Goal: Task Accomplishment & Management: Manage account settings

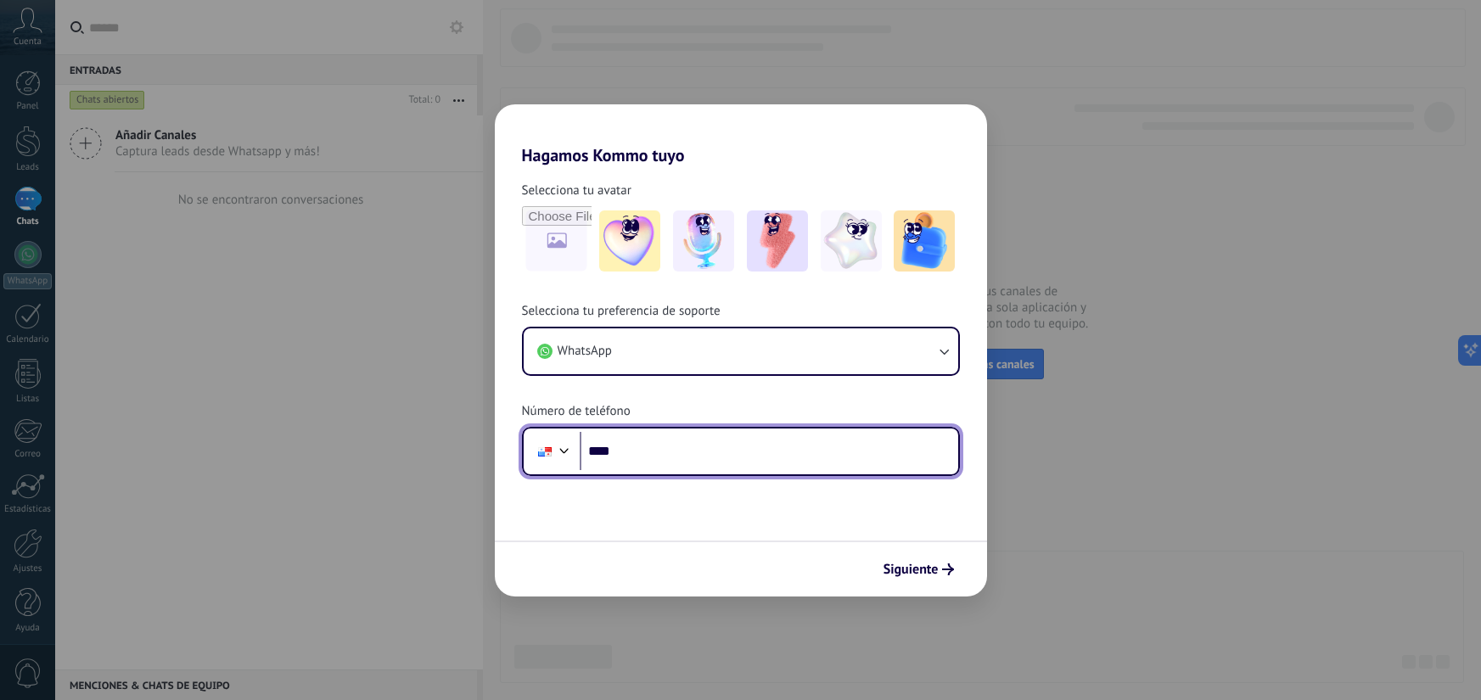
click at [706, 437] on input "****" at bounding box center [769, 451] width 379 height 39
click at [712, 444] on input "****" at bounding box center [769, 451] width 379 height 39
type input "**********"
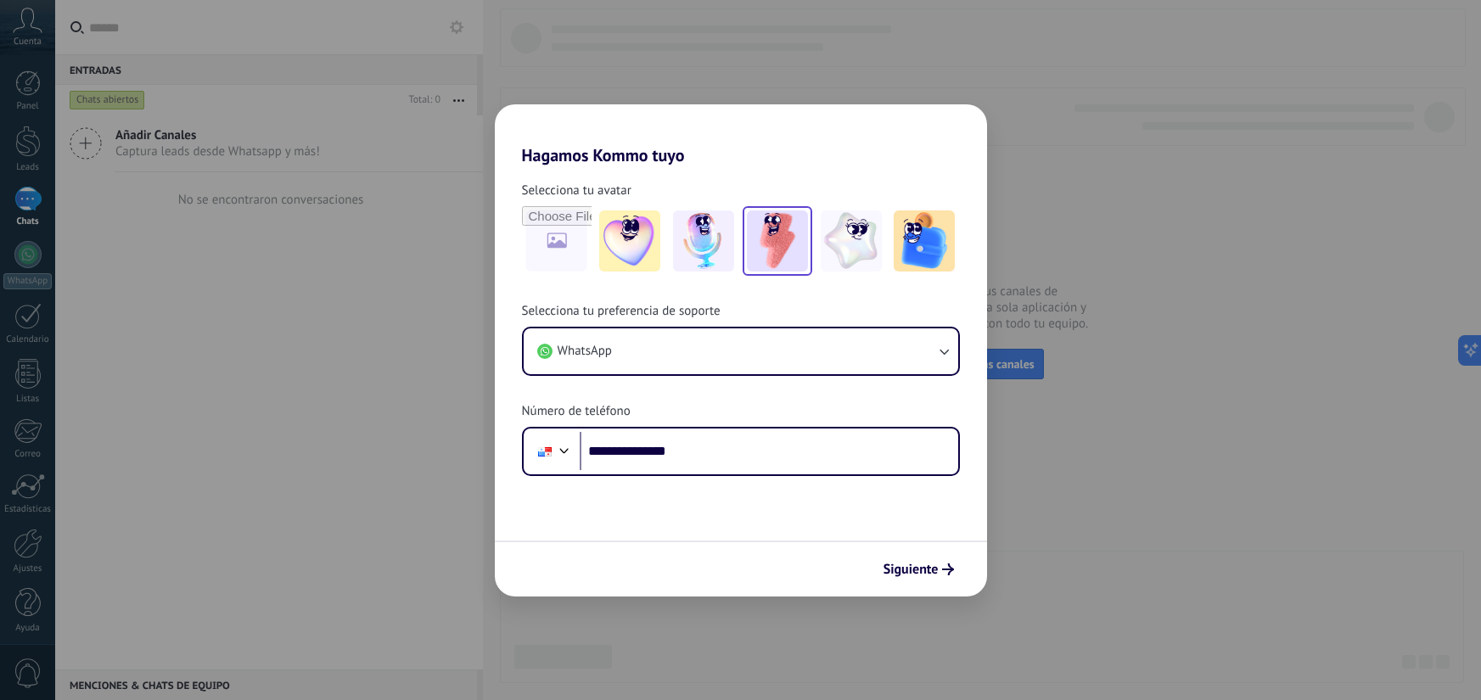
click at [801, 248] on img at bounding box center [777, 240] width 61 height 61
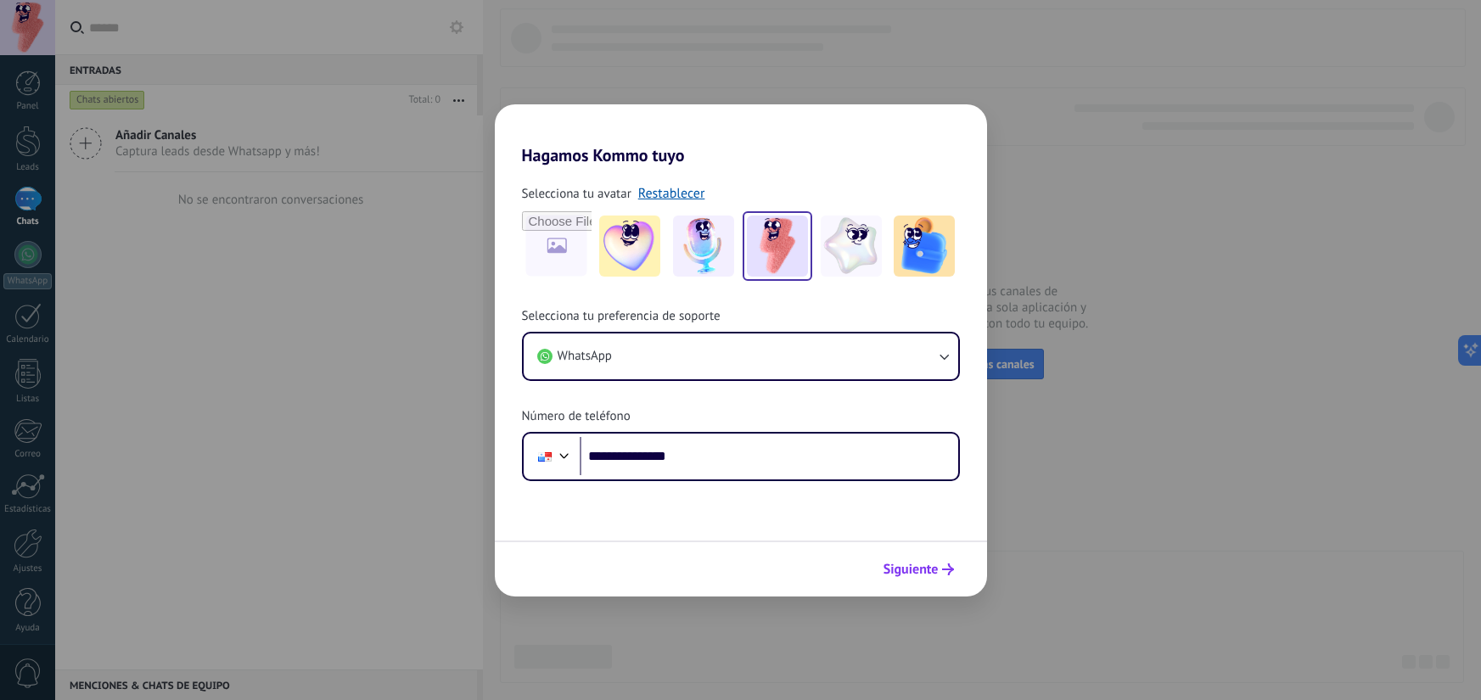
click at [919, 566] on span "Siguiente" at bounding box center [910, 570] width 55 height 12
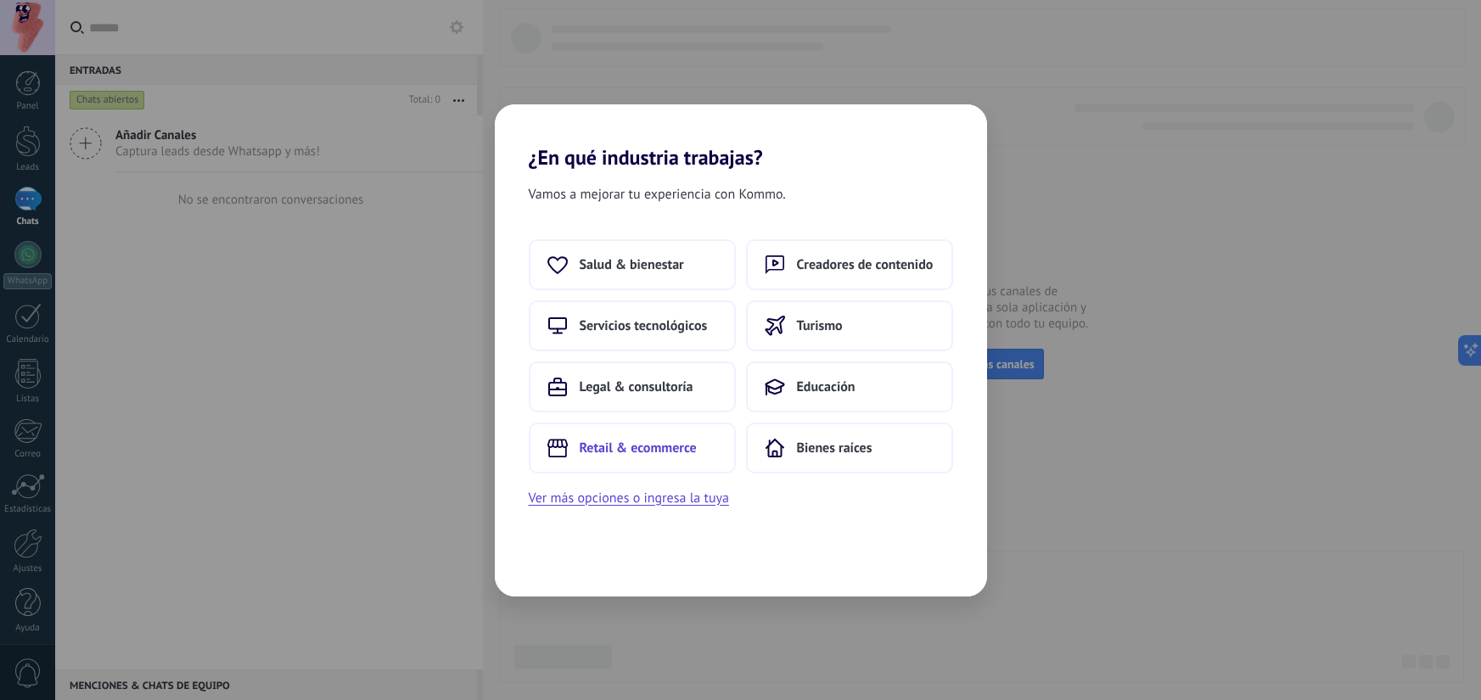
click at [687, 448] on span "Retail & ecommerce" at bounding box center [638, 448] width 117 height 17
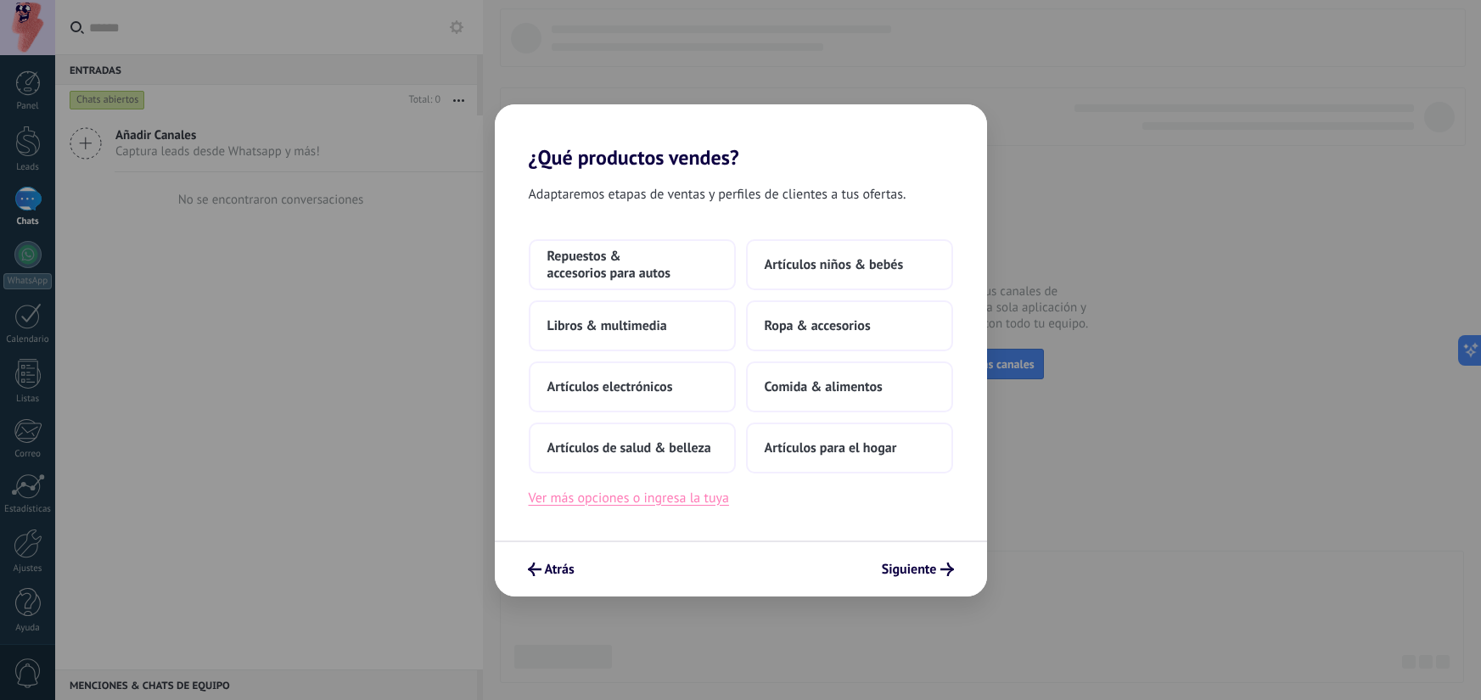
click at [640, 502] on button "Ver más opciones o ingresa la tuya" at bounding box center [629, 498] width 200 height 22
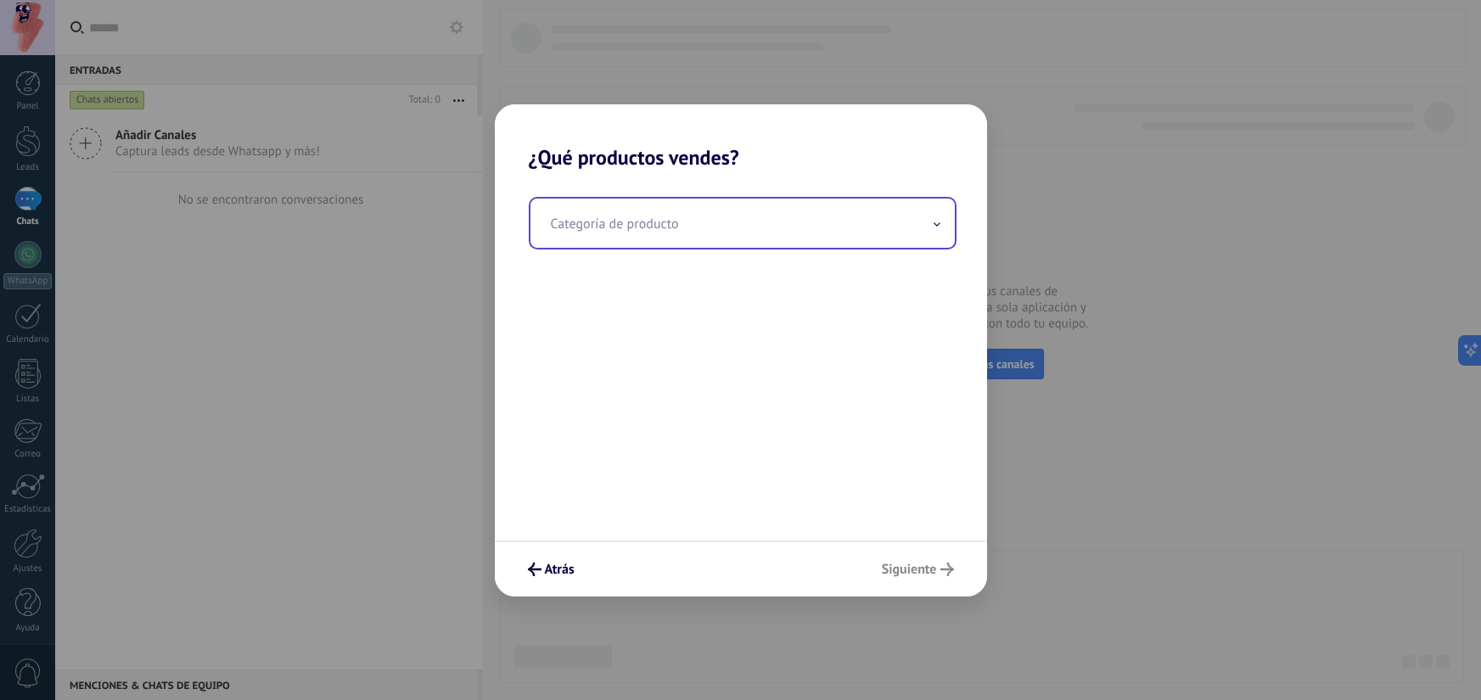
click at [794, 212] on input "text" at bounding box center [742, 223] width 424 height 49
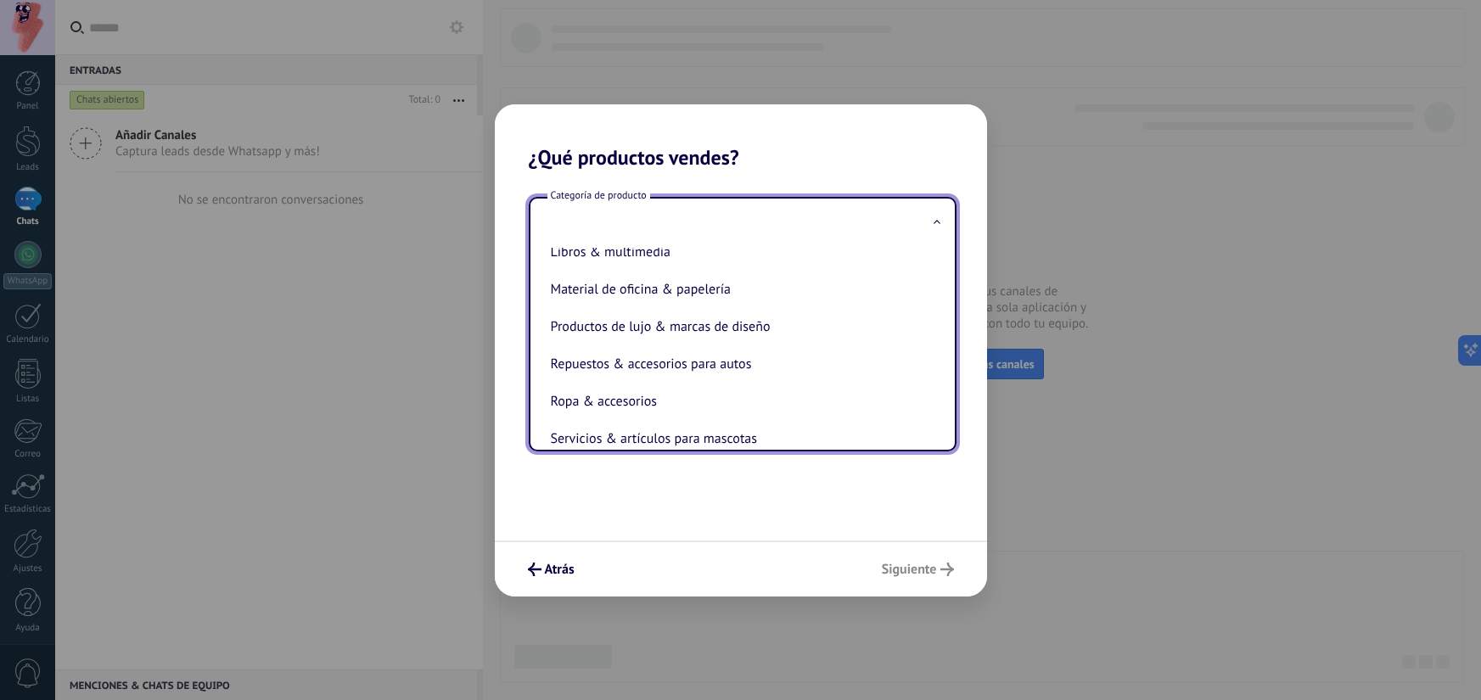
scroll to position [375, 0]
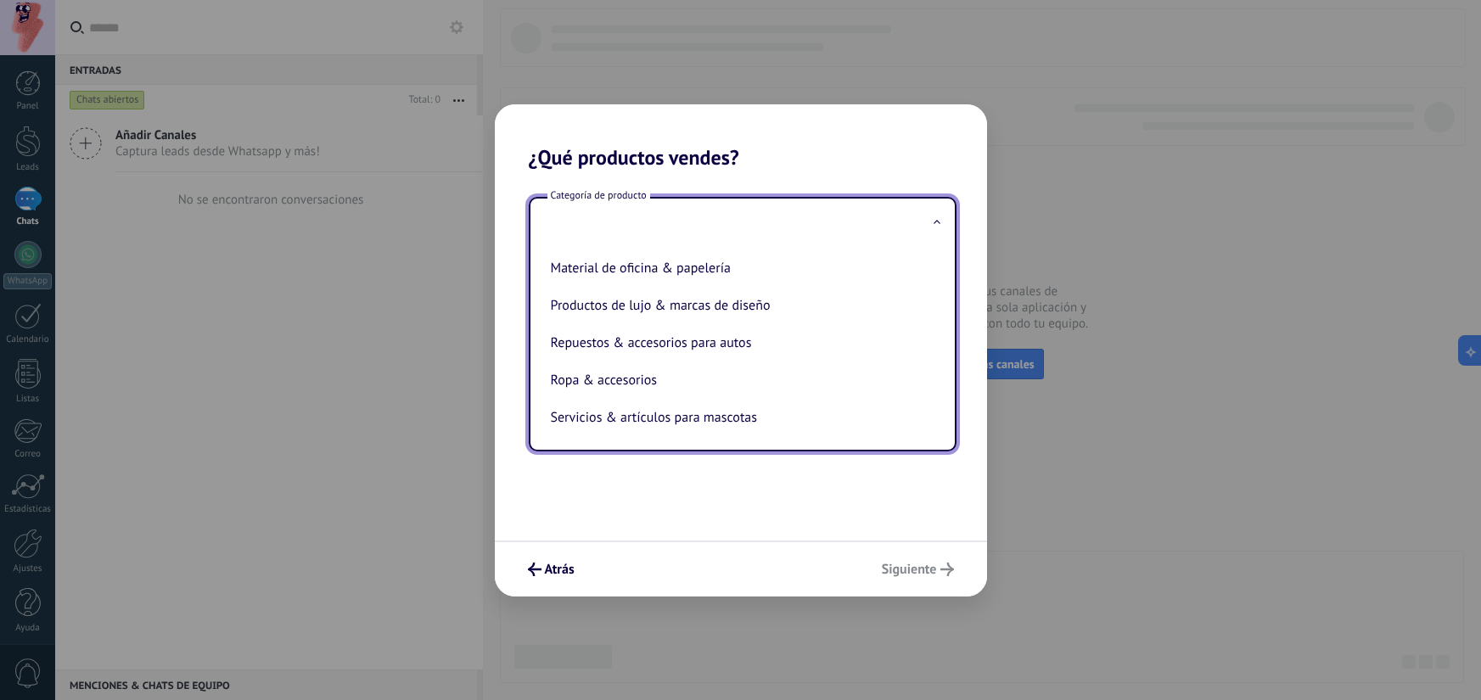
click at [785, 170] on div "Categoría de producto Artículos de salud & belleza Artículos deportivos Artícul…" at bounding box center [741, 355] width 492 height 371
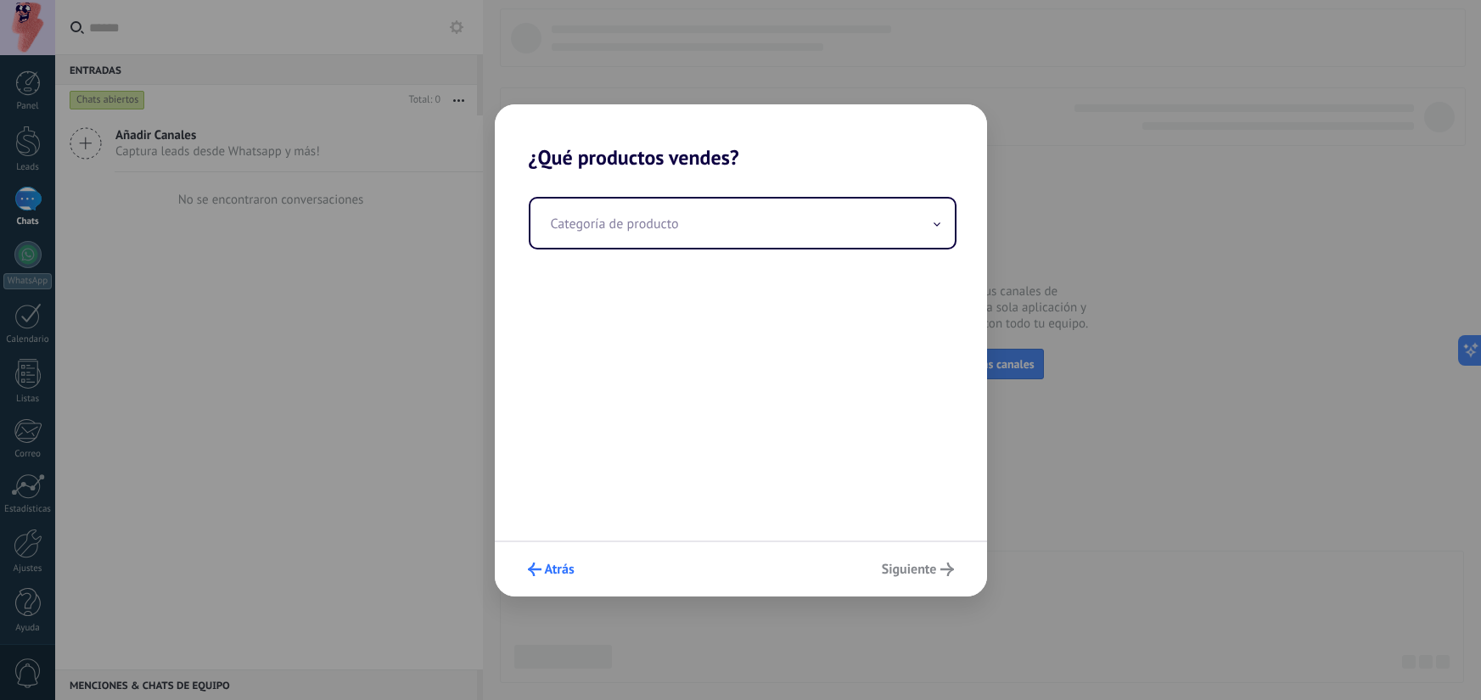
click at [558, 557] on button "Atrás" at bounding box center [551, 569] width 62 height 29
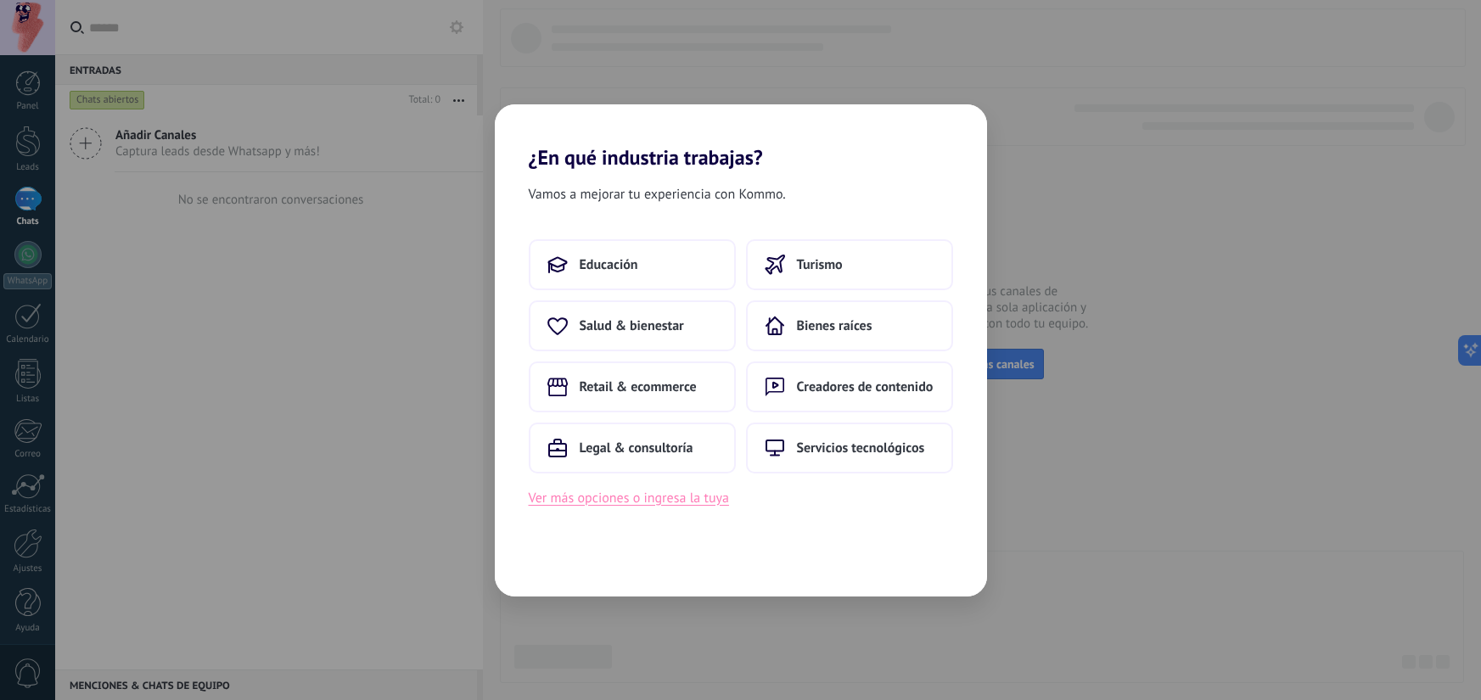
click at [676, 493] on button "Ver más opciones o ingresa la tuya" at bounding box center [629, 498] width 200 height 22
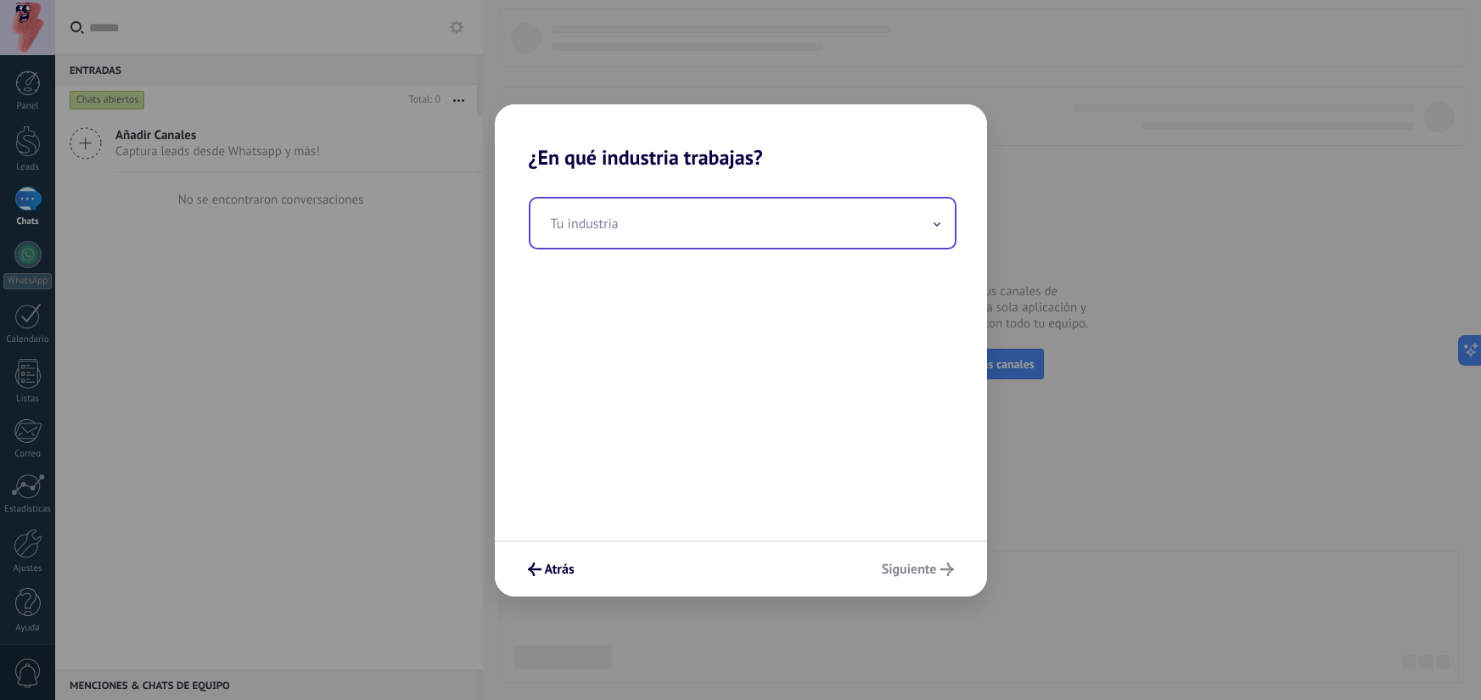
click at [704, 248] on div "Tu industria" at bounding box center [743, 223] width 428 height 53
click at [709, 239] on input "text" at bounding box center [742, 223] width 424 height 49
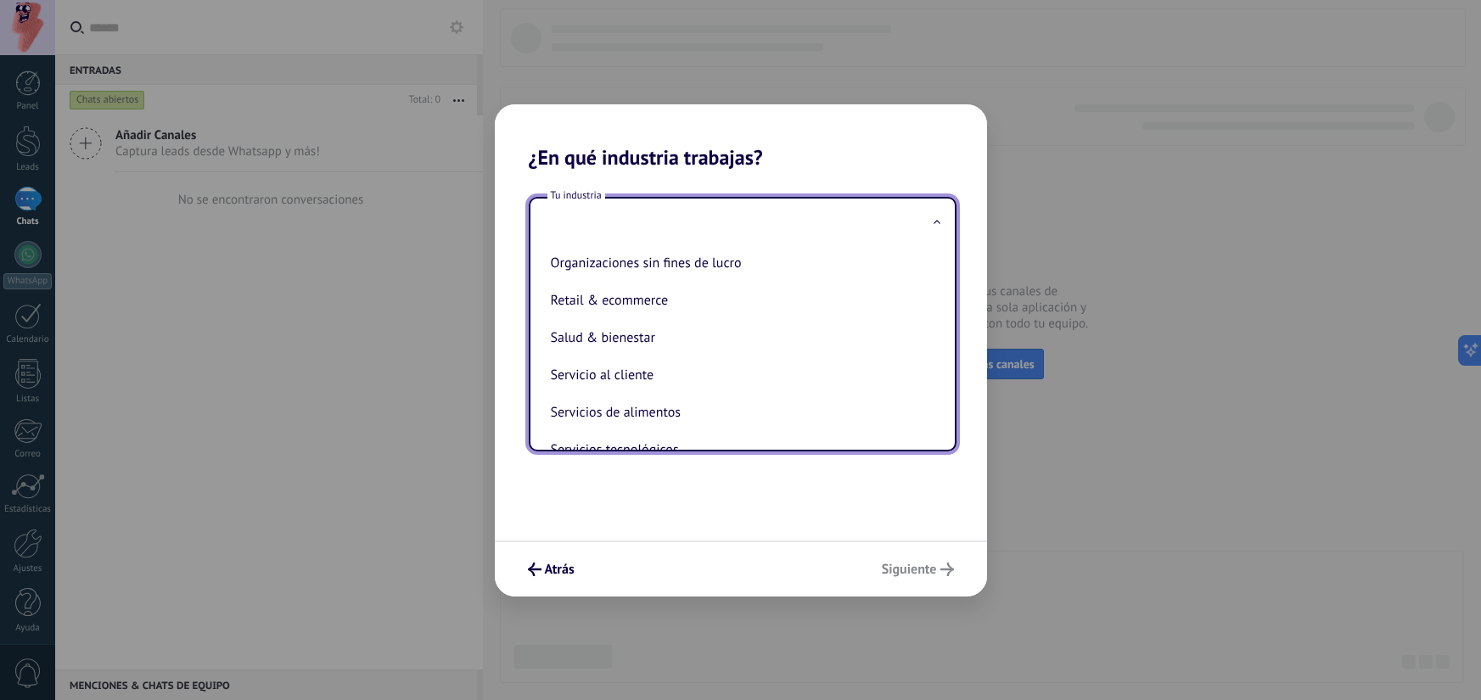
scroll to position [305, 0]
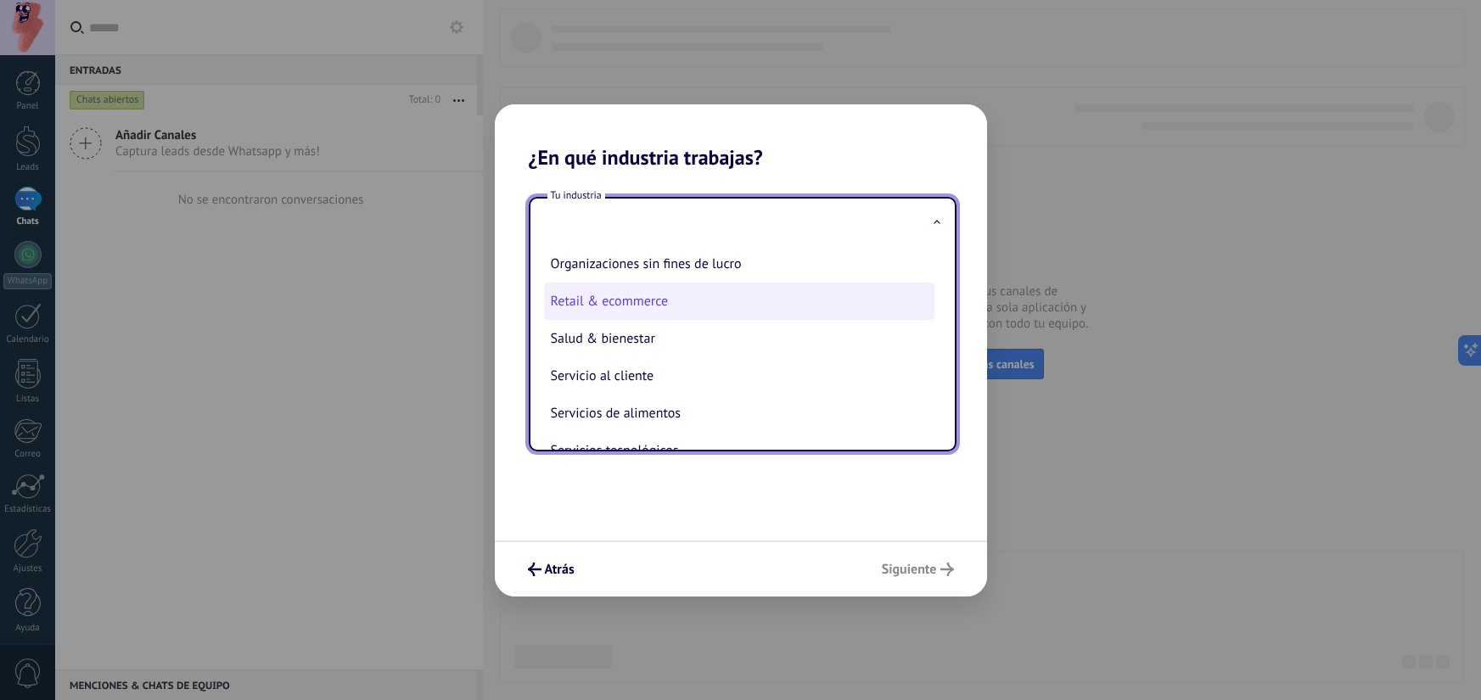
click at [696, 310] on li "Retail & ecommerce" at bounding box center [739, 301] width 390 height 37
type input "**********"
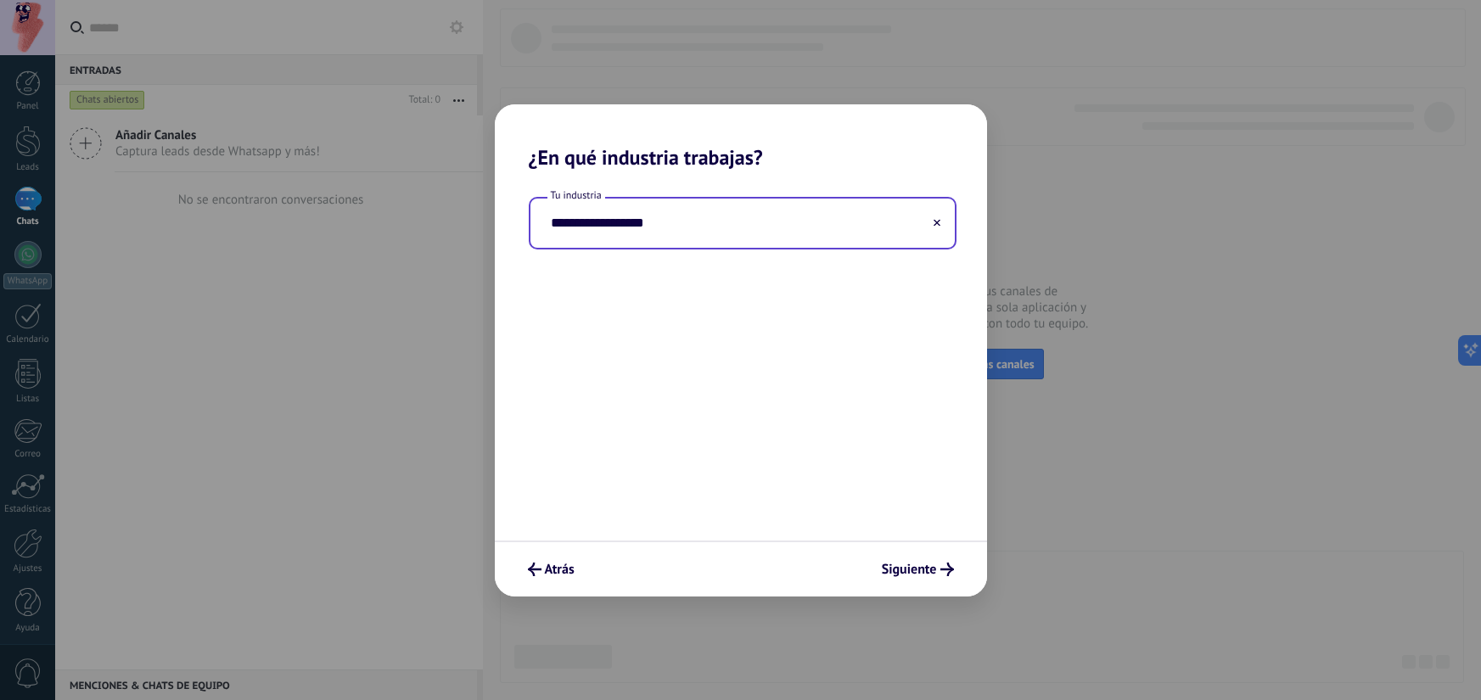
click at [732, 232] on input "**********" at bounding box center [742, 223] width 424 height 49
click at [892, 438] on div "**********" at bounding box center [741, 355] width 492 height 371
click at [924, 558] on button "Siguiente" at bounding box center [917, 569] width 87 height 29
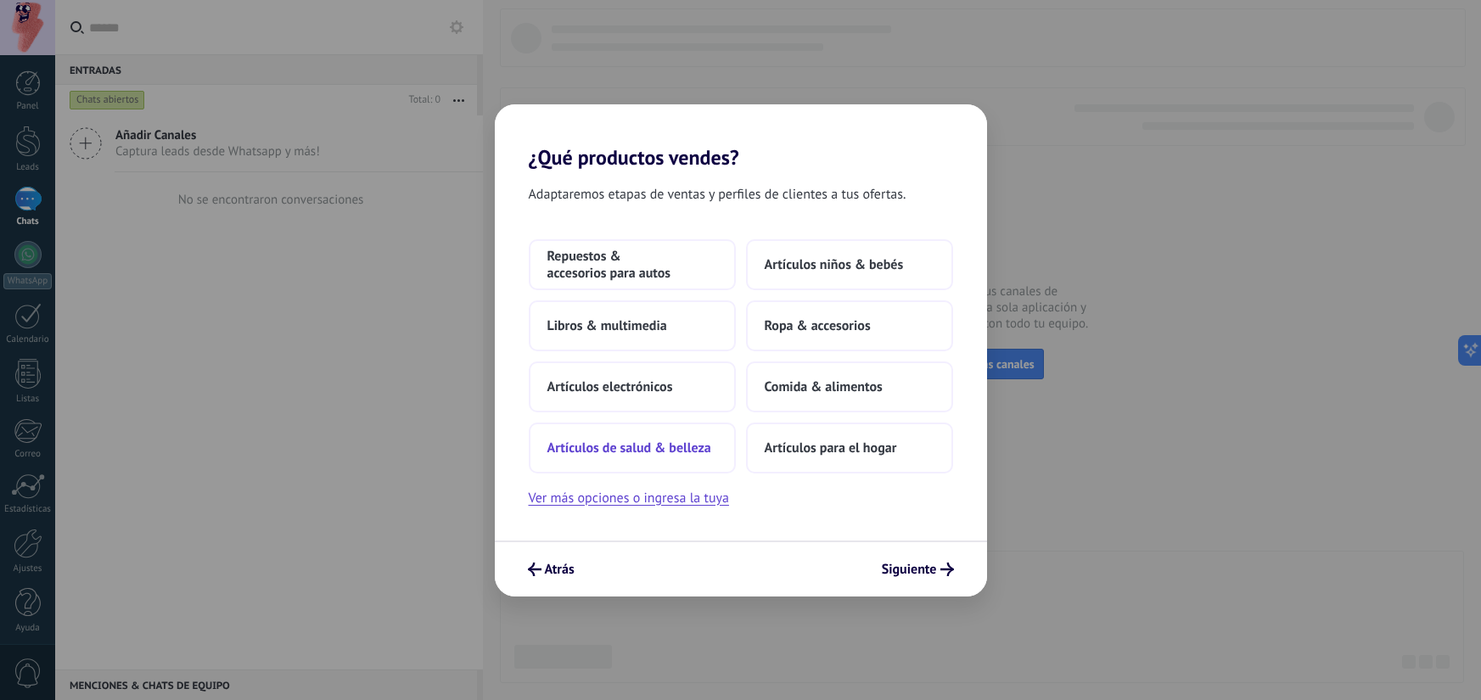
click at [676, 446] on span "Artículos de salud & belleza" at bounding box center [629, 448] width 164 height 17
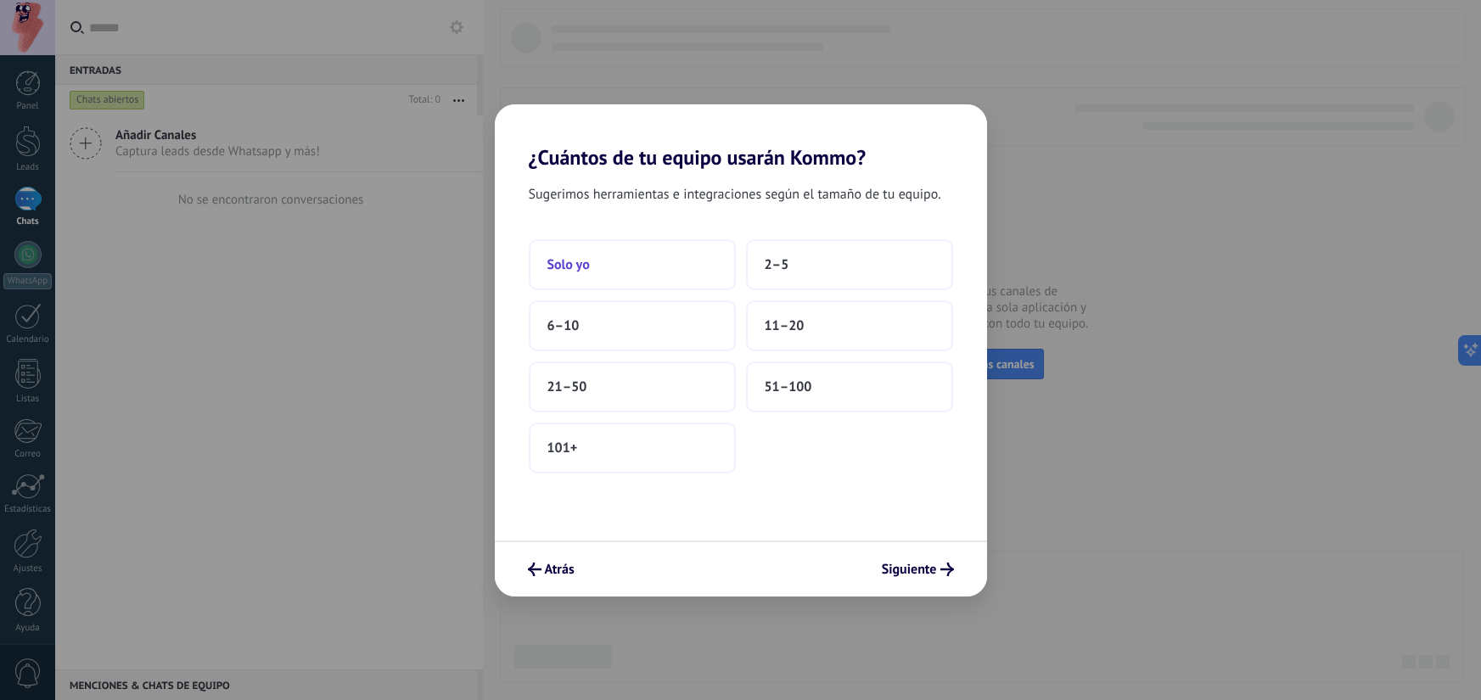
click at [686, 270] on button "Solo yo" at bounding box center [632, 264] width 207 height 51
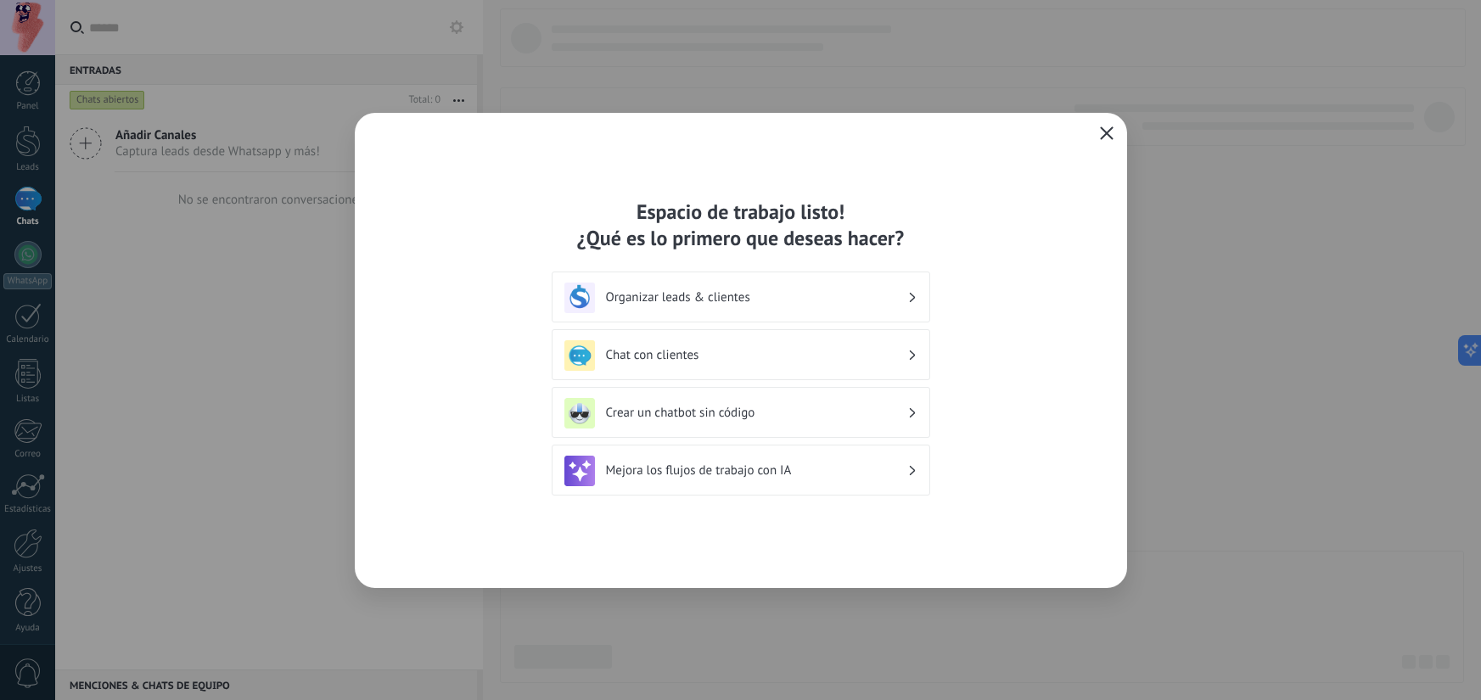
click at [779, 361] on h3 "Chat con clientes" at bounding box center [756, 355] width 301 height 16
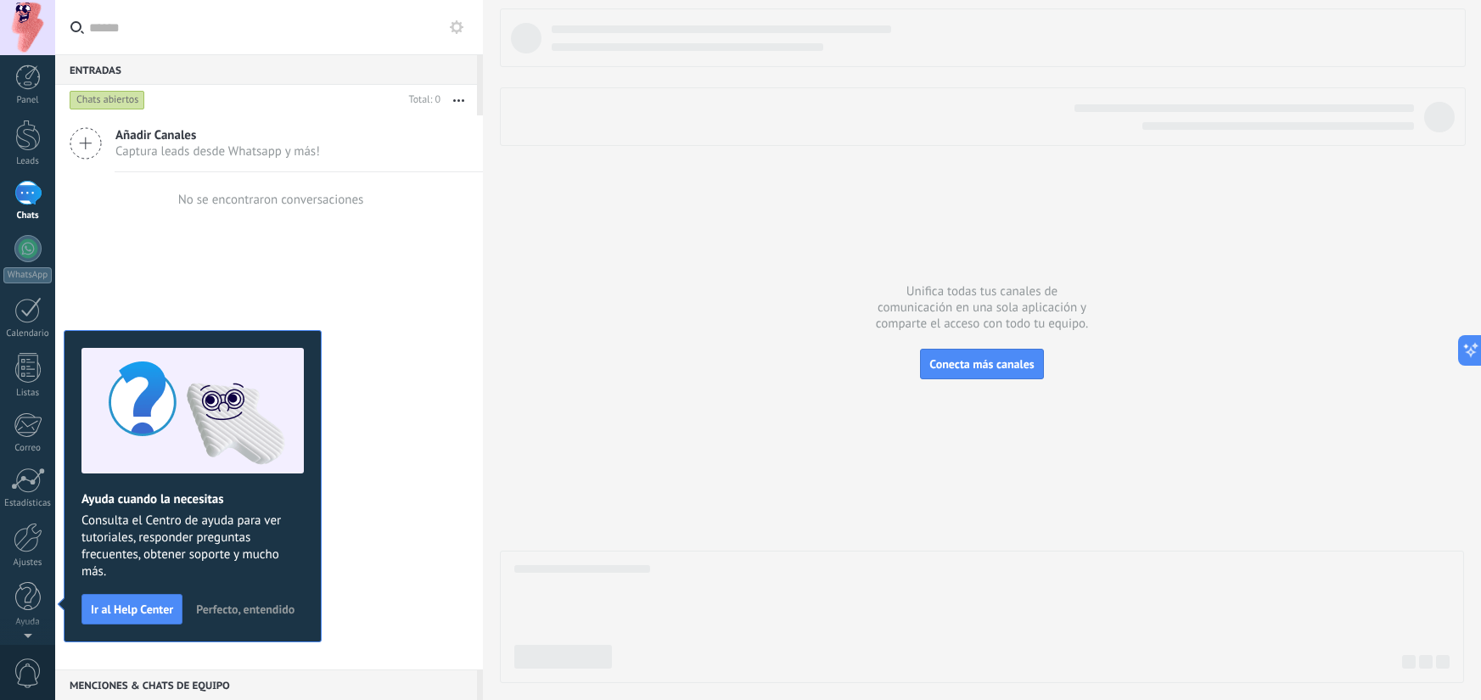
scroll to position [0, 0]
click at [338, 268] on div "Añadir Canales Captura leads desde Whatsapp y más! No se encontraron conversaci…" at bounding box center [269, 392] width 428 height 554
click at [334, 286] on div "Añadir Canales Captura leads desde Whatsapp y más! No se encontraron conversaci…" at bounding box center [269, 392] width 428 height 554
click at [669, 277] on div at bounding box center [982, 345] width 964 height 675
click at [242, 612] on span "Perfecto, entendido" at bounding box center [245, 609] width 98 height 12
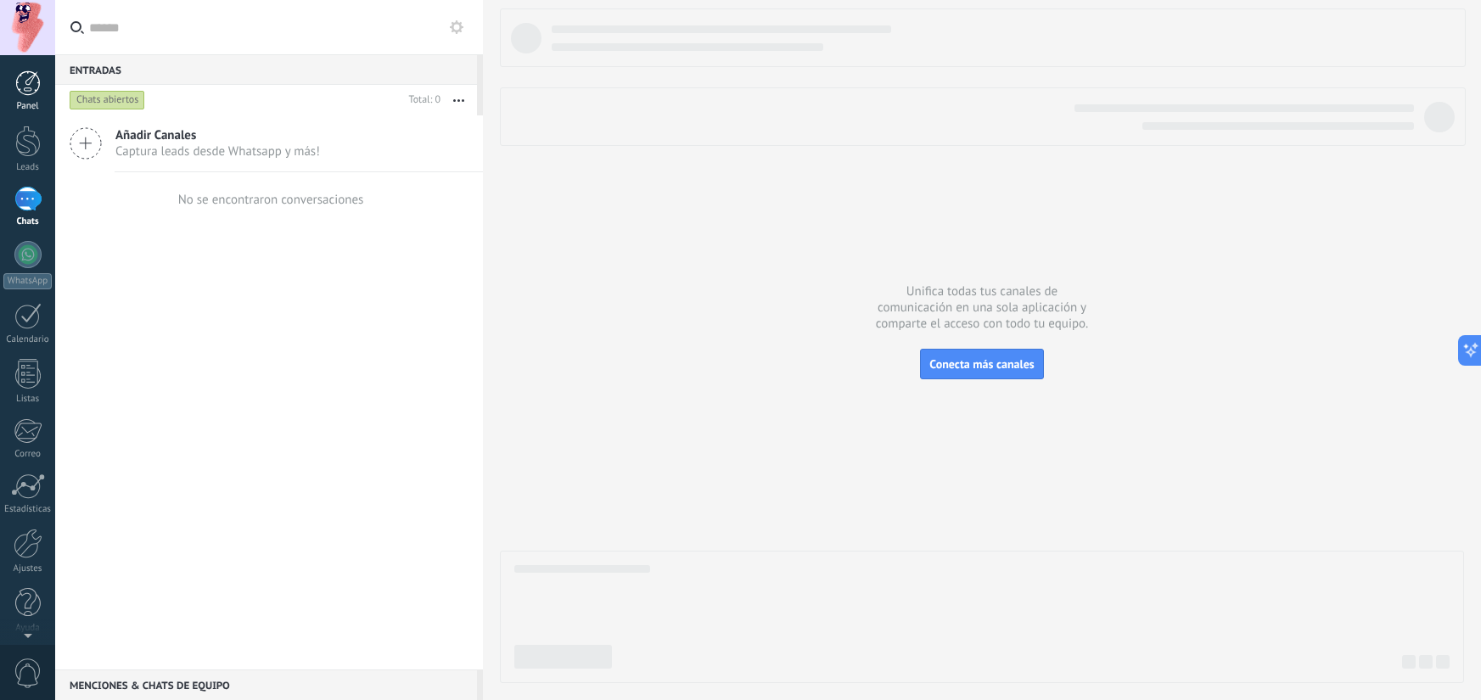
click at [36, 101] on div "Panel" at bounding box center [27, 106] width 49 height 11
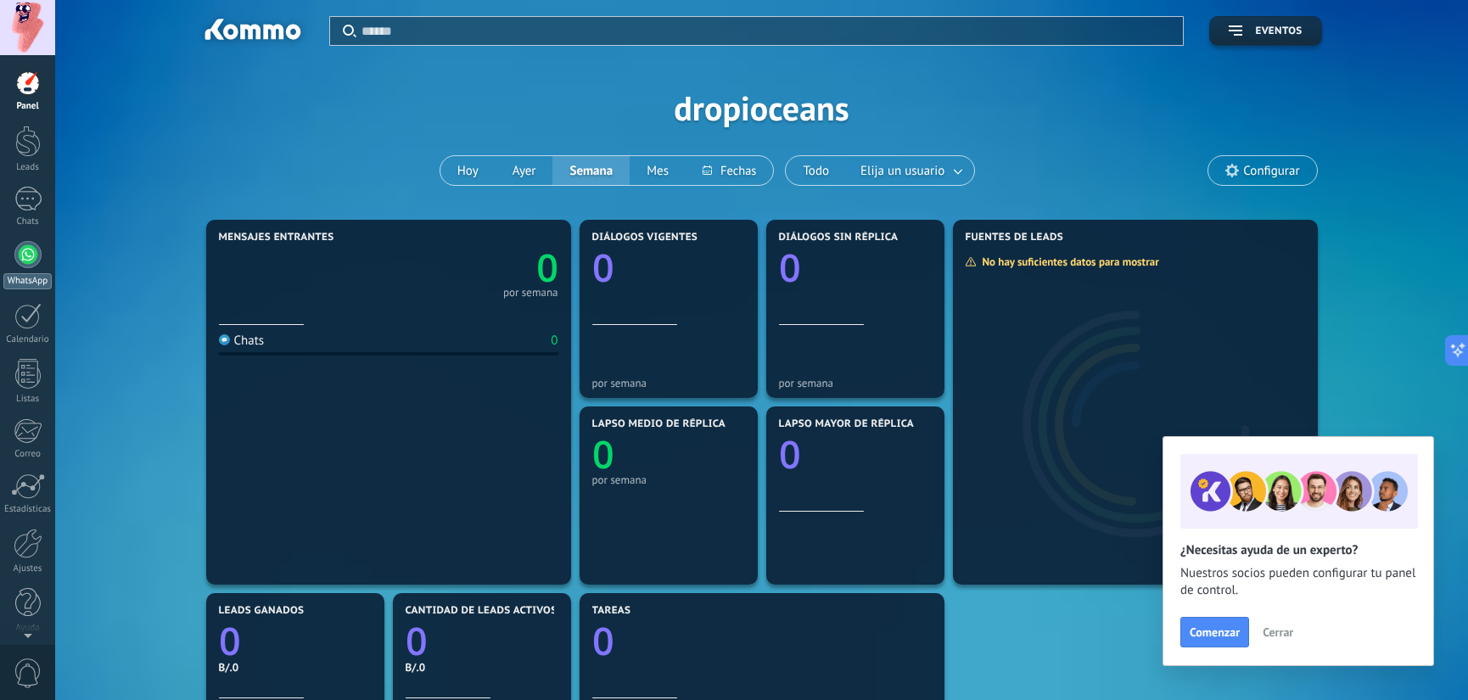
click at [24, 258] on div at bounding box center [27, 254] width 27 height 27
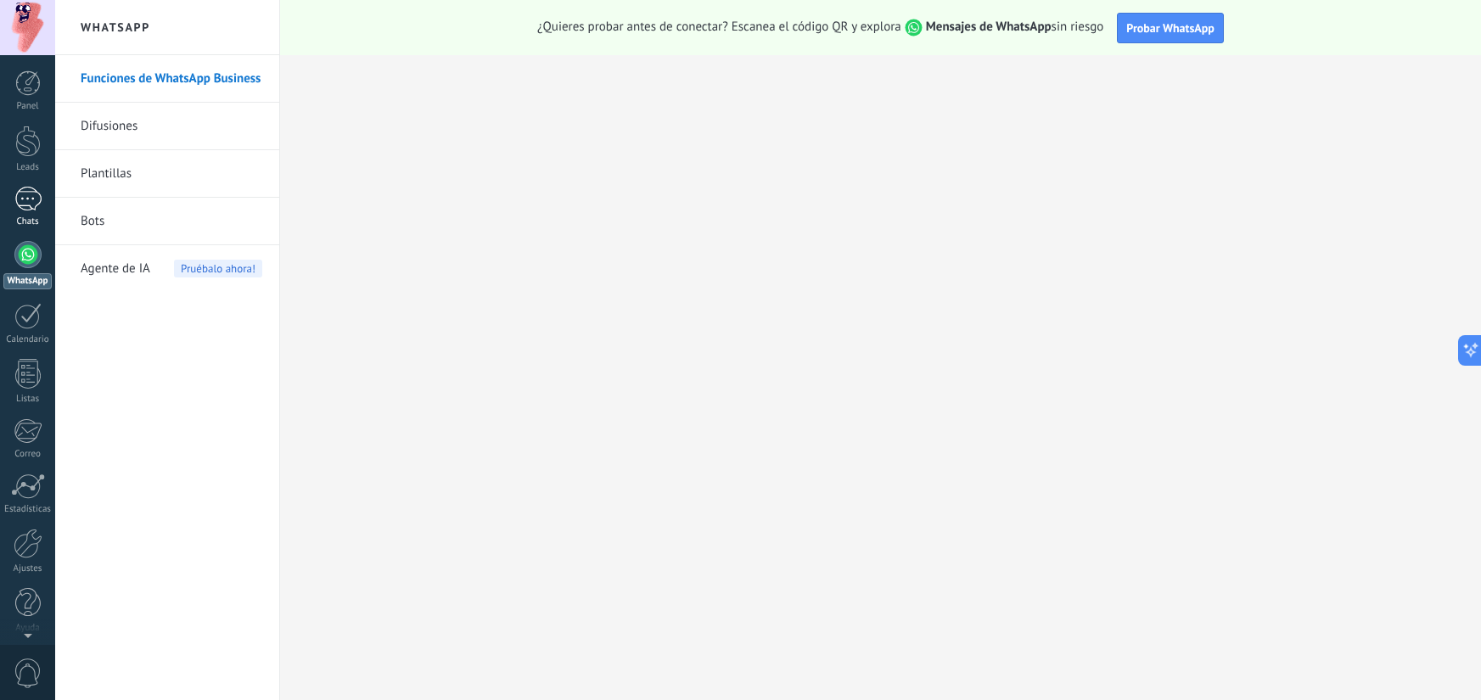
click at [35, 203] on div at bounding box center [27, 199] width 27 height 25
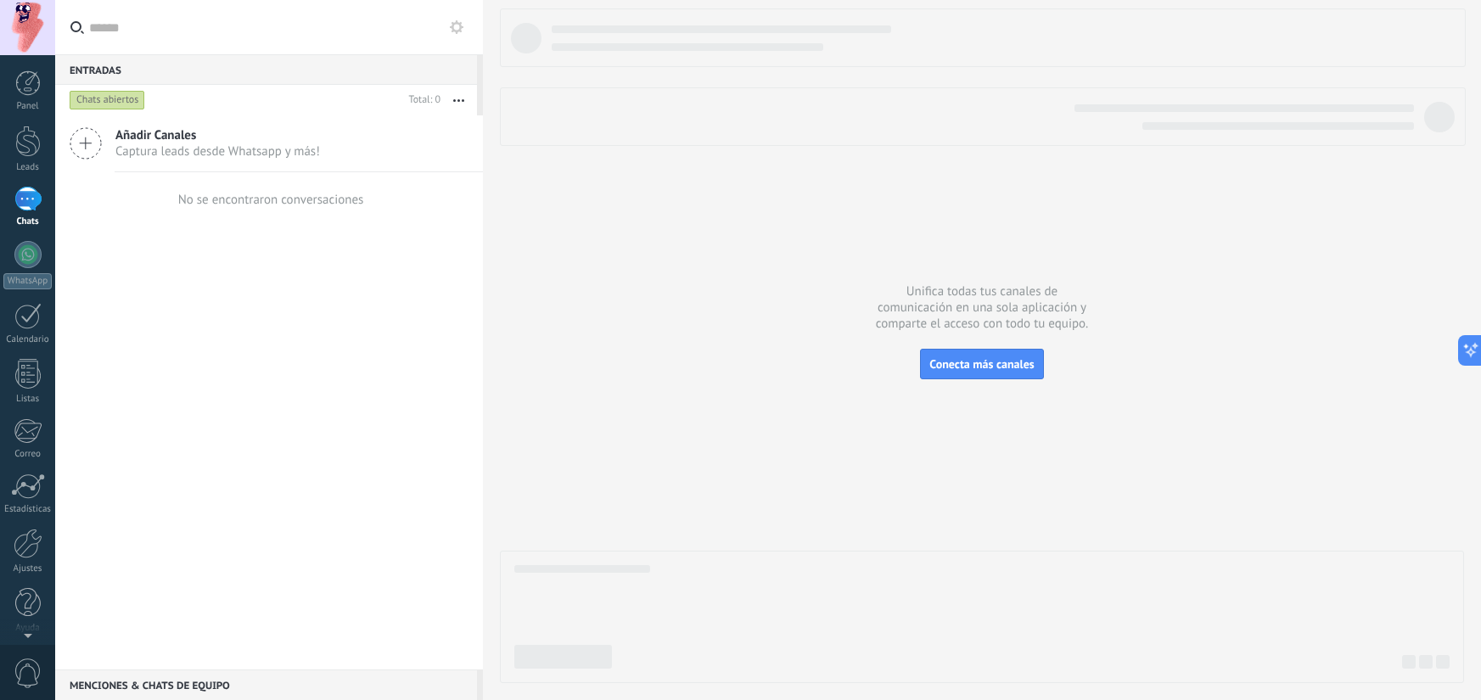
click at [149, 242] on div "Añadir Canales Captura leads desde Whatsapp y más! No se encontraron conversaci…" at bounding box center [269, 392] width 428 height 554
click at [17, 197] on div at bounding box center [27, 199] width 27 height 25
click at [20, 199] on div at bounding box center [27, 199] width 27 height 25
click at [31, 133] on div at bounding box center [27, 141] width 25 height 31
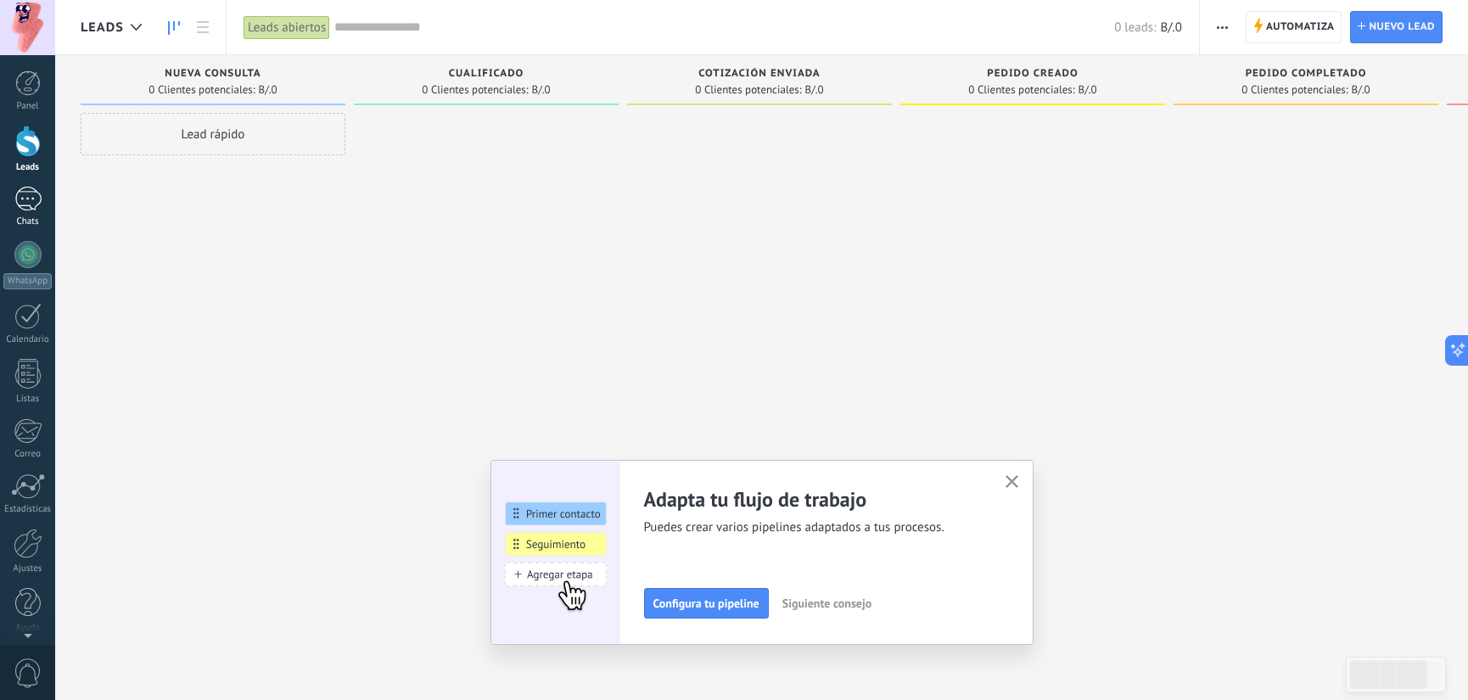
click at [26, 209] on div at bounding box center [27, 199] width 27 height 25
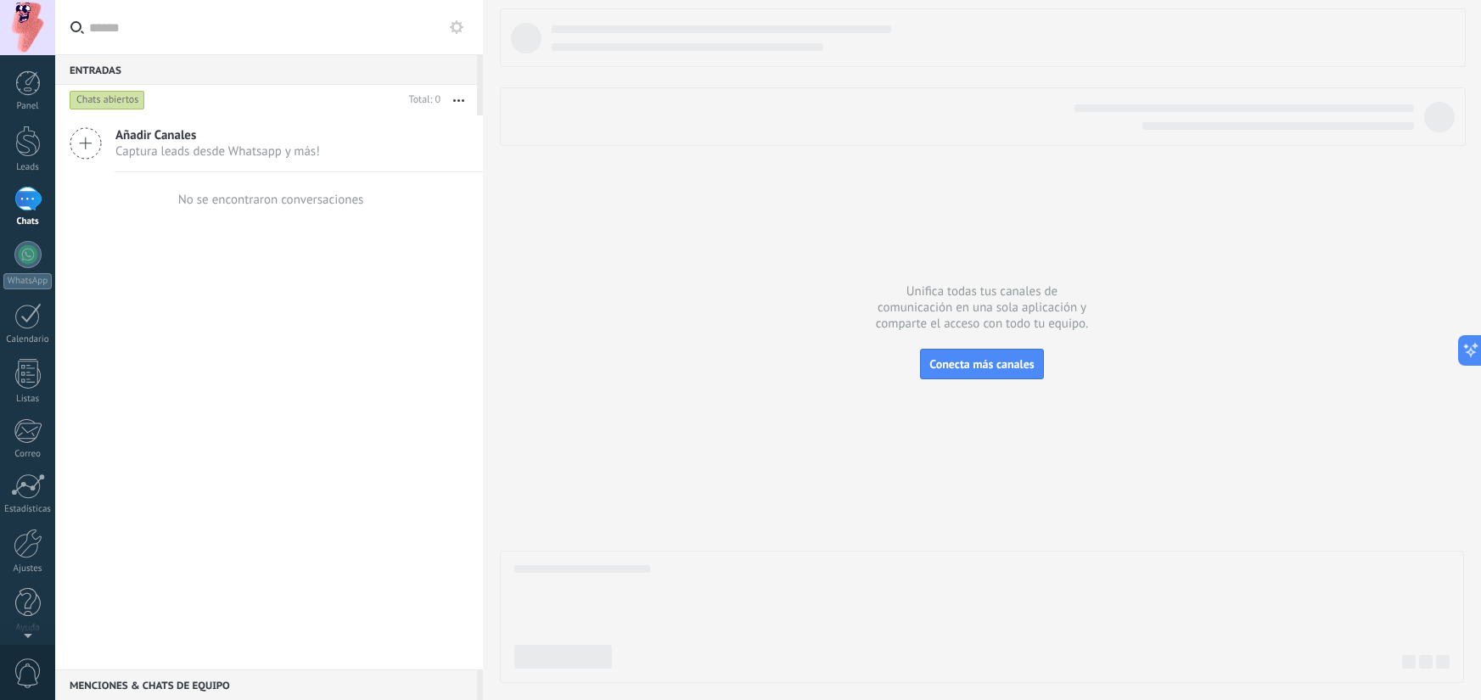
click at [225, 196] on div "No se encontraron conversaciones" at bounding box center [271, 200] width 186 height 16
click at [974, 361] on span "Conecta más canales" at bounding box center [981, 363] width 104 height 15
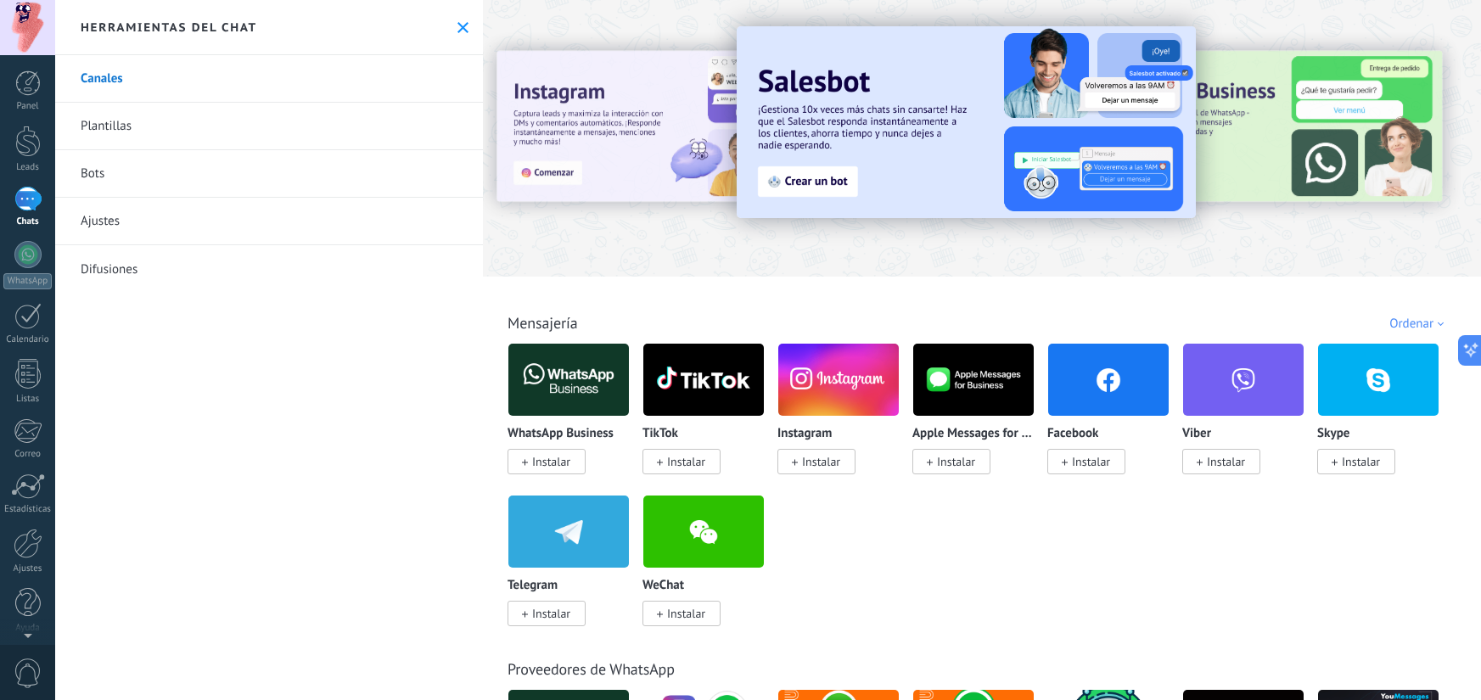
click at [457, 26] on icon at bounding box center [462, 27] width 11 height 11
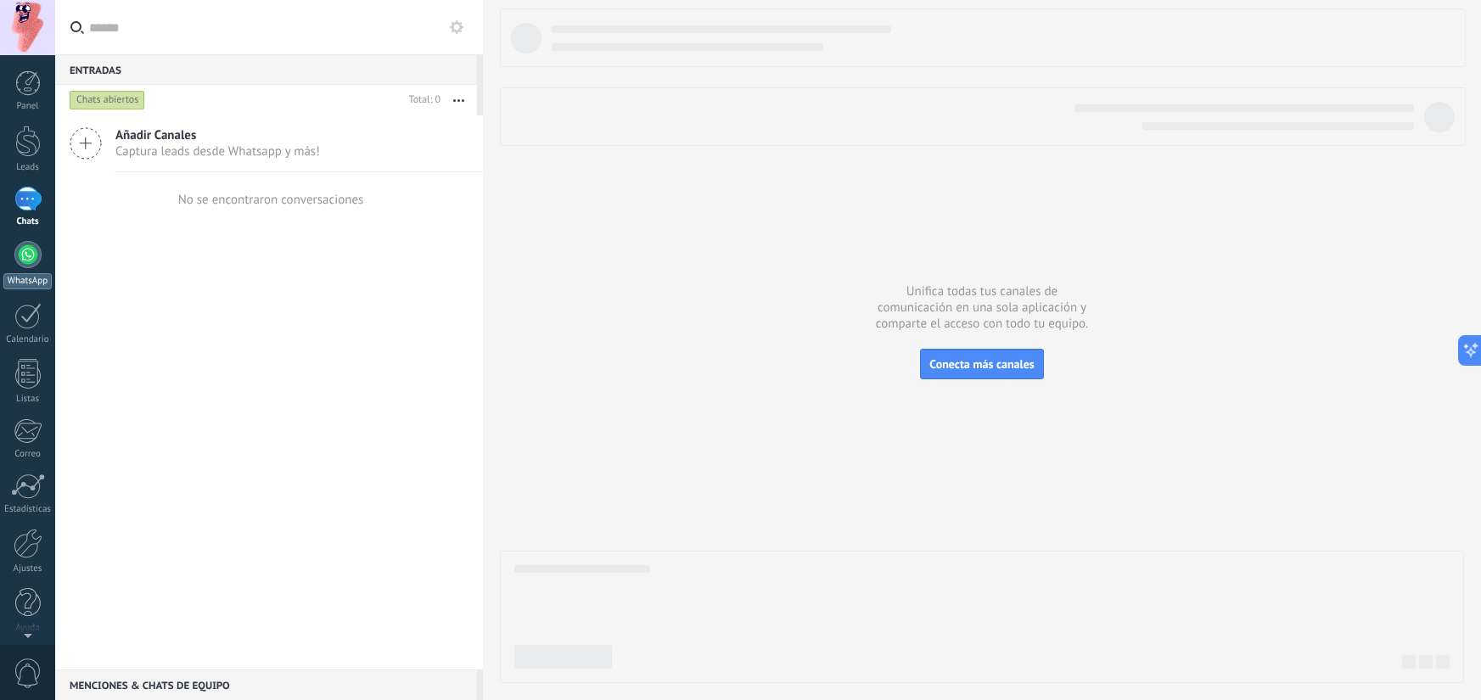
click at [14, 279] on div "WhatsApp" at bounding box center [27, 281] width 48 height 16
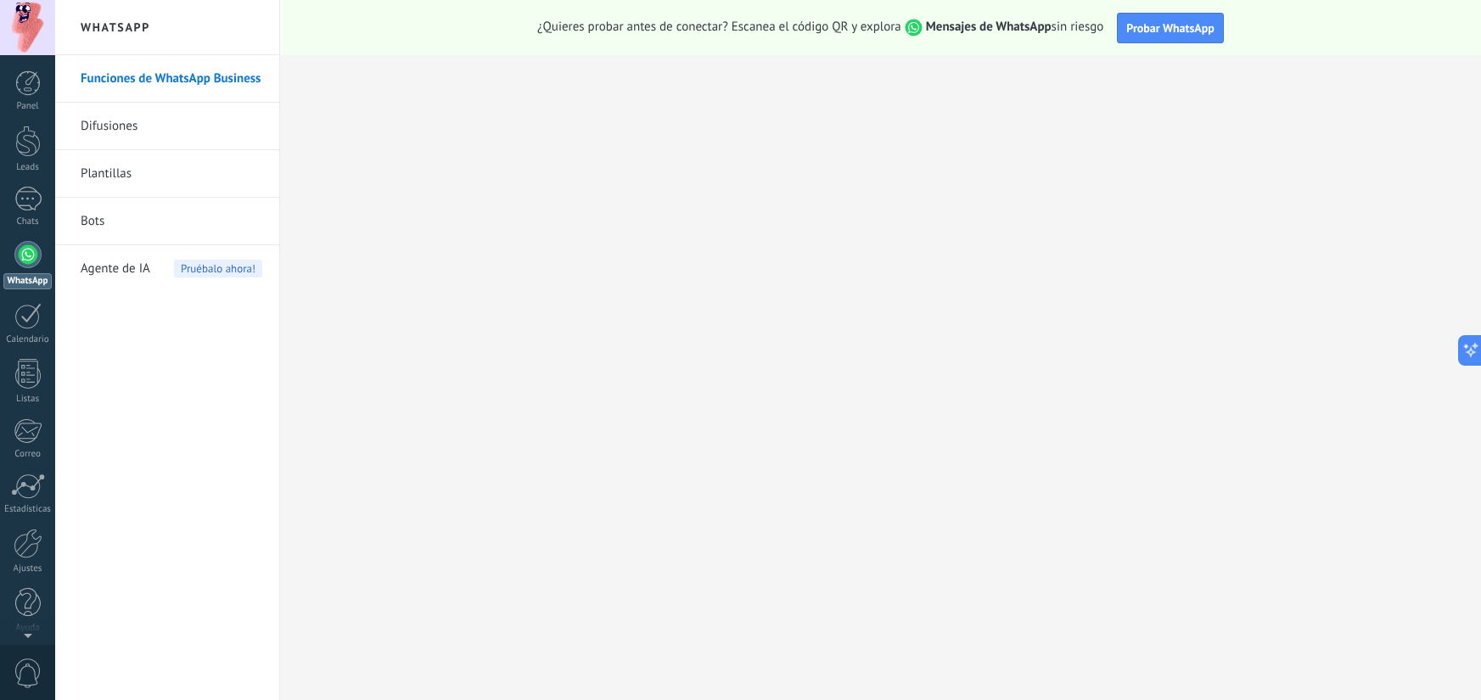
click at [737, 28] on span "¿Quieres probar antes de conectar? Escanea el código QR y explora Mensajes de W…" at bounding box center [820, 28] width 566 height 18
click at [1154, 25] on span "Probar WhatsApp" at bounding box center [1170, 27] width 88 height 15
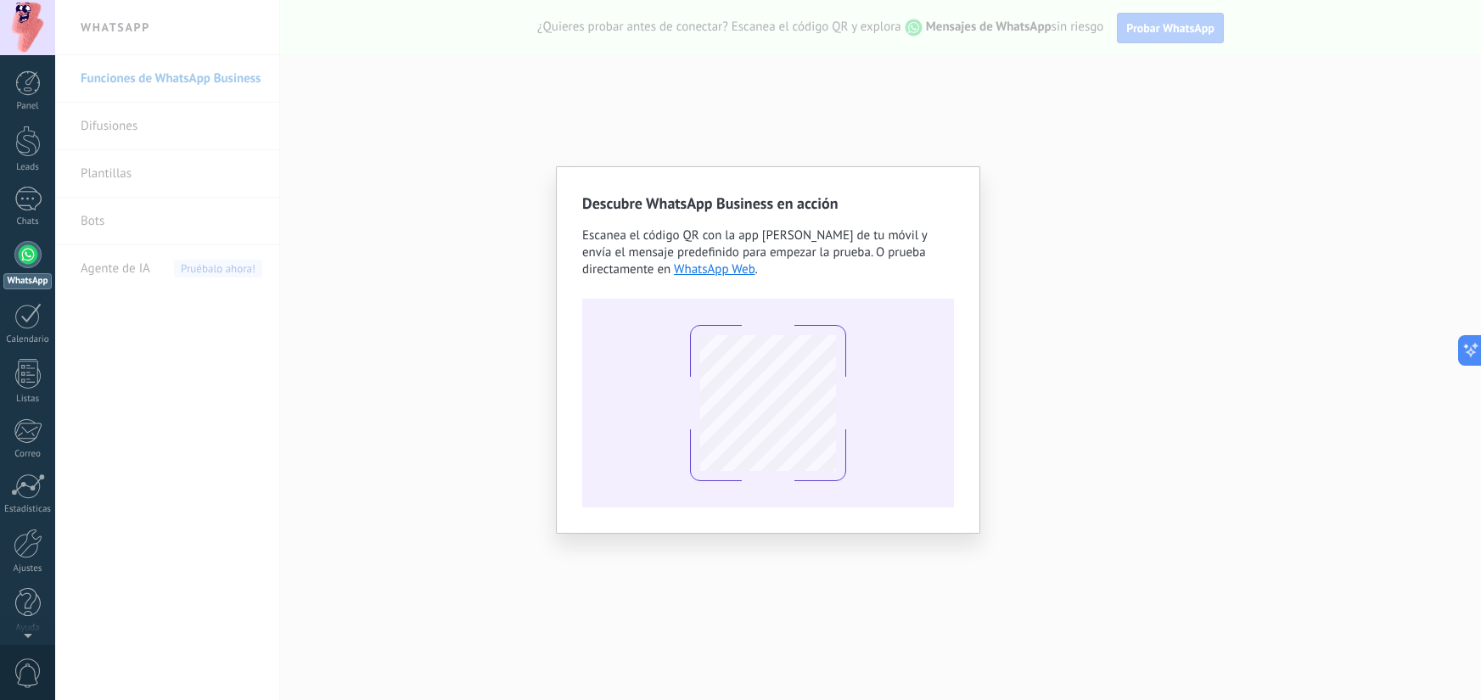
click at [985, 236] on div "Descubre WhatsApp Business en acción Escanea el código QR con la app de cámara …" at bounding box center [768, 350] width 1426 height 700
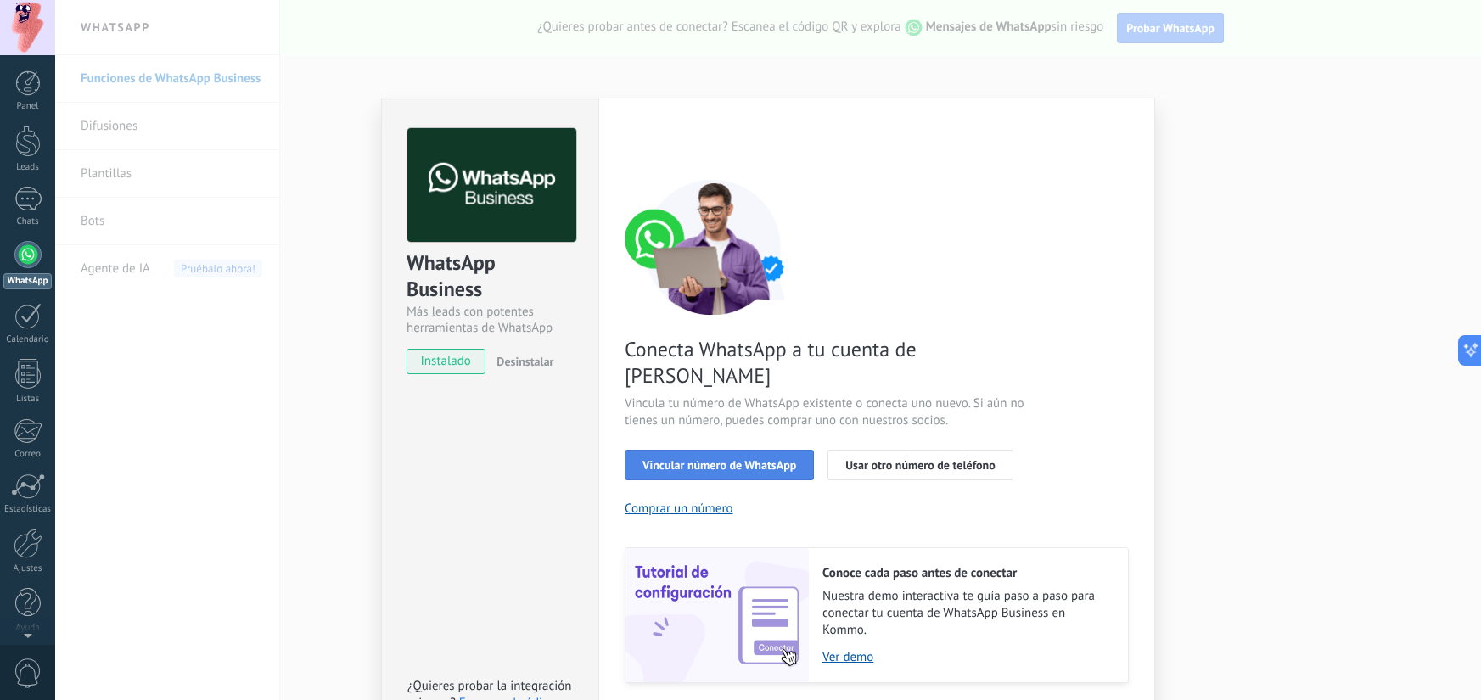
click at [744, 459] on span "Vincular número de WhatsApp" at bounding box center [719, 465] width 154 height 12
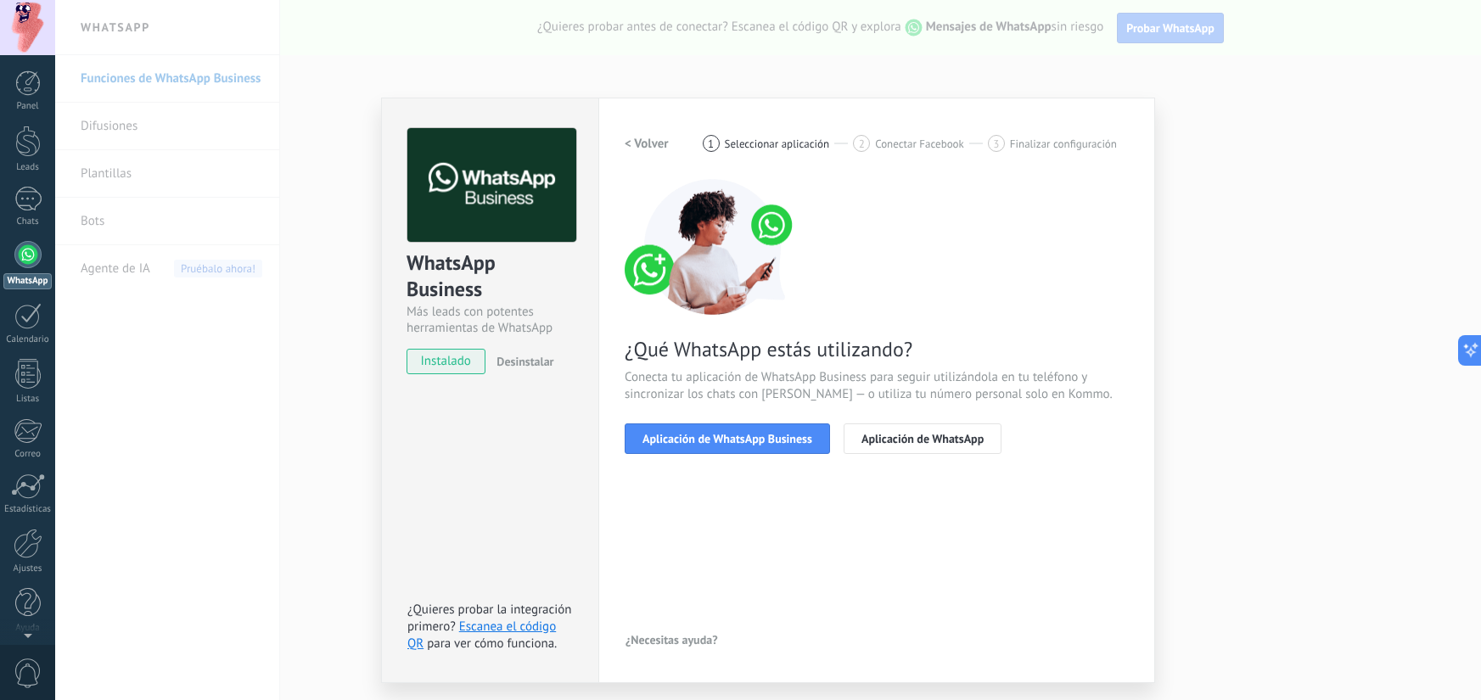
click at [744, 443] on span "Aplicación de WhatsApp Business" at bounding box center [727, 439] width 170 height 12
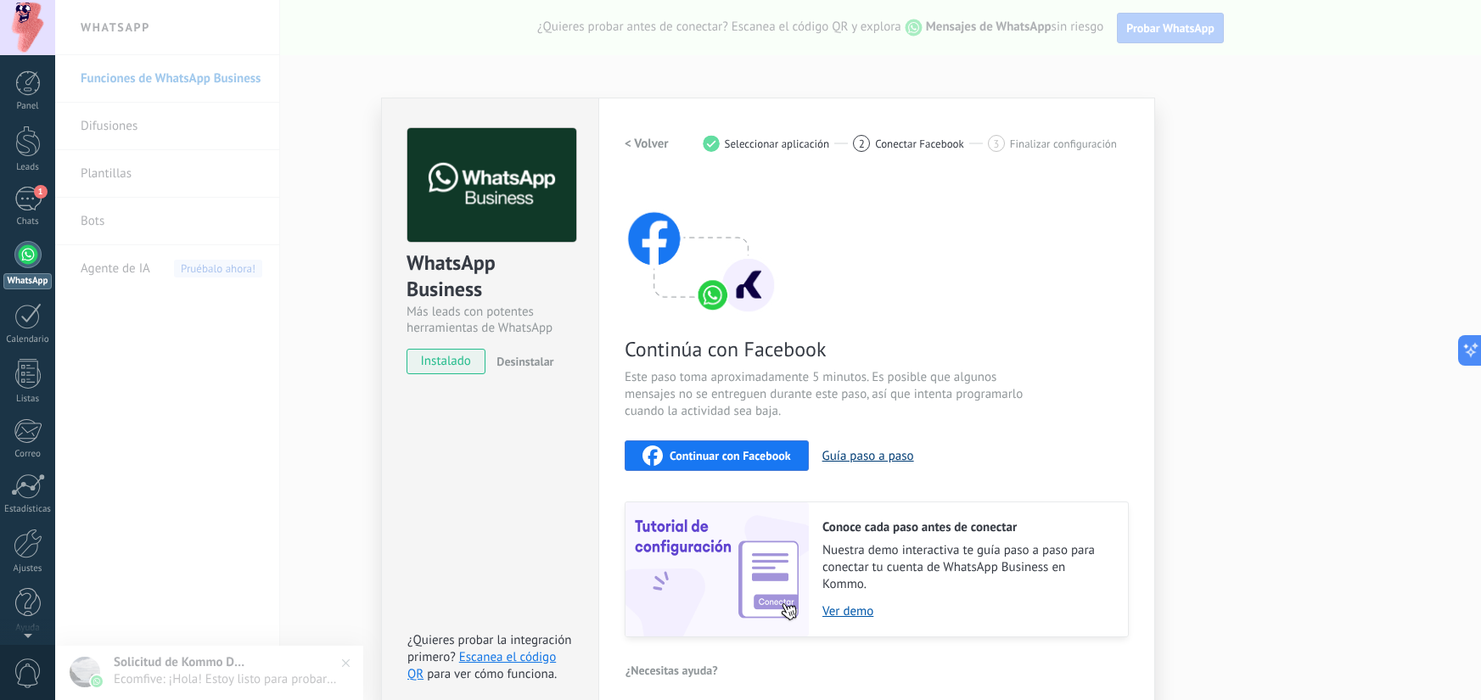
click at [838, 458] on button "Guía paso a paso" at bounding box center [868, 456] width 92 height 16
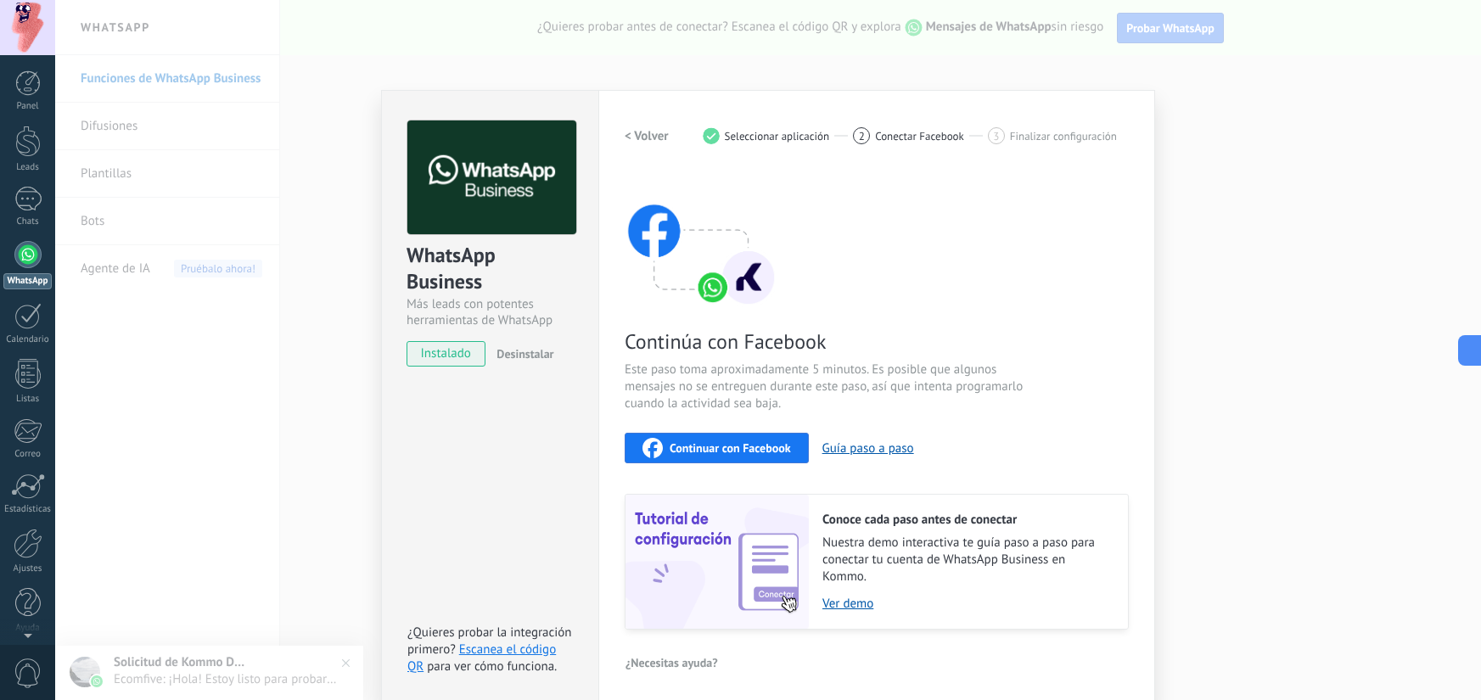
scroll to position [13, 0]
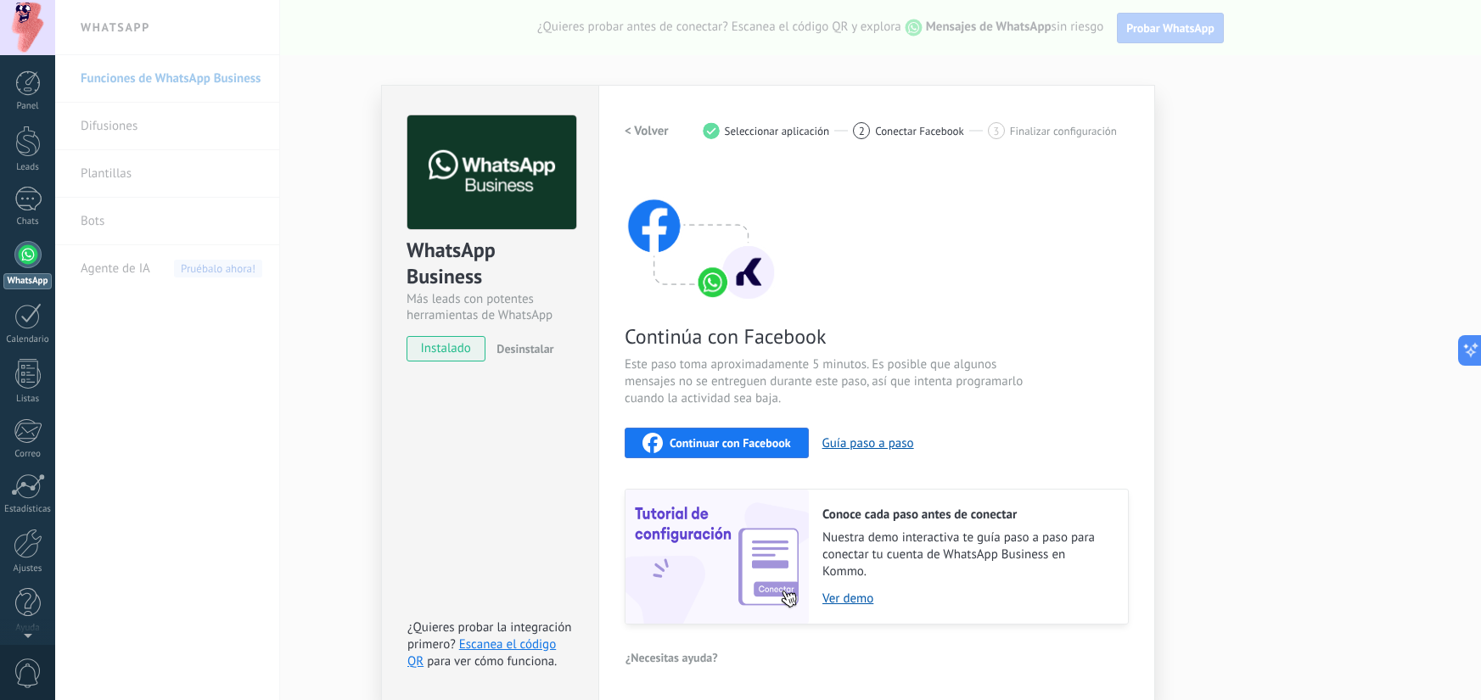
click at [1217, 237] on div "WhatsApp Business Más leads con potentes herramientas de WhatsApp instalado Des…" at bounding box center [768, 350] width 1426 height 700
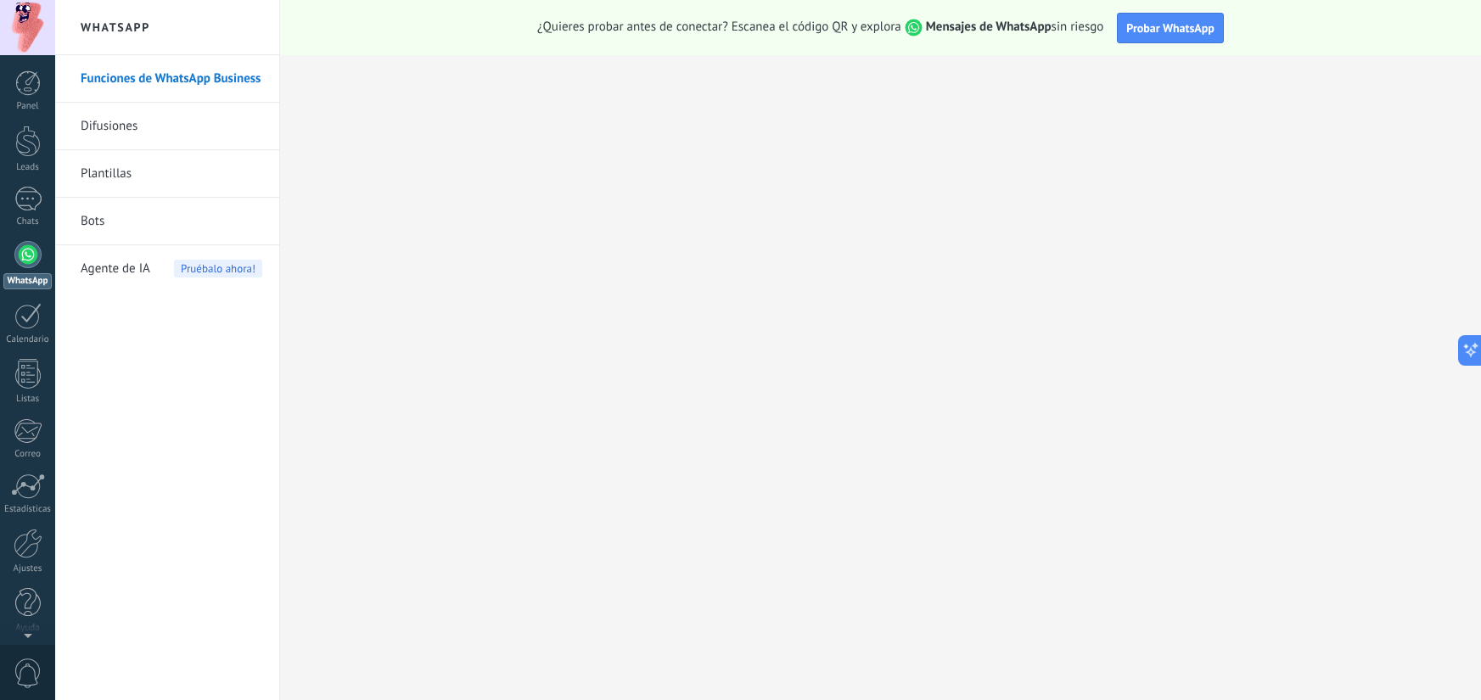
click at [132, 149] on link "Difusiones" at bounding box center [172, 127] width 182 height 48
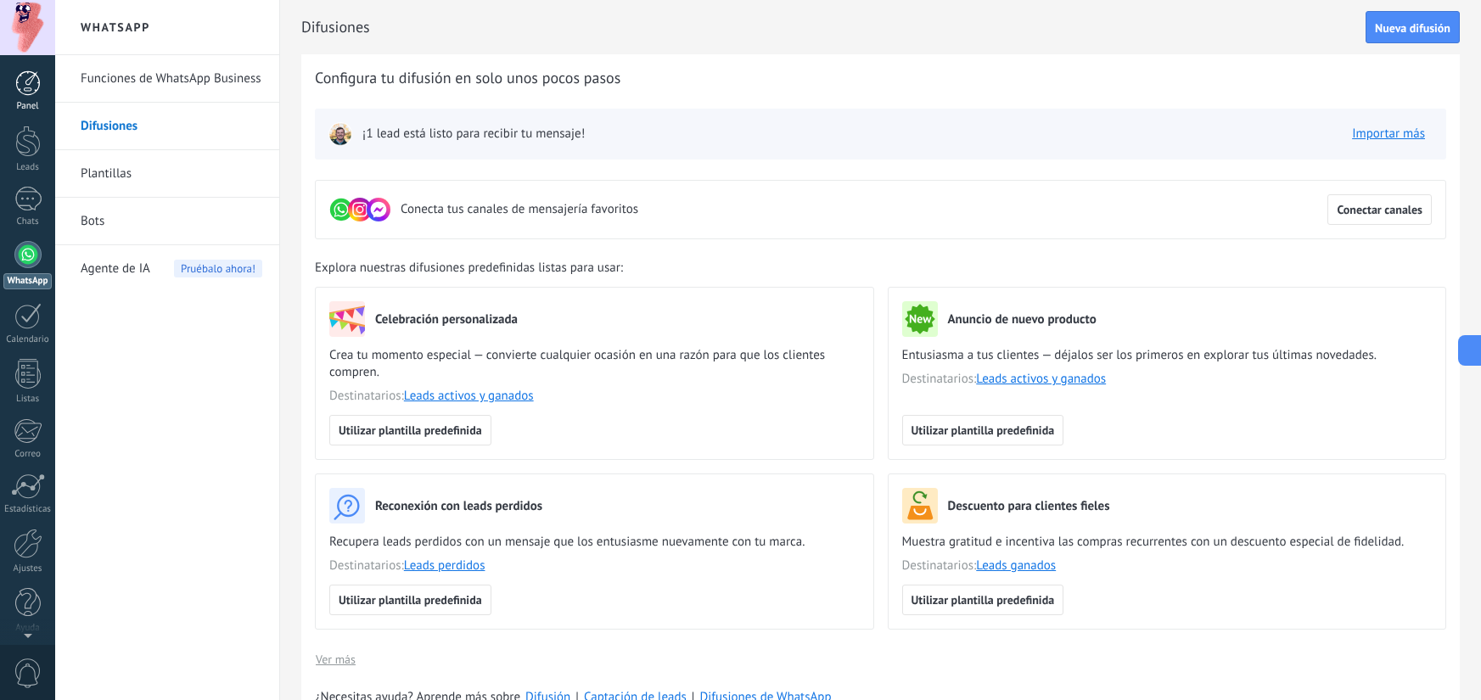
click at [23, 76] on div at bounding box center [27, 82] width 25 height 25
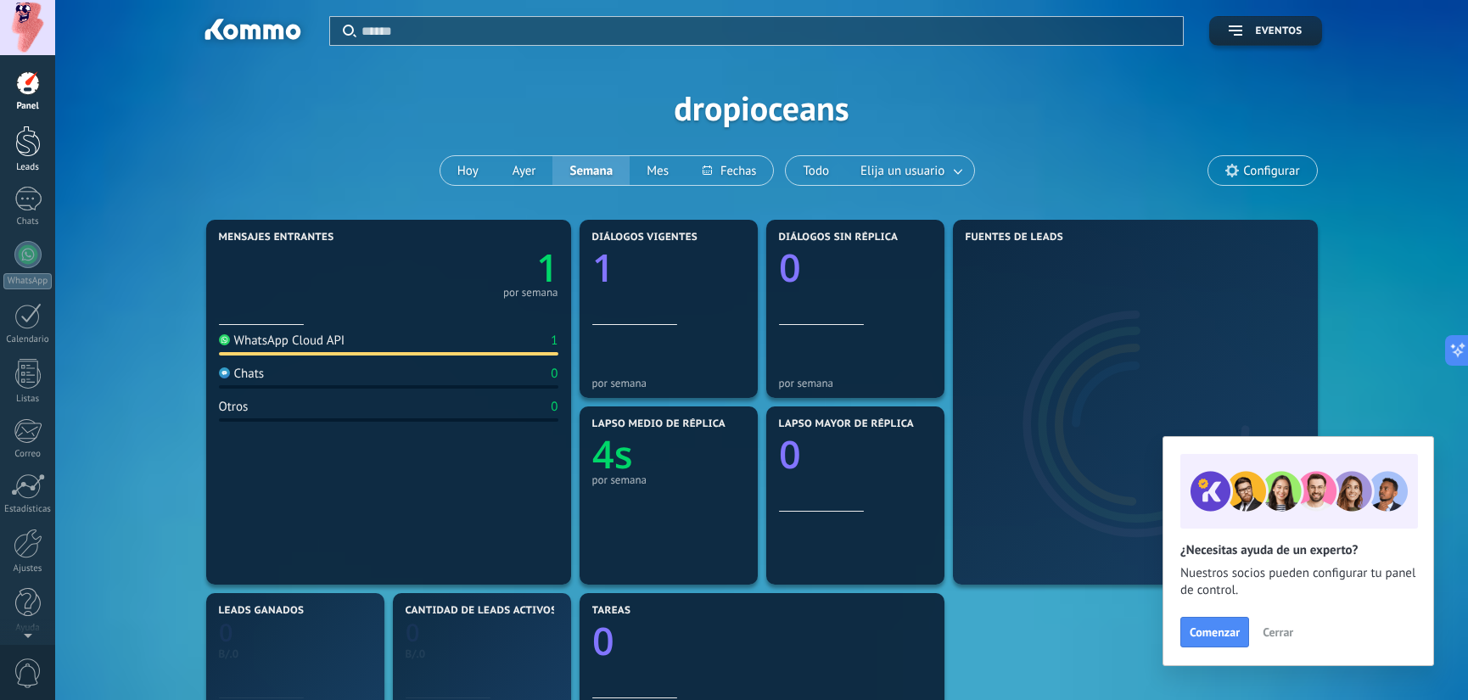
click at [33, 128] on div at bounding box center [27, 141] width 25 height 31
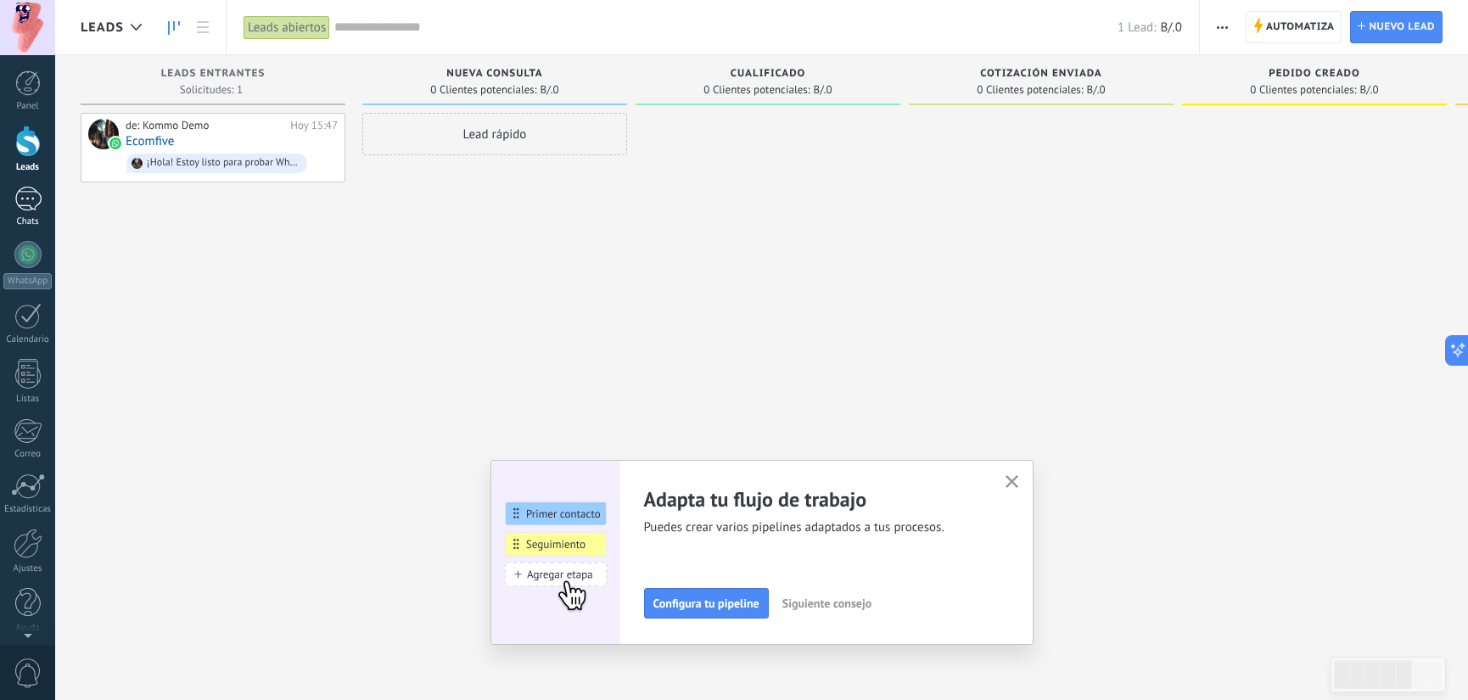
click at [30, 193] on div "1" at bounding box center [27, 199] width 27 height 25
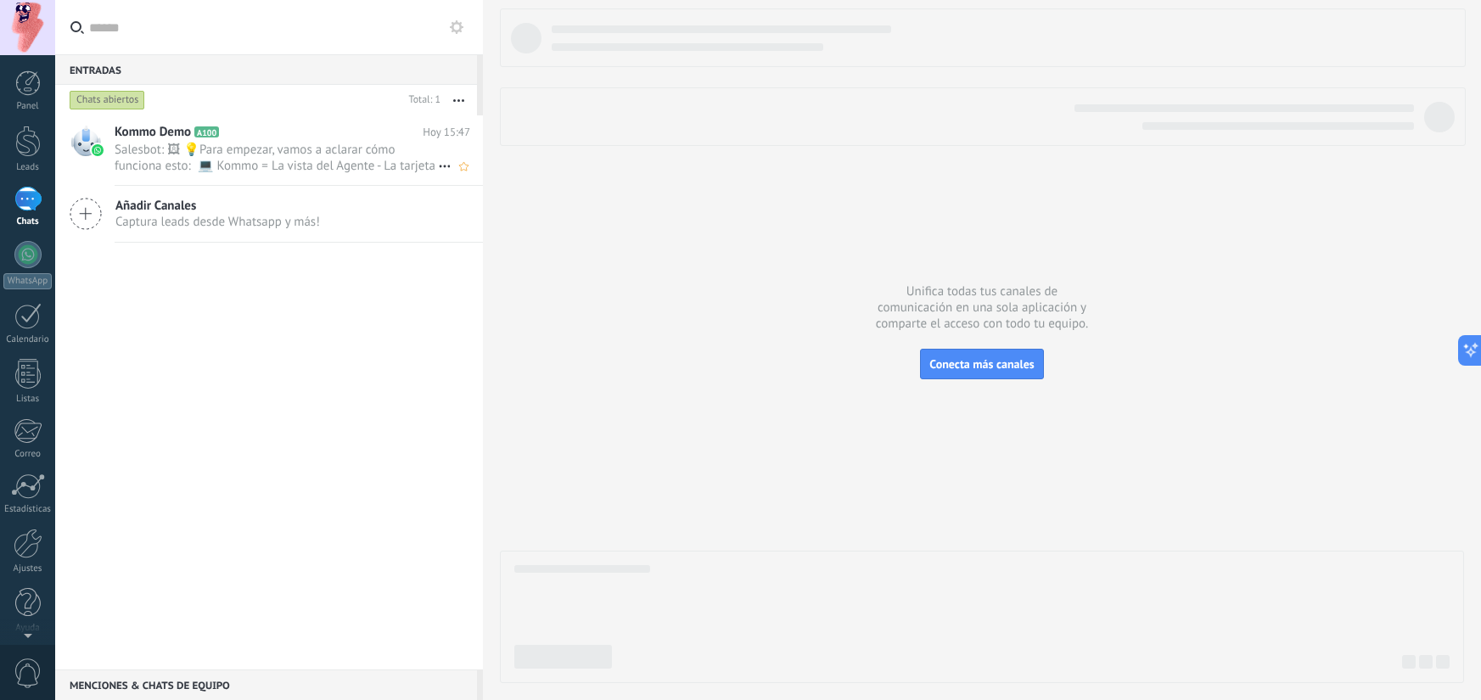
click at [253, 165] on span "Salesbot: 🖼 💡Para empezar, vamos a aclarar cómo funciona esto: 💻 Kommo = La vis…" at bounding box center [276, 158] width 323 height 32
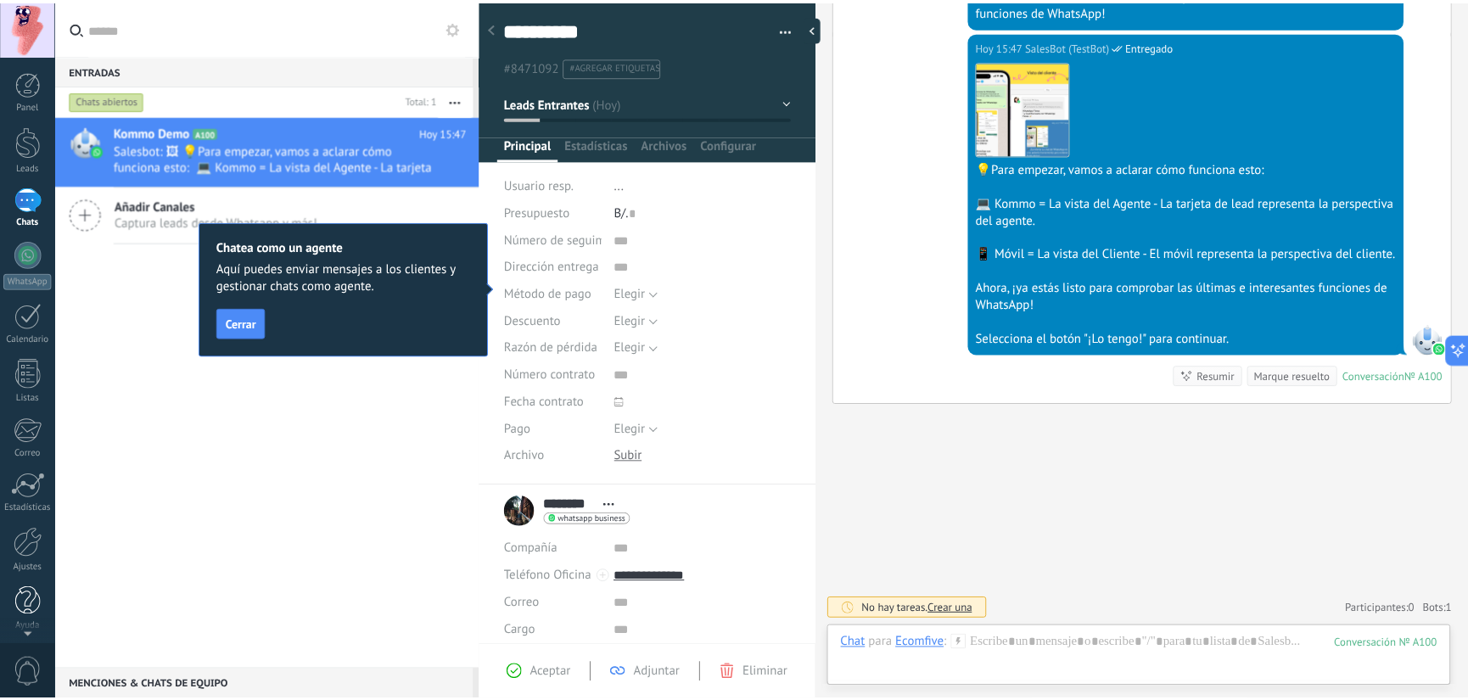
scroll to position [6, 0]
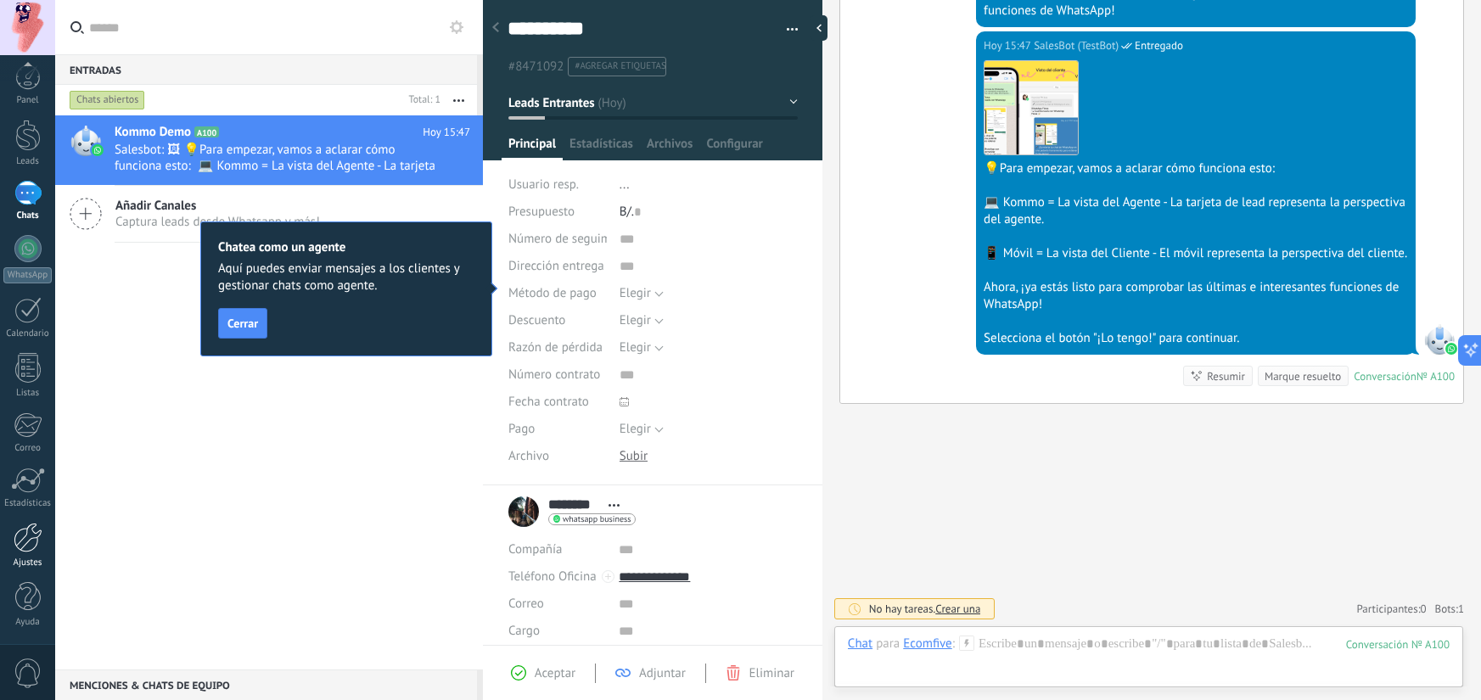
click at [35, 541] on div at bounding box center [28, 538] width 29 height 30
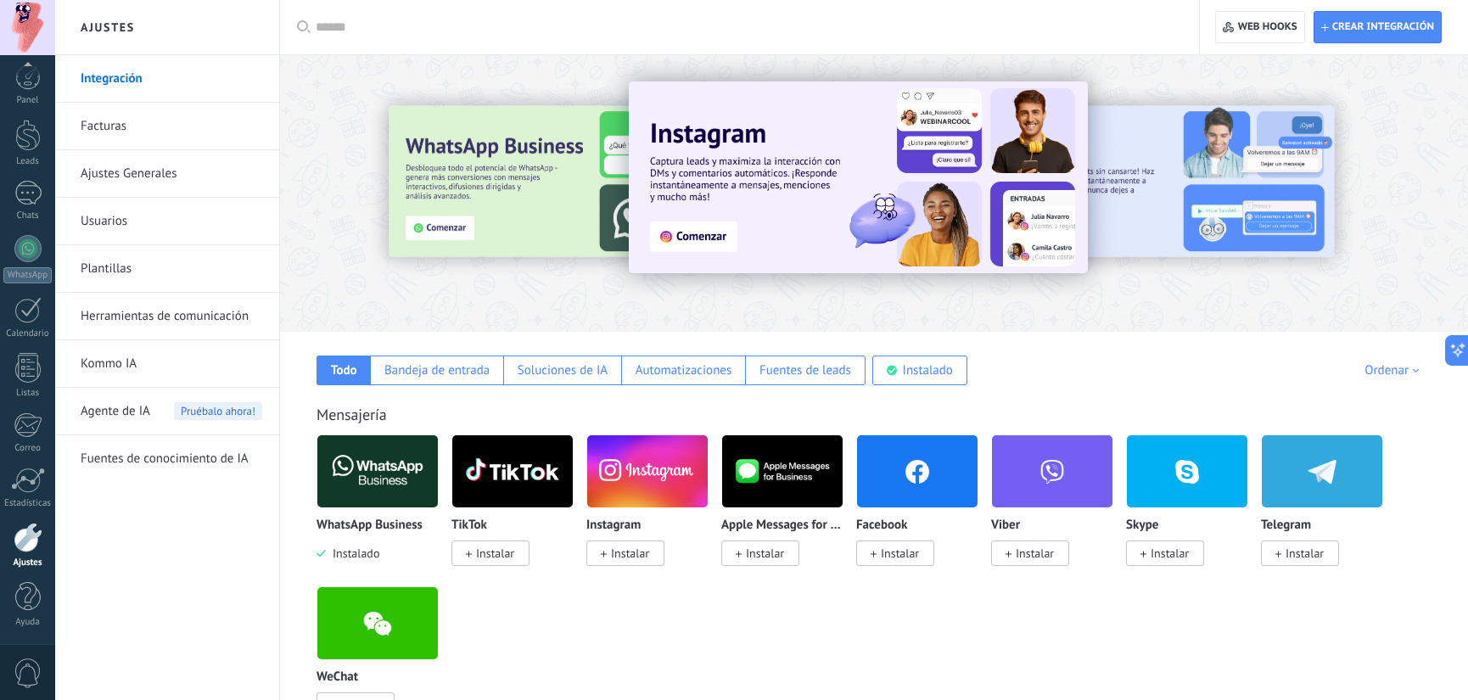
click at [186, 117] on link "Facturas" at bounding box center [172, 127] width 182 height 48
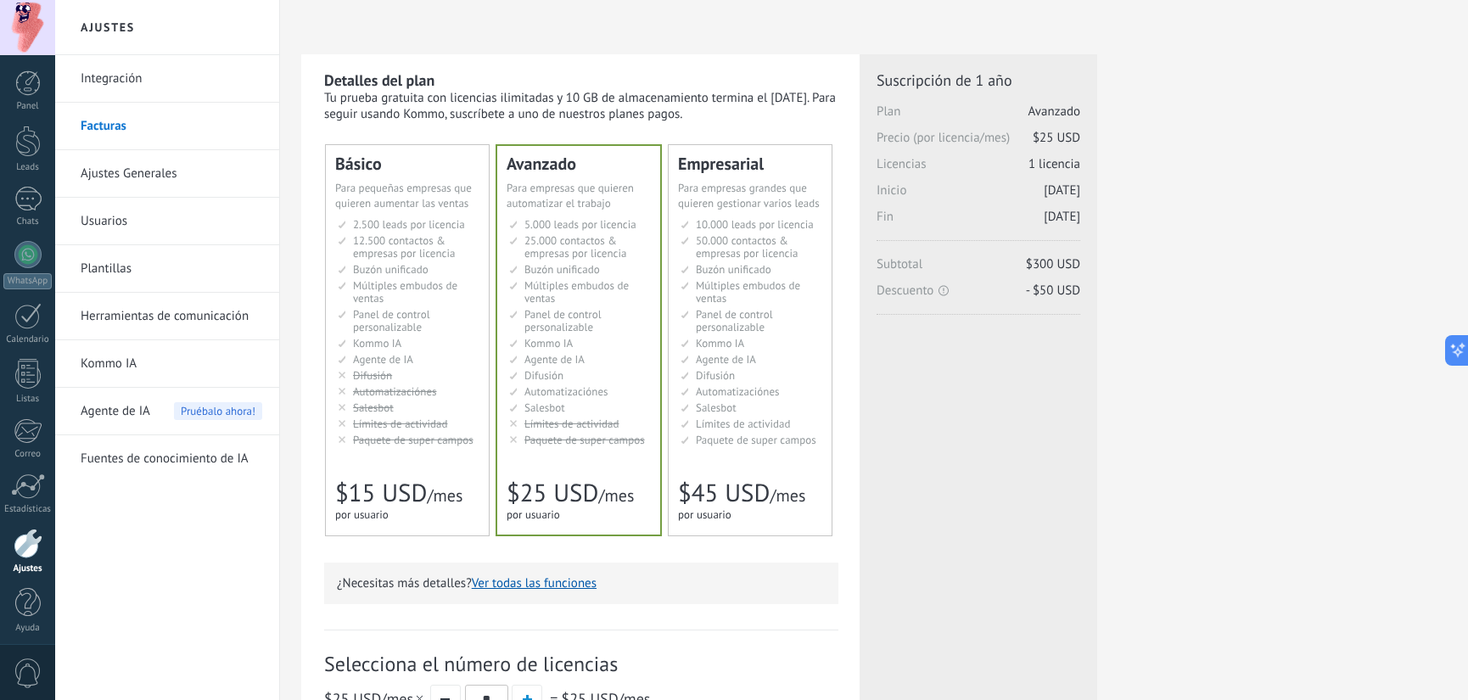
click at [446, 310] on li "Настраиваемый рабочий стол Customizable dashboard Panel de control personalizab…" at bounding box center [409, 320] width 142 height 25
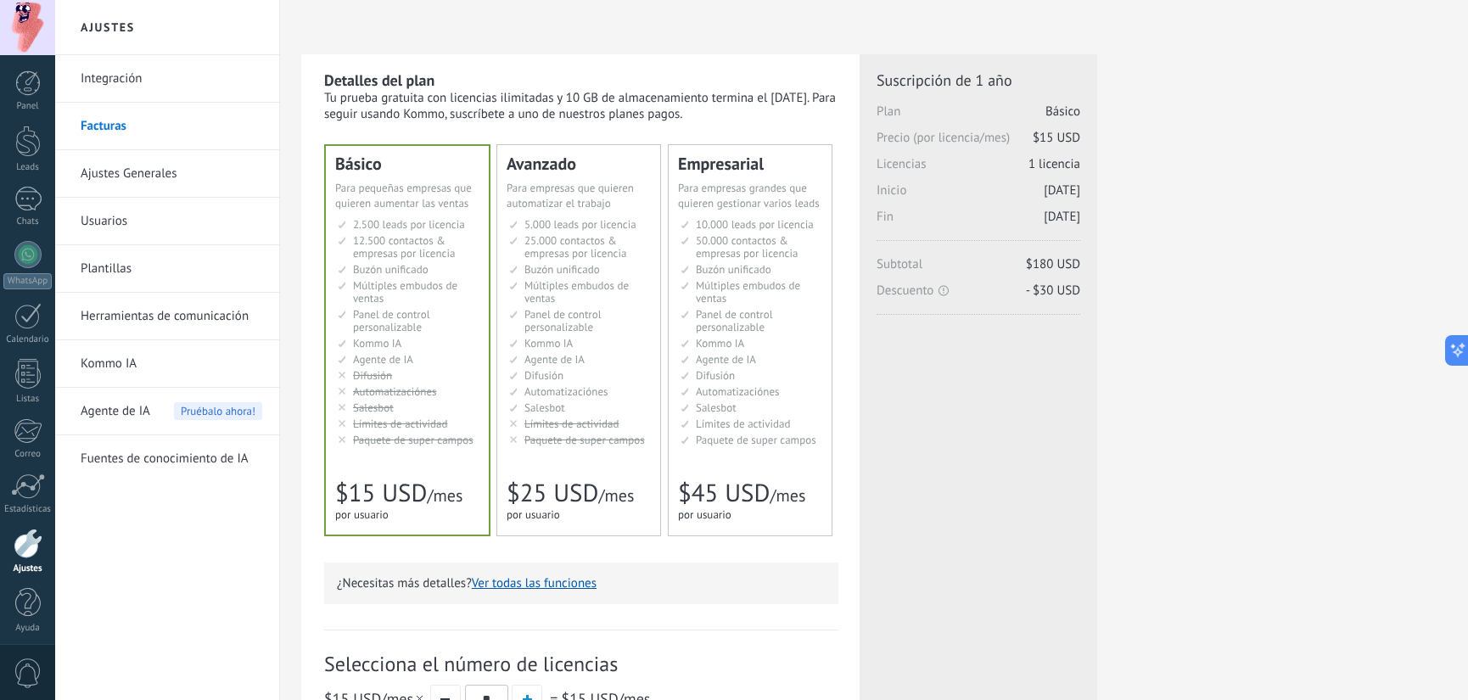
scroll to position [282, 0]
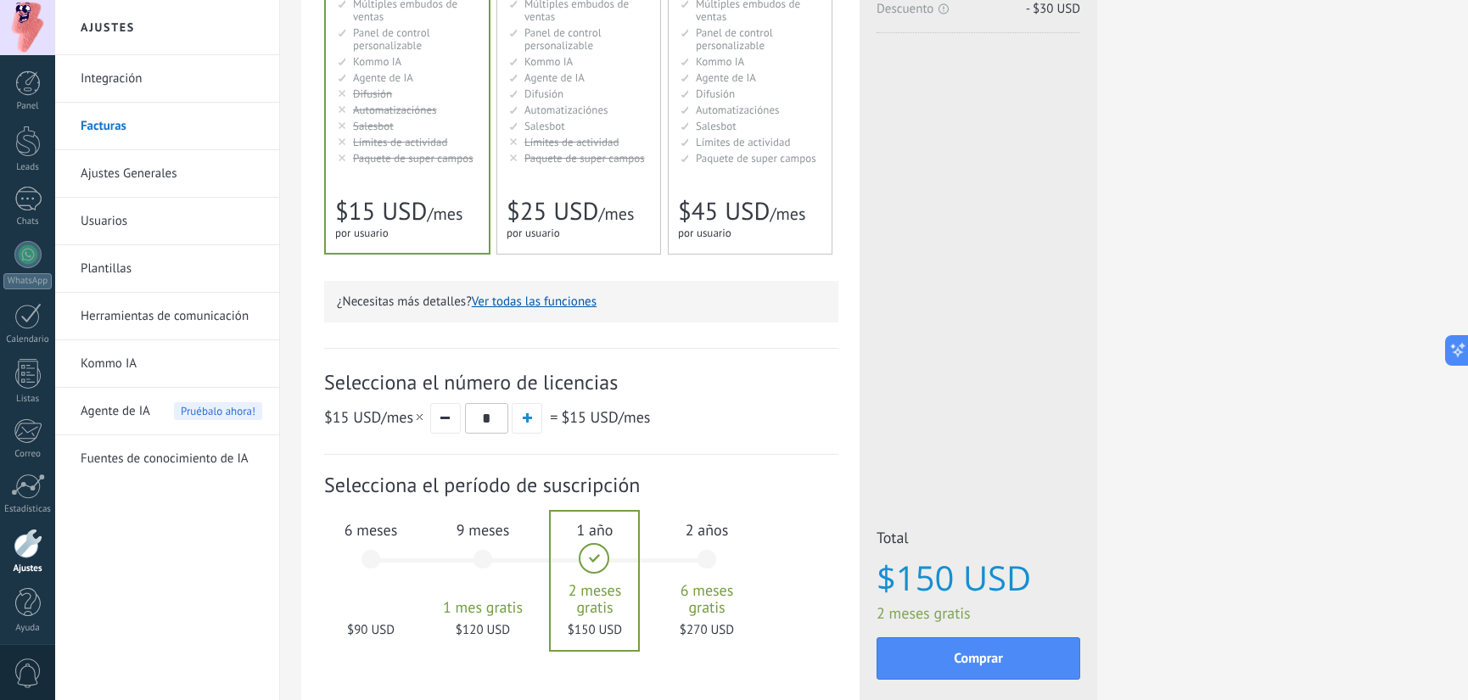
click at [376, 567] on div "6 meses $90 USD" at bounding box center [371, 568] width 92 height 120
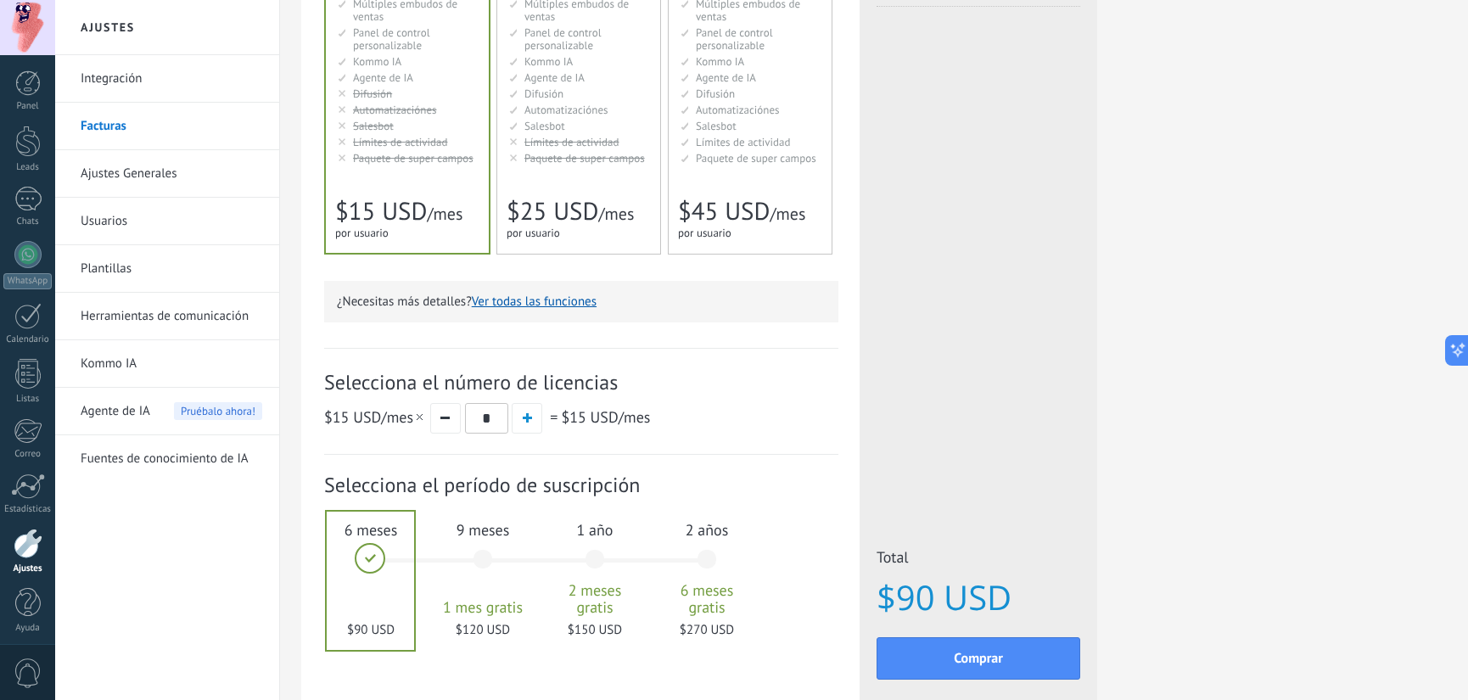
click at [582, 182] on div "Avanzado Для автоматизации сделок в растущей компании For growing businesses th…" at bounding box center [578, 58] width 163 height 390
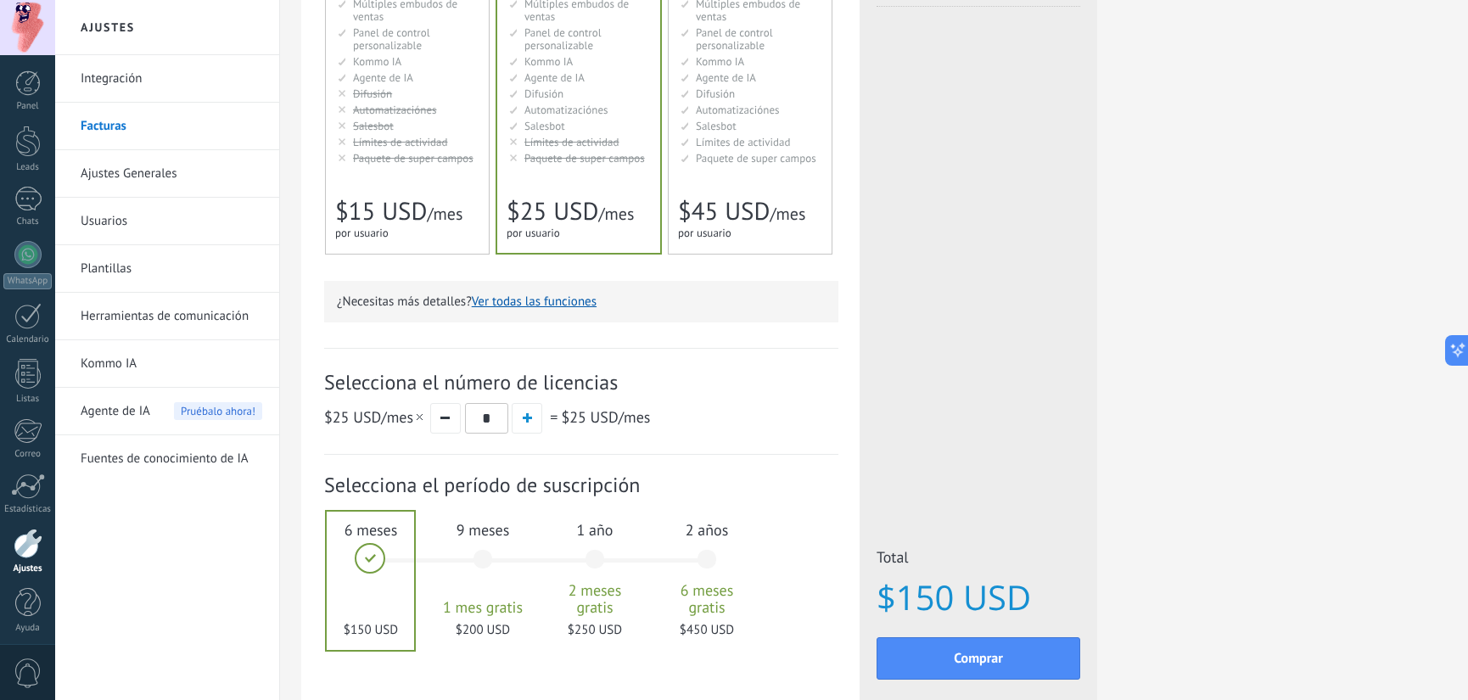
click at [429, 181] on div "Básico Для увеличения продаж в малом бизнесе For small businesses that want to …" at bounding box center [407, 58] width 163 height 390
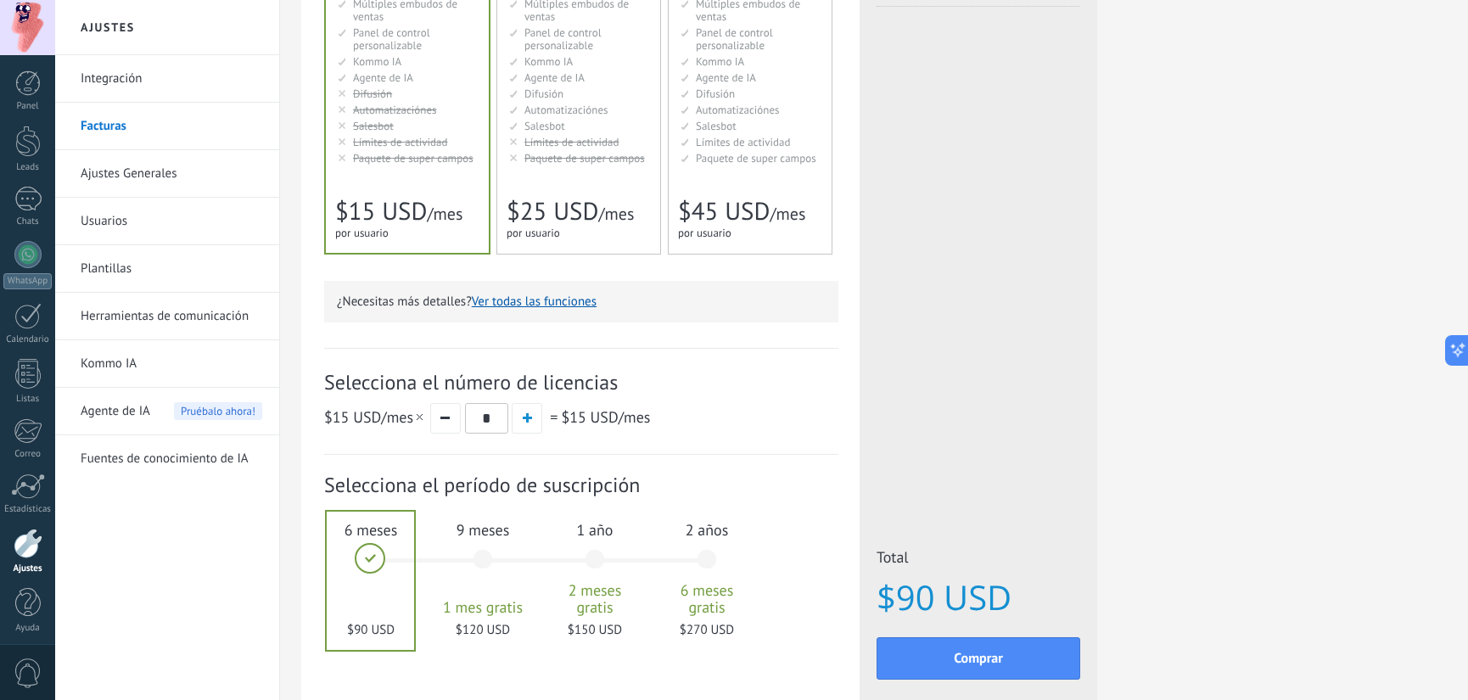
click at [576, 162] on span "Paquete de super campos" at bounding box center [584, 158] width 121 height 14
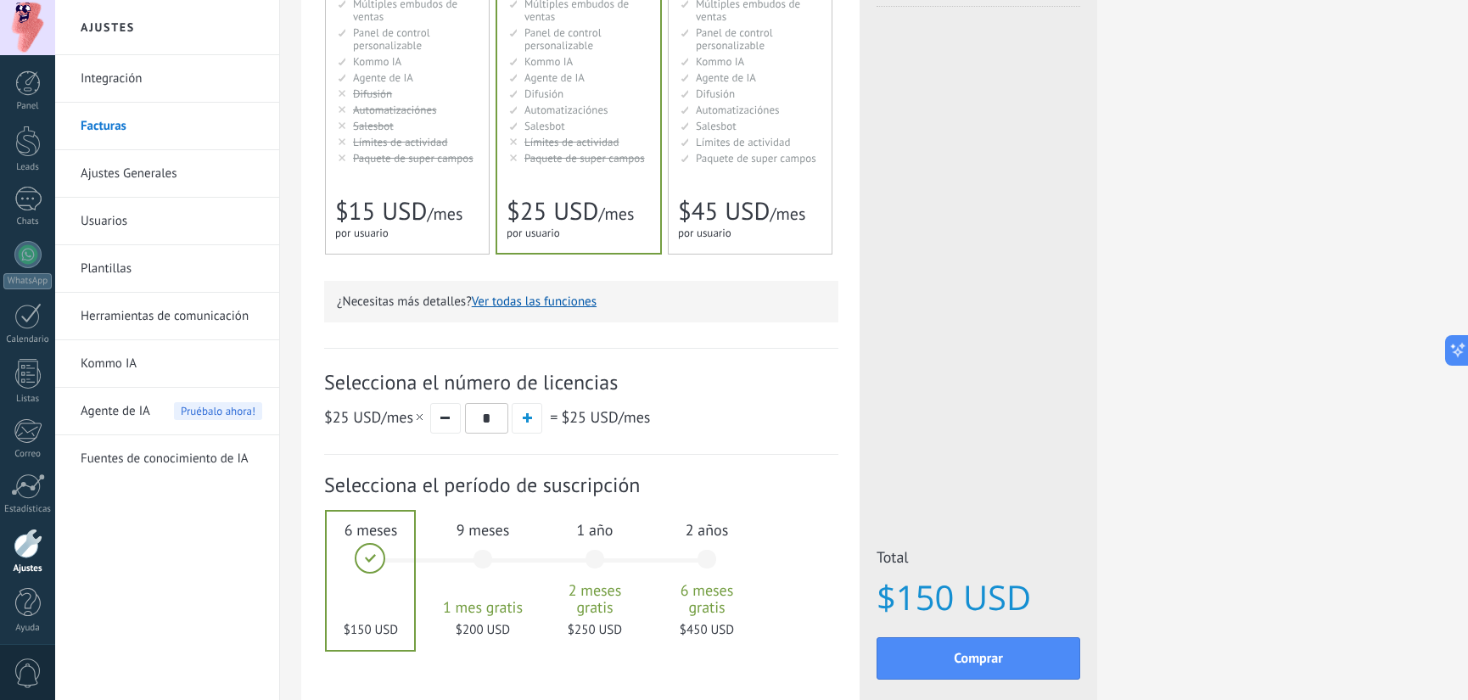
click at [461, 154] on span "Paquete de super campos" at bounding box center [413, 158] width 121 height 14
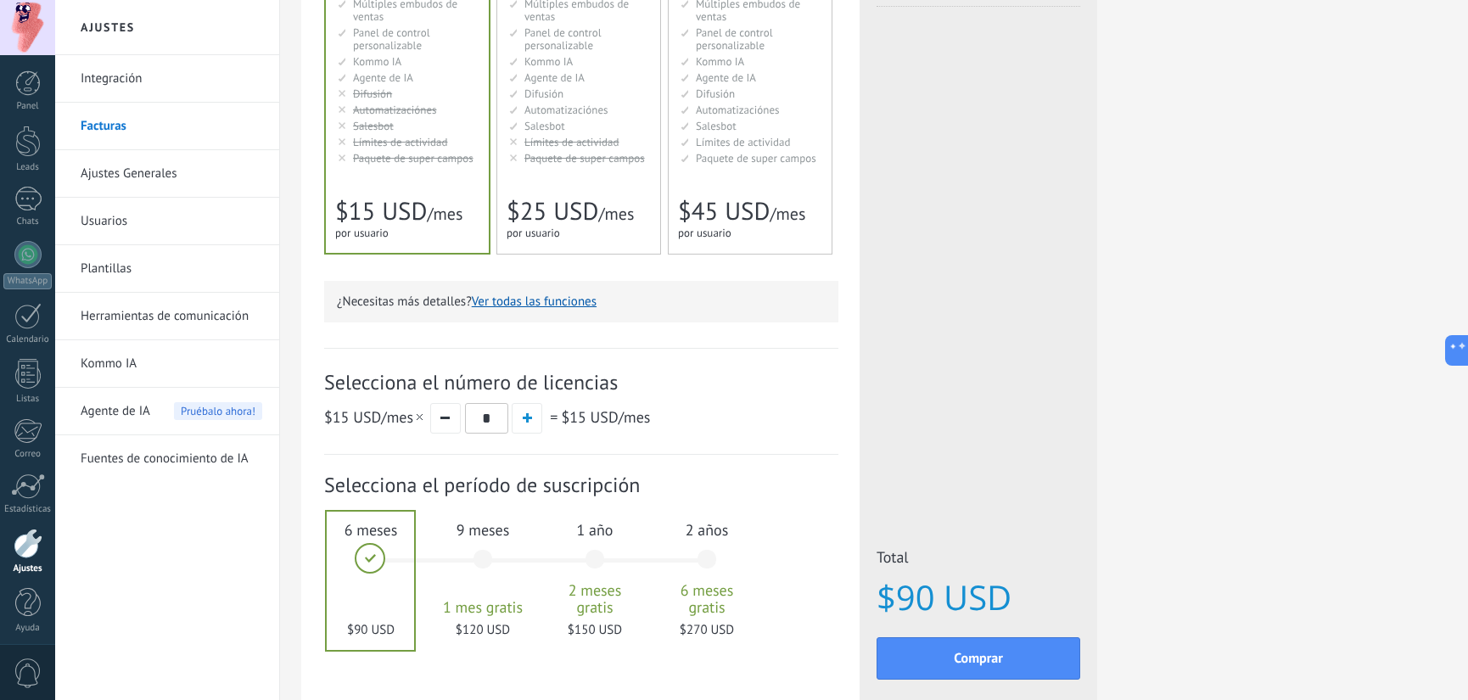
click at [549, 157] on span "Paquete de super campos" at bounding box center [584, 158] width 121 height 14
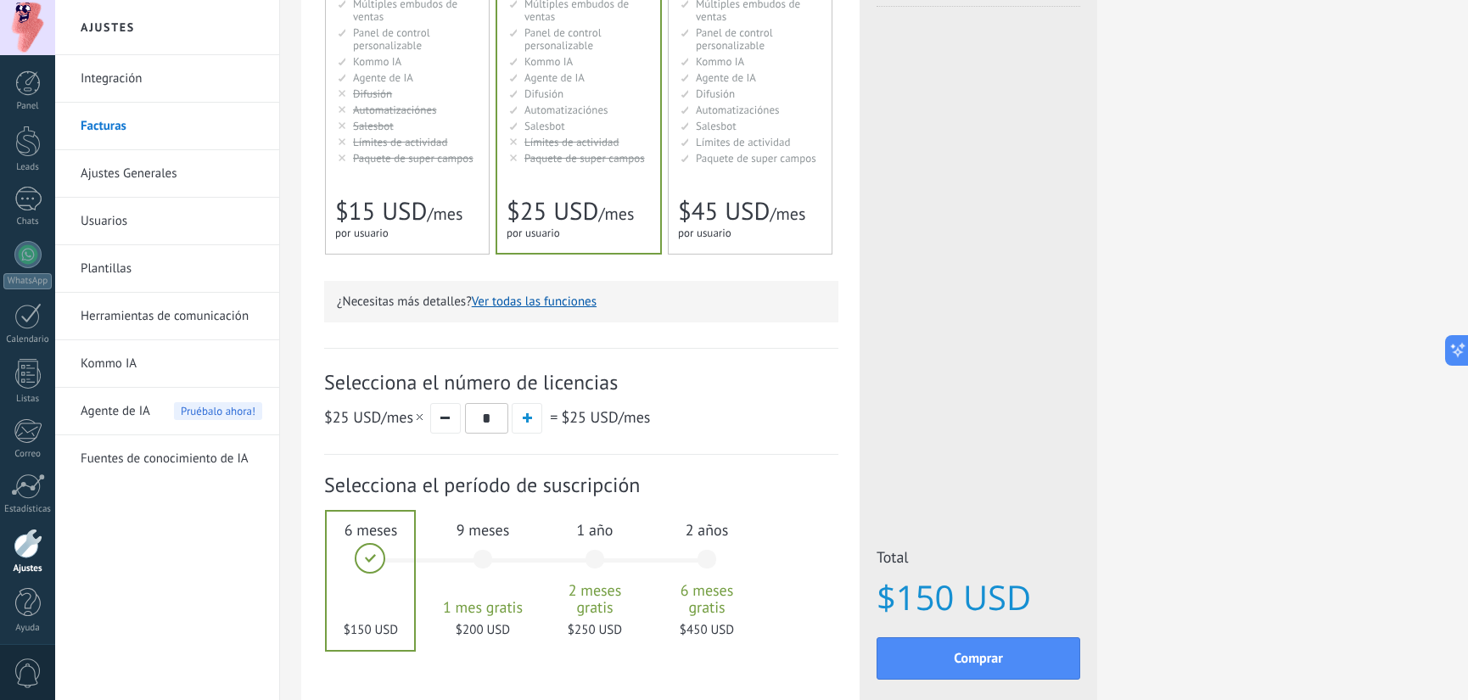
click at [447, 154] on span "Paquete de super campos" at bounding box center [413, 158] width 121 height 14
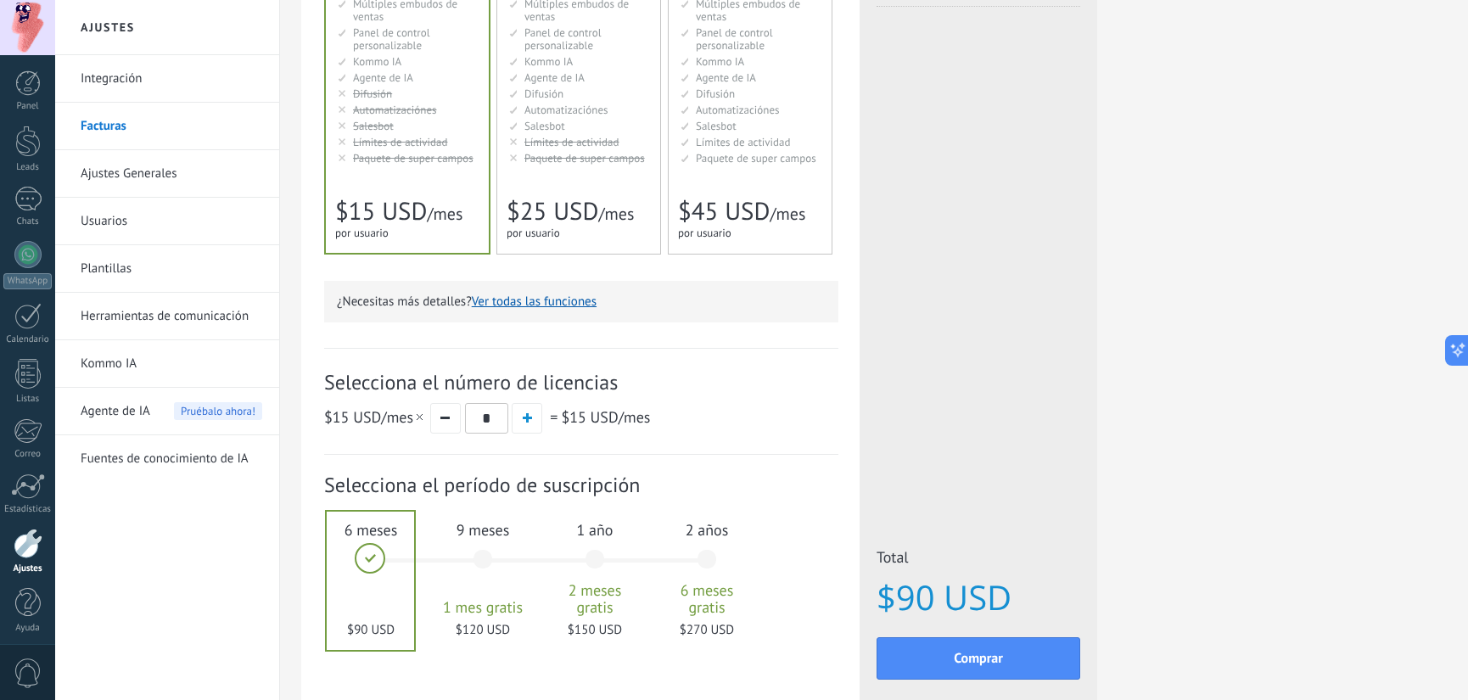
click at [527, 152] on span "Paquete de super campos" at bounding box center [584, 158] width 121 height 14
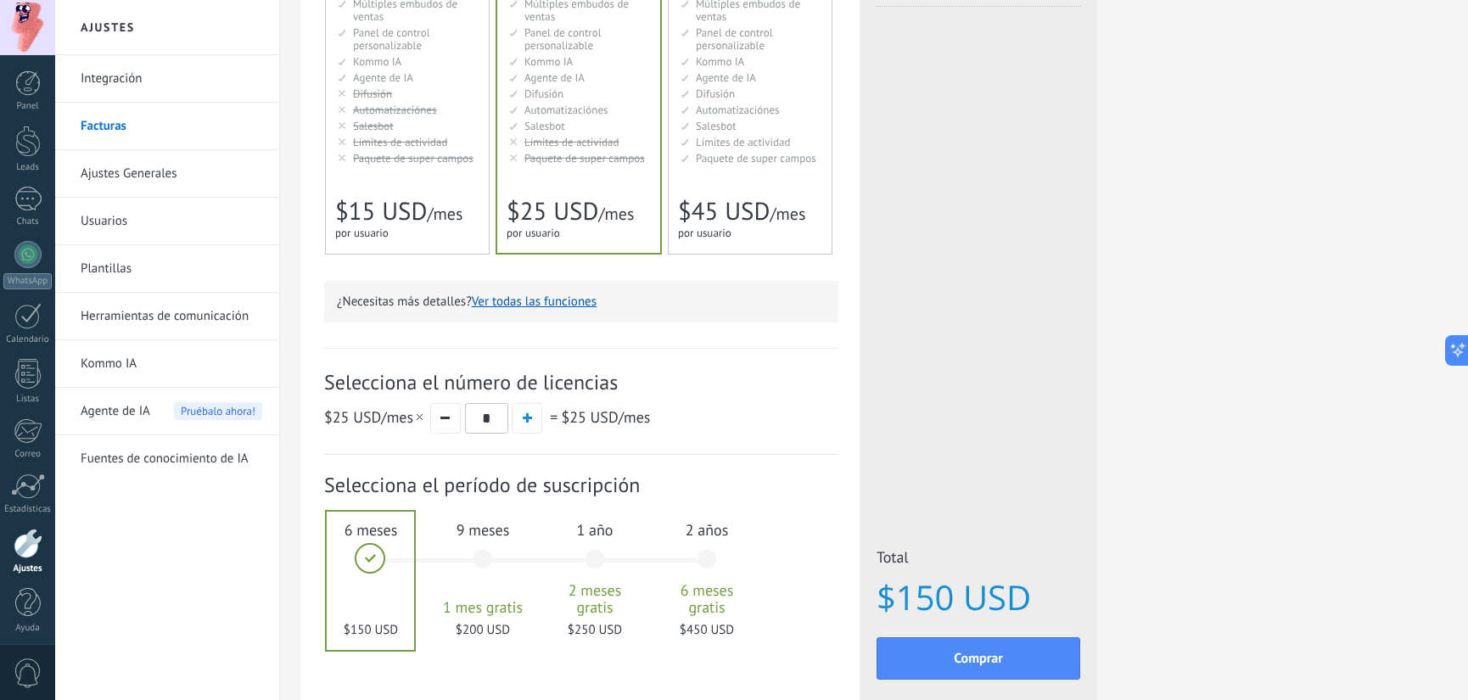
click at [446, 151] on span "Paquete de super campos" at bounding box center [413, 158] width 121 height 14
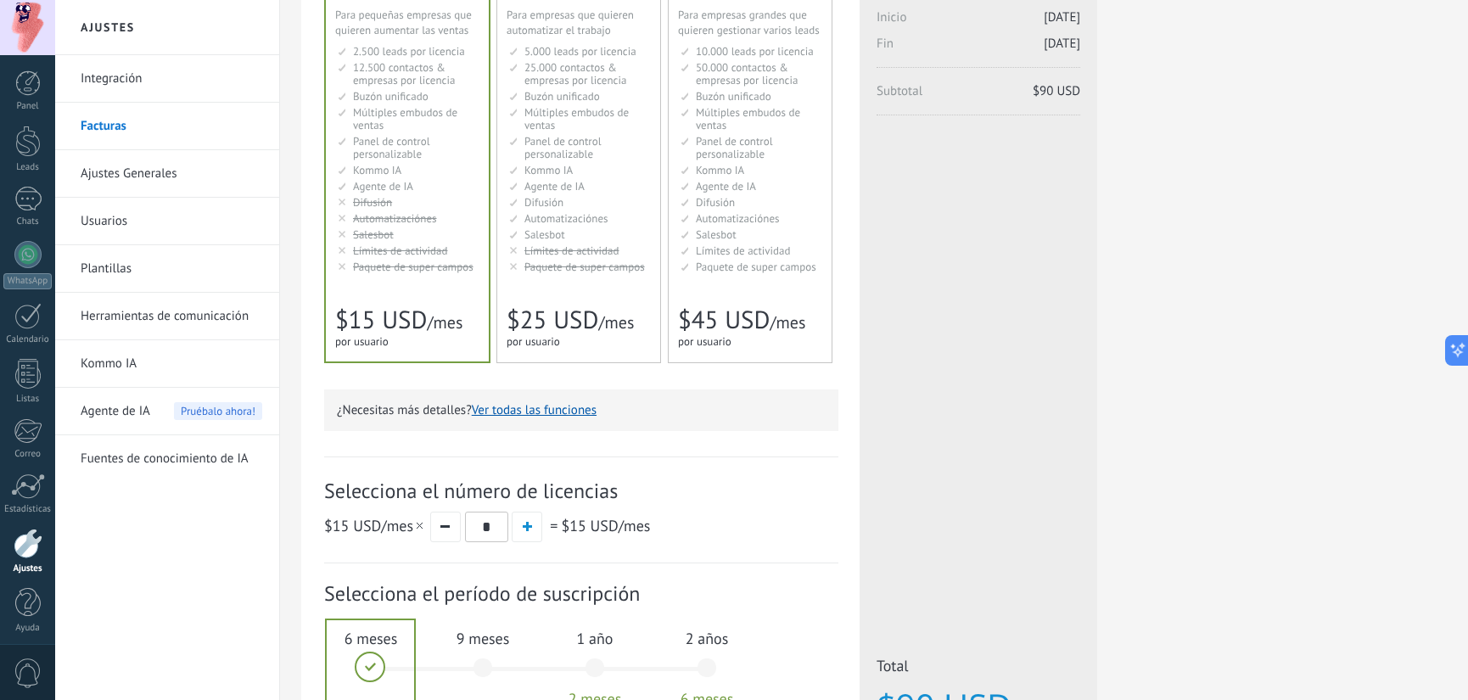
scroll to position [154, 0]
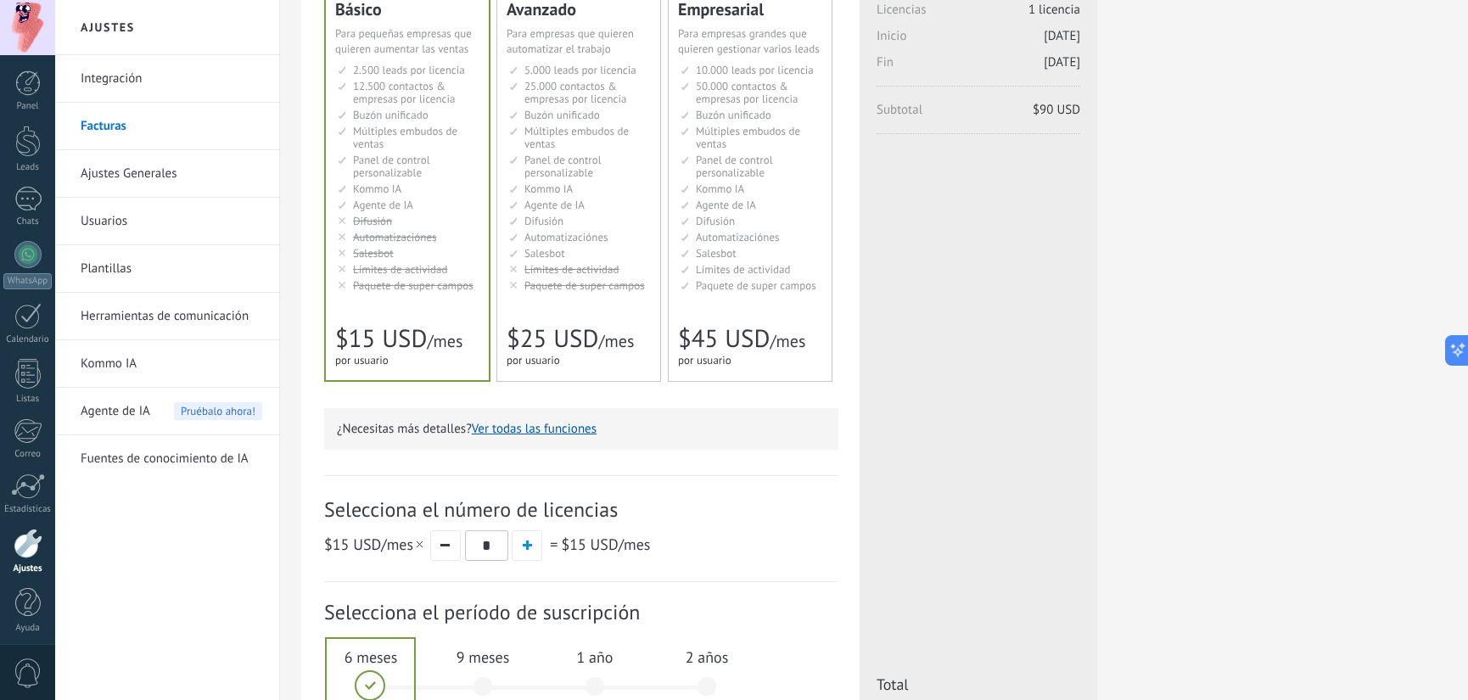
click at [528, 345] on span "$25 USD" at bounding box center [553, 338] width 92 height 32
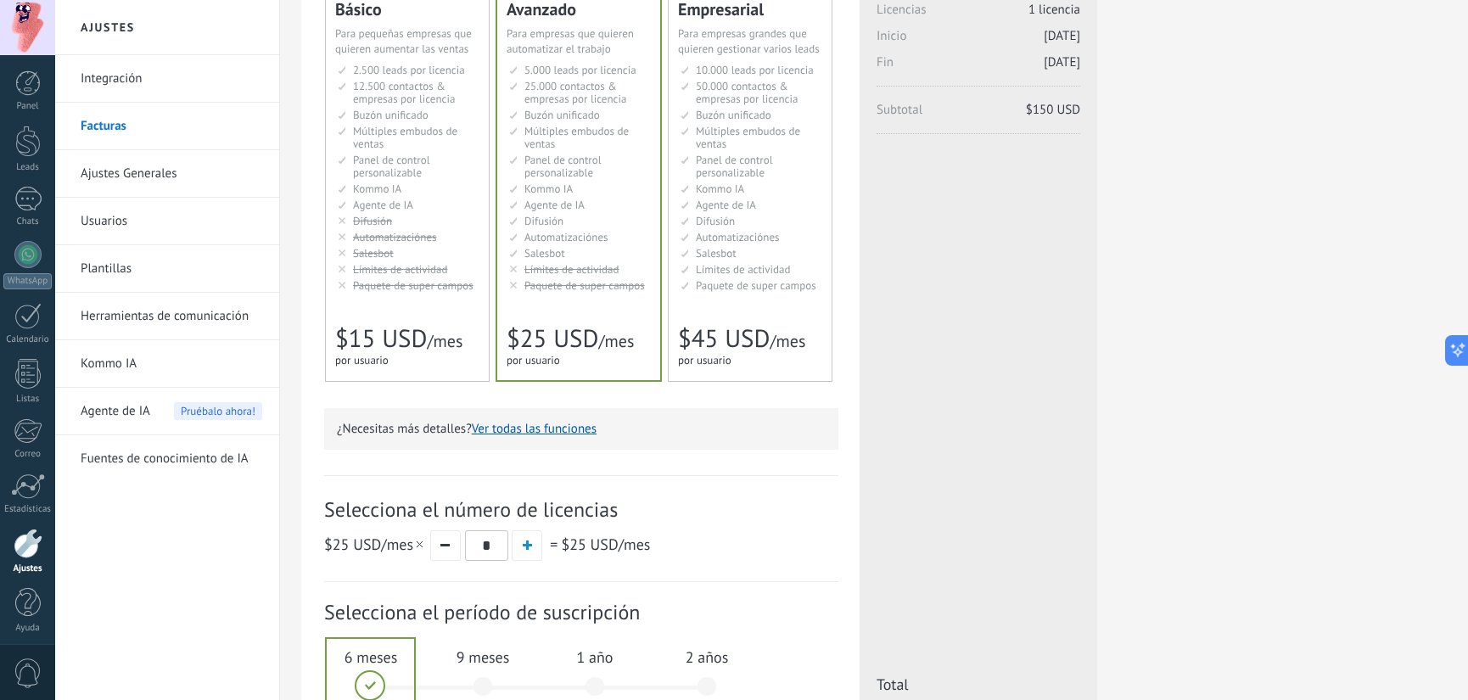
click at [451, 339] on span "/mes" at bounding box center [445, 341] width 36 height 22
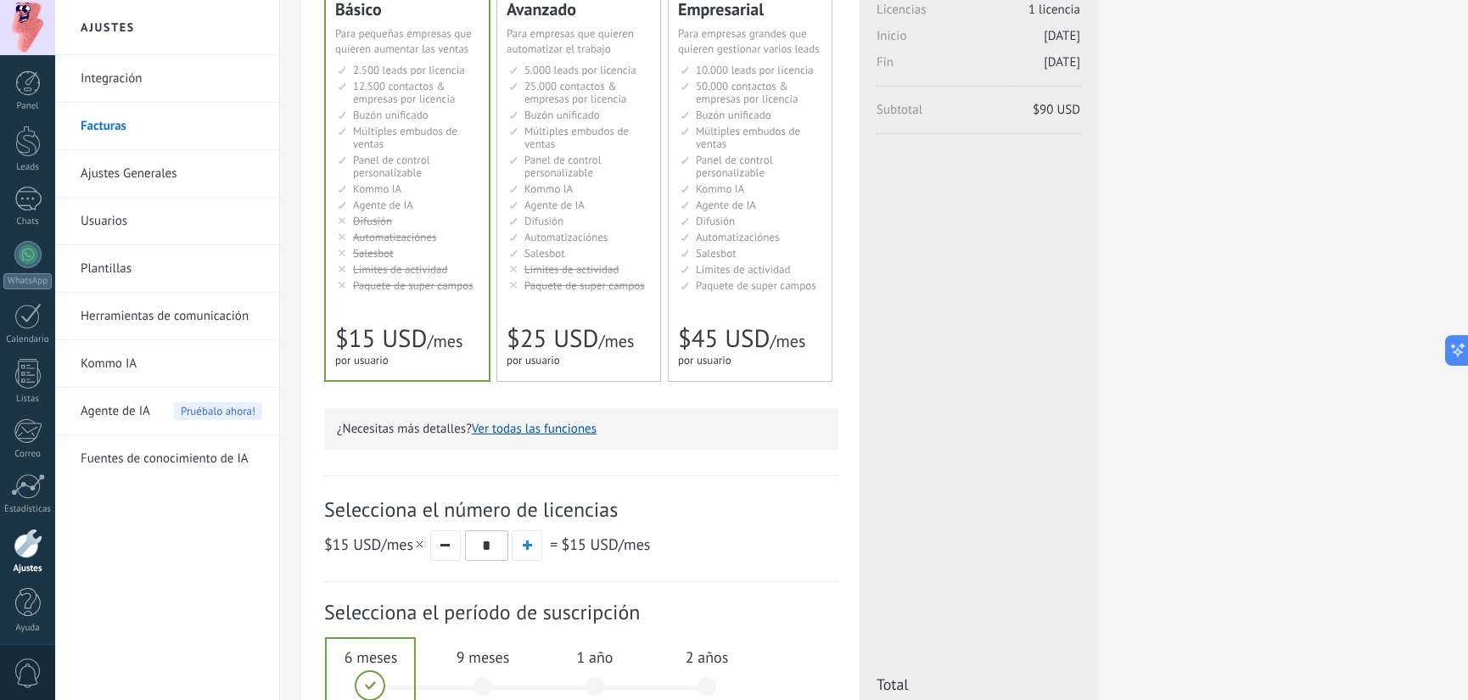
click at [549, 345] on span "$25 USD" at bounding box center [553, 338] width 92 height 32
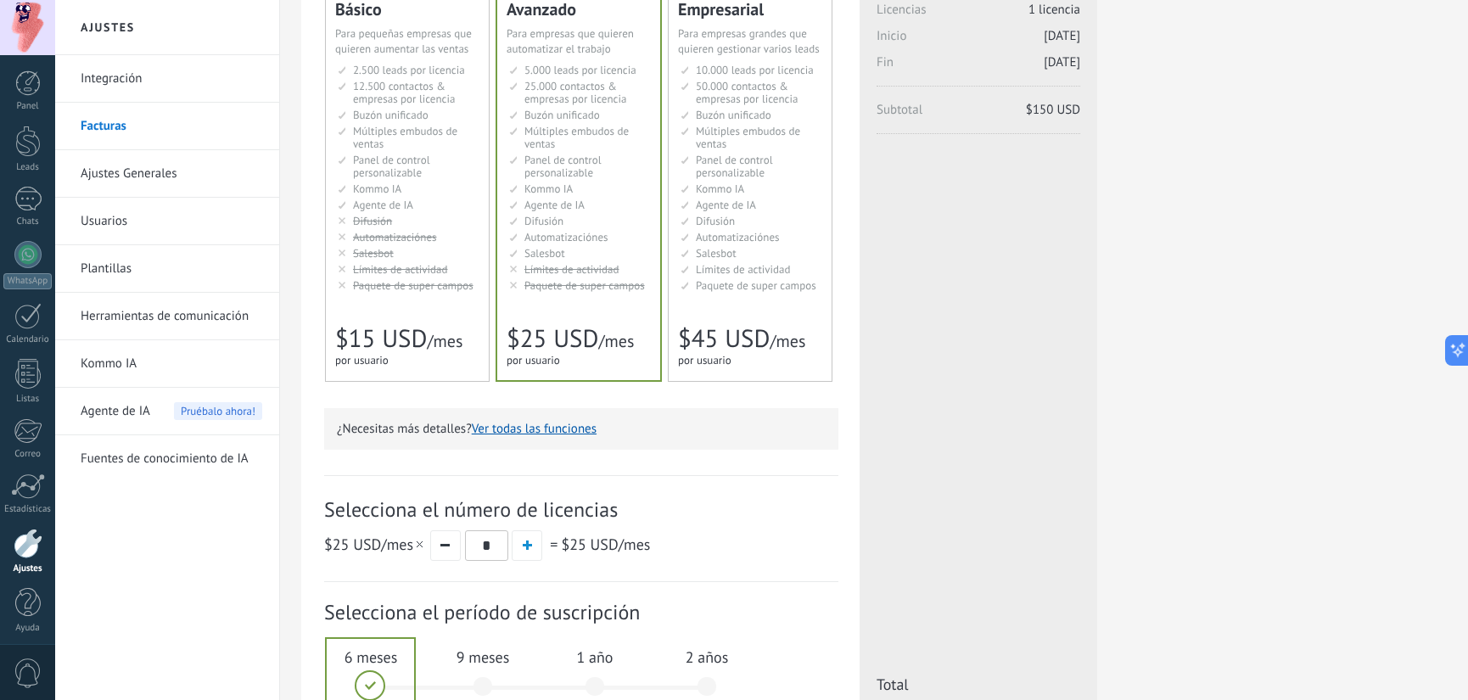
click at [435, 343] on span "/mes" at bounding box center [445, 341] width 36 height 22
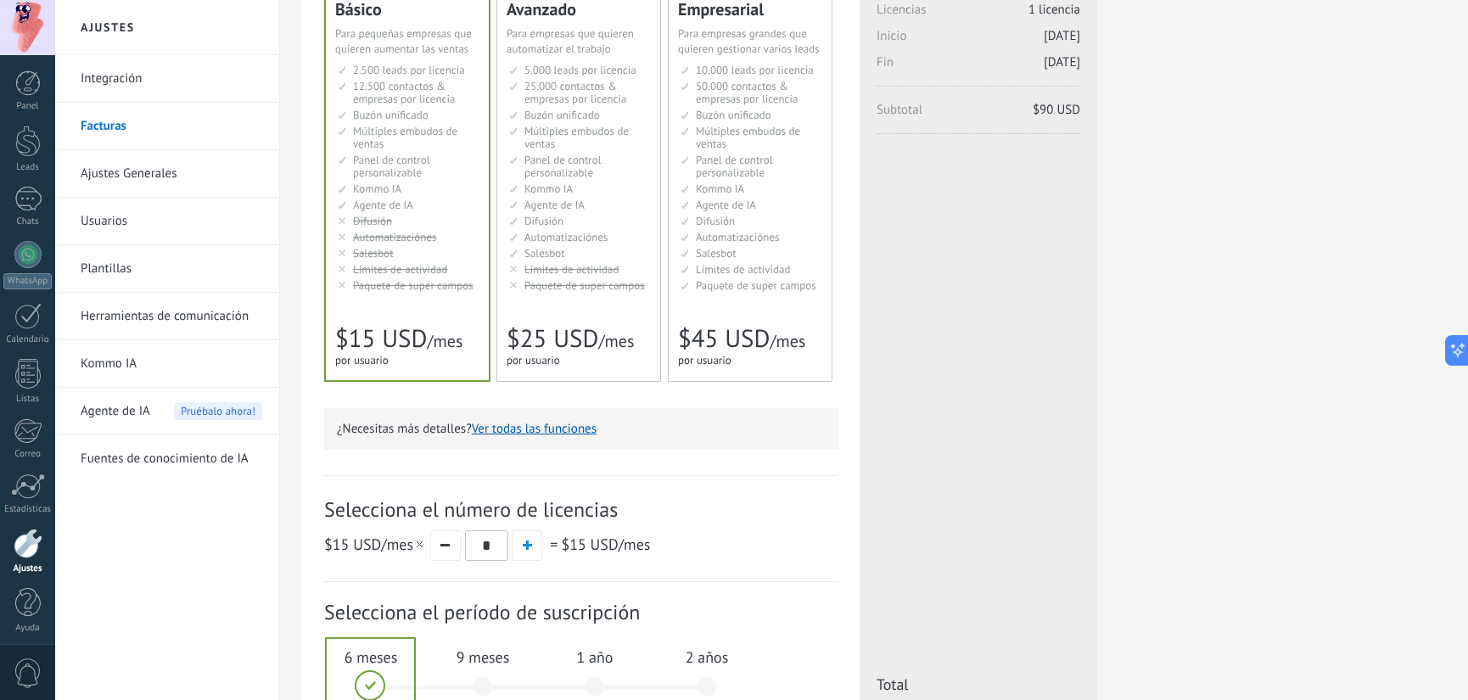
click at [537, 342] on span "$25 USD" at bounding box center [553, 338] width 92 height 32
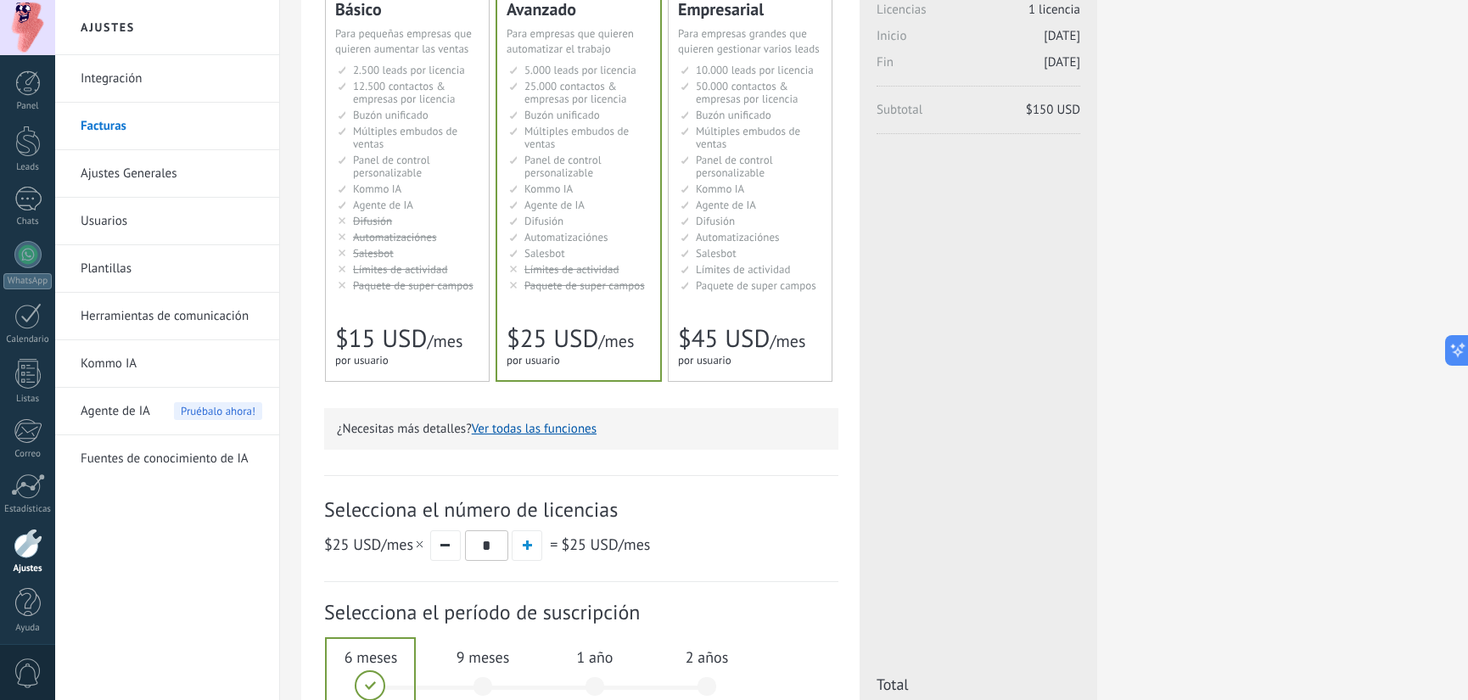
click at [433, 340] on span "/mes" at bounding box center [445, 341] width 36 height 22
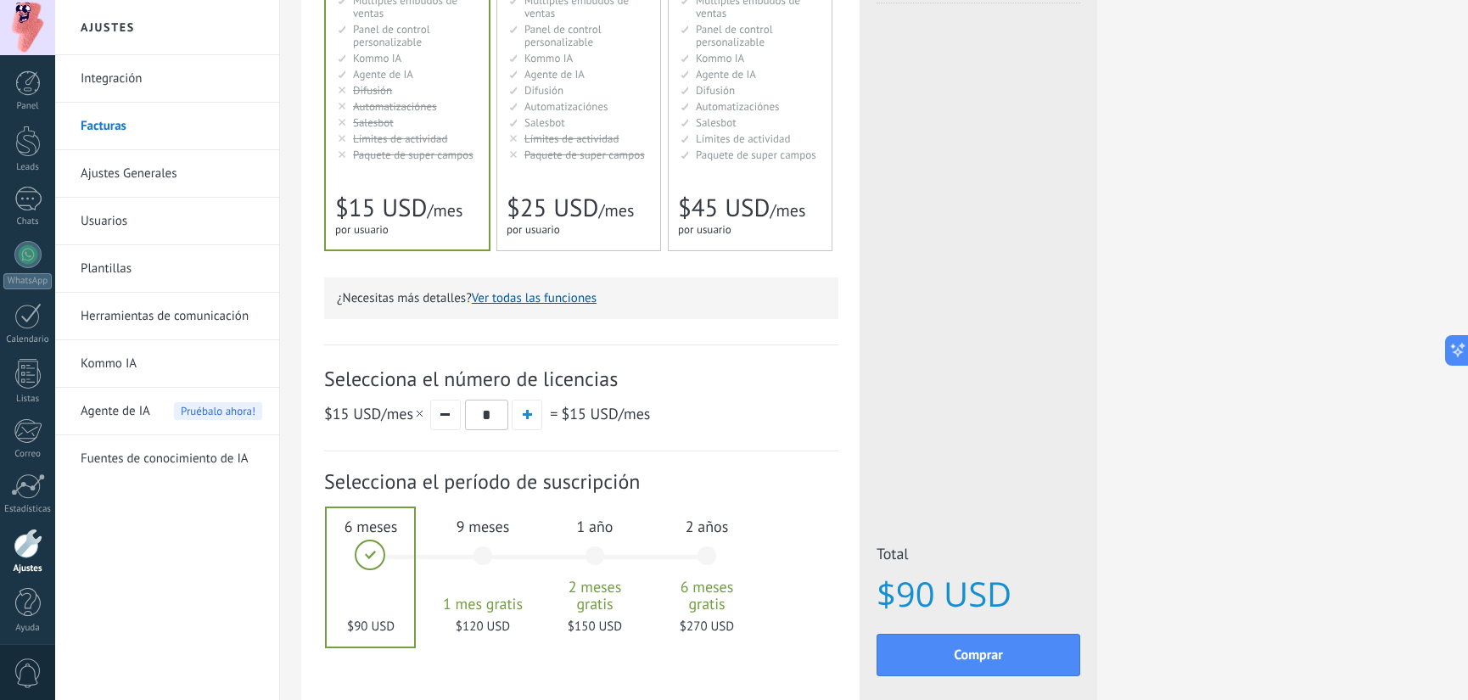
scroll to position [286, 0]
click at [967, 649] on span "Comprar" at bounding box center [978, 654] width 49 height 12
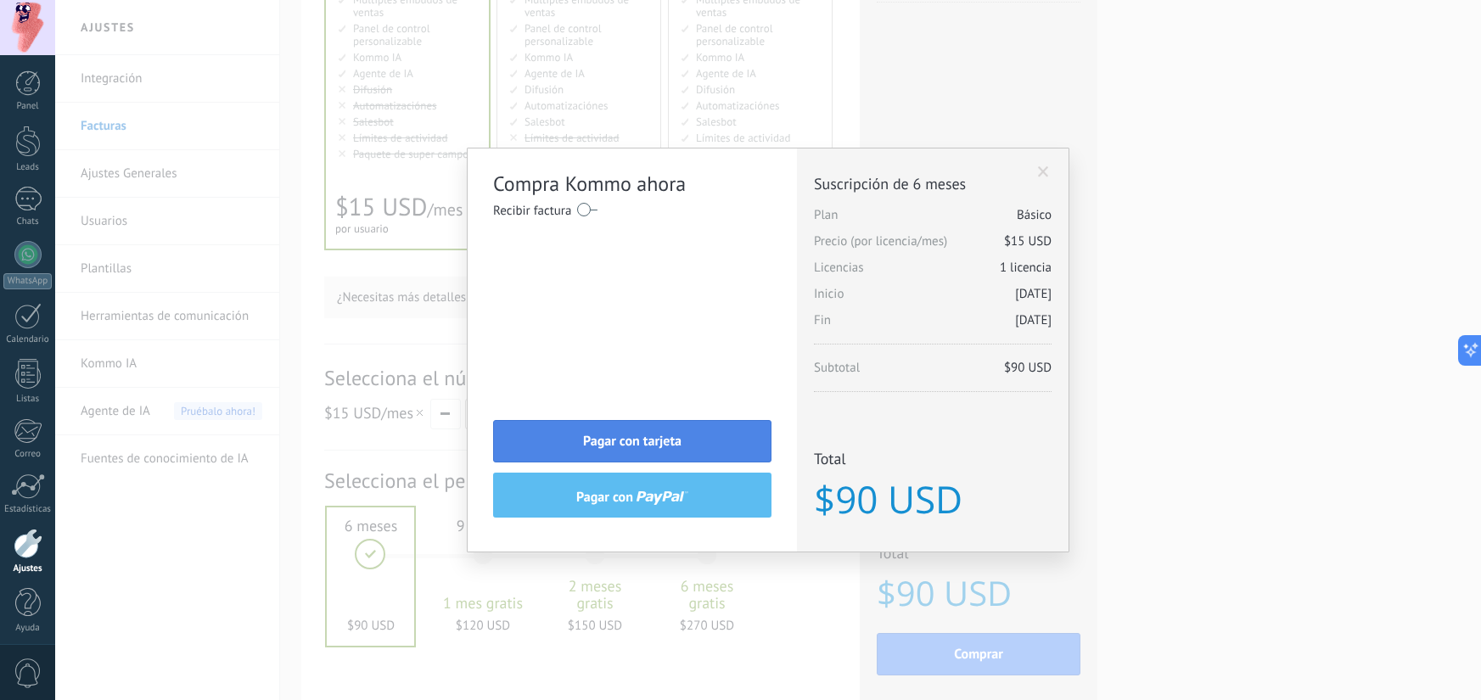
click at [700, 444] on button "Pagar con tarjeta" at bounding box center [632, 441] width 278 height 42
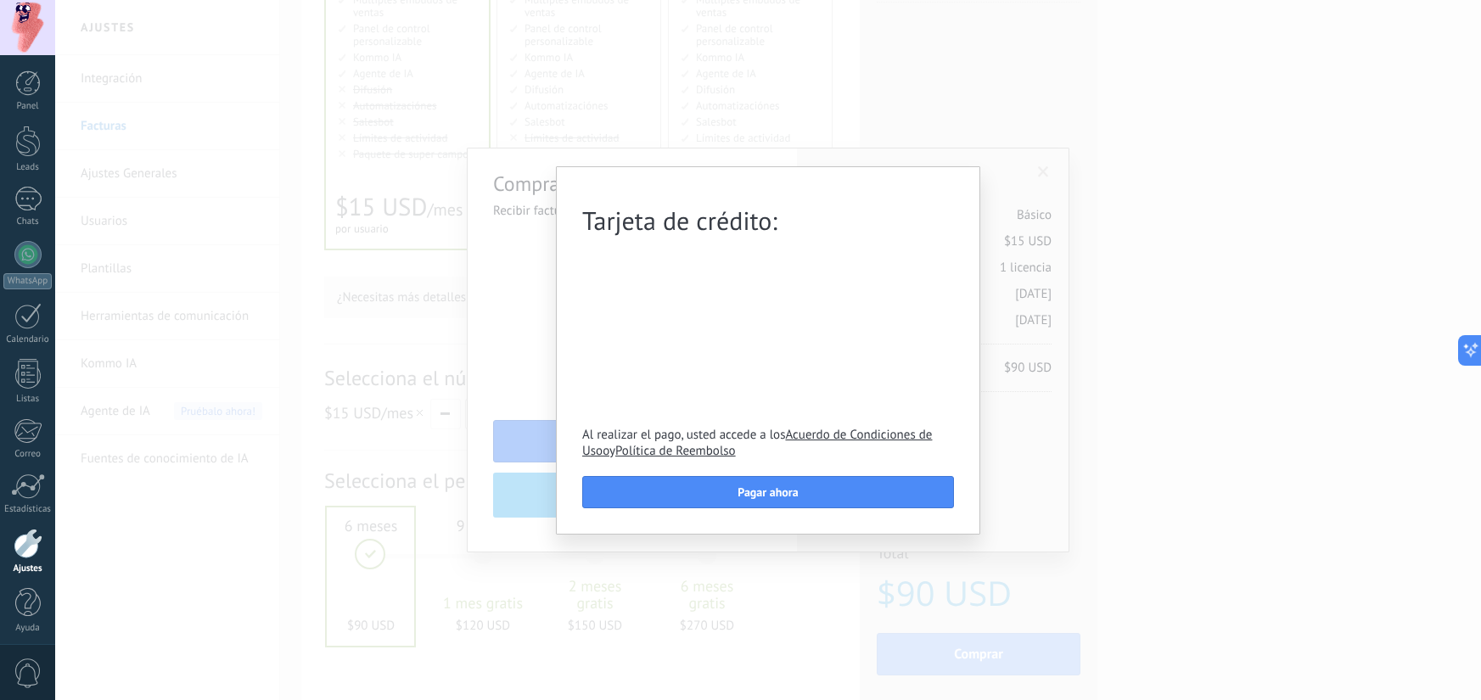
click at [1137, 384] on div "Tarjeta de crédito: Al realizar el pago, usted accede a los Acuerdo de Condicio…" at bounding box center [768, 350] width 1426 height 700
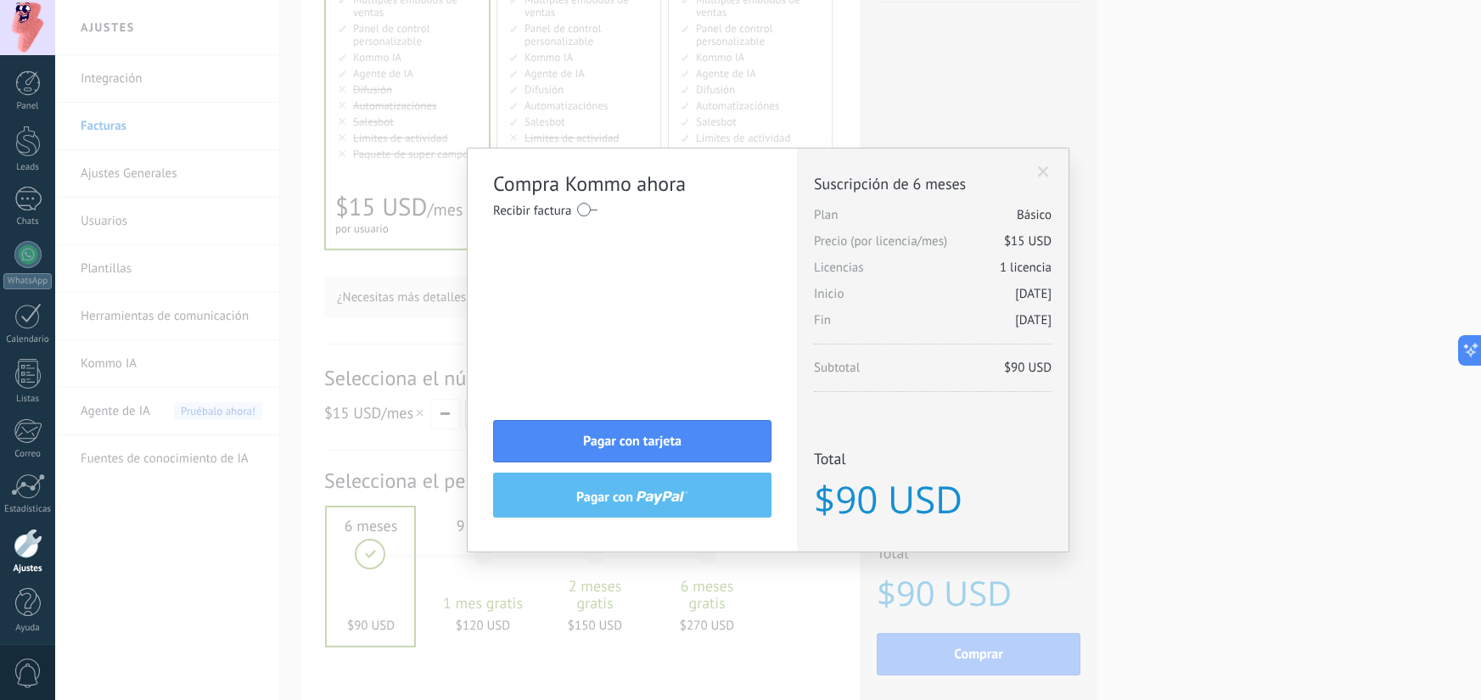
click at [1146, 407] on div "Compra Kommo ahora Recibir factura Nombre completo / Nombre de la empresa [GEOG…" at bounding box center [768, 350] width 1426 height 700
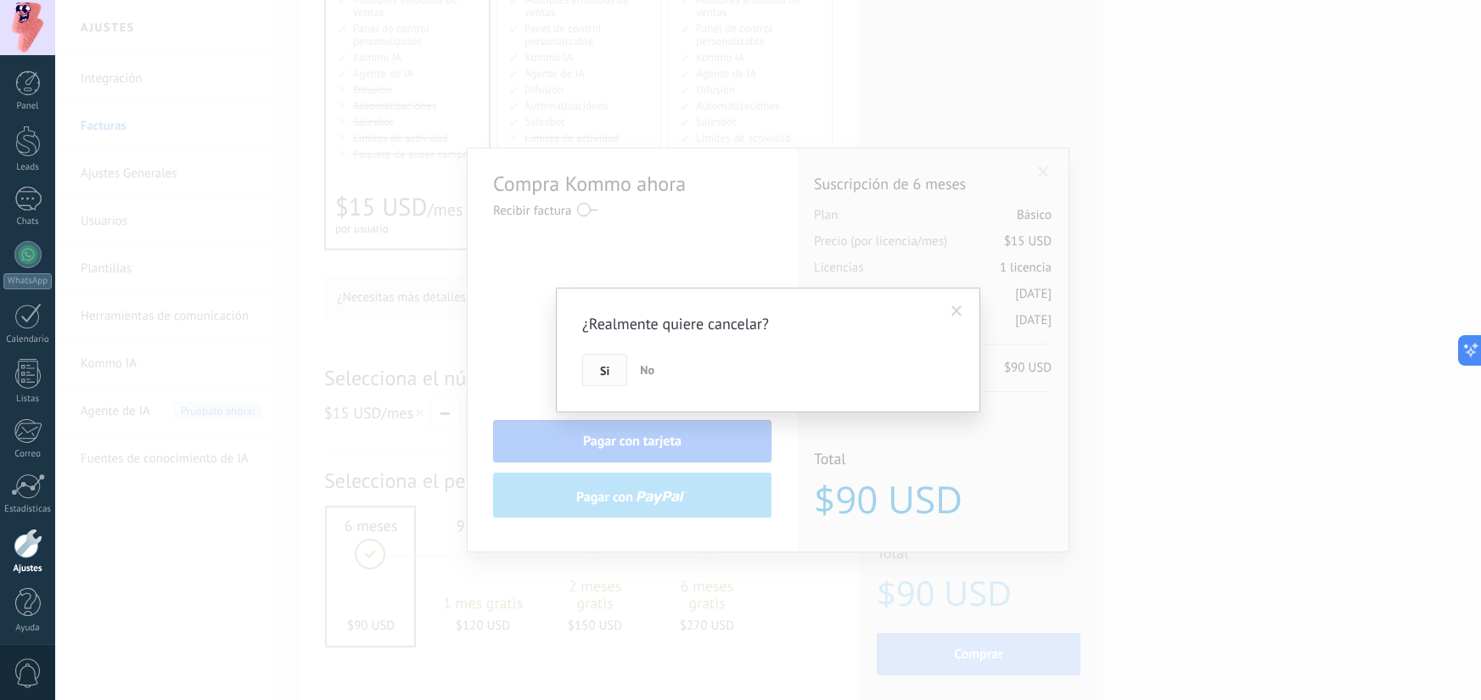
click at [610, 370] on button "Si" at bounding box center [604, 370] width 45 height 32
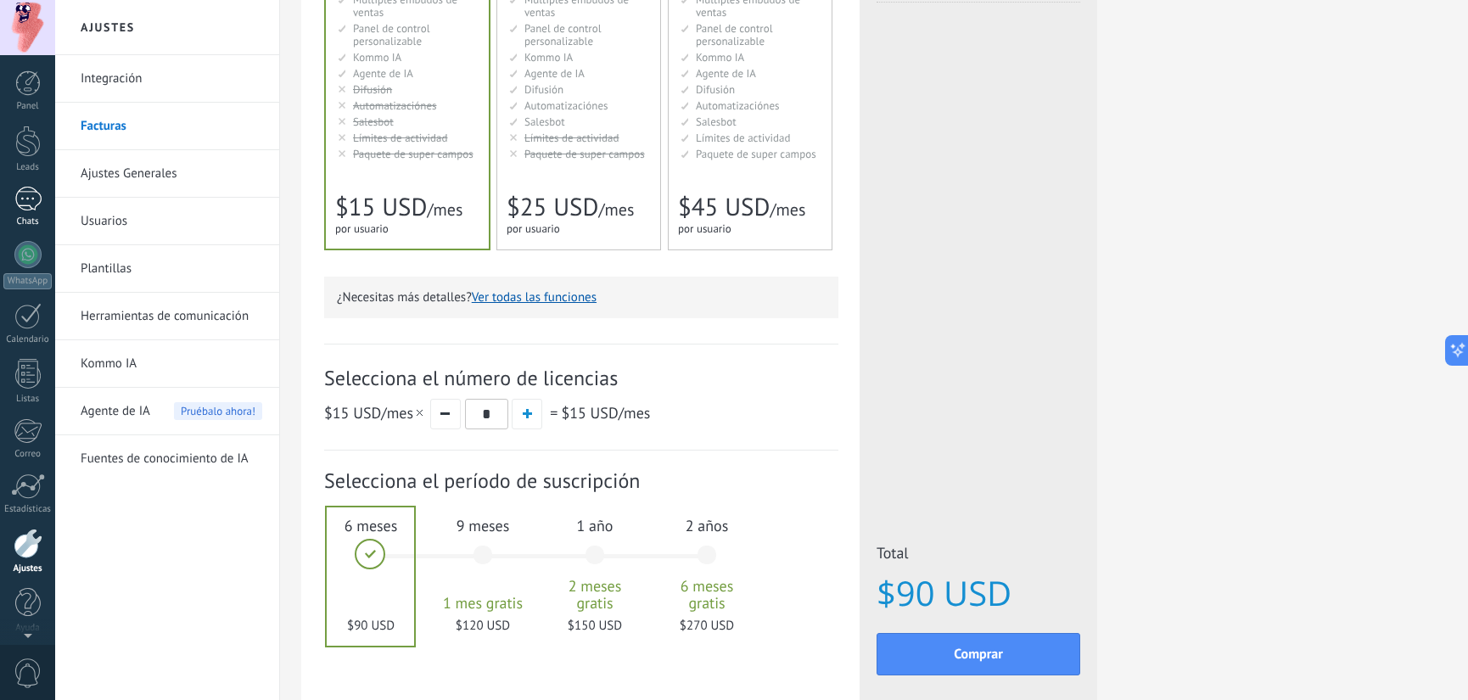
scroll to position [6, 0]
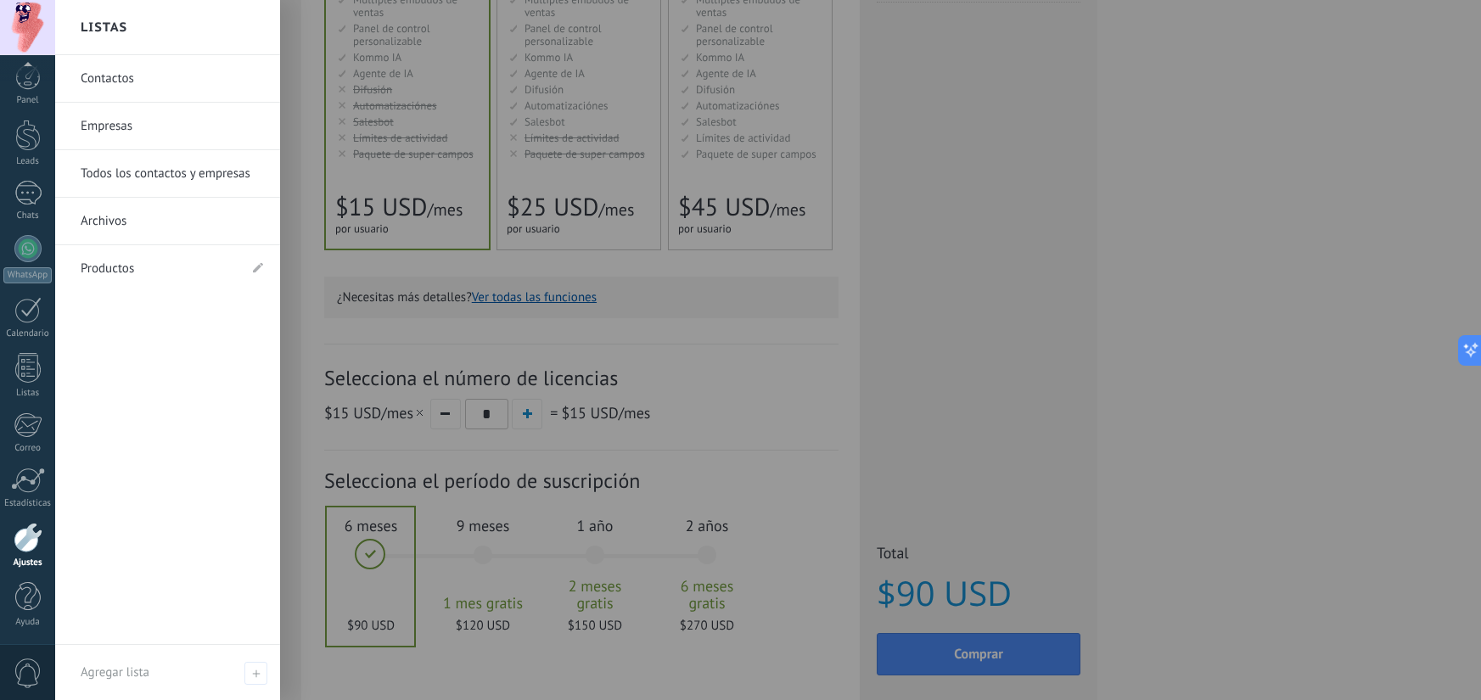
click at [36, 530] on div at bounding box center [28, 538] width 29 height 30
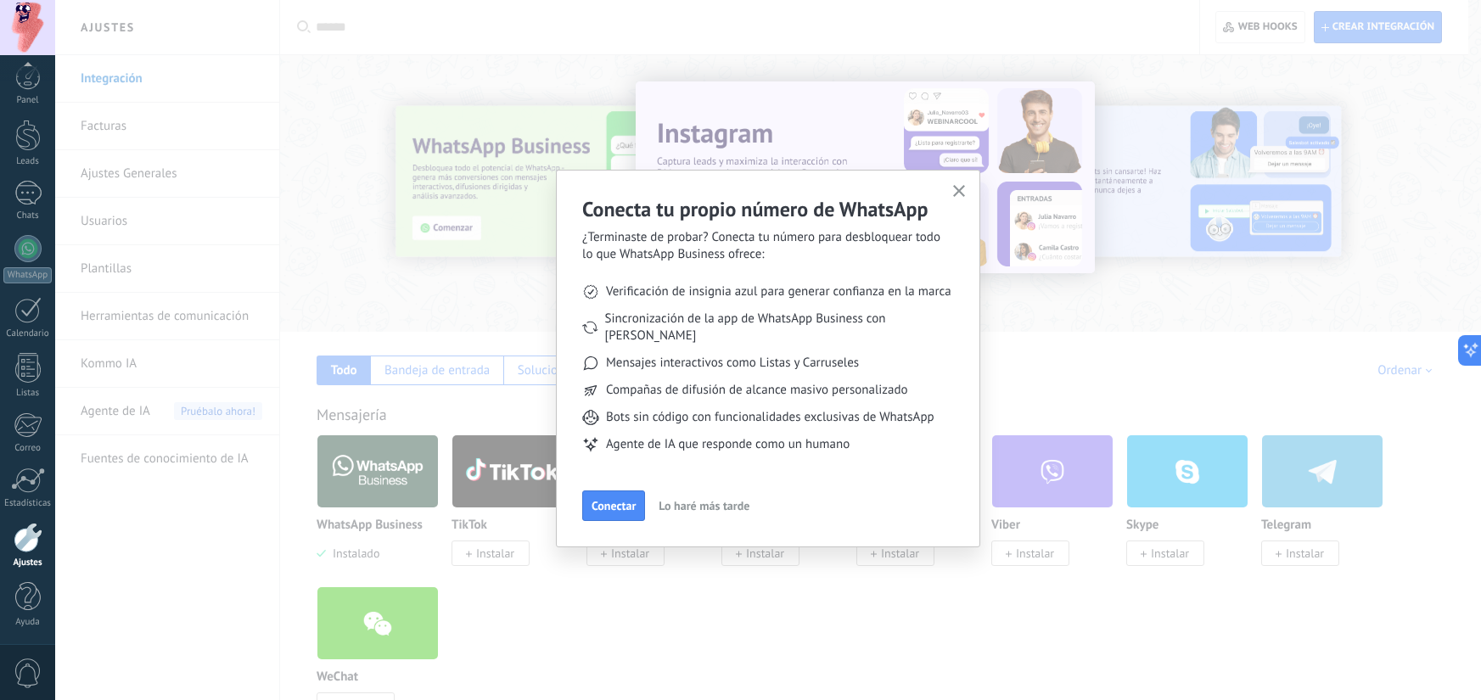
click at [199, 132] on div "Conecta tu propio número de WhatsApp ¿Terminaste de probar? Conecta tu número p…" at bounding box center [768, 350] width 1426 height 700
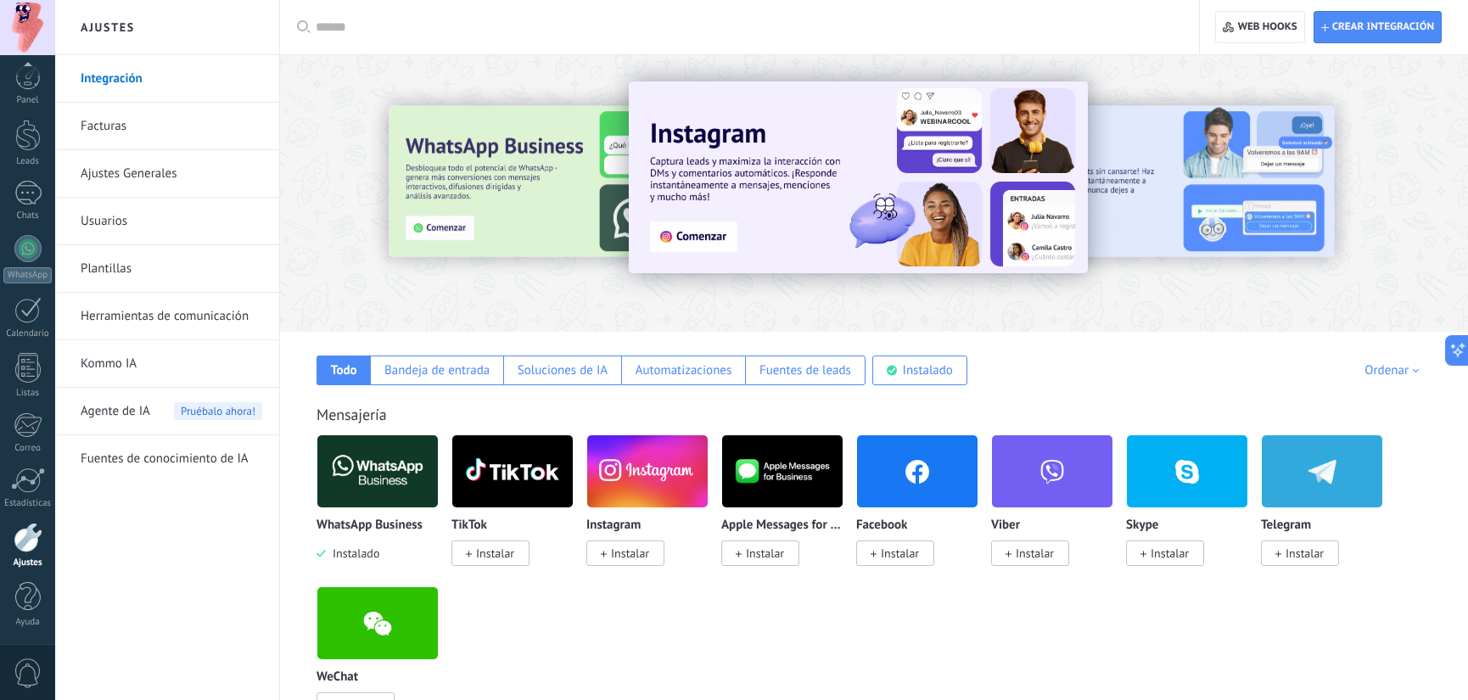
click at [196, 130] on link "Facturas" at bounding box center [172, 127] width 182 height 48
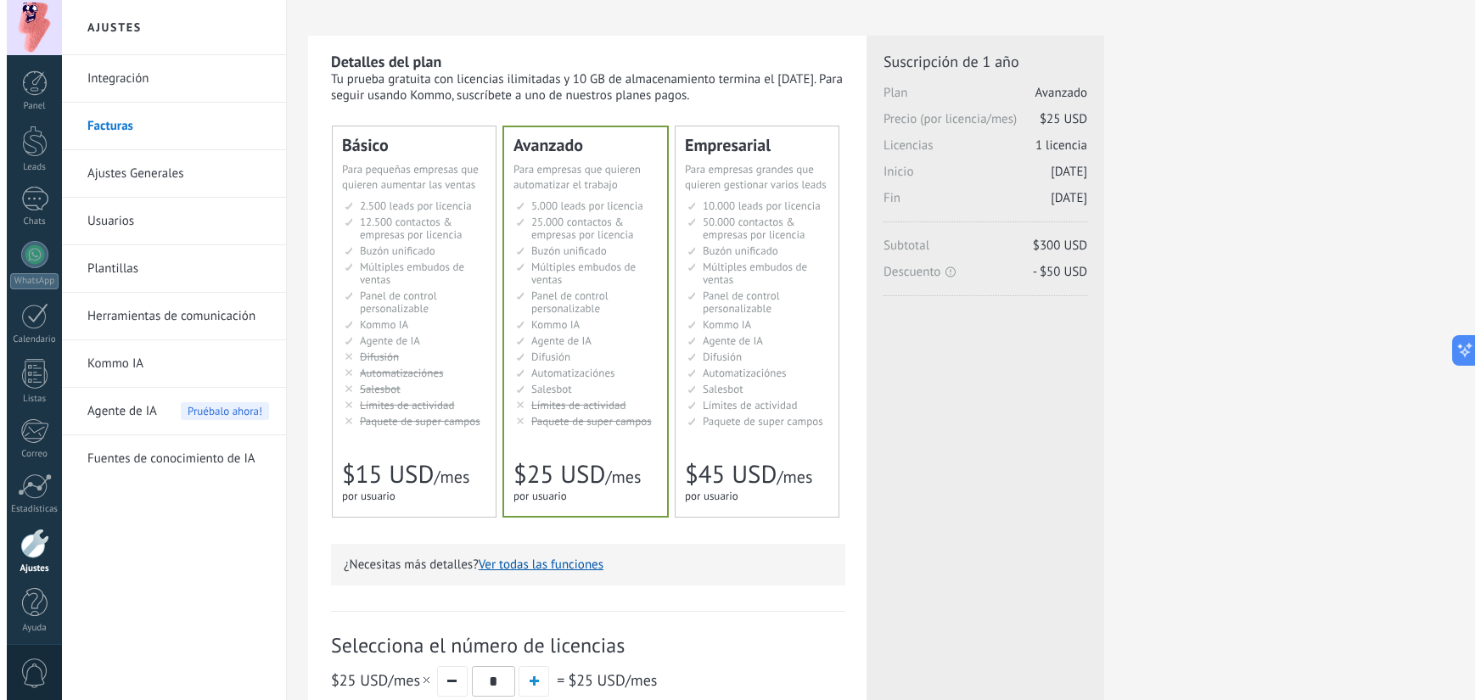
scroll to position [21, 0]
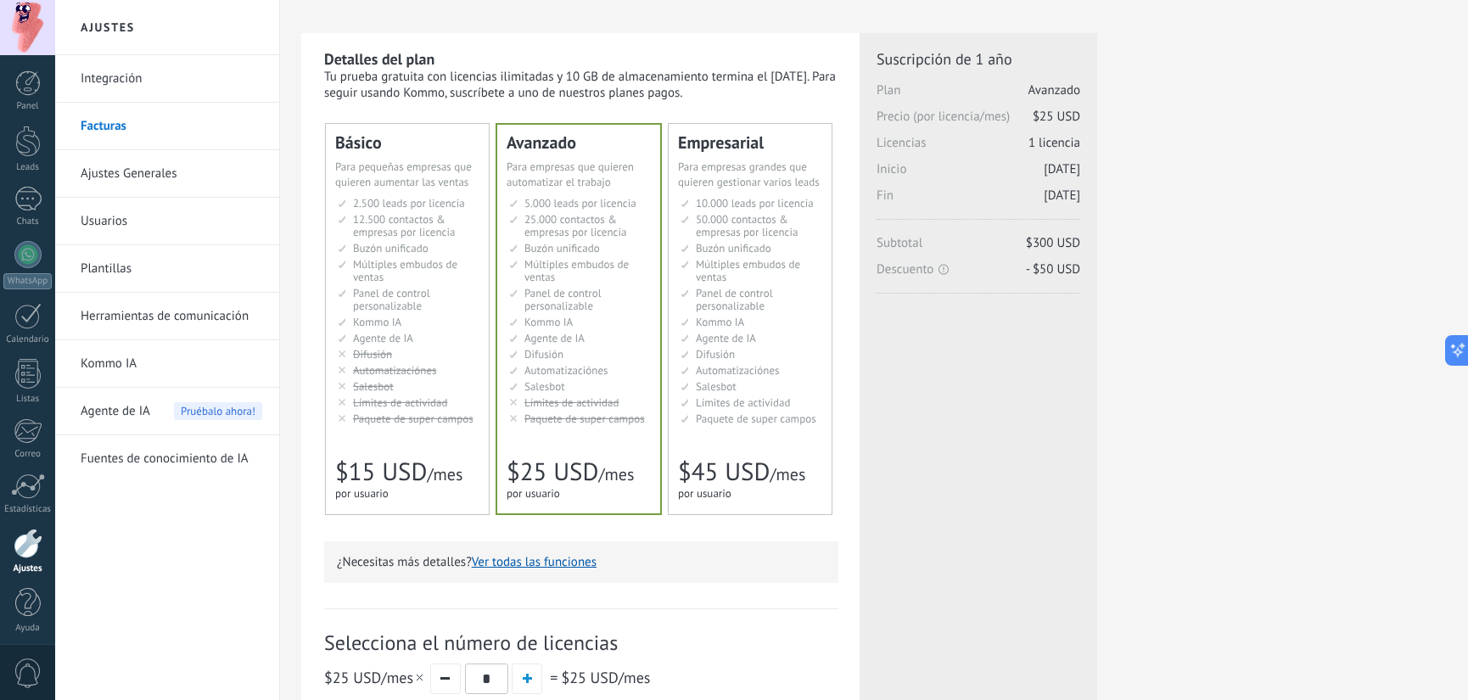
click at [547, 356] on span "Difusión" at bounding box center [543, 354] width 39 height 14
click at [537, 566] on button "Ver todas las funciones" at bounding box center [534, 562] width 125 height 16
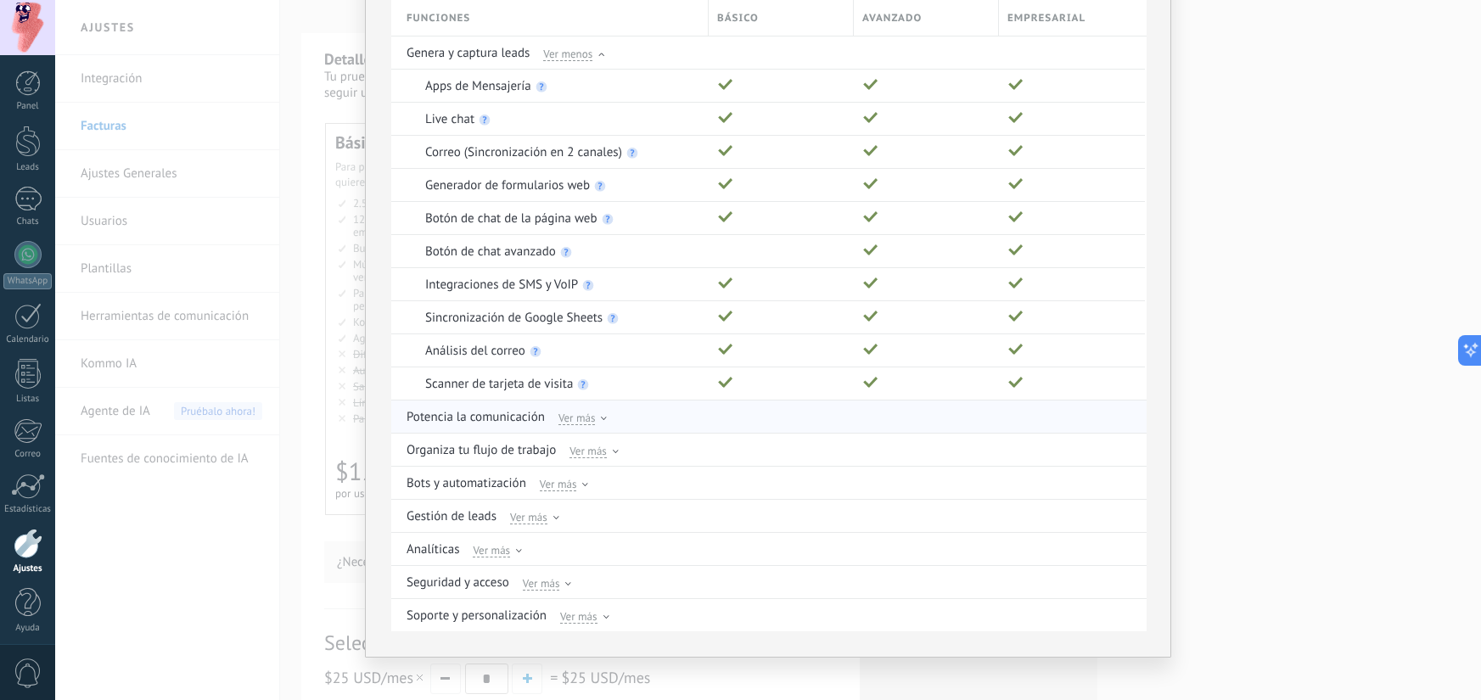
scroll to position [132, 0]
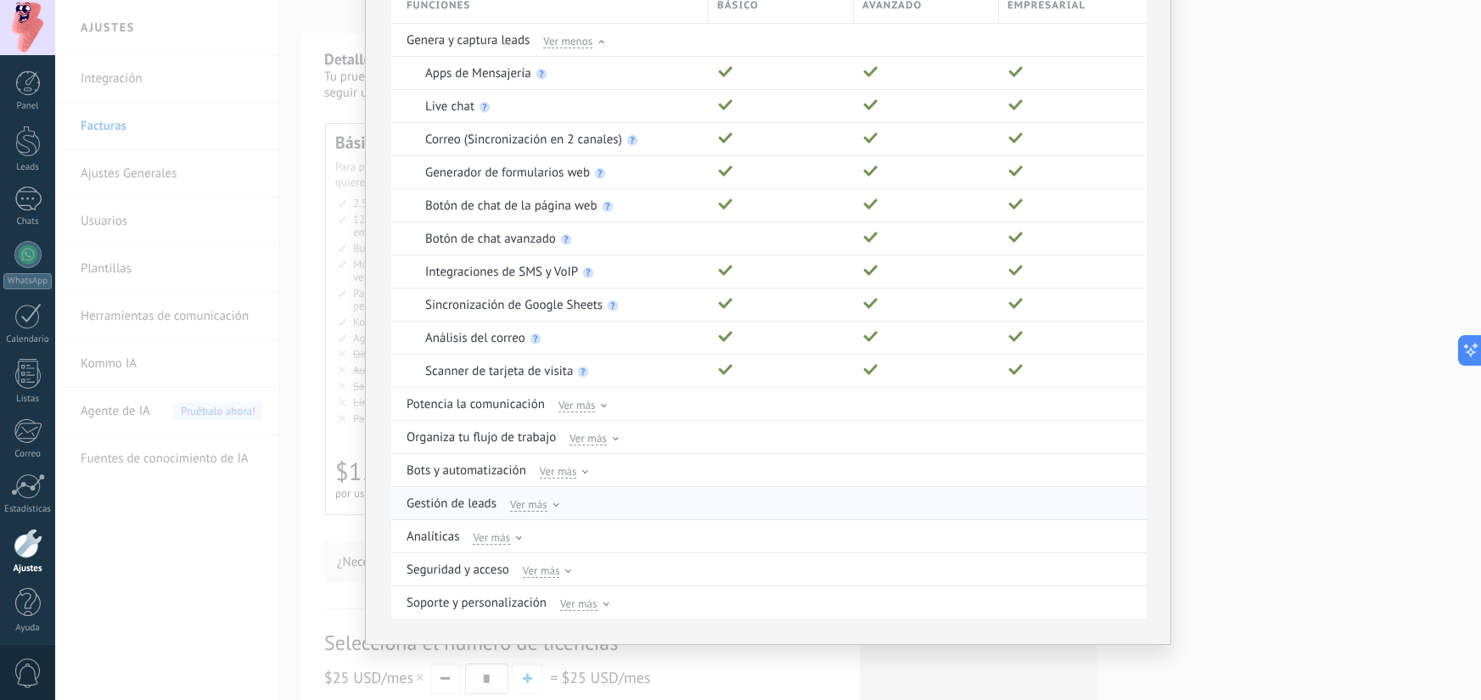
click at [553, 507] on div at bounding box center [556, 507] width 6 height 8
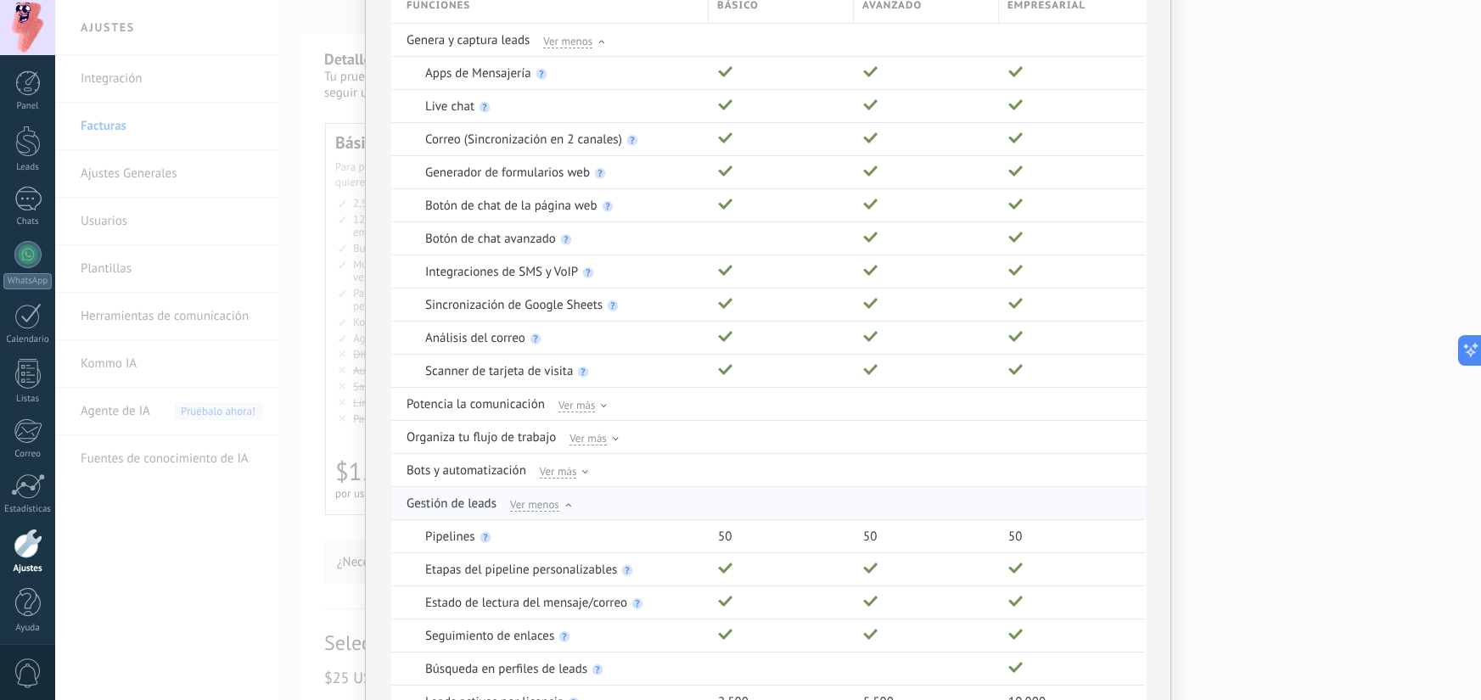
click at [551, 507] on span "Ver menos" at bounding box center [534, 503] width 49 height 15
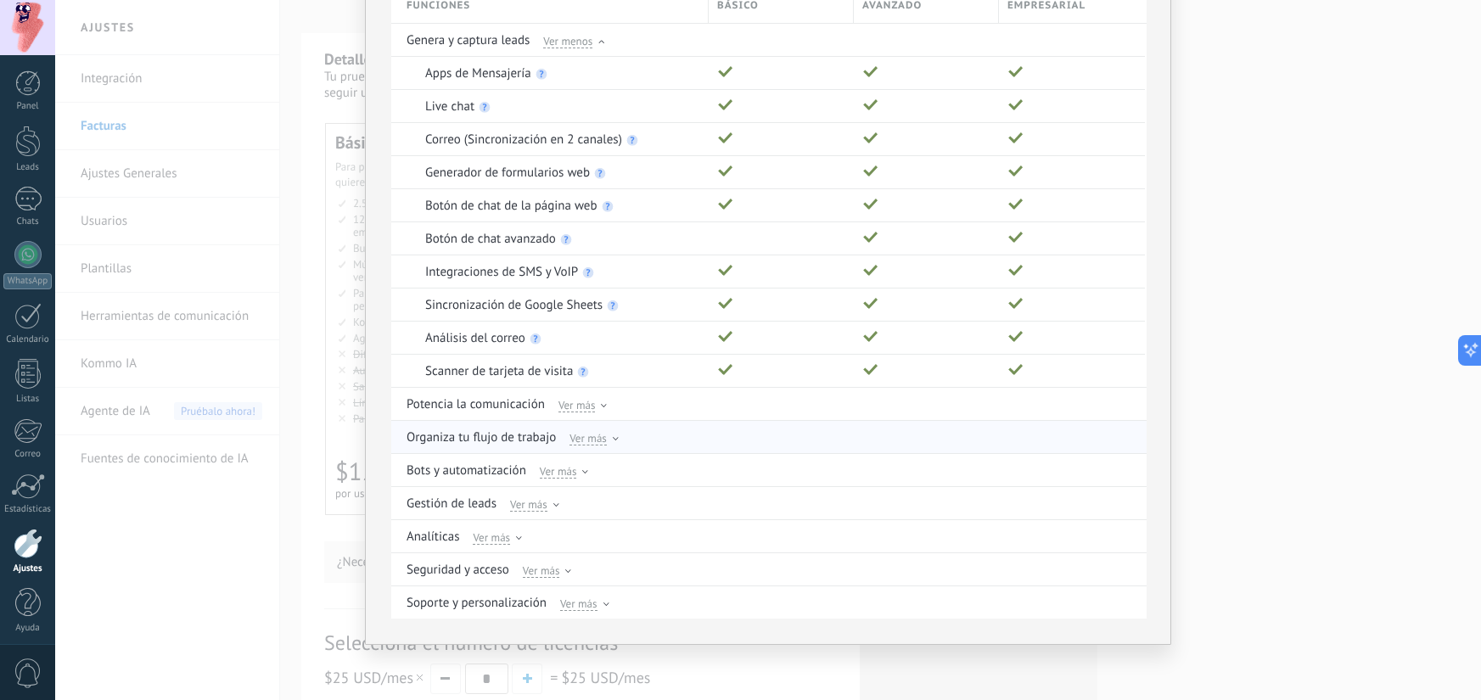
click at [583, 441] on span "Ver más" at bounding box center [587, 437] width 37 height 15
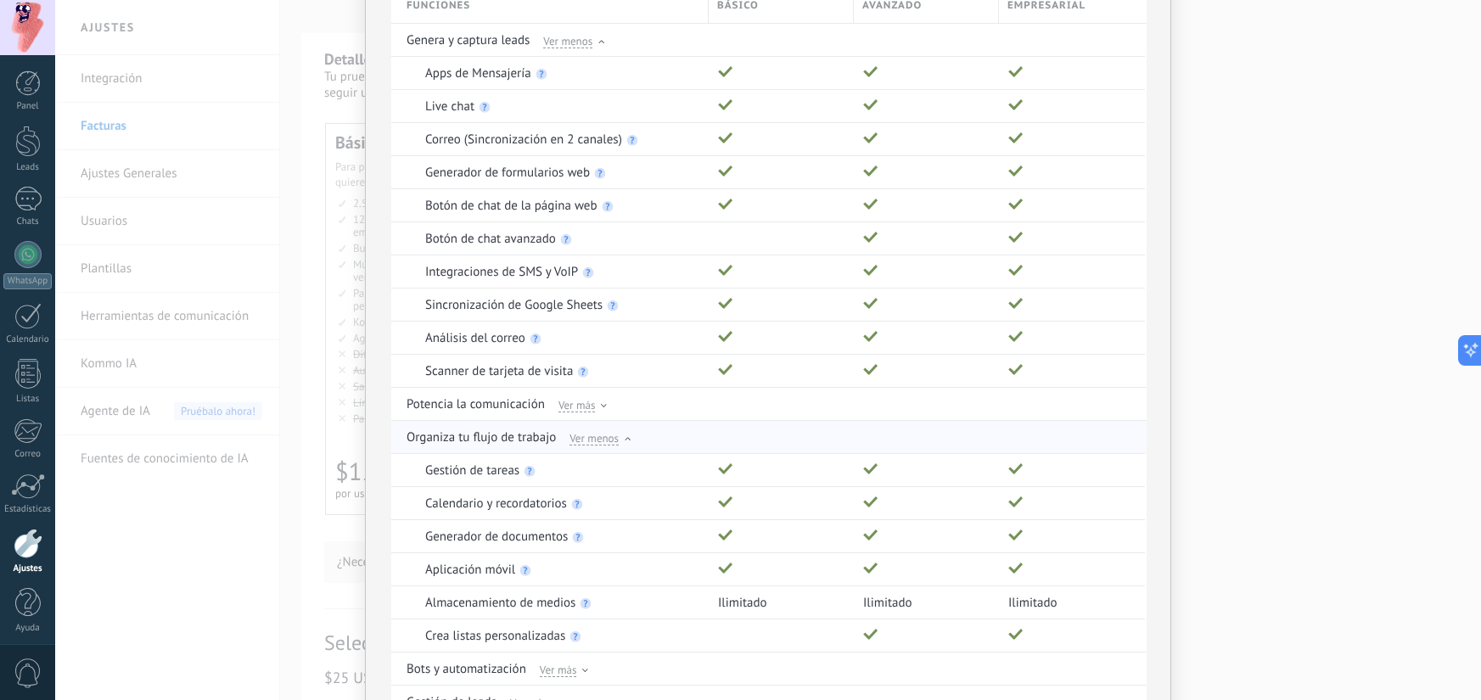
click at [585, 441] on span "Ver menos" at bounding box center [593, 437] width 49 height 15
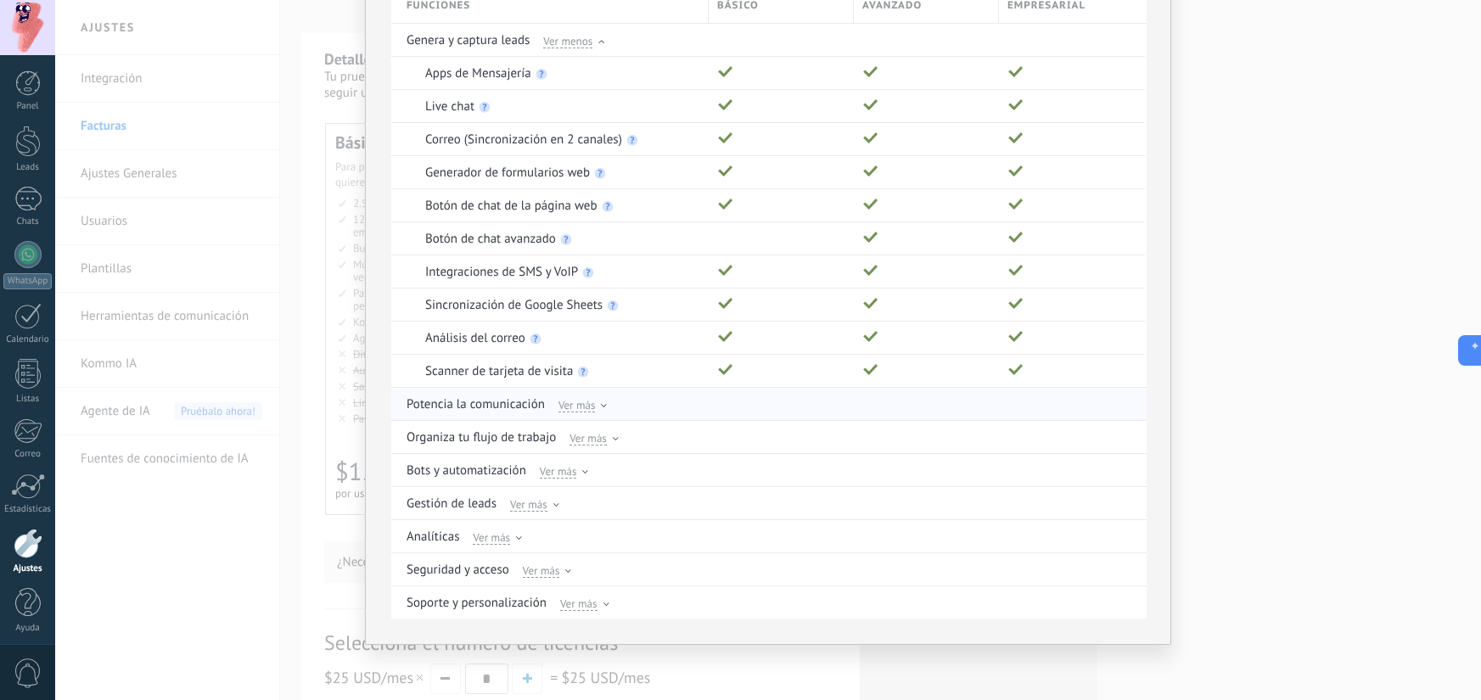
click at [583, 407] on span "Ver más" at bounding box center [576, 404] width 37 height 15
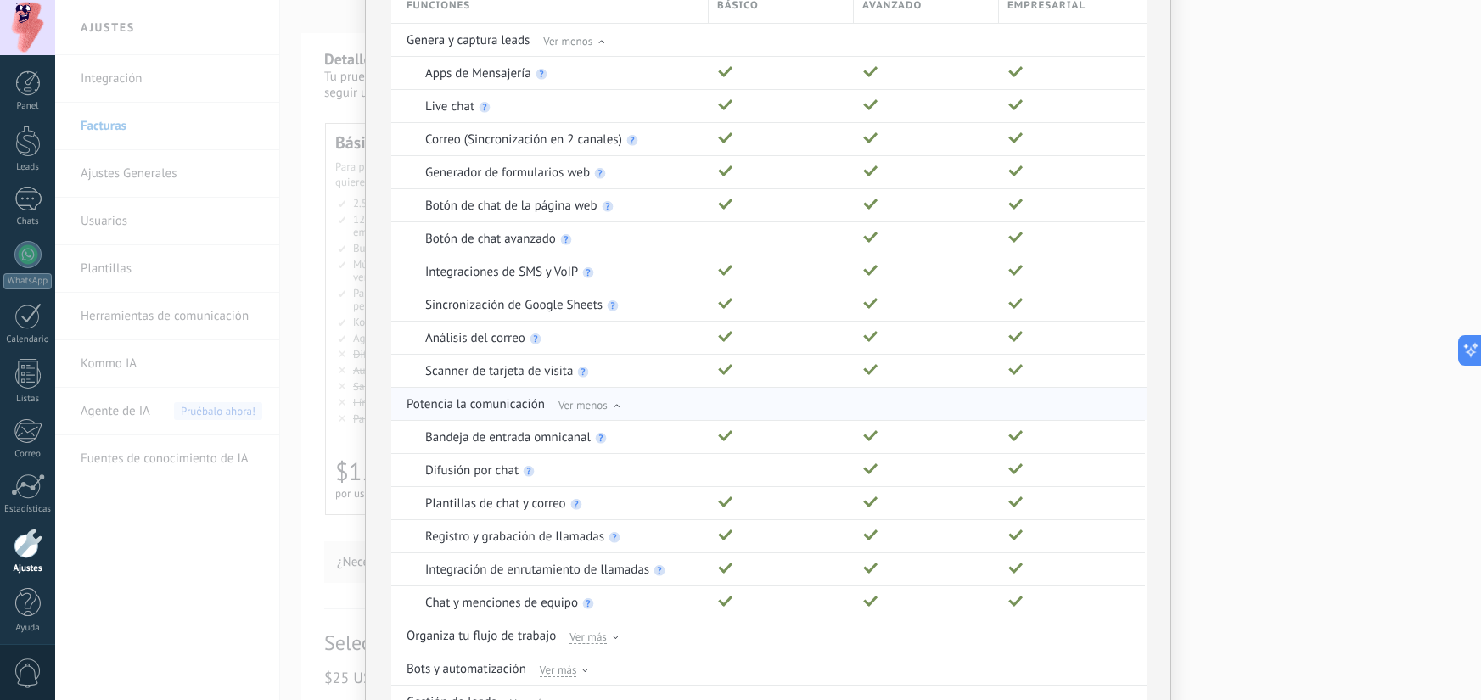
click at [583, 407] on span "Ver menos" at bounding box center [582, 404] width 49 height 15
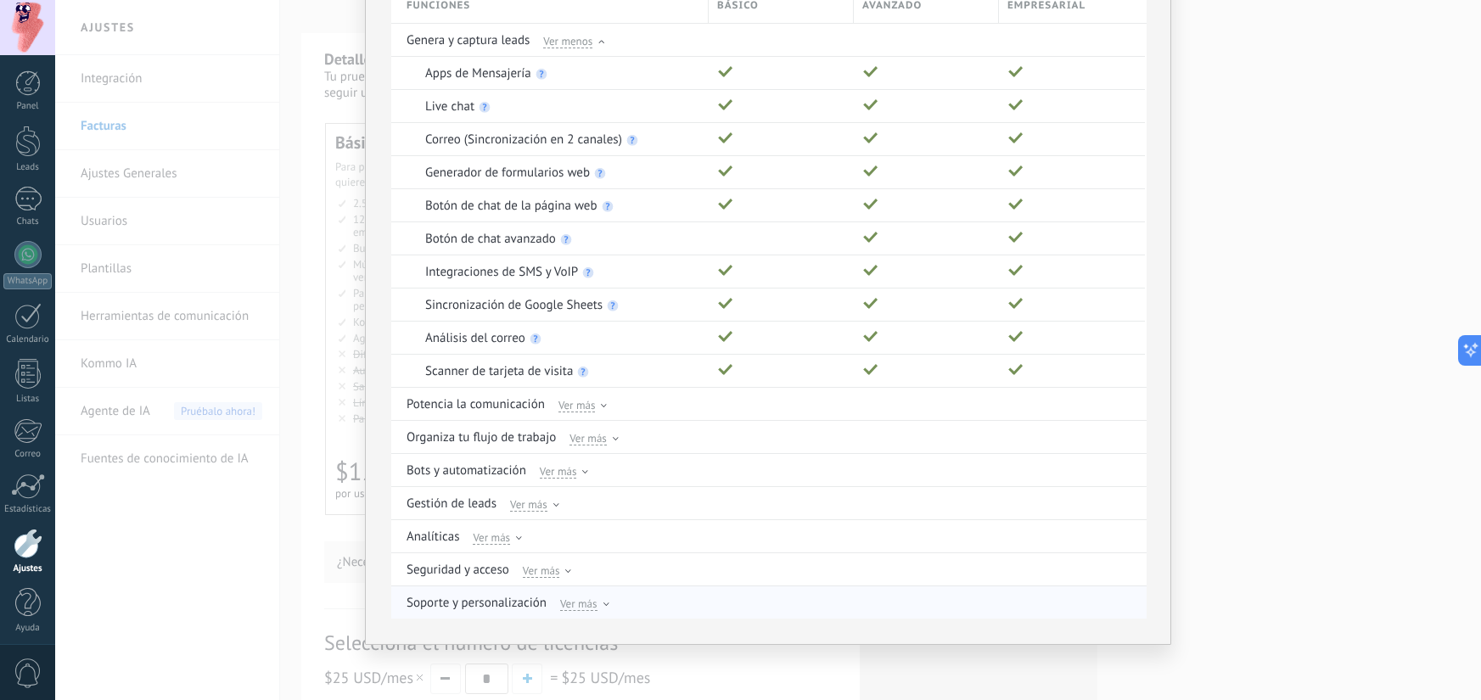
click at [583, 604] on span "Ver más" at bounding box center [578, 603] width 37 height 15
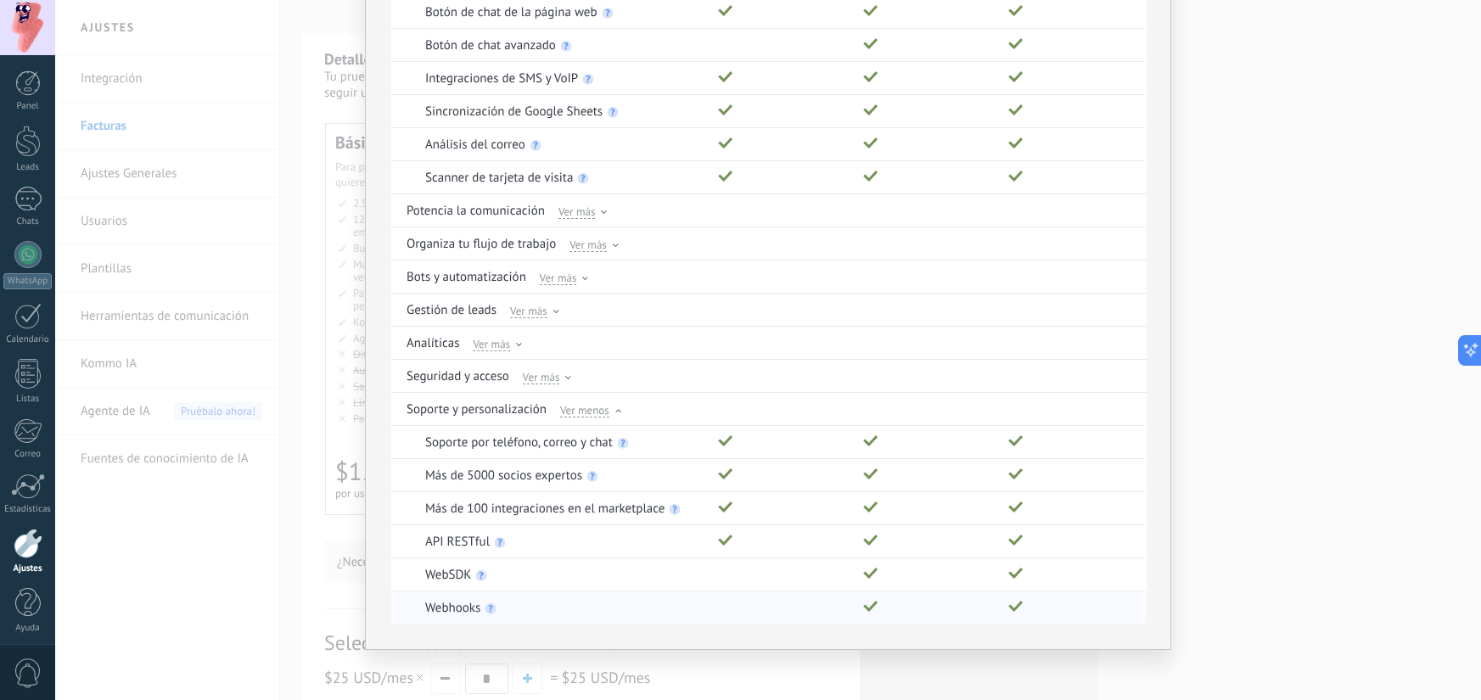
scroll to position [330, 0]
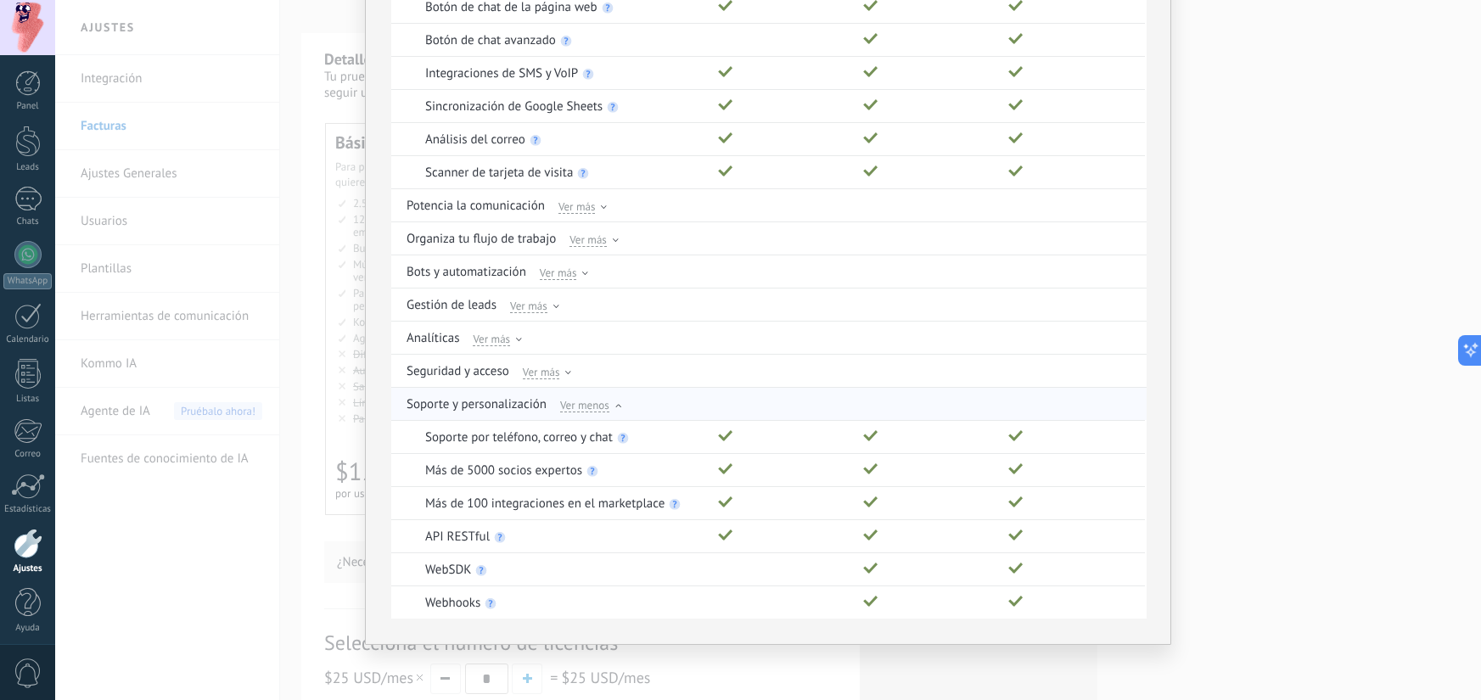
click at [573, 394] on div "Soporte y personalización Ver menos" at bounding box center [770, 404] width 727 height 32
click at [577, 400] on span "Ver menos" at bounding box center [584, 404] width 49 height 15
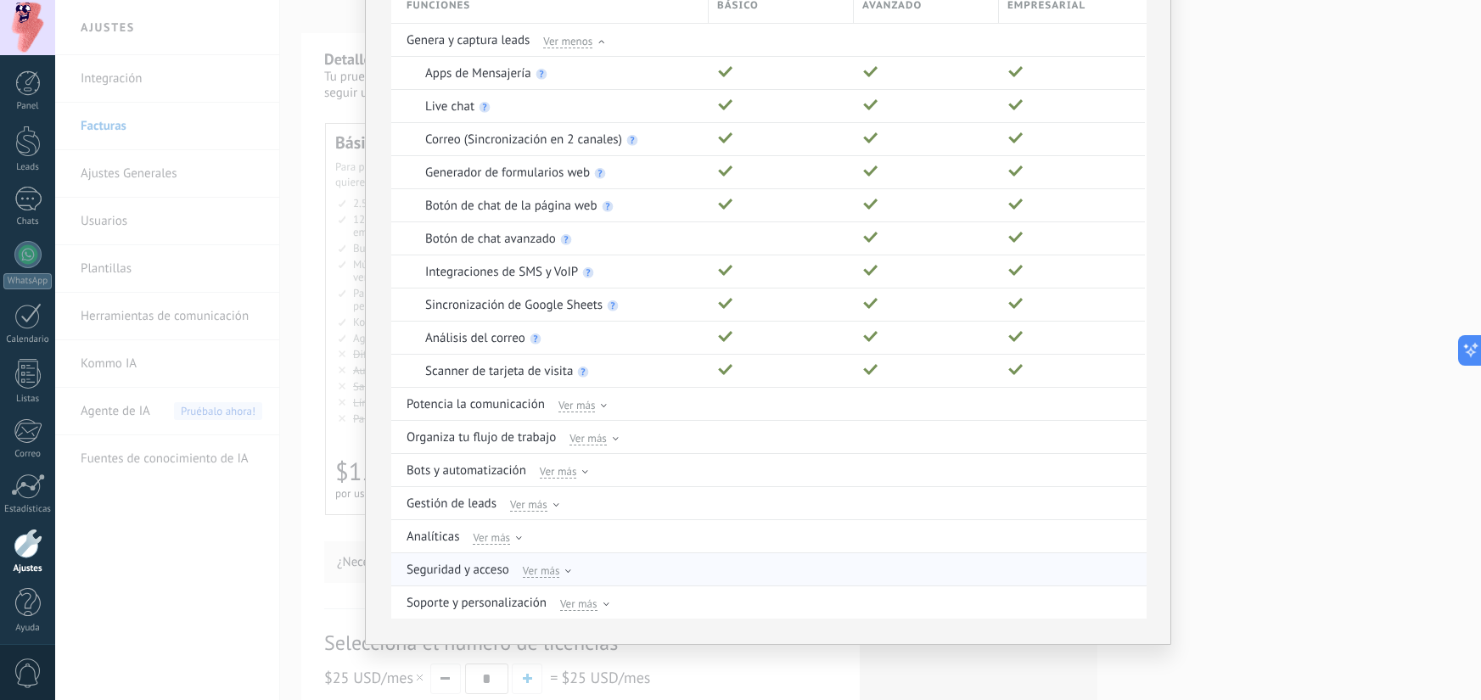
click at [541, 570] on span "Ver más" at bounding box center [541, 570] width 37 height 15
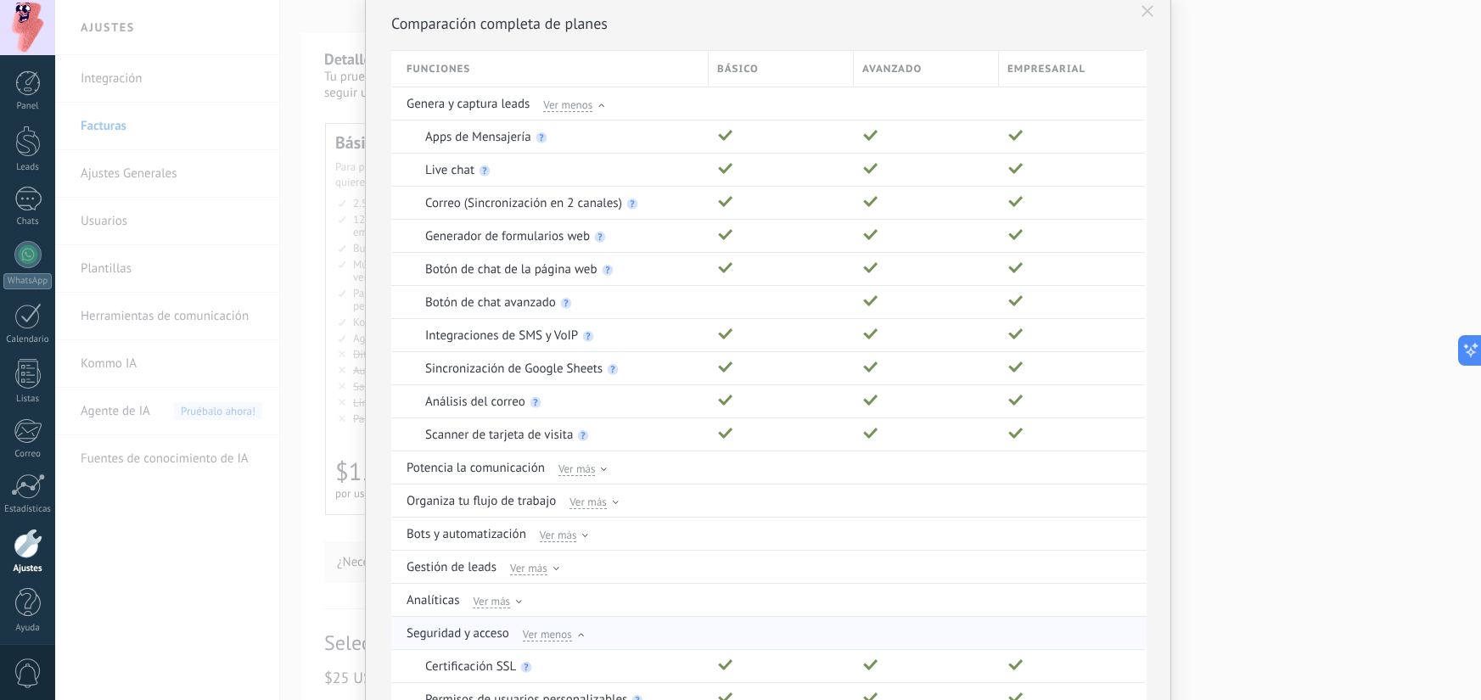
scroll to position [87, 0]
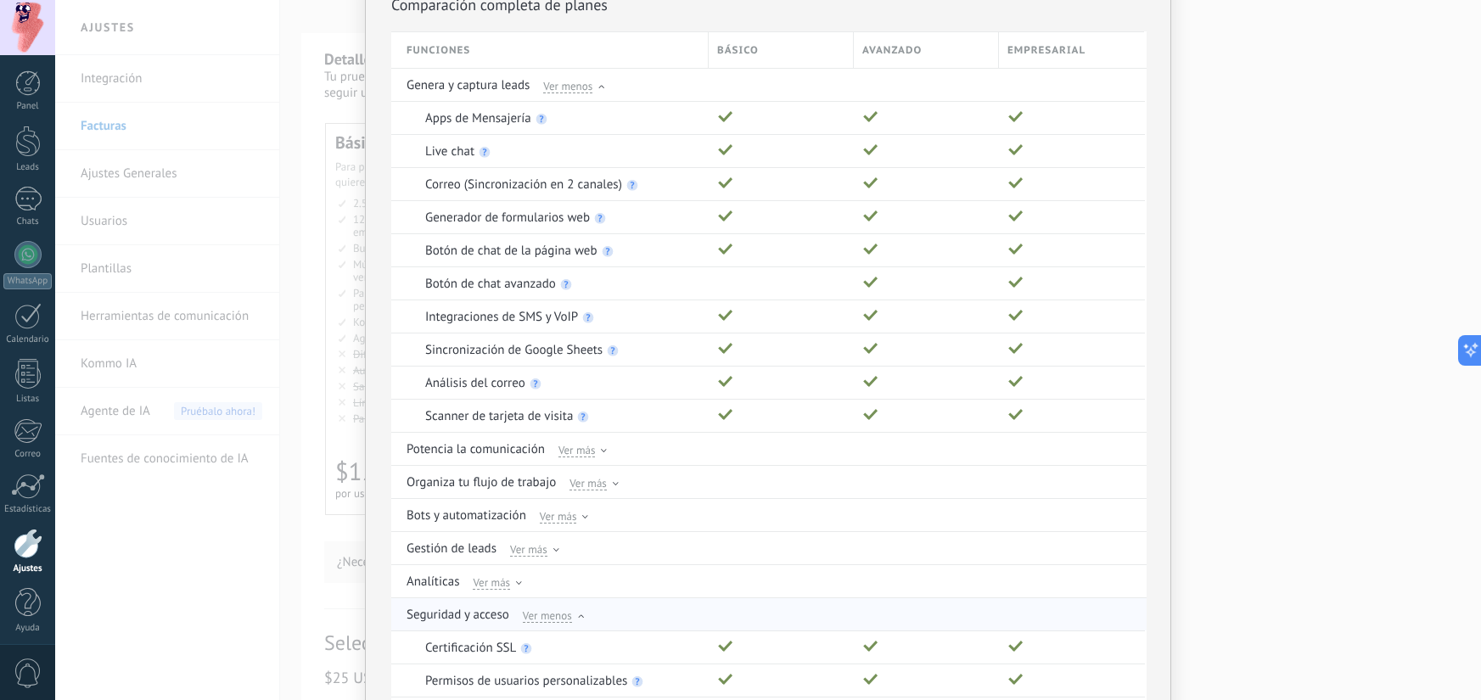
click at [553, 620] on span "Ver menos" at bounding box center [547, 615] width 49 height 15
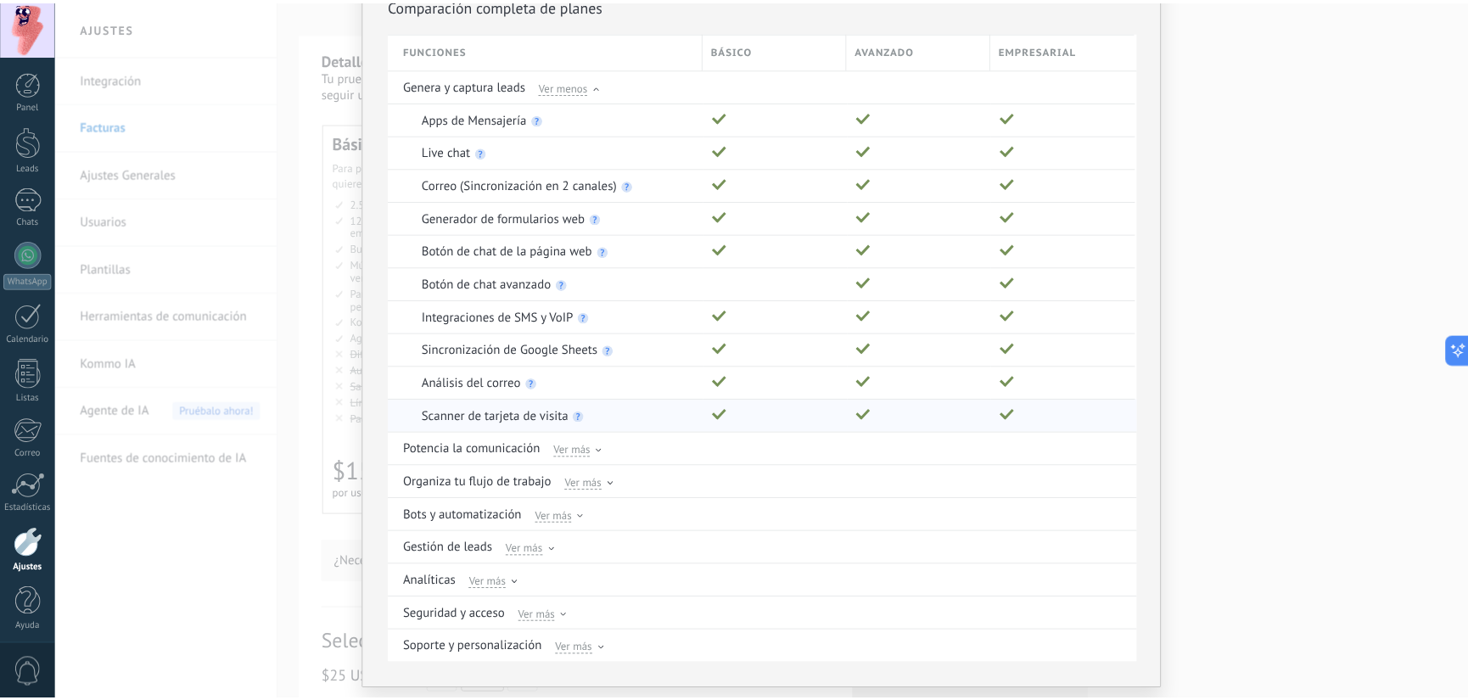
scroll to position [0, 0]
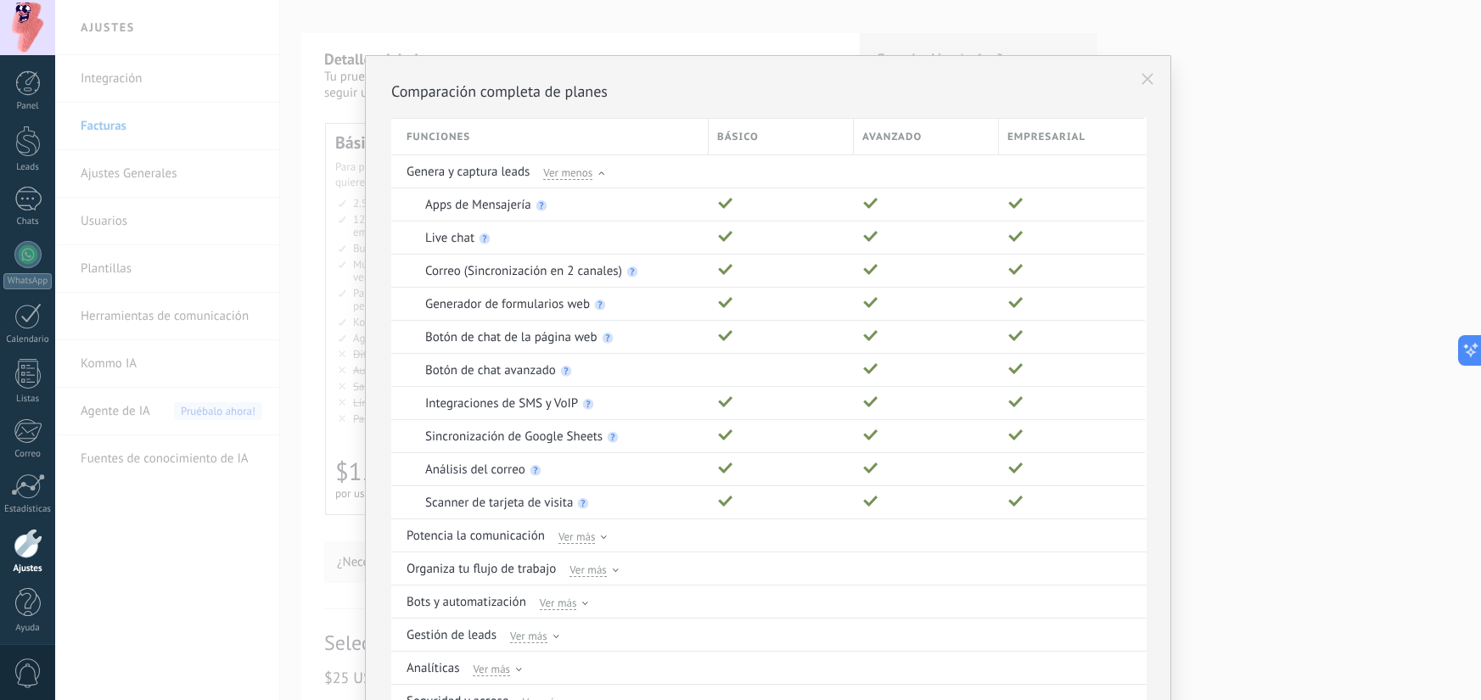
click at [1136, 76] on button at bounding box center [1147, 78] width 29 height 29
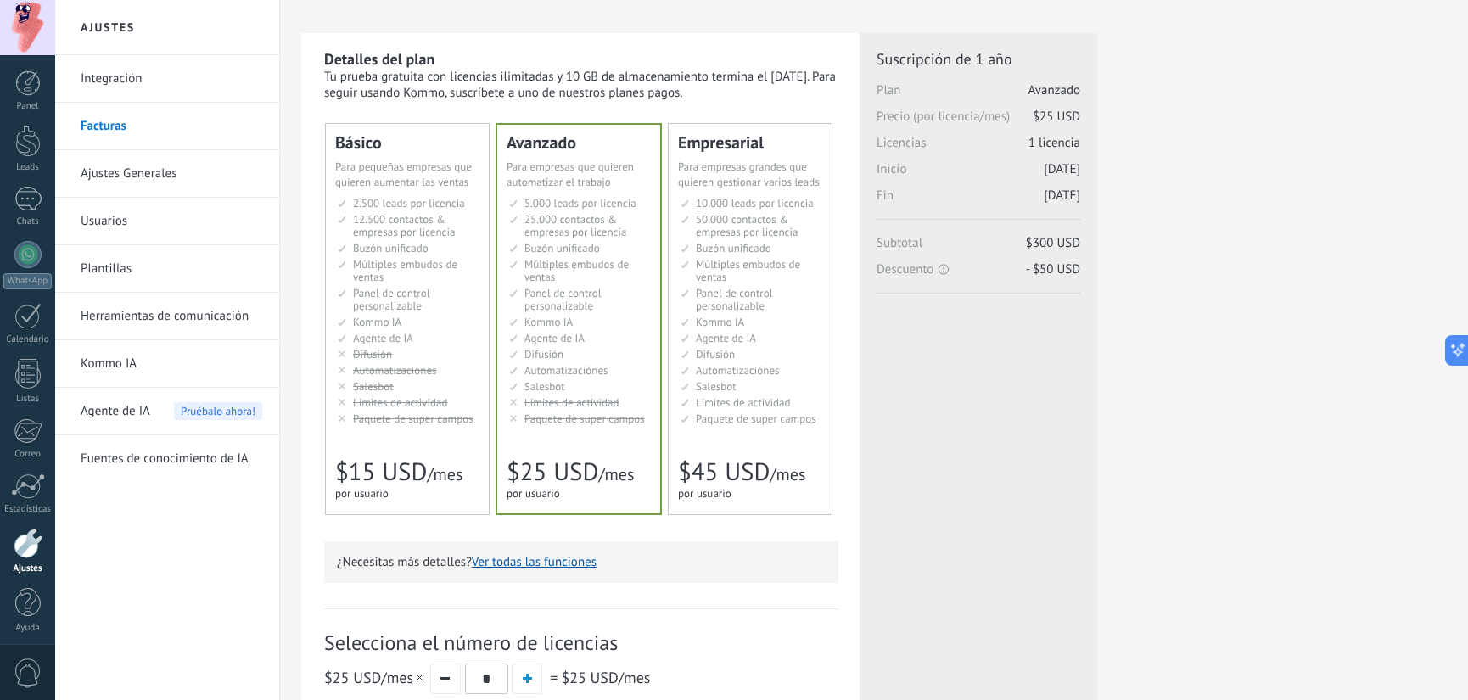
click at [622, 285] on ul "5.000 сделок на место 5.000 leads per seat 5.000 leads por licencia 添加线索和联系人 5.…" at bounding box center [580, 311] width 142 height 228
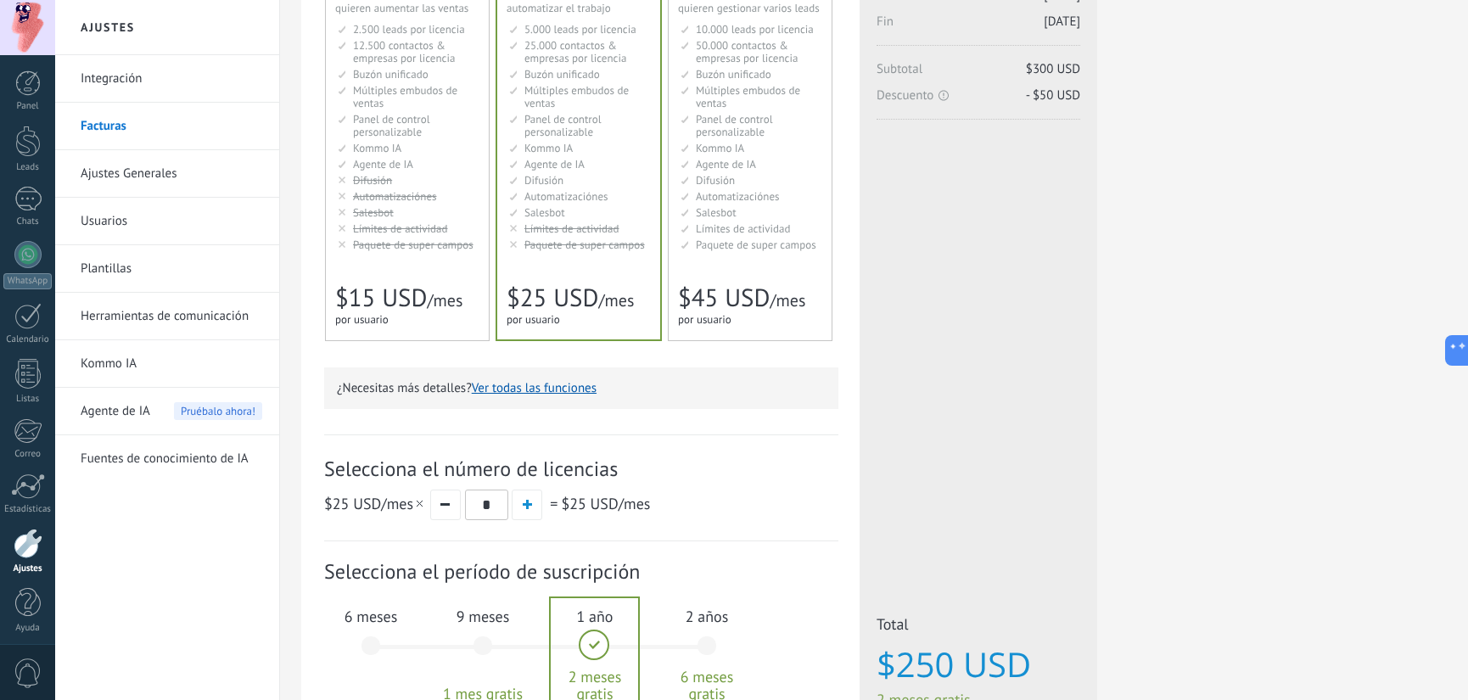
scroll to position [300, 0]
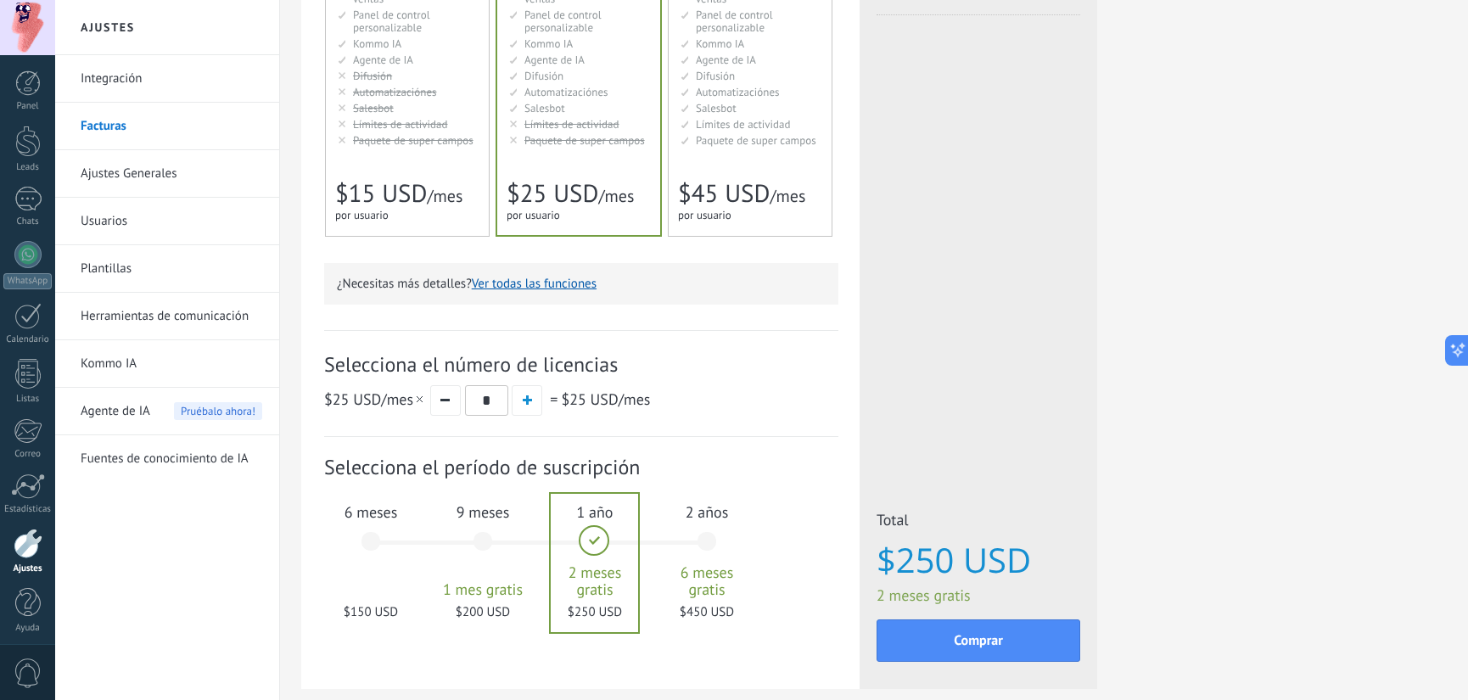
click at [391, 547] on div "6 meses $150 USD" at bounding box center [371, 550] width 92 height 120
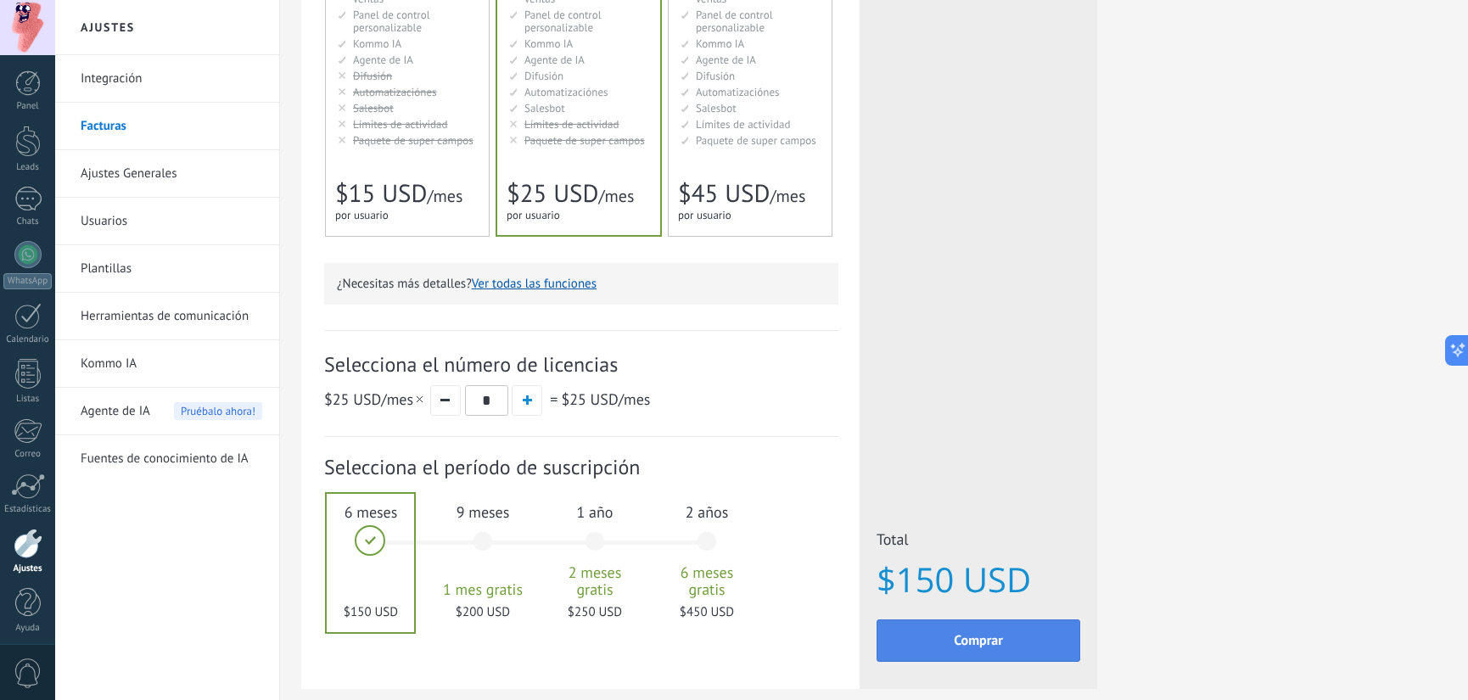
click at [963, 642] on span "Comprar" at bounding box center [978, 641] width 49 height 12
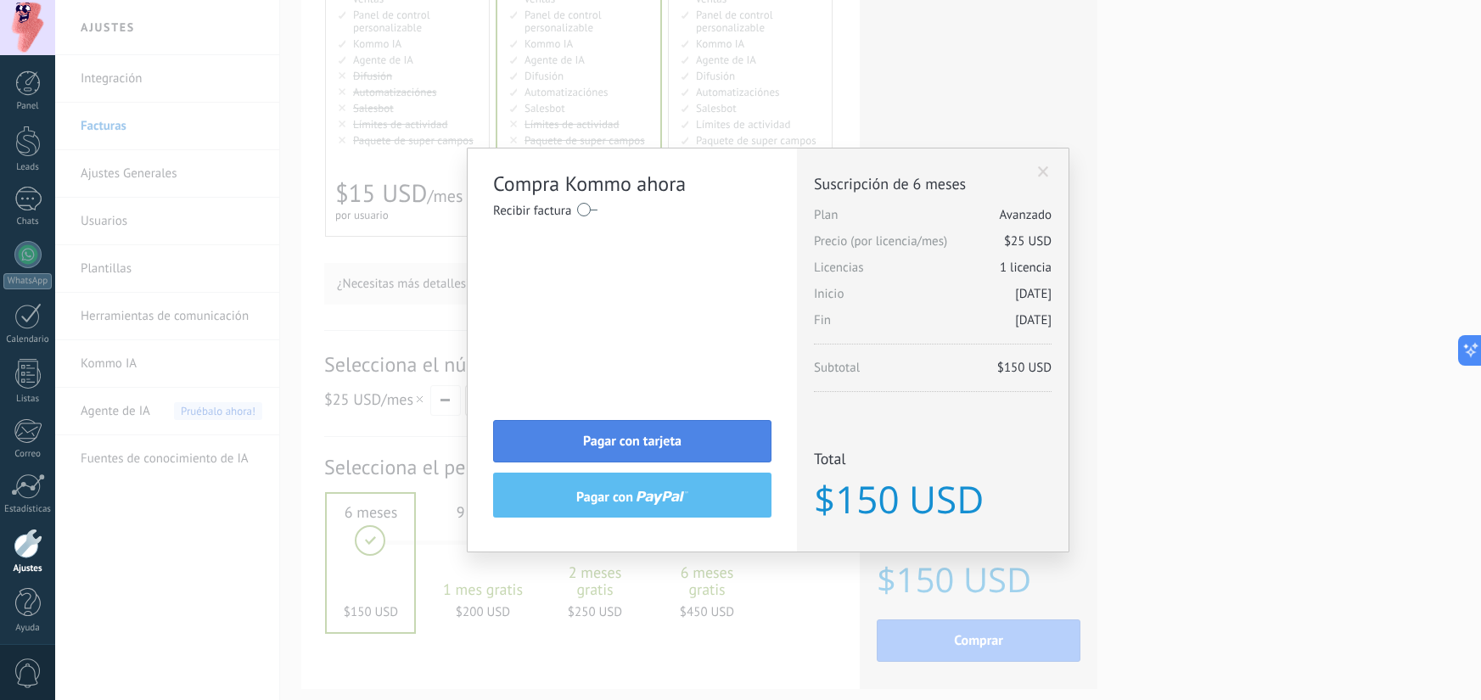
click at [714, 455] on button "Pagar con tarjeta" at bounding box center [632, 441] width 278 height 42
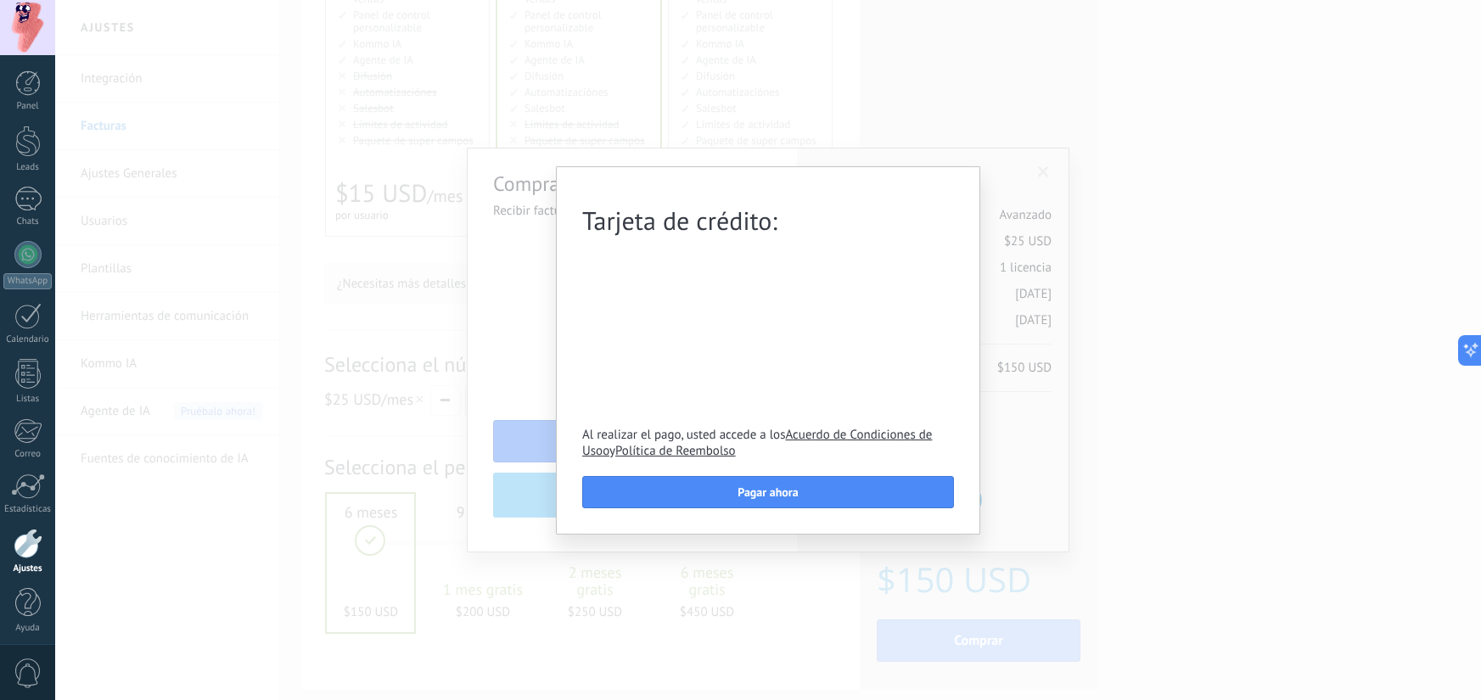
click at [1075, 436] on div "Tarjeta de crédito: Al realizar el pago, usted accede a los Acuerdo de Condicio…" at bounding box center [768, 350] width 1426 height 700
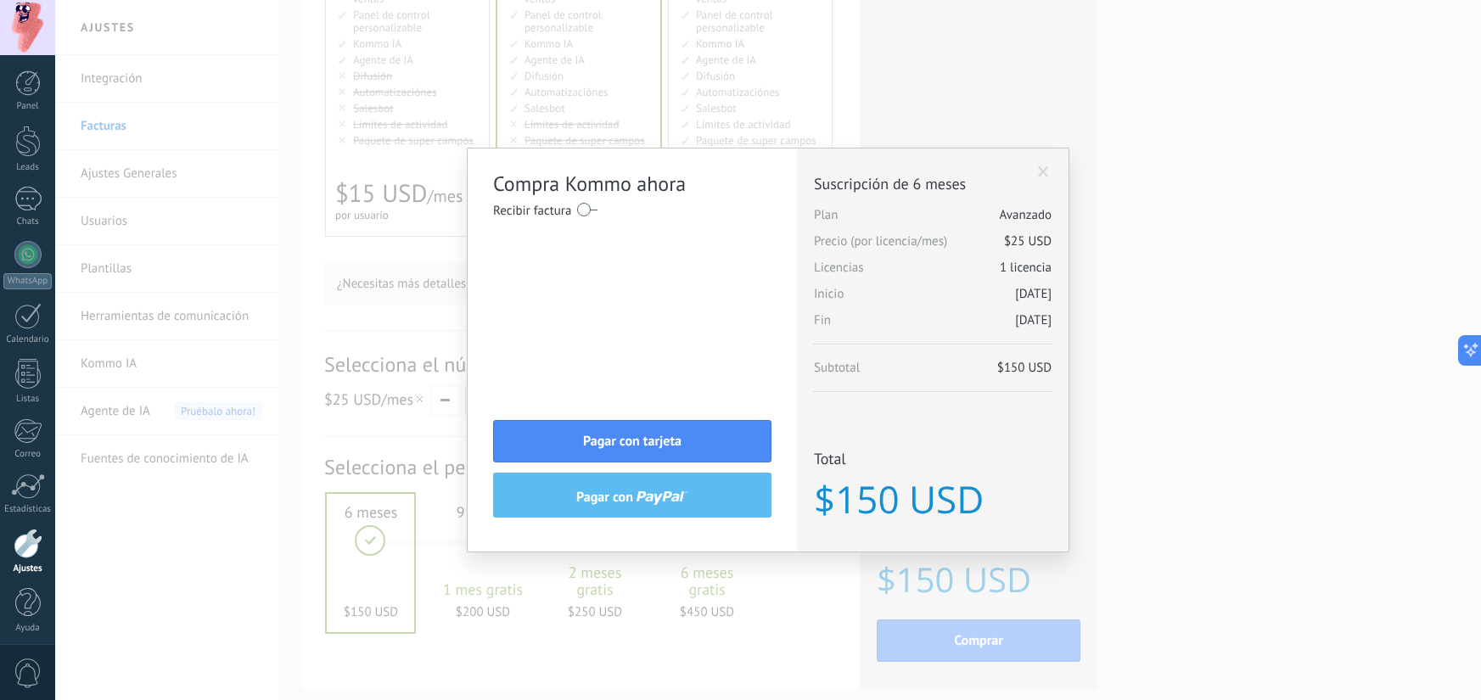
click at [1042, 175] on span at bounding box center [1043, 172] width 11 height 12
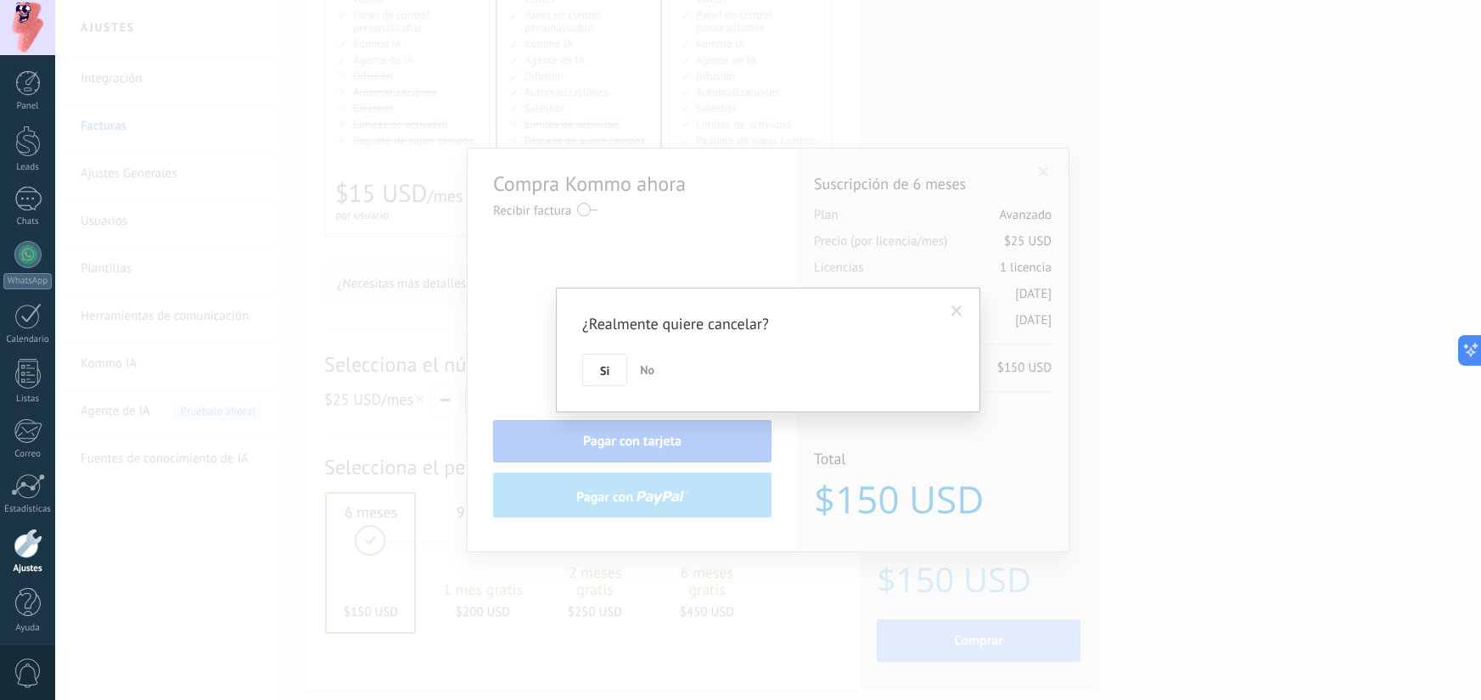
click at [612, 380] on button "Si" at bounding box center [604, 370] width 45 height 32
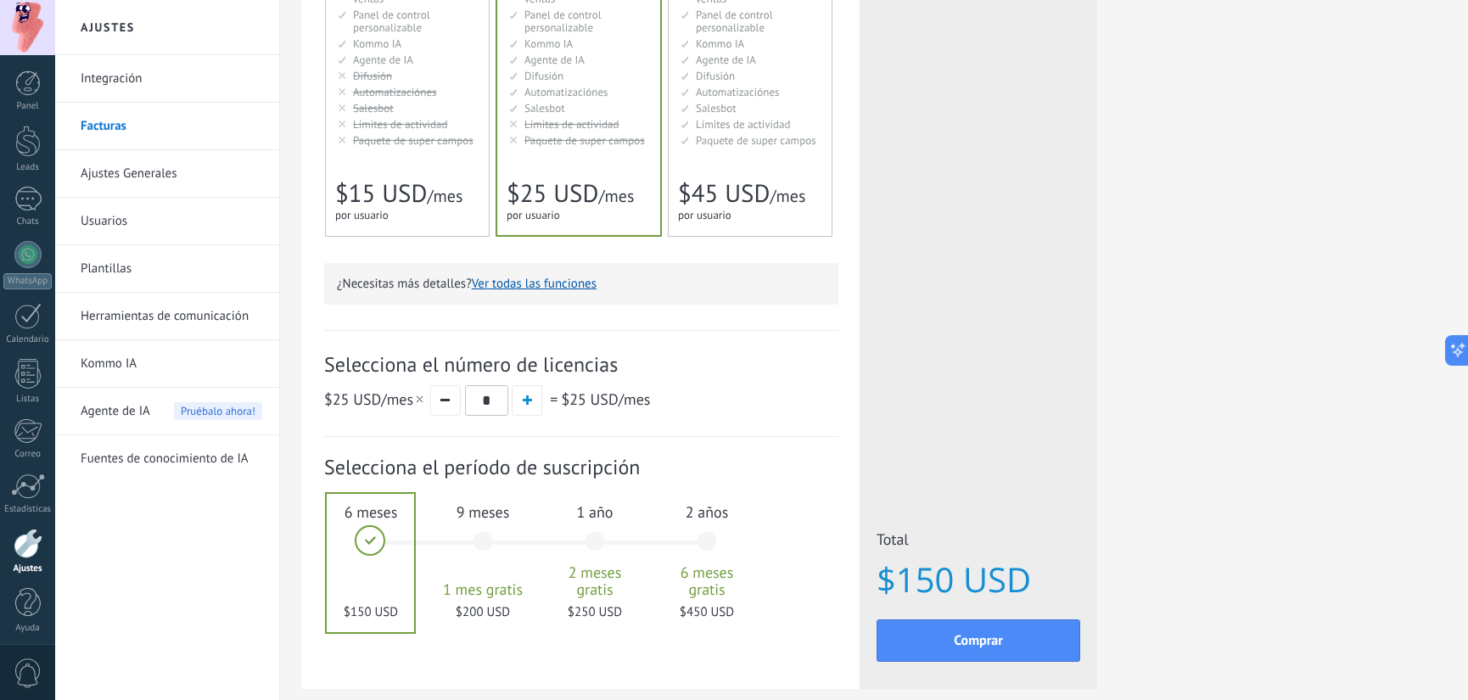
click at [413, 177] on span "$15 USD" at bounding box center [381, 193] width 92 height 32
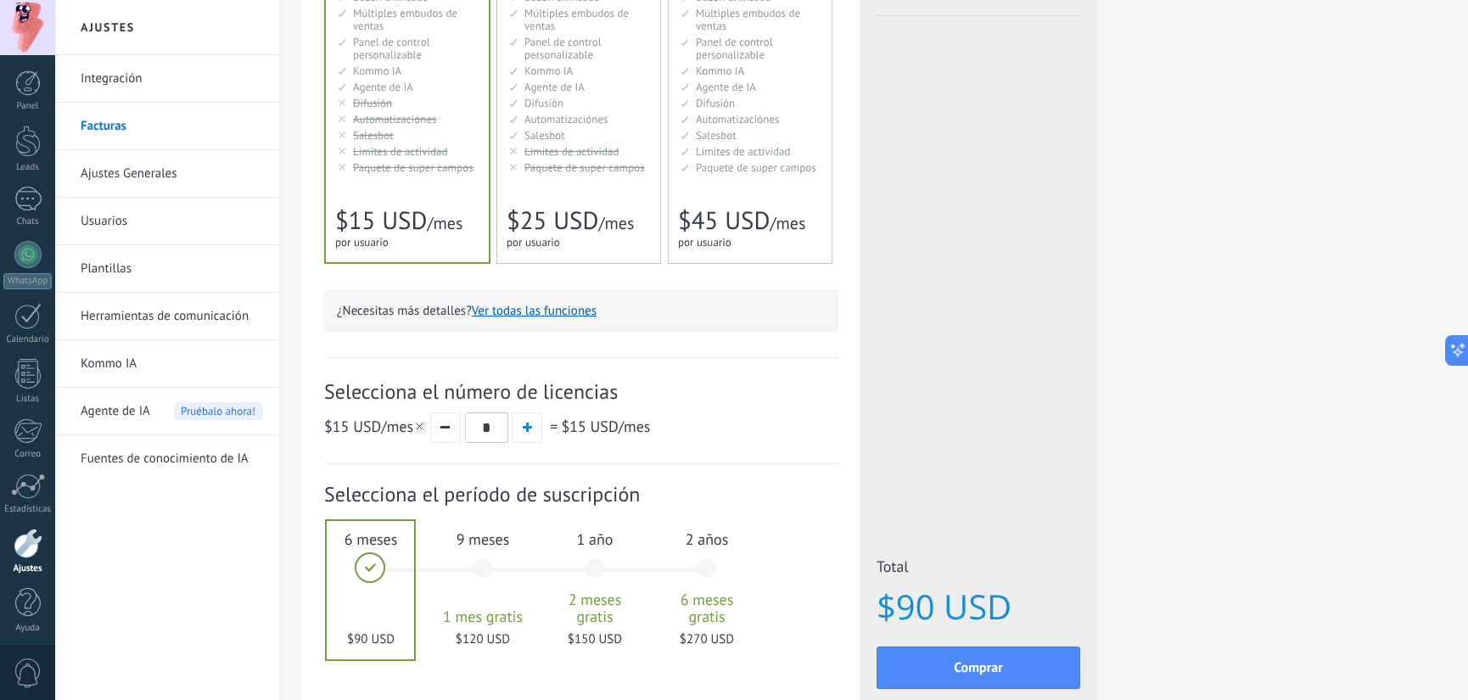
scroll to position [271, 0]
click at [554, 239] on span "por usuario" at bounding box center [533, 244] width 53 height 14
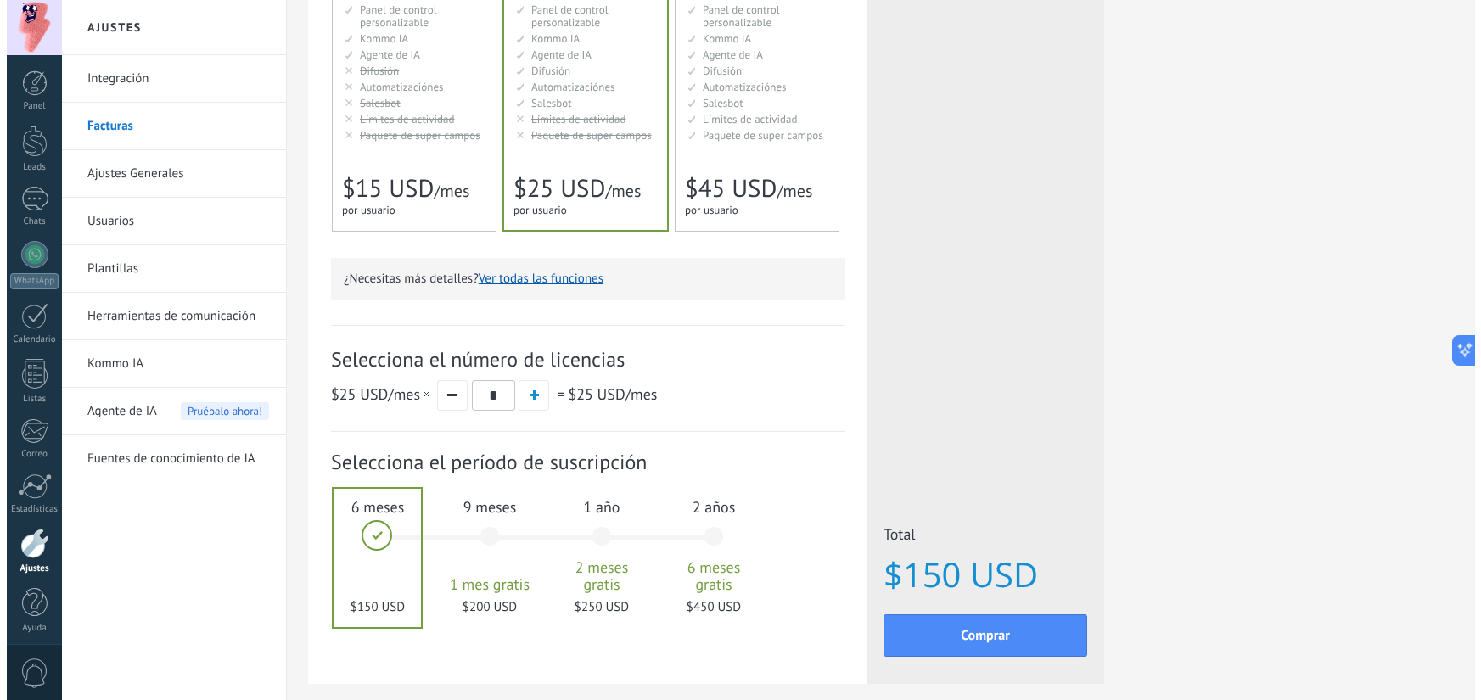
scroll to position [306, 0]
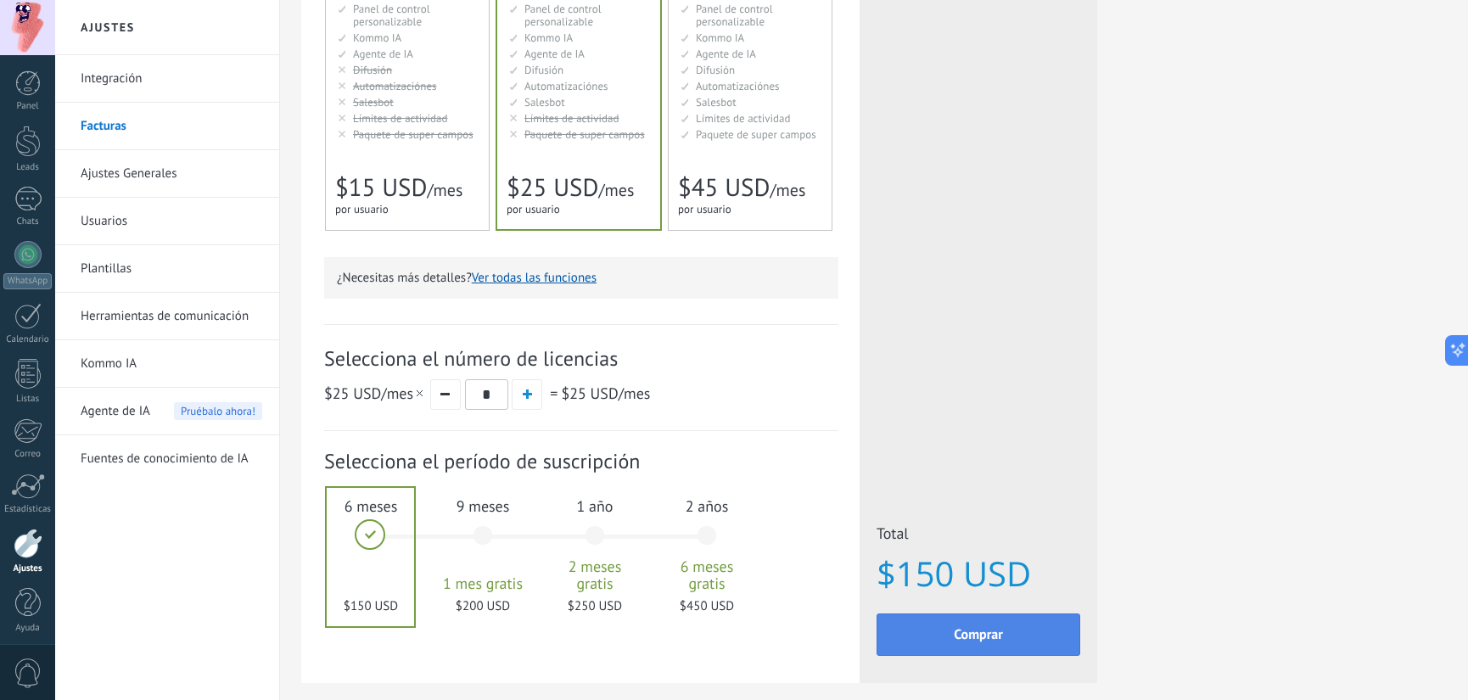
click at [973, 645] on button "Comprar" at bounding box center [979, 635] width 204 height 42
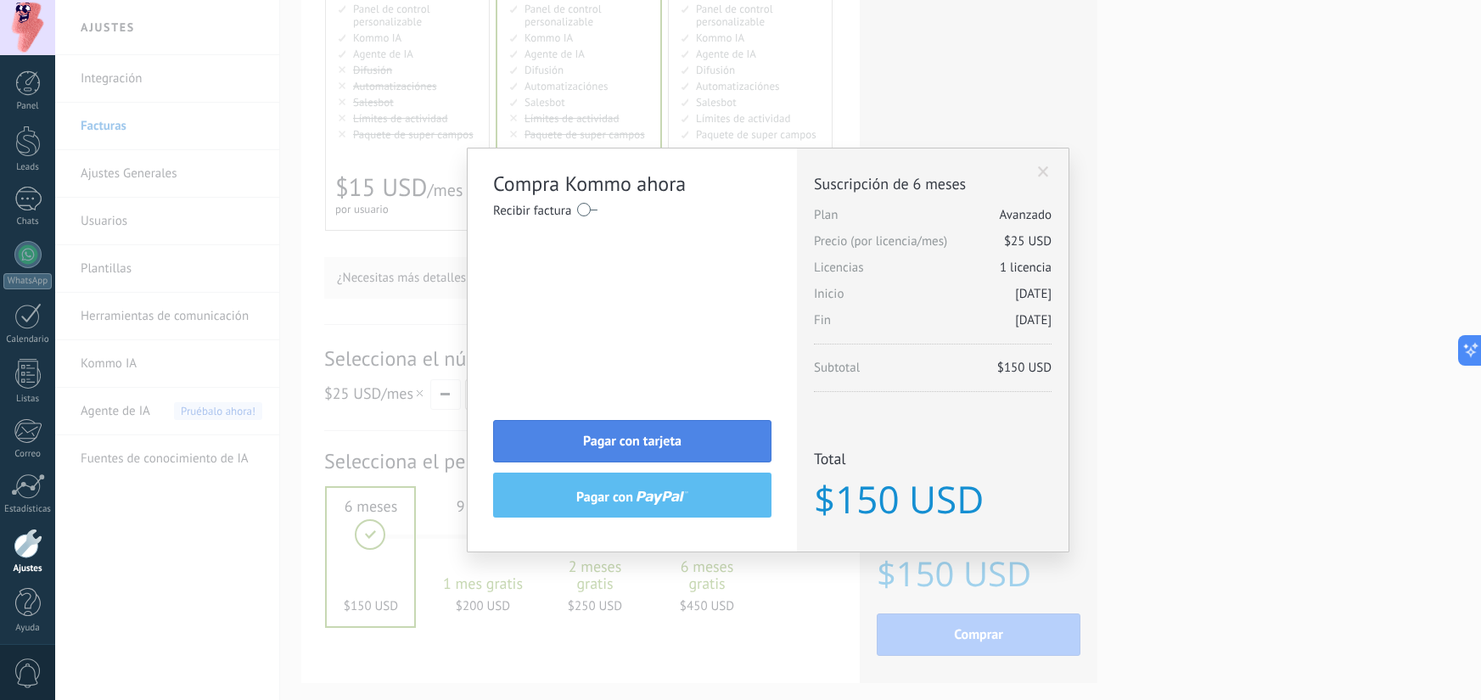
click at [694, 446] on button "Pagar con tarjeta" at bounding box center [632, 441] width 278 height 42
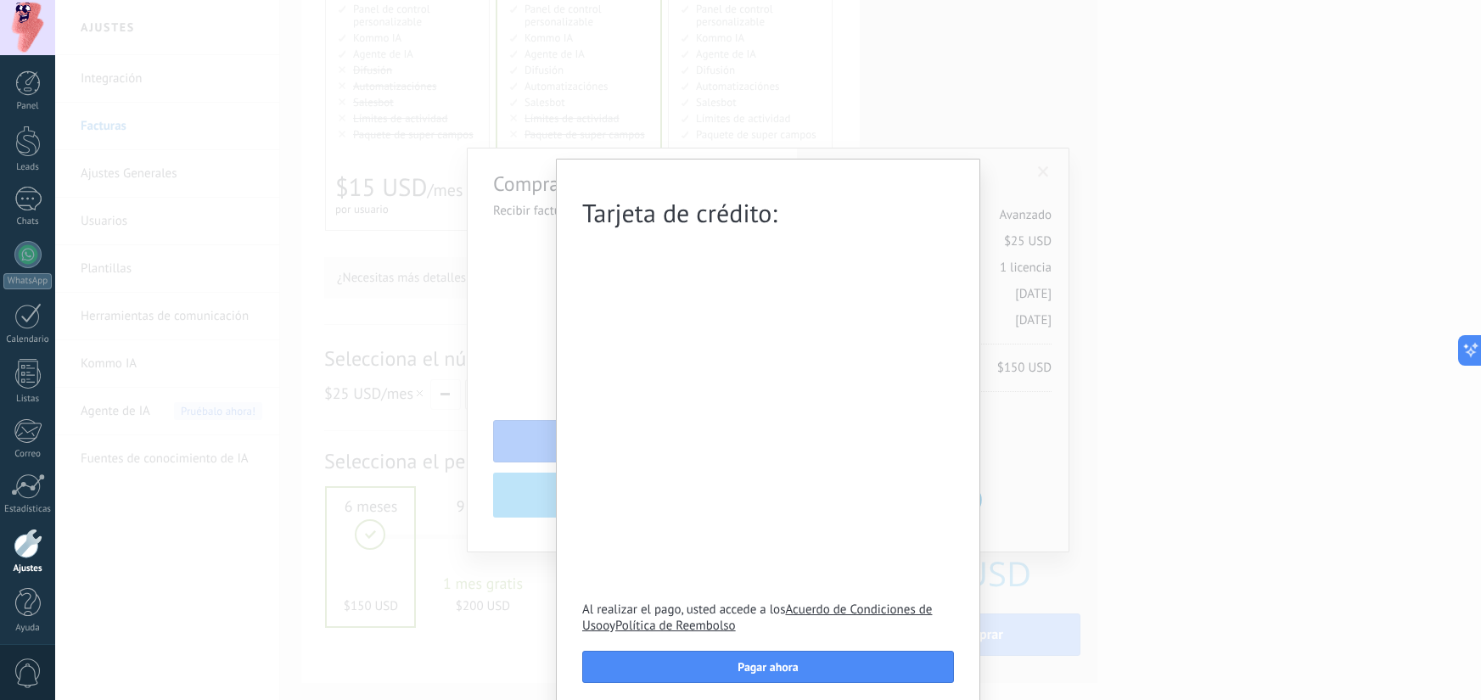
scroll to position [17, 0]
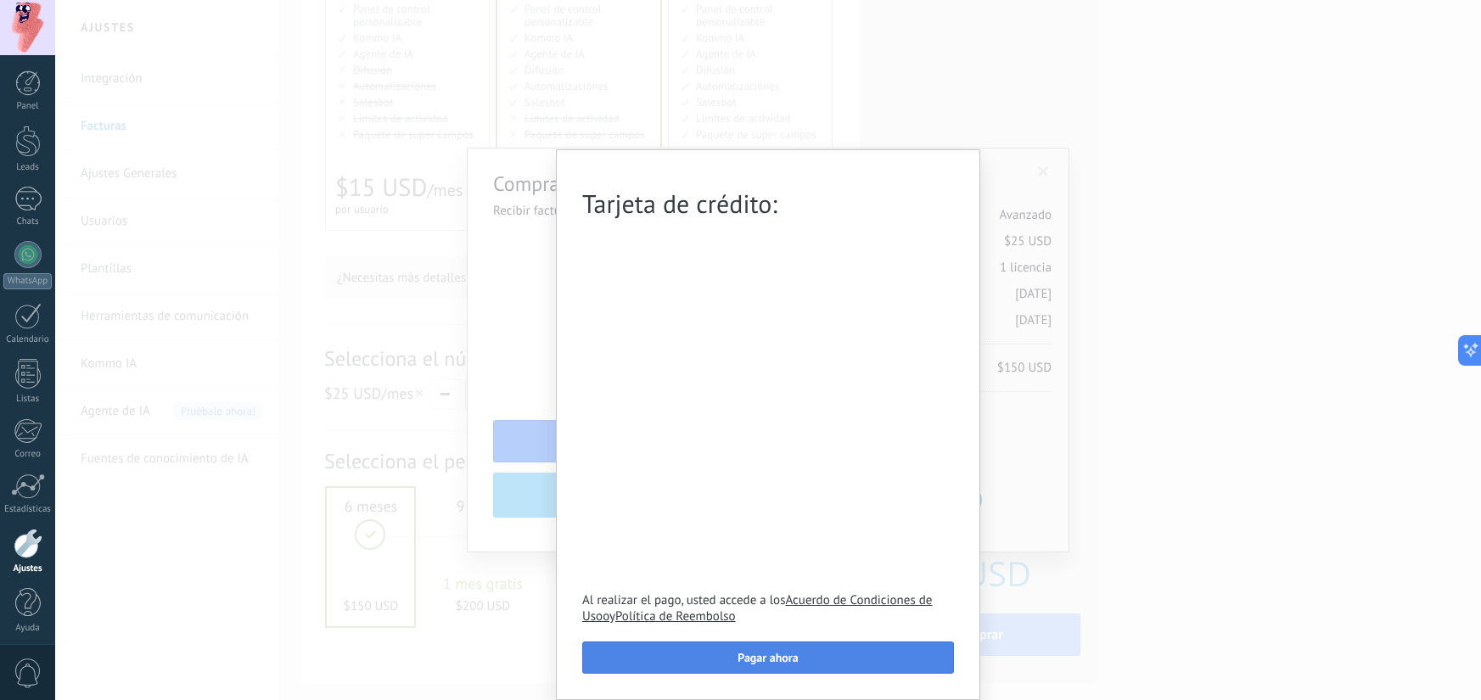
click at [747, 665] on button "Pagar ahora" at bounding box center [768, 658] width 372 height 32
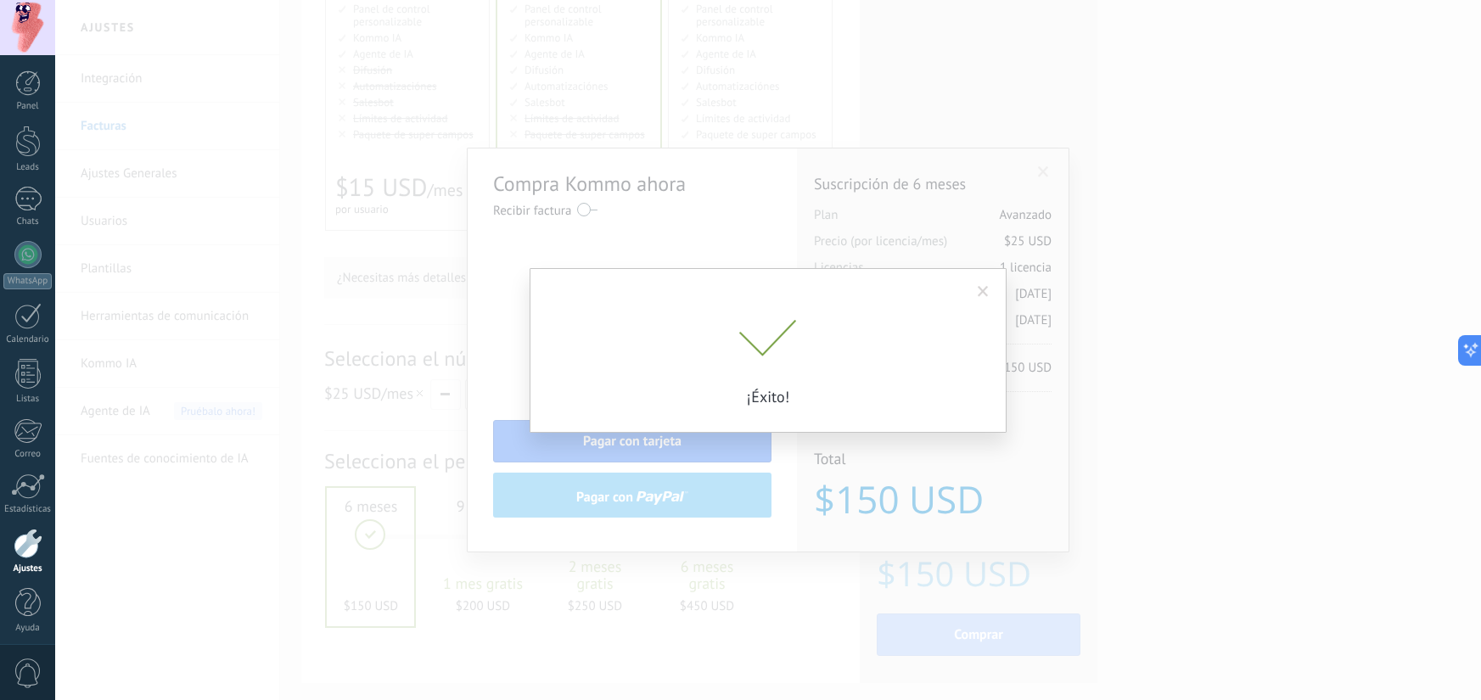
scroll to position [0, 0]
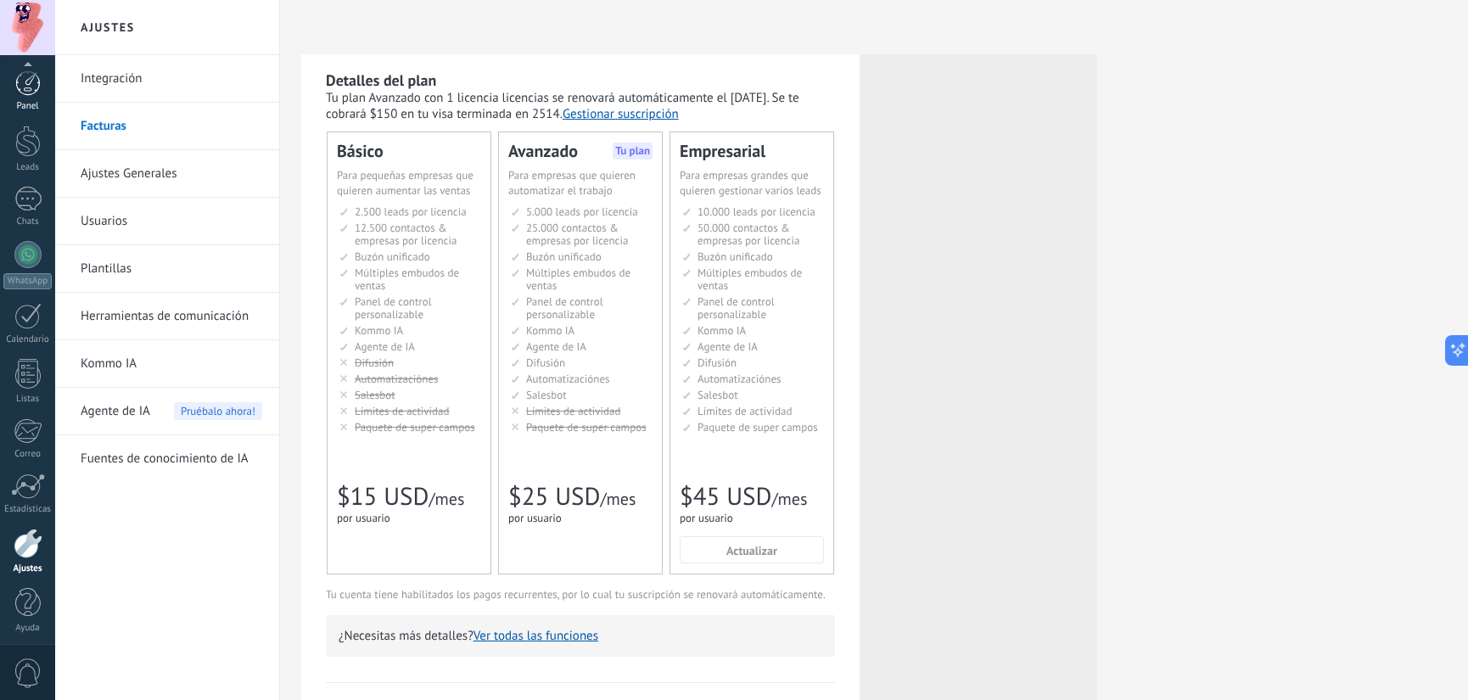
scroll to position [6, 0]
click at [30, 96] on div "Panel" at bounding box center [27, 100] width 49 height 11
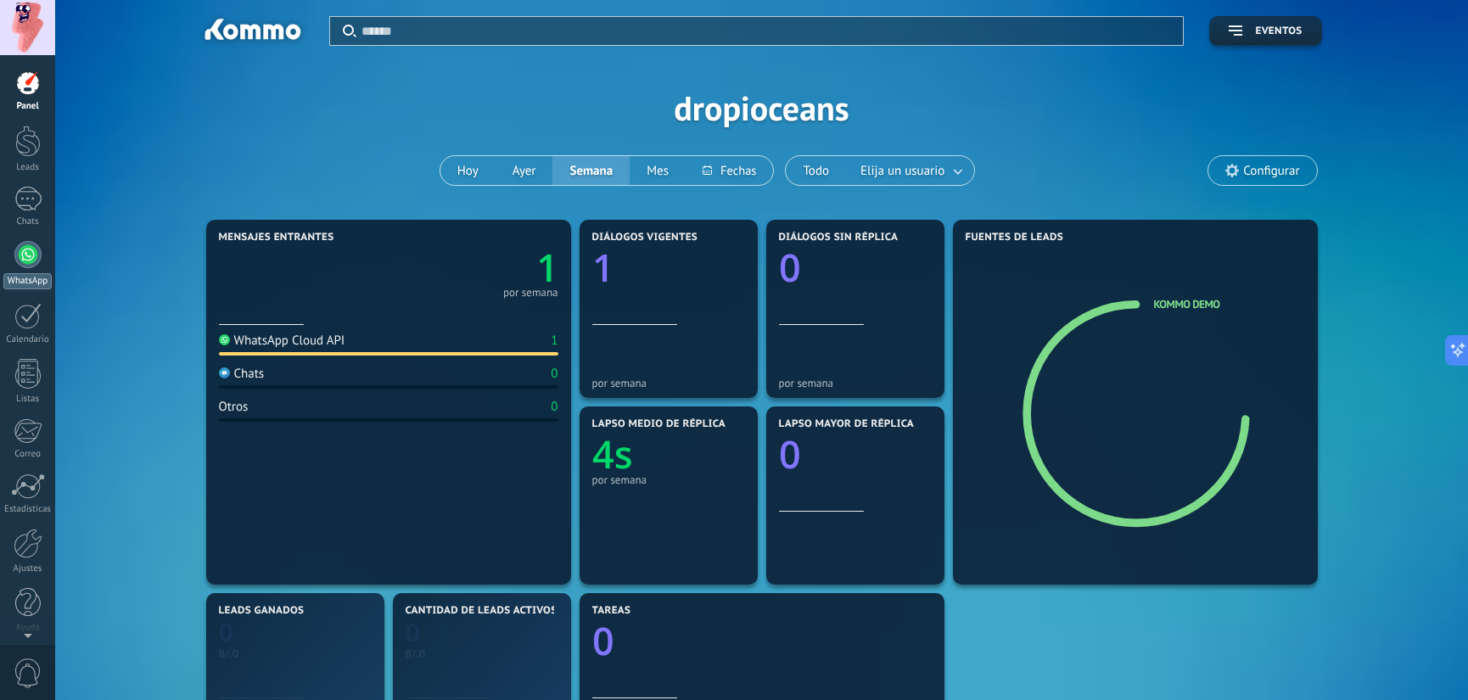
click at [28, 250] on div at bounding box center [27, 254] width 27 height 27
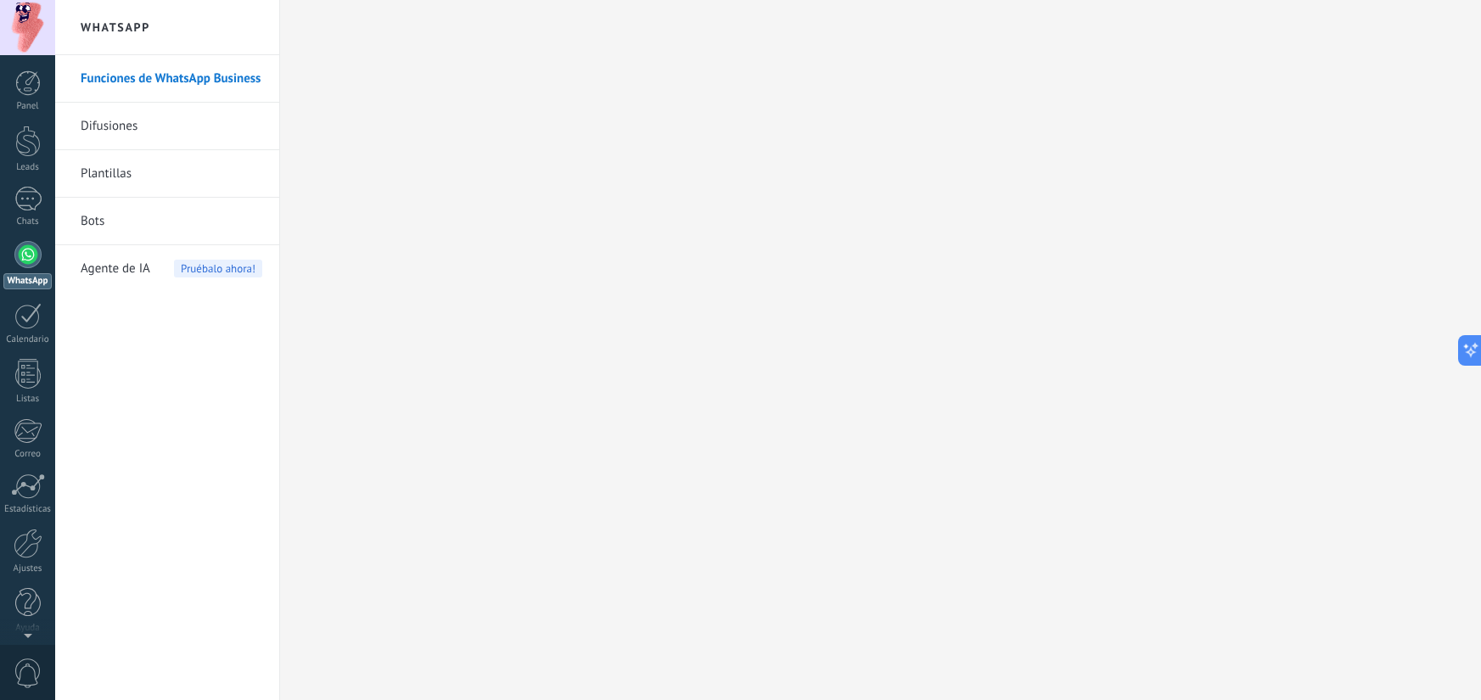
click at [143, 126] on link "Difusiones" at bounding box center [172, 127] width 182 height 48
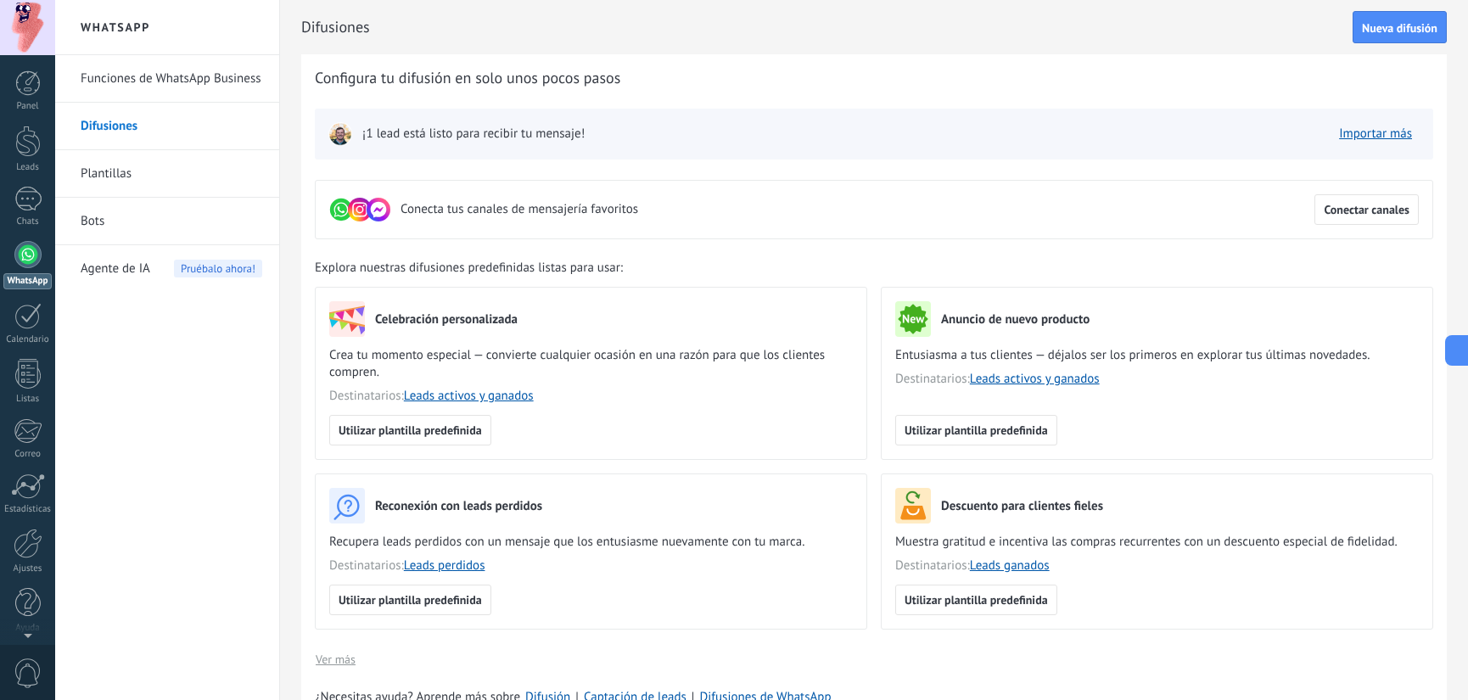
click at [142, 181] on link "Plantillas" at bounding box center [172, 174] width 182 height 48
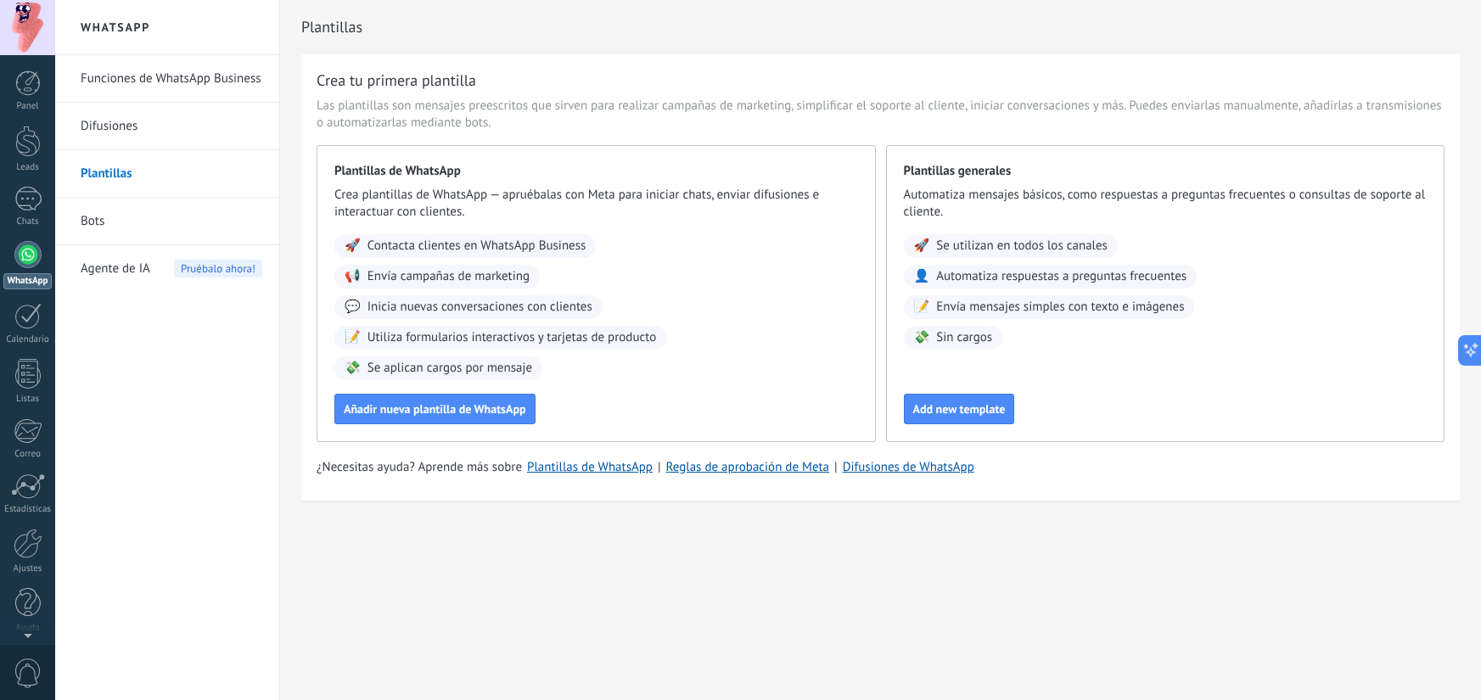
click at [121, 206] on link "Bots" at bounding box center [172, 222] width 182 height 48
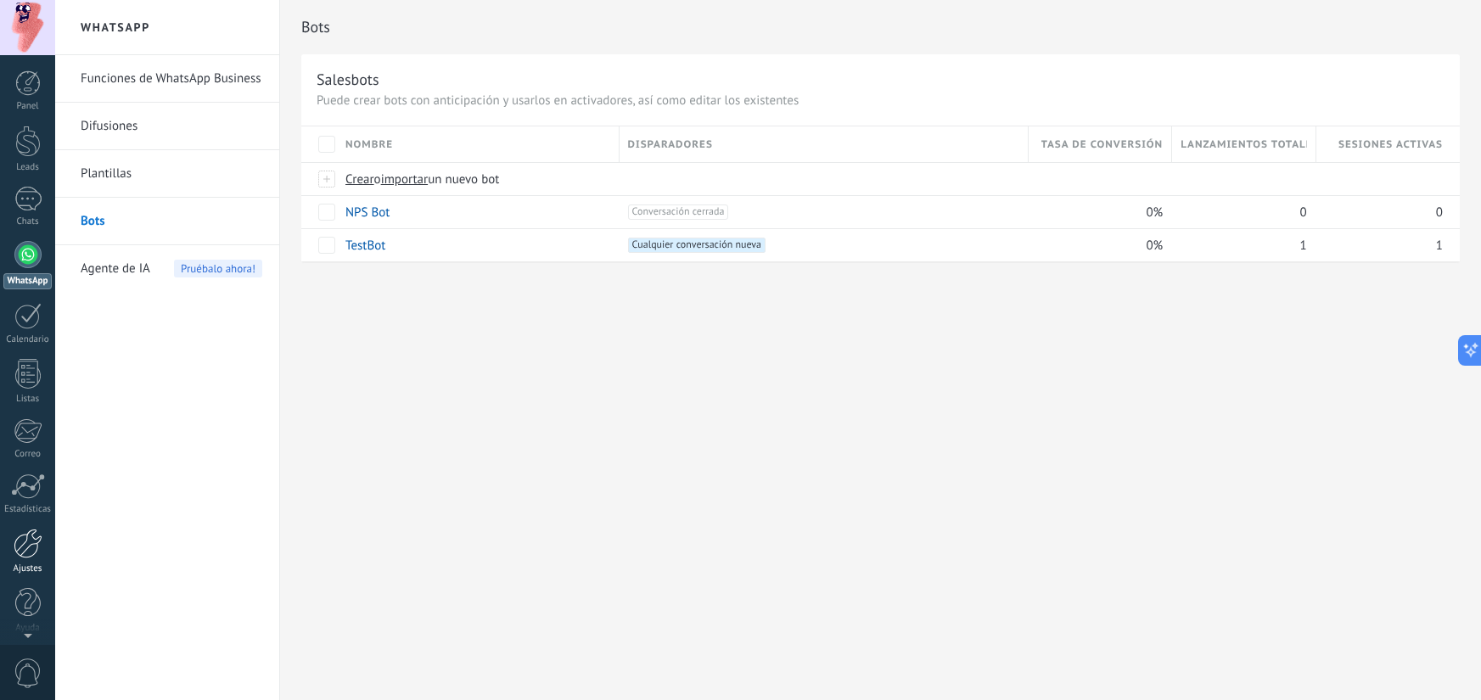
click at [25, 540] on div at bounding box center [28, 544] width 29 height 30
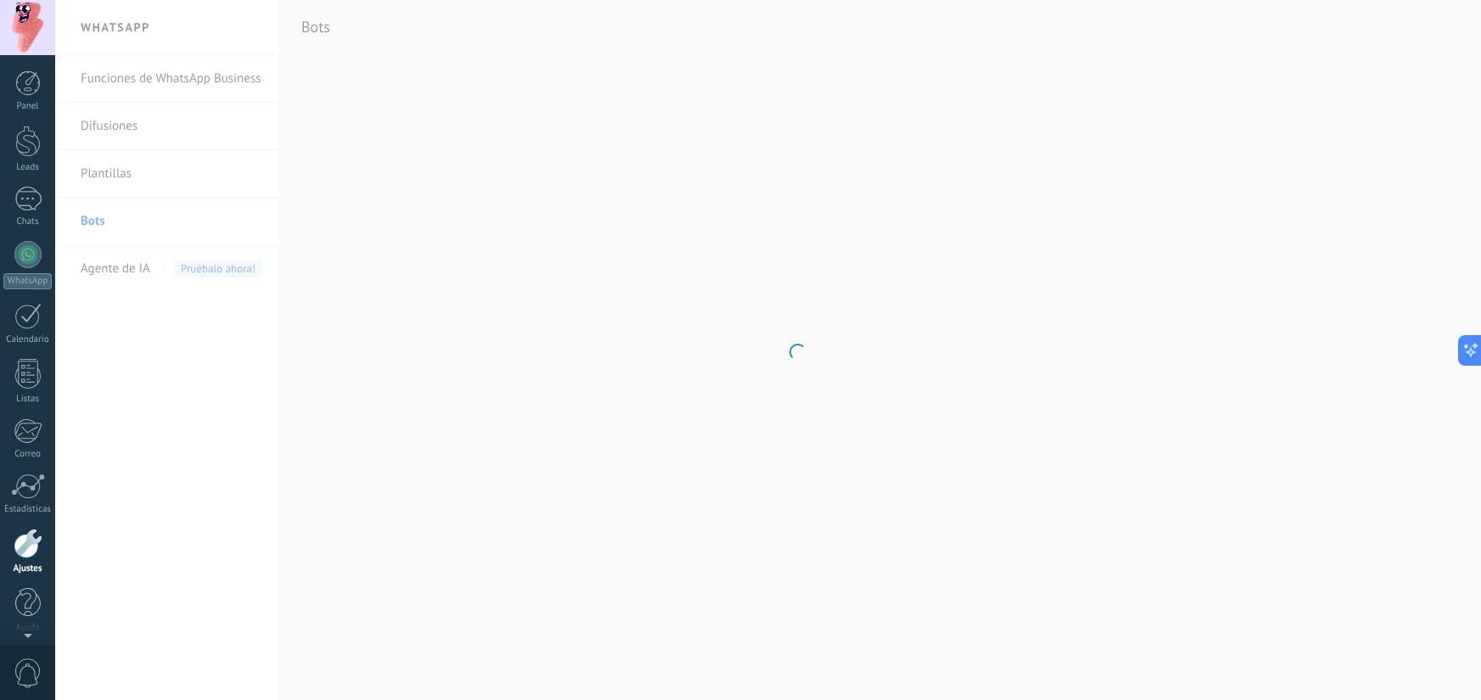
scroll to position [6, 0]
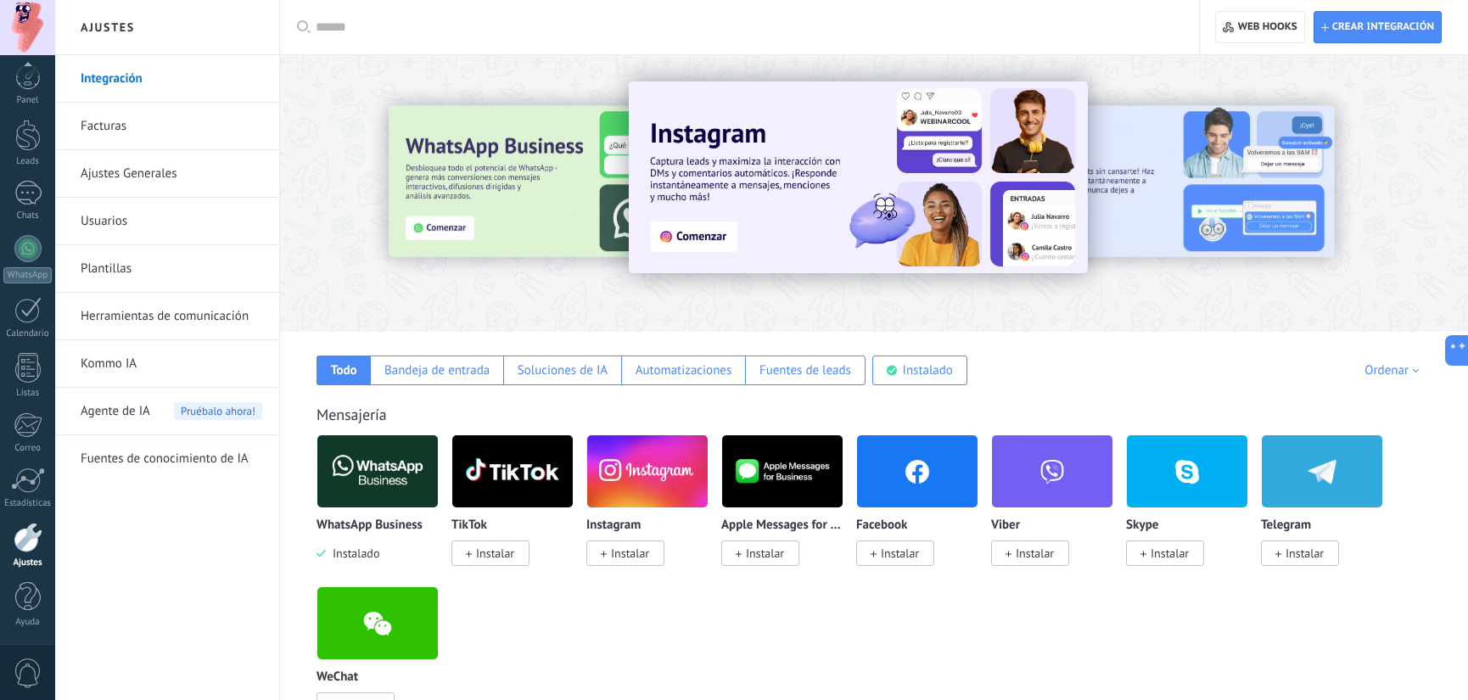
click at [393, 479] on img at bounding box center [377, 471] width 121 height 82
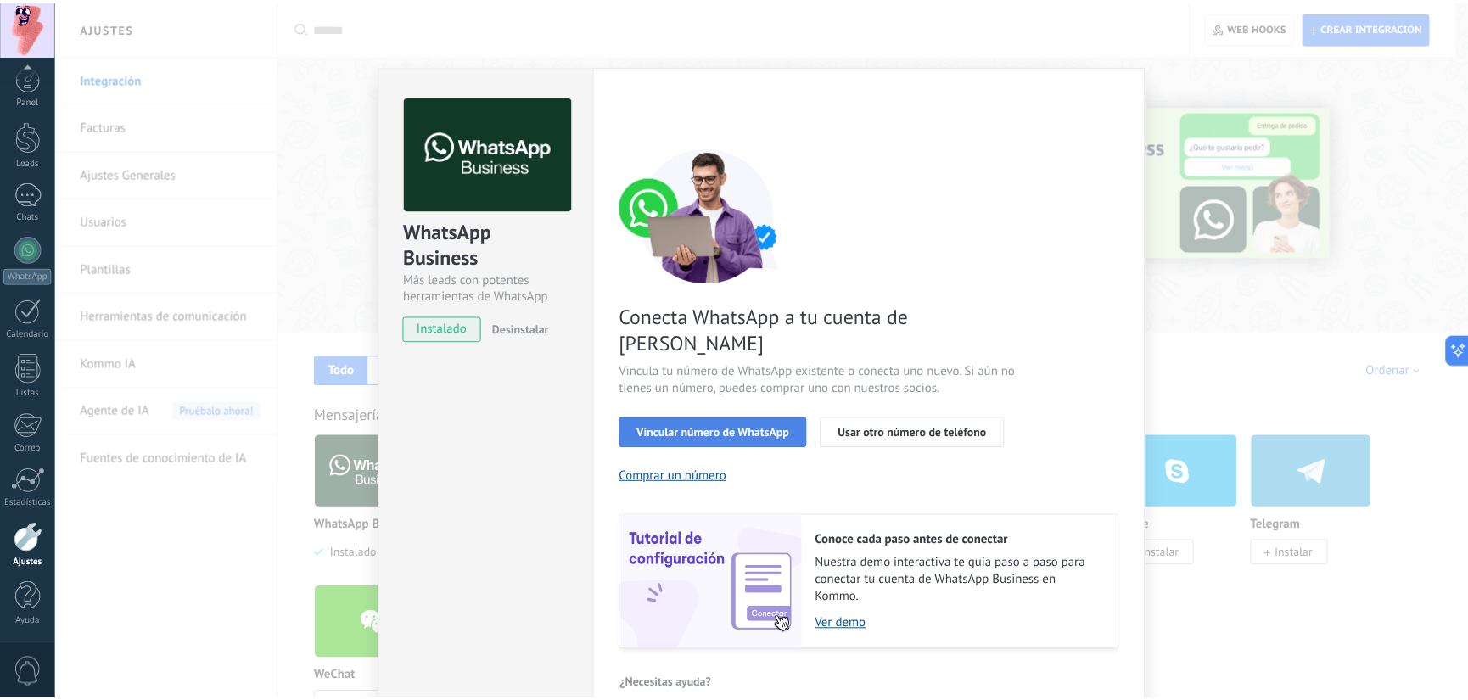
scroll to position [0, 0]
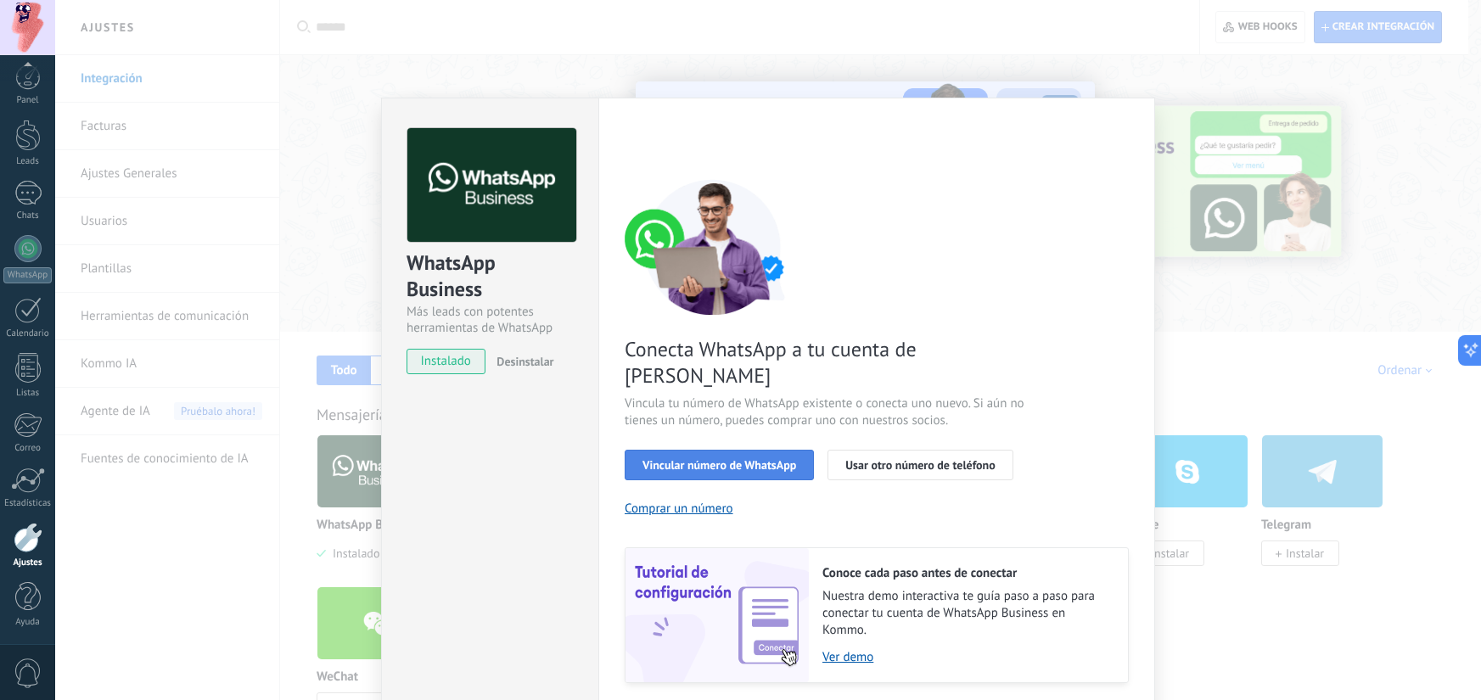
click at [755, 459] on span "Vincular número de WhatsApp" at bounding box center [719, 465] width 154 height 12
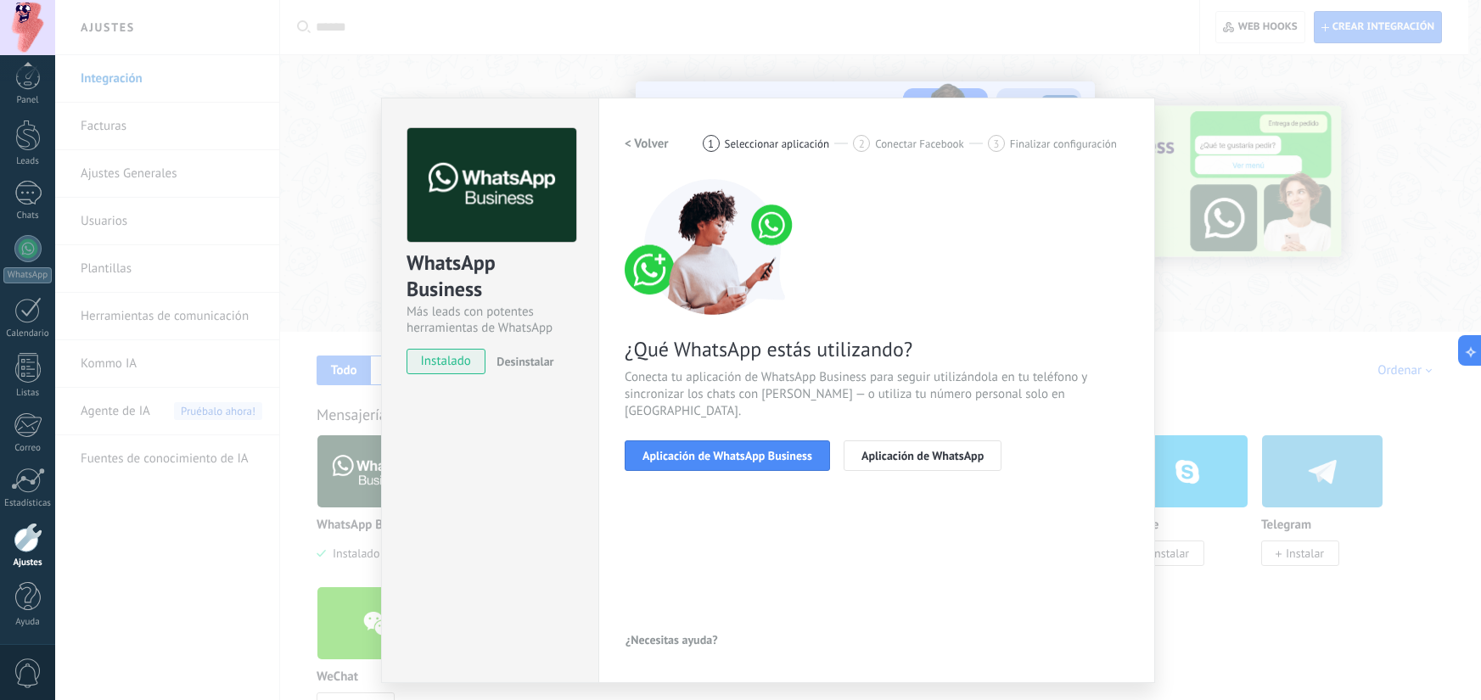
click at [755, 450] on span "Aplicación de WhatsApp Business" at bounding box center [727, 456] width 170 height 12
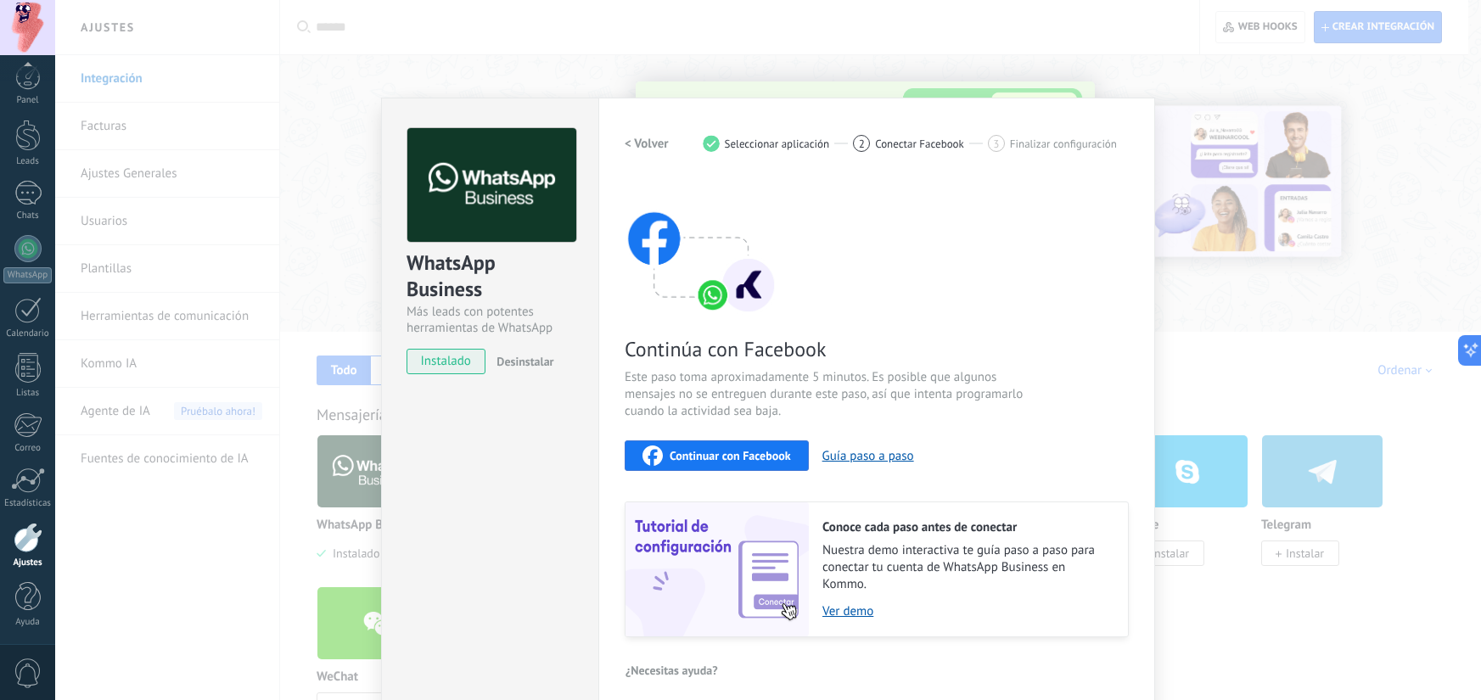
click at [351, 171] on div "WhatsApp Business Más leads con potentes herramientas de WhatsApp instalado Des…" at bounding box center [768, 350] width 1426 height 700
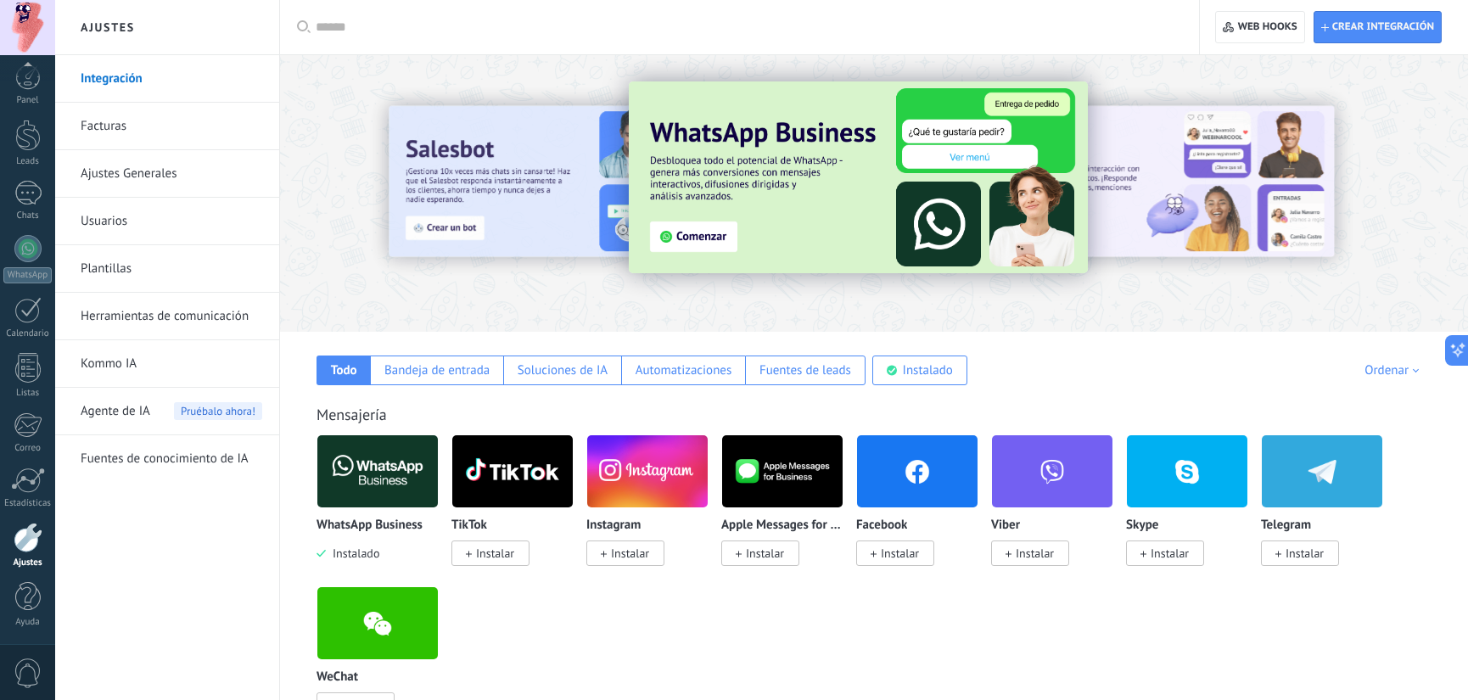
click at [351, 171] on div at bounding box center [458, 192] width 372 height 153
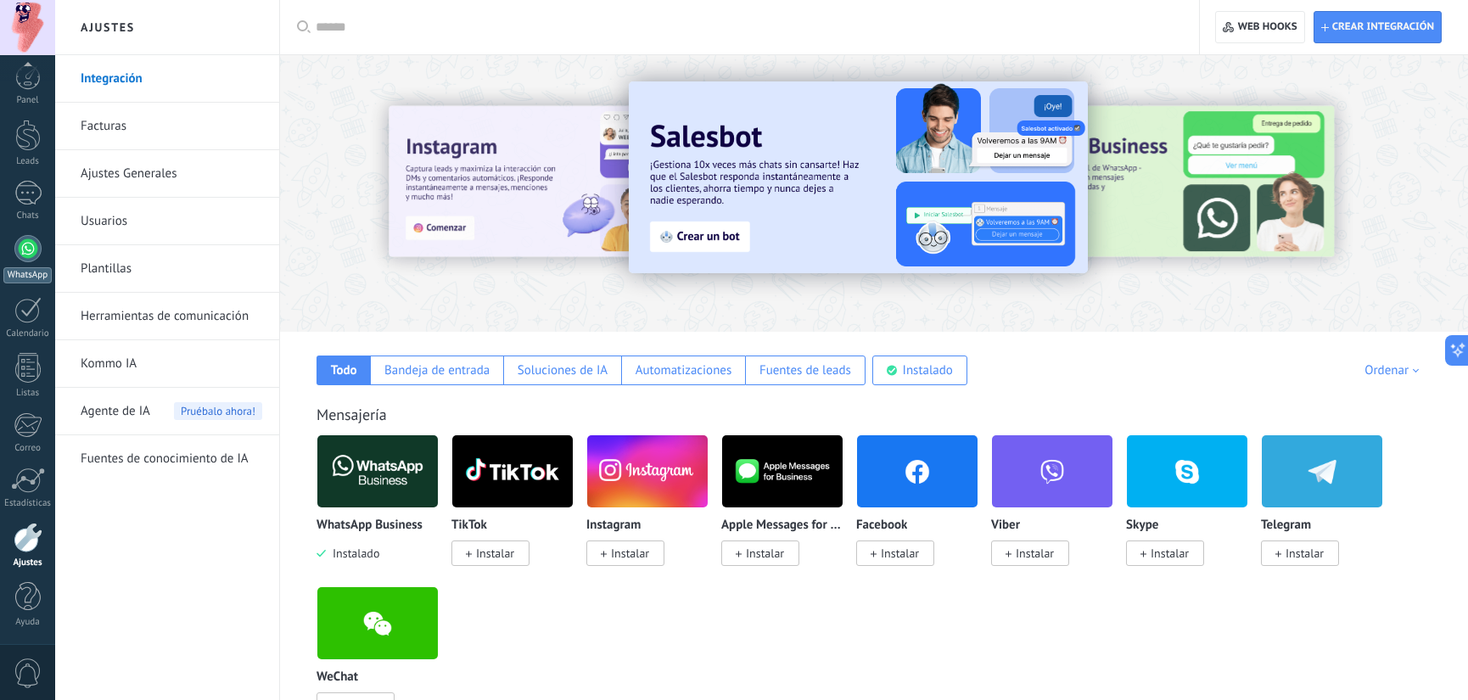
click at [23, 262] on link "WhatsApp" at bounding box center [27, 259] width 55 height 48
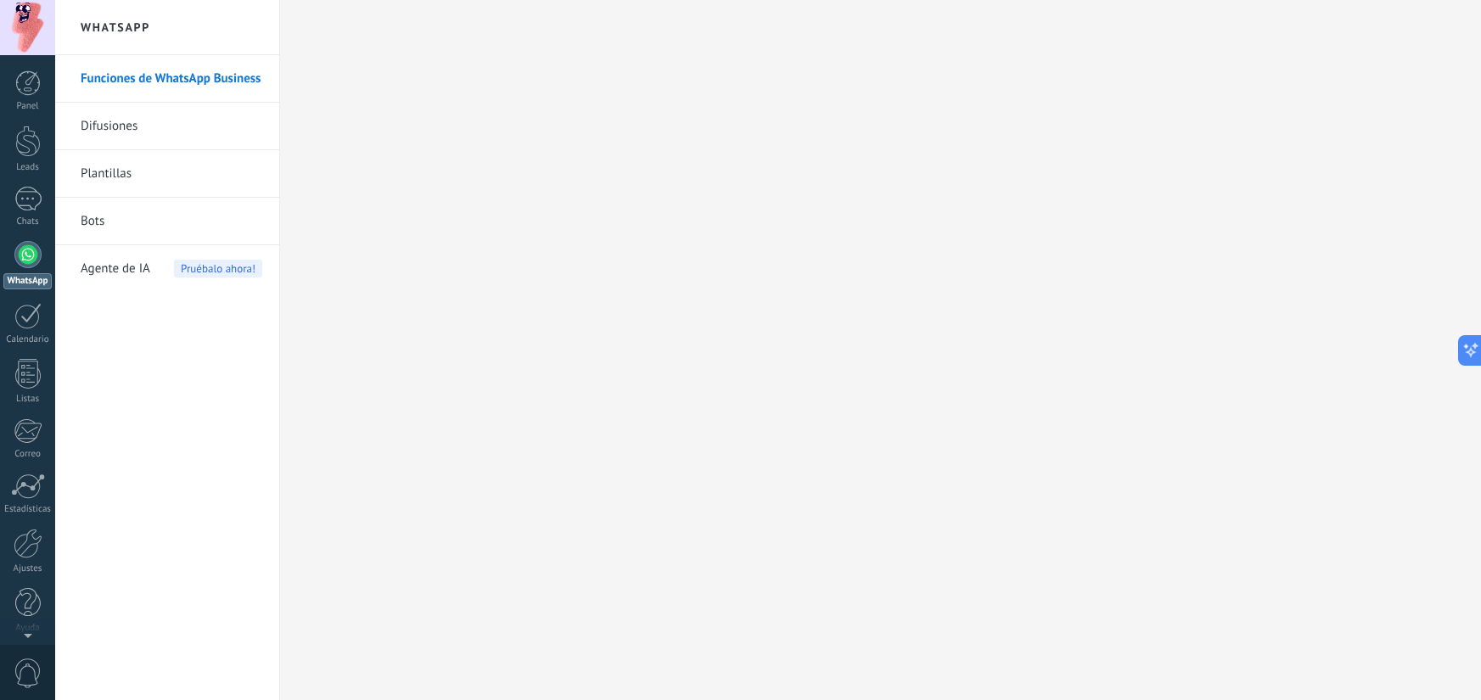
click at [139, 121] on link "Difusiones" at bounding box center [172, 127] width 182 height 48
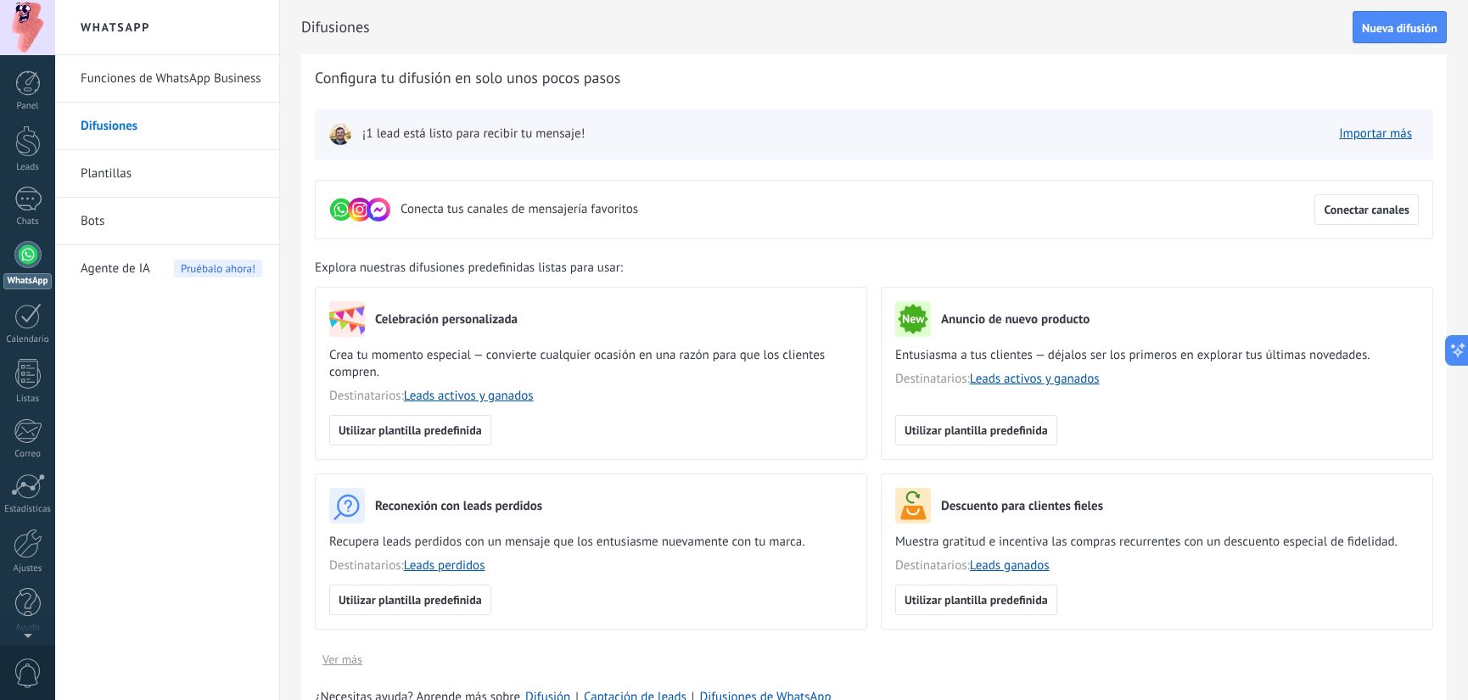
click at [149, 79] on link "Funciones de WhatsApp Business" at bounding box center [172, 79] width 182 height 48
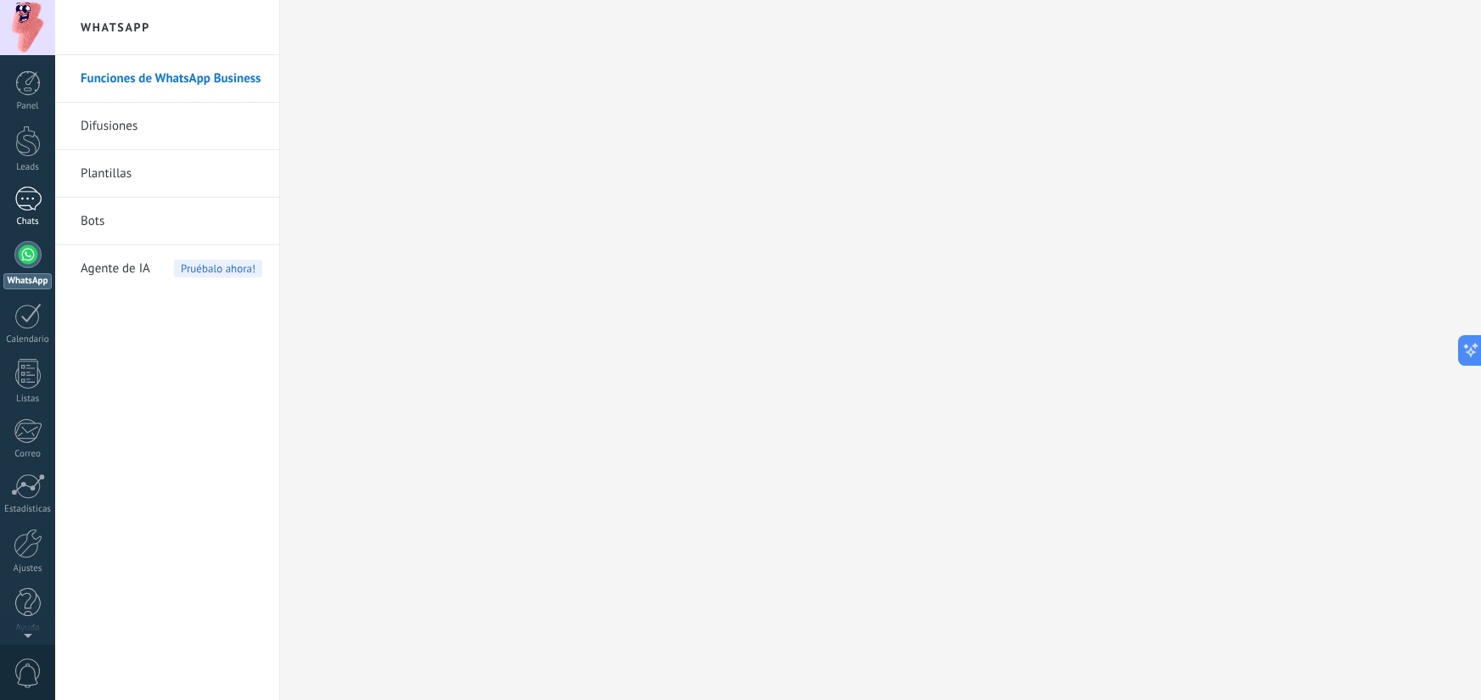
click at [25, 204] on div at bounding box center [27, 199] width 27 height 25
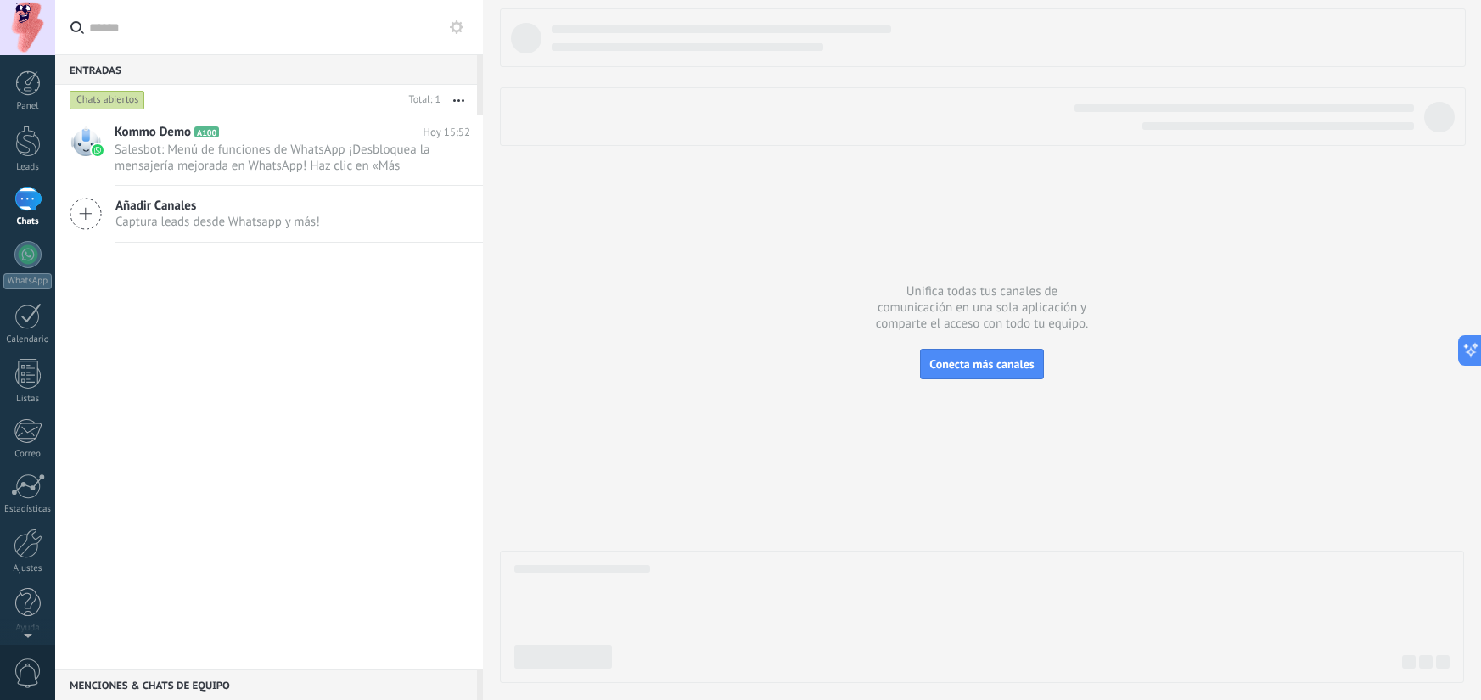
click at [229, 349] on div "Kommo Demo A100 Hoy 15:52 Salesbot: Menú de funciones de WhatsApp ¡Desbloquea l…" at bounding box center [269, 392] width 428 height 554
click at [31, 196] on div at bounding box center [27, 199] width 27 height 25
click at [32, 142] on div at bounding box center [27, 141] width 25 height 31
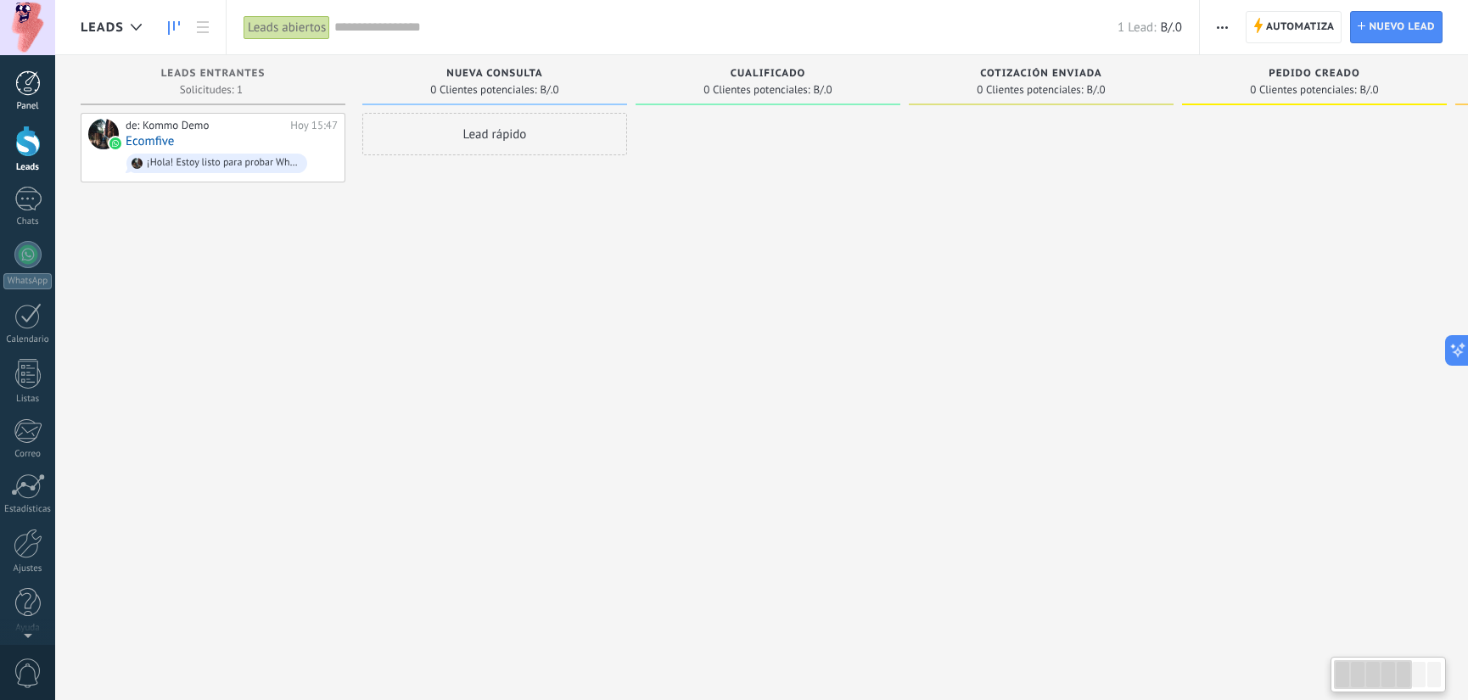
click at [24, 95] on div at bounding box center [27, 82] width 25 height 25
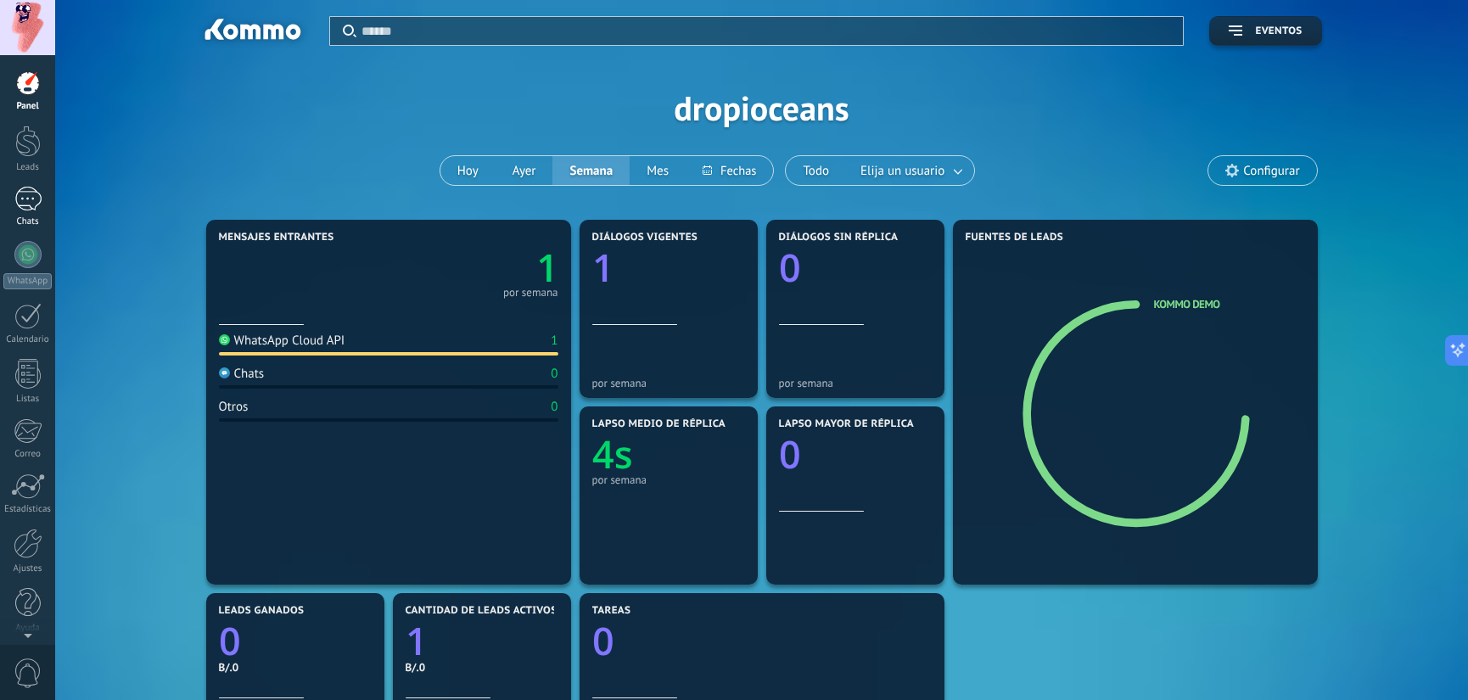
click at [35, 201] on div at bounding box center [27, 199] width 27 height 25
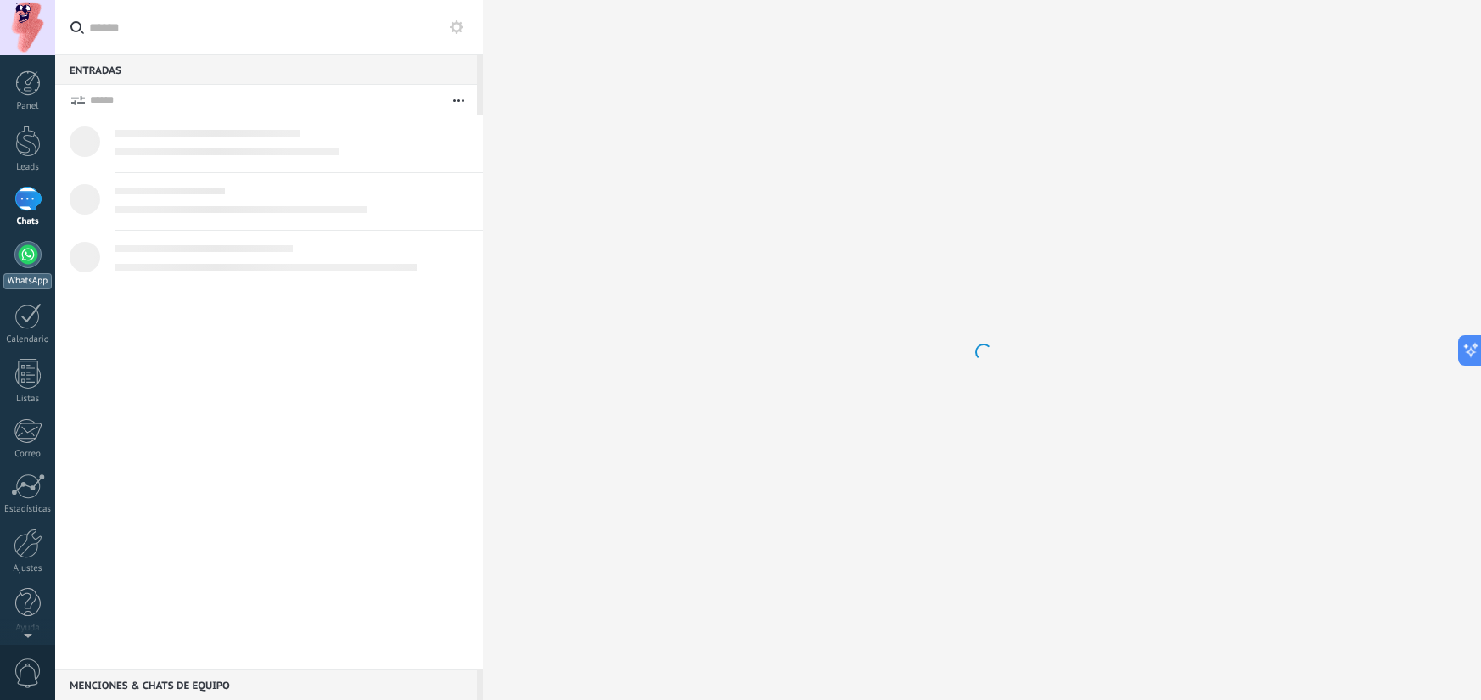
click at [31, 276] on div "WhatsApp" at bounding box center [27, 281] width 48 height 16
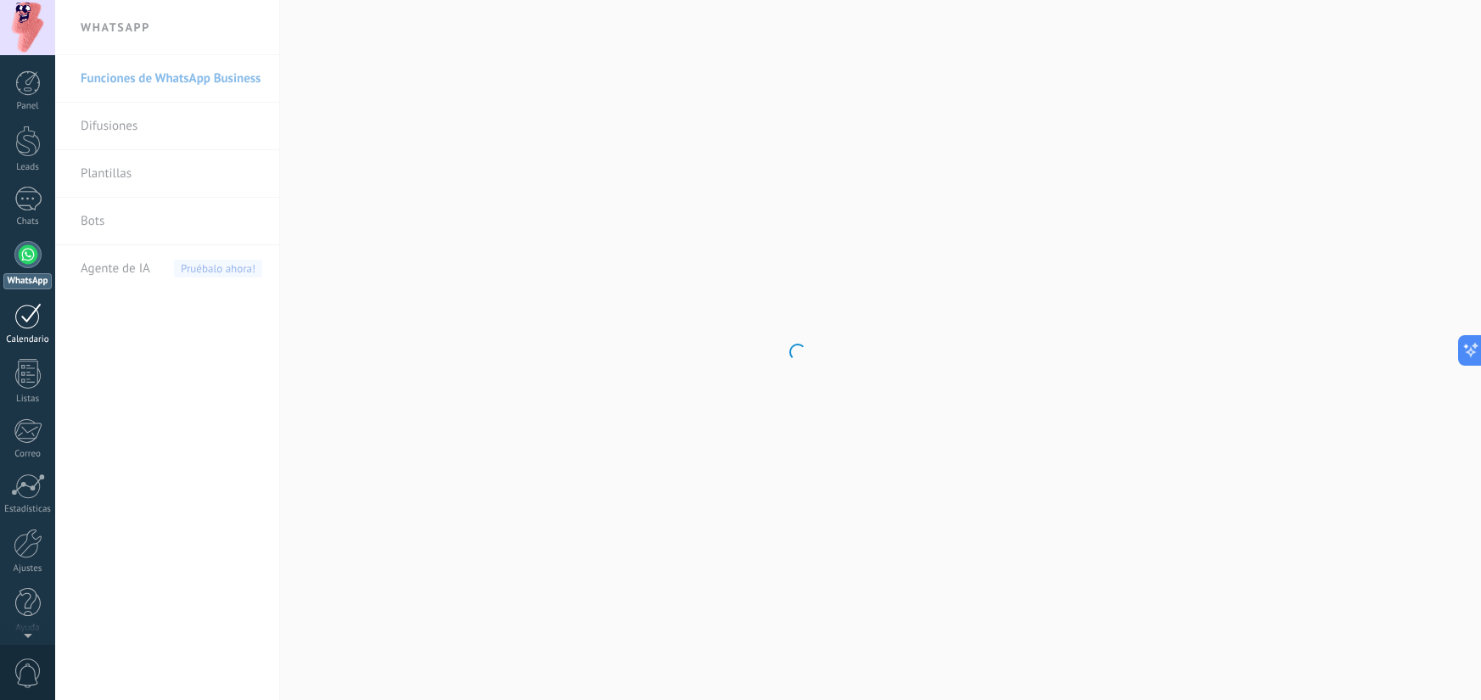
click at [48, 332] on link "Calendario" at bounding box center [27, 324] width 55 height 42
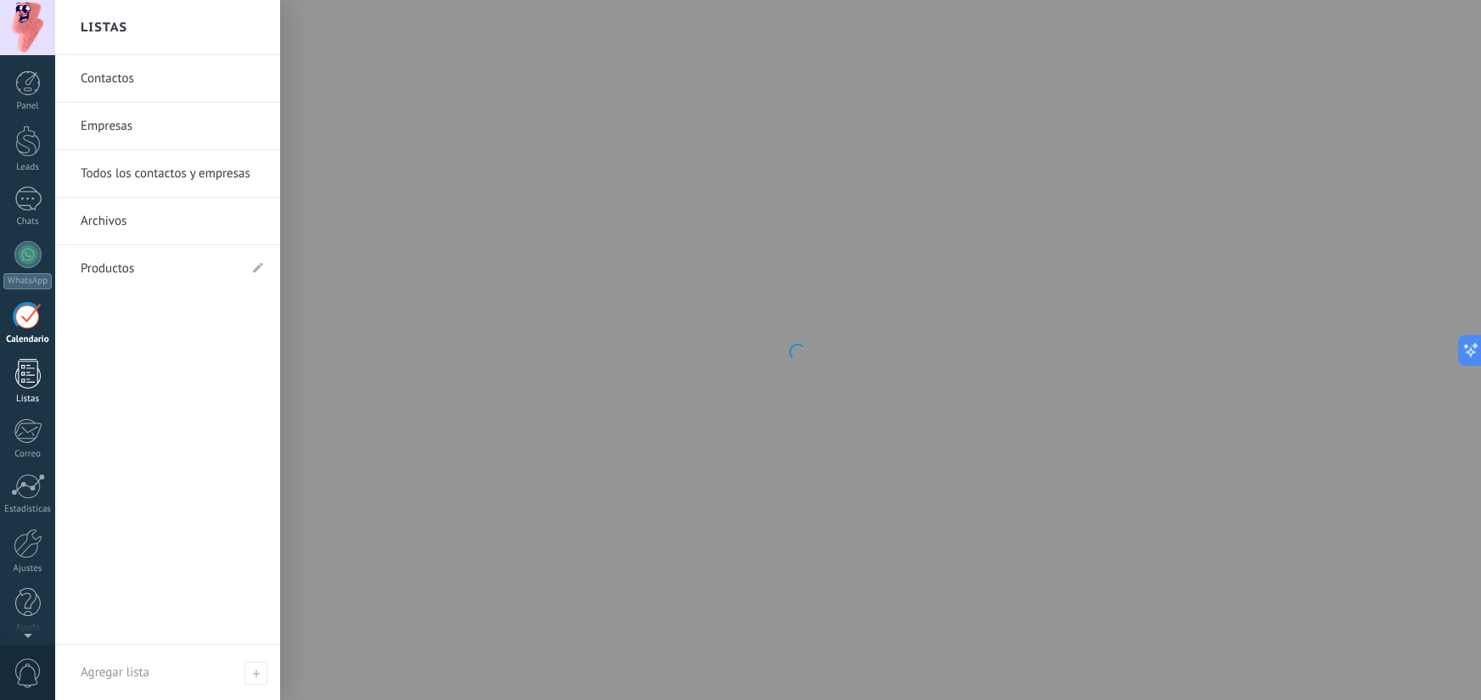
click at [30, 388] on div at bounding box center [27, 374] width 25 height 30
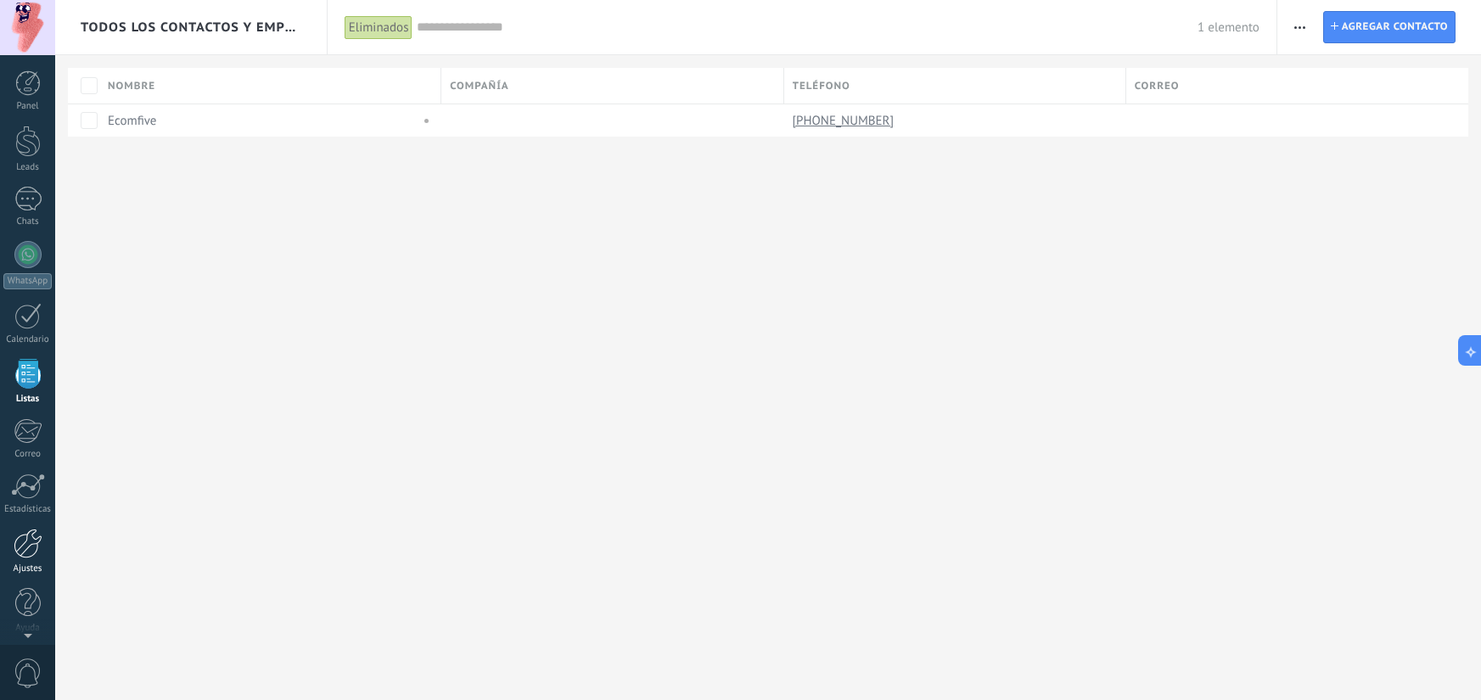
click at [28, 553] on div at bounding box center [28, 544] width 29 height 30
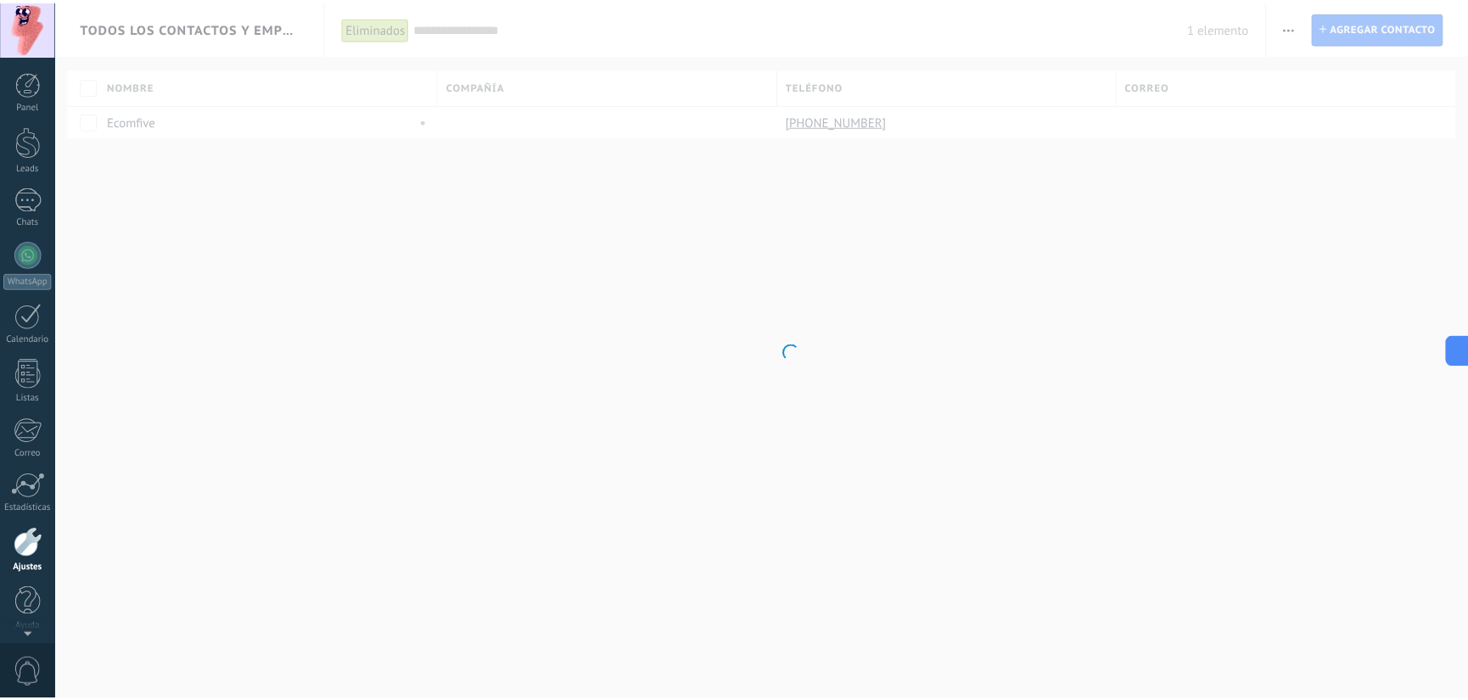
scroll to position [6, 0]
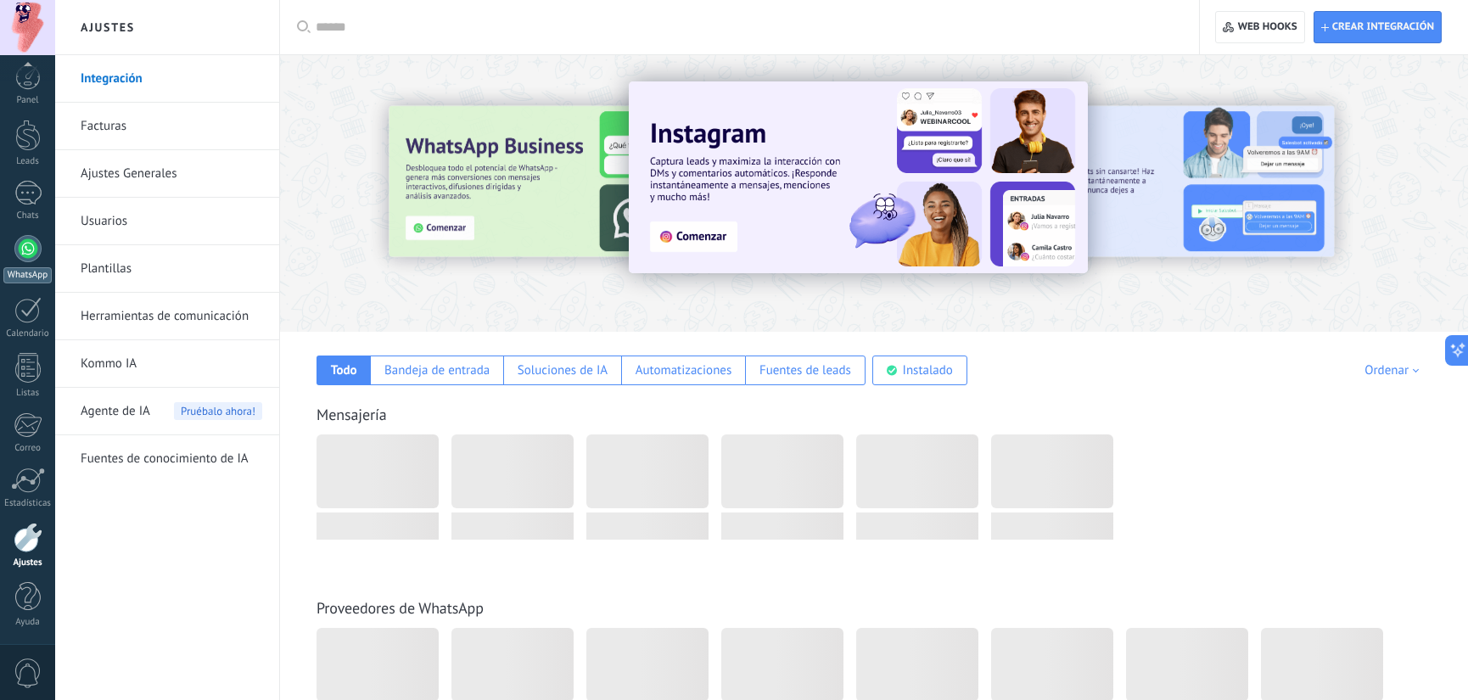
click at [20, 249] on div at bounding box center [27, 248] width 27 height 27
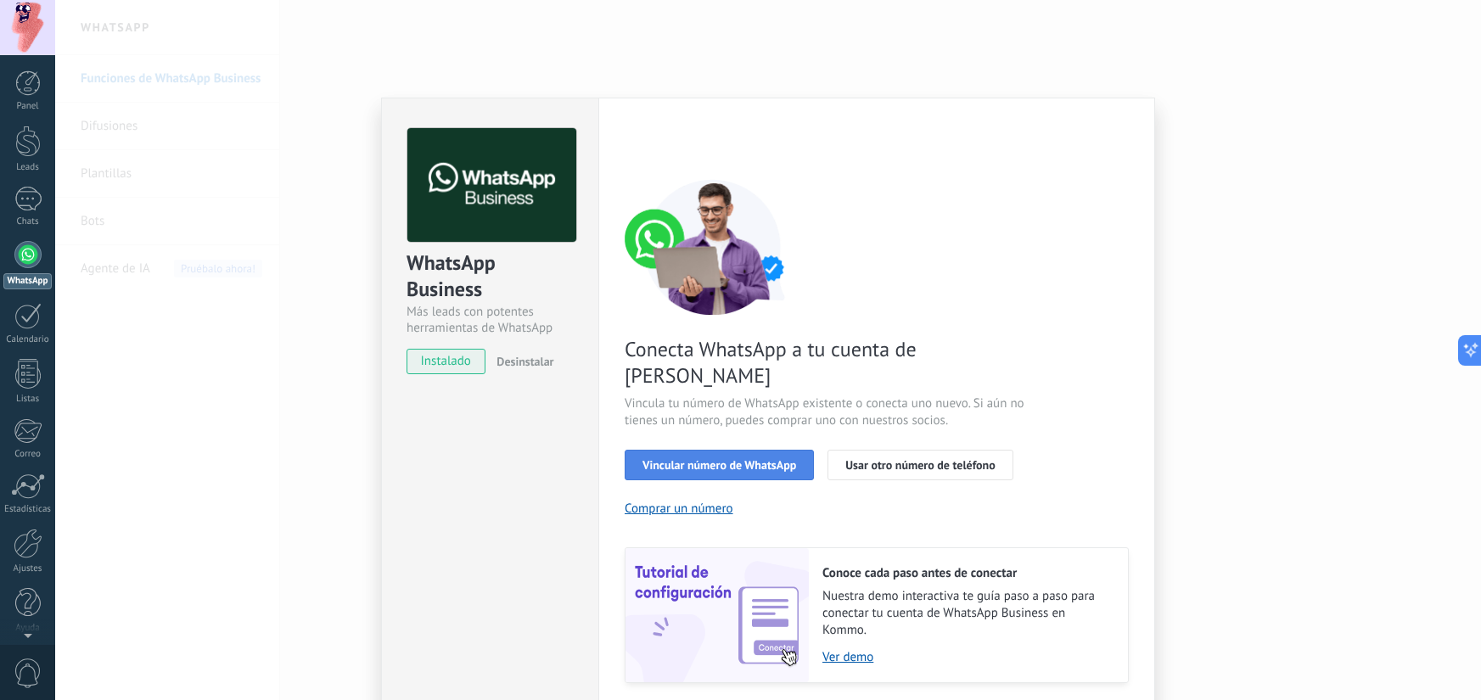
click at [701, 459] on span "Vincular número de WhatsApp" at bounding box center [719, 465] width 154 height 12
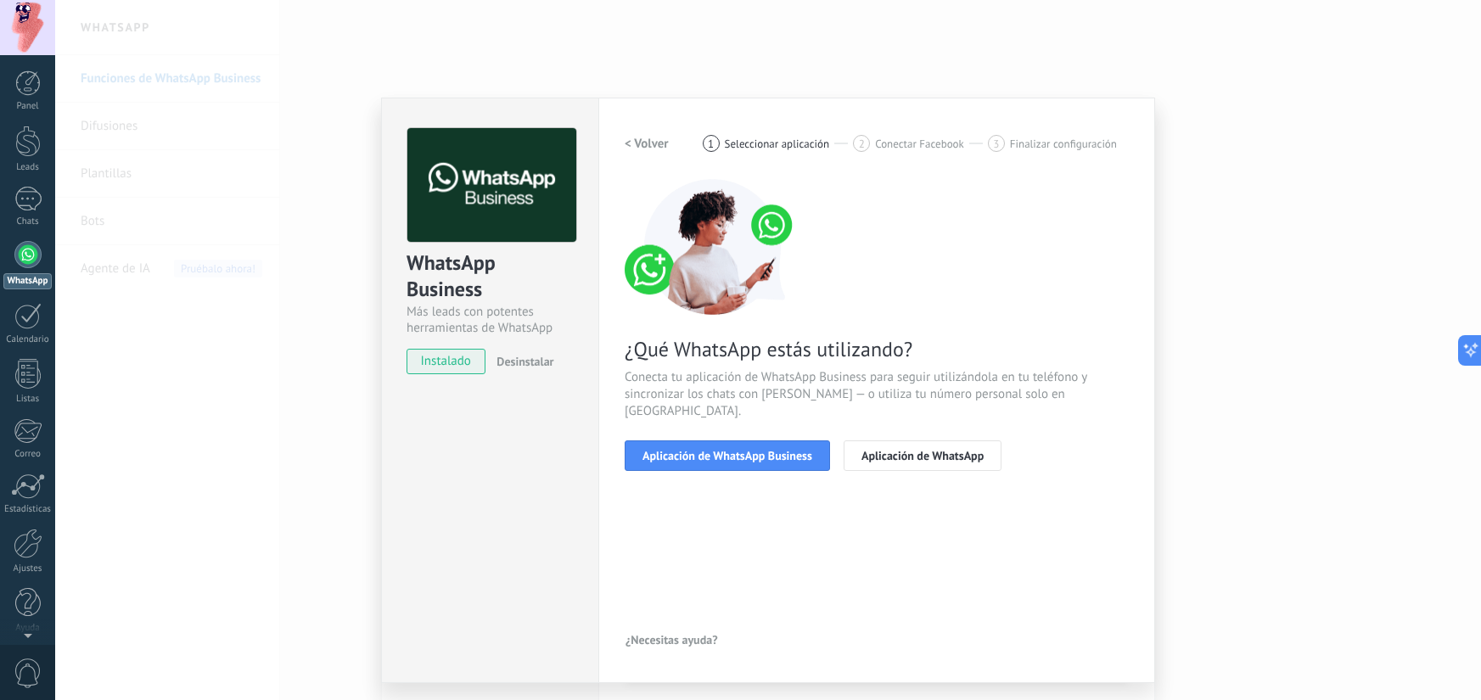
click at [701, 450] on span "Aplicación de WhatsApp Business" at bounding box center [727, 456] width 170 height 12
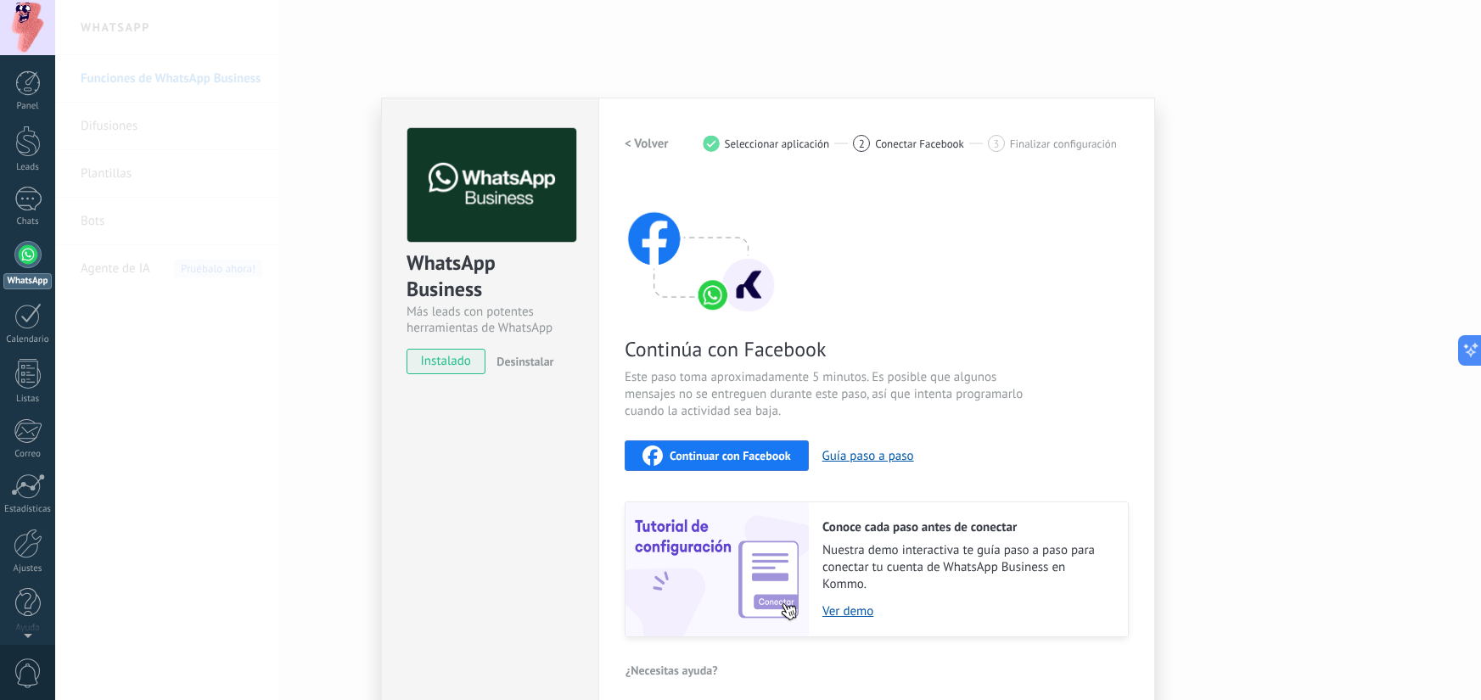
click at [731, 453] on span "Continuar con Facebook" at bounding box center [730, 456] width 121 height 12
click at [1235, 271] on div "WhatsApp Business Más leads con potentes herramientas de WhatsApp instalado Des…" at bounding box center [768, 350] width 1426 height 700
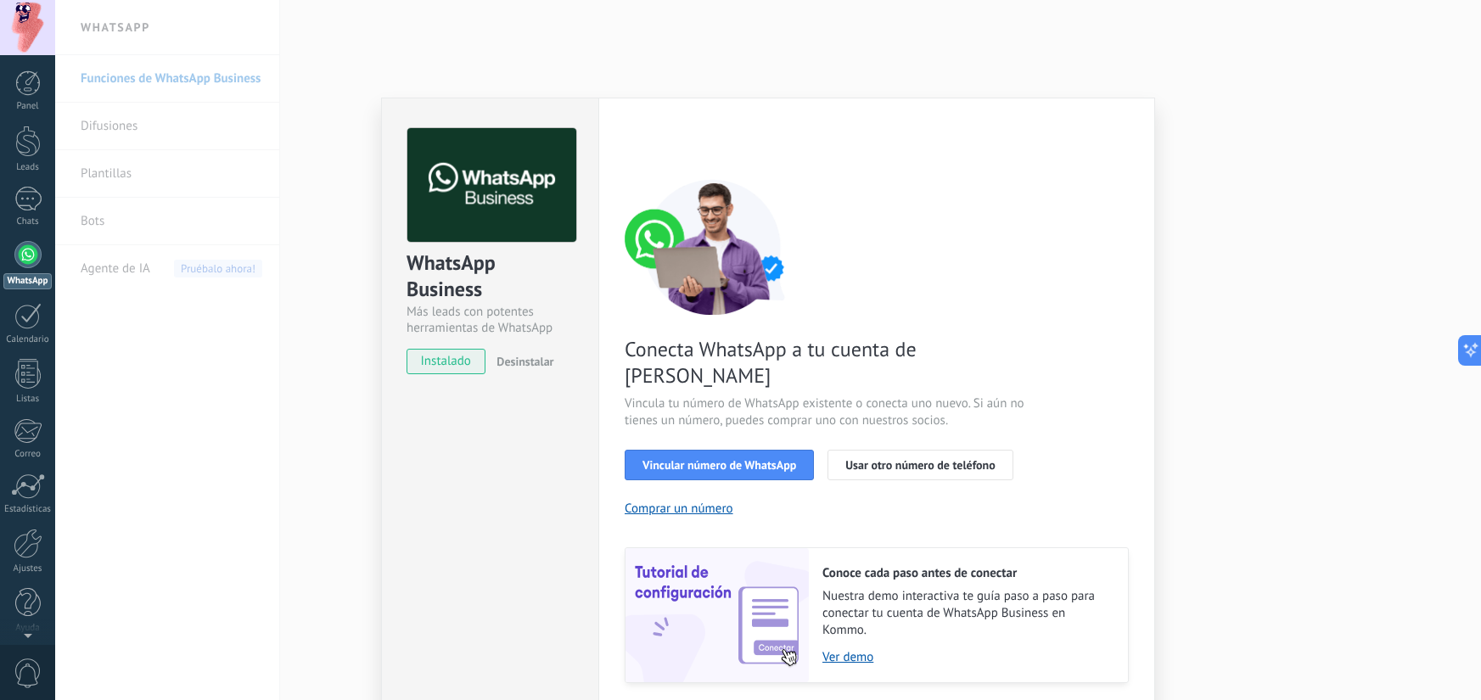
click at [1209, 272] on div "WhatsApp Business Más leads con potentes herramientas de WhatsApp instalado Des…" at bounding box center [768, 350] width 1426 height 700
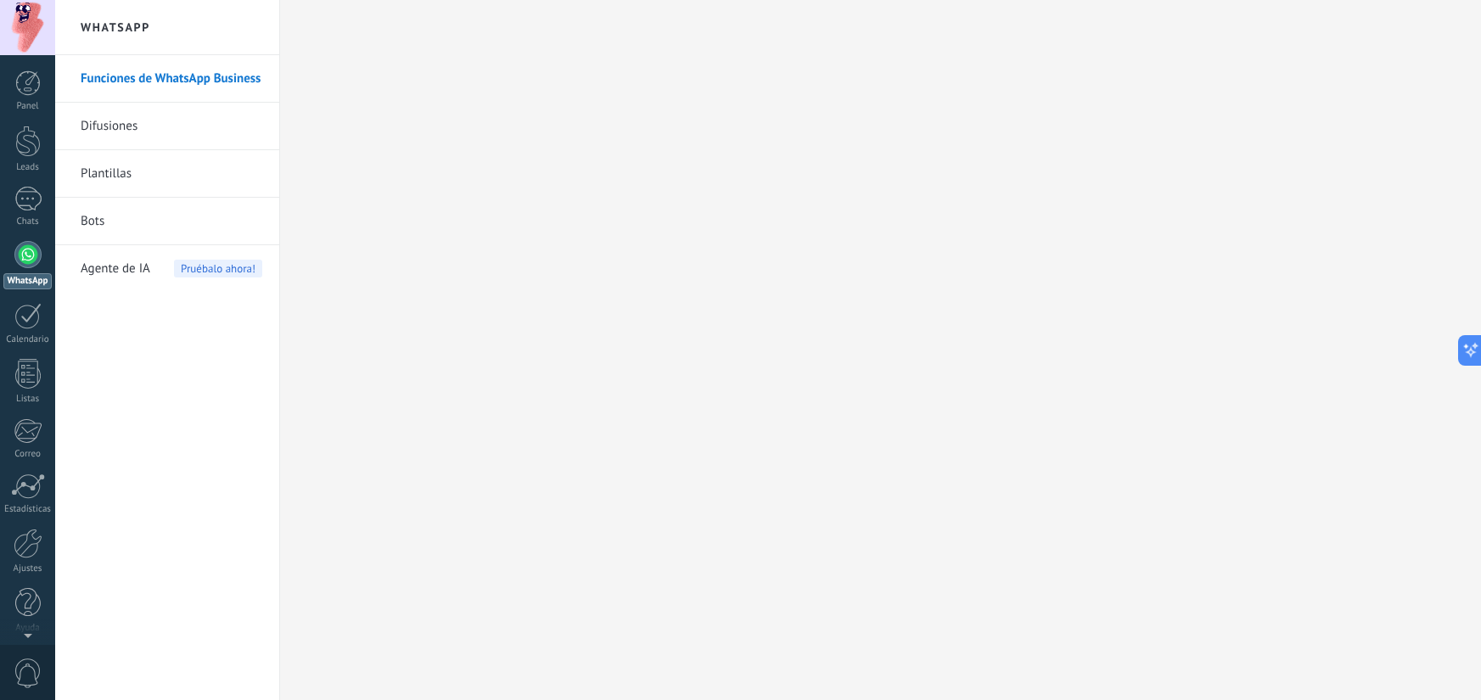
click at [142, 260] on span "Agente de IA" at bounding box center [116, 269] width 70 height 48
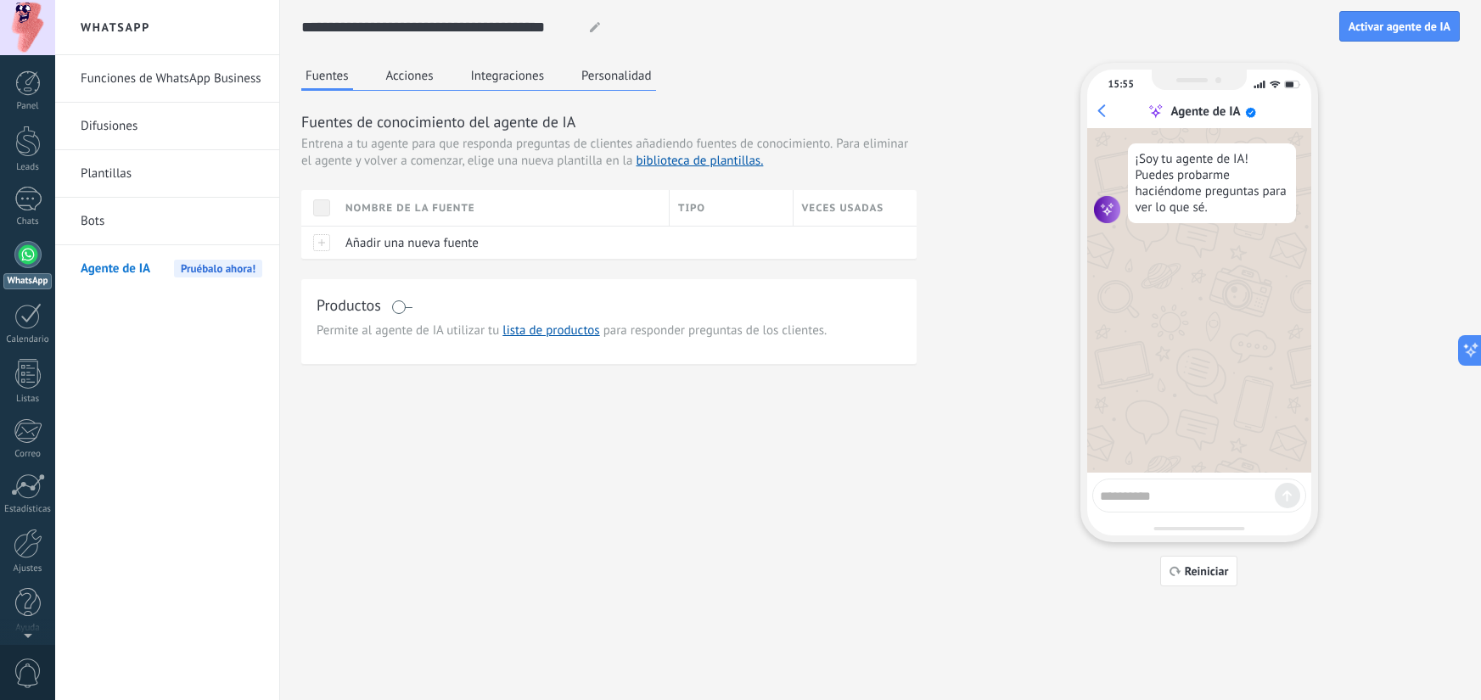
click at [140, 240] on link "Bots" at bounding box center [172, 222] width 182 height 48
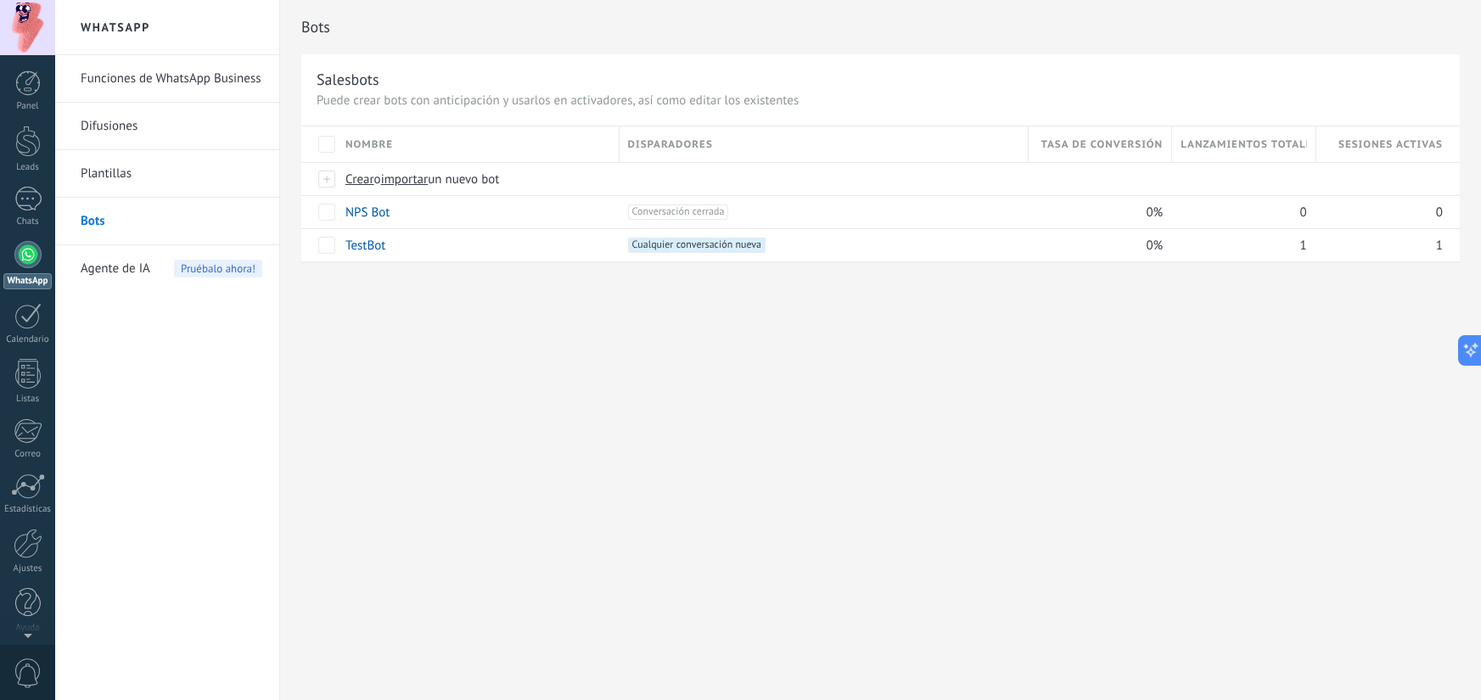
click at [107, 150] on link "Plantillas" at bounding box center [172, 174] width 182 height 48
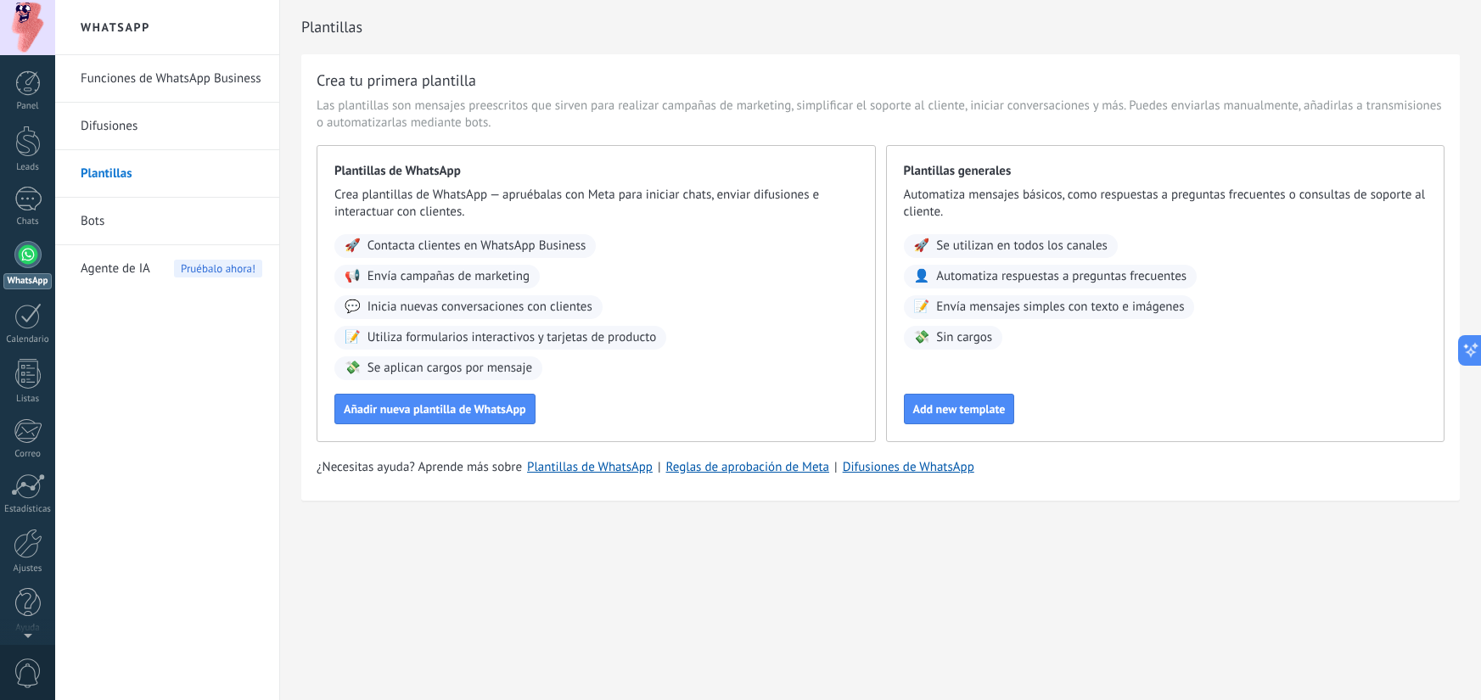
click at [36, 122] on div "Panel Leads Chats WhatsApp Clientes" at bounding box center [27, 360] width 55 height 580
click at [42, 128] on link "Leads" at bounding box center [27, 150] width 55 height 48
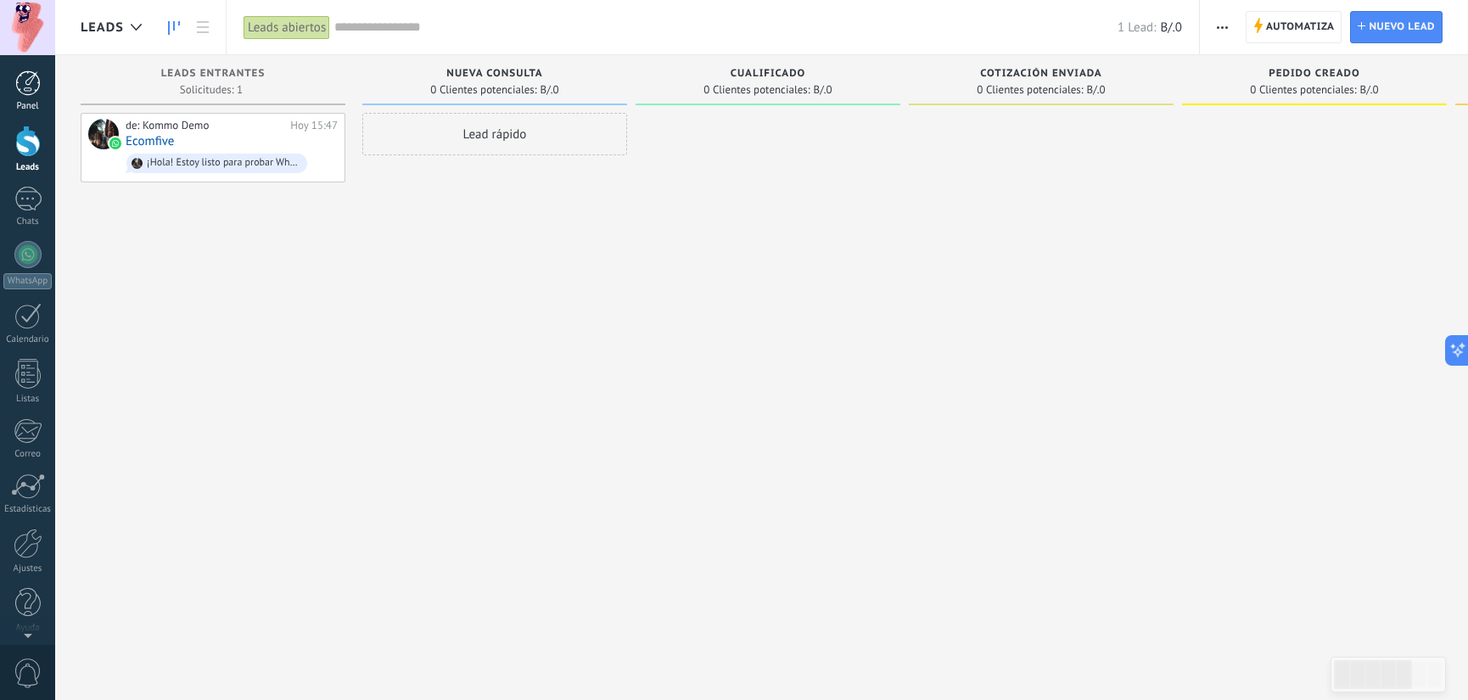
click at [10, 87] on link "Panel" at bounding box center [27, 91] width 55 height 42
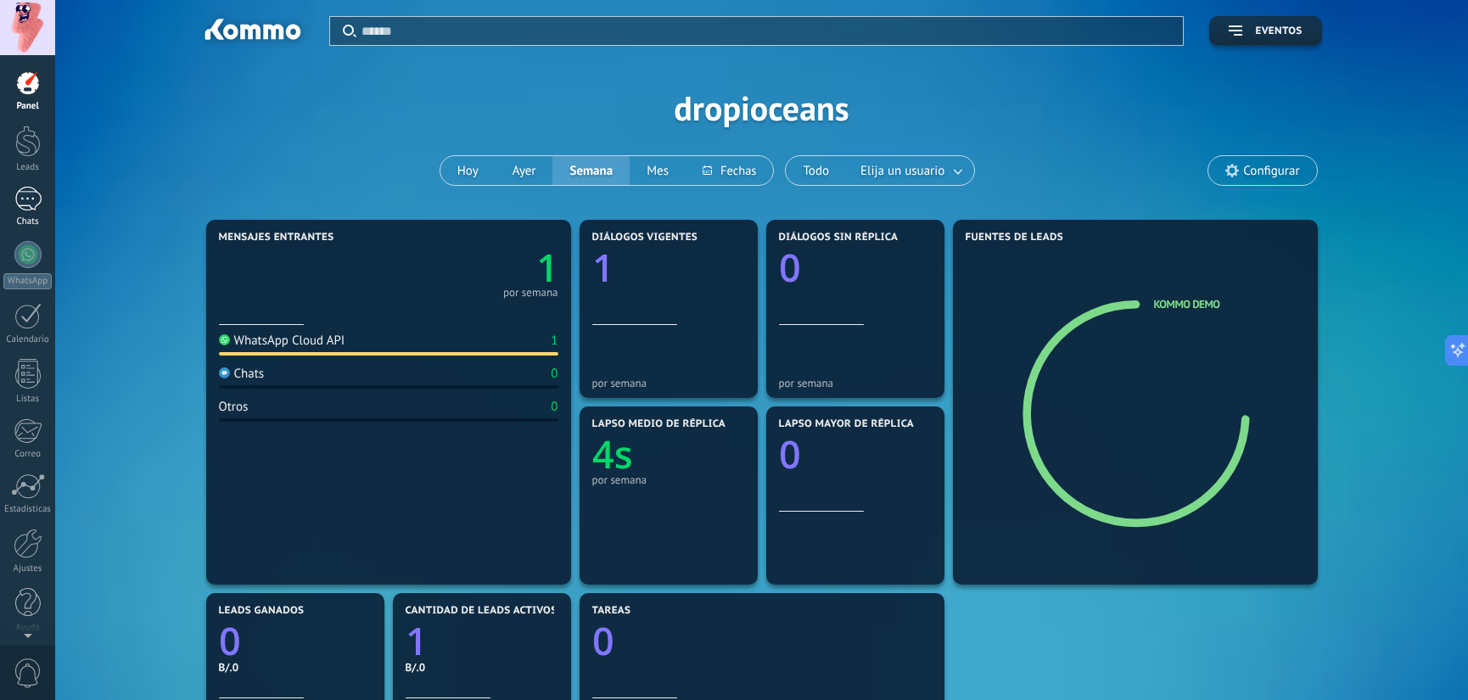
click at [22, 210] on div at bounding box center [27, 199] width 27 height 25
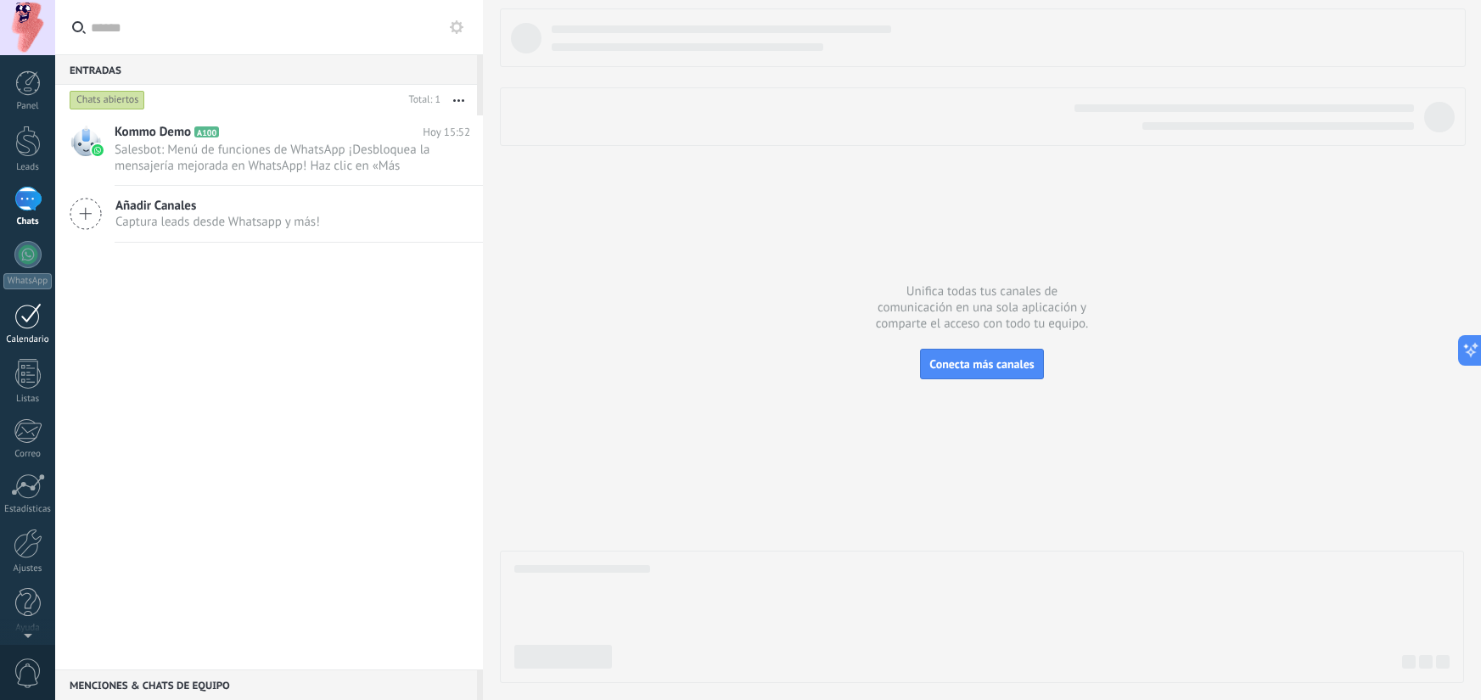
click at [31, 327] on div at bounding box center [27, 316] width 27 height 26
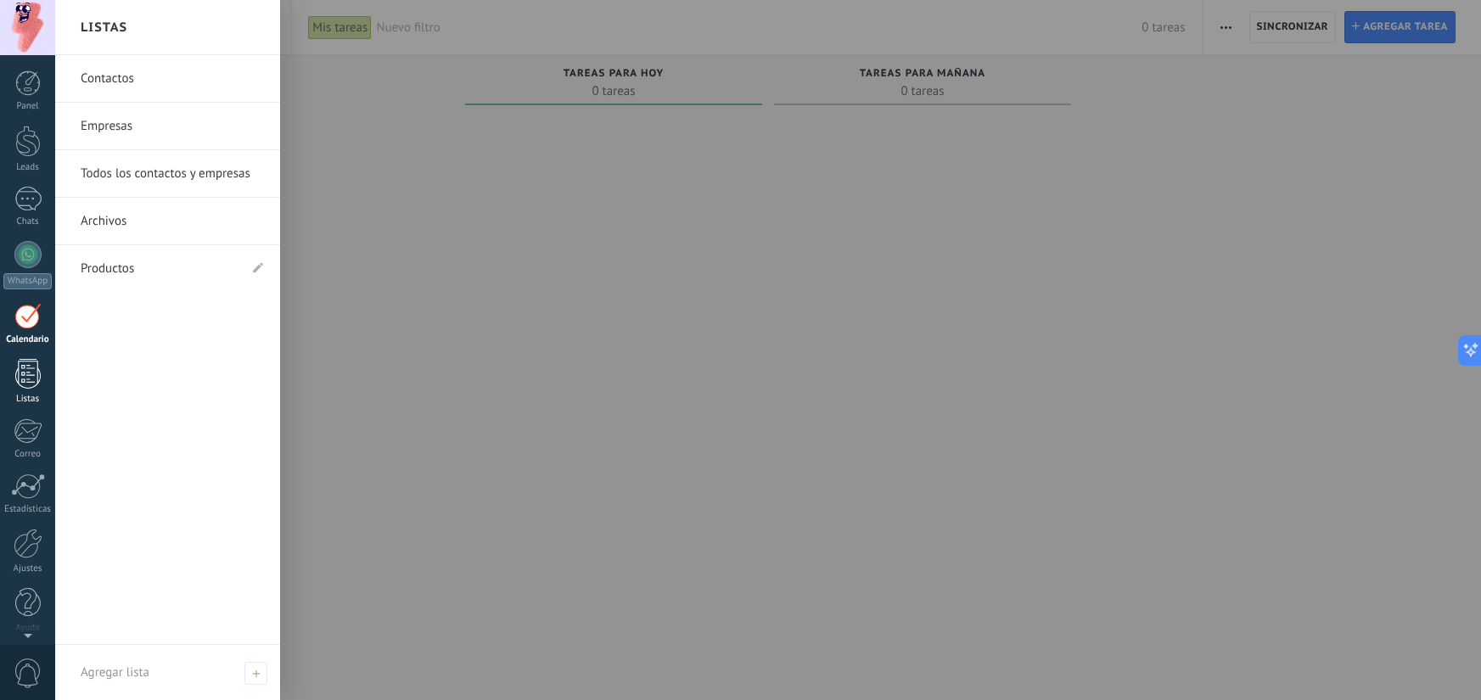
click at [22, 378] on div at bounding box center [27, 374] width 25 height 30
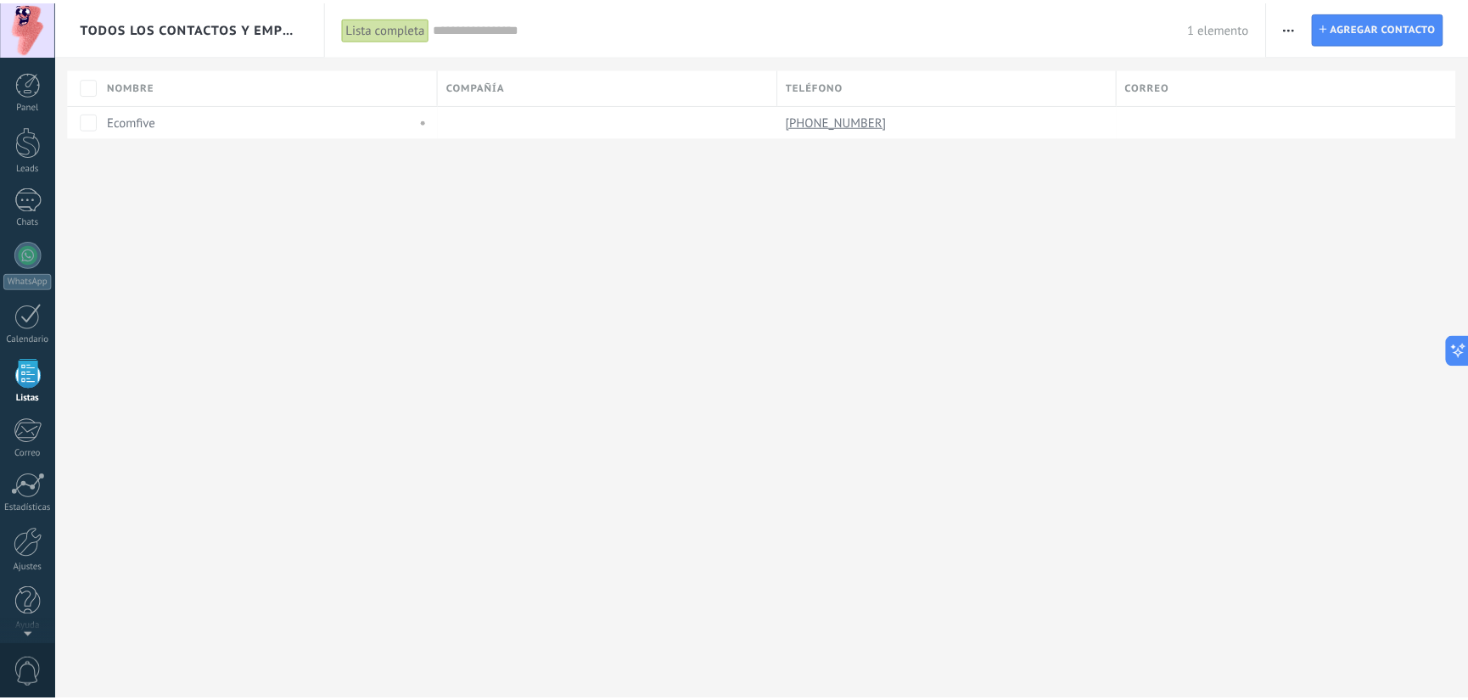
scroll to position [6, 0]
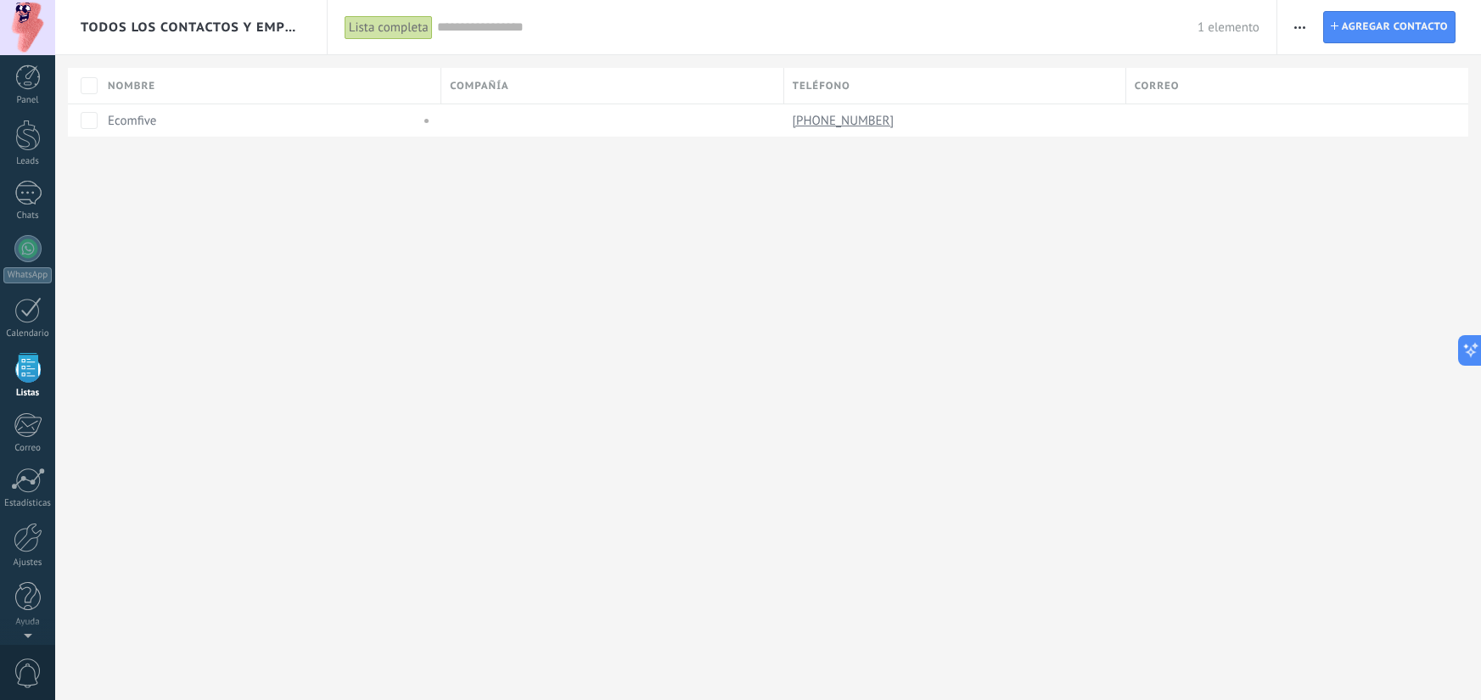
click at [533, 328] on div "Todos los contactos y empresas Lista completa Aplicar 1 elemento Lista completa…" at bounding box center [768, 350] width 1426 height 700
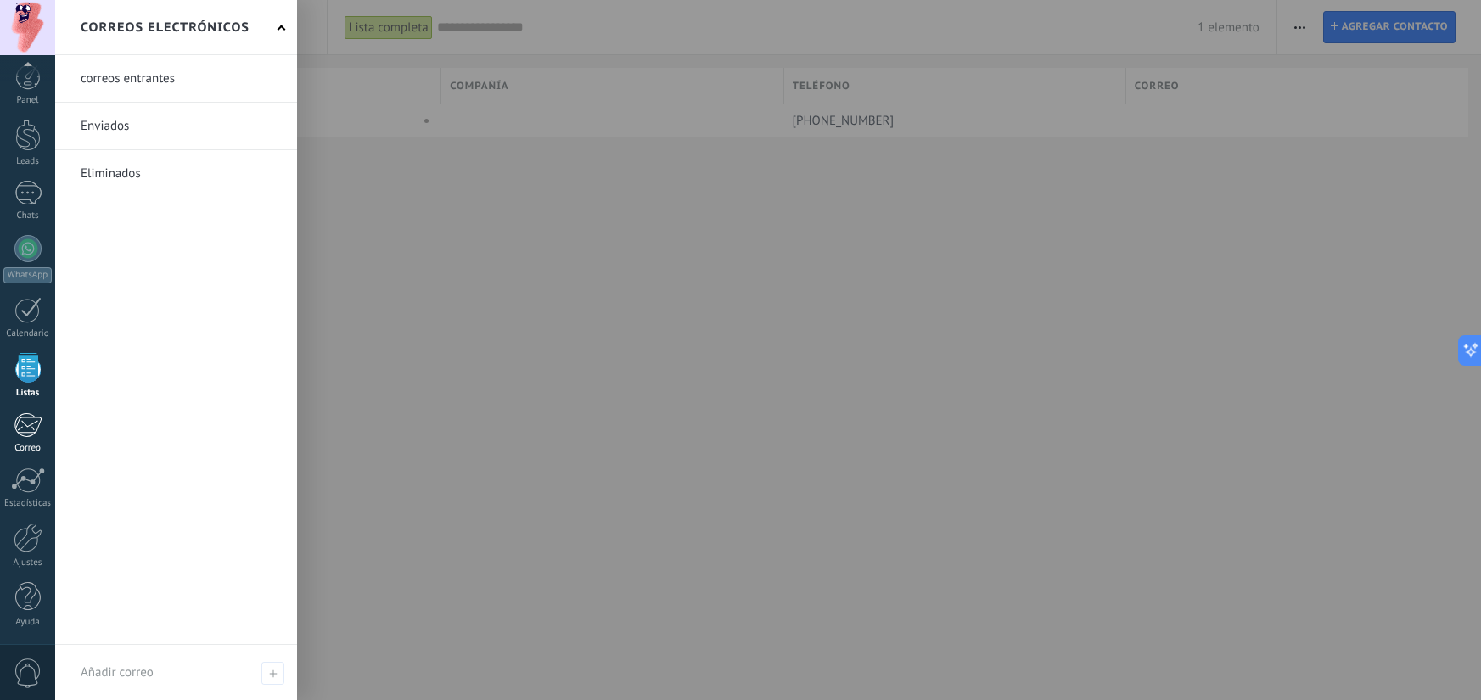
click at [32, 418] on div at bounding box center [28, 424] width 28 height 25
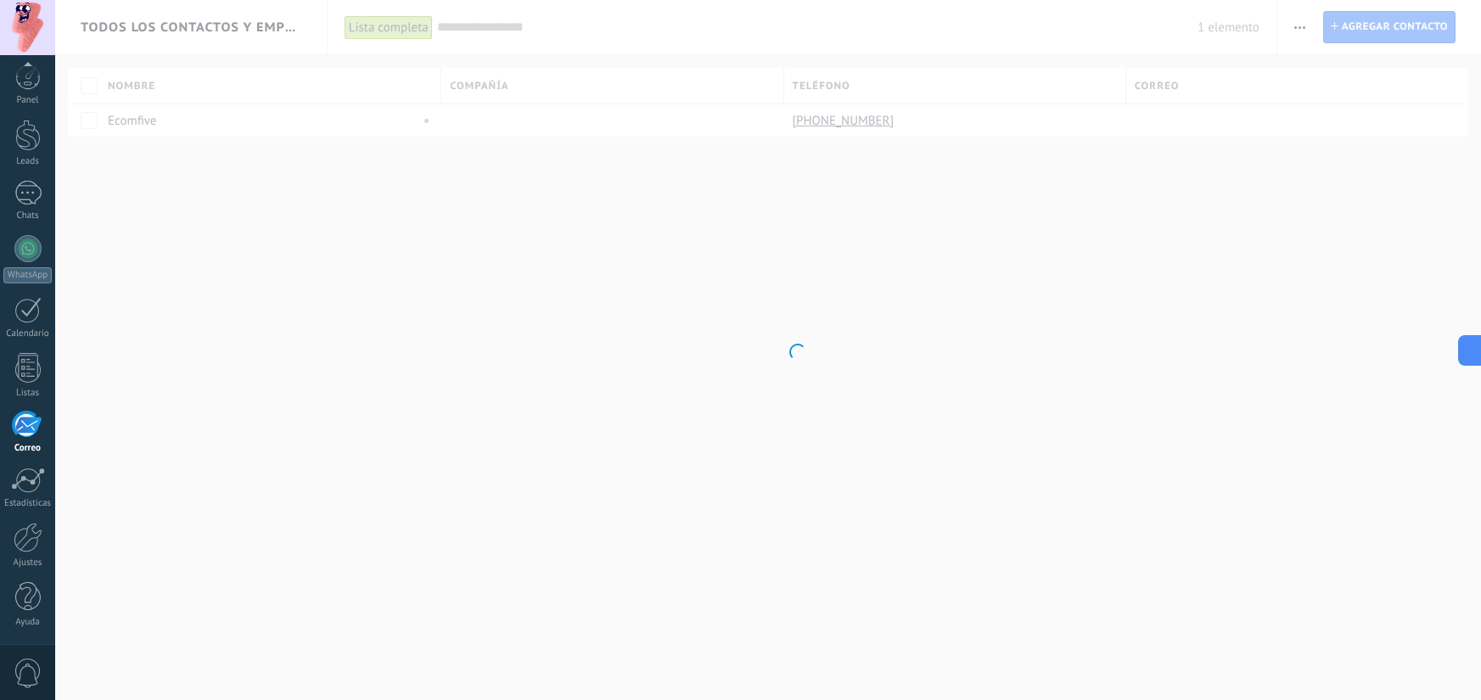
click at [59, 479] on body ".abccls-1,.abccls-2{fill-rule:evenodd}.abccls-2{fill:#fff} .abfcls-1{fill:none}…" at bounding box center [740, 350] width 1481 height 700
click at [42, 482] on div at bounding box center [28, 480] width 34 height 25
click at [37, 536] on div at bounding box center [28, 538] width 29 height 30
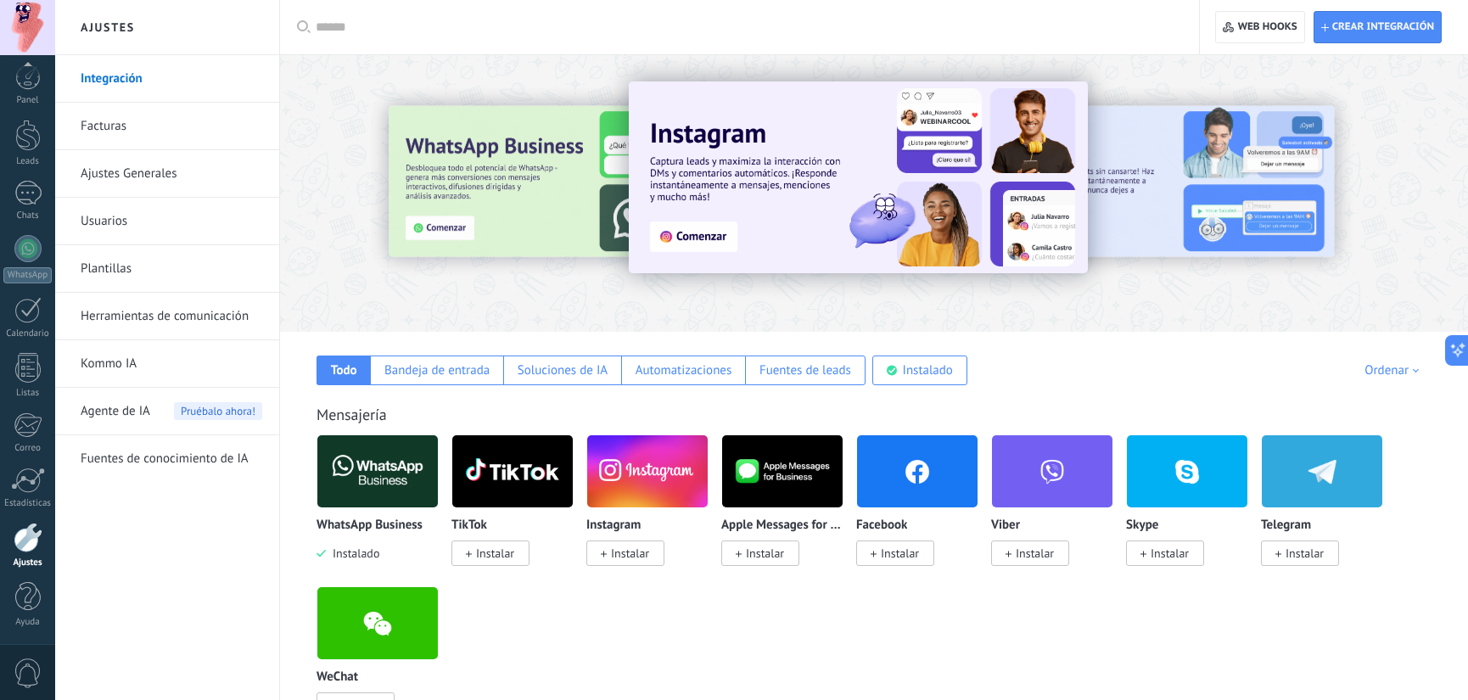
click at [171, 126] on link "Facturas" at bounding box center [172, 127] width 182 height 48
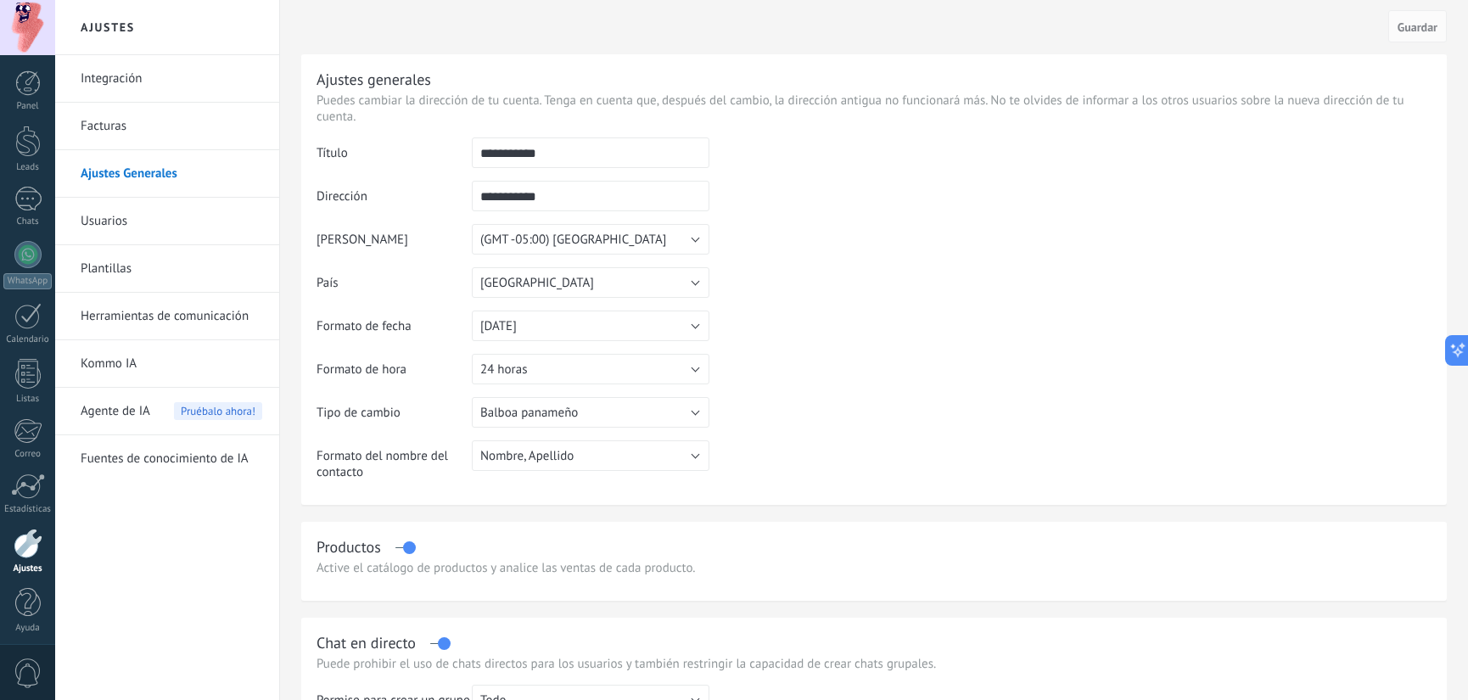
click at [530, 155] on input "**********" at bounding box center [591, 152] width 238 height 31
click at [512, 154] on input "********" at bounding box center [591, 152] width 238 height 31
type input "********"
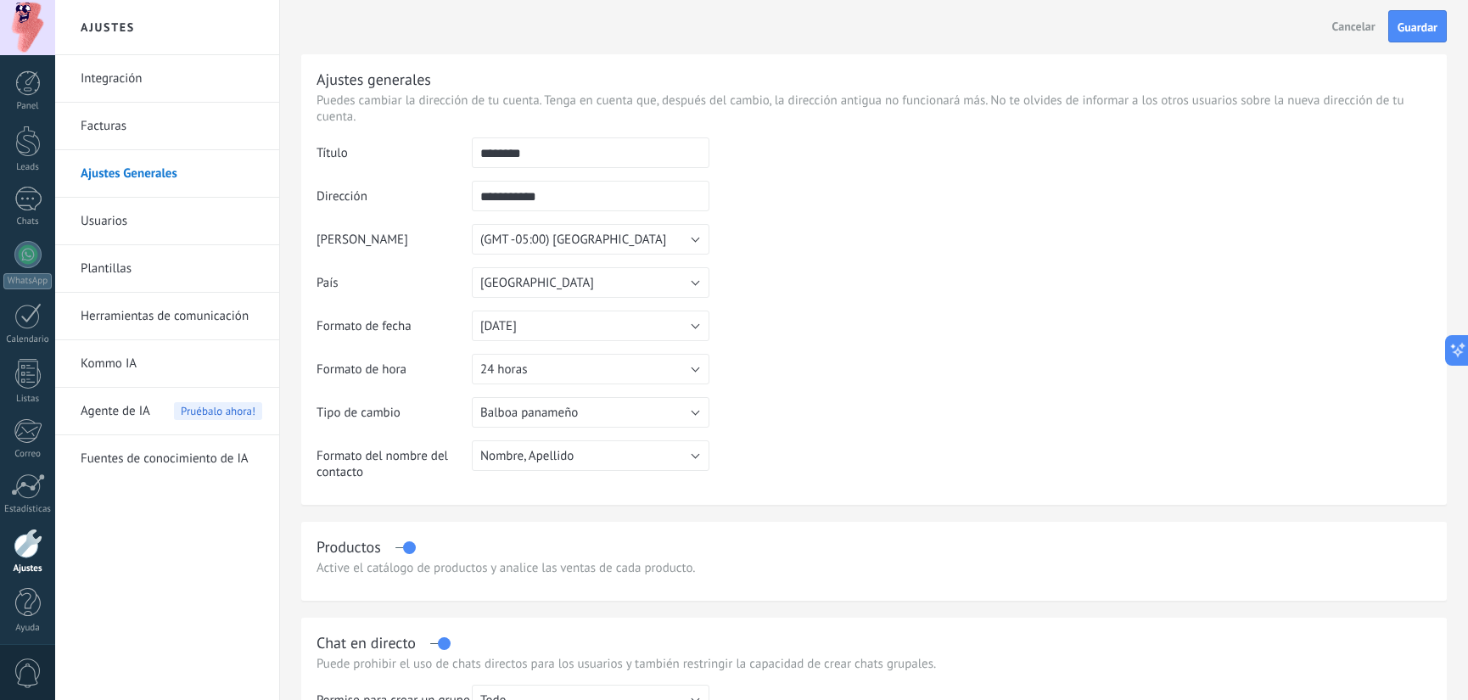
click at [540, 188] on input "**********" at bounding box center [591, 196] width 238 height 31
click at [593, 420] on button "Balboa panameño" at bounding box center [591, 412] width 238 height 31
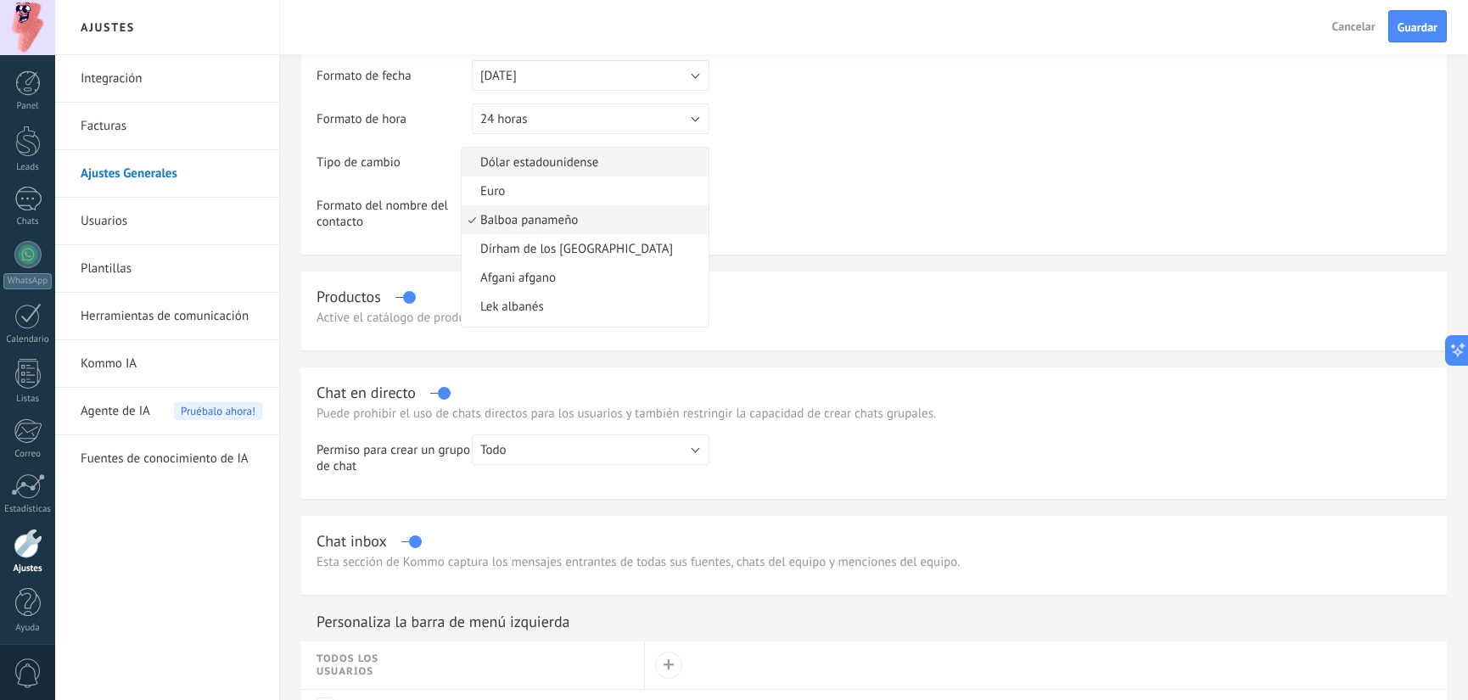
click at [550, 166] on span "Dólar estadounidense" at bounding box center [583, 162] width 242 height 16
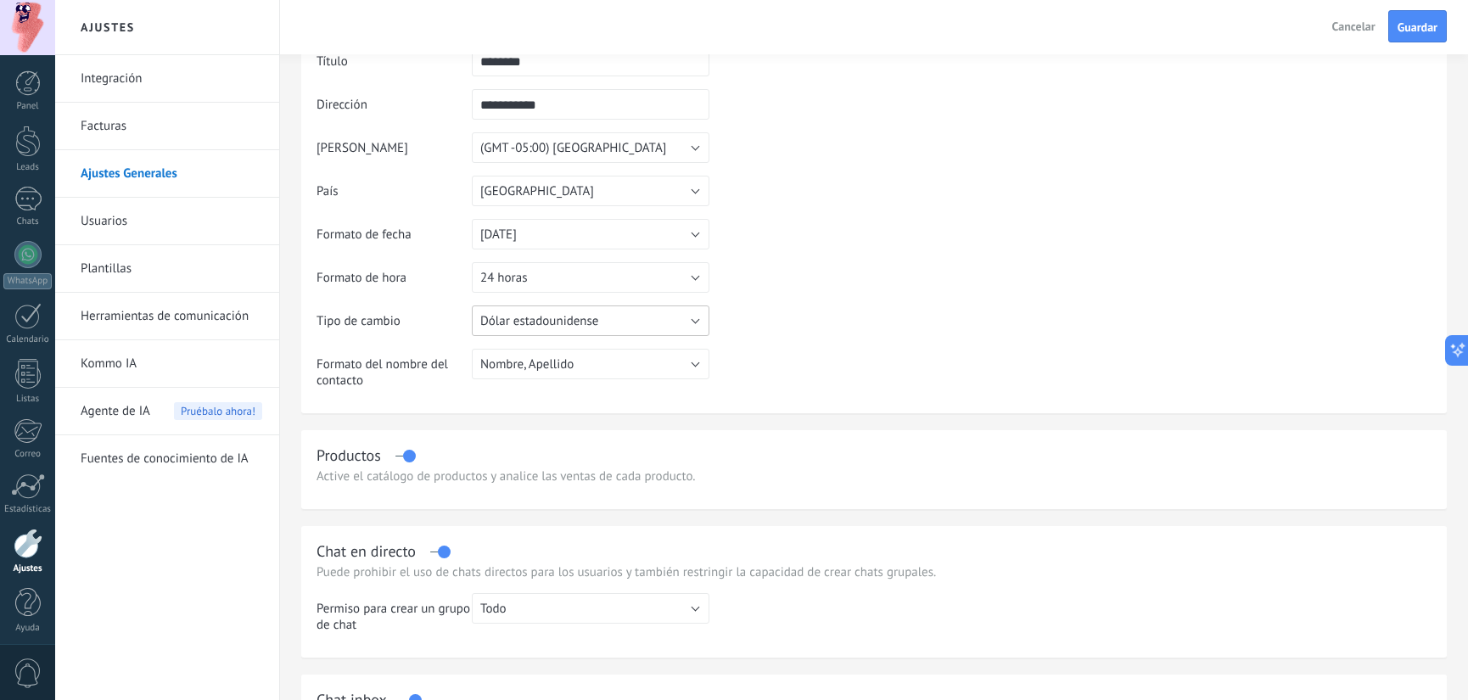
scroll to position [63, 0]
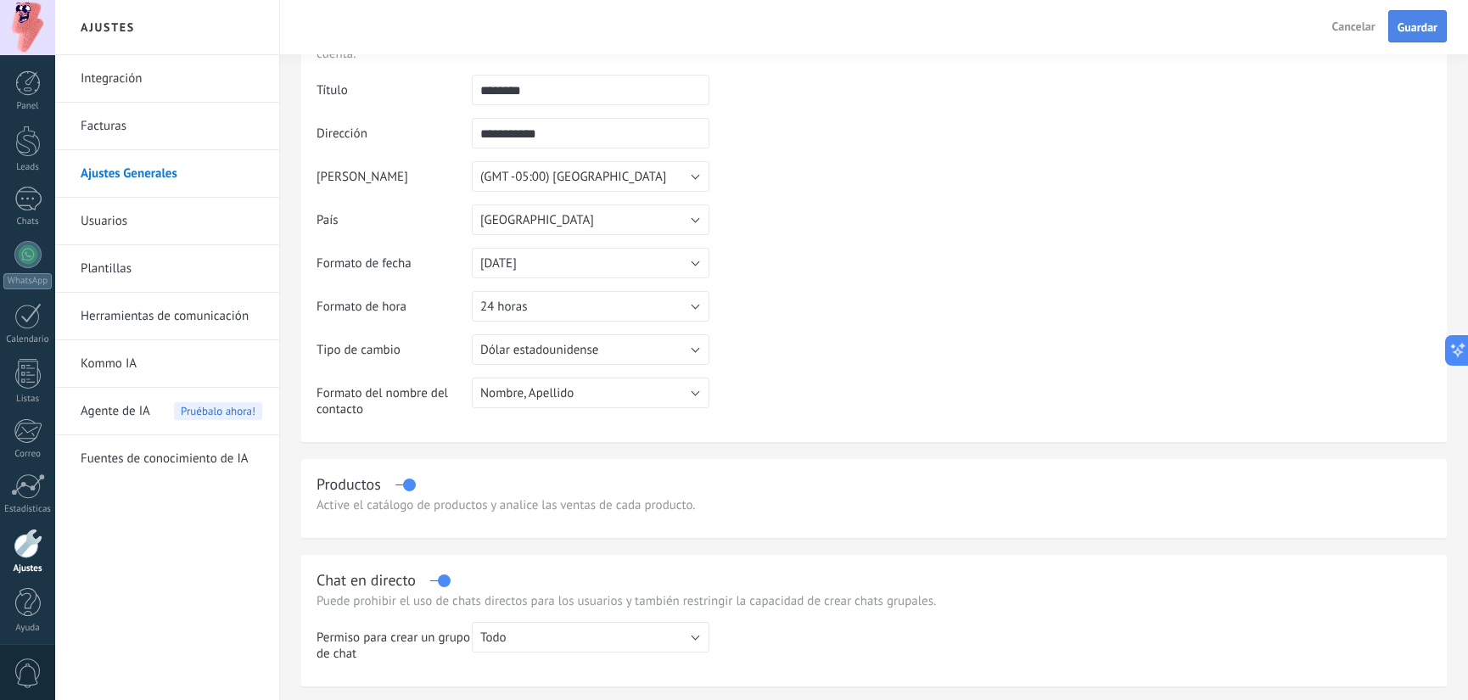
click at [1412, 33] on span "Guardar" at bounding box center [1418, 27] width 40 height 12
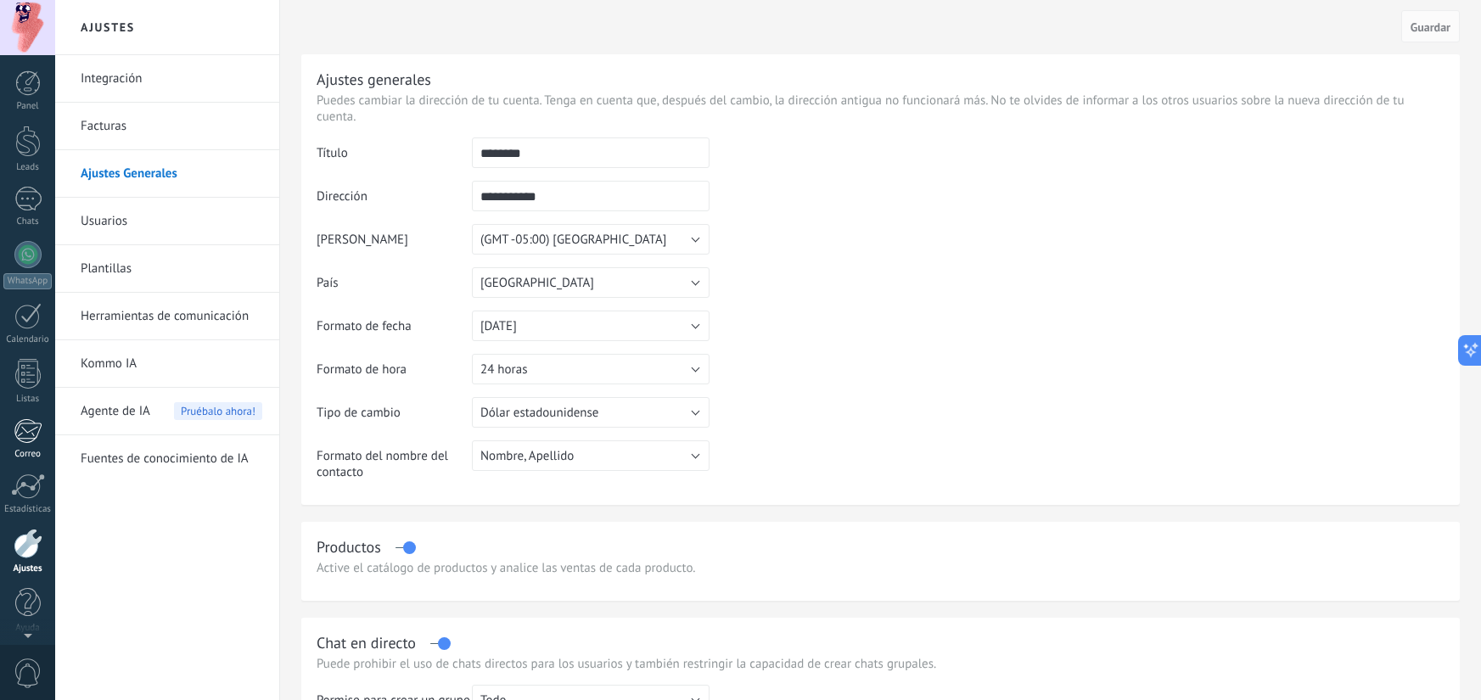
scroll to position [6, 0]
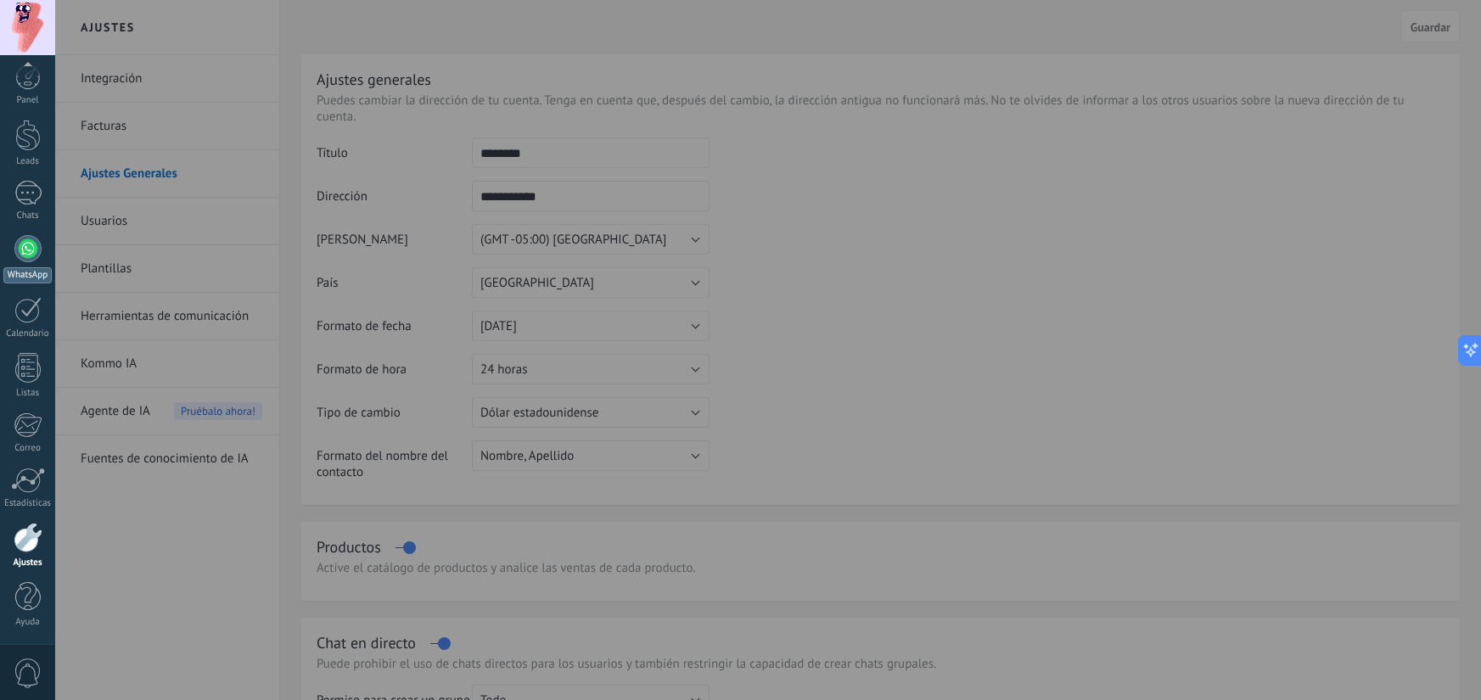
click at [21, 274] on div "WhatsApp" at bounding box center [27, 275] width 48 height 16
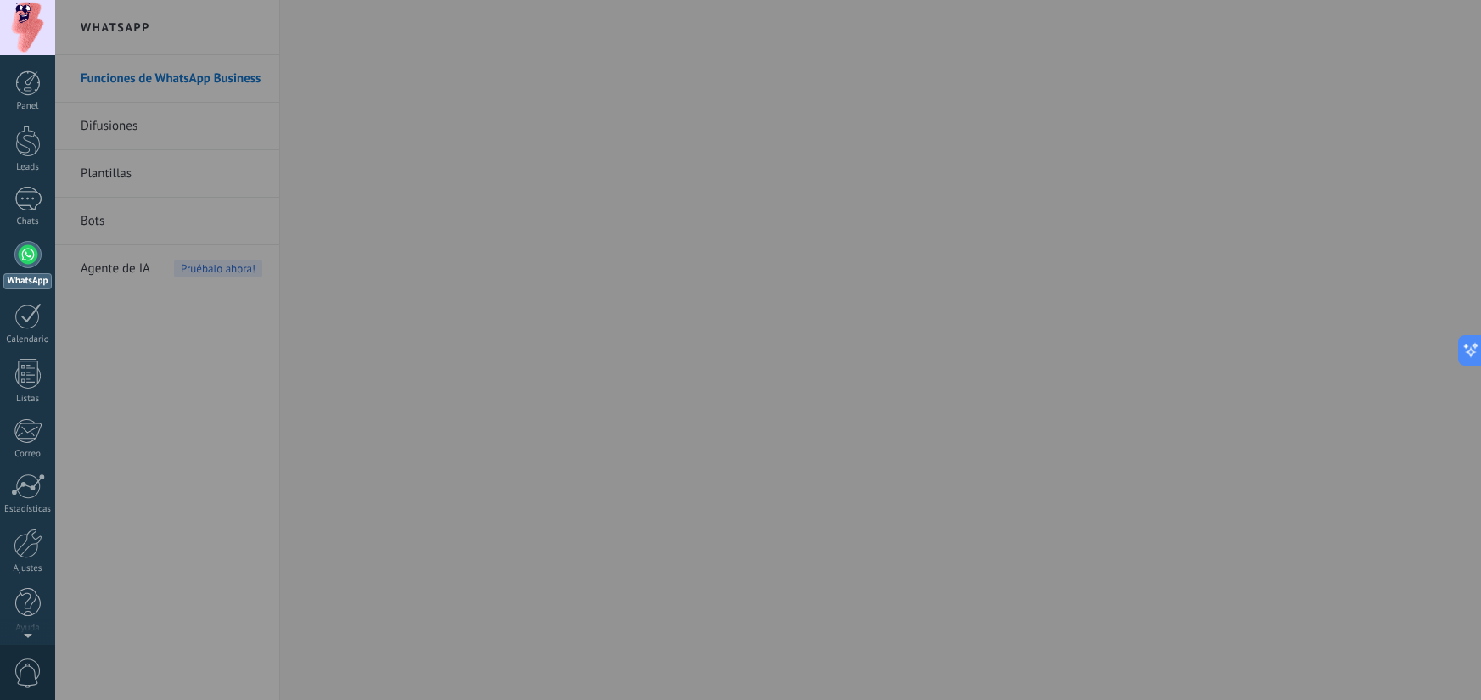
click at [526, 220] on div at bounding box center [795, 350] width 1481 height 700
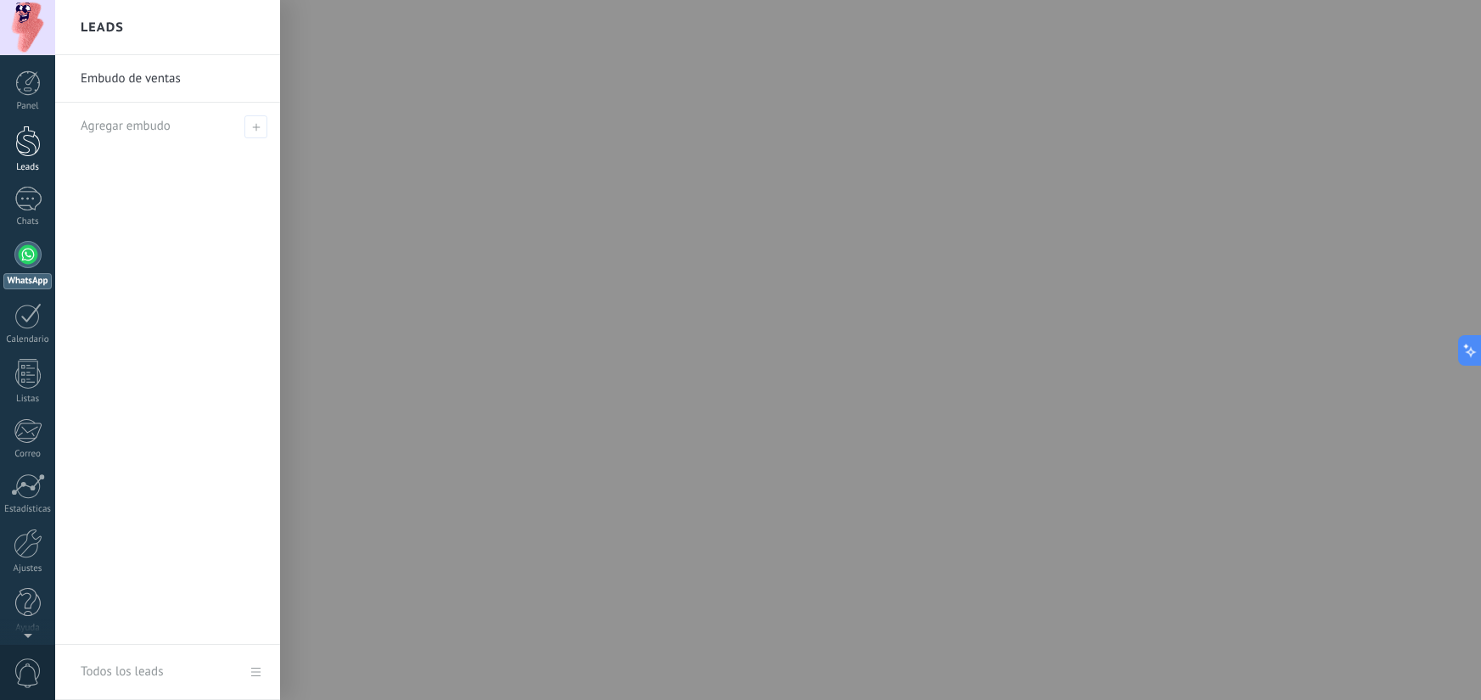
click at [5, 147] on link "Leads" at bounding box center [27, 150] width 55 height 48
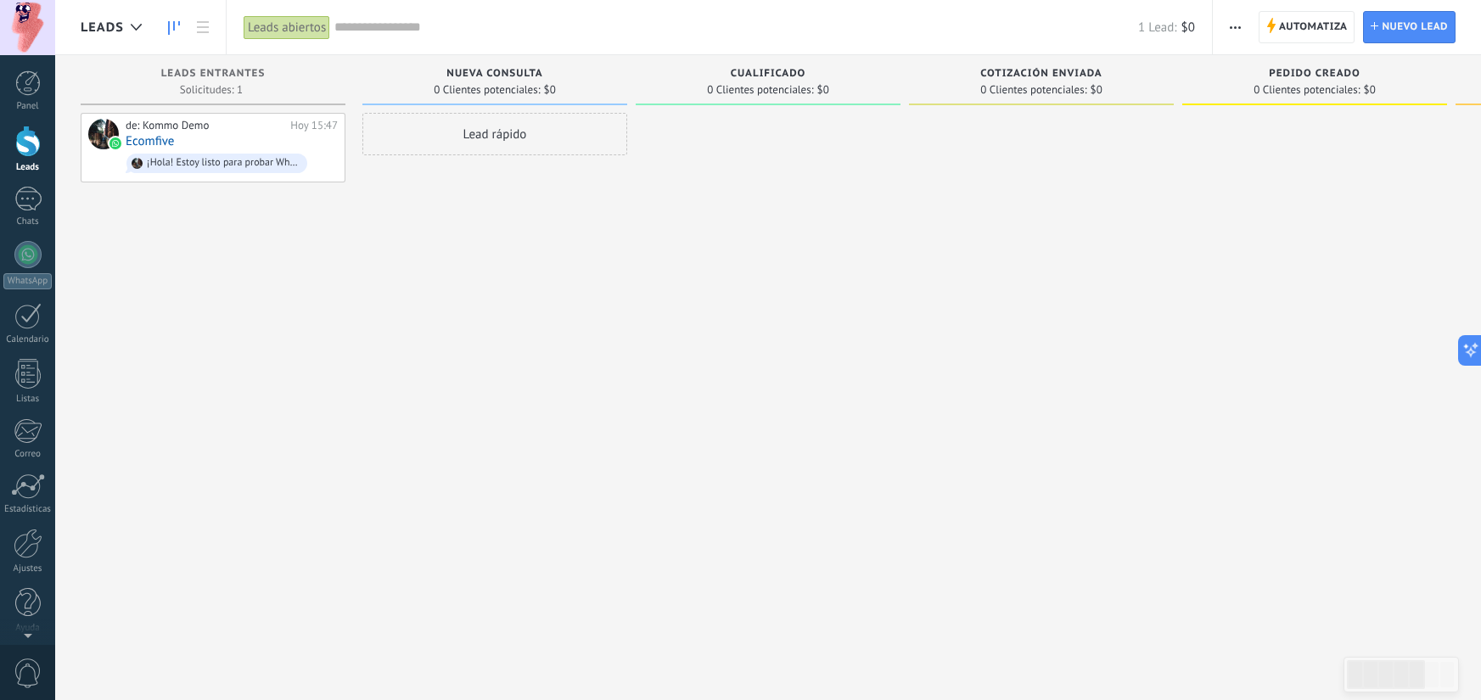
click at [33, 31] on div at bounding box center [27, 27] width 55 height 55
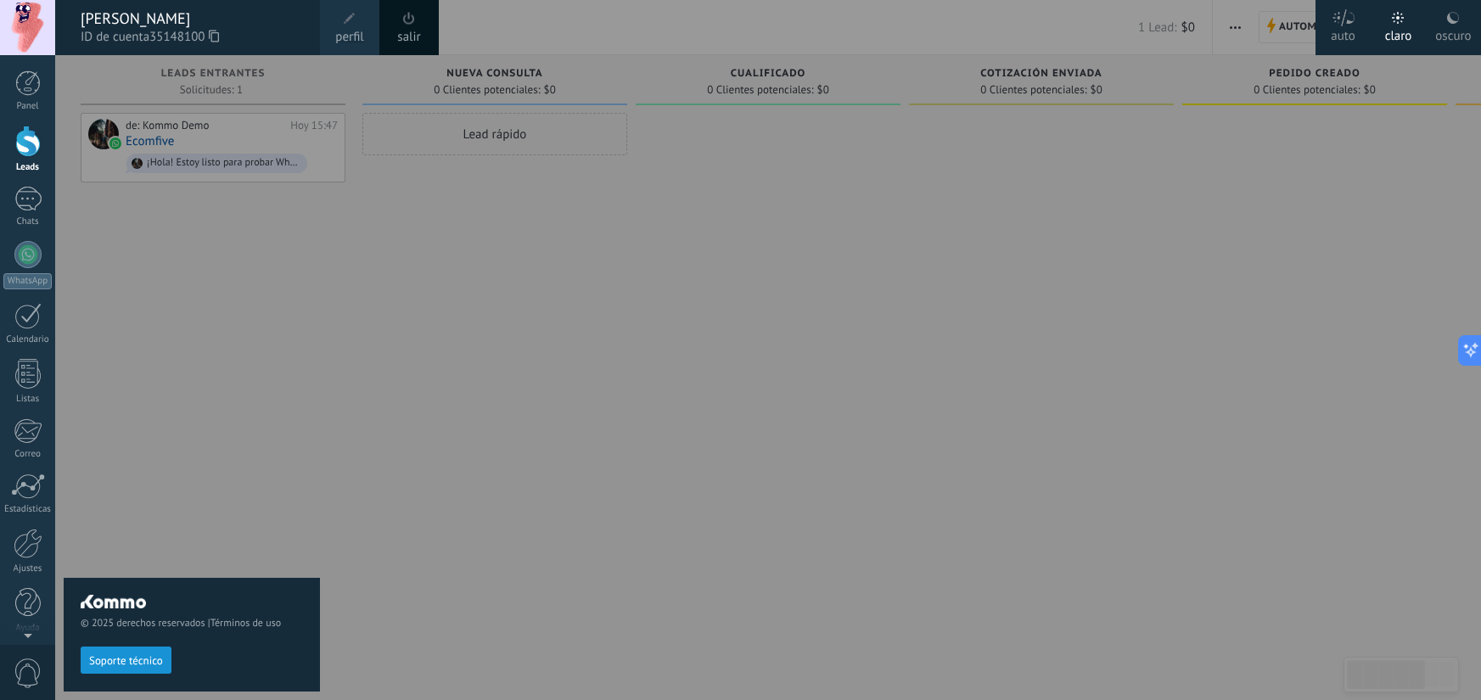
click at [350, 20] on span at bounding box center [350, 19] width 12 height 12
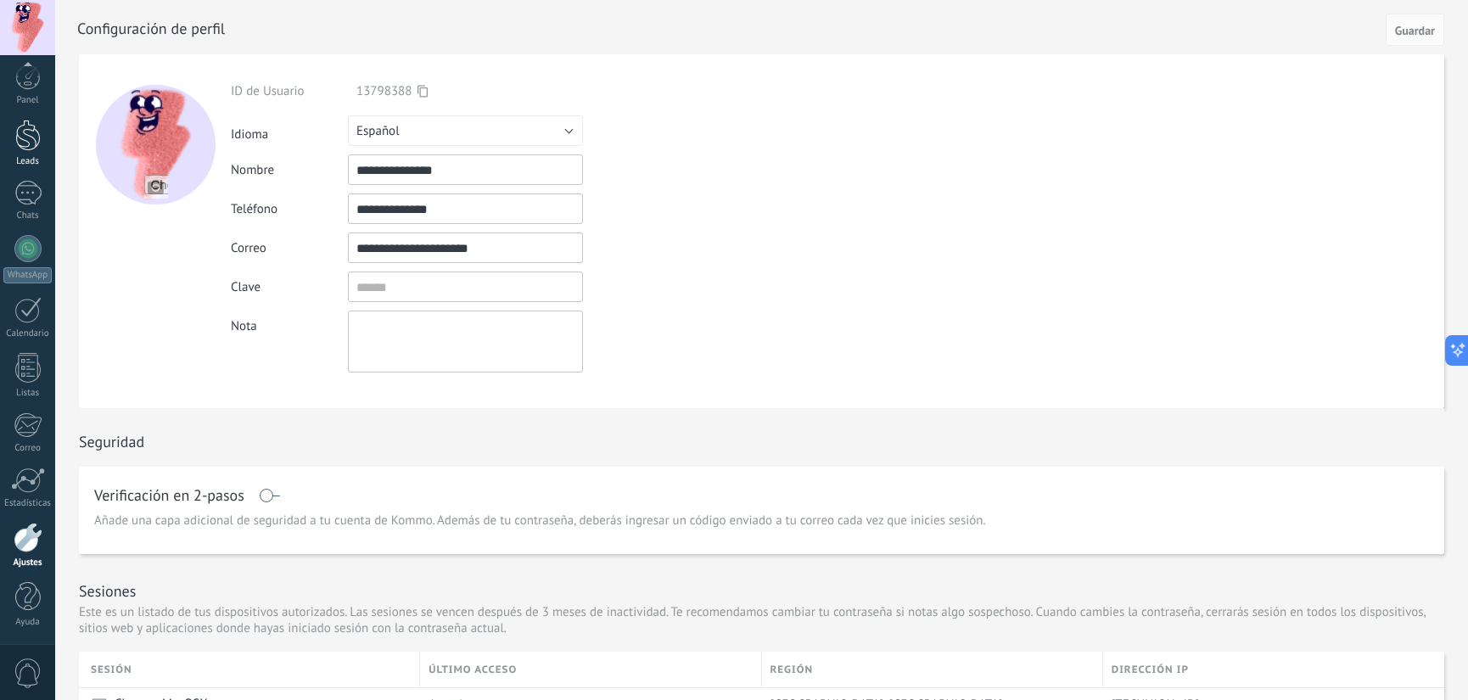
click at [20, 156] on div "Leads" at bounding box center [27, 161] width 49 height 11
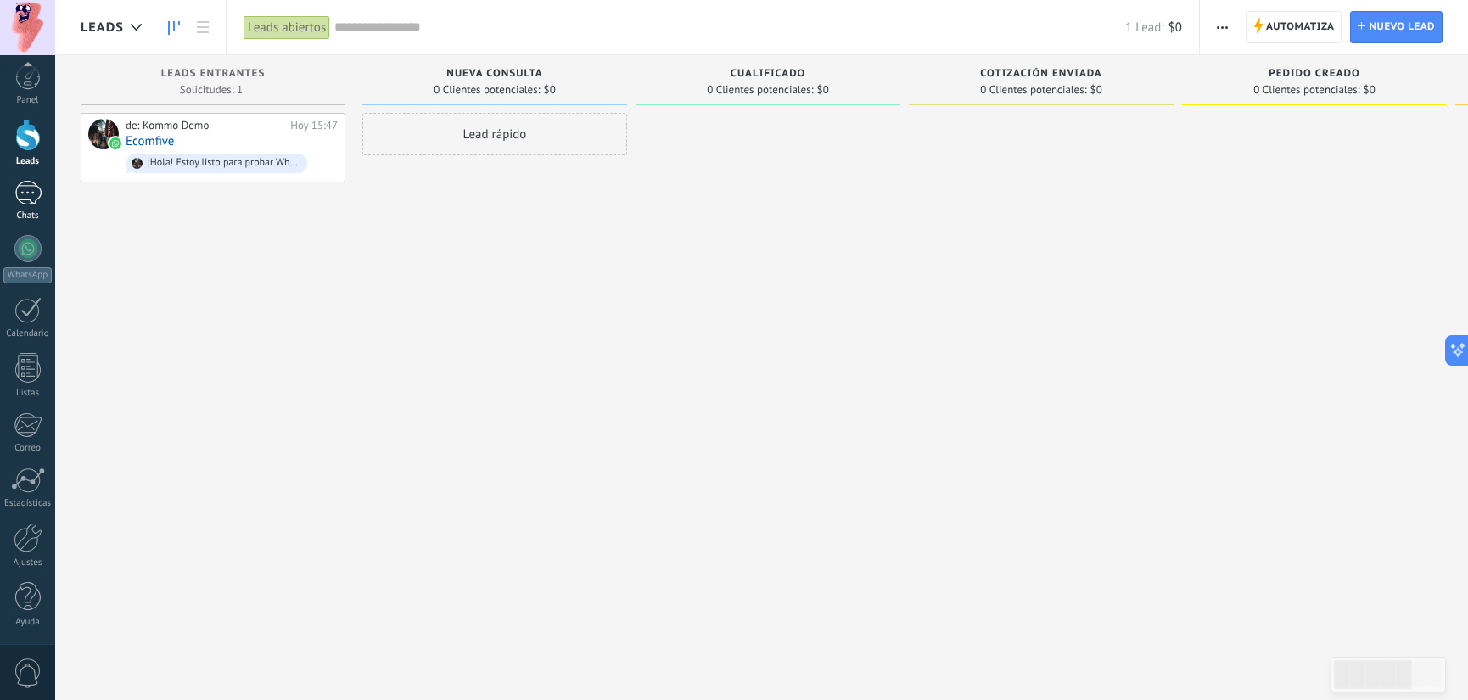
click at [27, 190] on div at bounding box center [27, 193] width 27 height 25
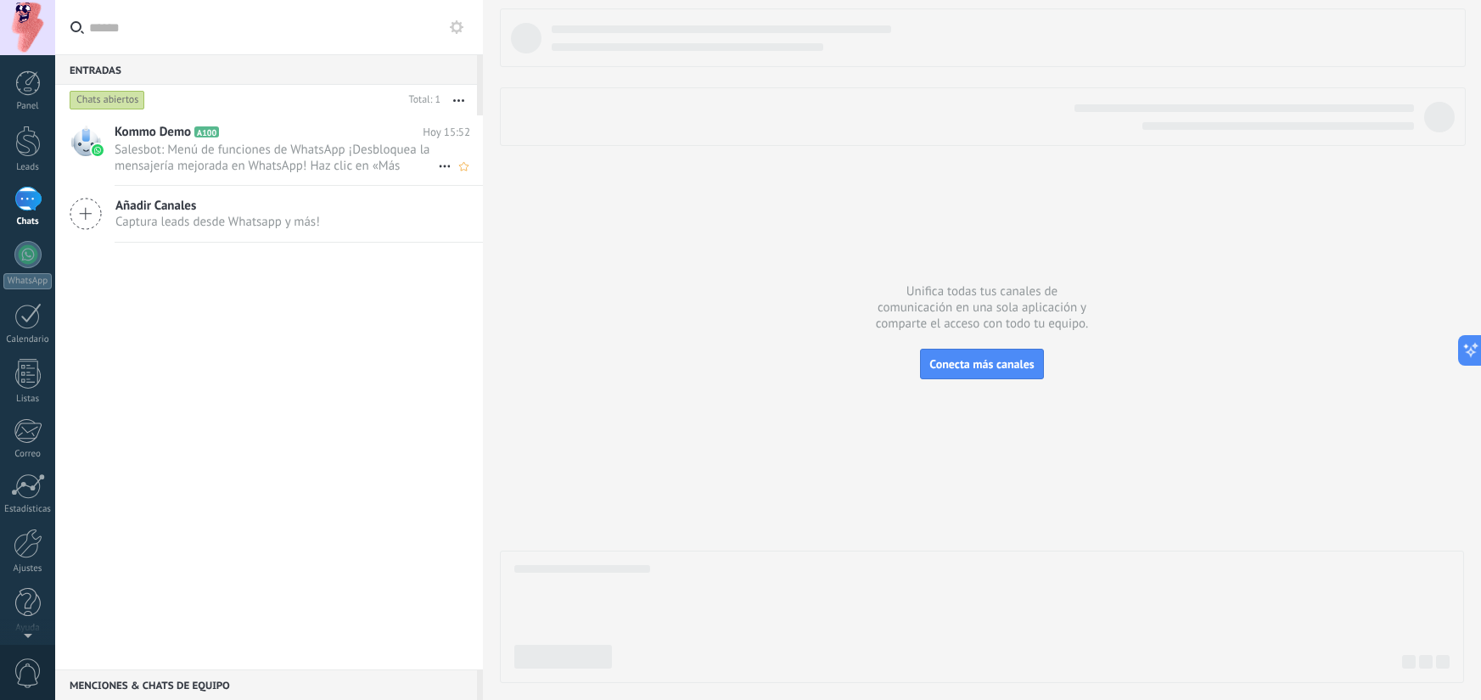
click at [246, 159] on span "Salesbot: Menú de funciones de WhatsApp ¡Desbloquea la mensajería mejorada en W…" at bounding box center [276, 158] width 323 height 32
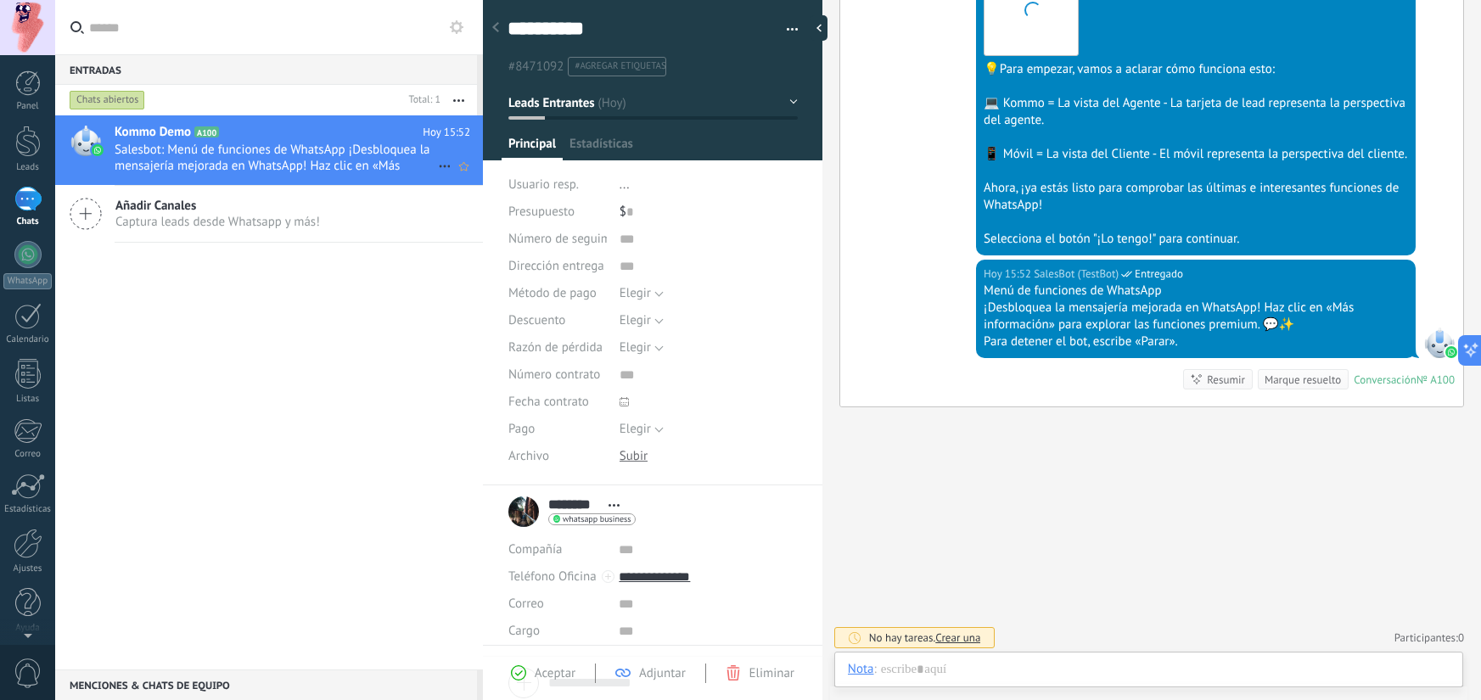
scroll to position [25, 0]
click at [795, 28] on div "**********" at bounding box center [653, 32] width 340 height 87
click at [792, 30] on div "**********" at bounding box center [653, 32] width 340 height 87
click at [789, 31] on span "button" at bounding box center [793, 32] width 12 height 3
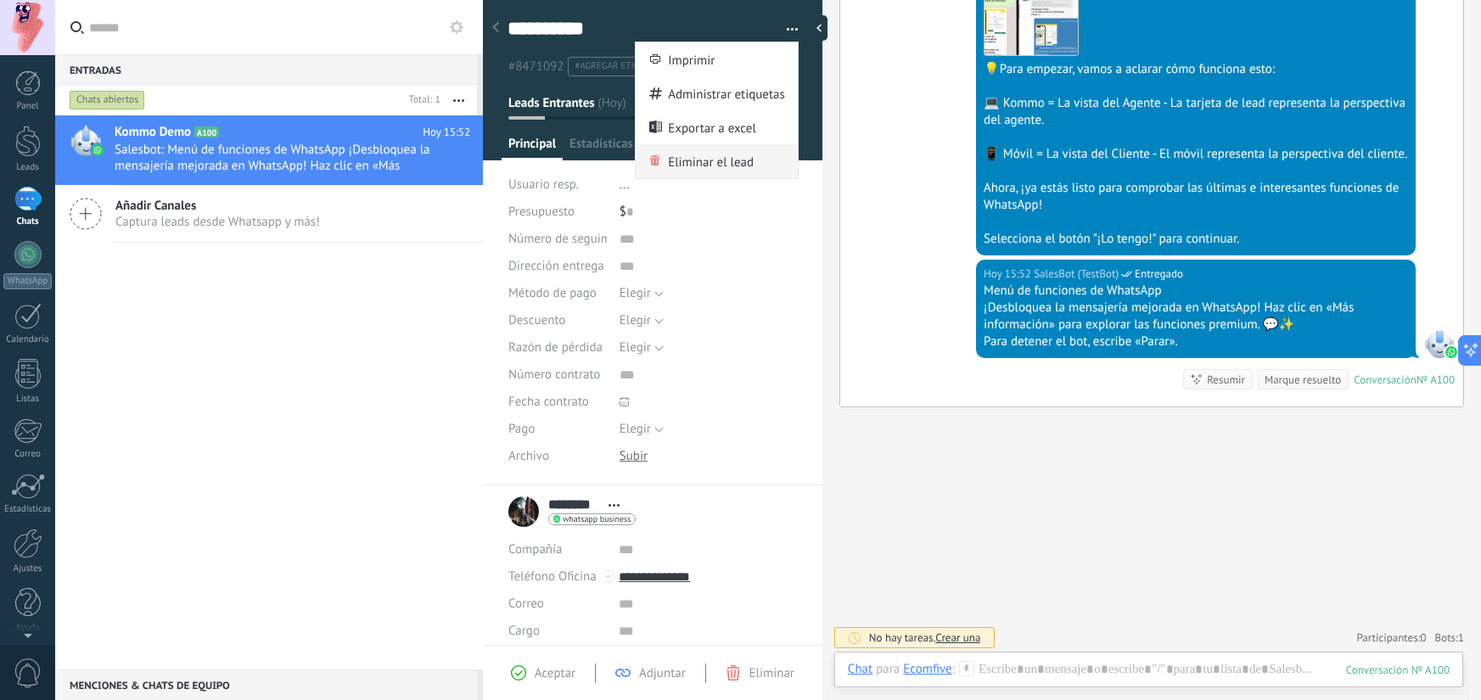
click at [718, 154] on span "Eliminar el lead" at bounding box center [711, 161] width 86 height 34
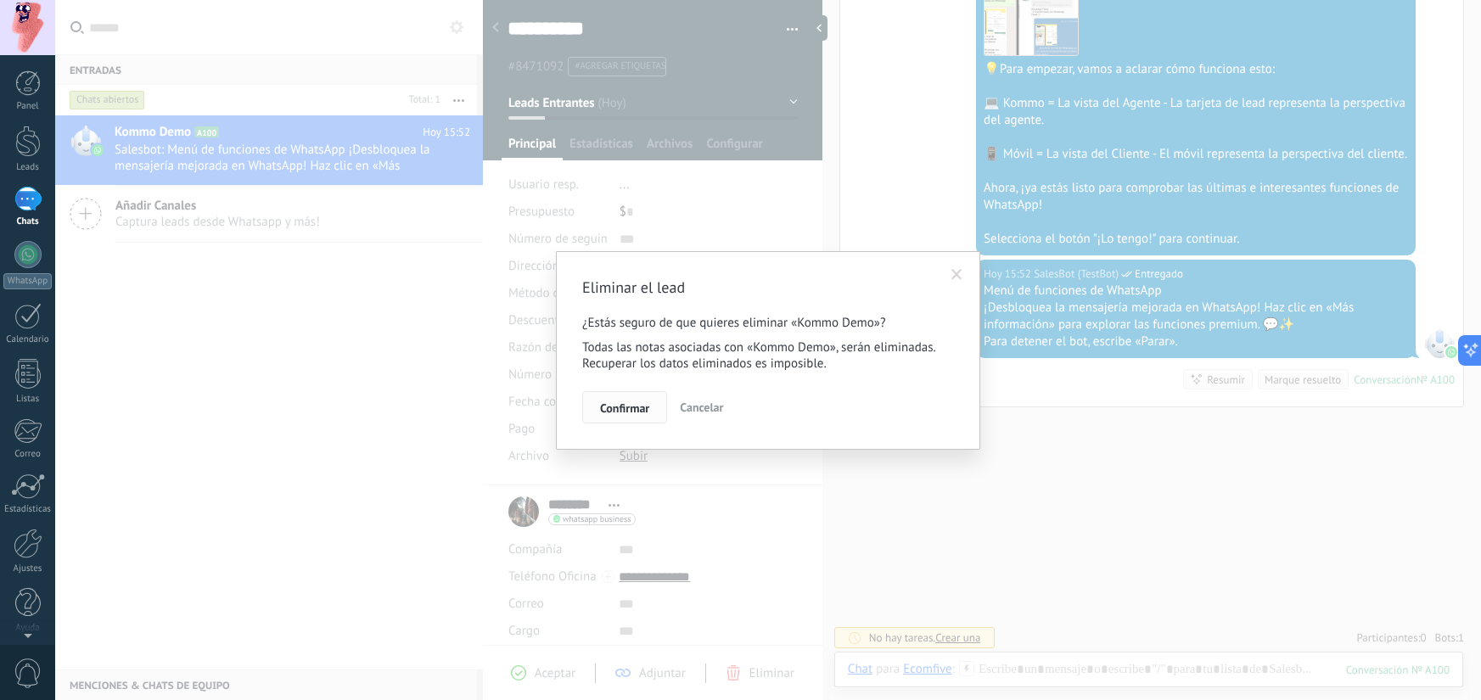
click at [627, 410] on span "Confirmar" at bounding box center [624, 408] width 49 height 12
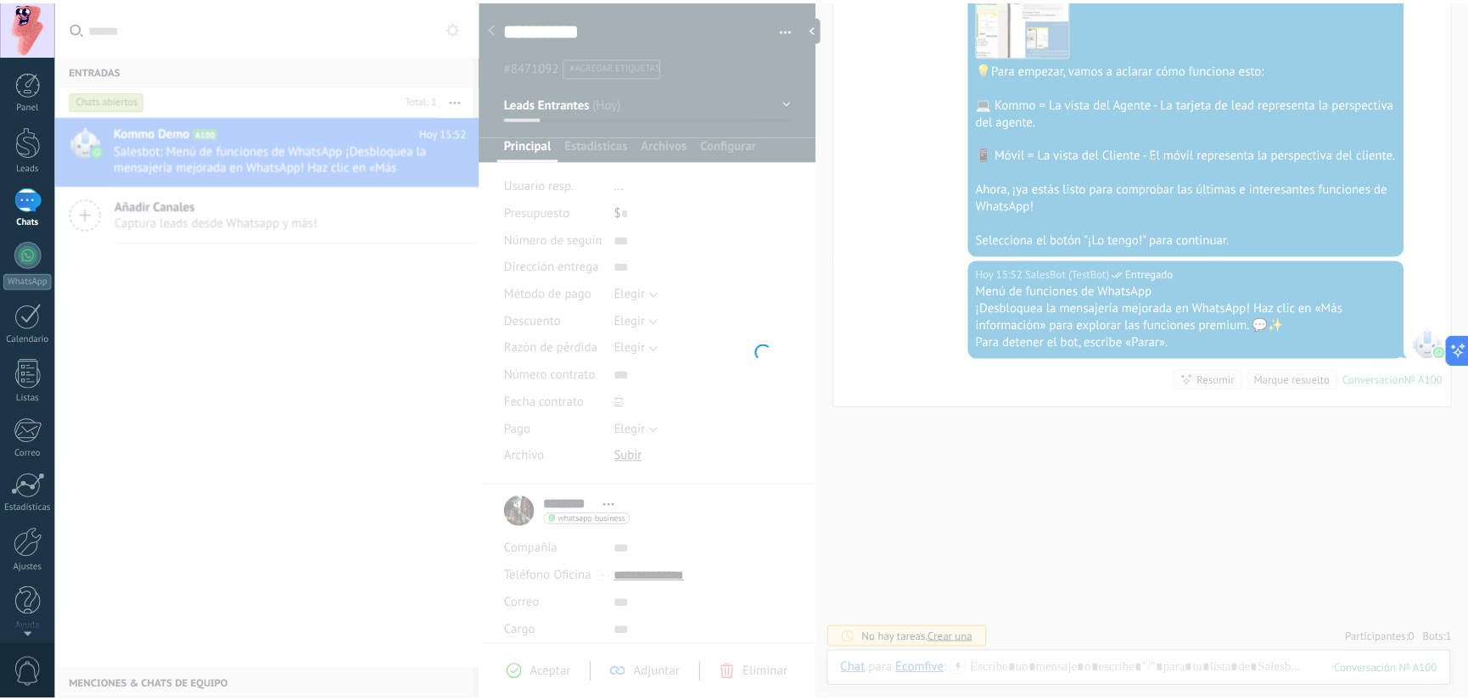
scroll to position [620, 0]
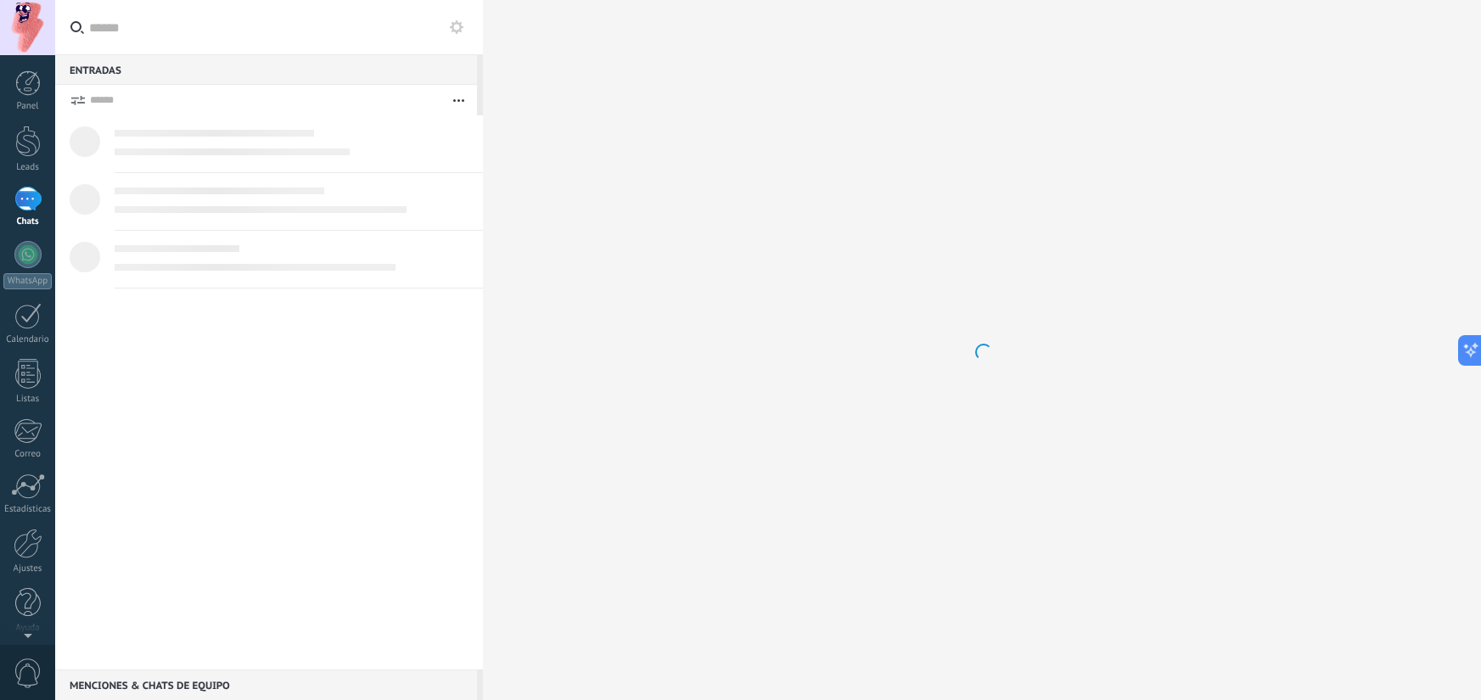
click at [317, 363] on div at bounding box center [269, 392] width 428 height 554
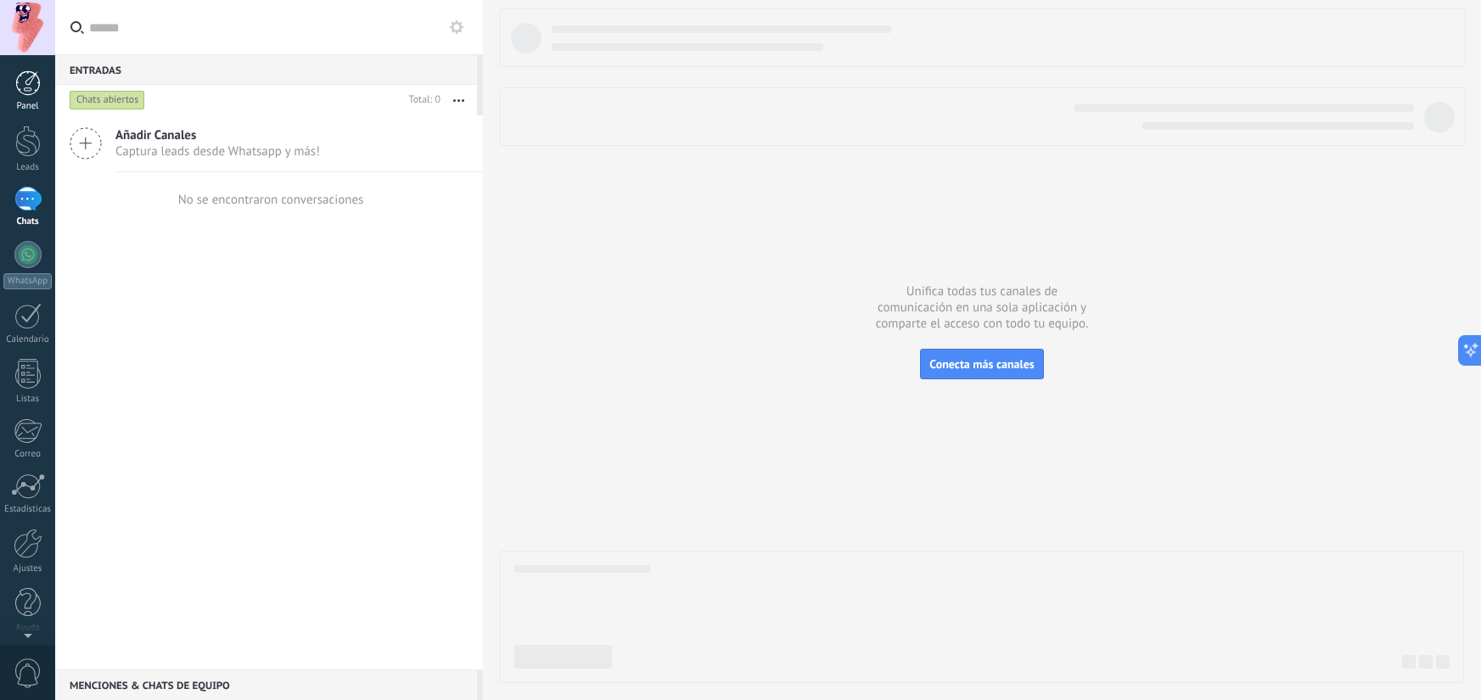
click at [24, 83] on div at bounding box center [27, 82] width 25 height 25
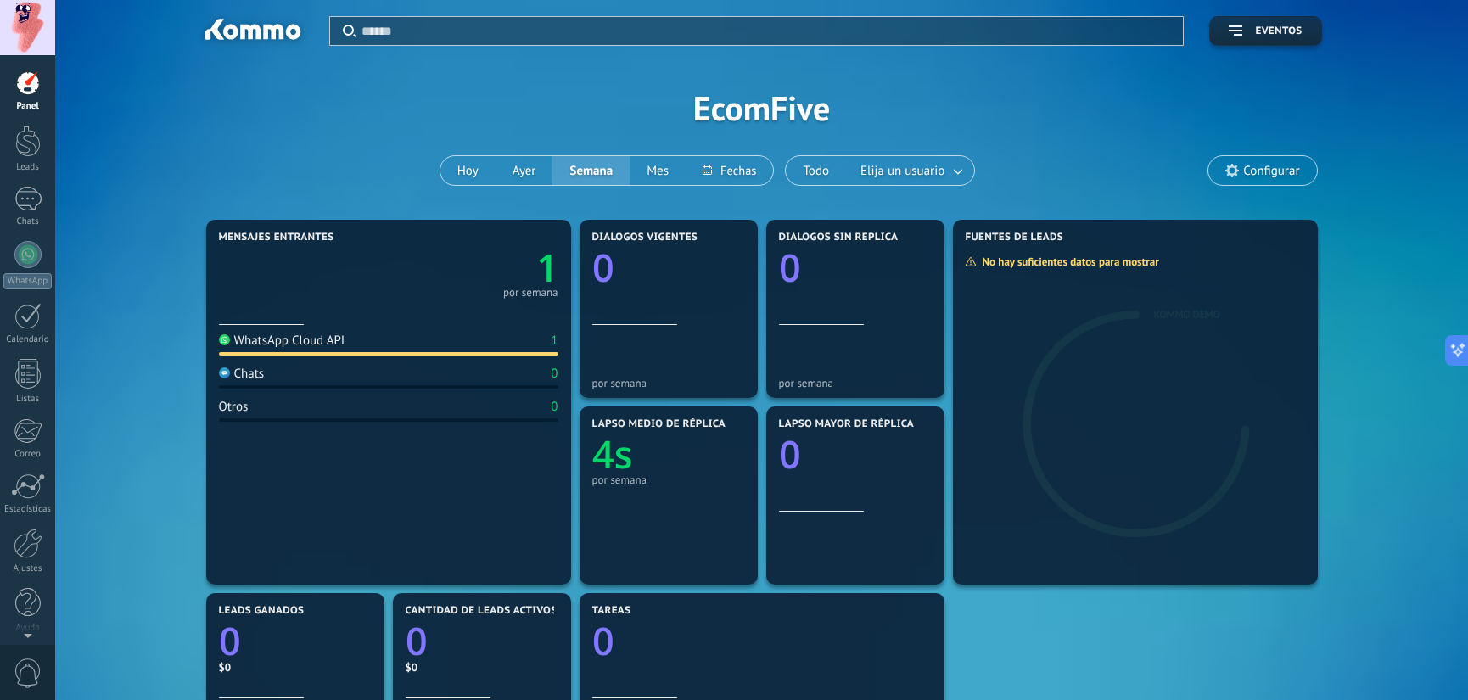
click at [15, 34] on div at bounding box center [27, 27] width 55 height 55
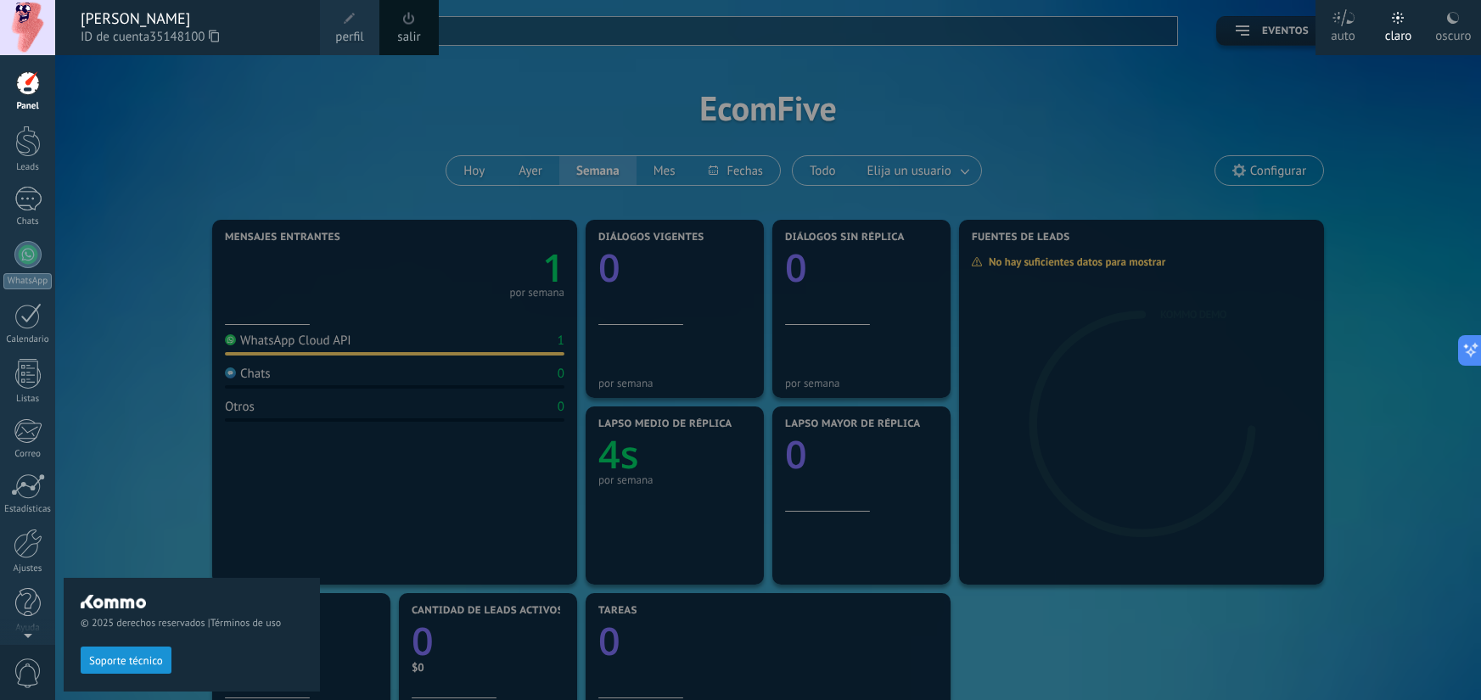
click at [341, 20] on span at bounding box center [349, 18] width 19 height 19
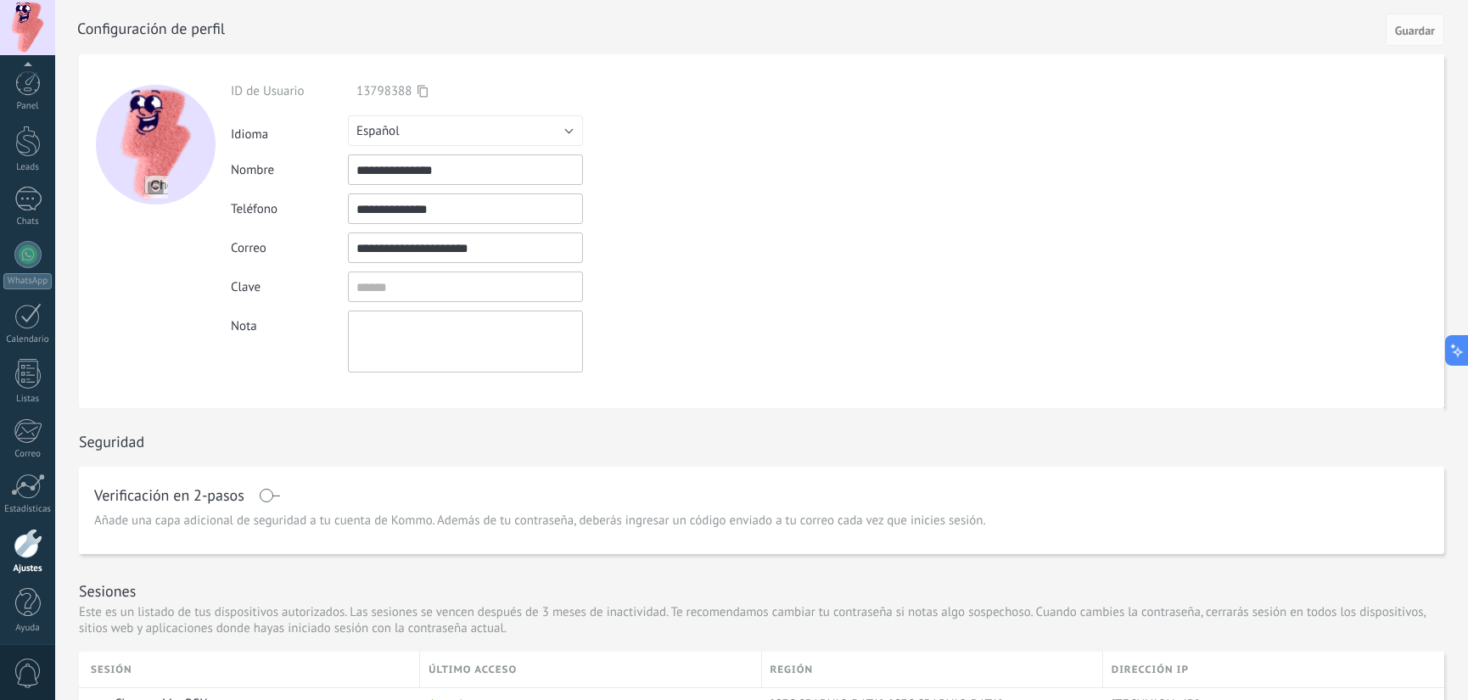
scroll to position [6, 0]
click at [471, 181] on input "**********" at bounding box center [465, 169] width 235 height 31
type input "*"
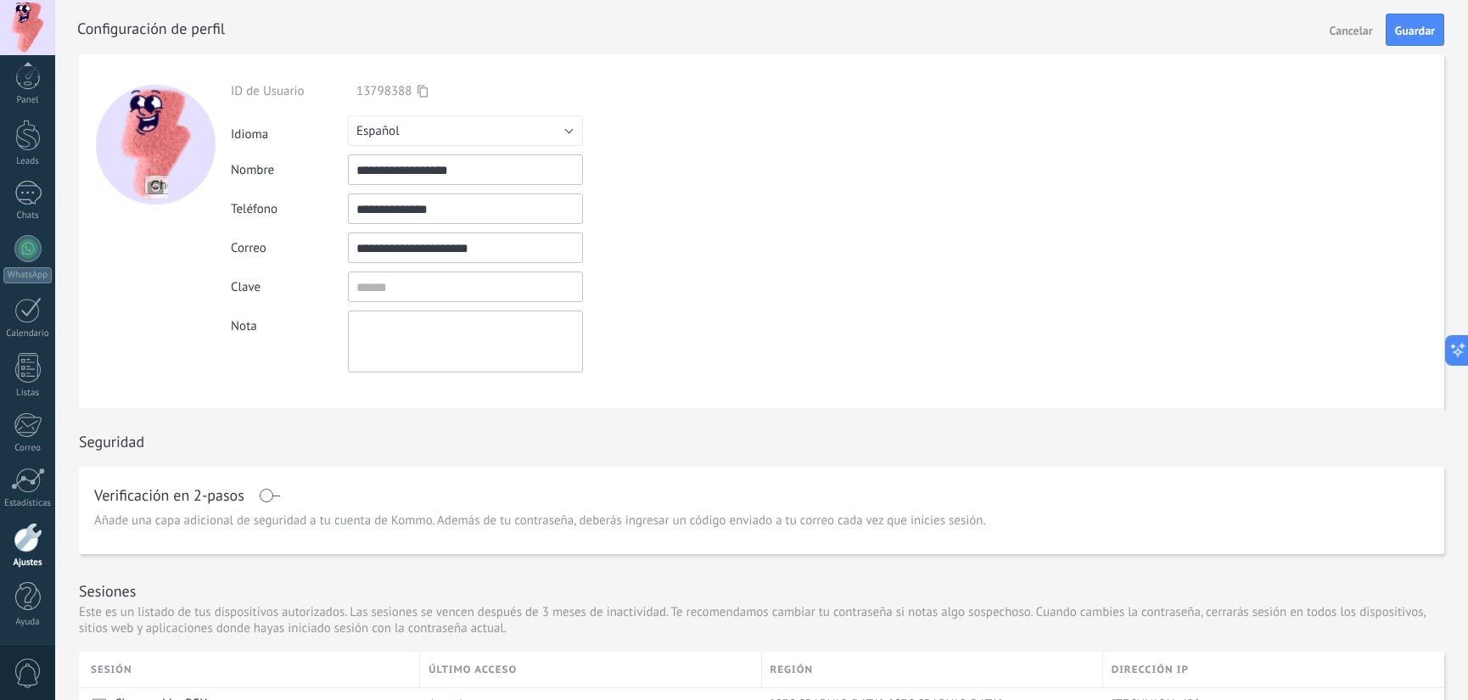
type input "**********"
click at [534, 287] on input "textbox" at bounding box center [465, 287] width 235 height 31
click at [712, 283] on div "Clave" at bounding box center [505, 287] width 548 height 31
click at [1408, 31] on span "Guardar" at bounding box center [1415, 31] width 40 height 12
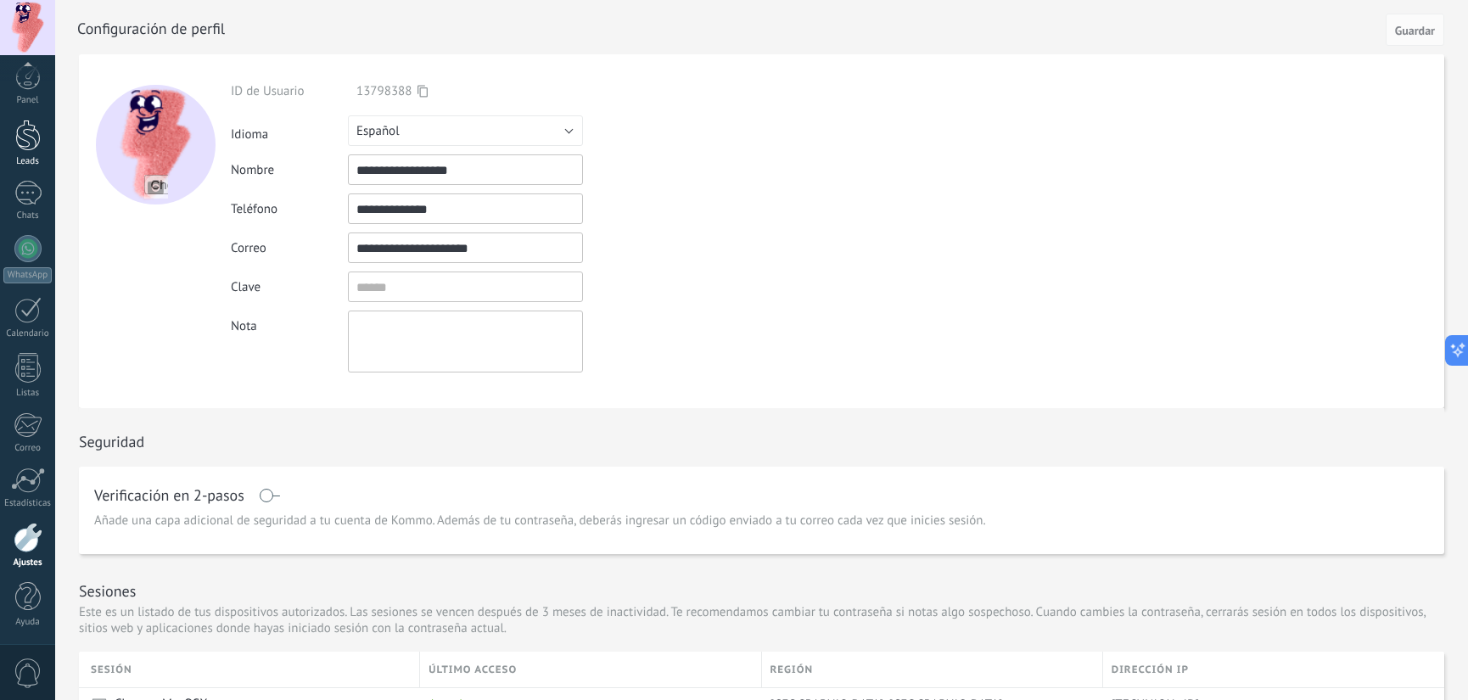
click at [47, 137] on link "Leads" at bounding box center [27, 144] width 55 height 48
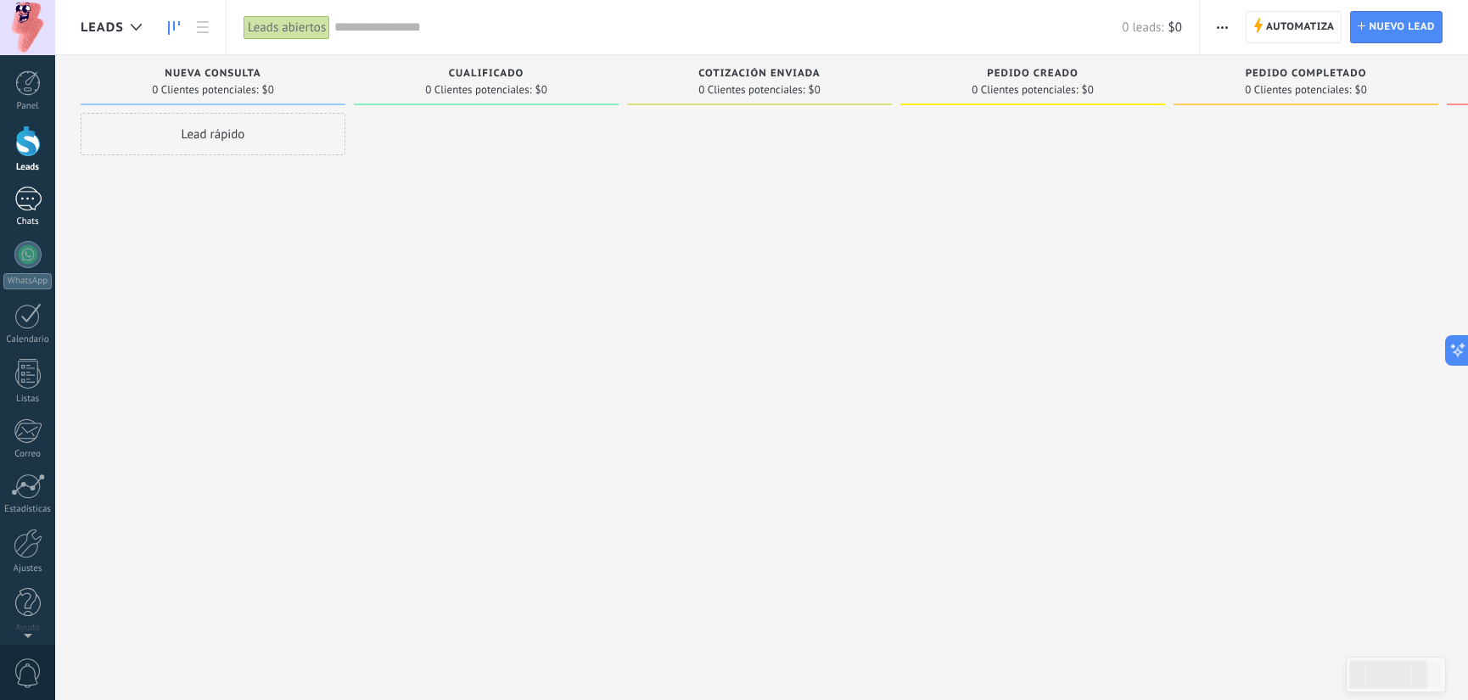
click at [24, 202] on div at bounding box center [27, 199] width 27 height 25
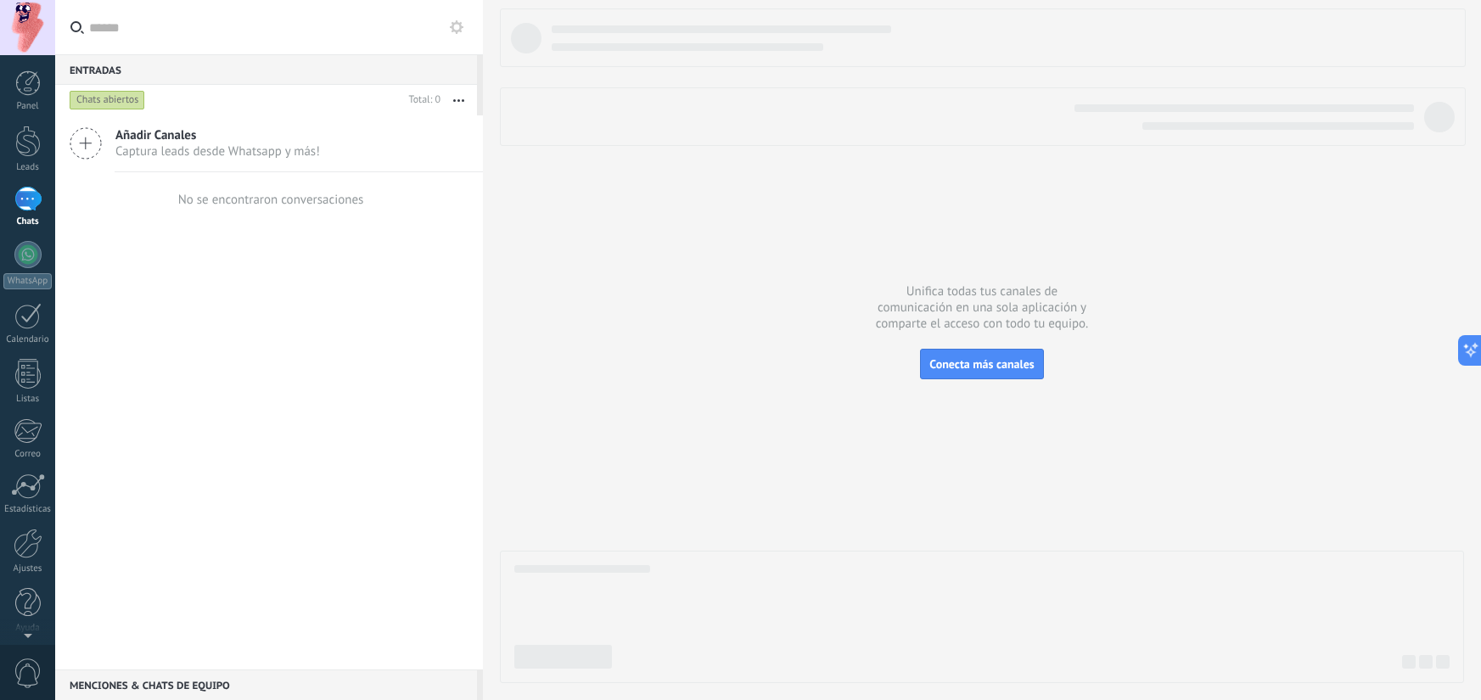
click at [164, 152] on span "Captura leads desde Whatsapp y más!" at bounding box center [217, 151] width 205 height 16
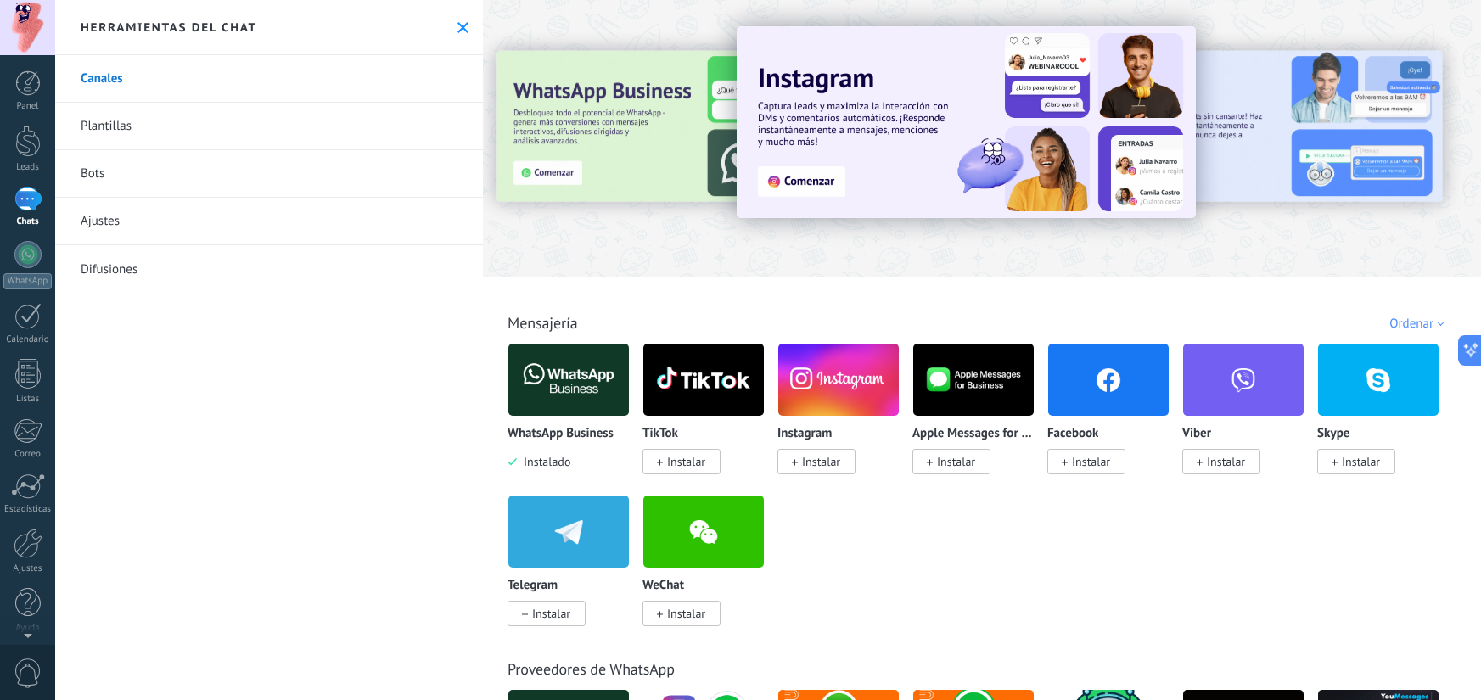
click at [137, 224] on link "Ajustes" at bounding box center [269, 222] width 428 height 48
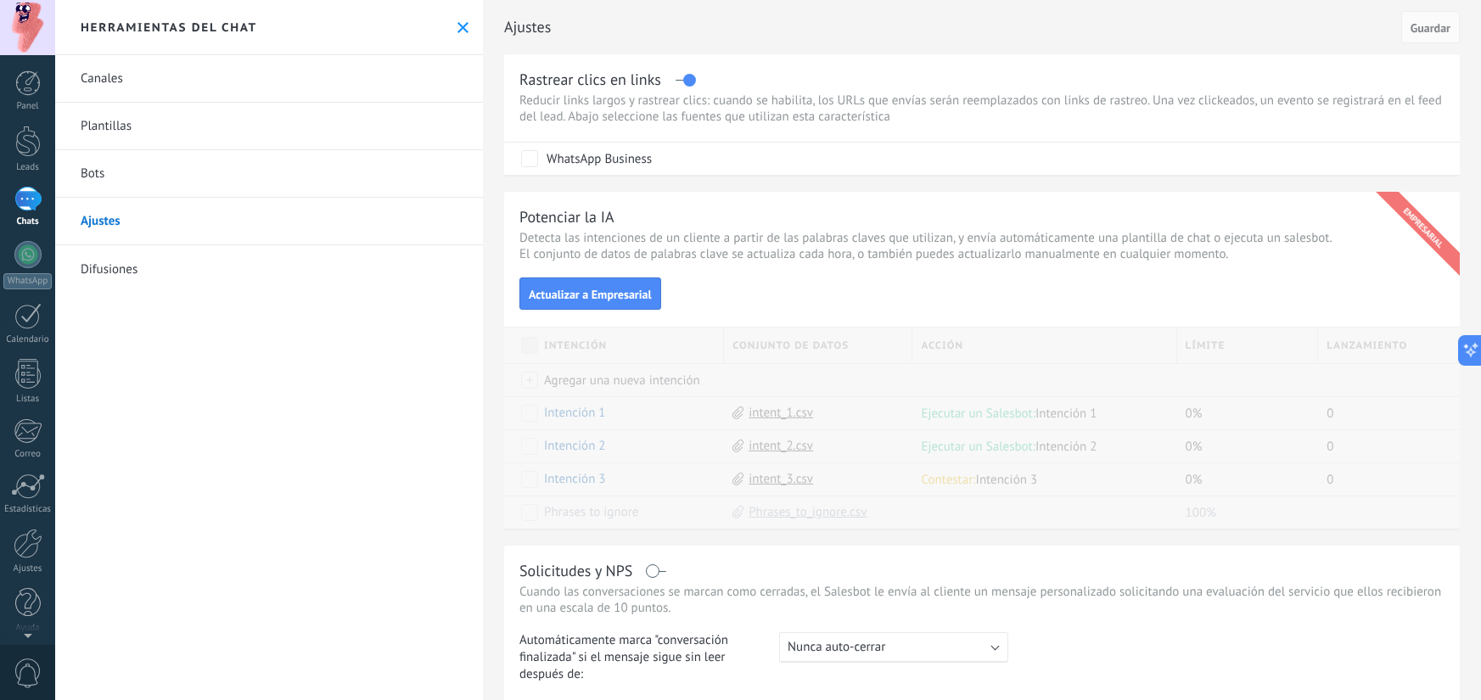
click at [139, 246] on link "Difusiones" at bounding box center [269, 269] width 428 height 48
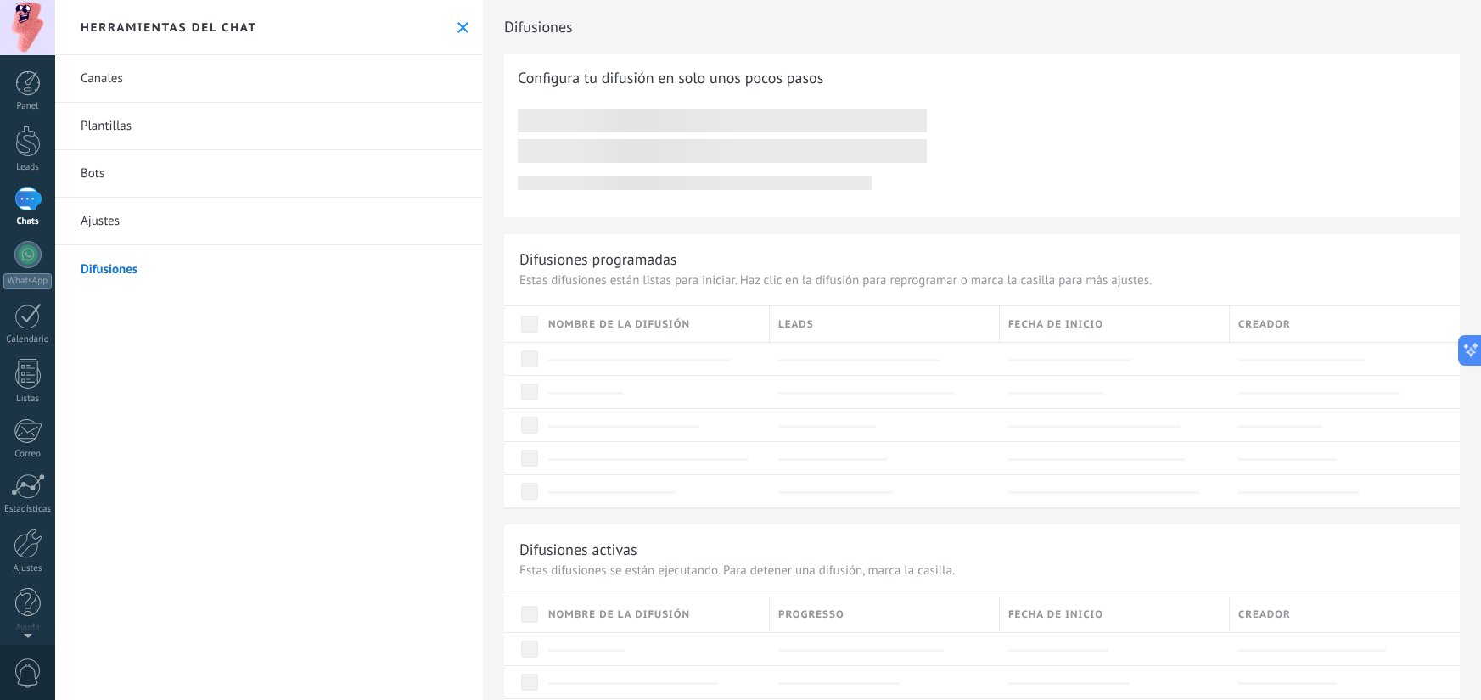
click at [126, 266] on link "Difusiones" at bounding box center [269, 269] width 428 height 48
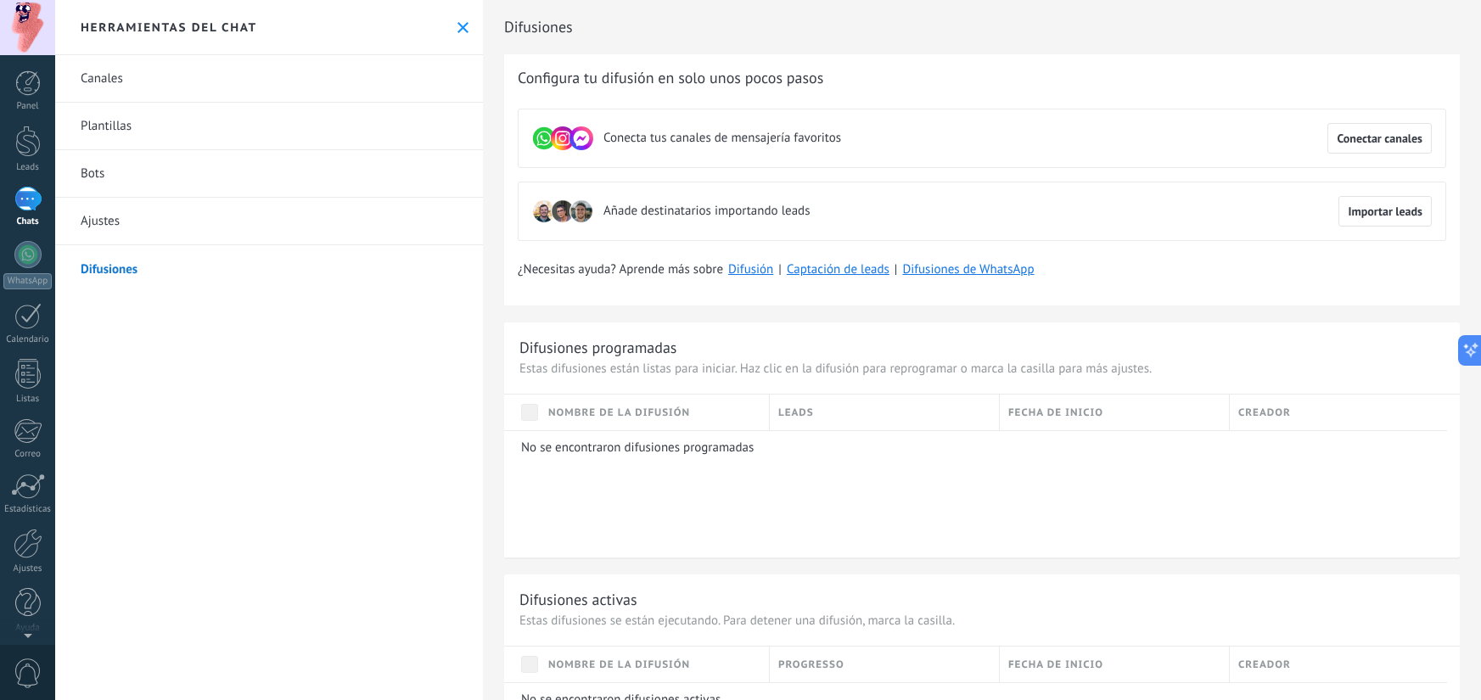
click at [144, 174] on link "Bots" at bounding box center [269, 174] width 428 height 48
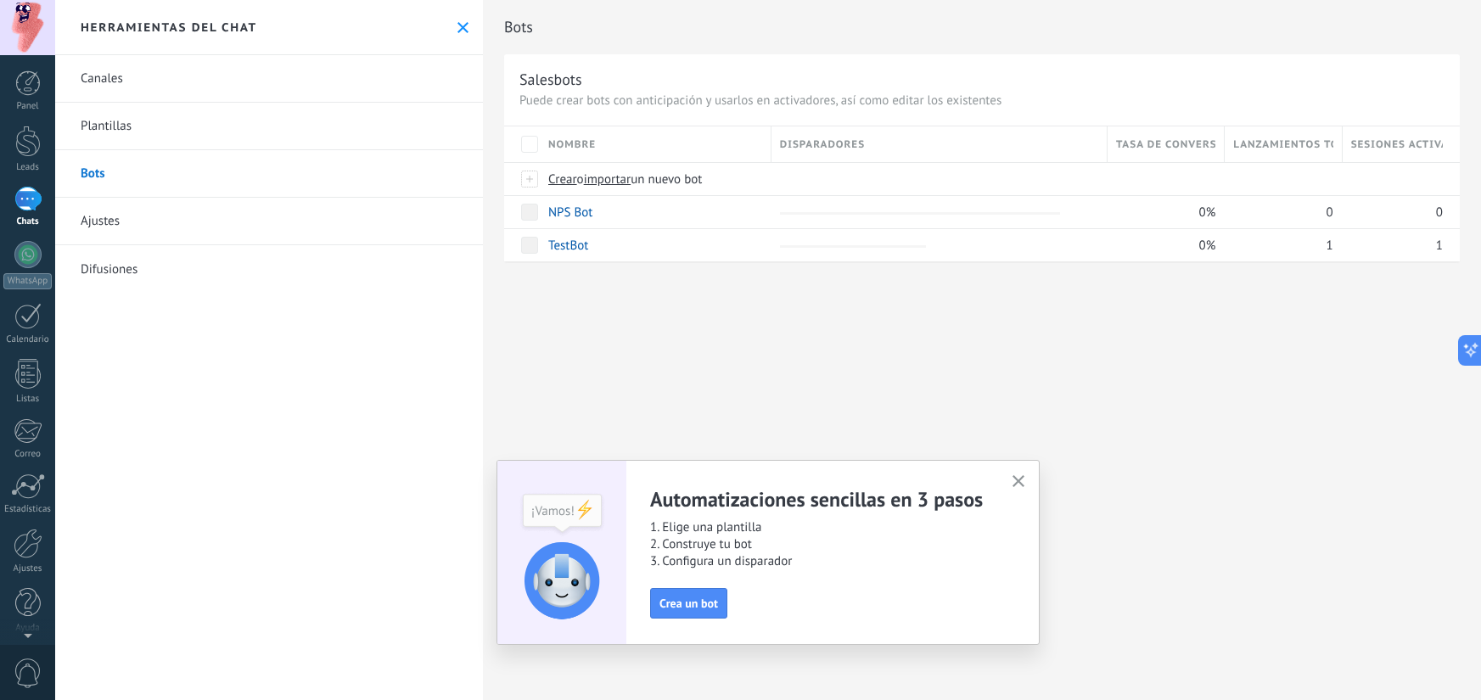
click at [149, 123] on link "Plantillas" at bounding box center [269, 127] width 428 height 48
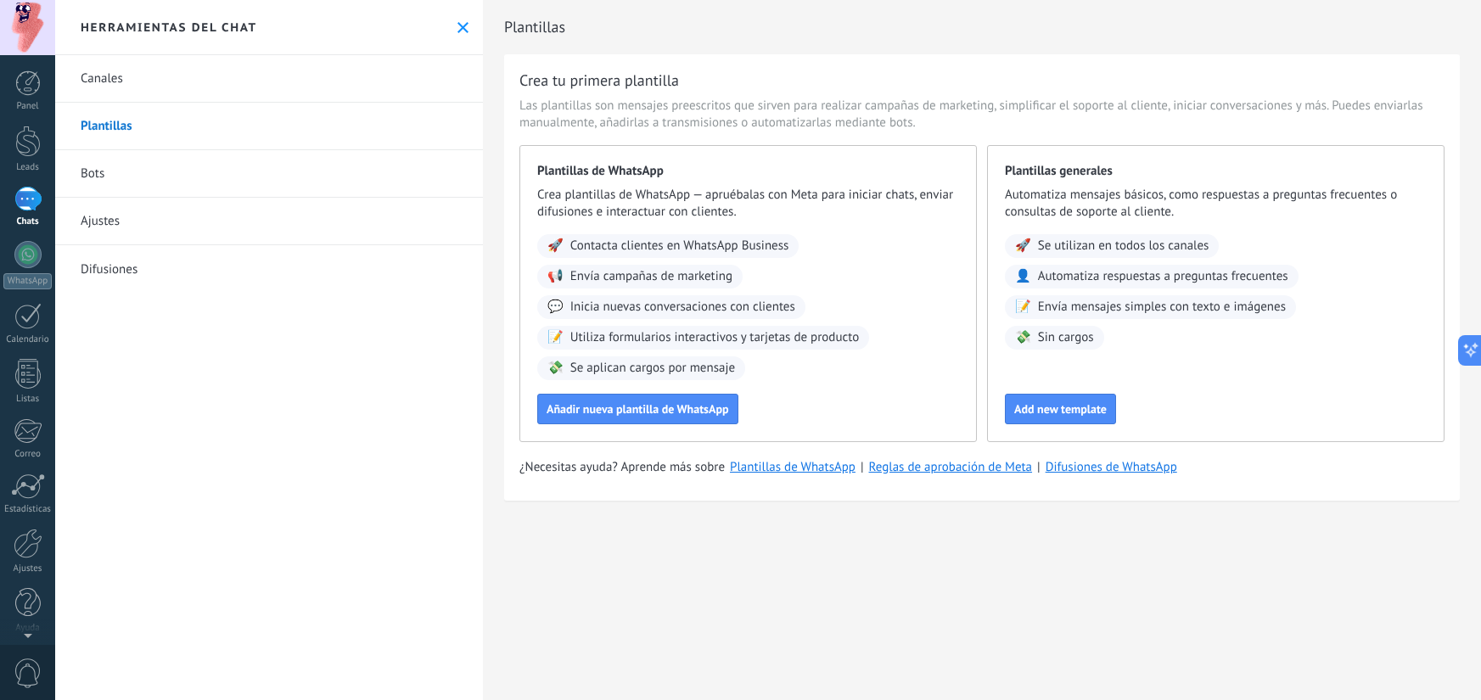
click at [145, 91] on link "Canales" at bounding box center [269, 79] width 428 height 48
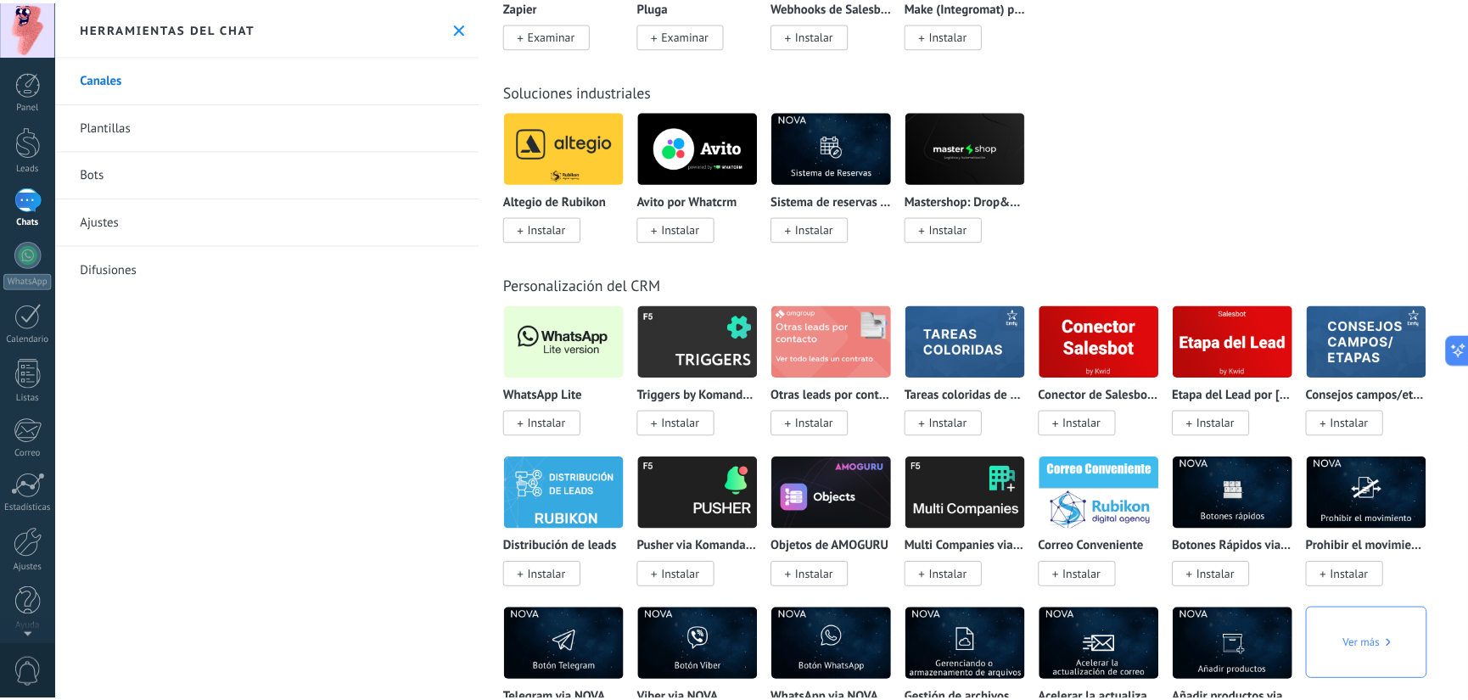
scroll to position [3094, 0]
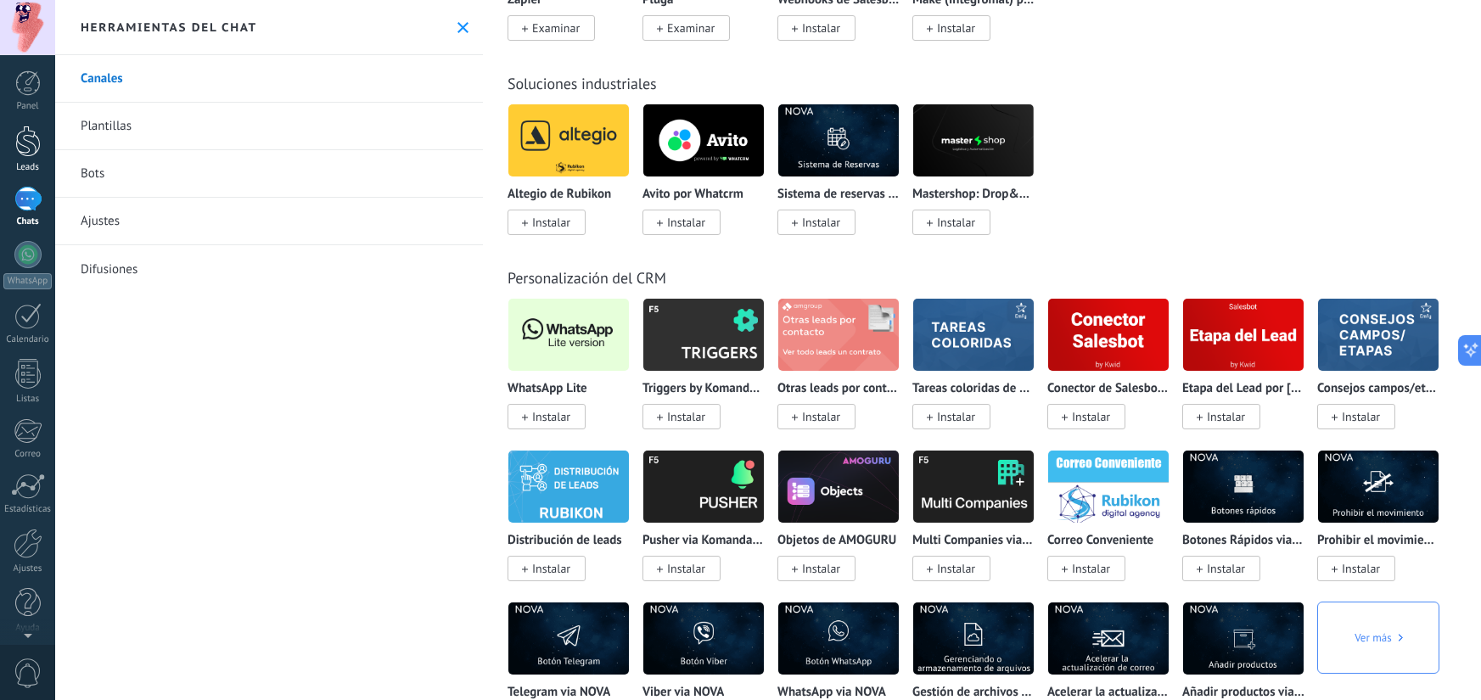
click at [34, 156] on div at bounding box center [27, 141] width 25 height 31
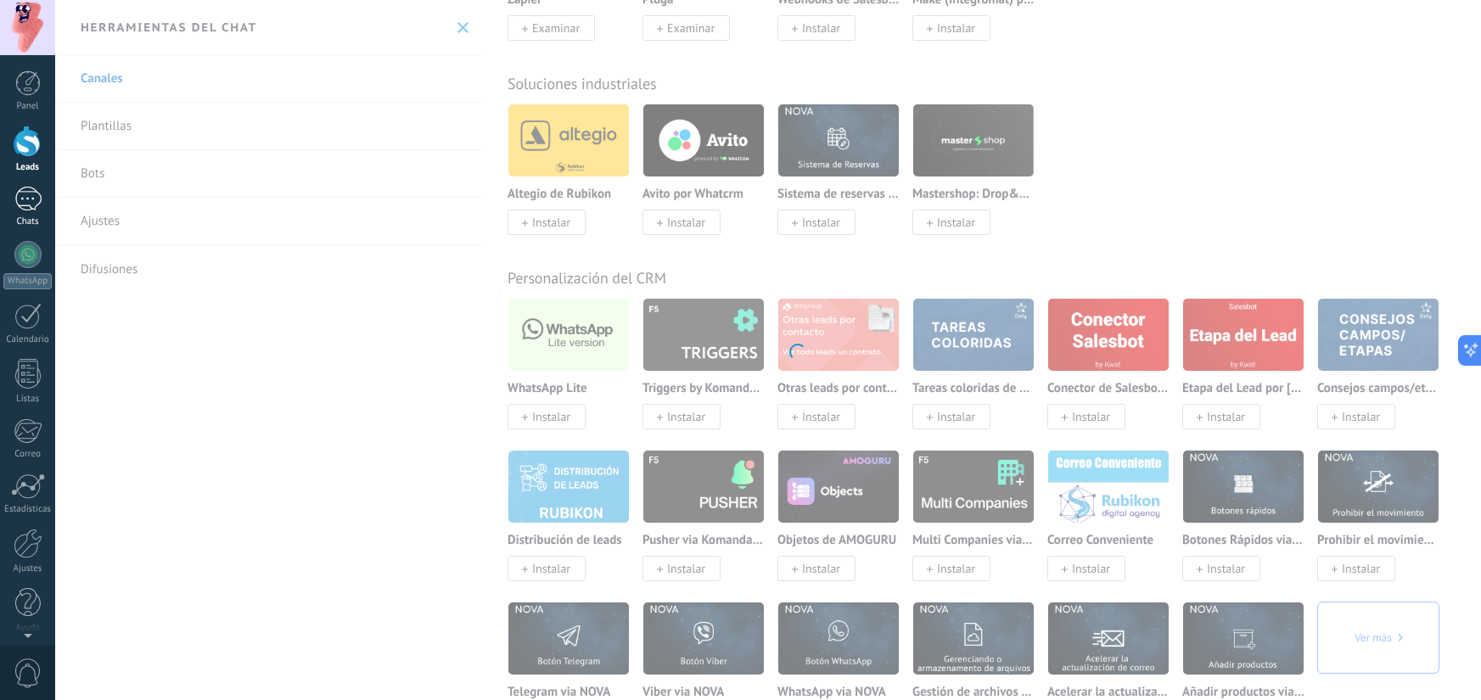
click at [47, 190] on link "Chats" at bounding box center [27, 207] width 55 height 41
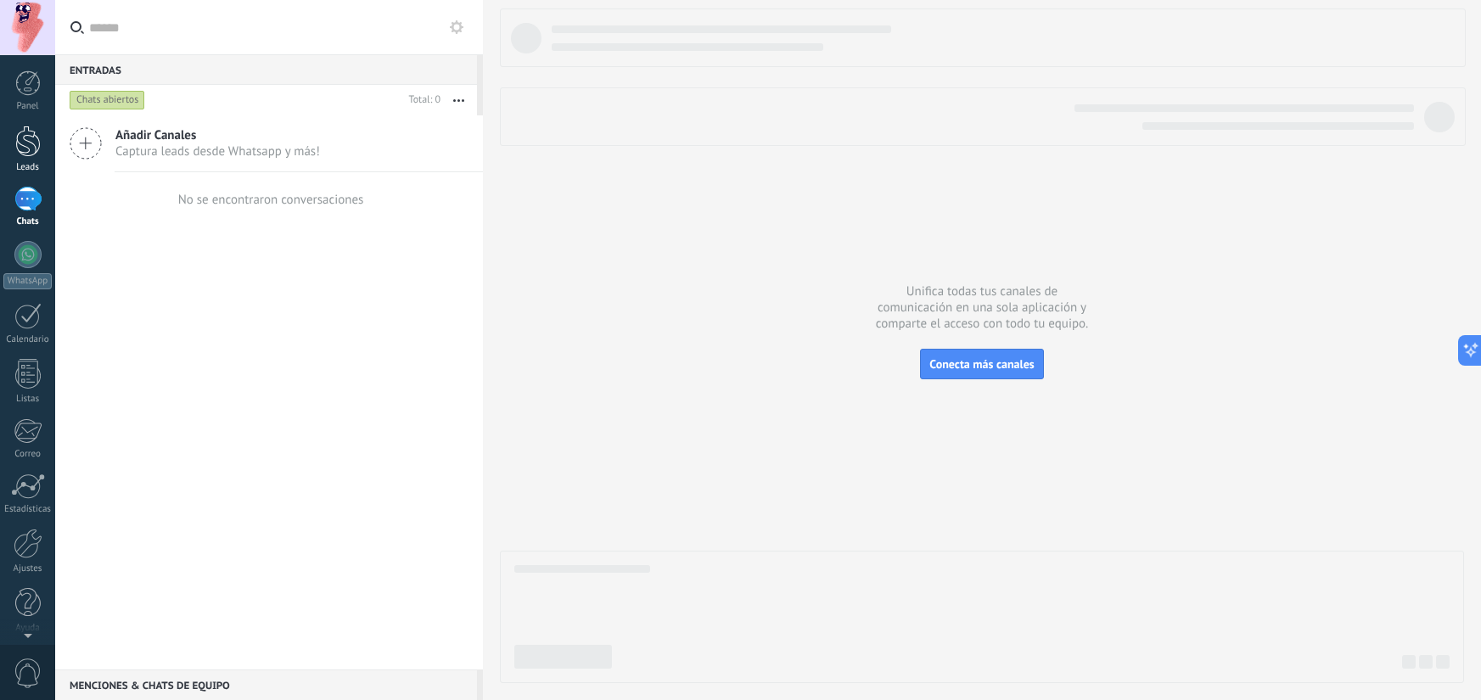
click at [33, 160] on link "Leads" at bounding box center [27, 150] width 55 height 48
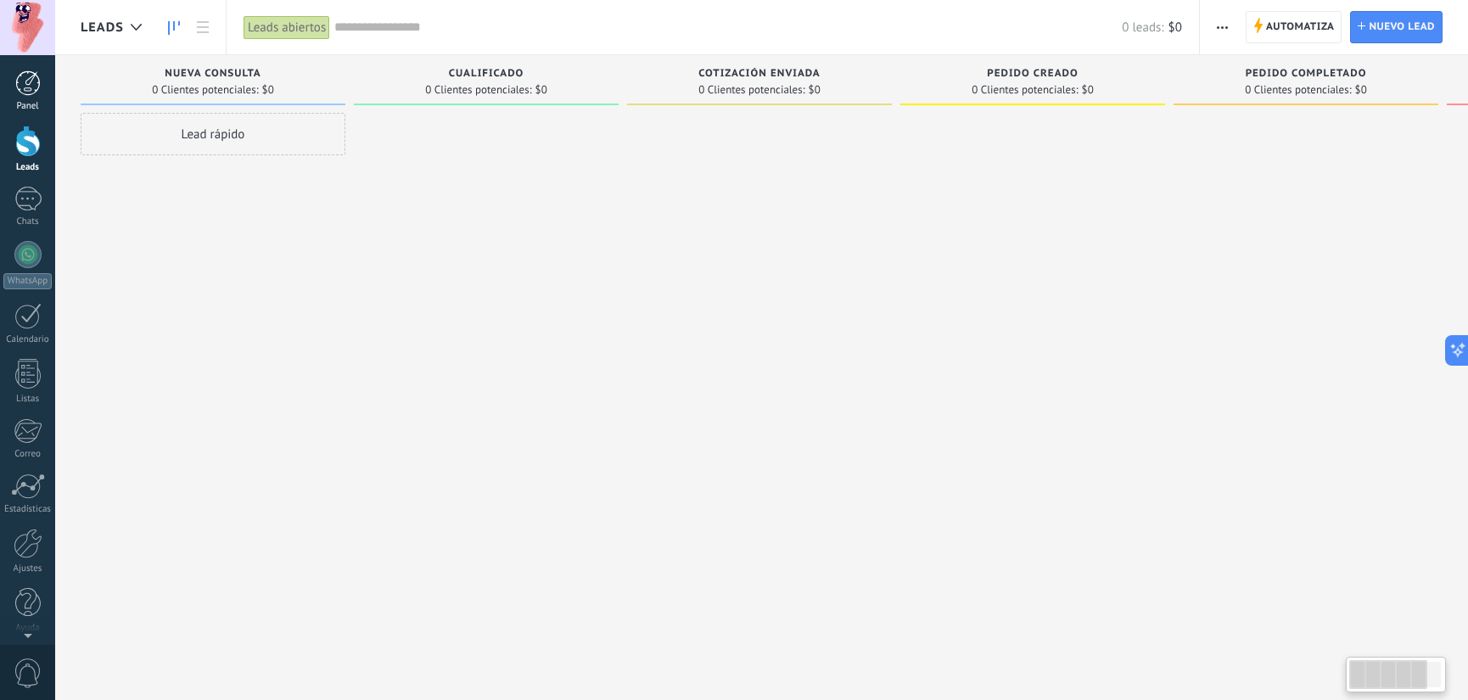
click at [33, 97] on link "Panel" at bounding box center [27, 91] width 55 height 42
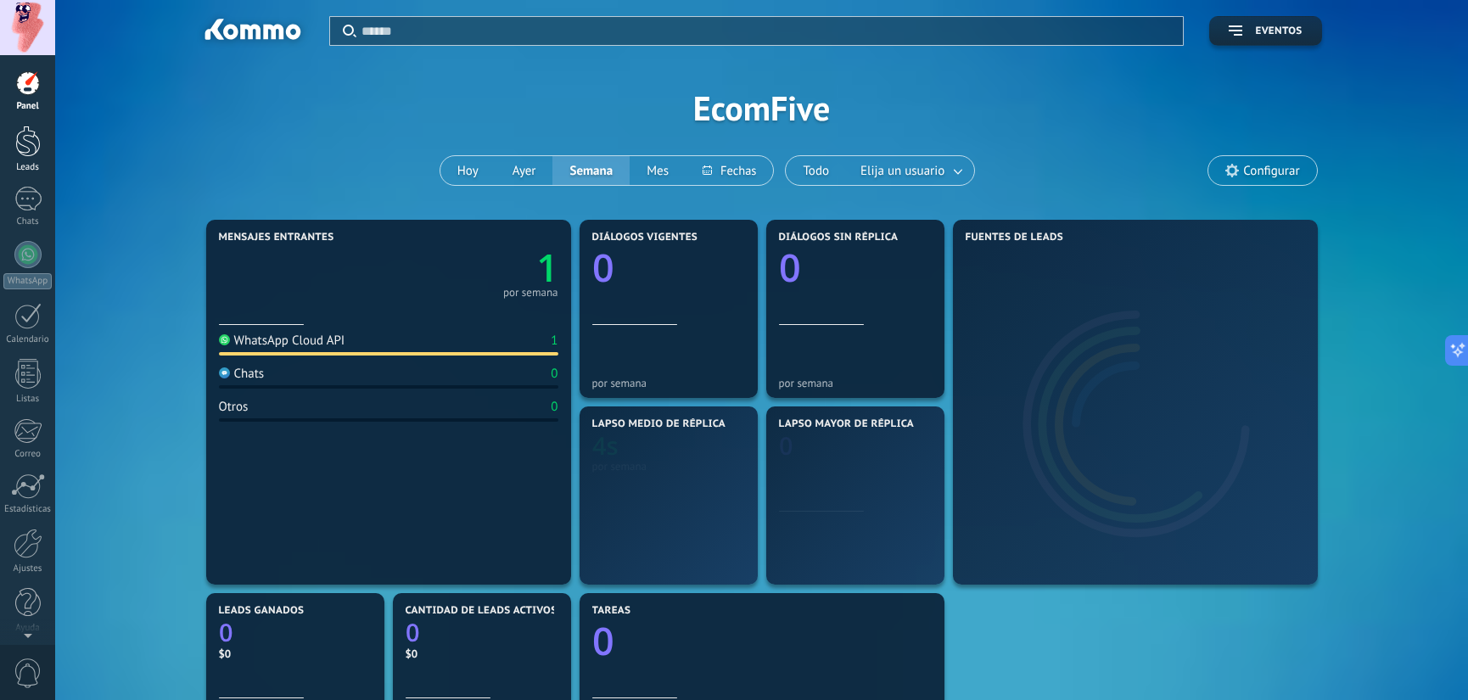
click at [35, 155] on div at bounding box center [27, 141] width 25 height 31
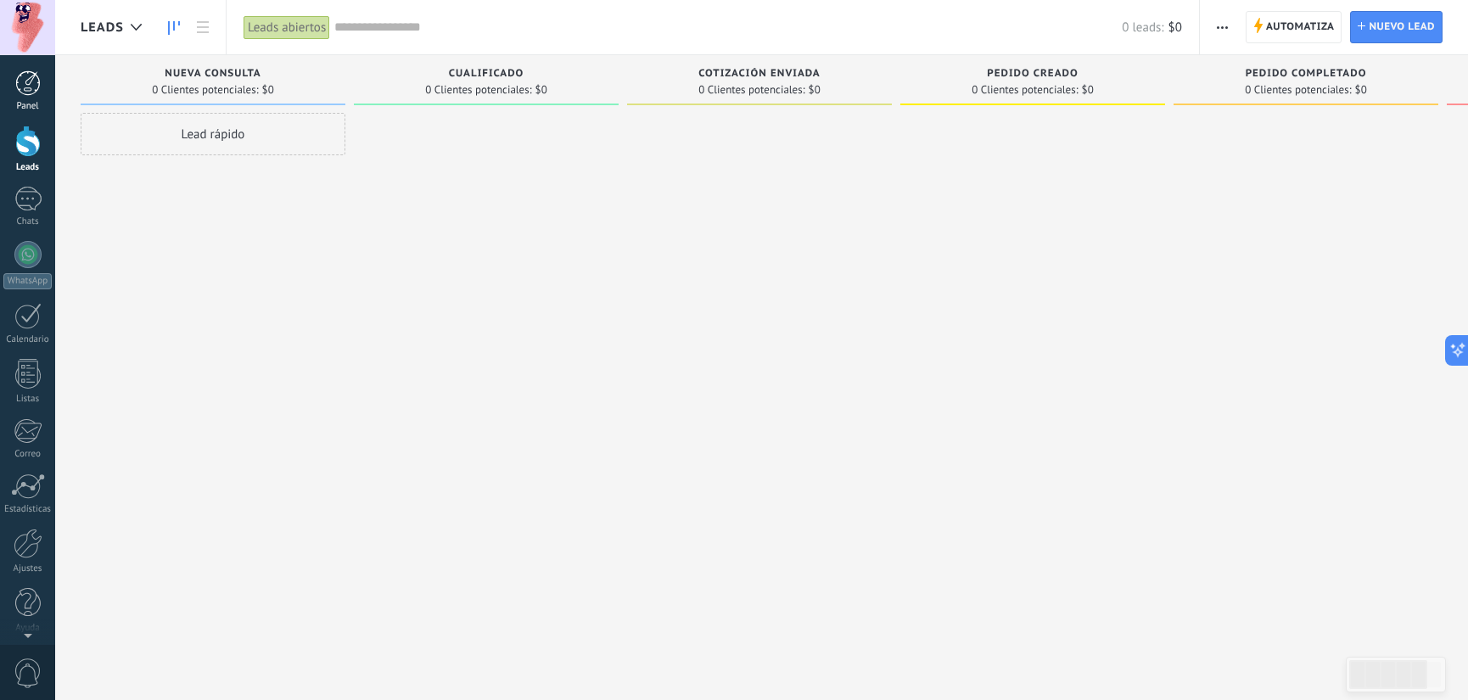
click at [36, 99] on link "Panel" at bounding box center [27, 91] width 55 height 42
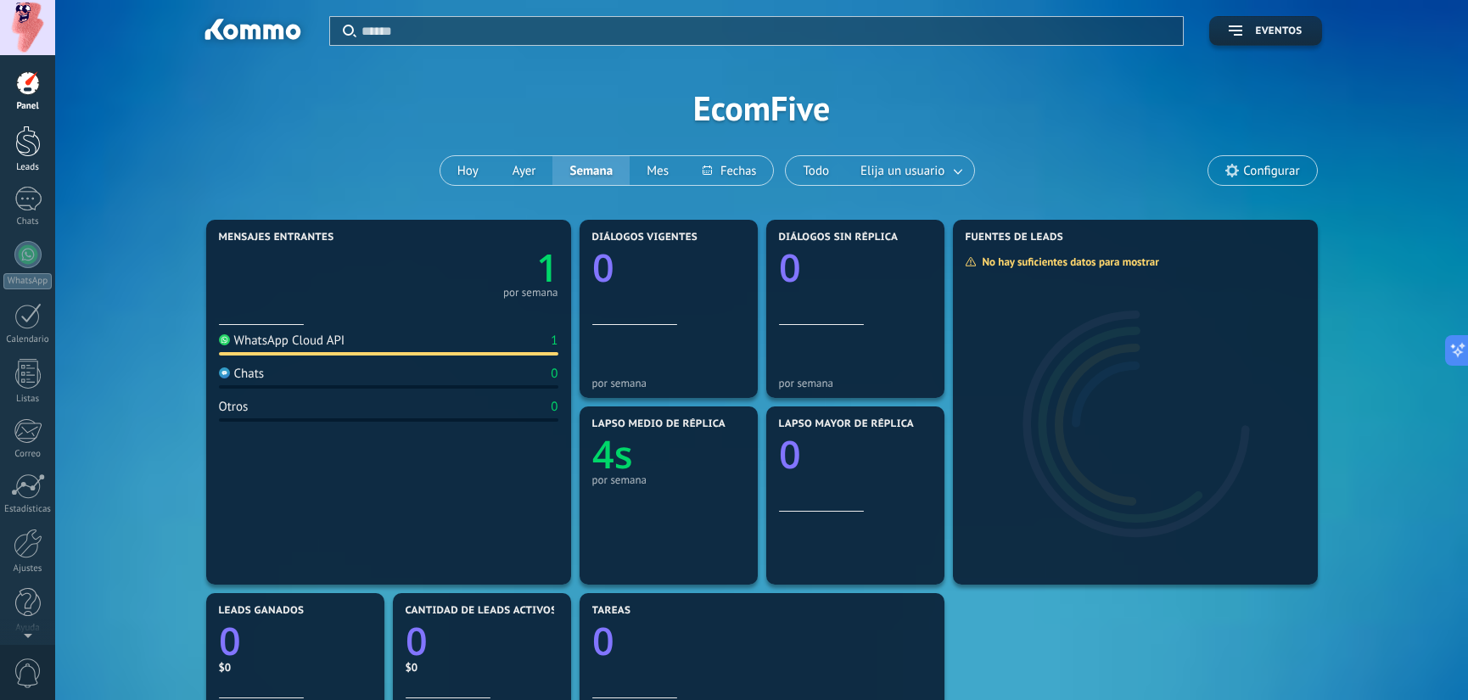
click at [36, 145] on div at bounding box center [27, 141] width 25 height 31
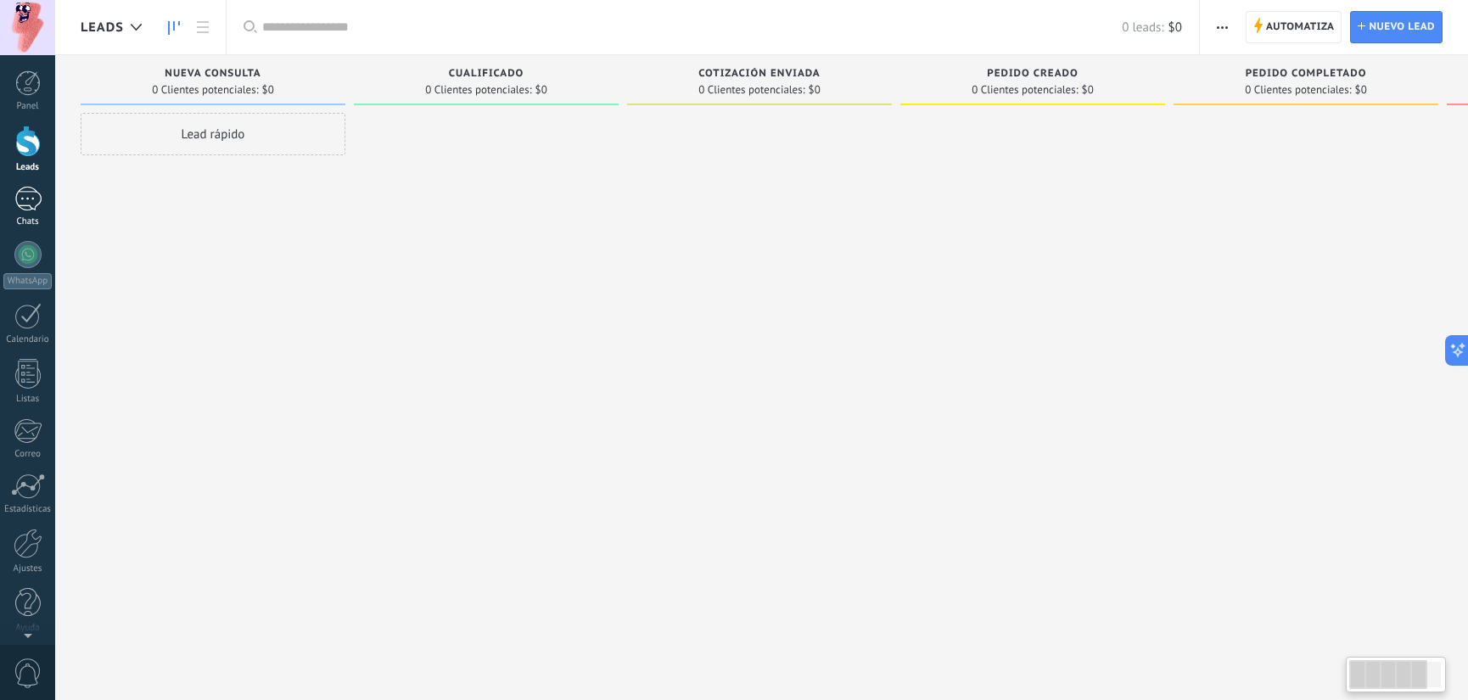
click at [30, 204] on div at bounding box center [27, 199] width 27 height 25
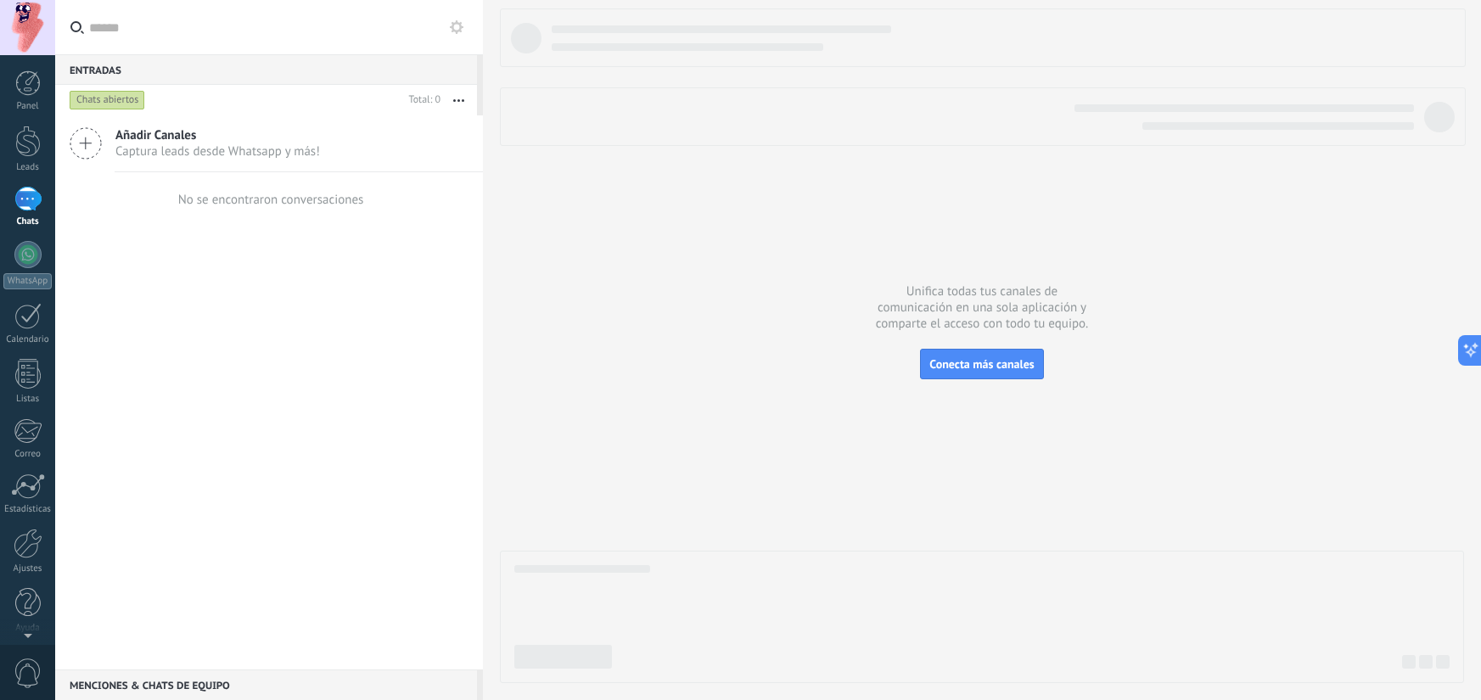
click at [31, 205] on div at bounding box center [27, 199] width 27 height 25
click at [33, 261] on div at bounding box center [27, 254] width 27 height 27
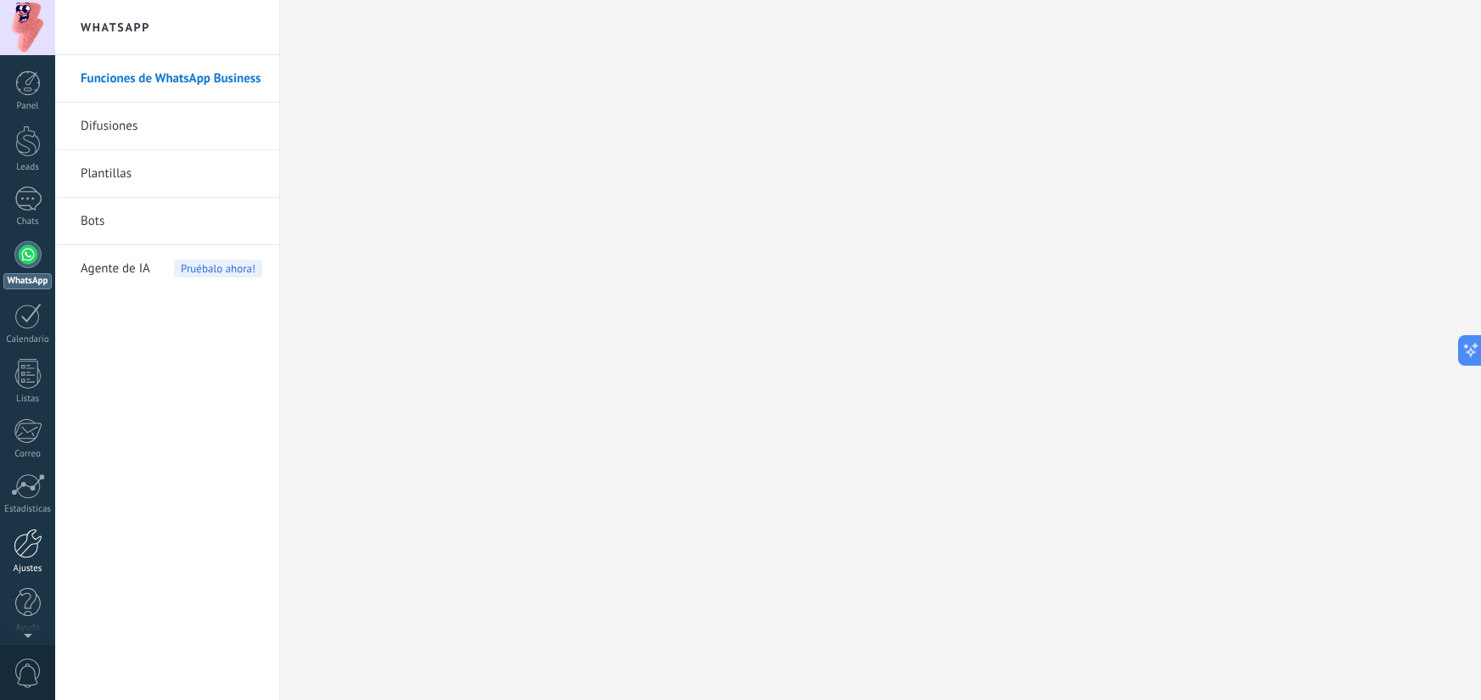
click at [36, 532] on div at bounding box center [28, 544] width 29 height 30
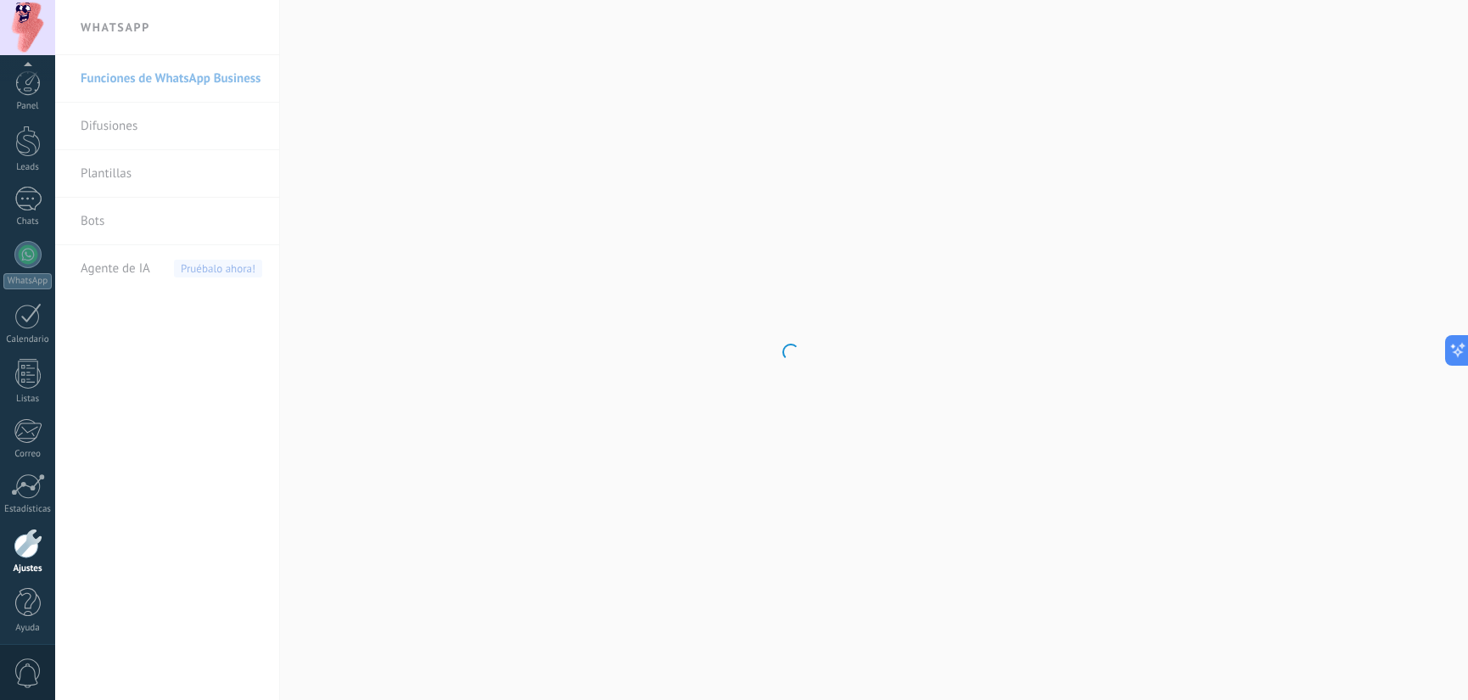
scroll to position [6, 0]
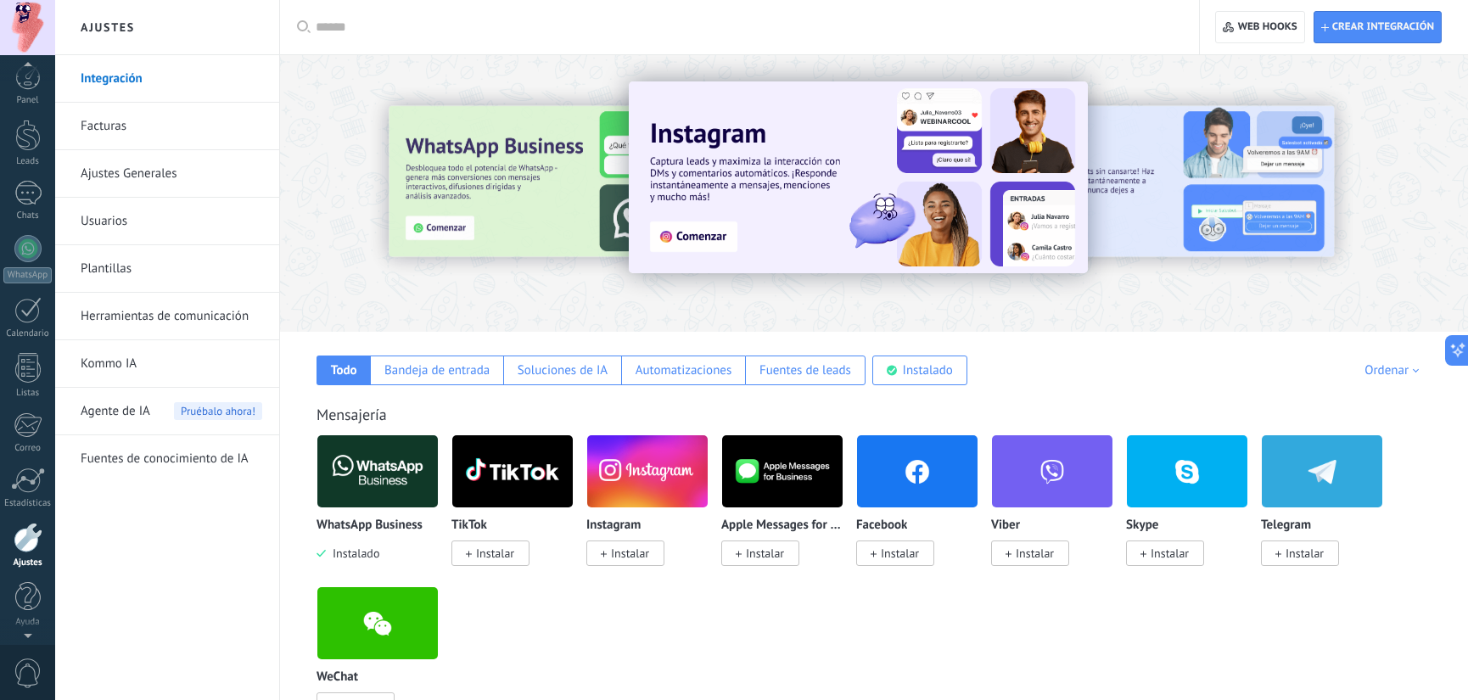
click at [42, 80] on div "© 2025 derechos reservados | Términos de uso Soporte técnico auto claro oscuro …" at bounding box center [27, 350] width 55 height 700
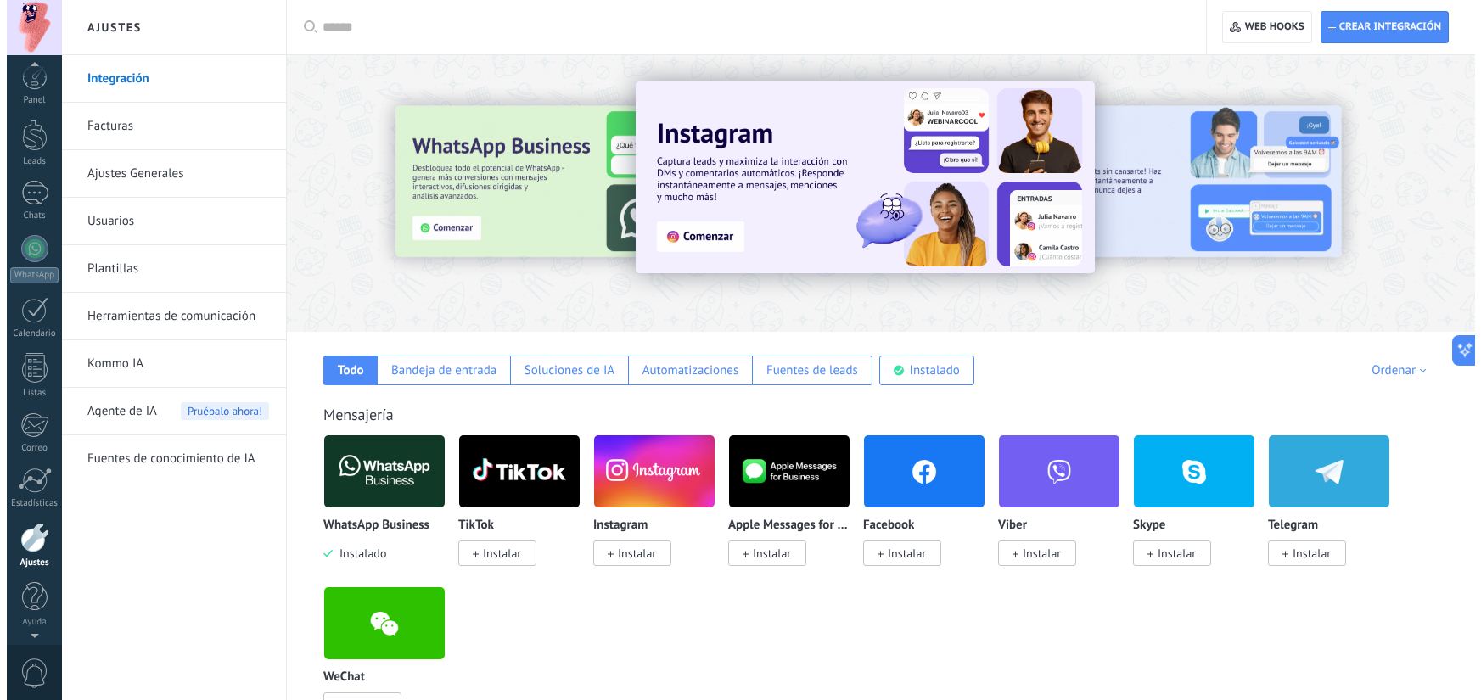
scroll to position [0, 0]
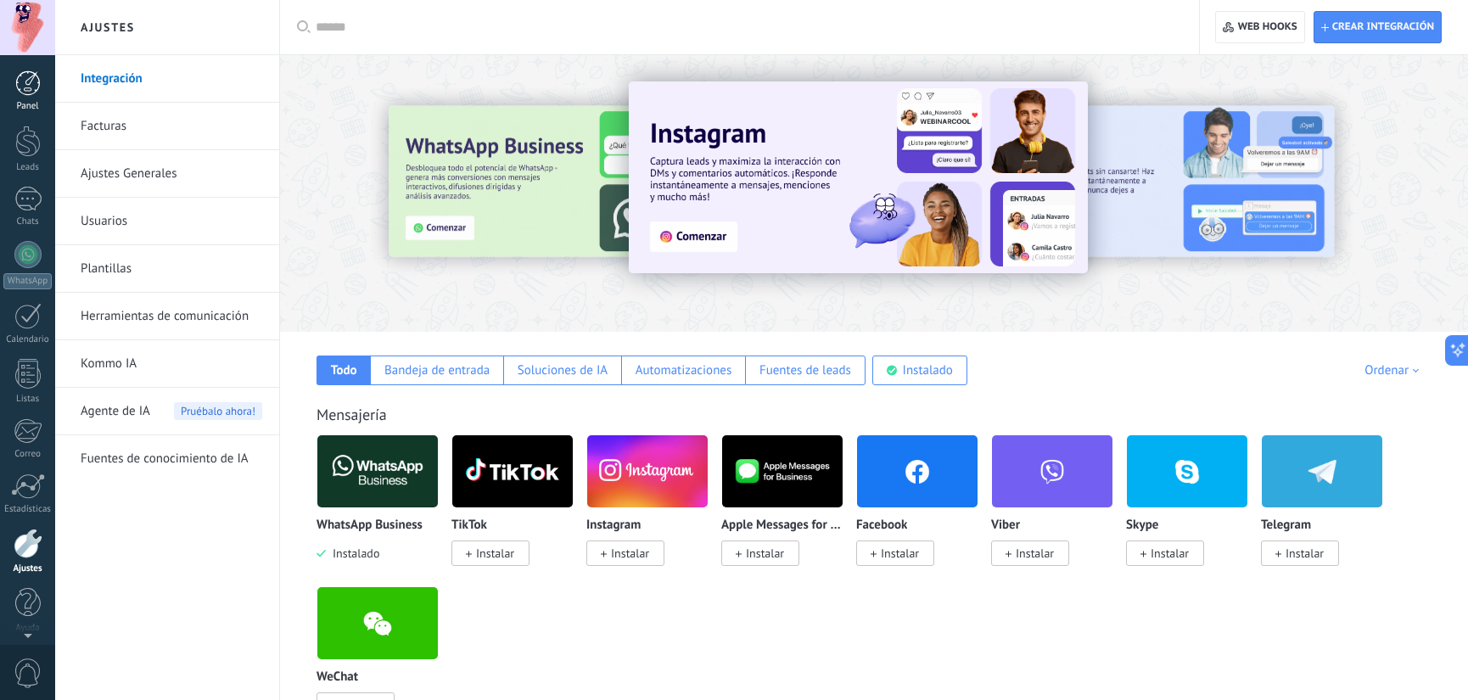
click at [36, 81] on div at bounding box center [27, 82] width 25 height 25
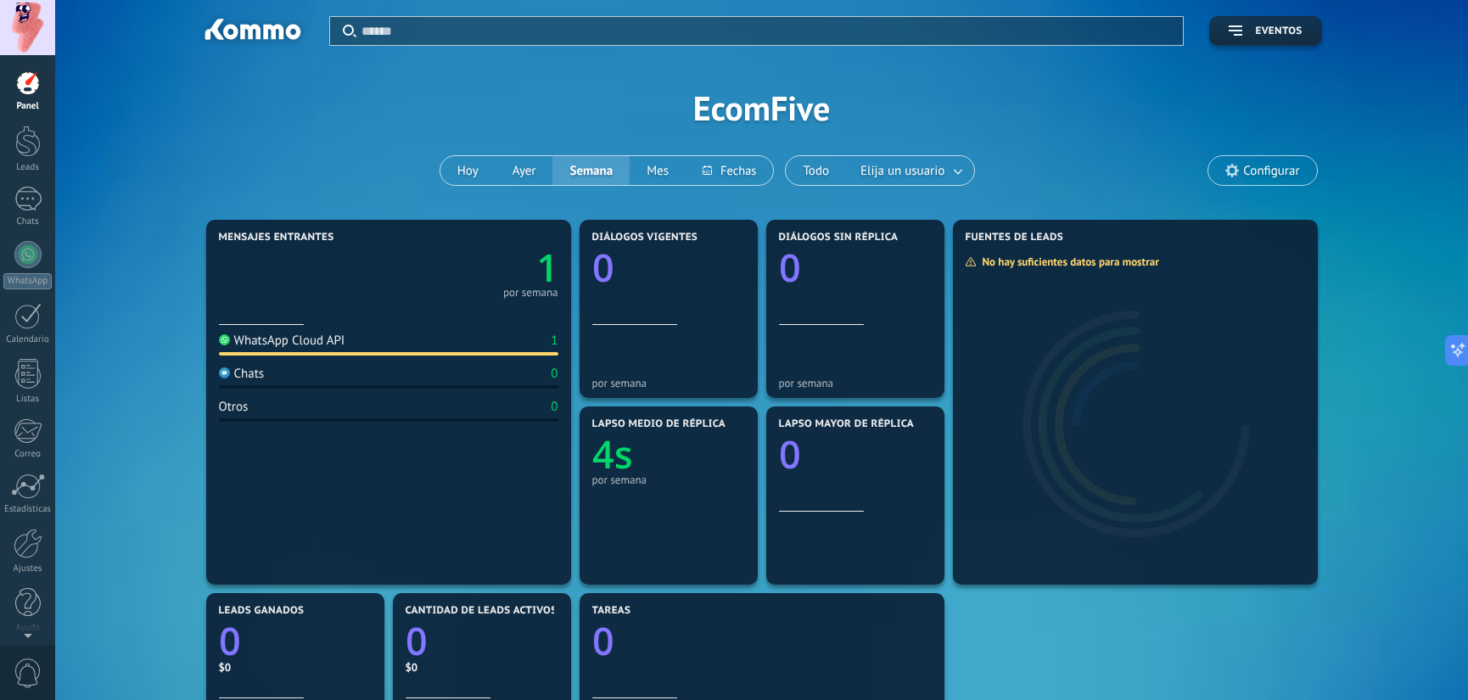
click at [1250, 160] on span "Configurar" at bounding box center [1263, 170] width 108 height 29
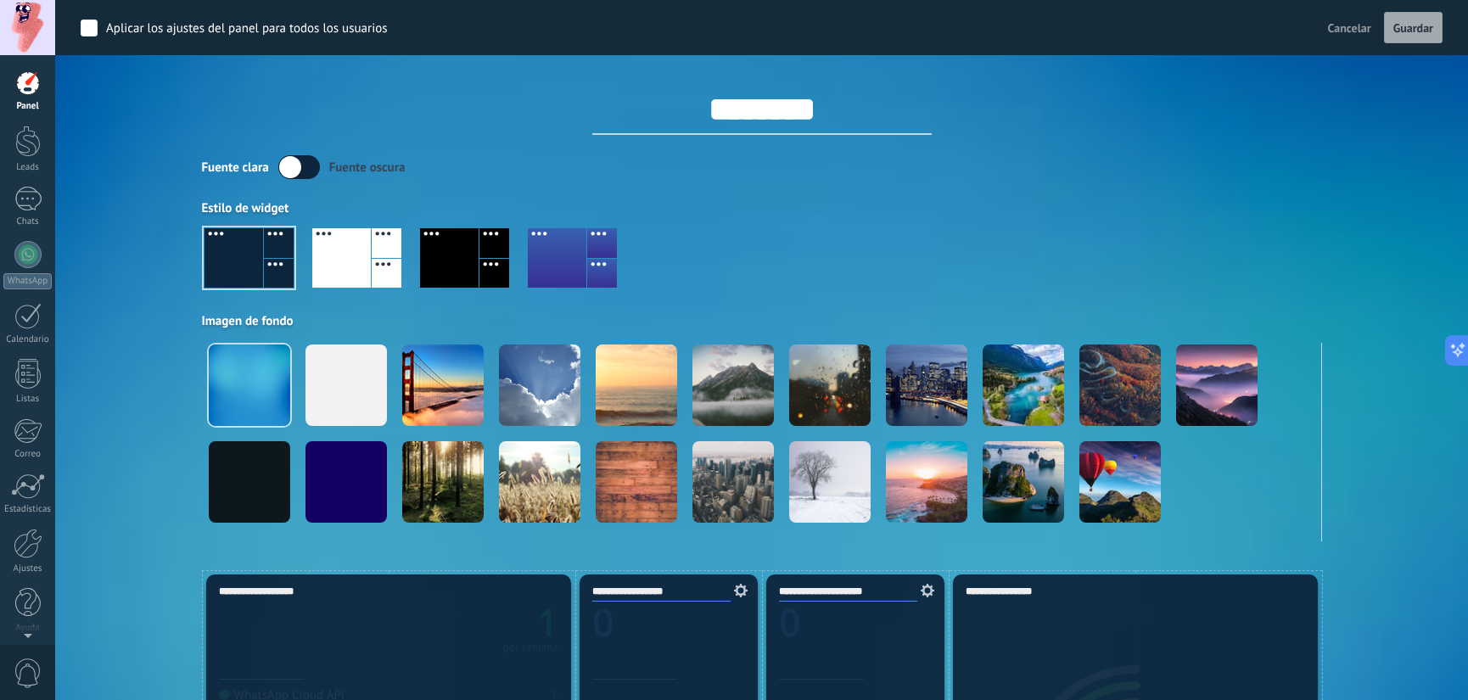
click at [1358, 32] on span "Cancelar" at bounding box center [1349, 27] width 43 height 15
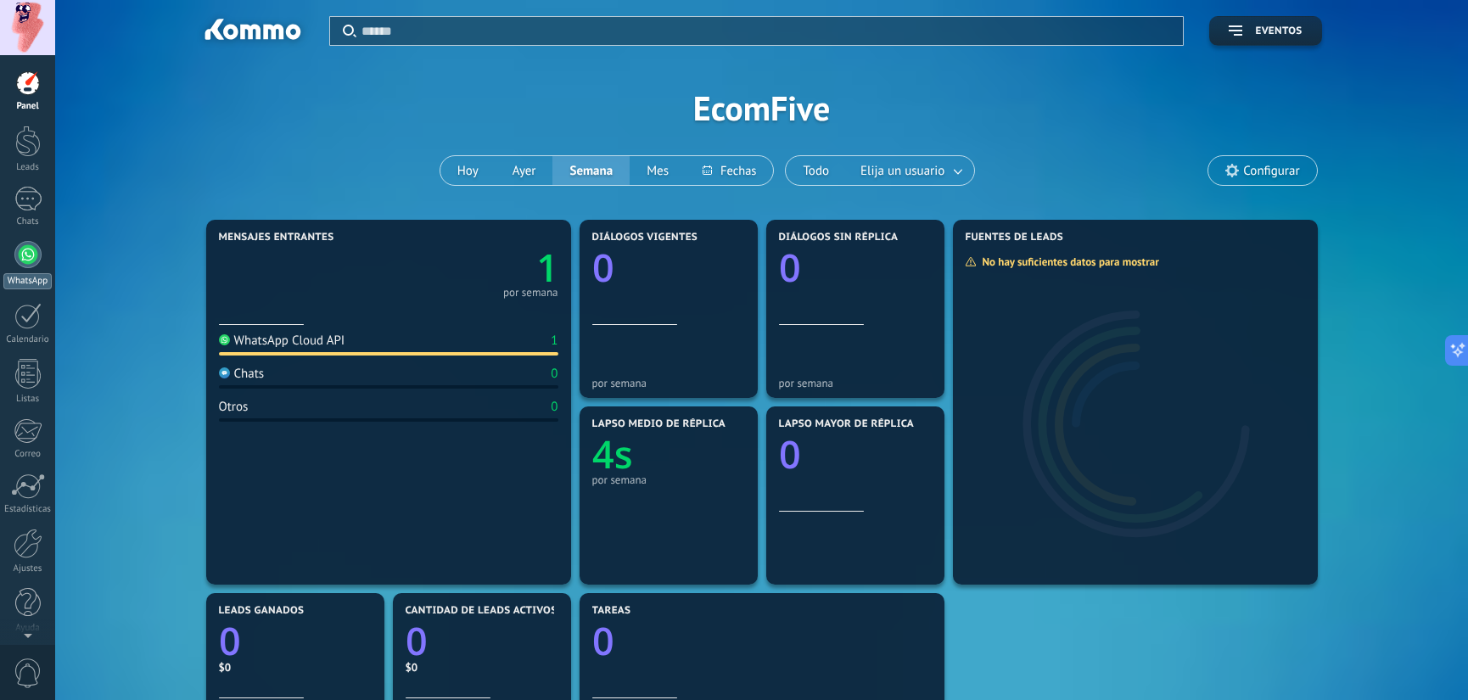
click at [25, 266] on div at bounding box center [27, 254] width 27 height 27
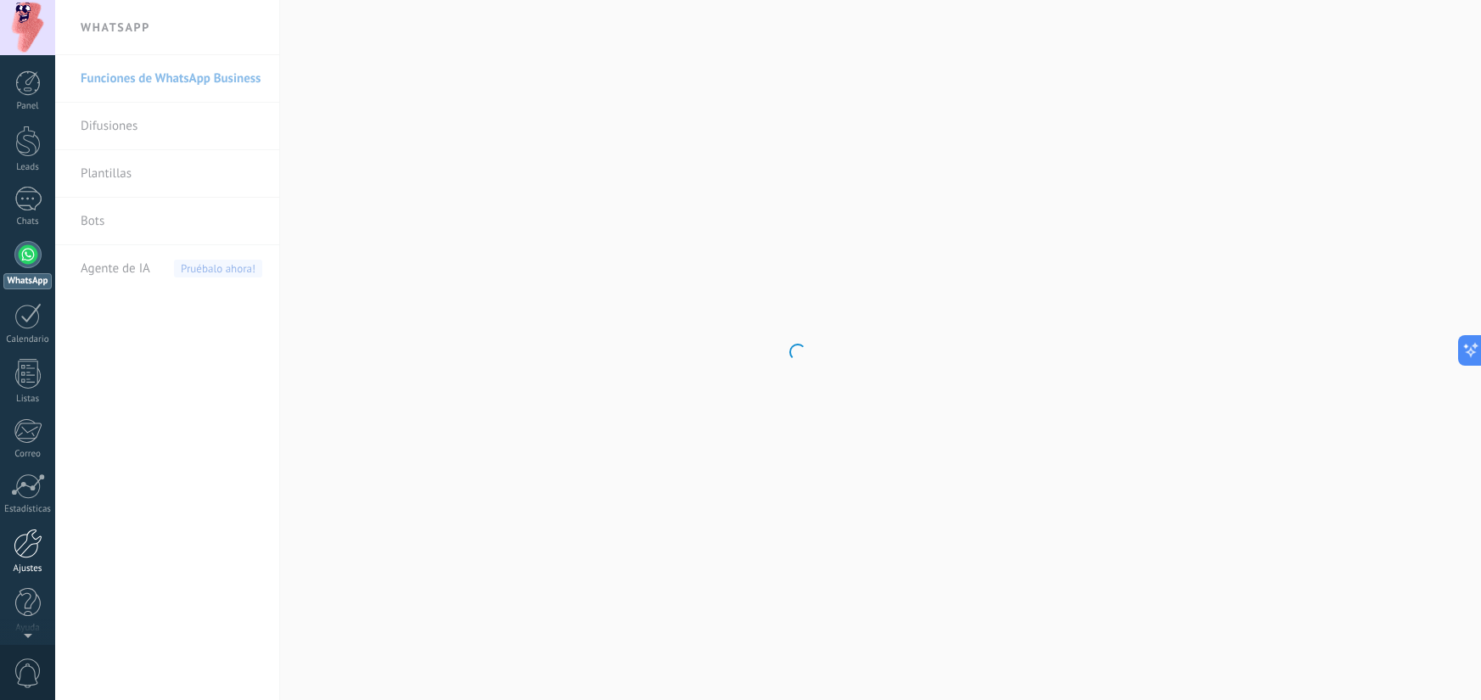
click at [31, 552] on div at bounding box center [28, 544] width 29 height 30
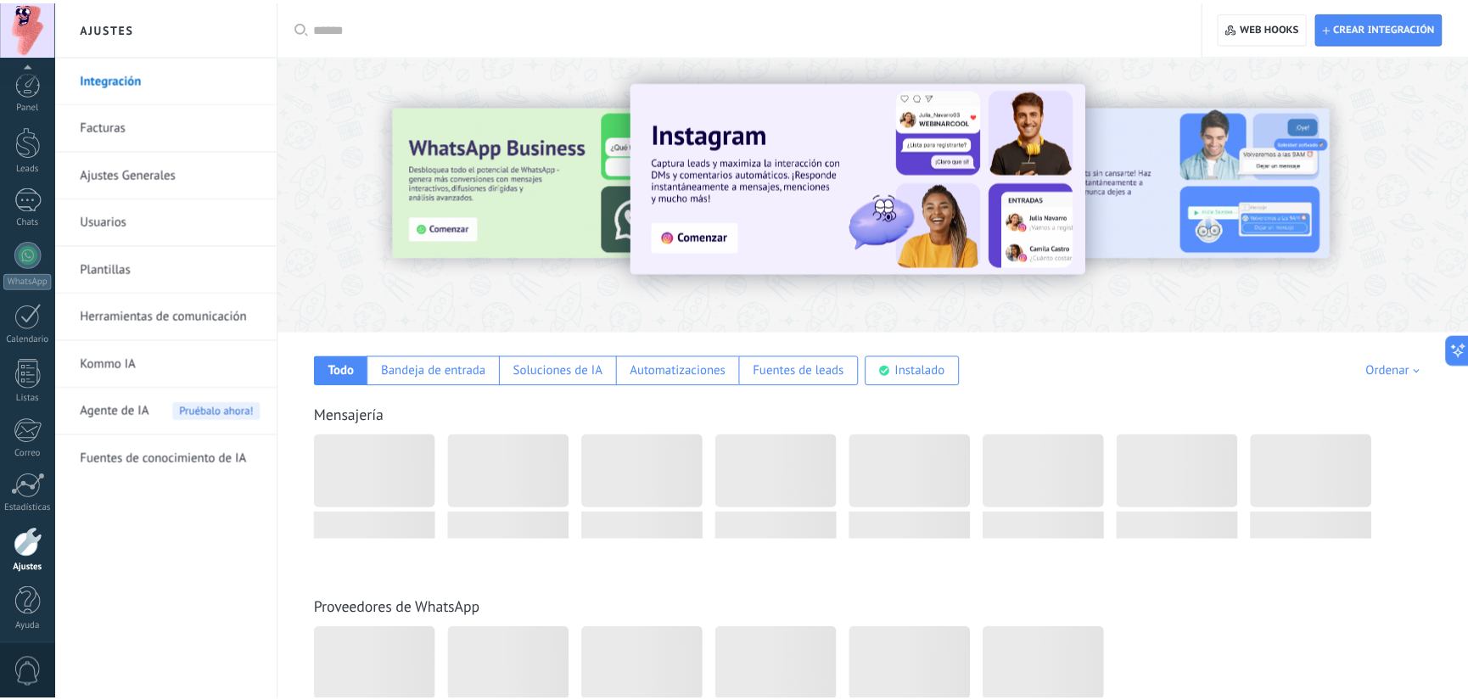
scroll to position [6, 0]
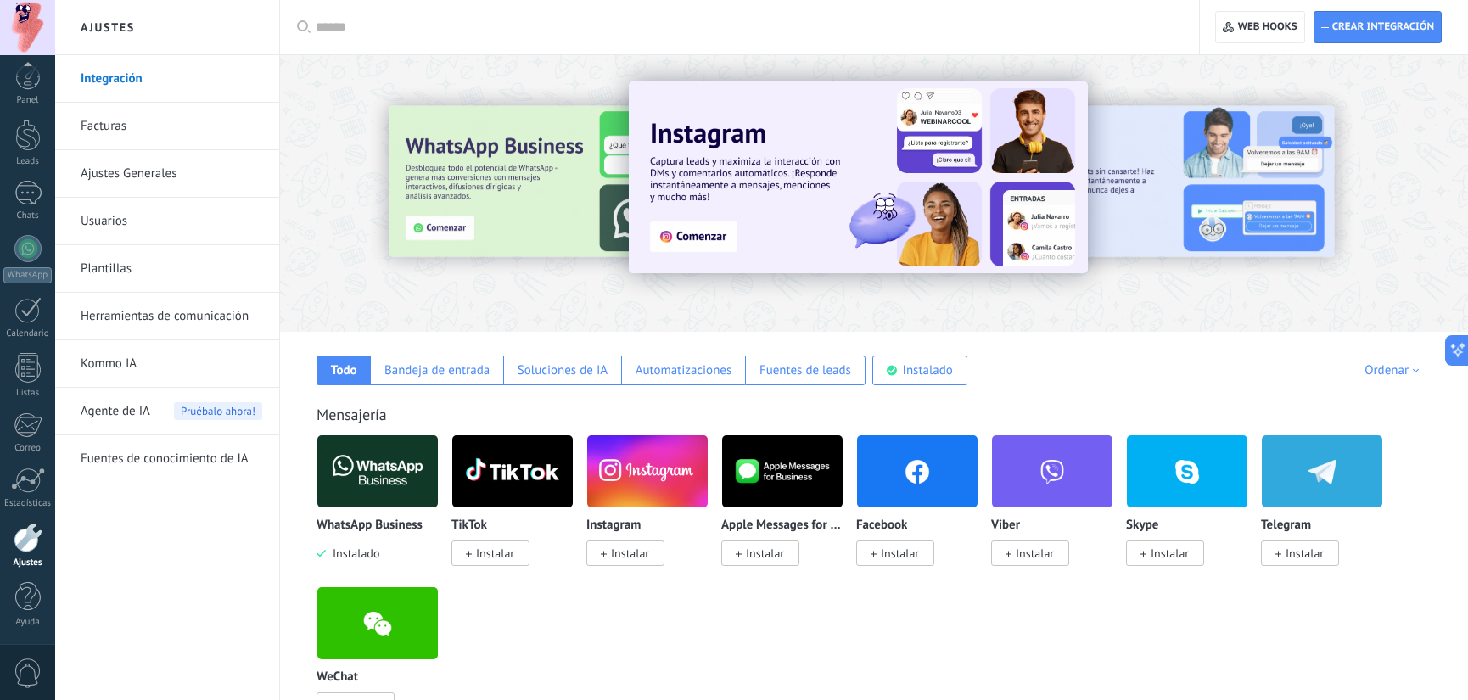
click at [116, 82] on link "Integración" at bounding box center [172, 79] width 182 height 48
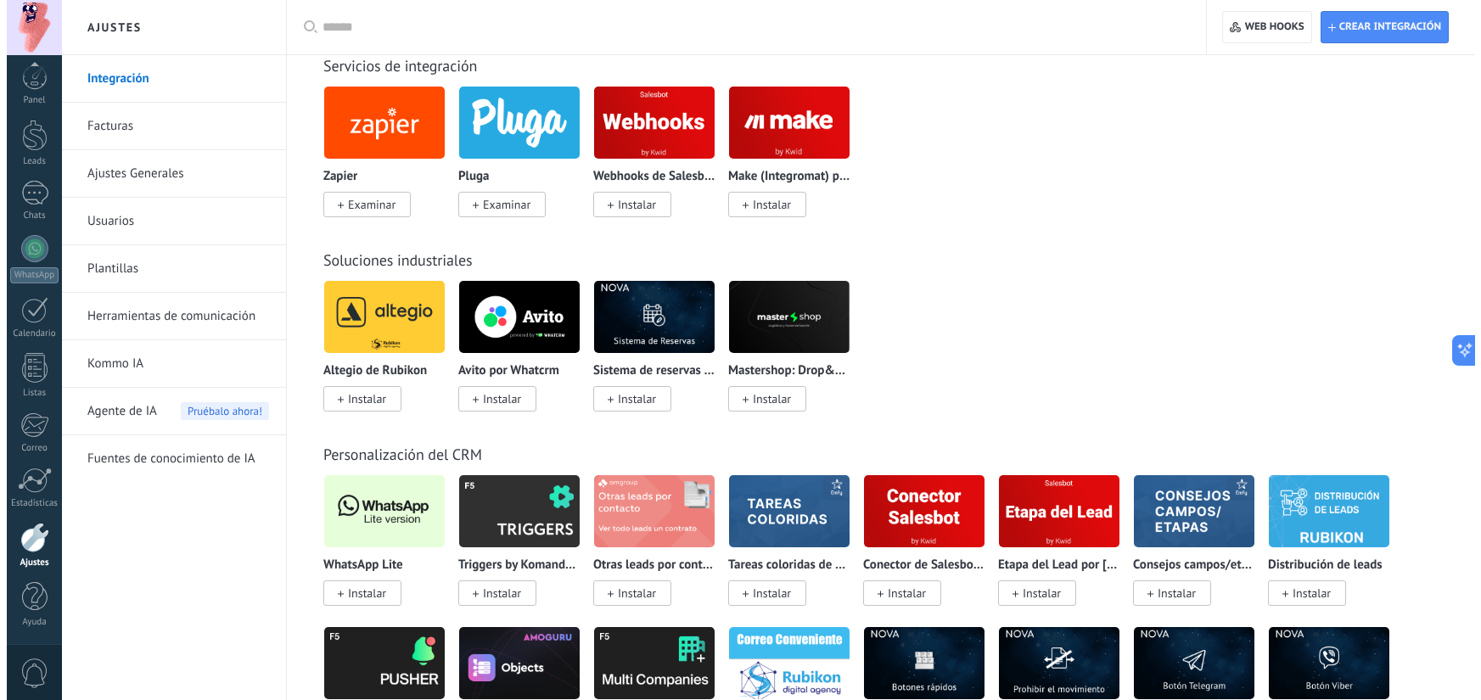
scroll to position [2878, 0]
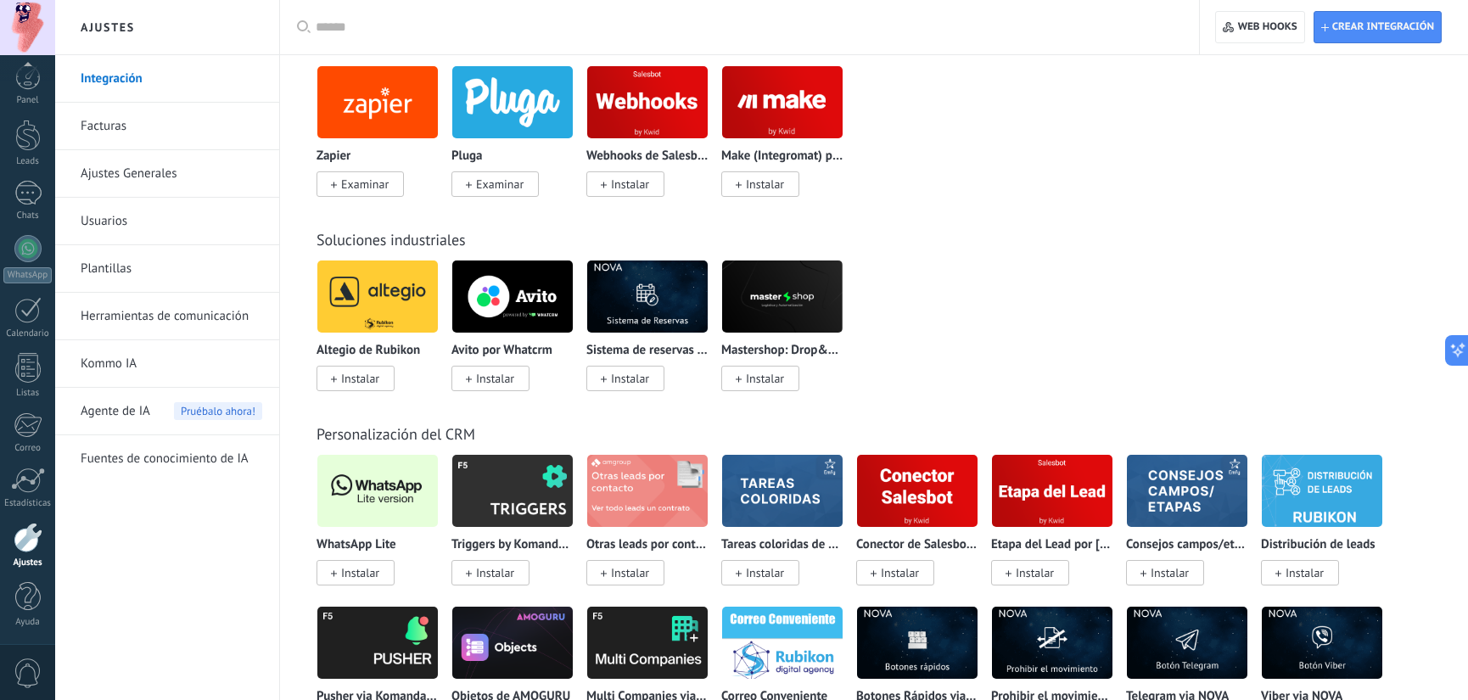
click at [379, 569] on span "Instalar" at bounding box center [360, 572] width 38 height 15
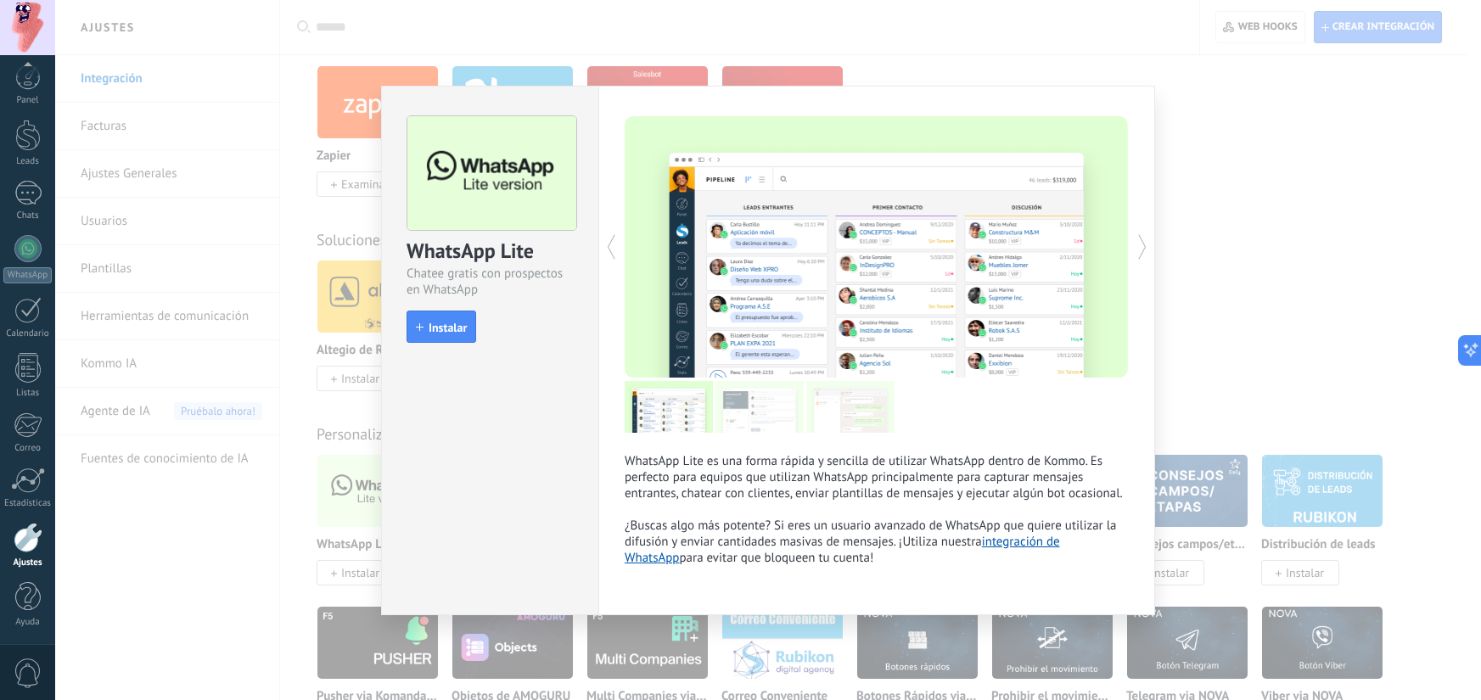
click at [479, 328] on div "install Instalar" at bounding box center [490, 327] width 167 height 32
click at [463, 325] on span "Instalar" at bounding box center [448, 328] width 38 height 12
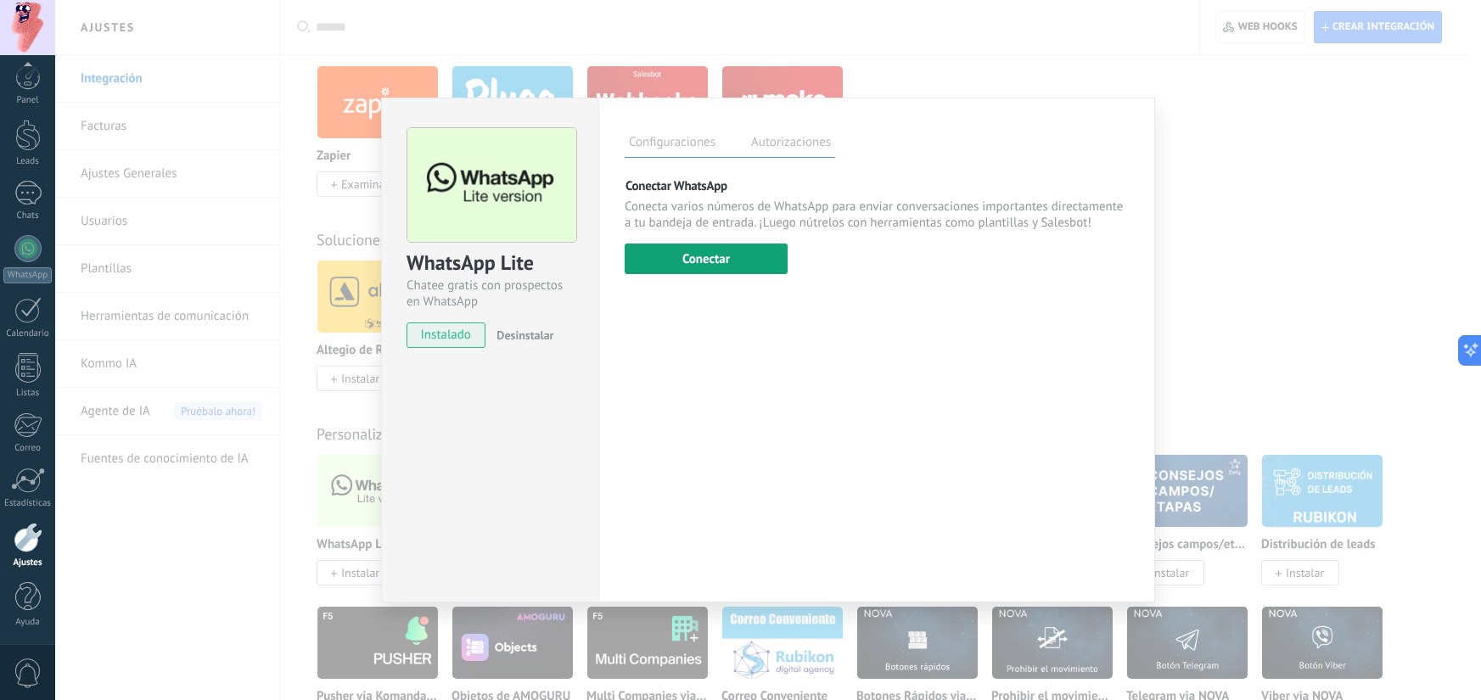
click at [689, 254] on button "Conectar" at bounding box center [706, 259] width 163 height 31
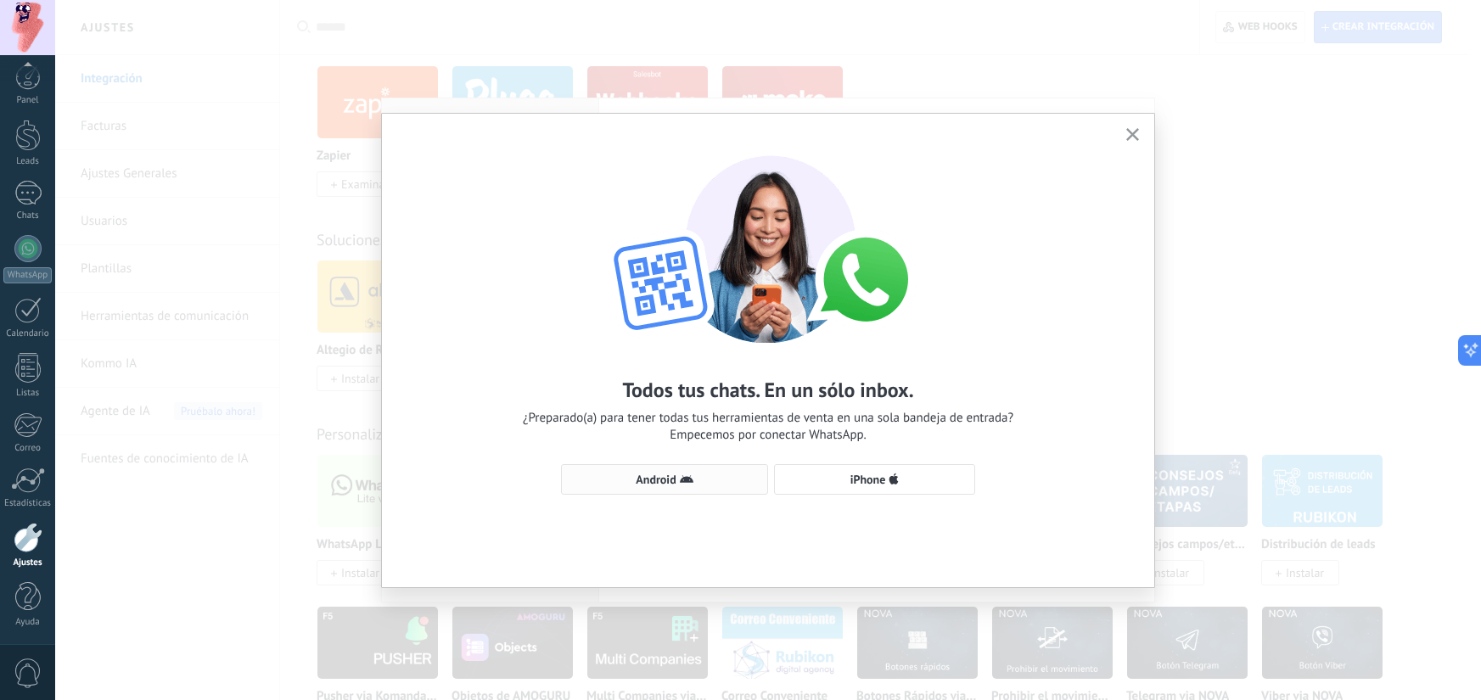
click at [703, 478] on span "Android" at bounding box center [664, 480] width 188 height 14
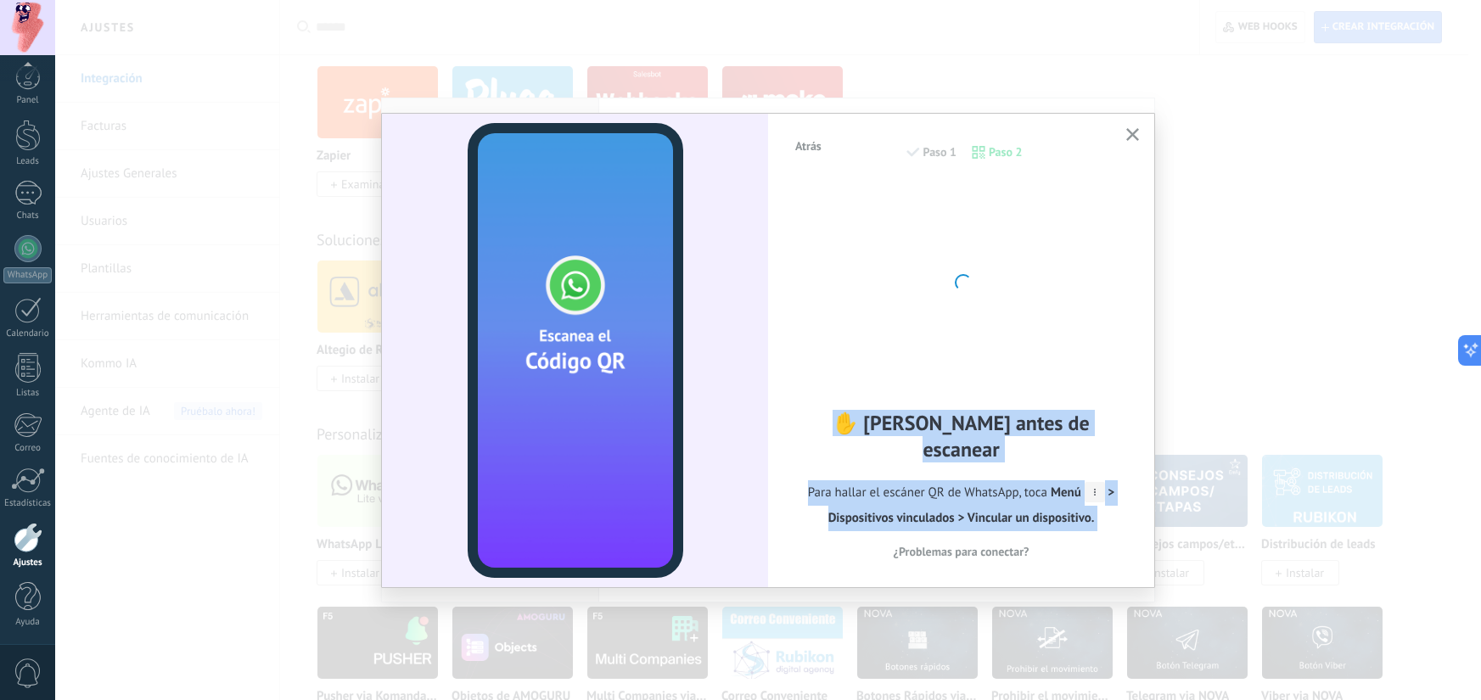
click at [1134, 124] on div "Atrás Paso 1 Paso 2 ✋ Lee antes de escanear Para hallar el escáner QR de WhatsA…" at bounding box center [768, 351] width 772 height 474
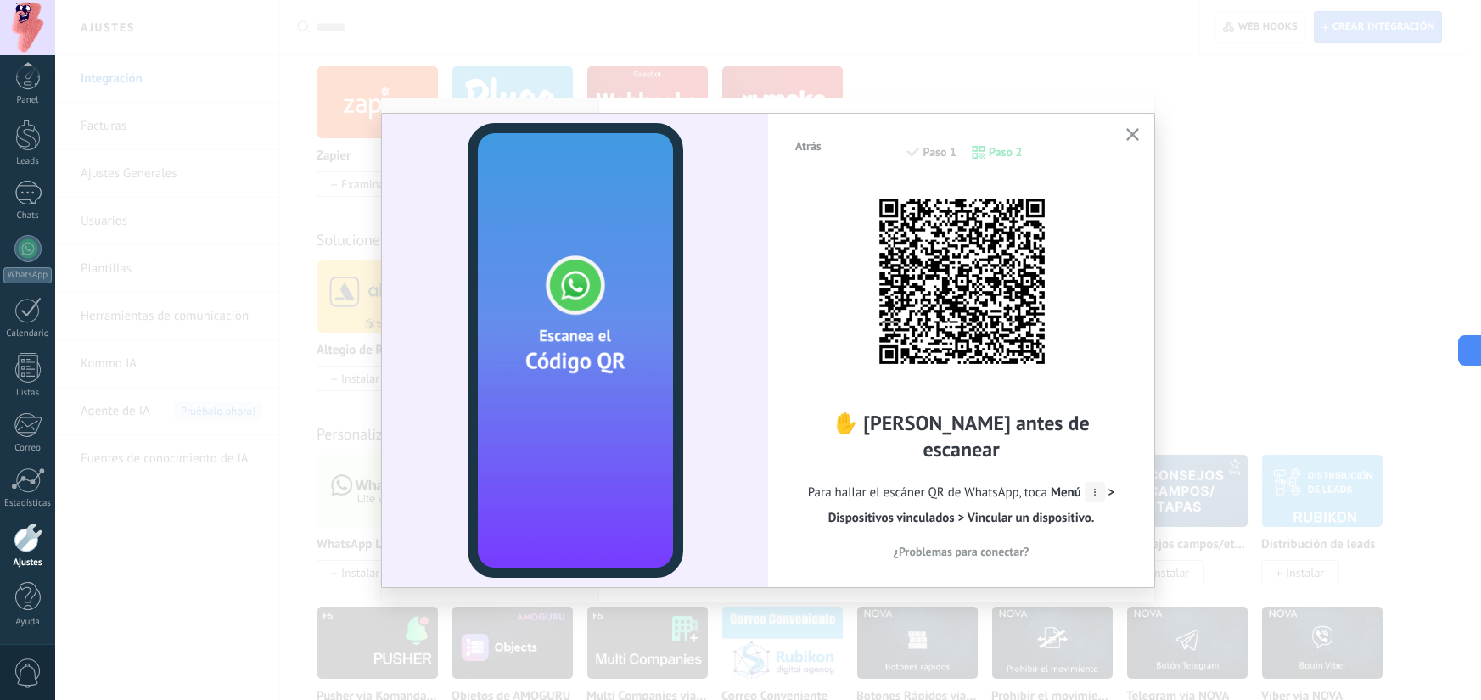
click at [1091, 286] on div "✋ Lee antes de escanear Para hallar el escáner QR de WhatsApp, toca Menú > Disp…" at bounding box center [961, 371] width 335 height 379
click at [1087, 280] on div "✋ Lee antes de escanear Para hallar el escáner QR de WhatsApp, toca Menú > Disp…" at bounding box center [961, 371] width 335 height 379
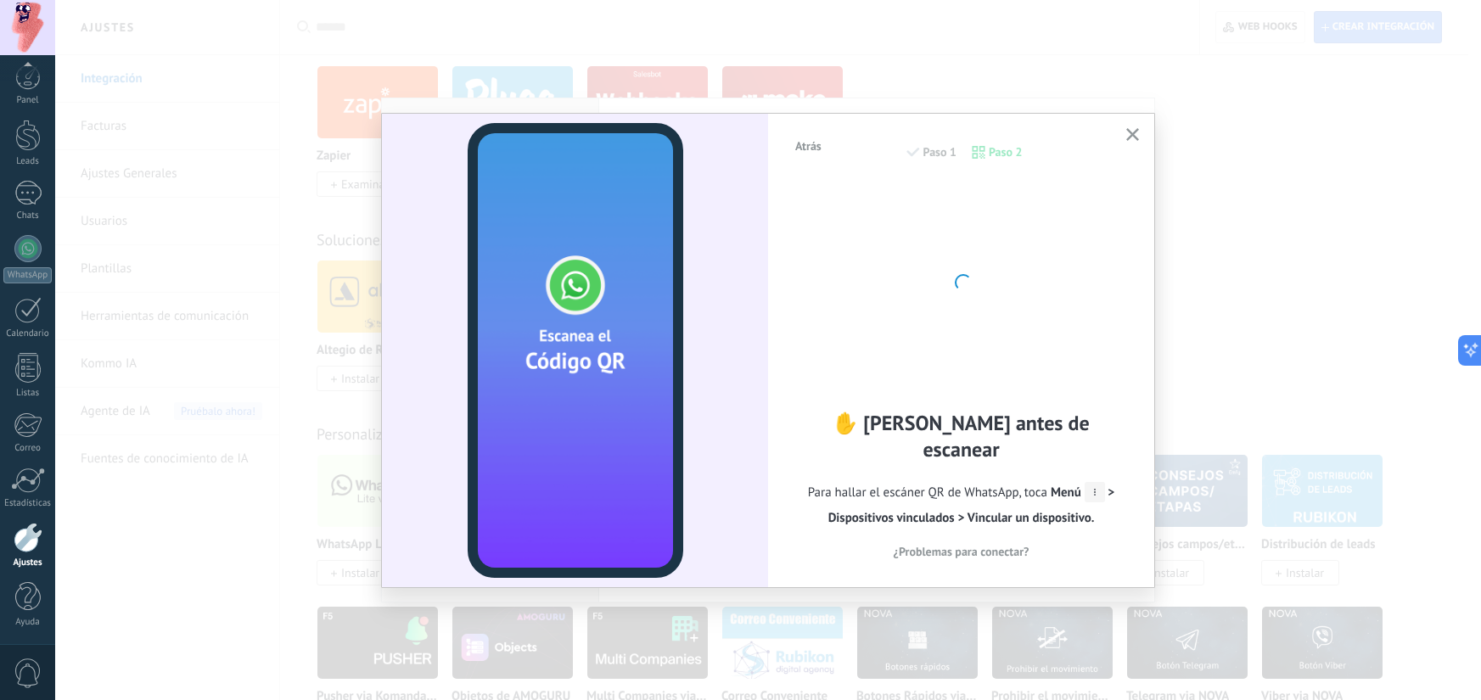
click at [1112, 485] on span "Menú > Dispositivos vinculados > Vincular un dispositivo." at bounding box center [971, 506] width 287 height 42
click at [1102, 485] on span "Menú > Dispositivos vinculados > Vincular un dispositivo." at bounding box center [971, 506] width 287 height 42
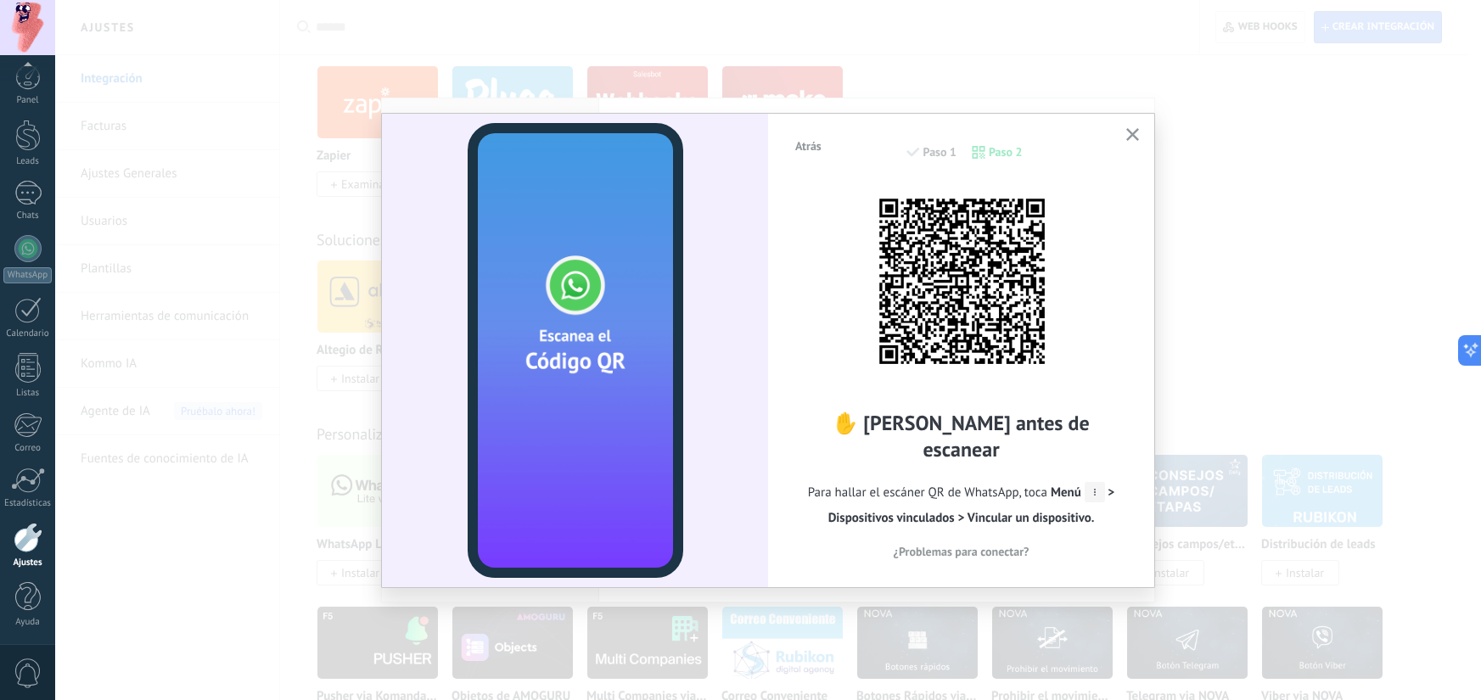
click at [1096, 482] on icon at bounding box center [1095, 492] width 20 height 20
click at [932, 157] on div "Atrás Paso 1 Paso 2" at bounding box center [961, 160] width 335 height 43
click at [810, 149] on span "Atrás" at bounding box center [808, 146] width 26 height 12
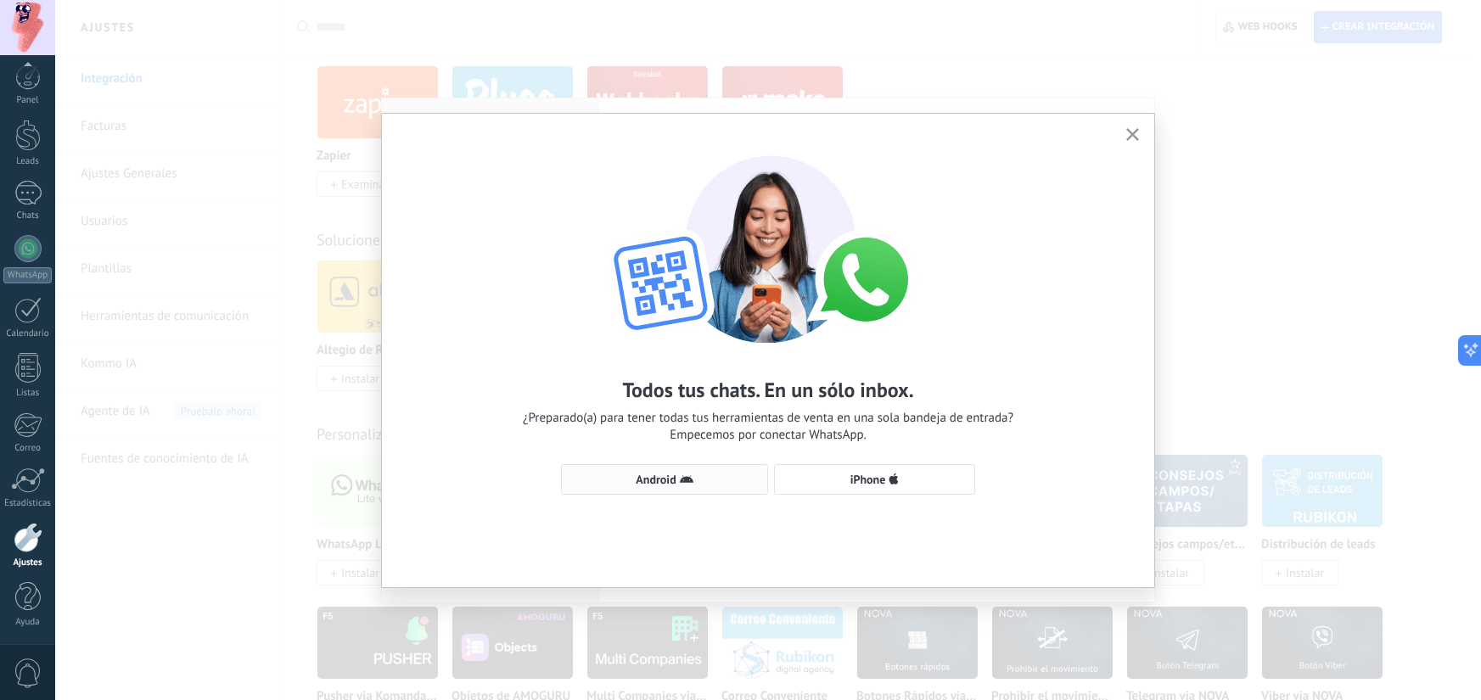
click at [705, 470] on button "Android" at bounding box center [664, 479] width 207 height 31
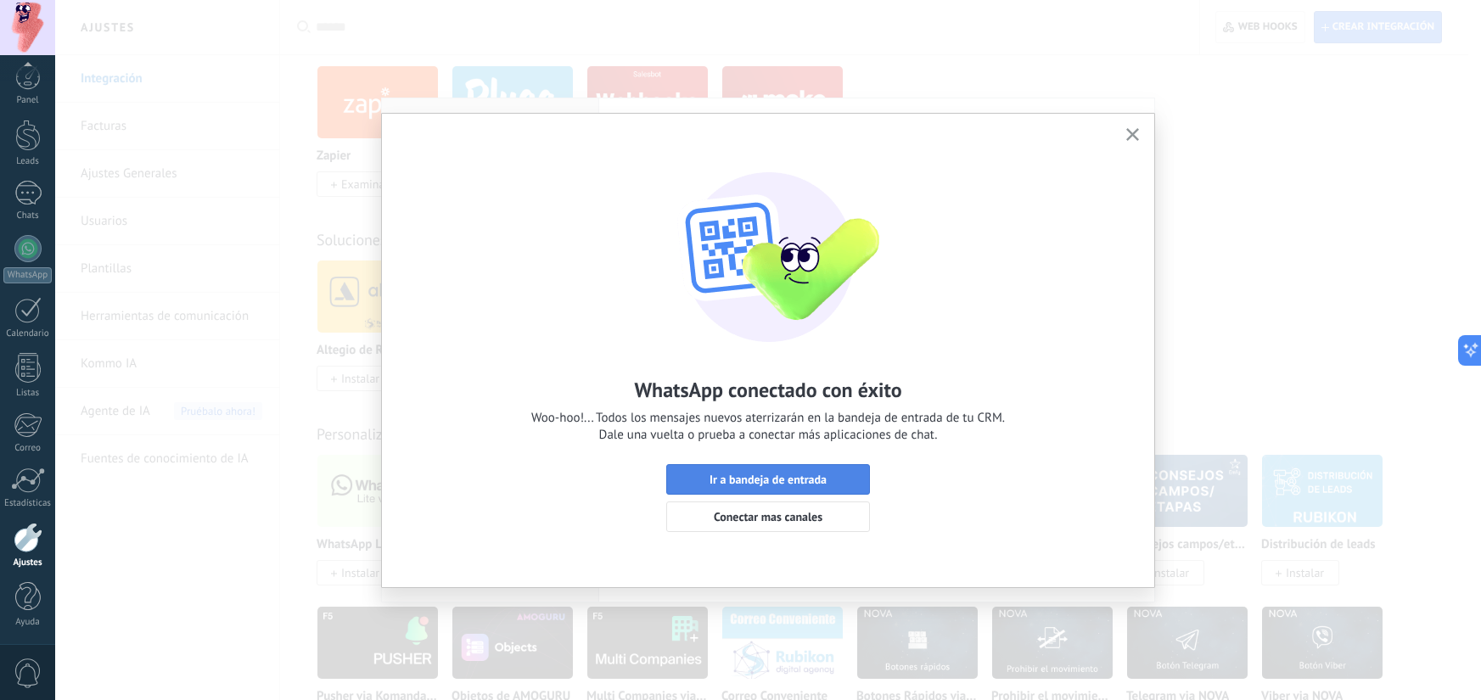
click at [793, 482] on span "Ir a bandeja de entrada" at bounding box center [767, 480] width 117 height 12
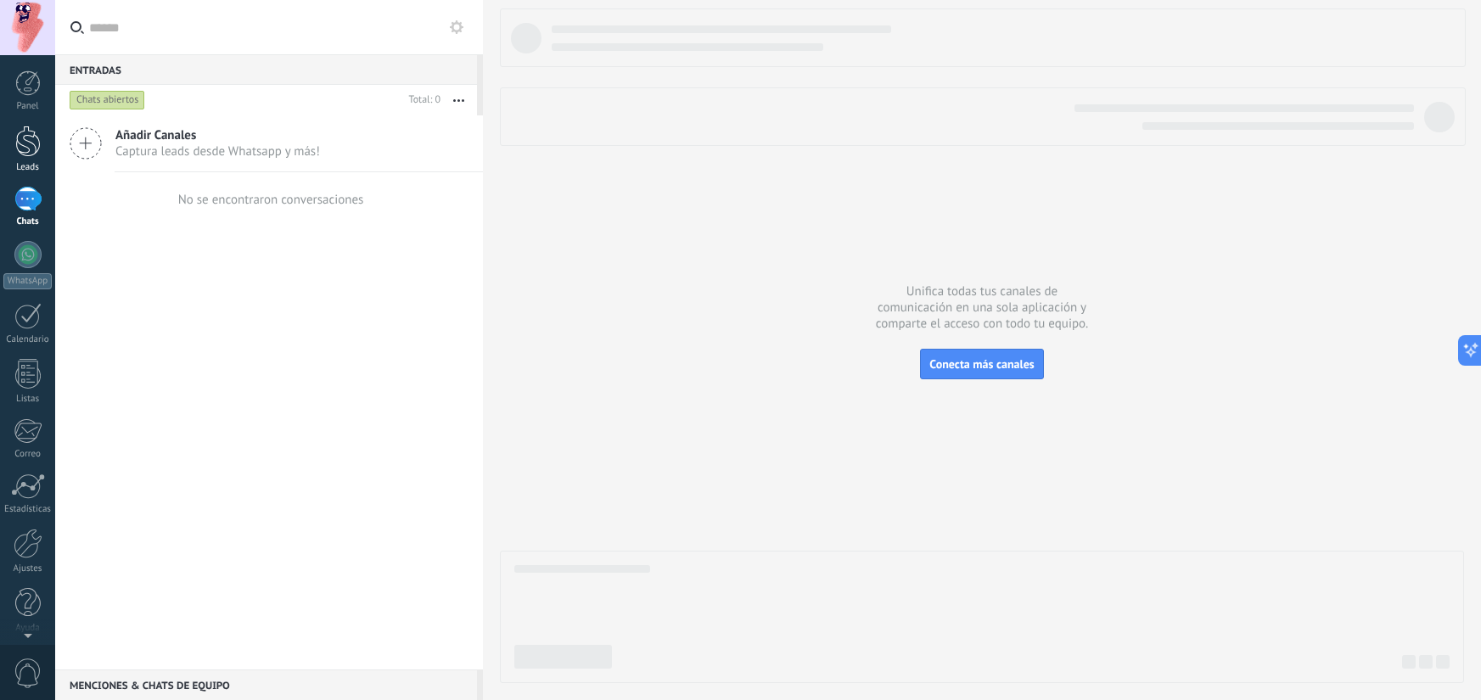
click at [24, 158] on link "Leads" at bounding box center [27, 150] width 55 height 48
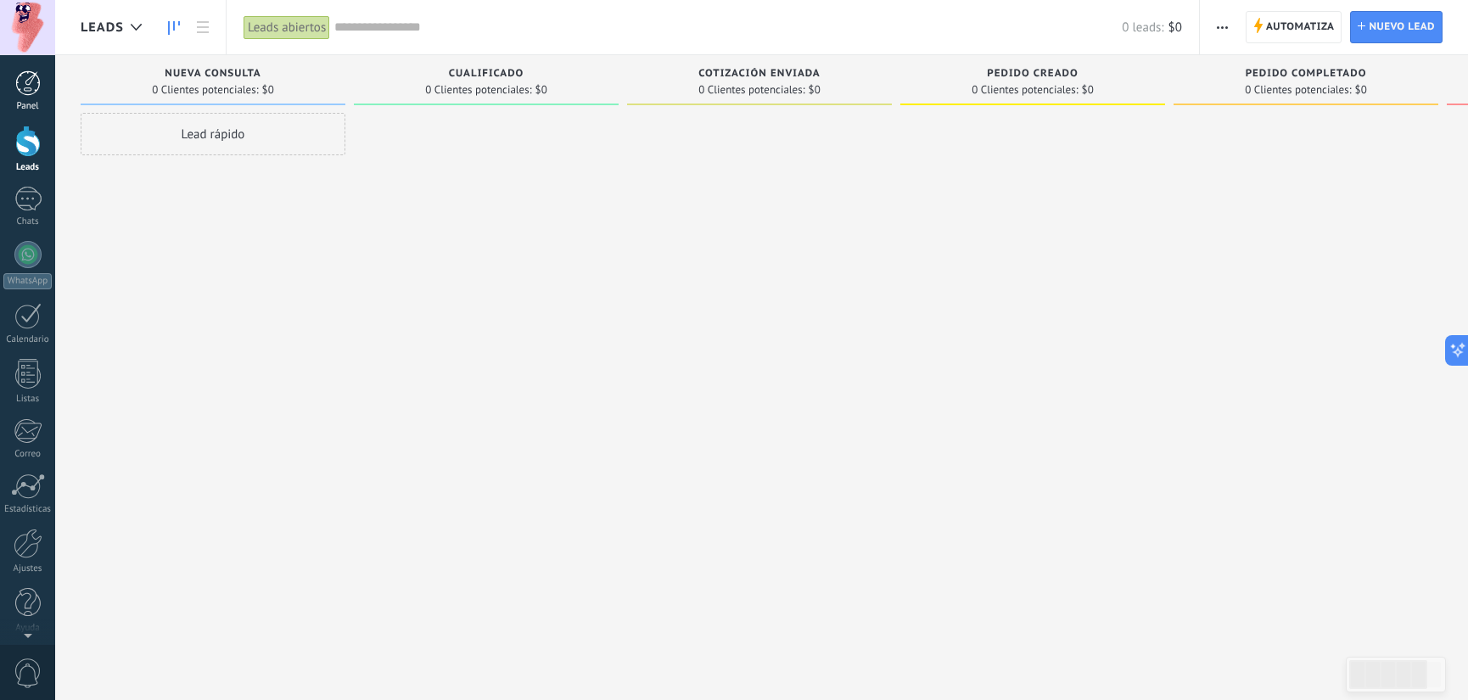
click at [10, 92] on link "Panel" at bounding box center [27, 91] width 55 height 42
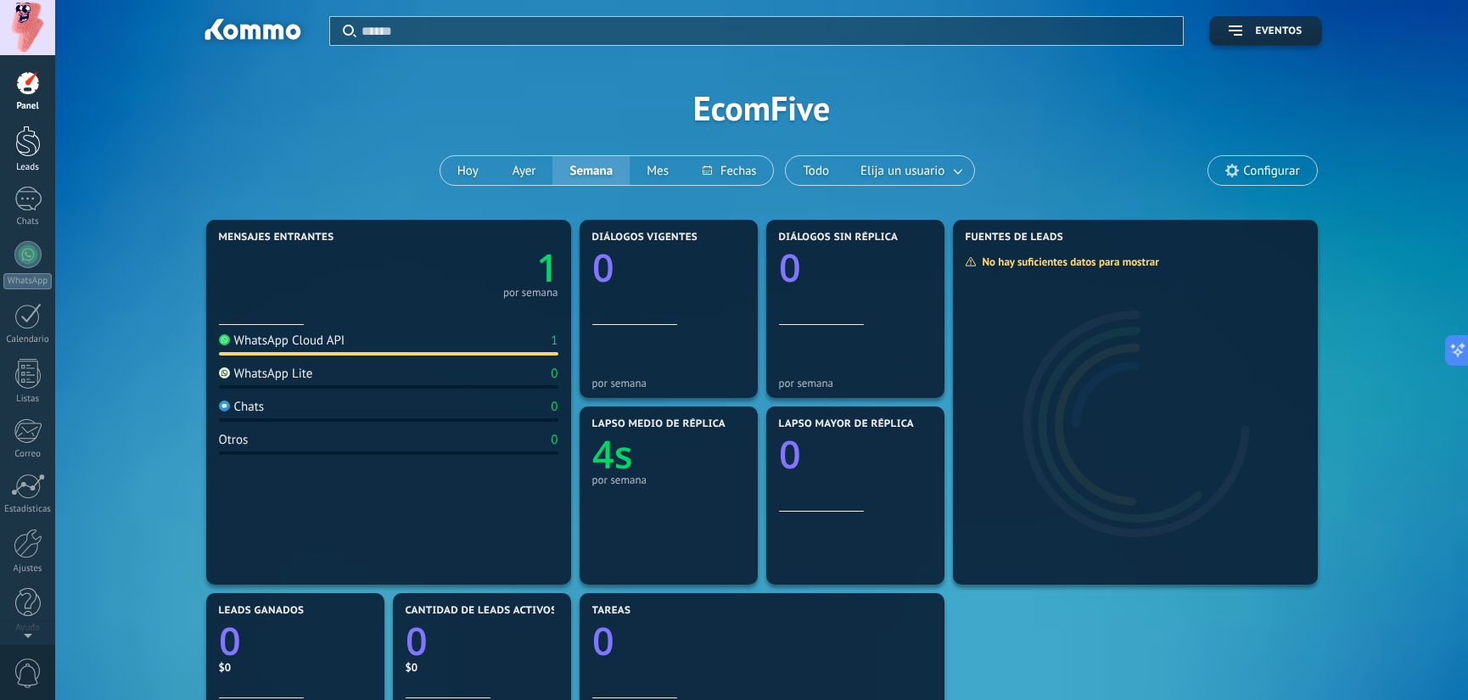
click at [31, 140] on div at bounding box center [27, 141] width 25 height 31
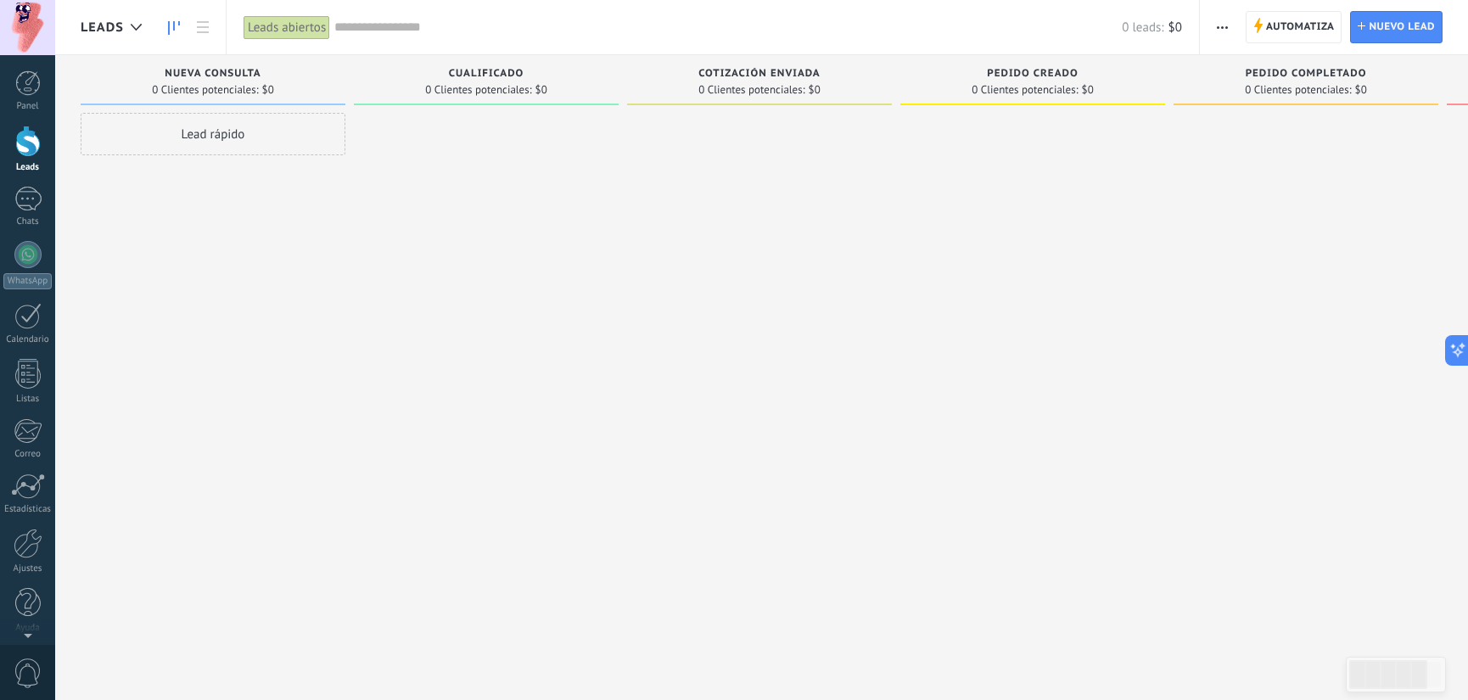
click at [29, 238] on div "Panel Leads Chats WhatsApp Clientes" at bounding box center [27, 360] width 55 height 580
click at [31, 258] on div at bounding box center [27, 254] width 27 height 27
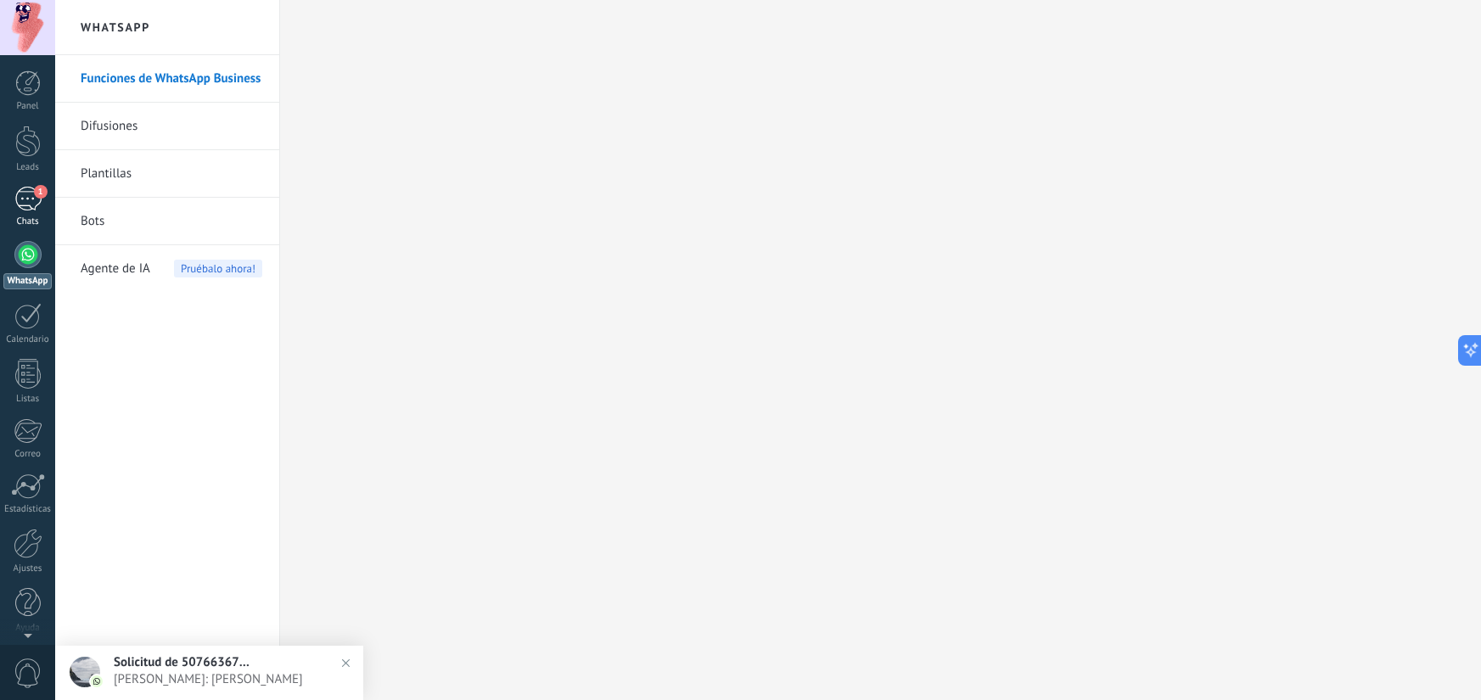
click at [31, 198] on div "1" at bounding box center [27, 199] width 27 height 25
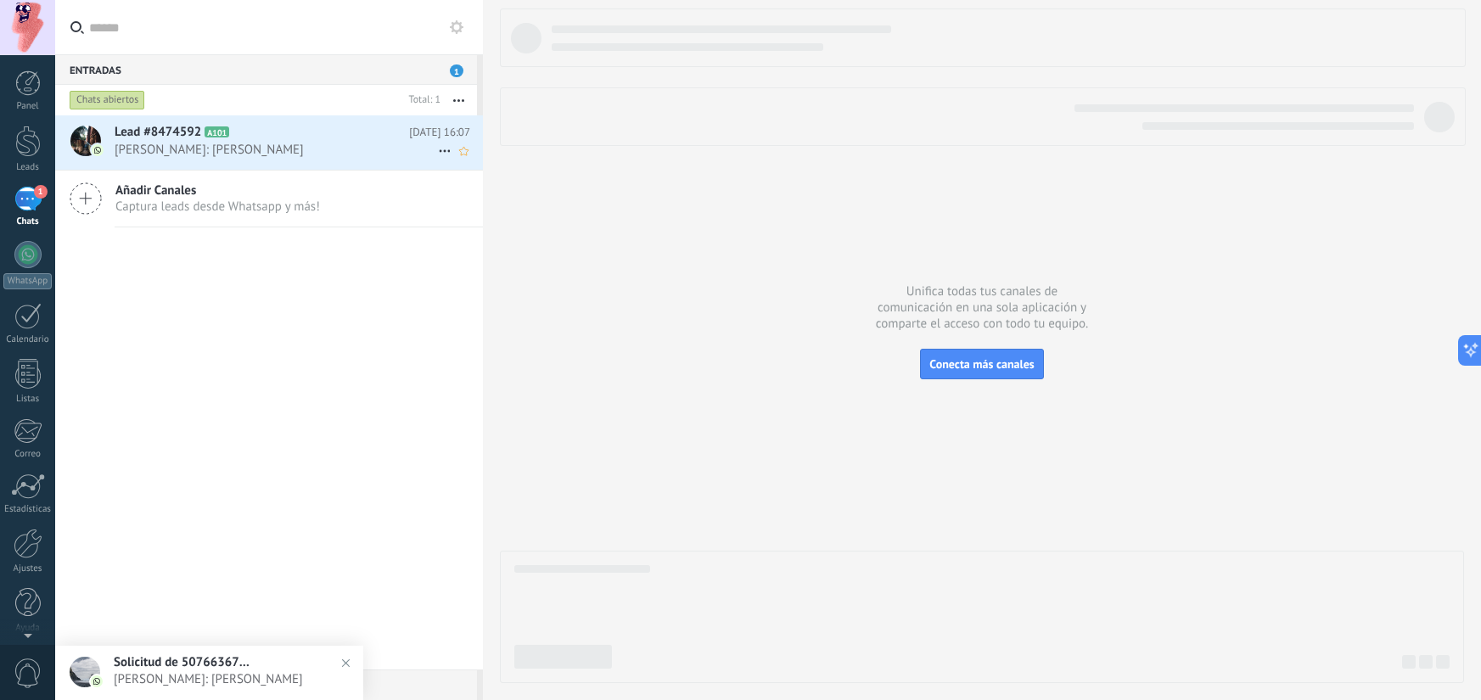
click at [244, 145] on span "Alcides Andrade: Hola sapo" at bounding box center [276, 150] width 323 height 16
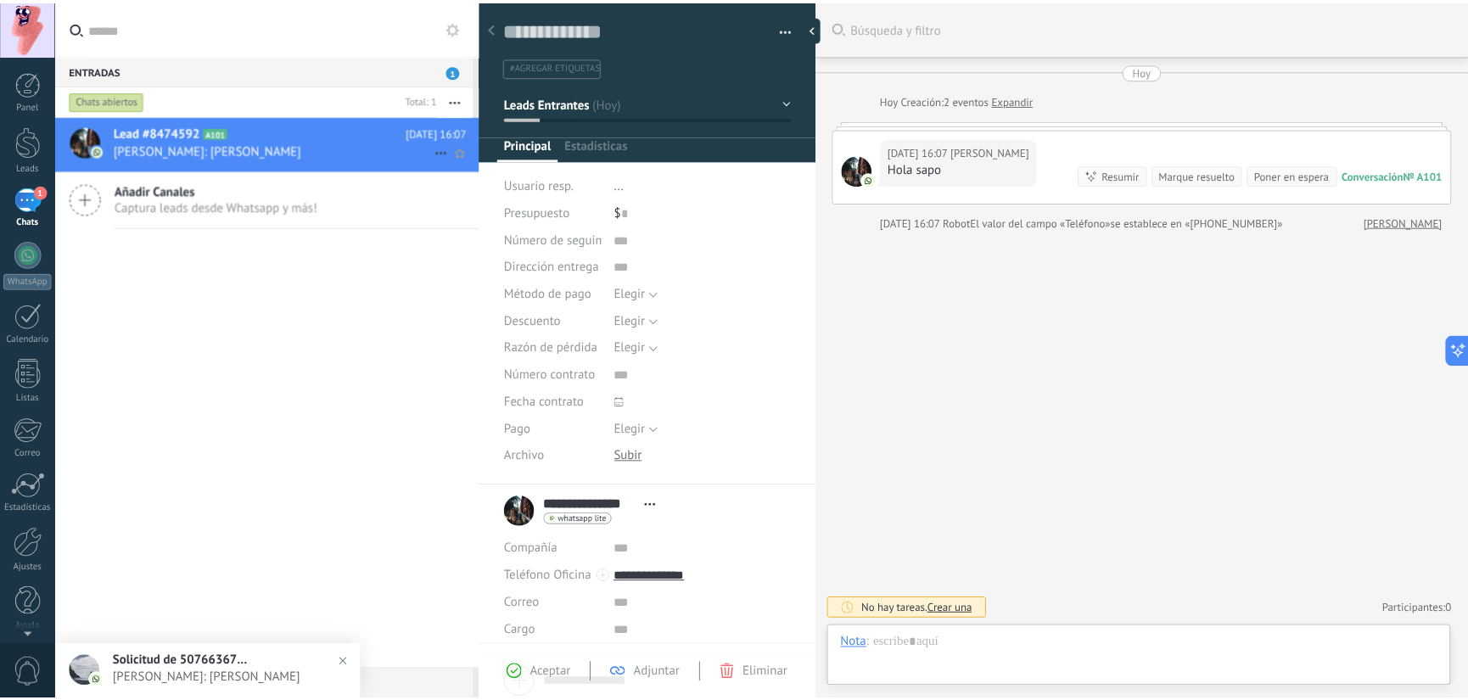
scroll to position [25, 0]
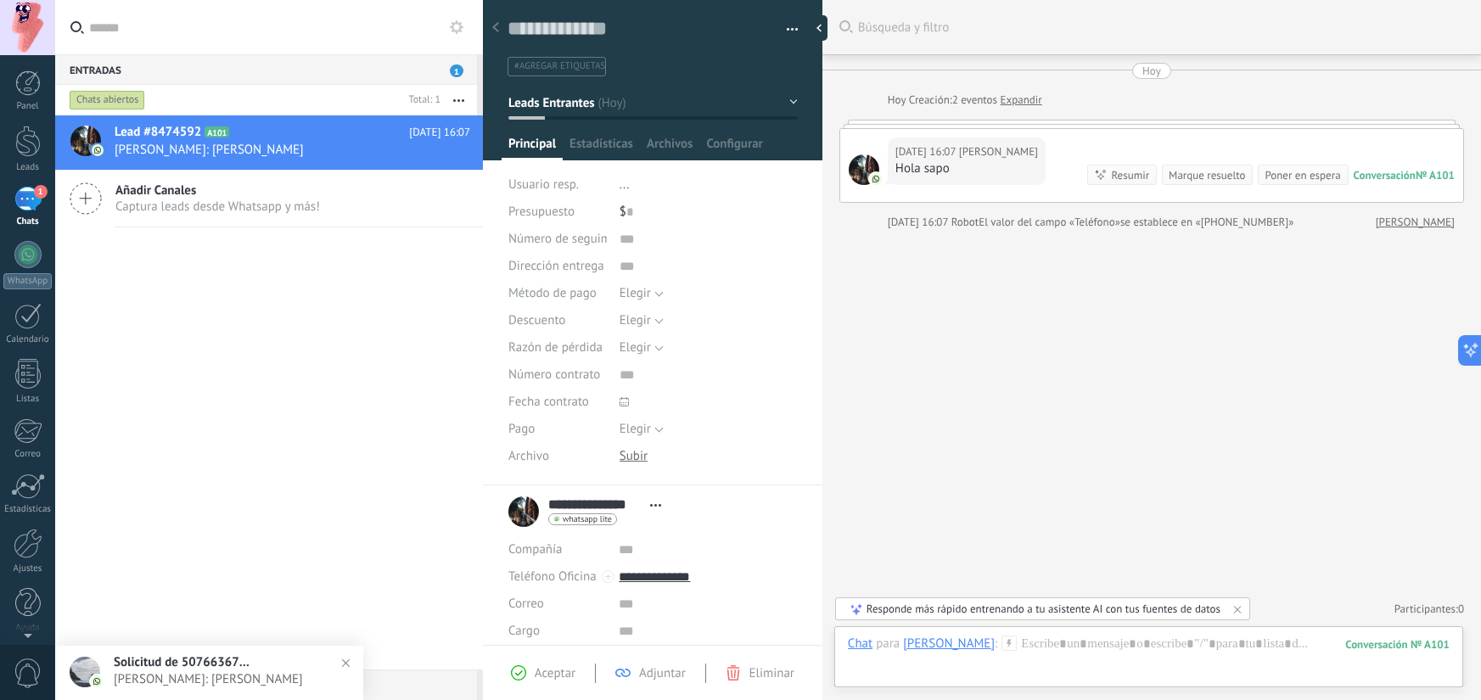
click at [501, 27] on div at bounding box center [496, 28] width 24 height 33
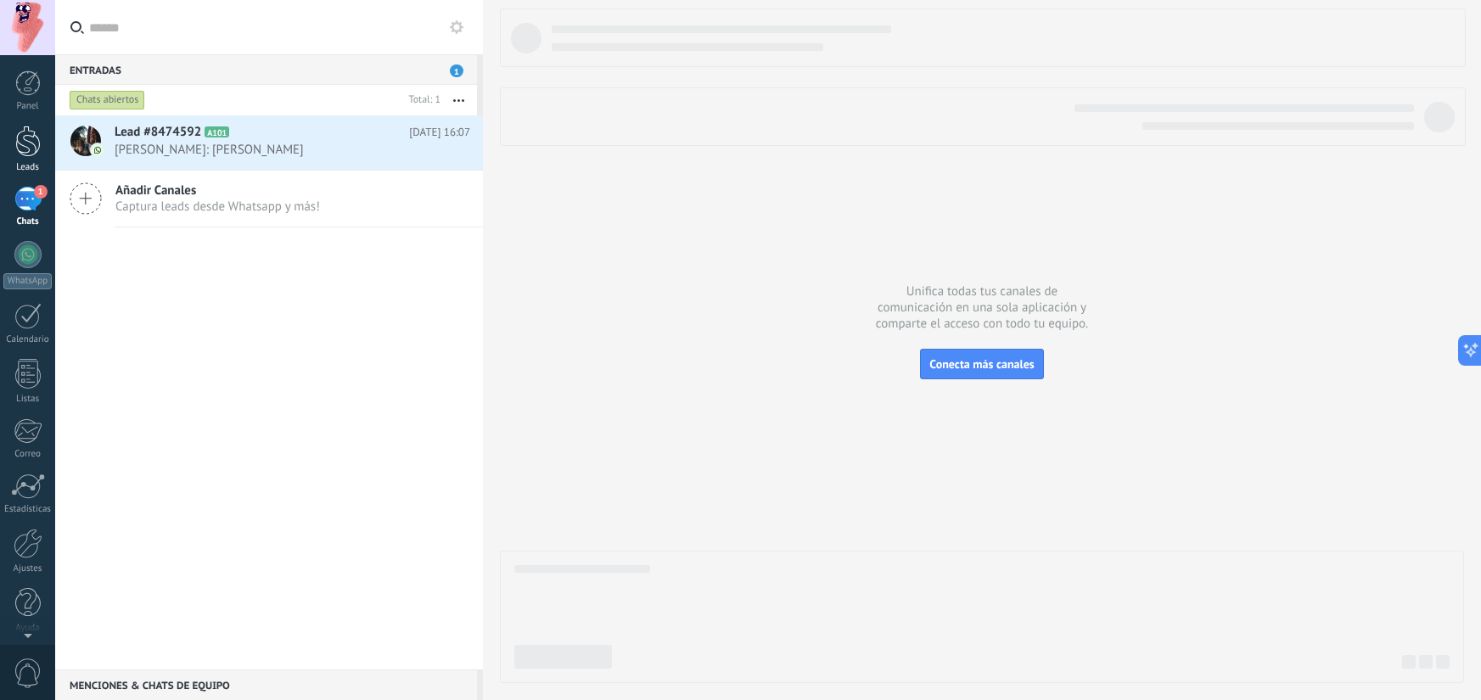
click at [30, 132] on div at bounding box center [27, 141] width 25 height 31
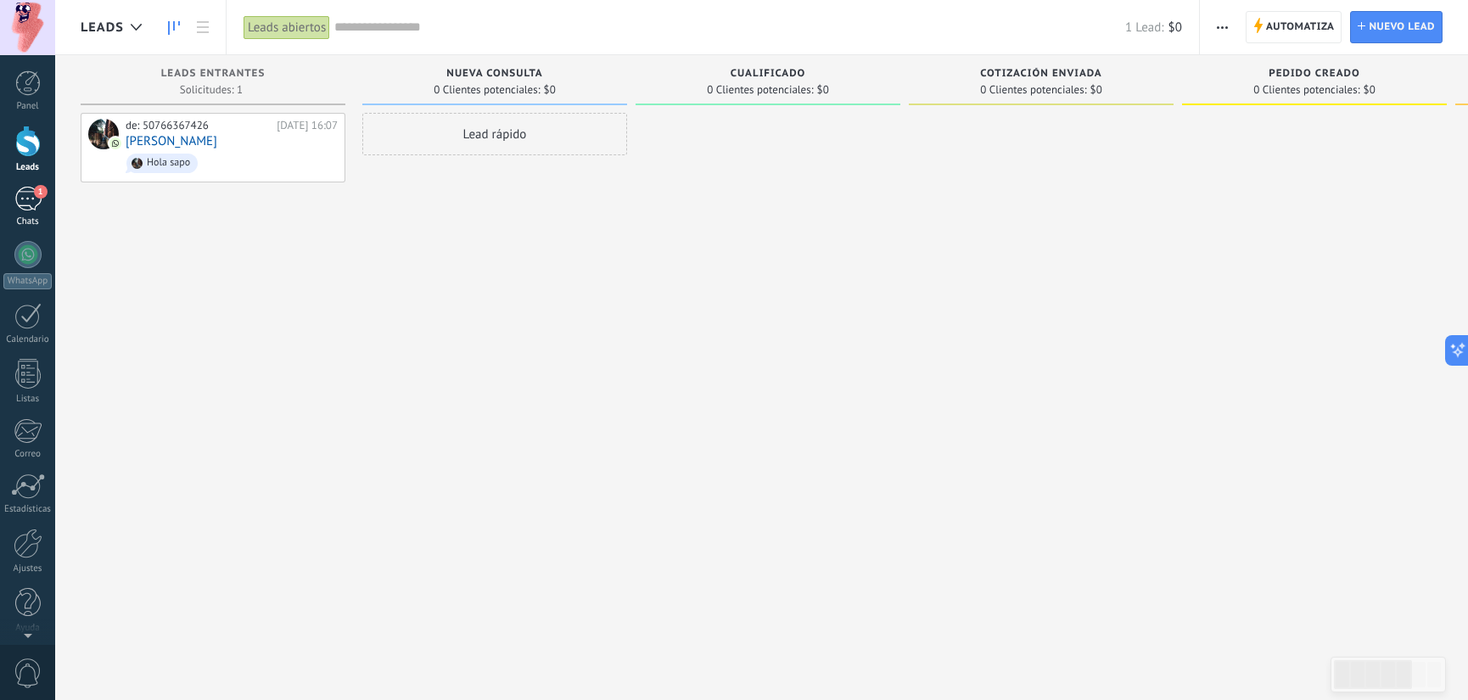
click at [27, 211] on link "1 Chats" at bounding box center [27, 207] width 55 height 41
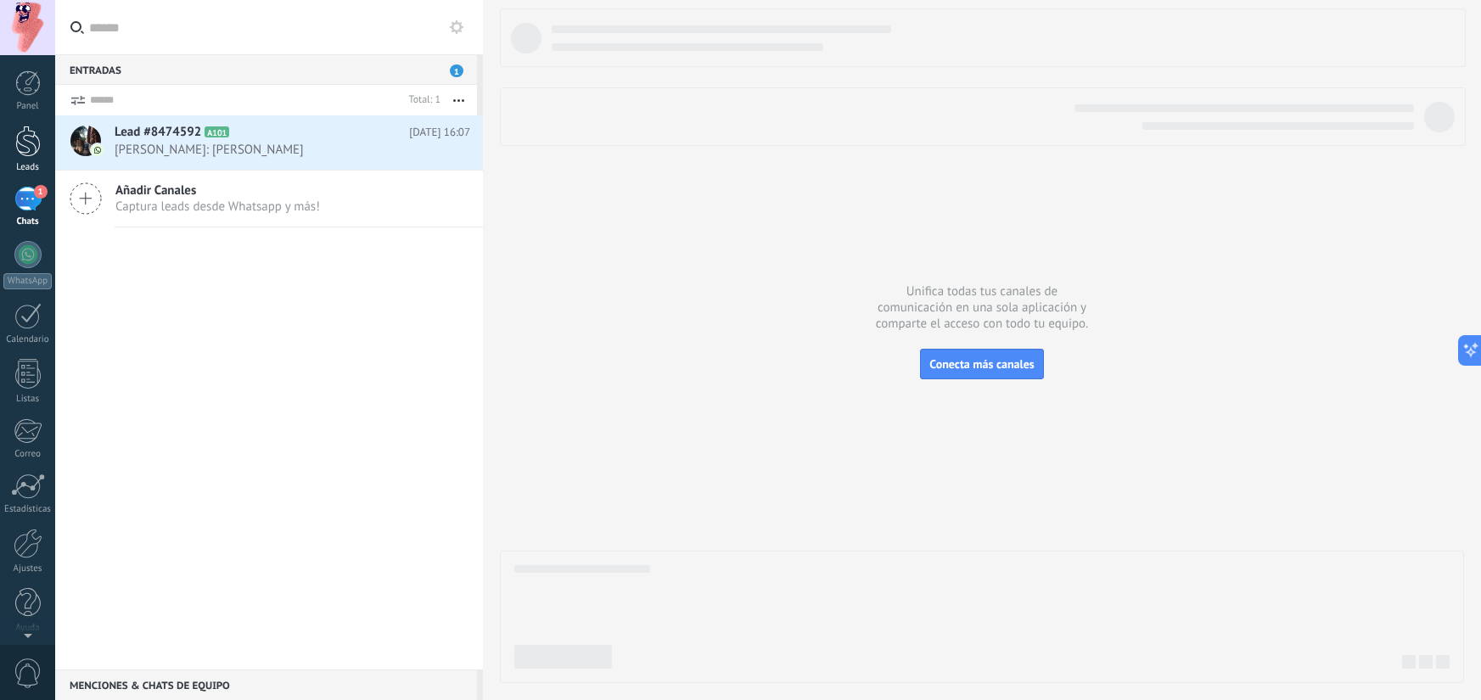
click at [36, 148] on div at bounding box center [27, 141] width 25 height 31
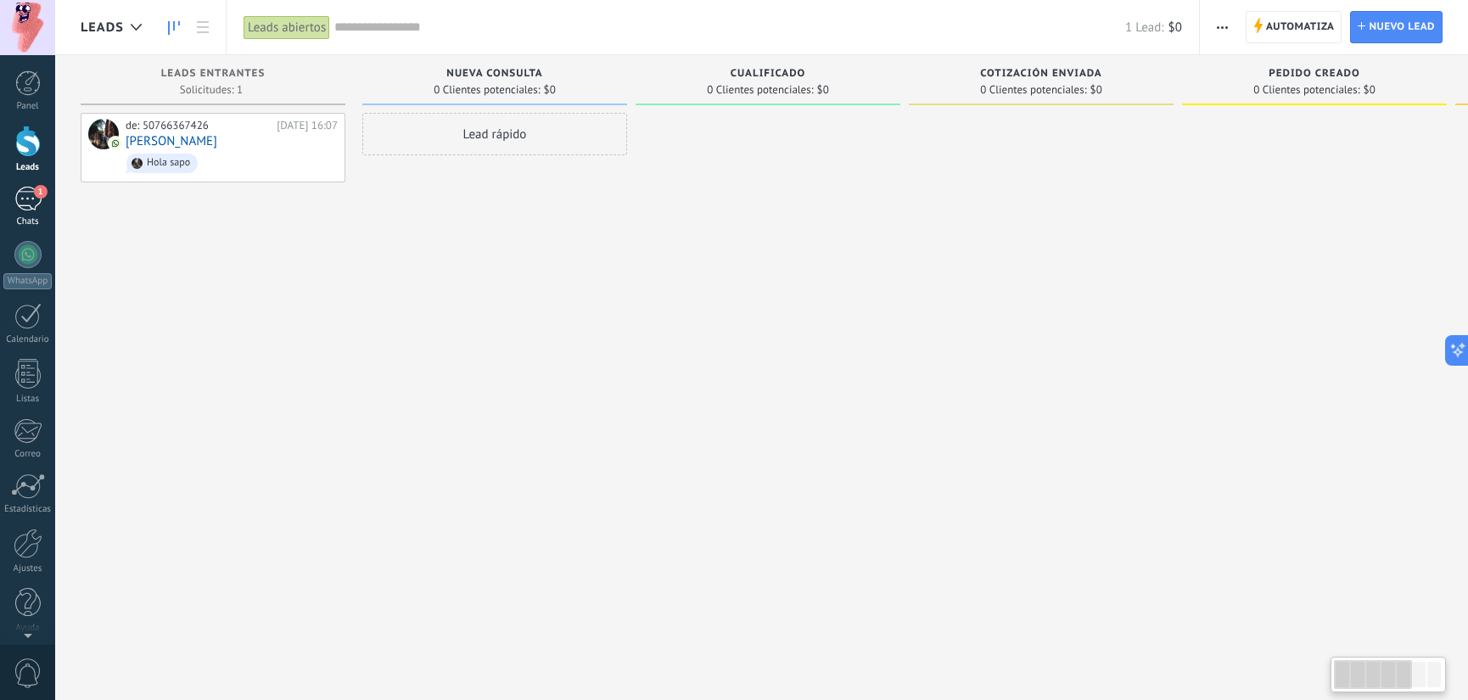
click at [25, 197] on div "1" at bounding box center [27, 199] width 27 height 25
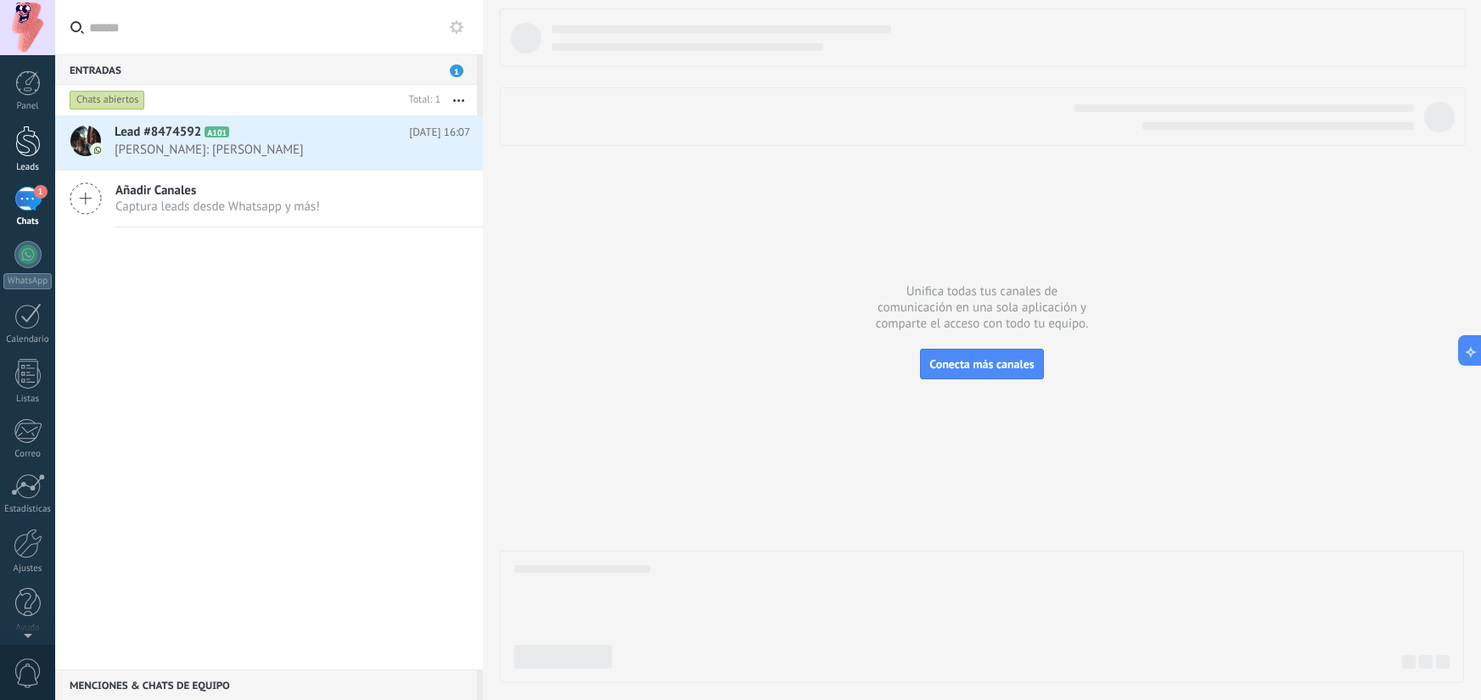
click at [42, 146] on link "Leads" at bounding box center [27, 150] width 55 height 48
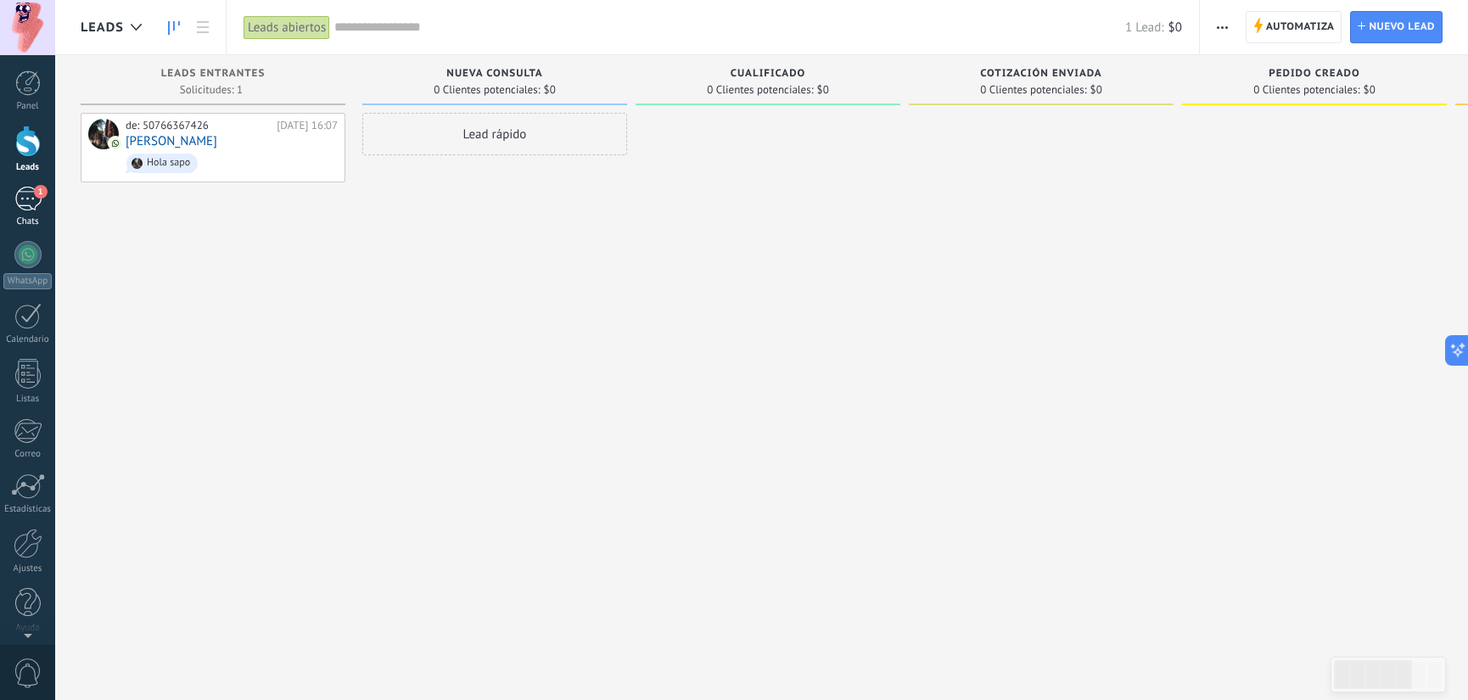
click at [42, 185] on span "1" at bounding box center [41, 192] width 14 height 14
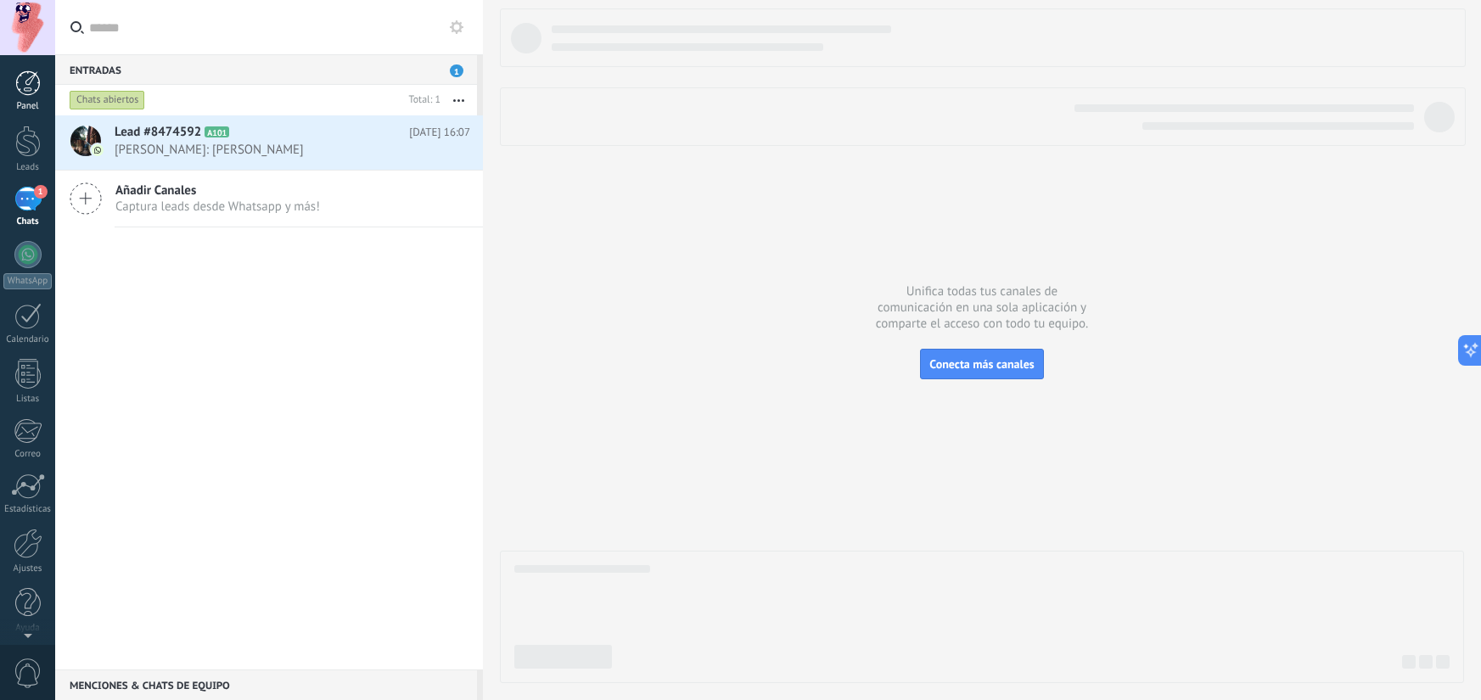
click at [34, 106] on div "Panel" at bounding box center [27, 106] width 49 height 11
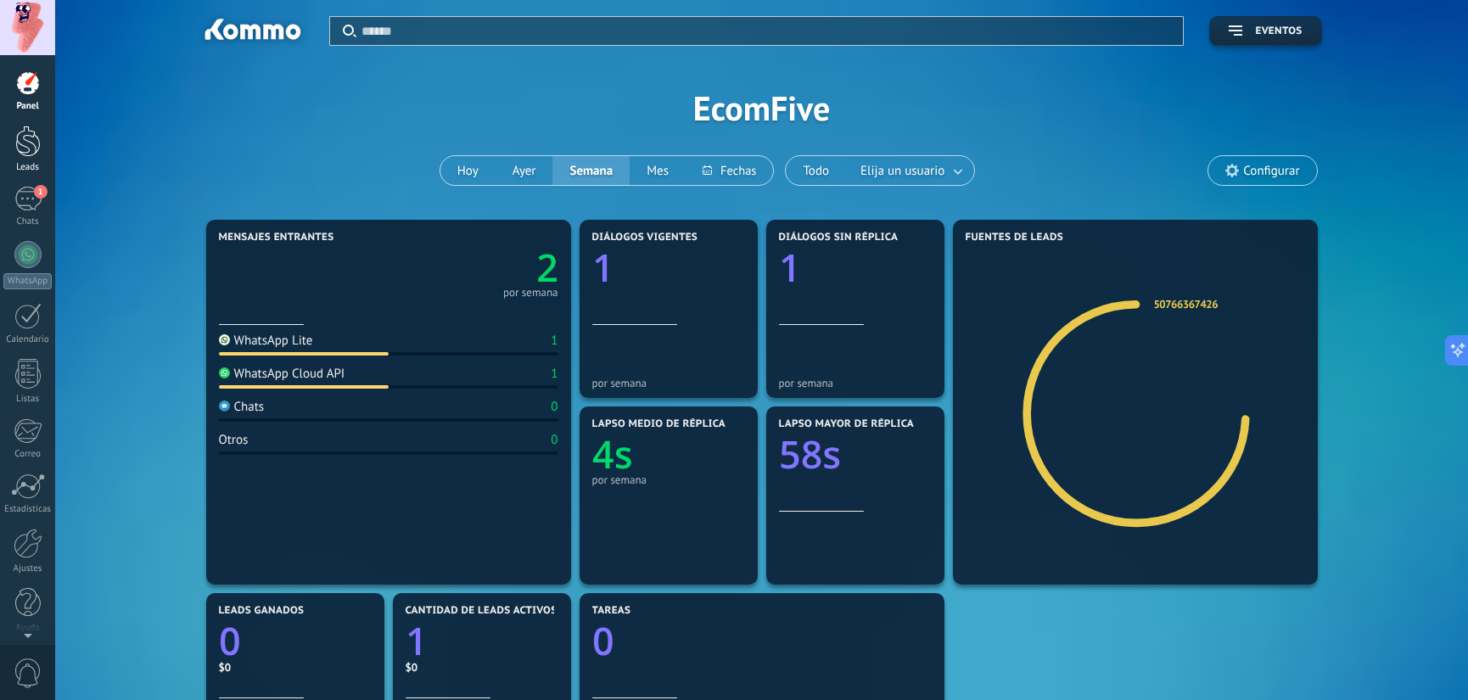
click at [38, 135] on div at bounding box center [27, 141] width 25 height 31
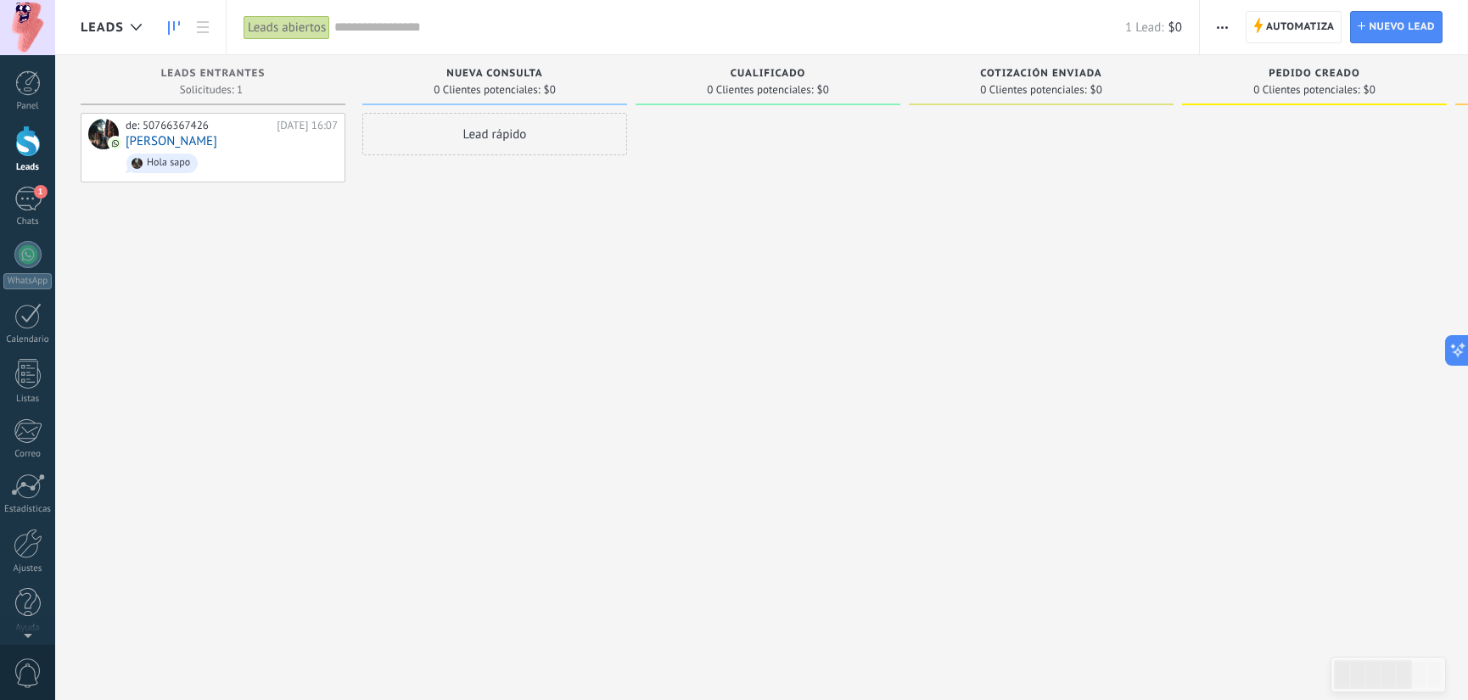
click at [35, 171] on div "Leads" at bounding box center [27, 167] width 49 height 11
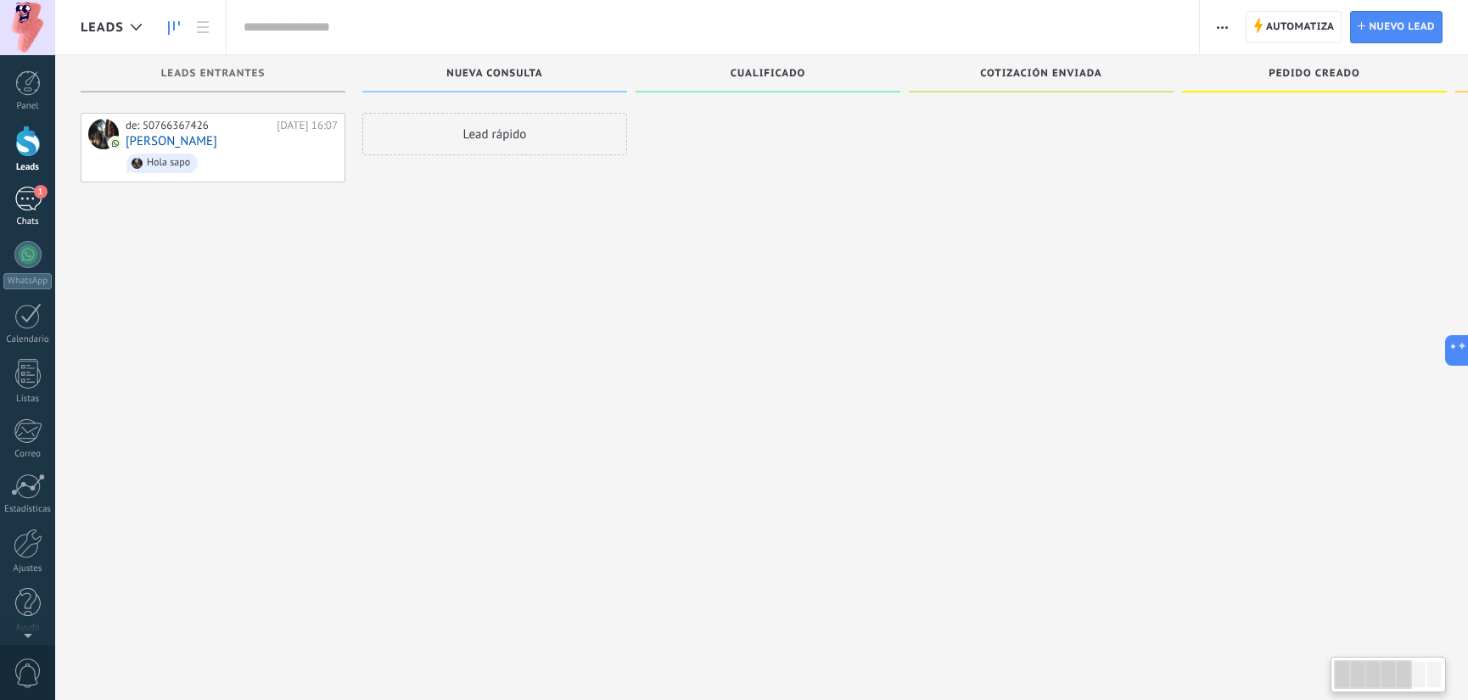
click at [29, 188] on div "1" at bounding box center [27, 199] width 27 height 25
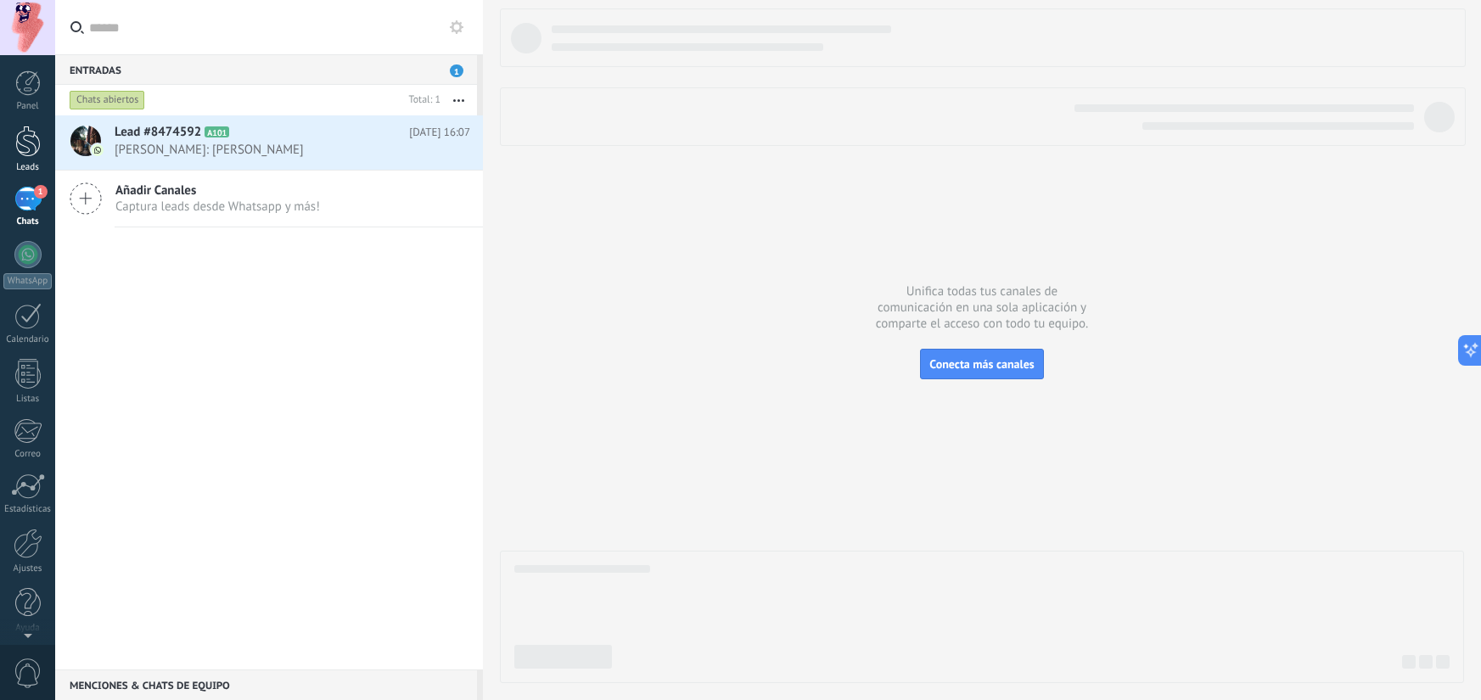
click at [32, 143] on div at bounding box center [27, 141] width 25 height 31
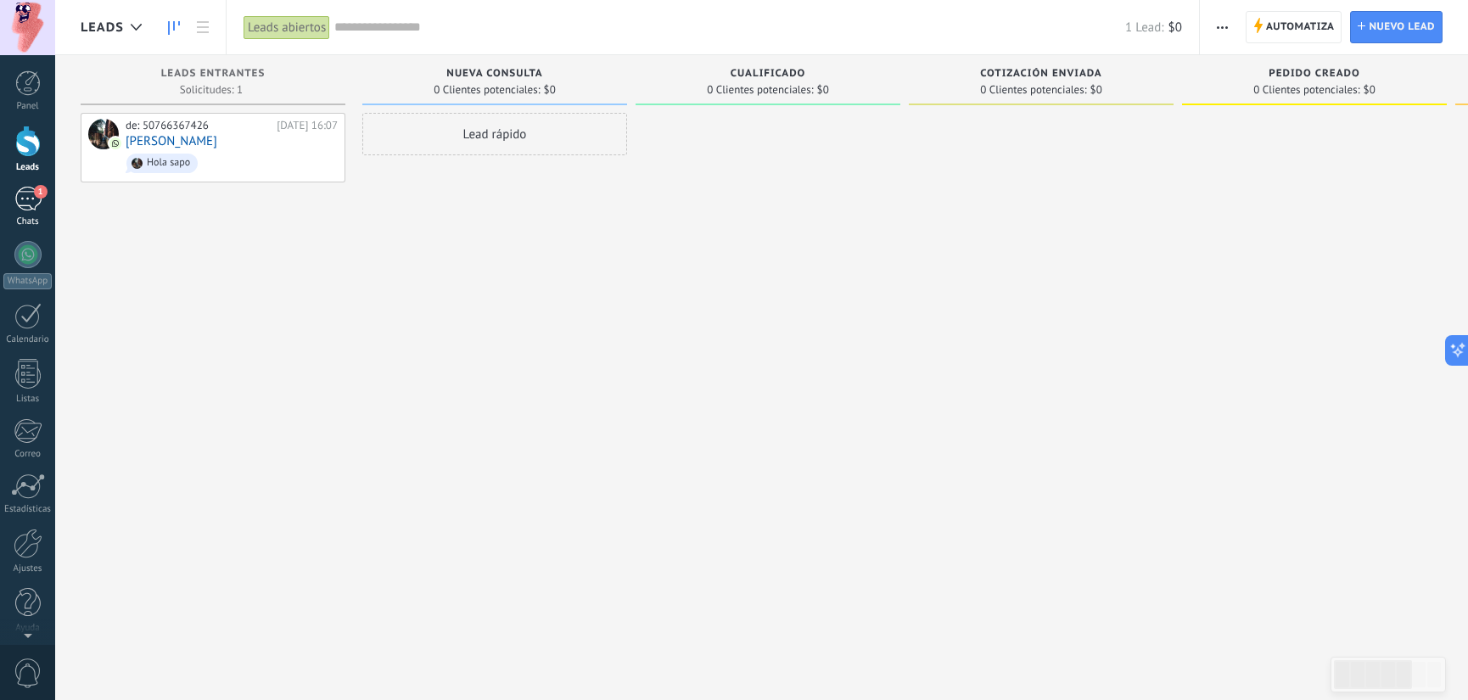
click at [28, 197] on div "1" at bounding box center [27, 199] width 27 height 25
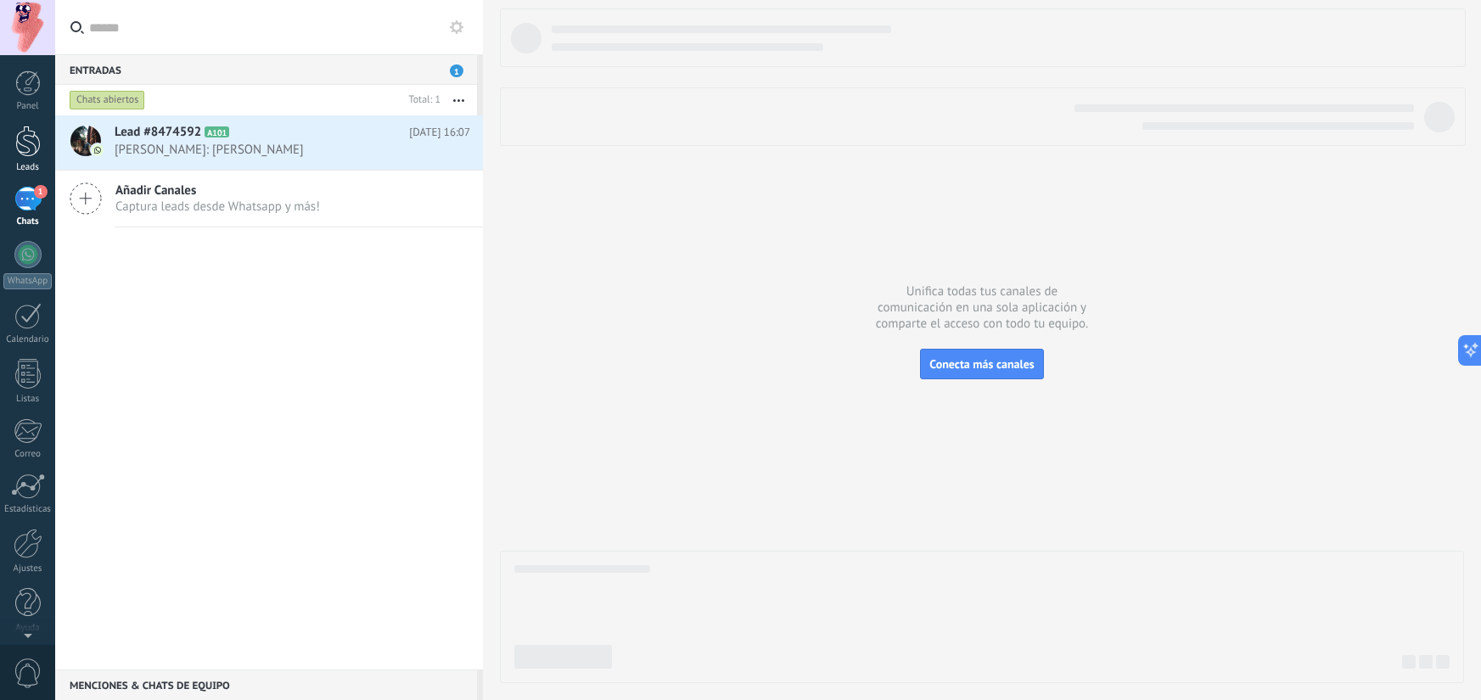
click at [26, 149] on div at bounding box center [27, 141] width 25 height 31
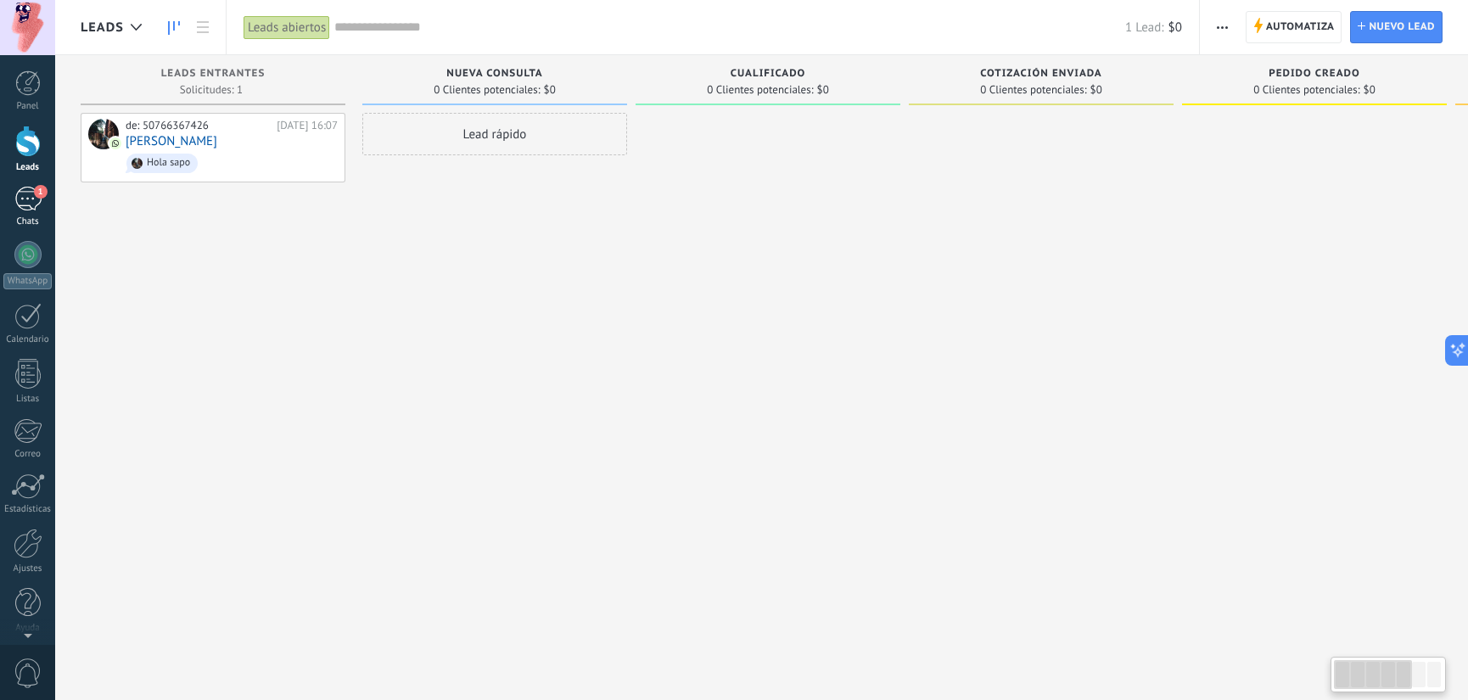
click at [26, 193] on div "1" at bounding box center [27, 199] width 27 height 25
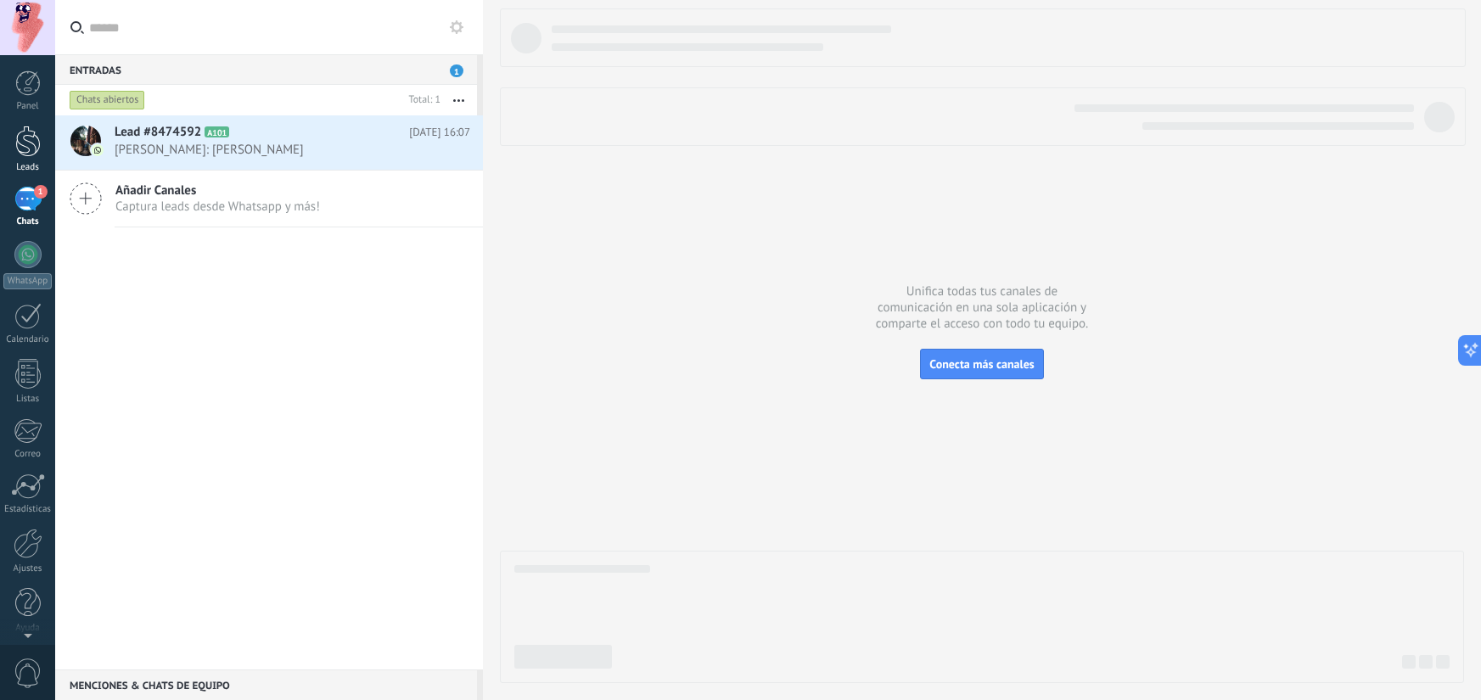
click at [28, 147] on div at bounding box center [27, 141] width 25 height 31
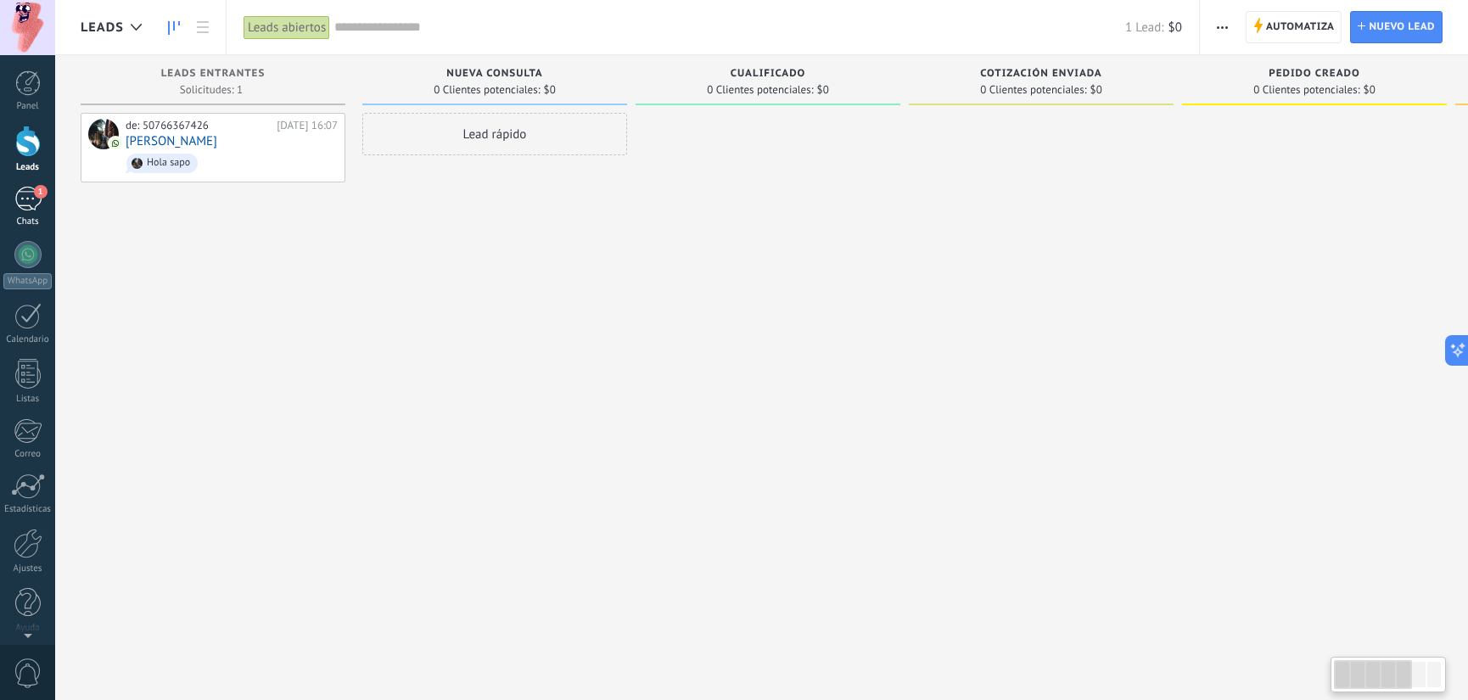
click at [32, 194] on div "1" at bounding box center [27, 199] width 27 height 25
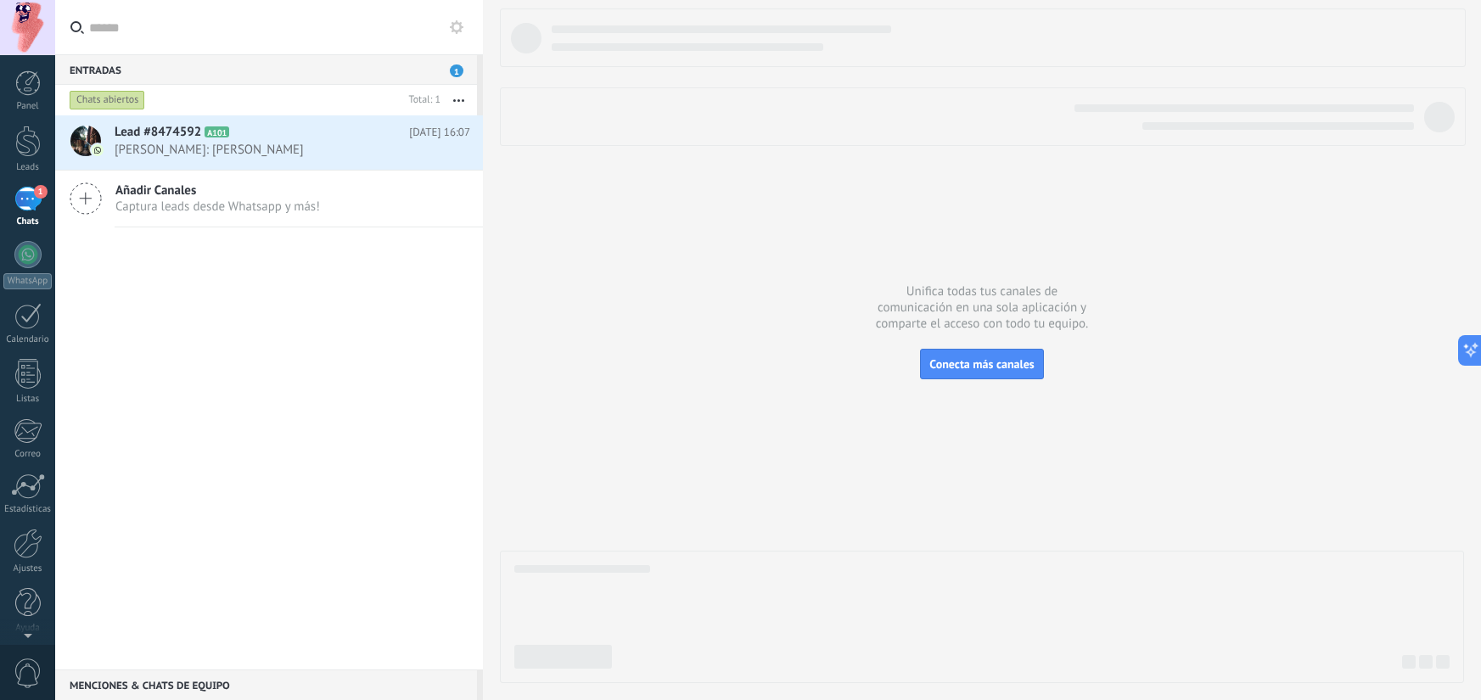
click at [159, 301] on div "Lead #8474592 A101 Hoy 16:07 Alcides Andrade: Hola sapo Añadir Canales Captura …" at bounding box center [269, 392] width 428 height 554
click at [21, 101] on div "Panel" at bounding box center [27, 106] width 49 height 11
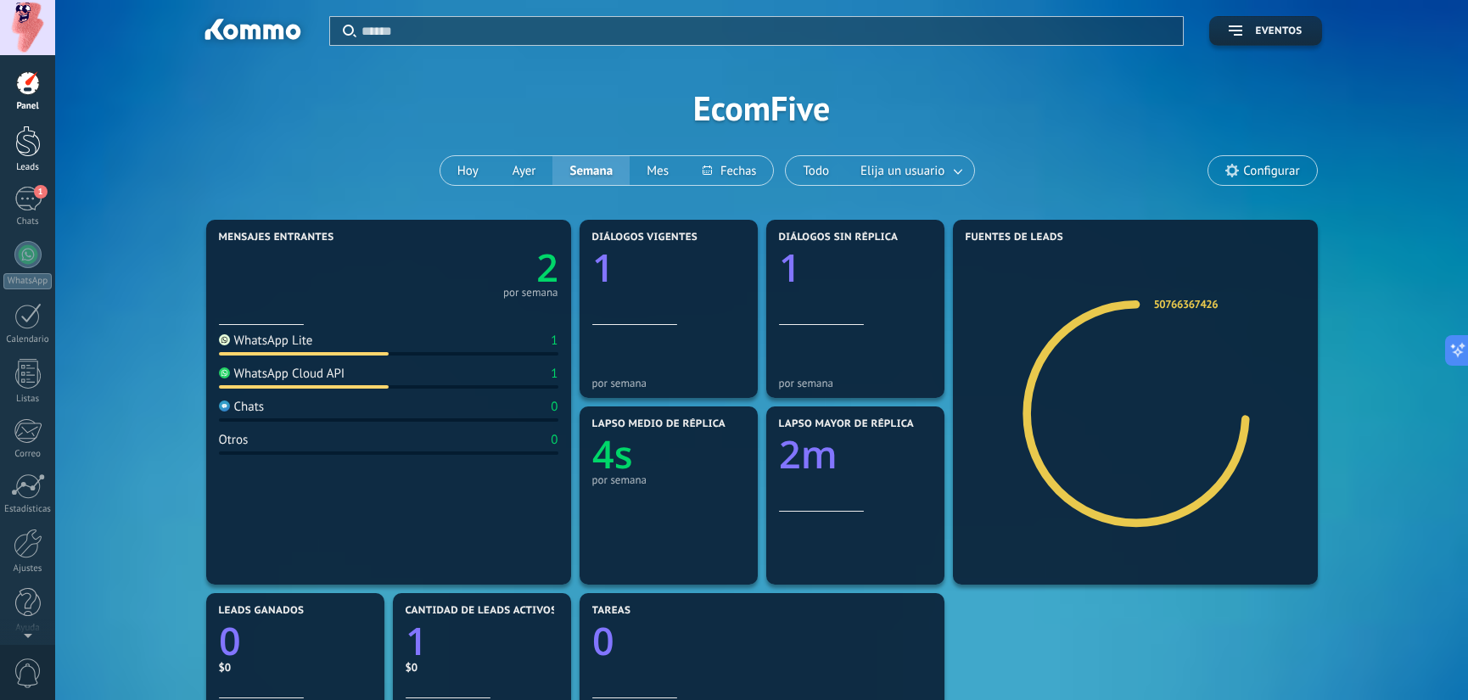
click at [34, 144] on div at bounding box center [27, 141] width 25 height 31
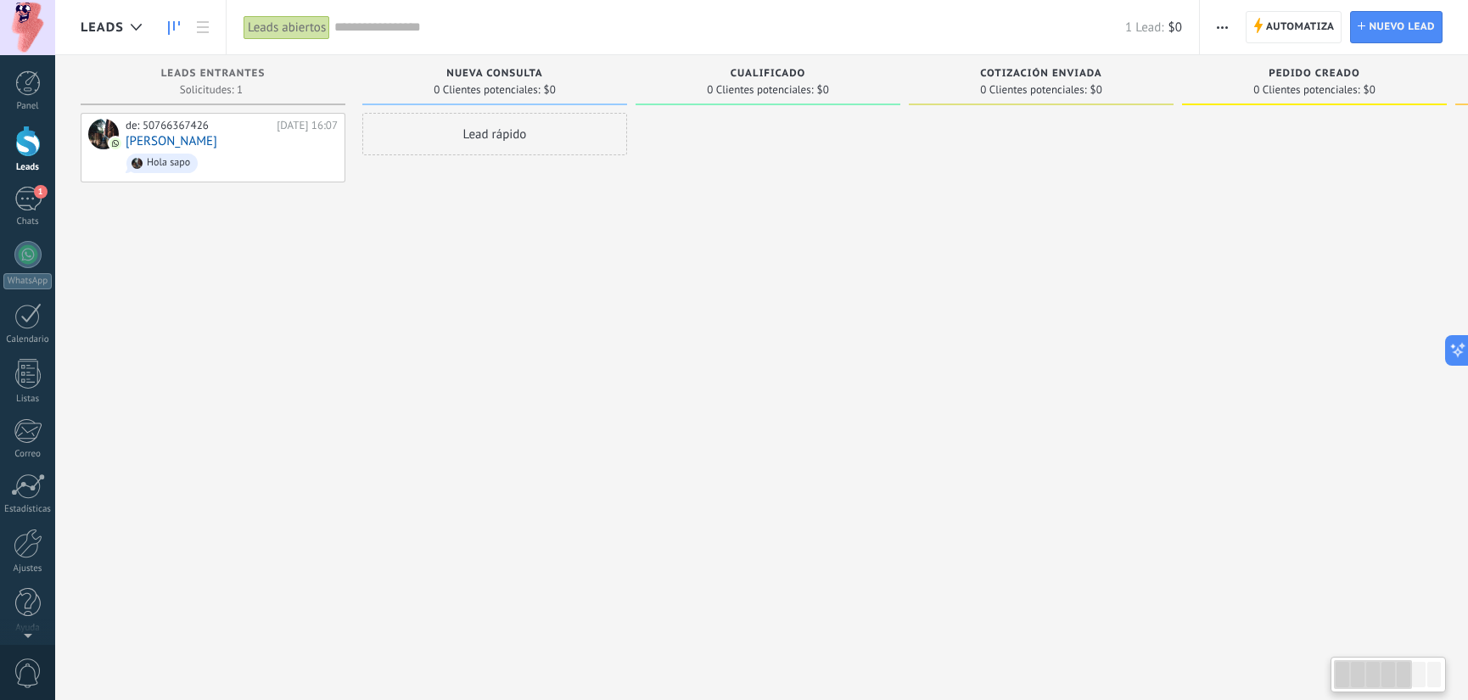
click at [507, 294] on div "Lead rápido" at bounding box center [494, 352] width 265 height 479
click at [20, 97] on link "Panel" at bounding box center [27, 91] width 55 height 42
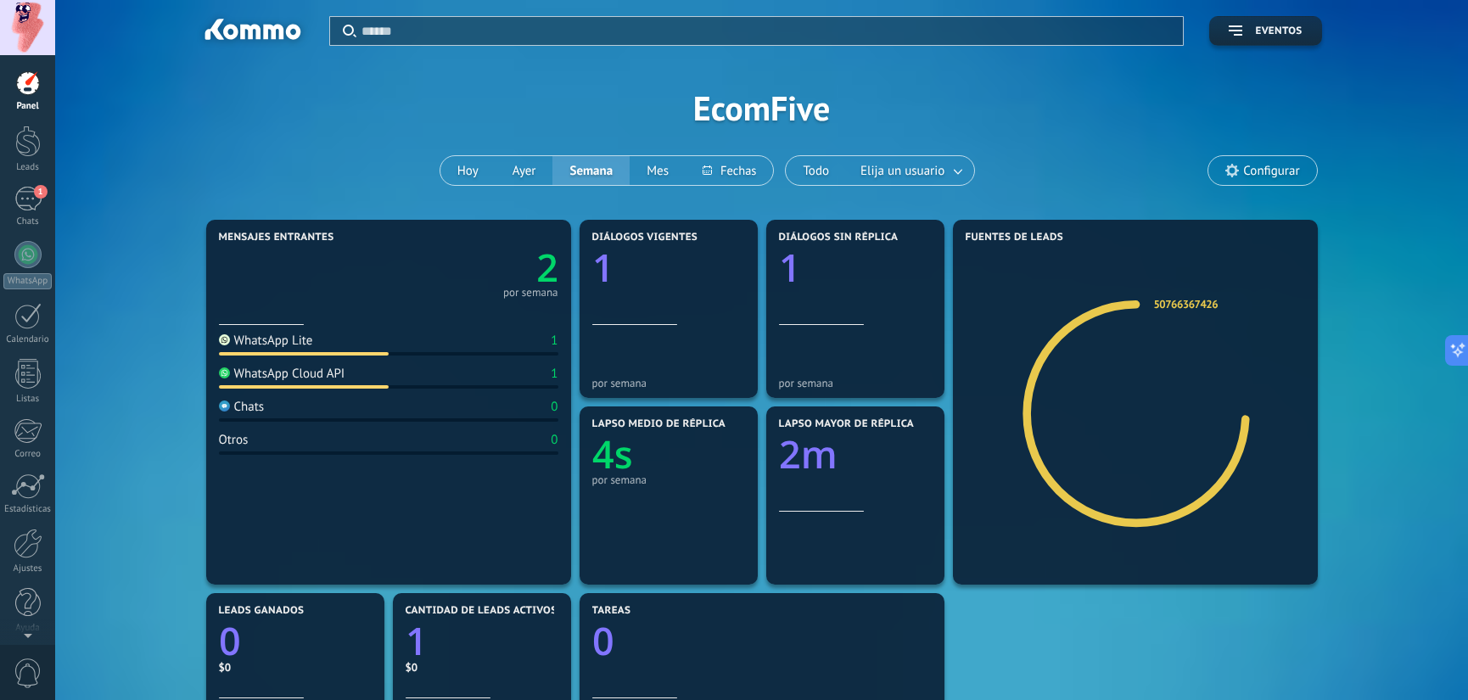
click at [296, 120] on div "Aplicar Eventos EcomFive Hoy Ayer Semana Mes Todo Elija un usuario Configurar" at bounding box center [762, 108] width 1362 height 216
click at [39, 193] on span "1" at bounding box center [41, 192] width 14 height 14
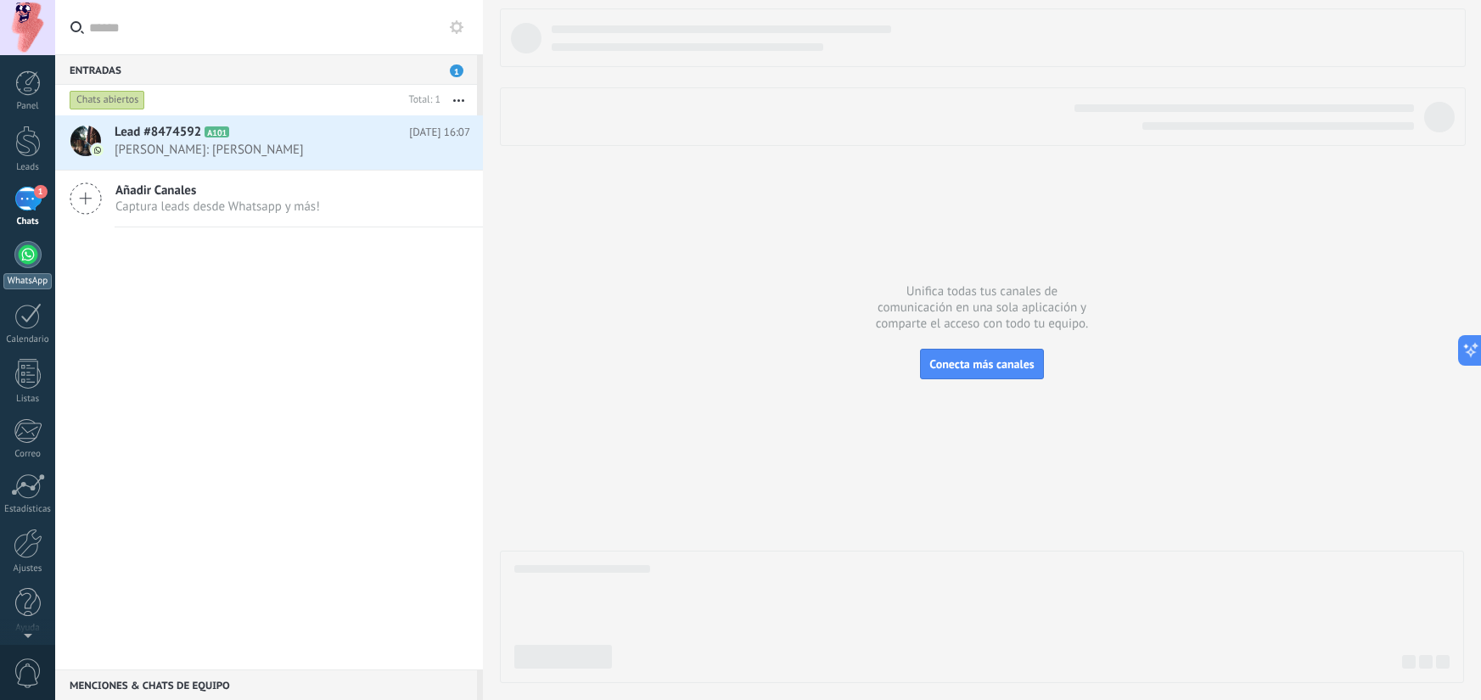
click at [43, 274] on div "WhatsApp" at bounding box center [27, 281] width 48 height 16
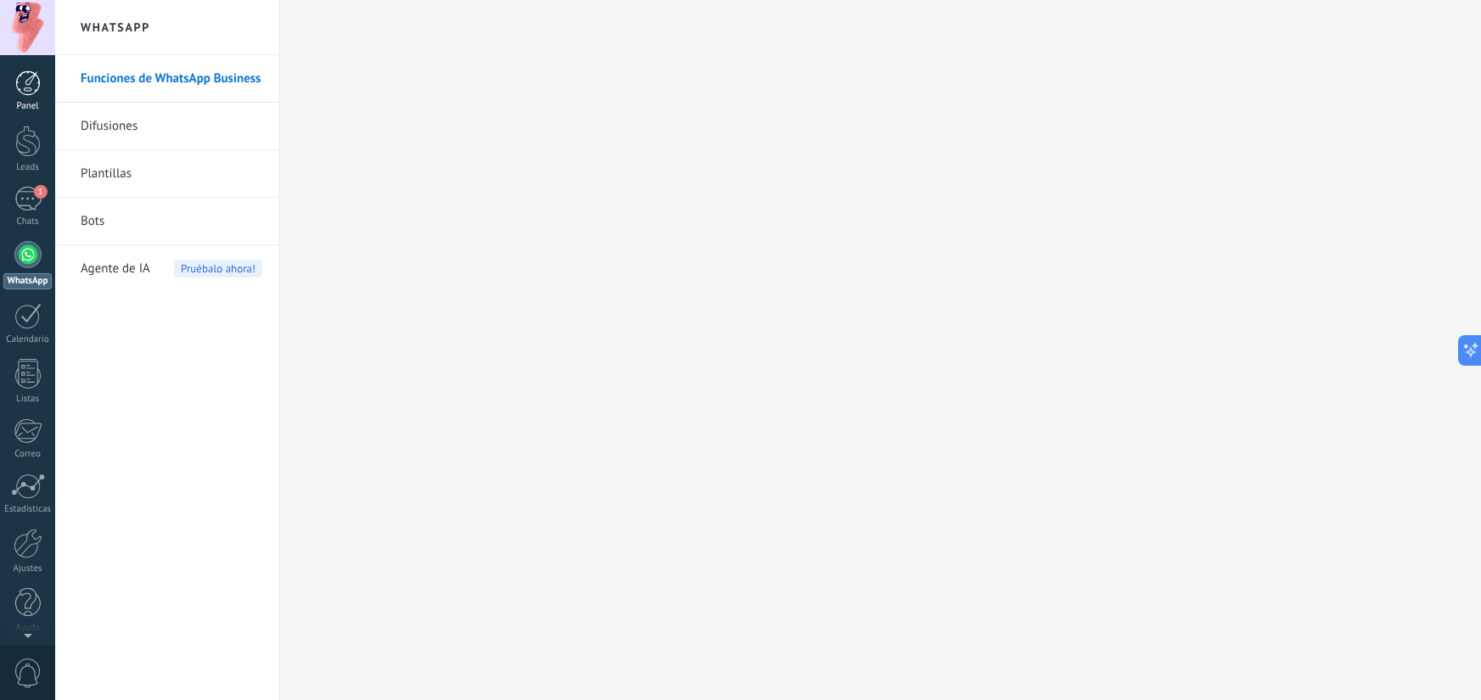
click at [42, 82] on link "Panel" at bounding box center [27, 91] width 55 height 42
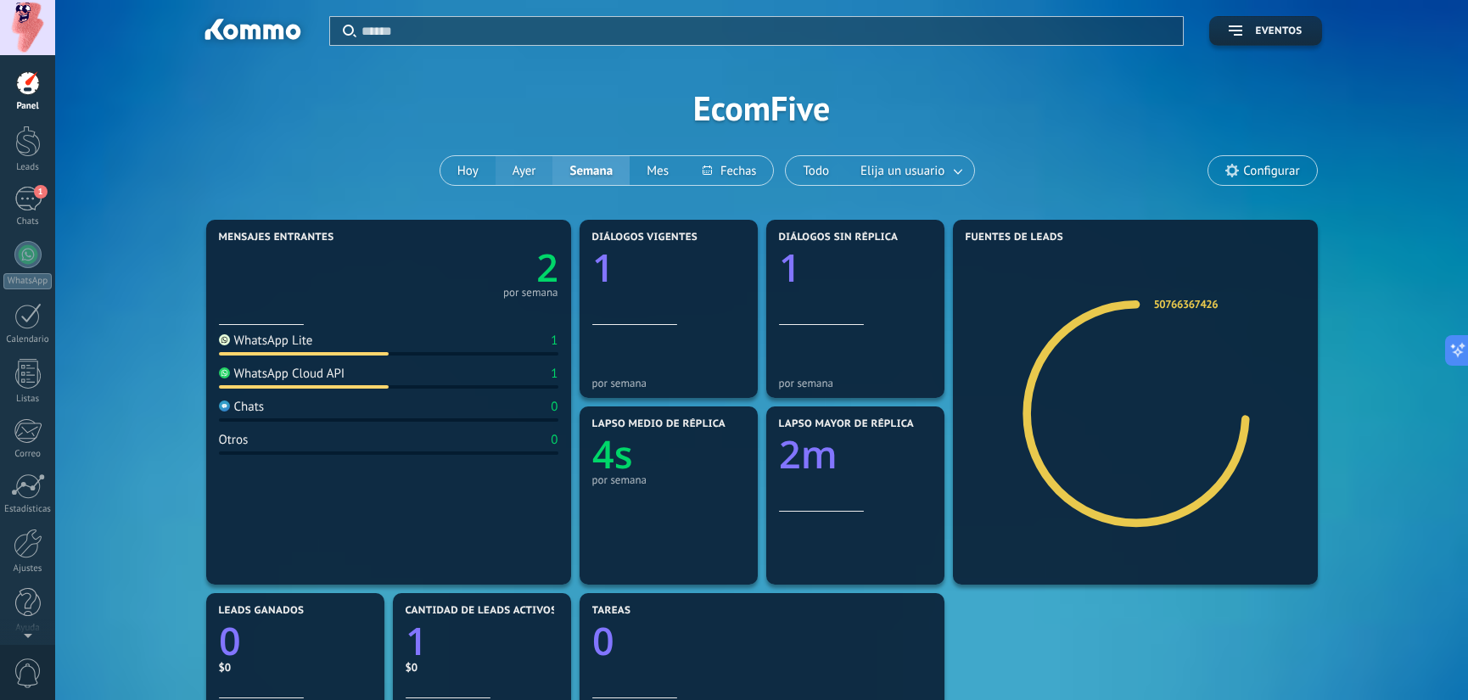
click at [529, 182] on button "Ayer" at bounding box center [525, 170] width 58 height 29
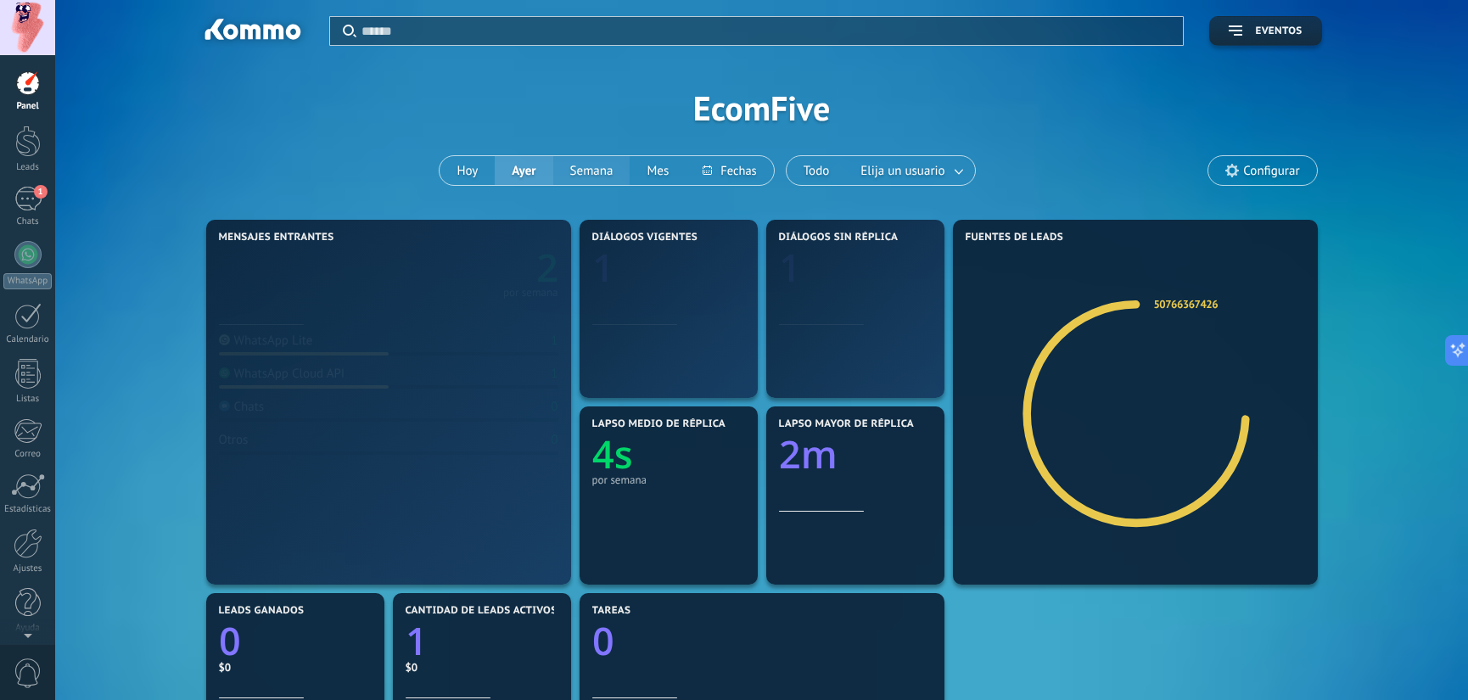
click at [575, 165] on button "Semana" at bounding box center [591, 170] width 77 height 29
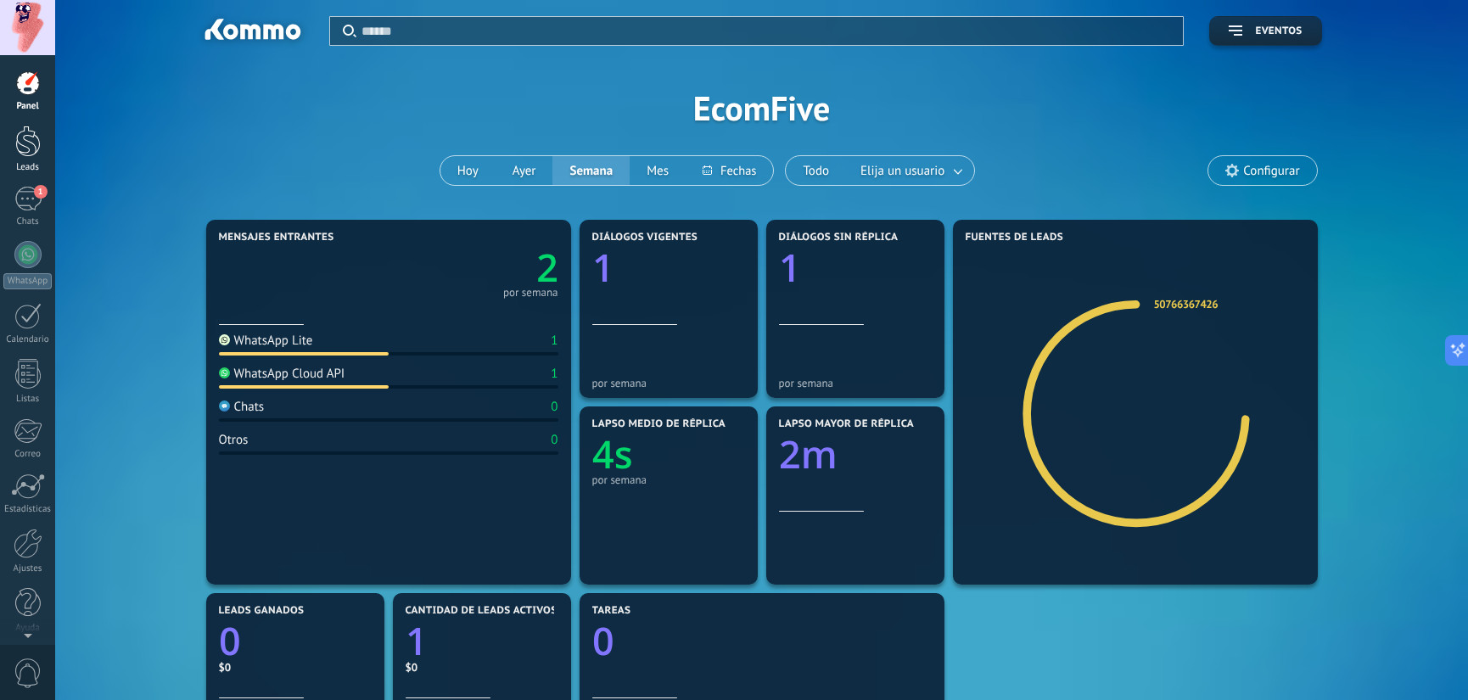
click at [40, 137] on div at bounding box center [27, 141] width 25 height 31
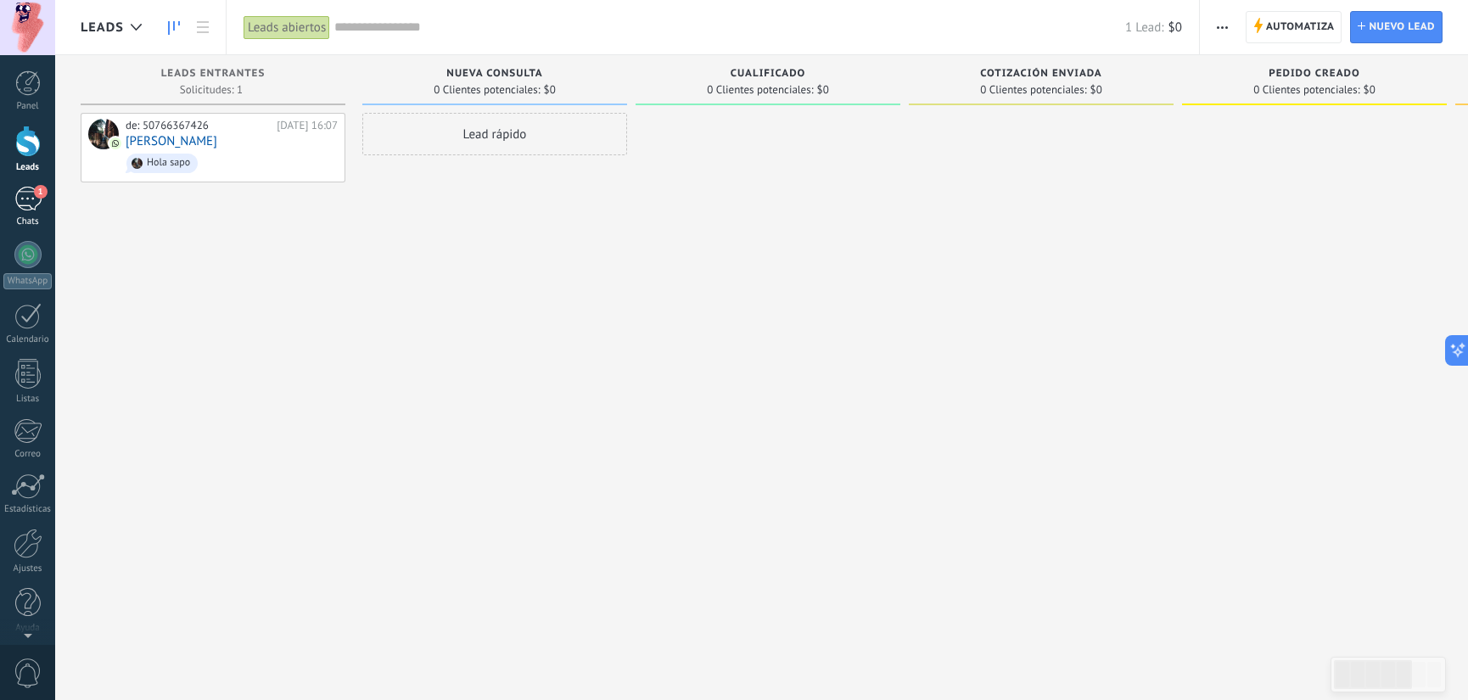
click at [28, 193] on div "1" at bounding box center [27, 199] width 27 height 25
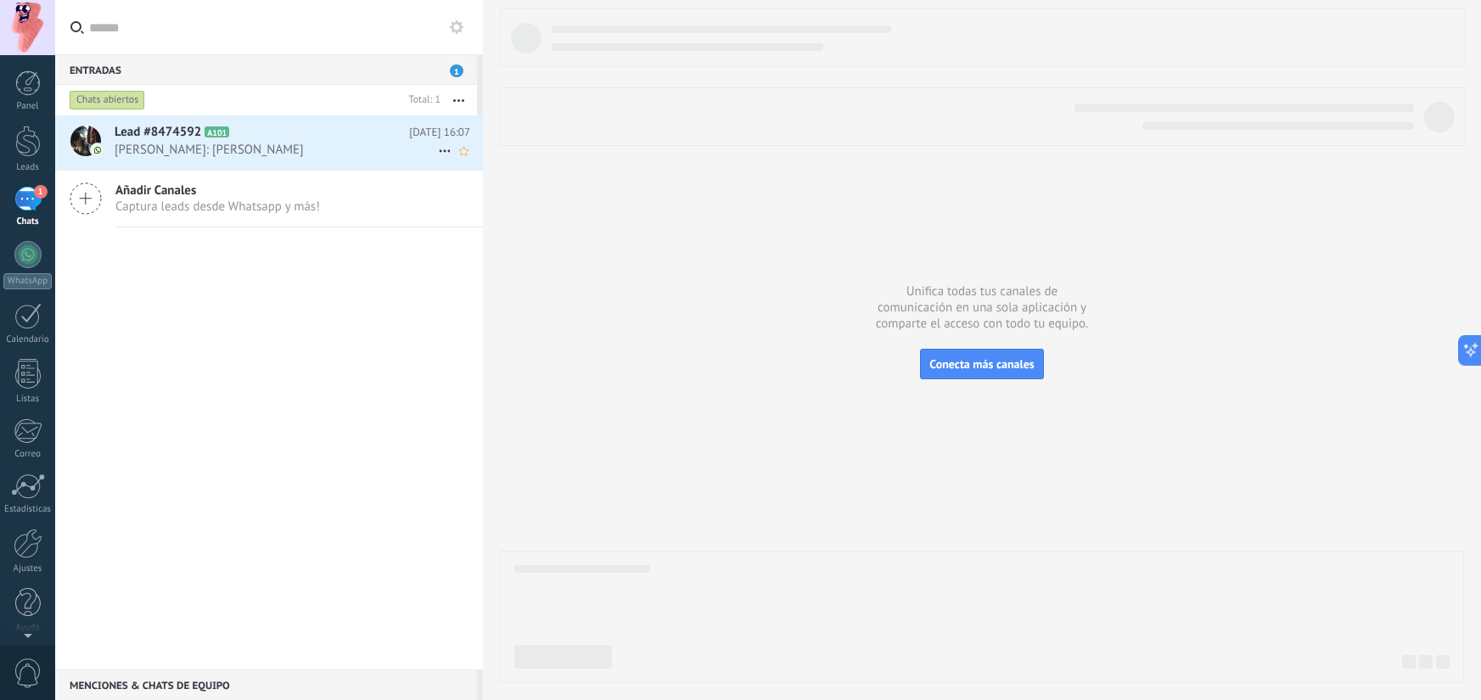
click at [290, 139] on h2 "Lead #8474592 A101" at bounding box center [262, 132] width 294 height 17
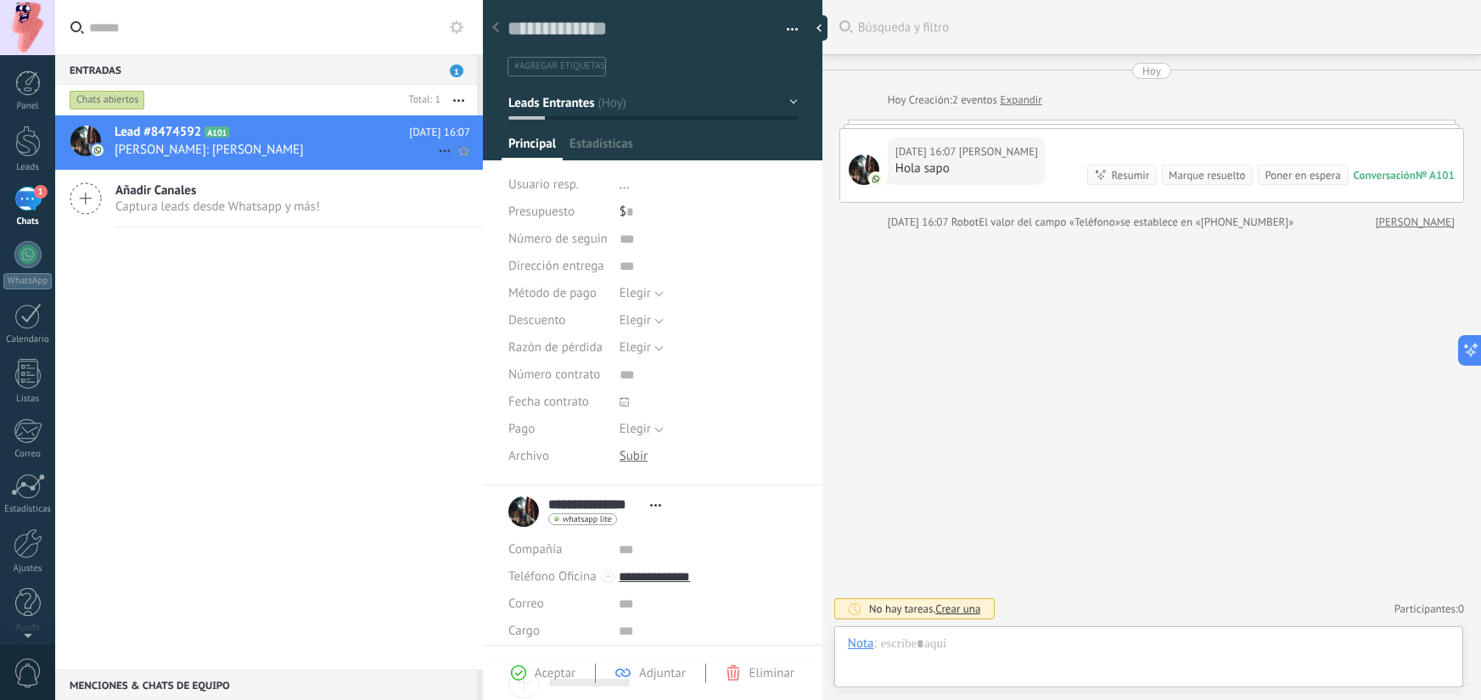
scroll to position [25, 0]
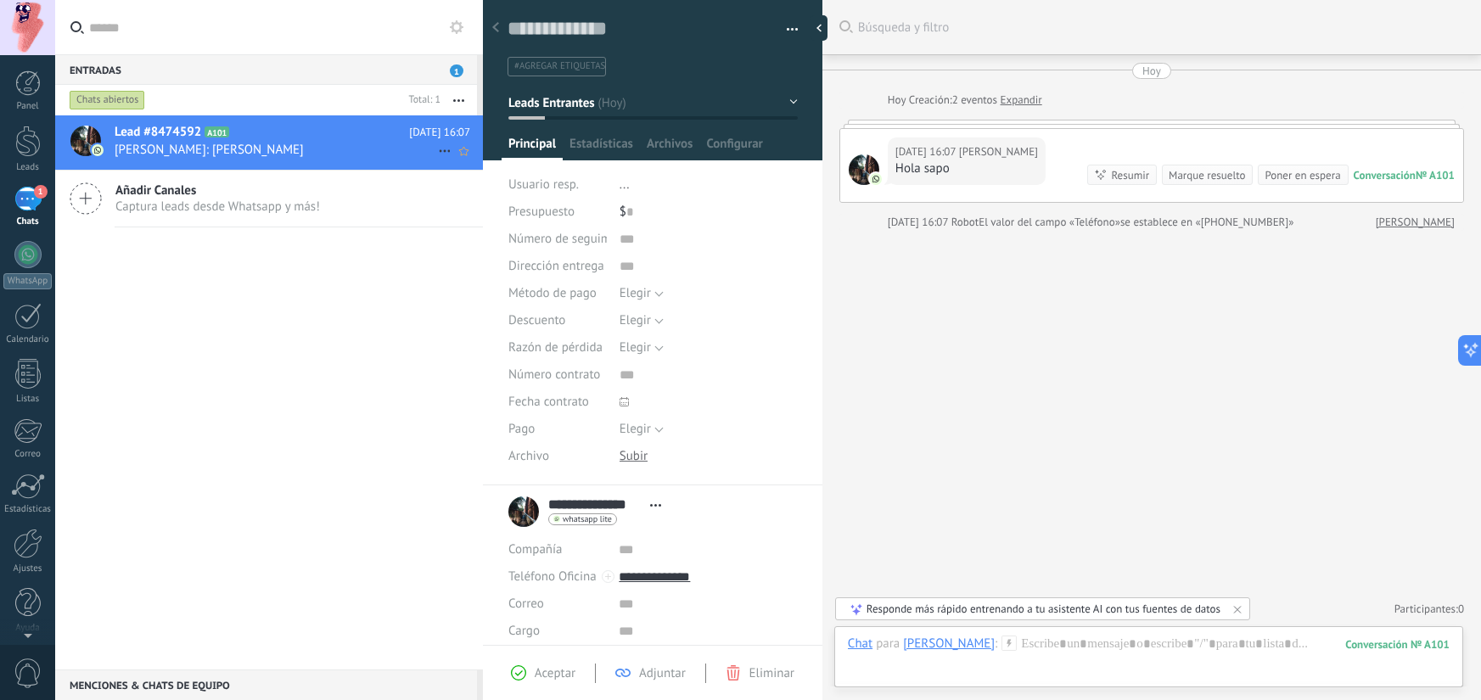
click at [278, 143] on span "Alcides Andrade: Hola sapo" at bounding box center [276, 150] width 323 height 16
click at [790, 31] on span "button" at bounding box center [793, 32] width 12 height 3
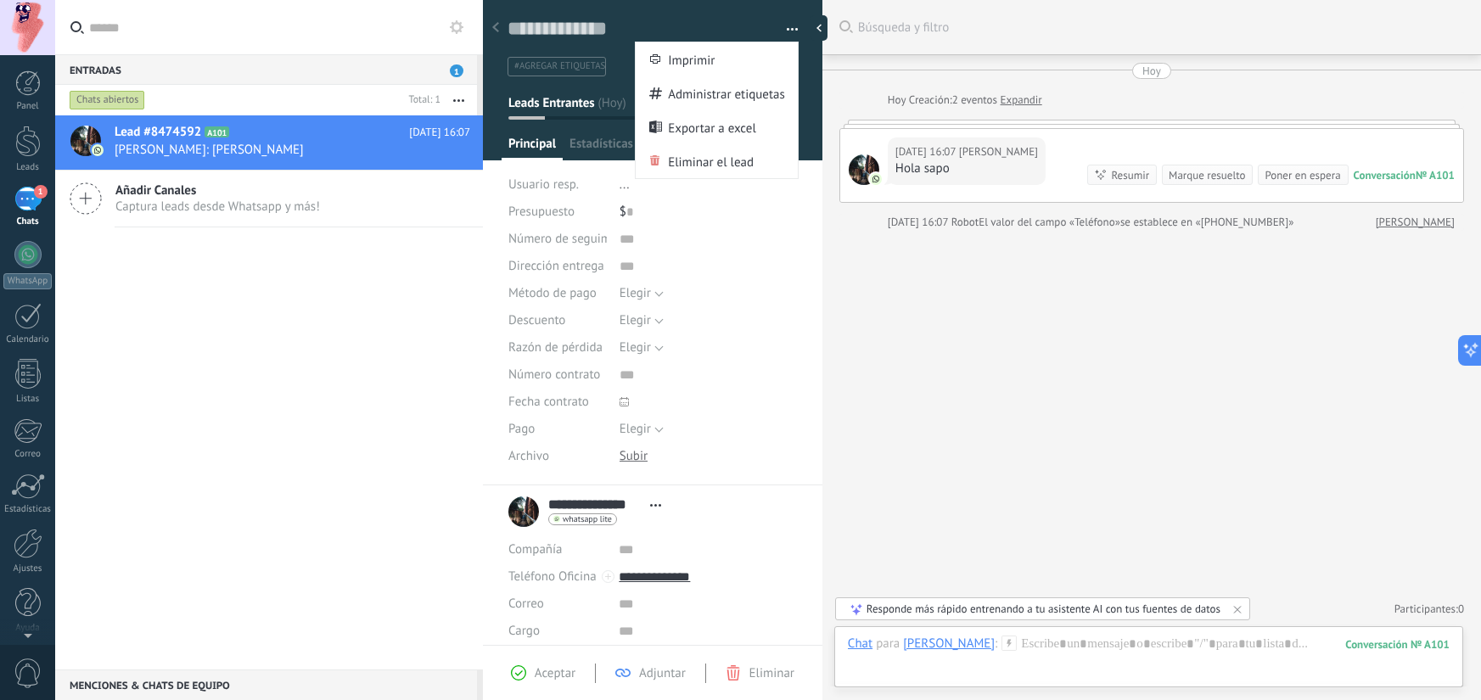
click at [790, 31] on span "button" at bounding box center [793, 32] width 12 height 3
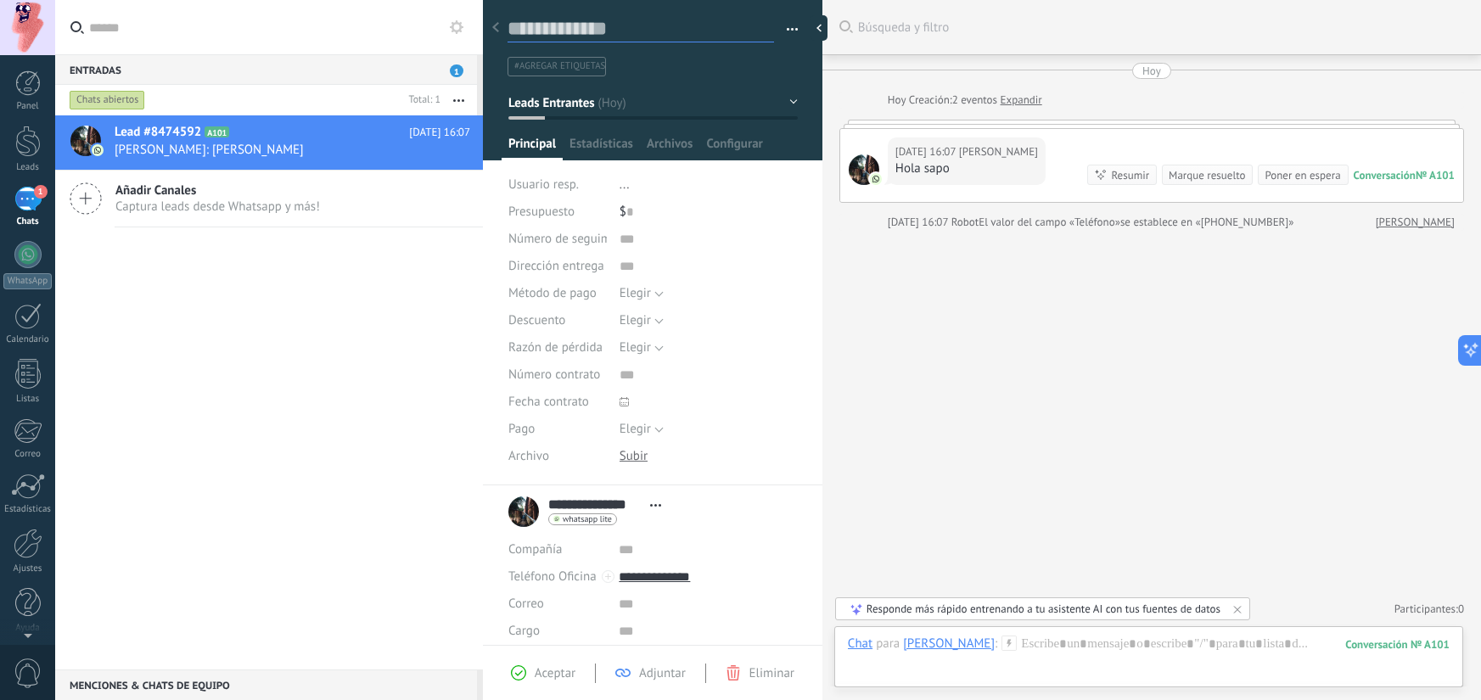
click at [592, 27] on textarea at bounding box center [641, 29] width 266 height 26
type textarea "*"
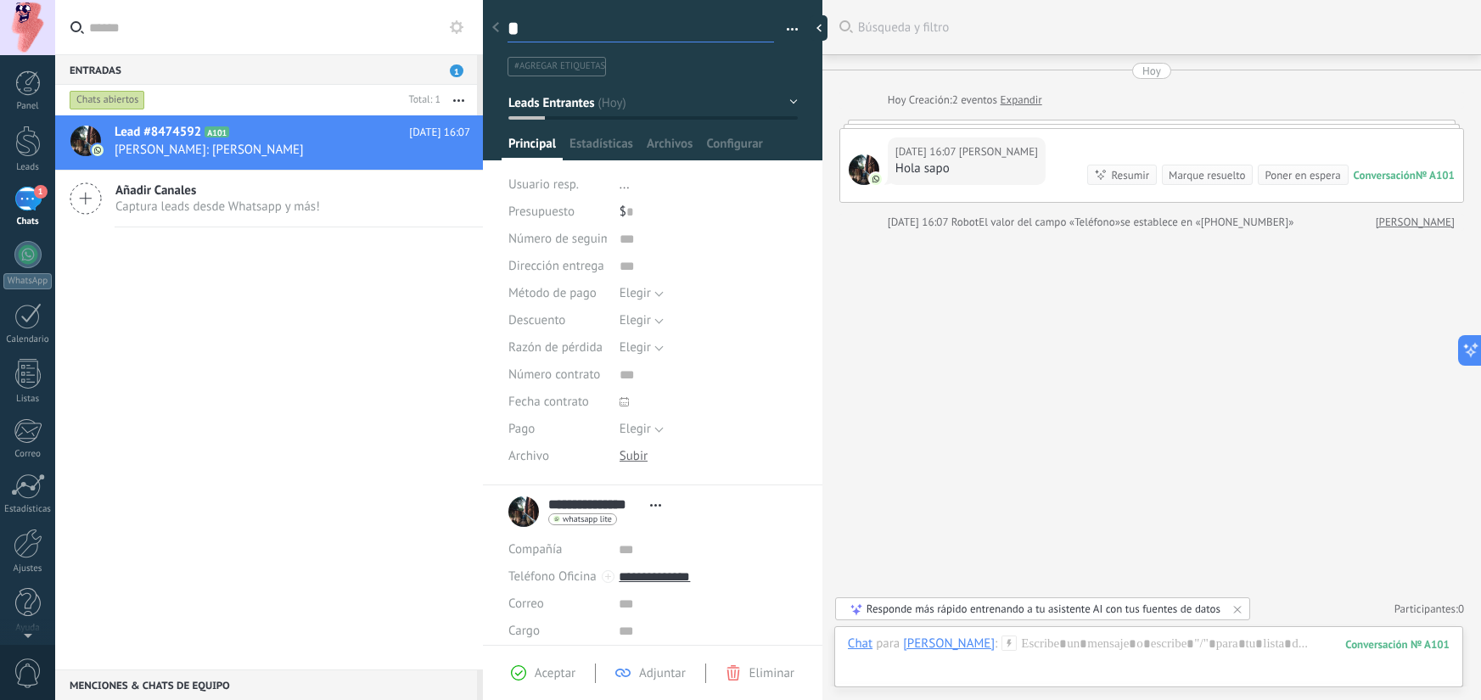
type textarea "**"
type textarea "***"
type textarea "****"
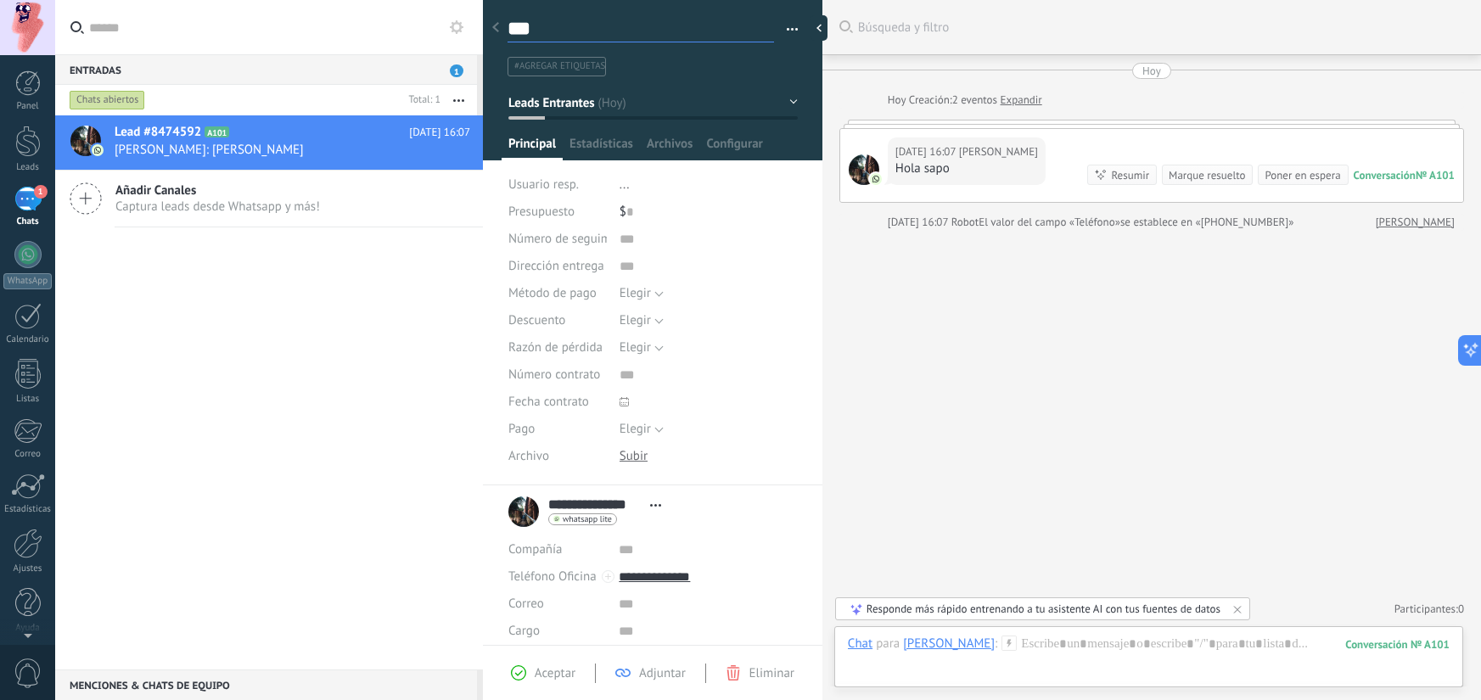
type textarea "****"
type textarea "*****"
type textarea "******"
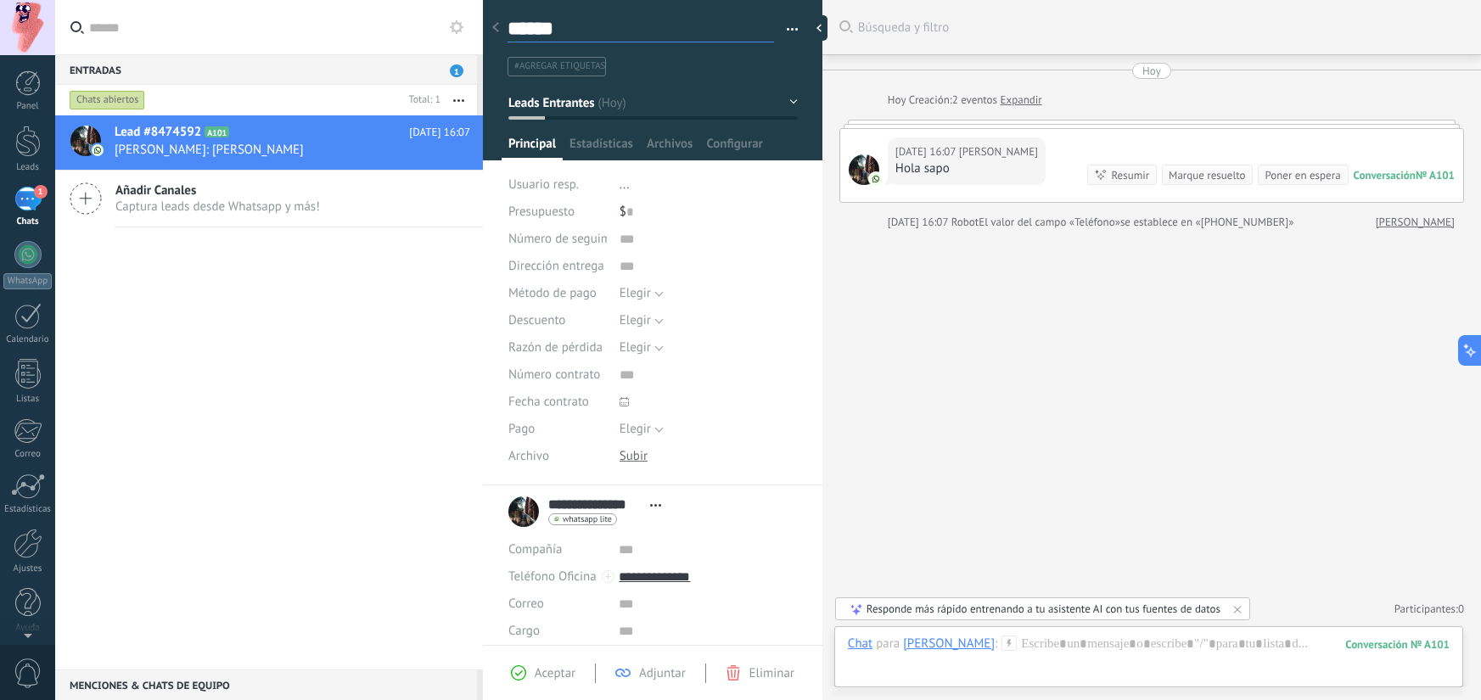
type textarea "*******"
type textarea "*********"
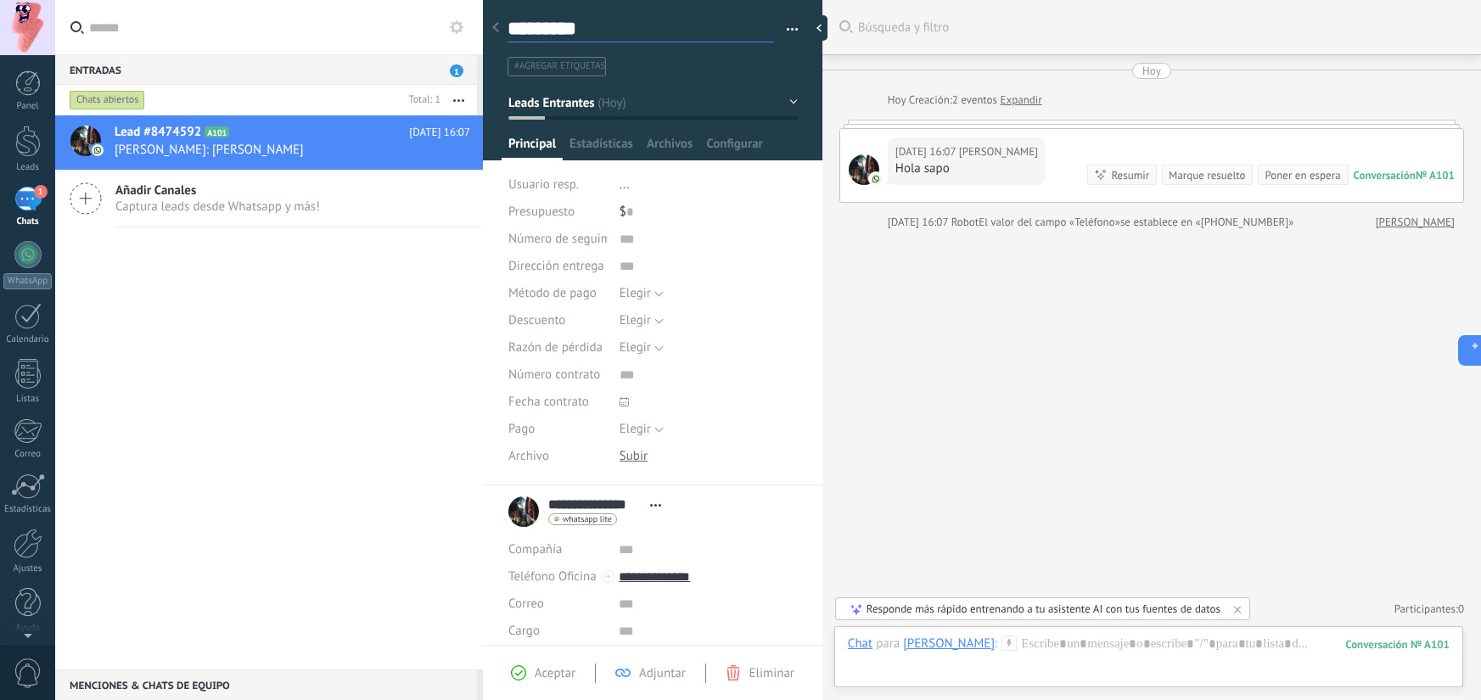
type textarea "**********"
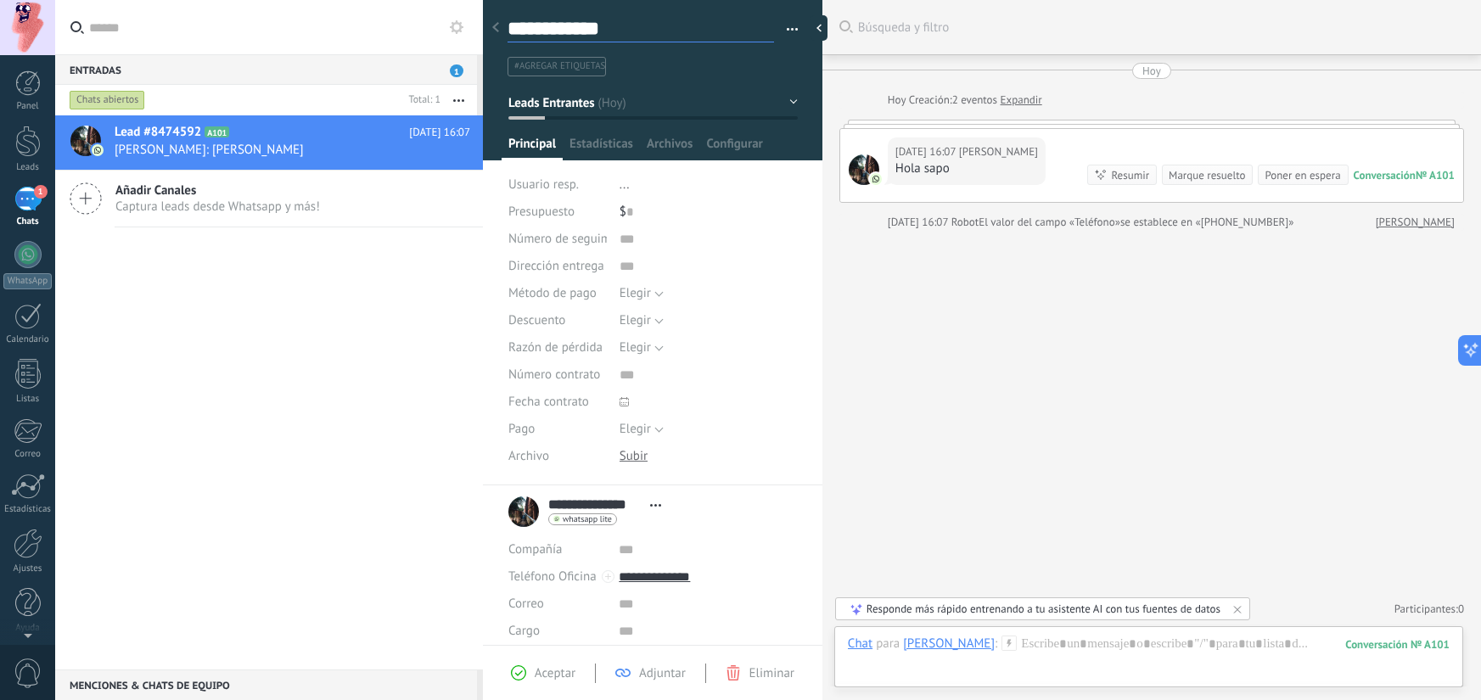
type textarea "**********"
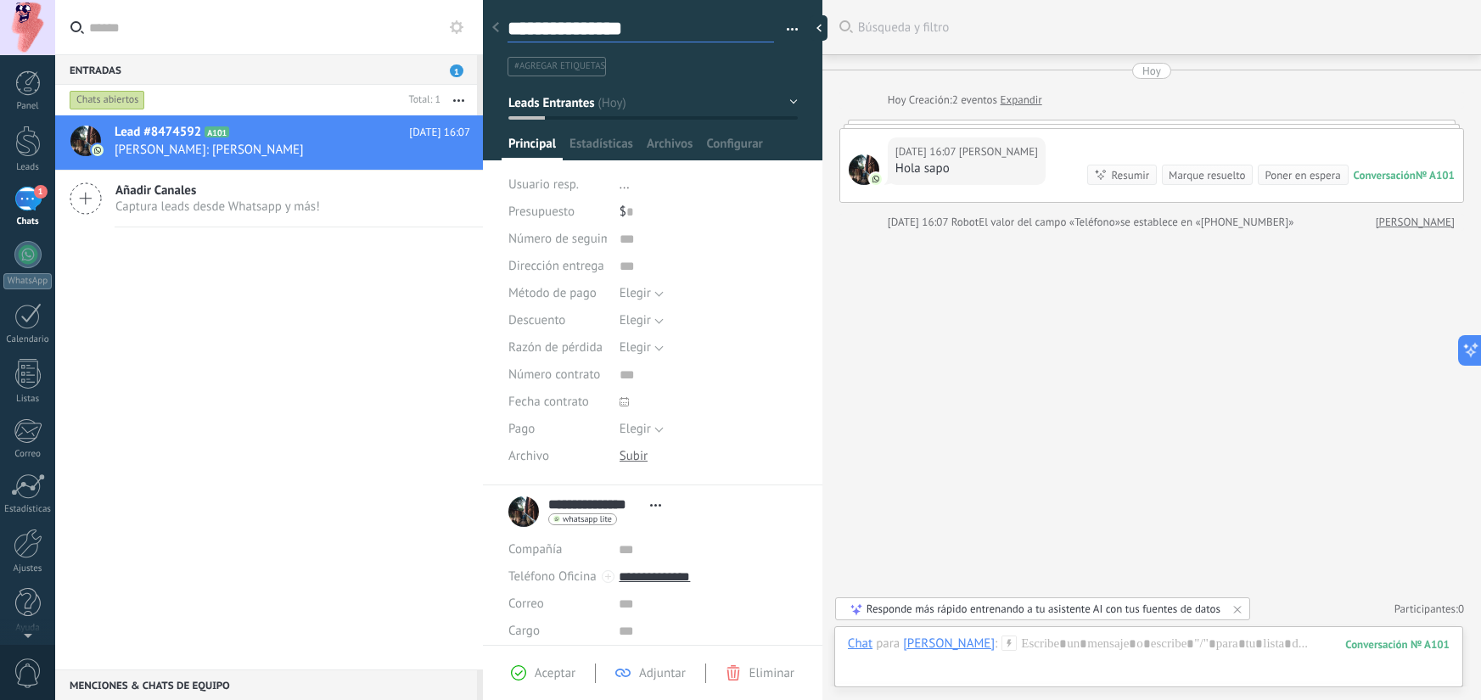
type textarea "**********"
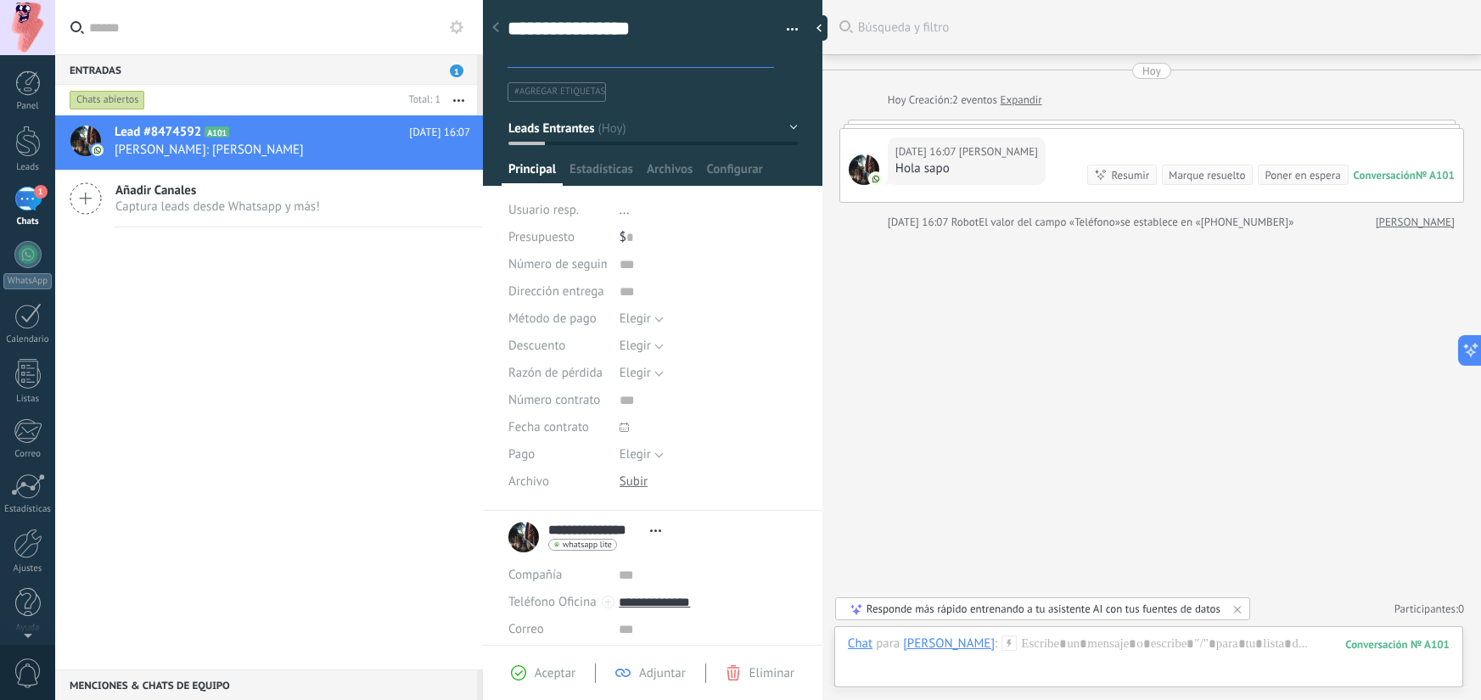
type textarea "**********"
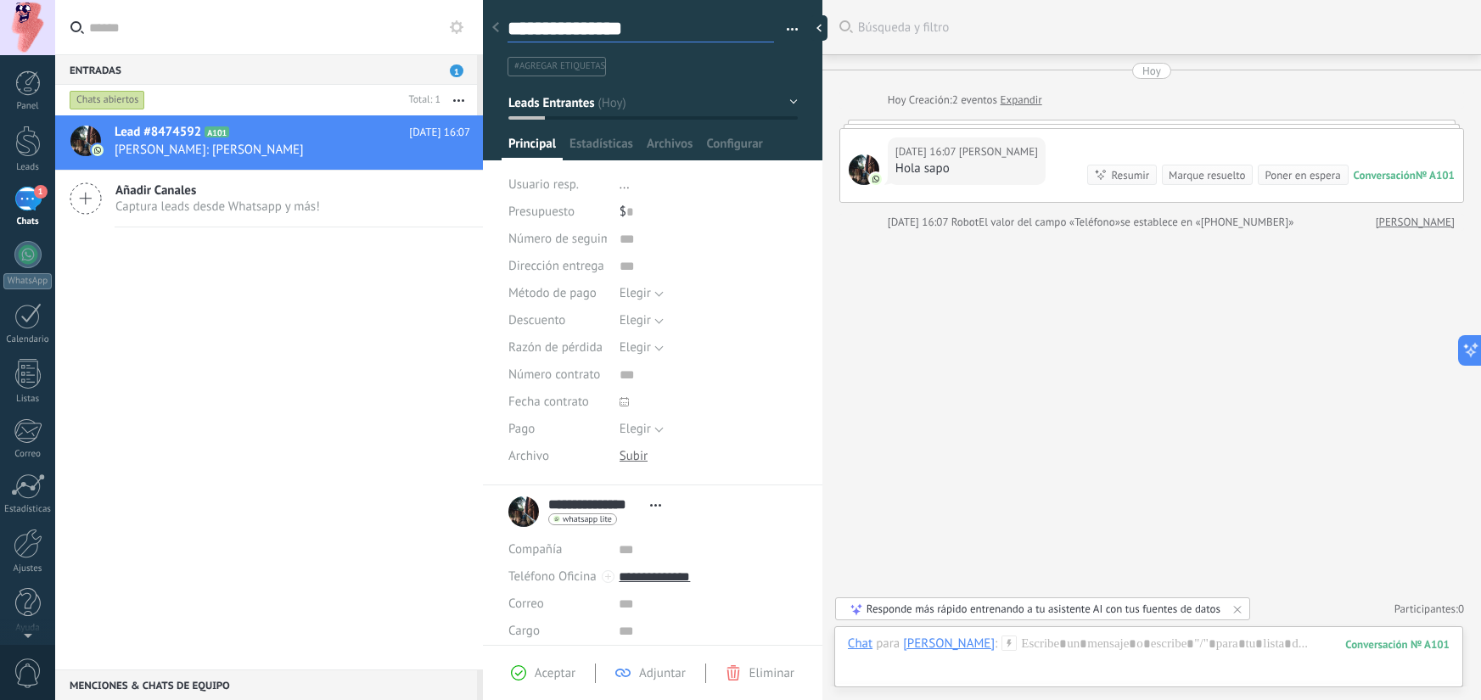
type textarea "**********"
click at [1013, 311] on div "Buscar Búsqueda y filtro Carga más Hoy Hoy Creación: 2 eventos Expandir Hoy 16:…" at bounding box center [1151, 350] width 659 height 700
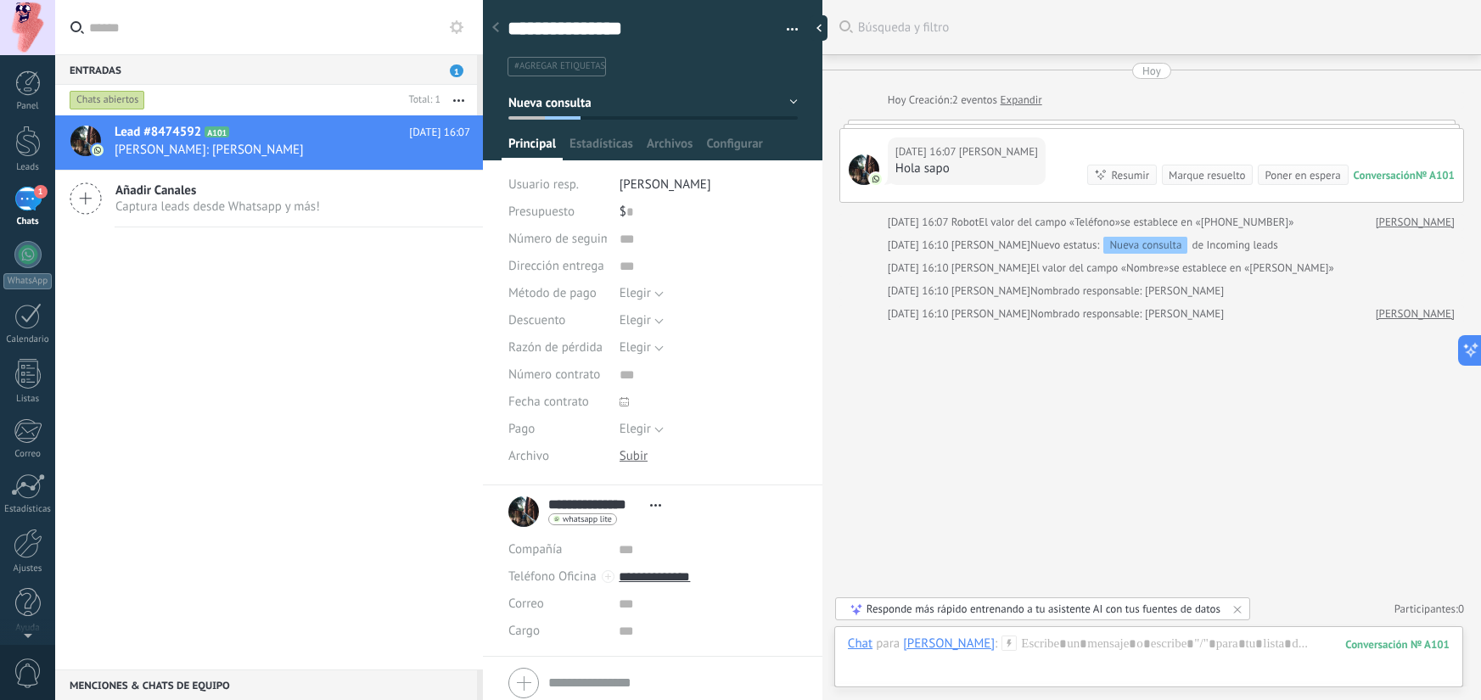
click at [507, 30] on div at bounding box center [496, 28] width 24 height 33
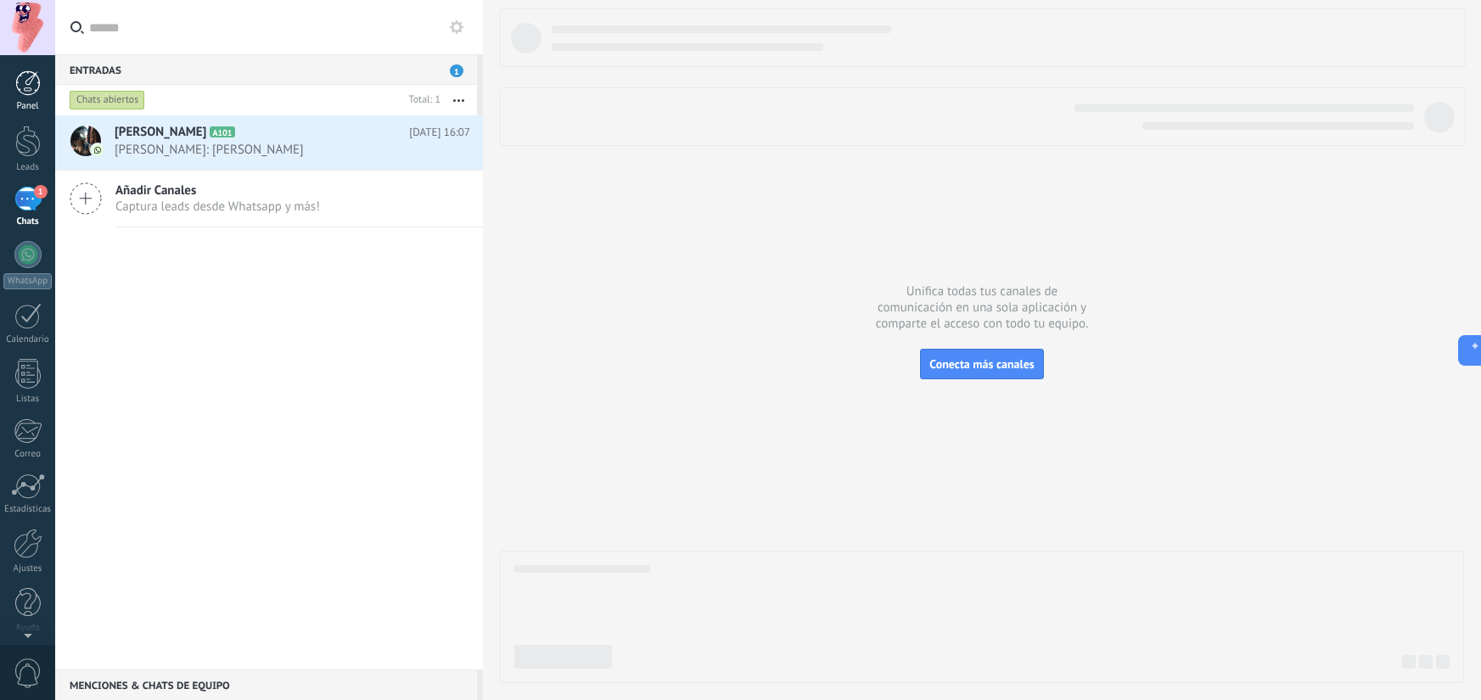
click at [8, 87] on link "Panel" at bounding box center [27, 91] width 55 height 42
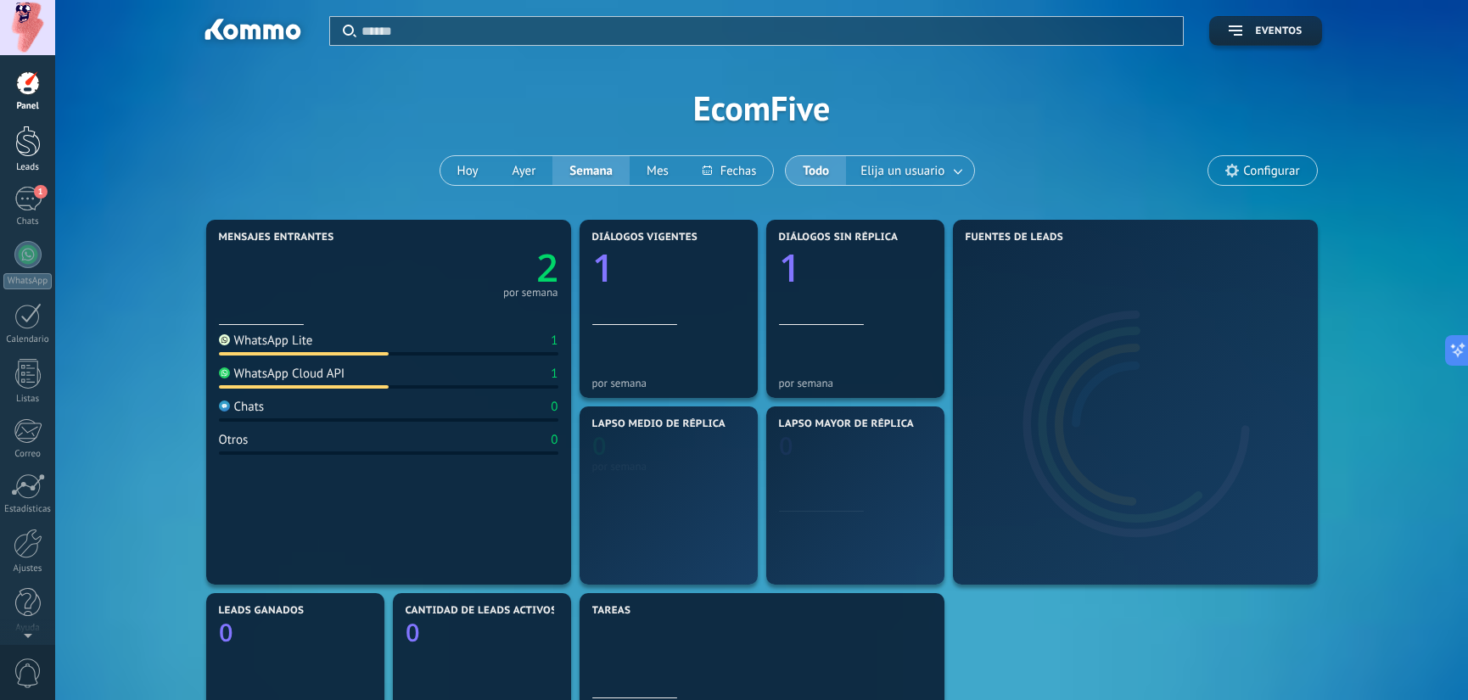
click at [29, 146] on div at bounding box center [27, 141] width 25 height 31
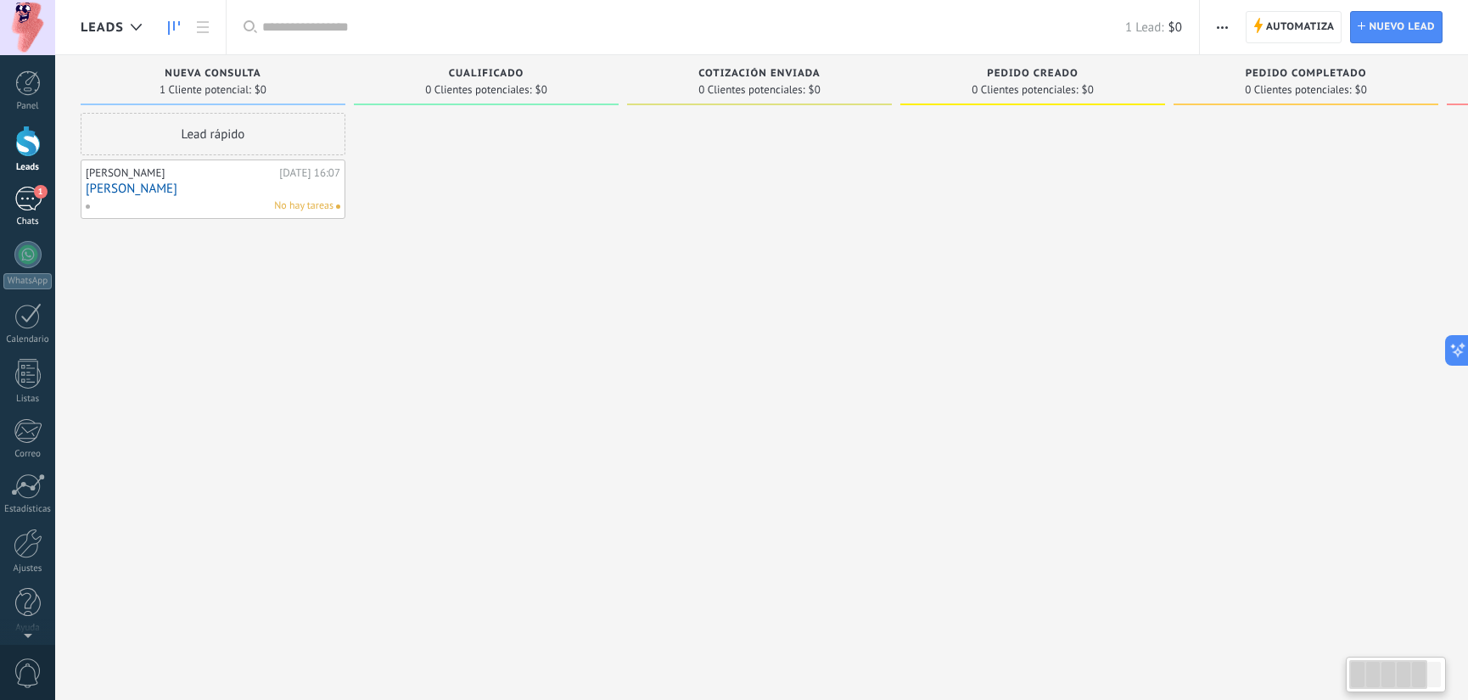
click at [31, 198] on div "1" at bounding box center [27, 199] width 27 height 25
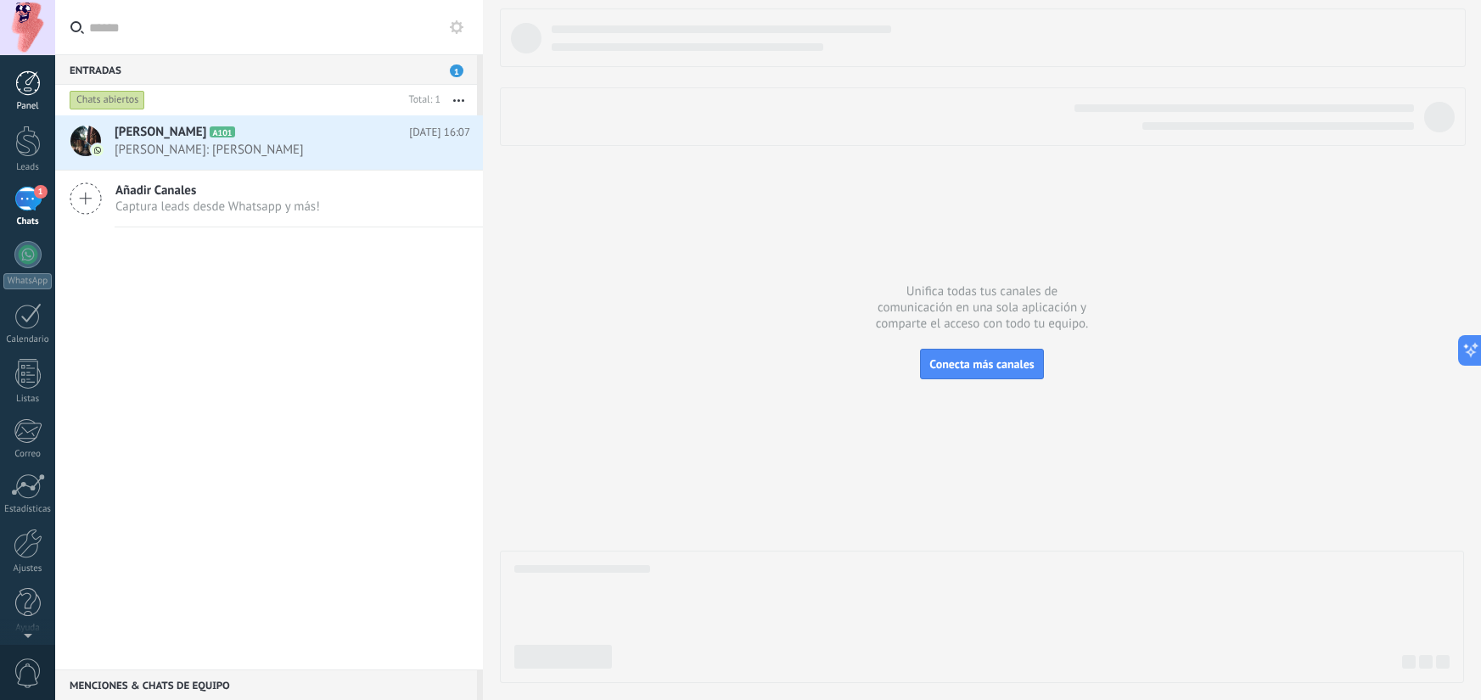
click at [30, 102] on div "Panel" at bounding box center [27, 106] width 49 height 11
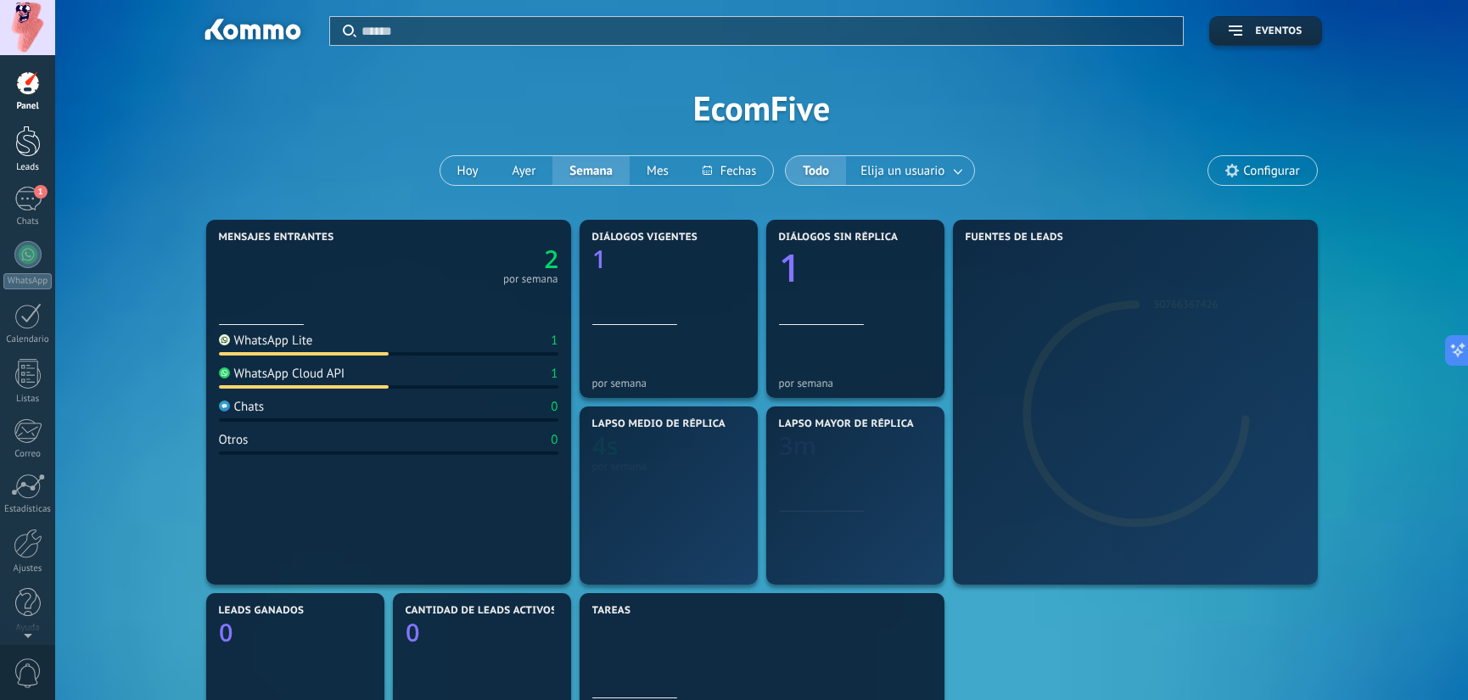
click at [27, 153] on div at bounding box center [27, 141] width 25 height 31
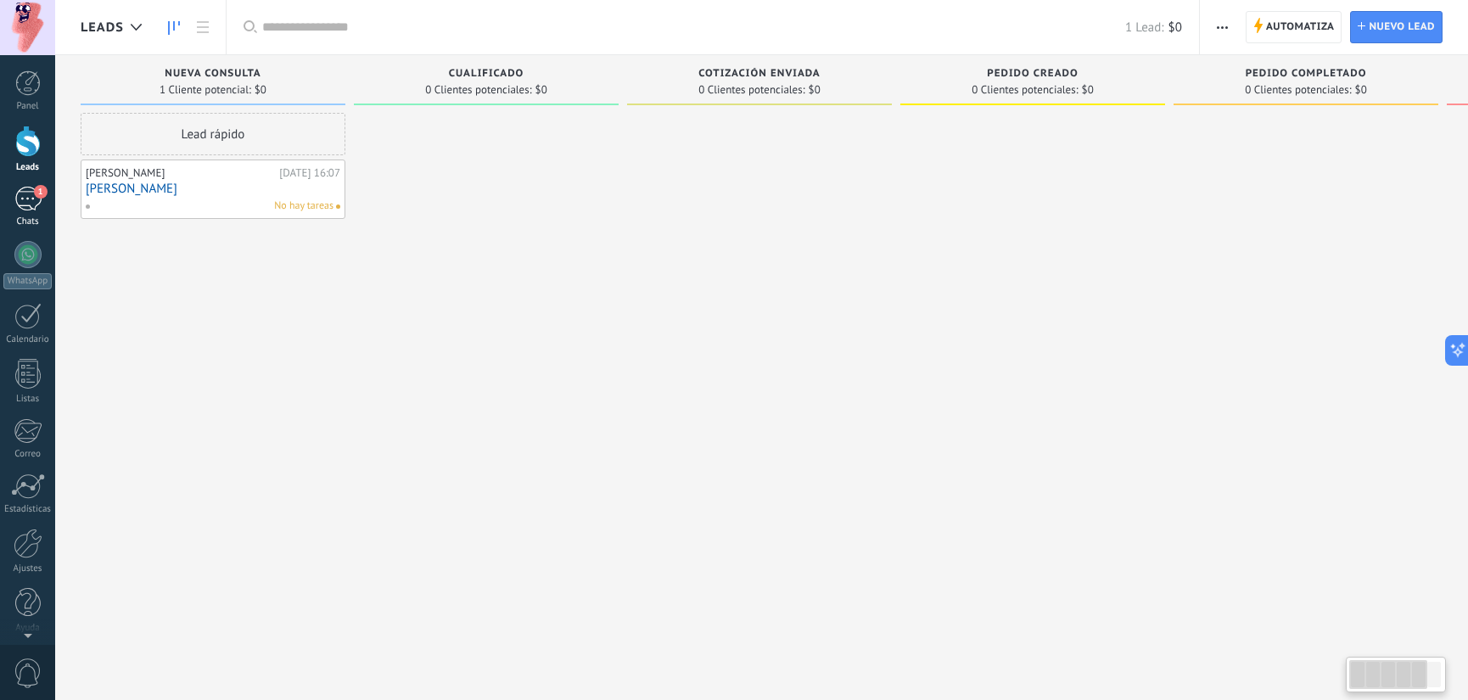
click at [31, 208] on div "1" at bounding box center [27, 199] width 27 height 25
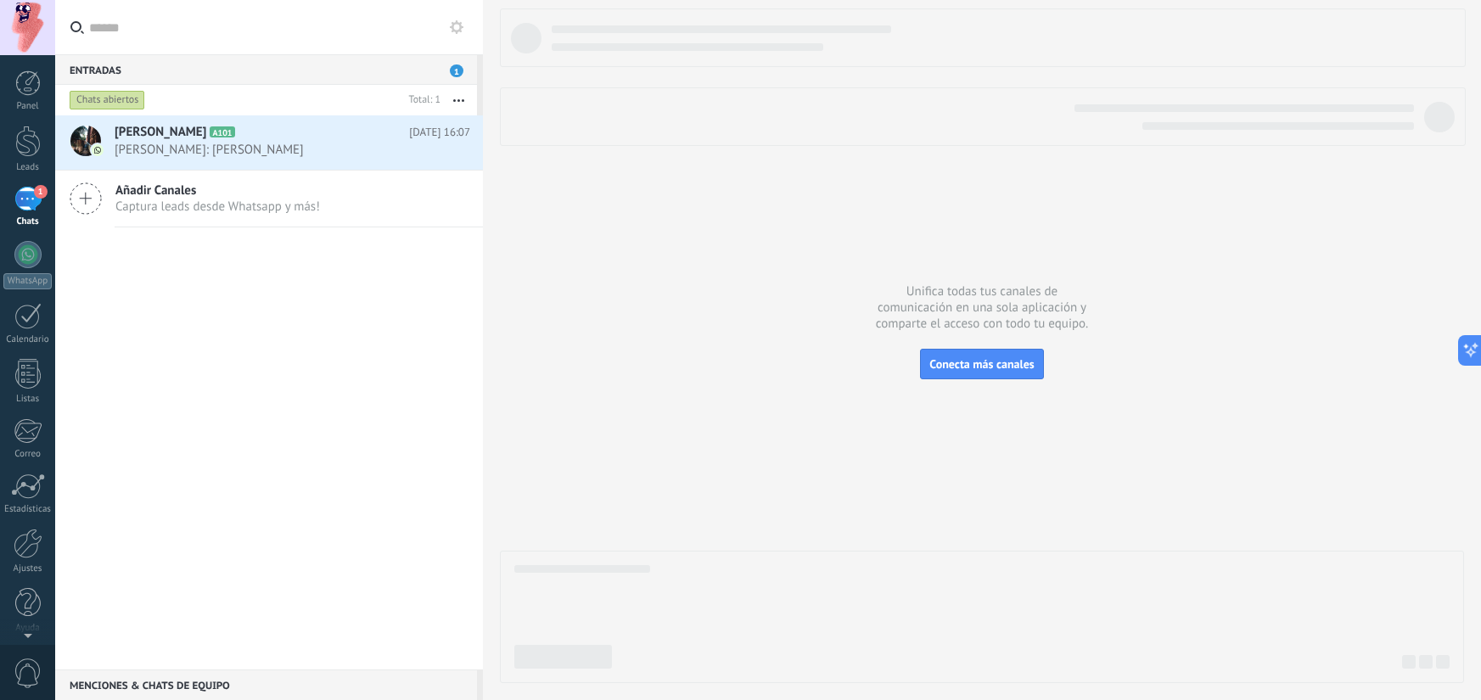
click at [25, 202] on div "1" at bounding box center [27, 199] width 27 height 25
click at [31, 143] on div at bounding box center [27, 141] width 25 height 31
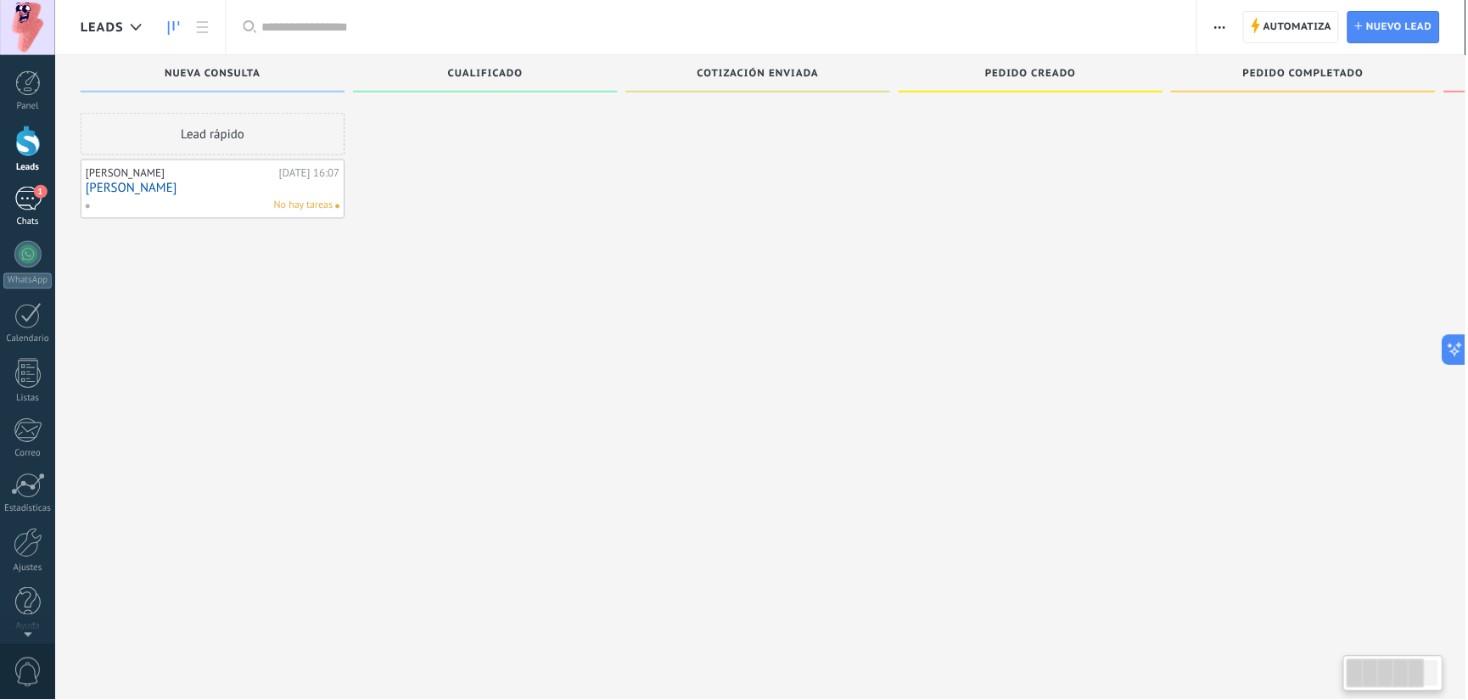
click at [37, 206] on div "1" at bounding box center [27, 199] width 27 height 25
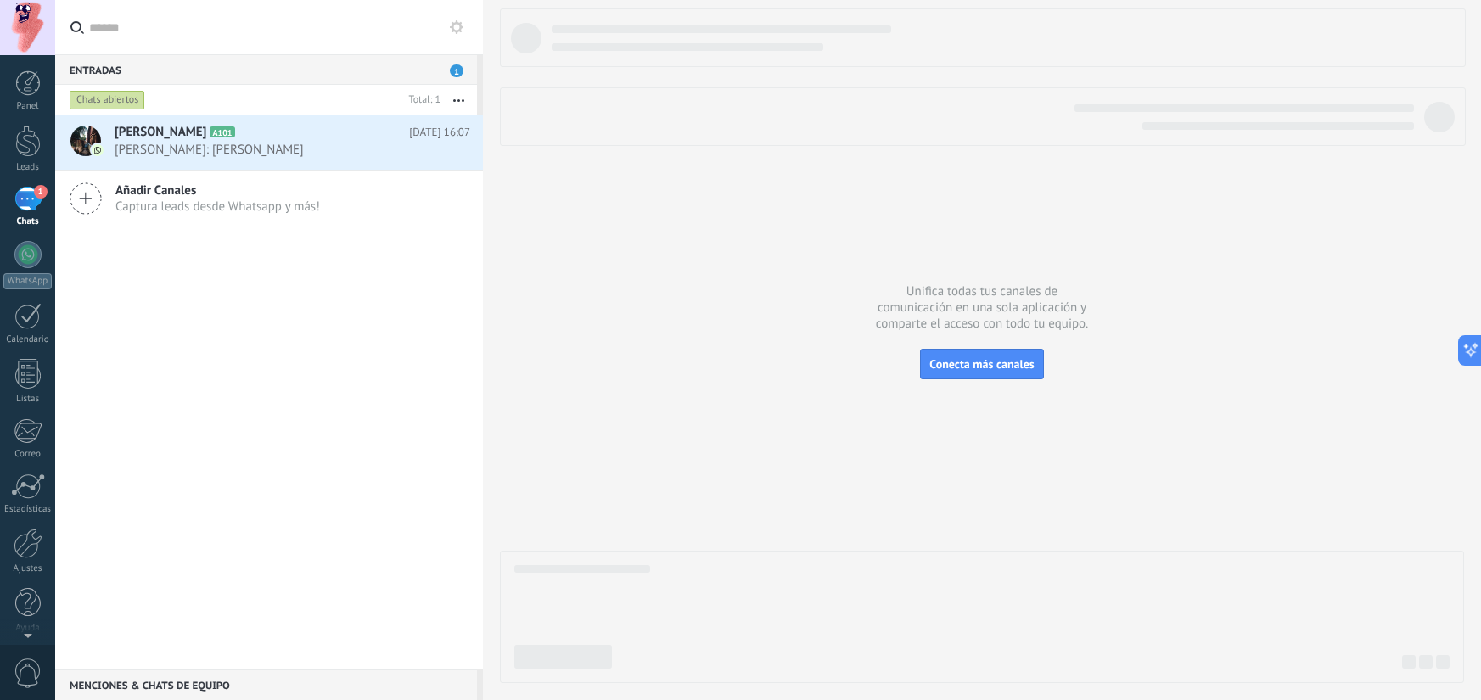
click at [31, 209] on div "1" at bounding box center [27, 199] width 27 height 25
click at [25, 208] on div "1" at bounding box center [27, 199] width 27 height 25
click at [393, 171] on div "Añadir Canales Captura leads desde Whatsapp y más!" at bounding box center [269, 199] width 428 height 57
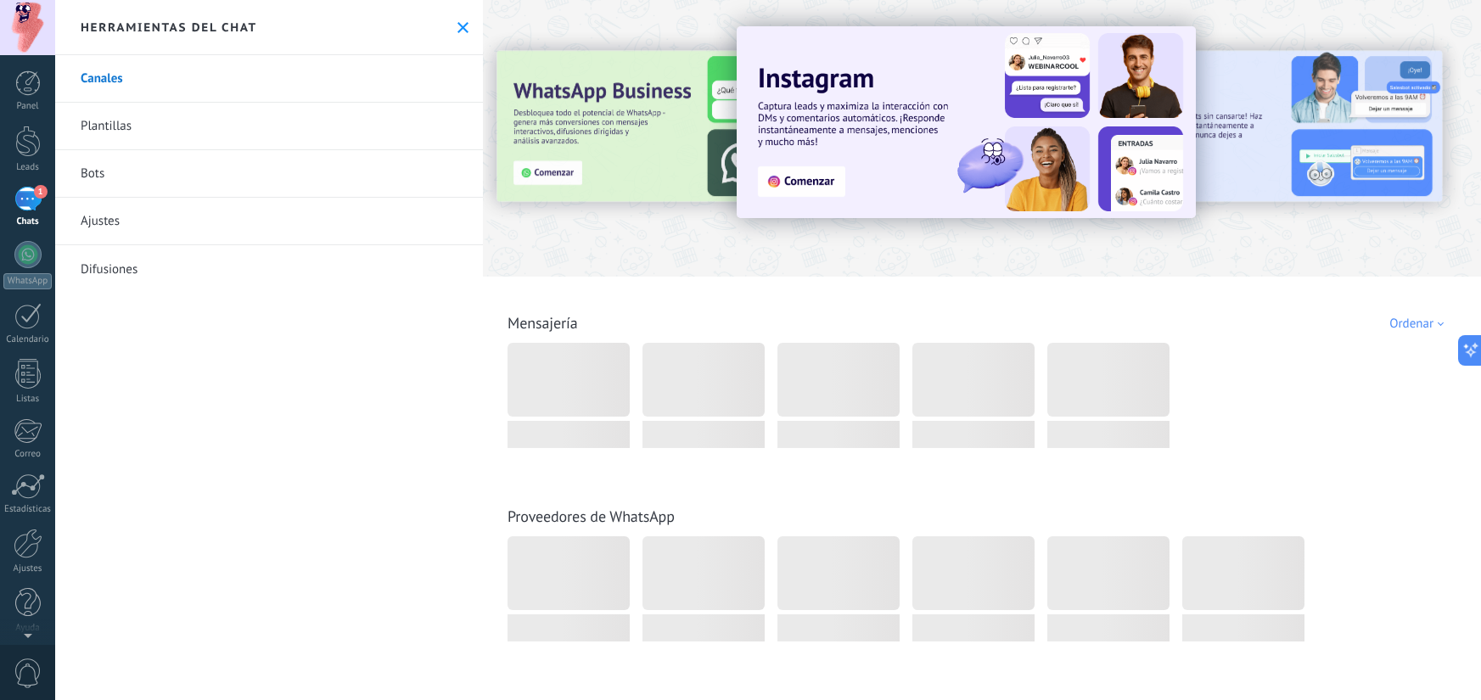
click at [44, 210] on link "1 Chats" at bounding box center [27, 207] width 55 height 41
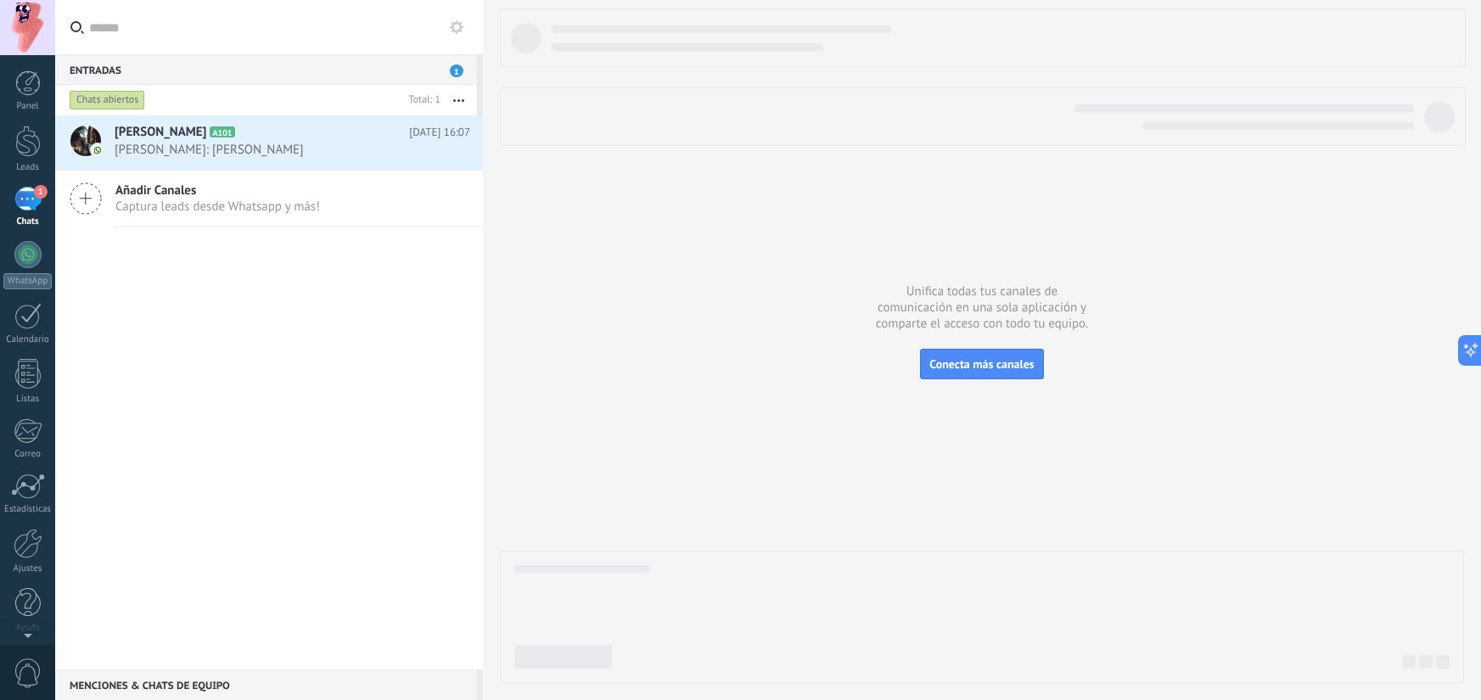
click at [300, 171] on div "Añadir Canales Captura leads desde Whatsapp y más!" at bounding box center [269, 199] width 428 height 57
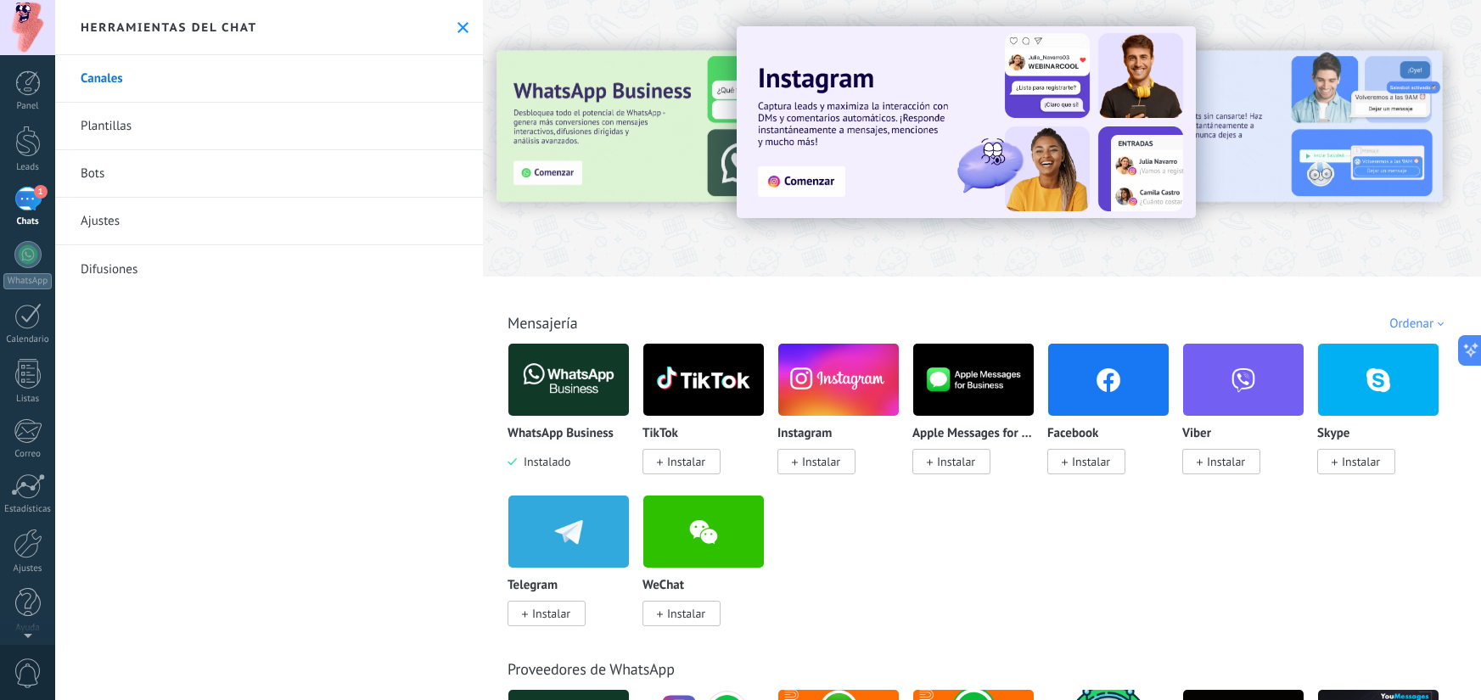
click at [31, 216] on link "1 Chats" at bounding box center [27, 207] width 55 height 41
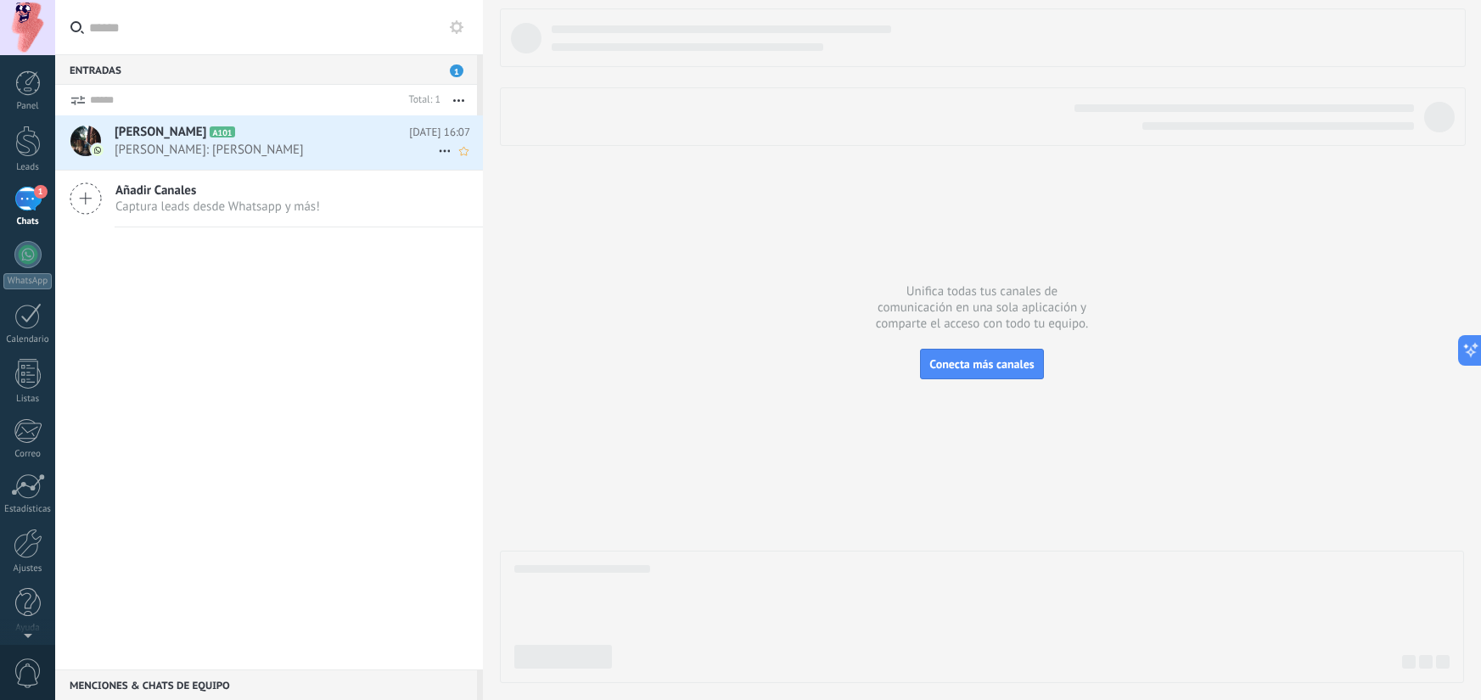
click at [322, 139] on h2 "Alcides Andrade A101" at bounding box center [262, 132] width 294 height 17
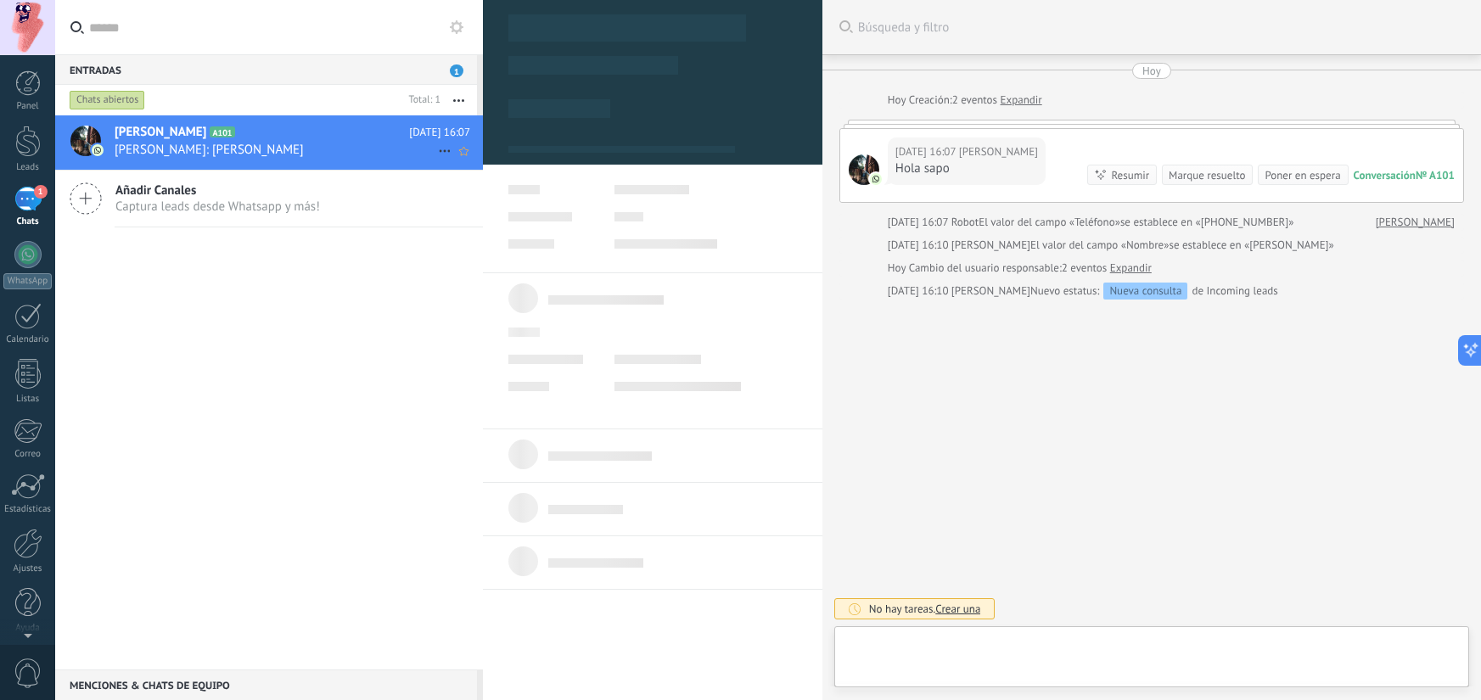
type textarea "**********"
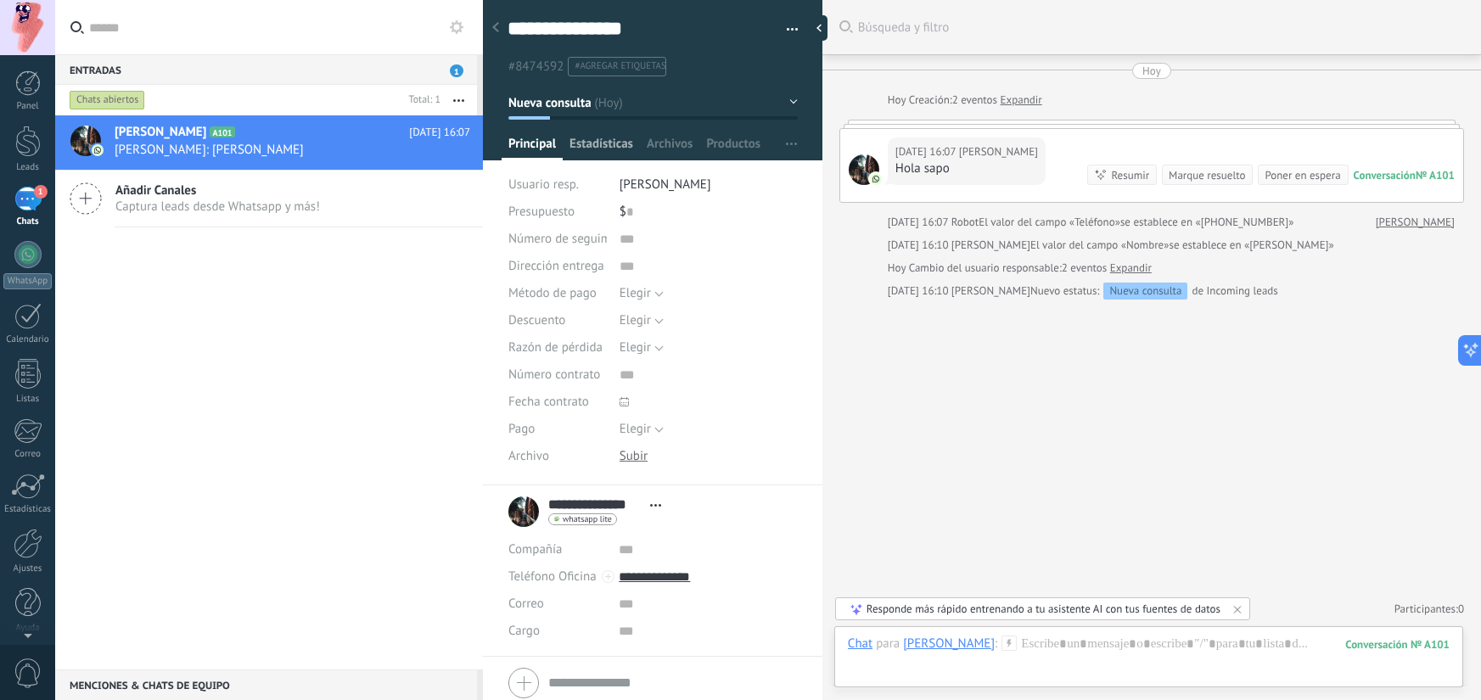
click at [613, 147] on span "Estadísticas" at bounding box center [601, 148] width 64 height 25
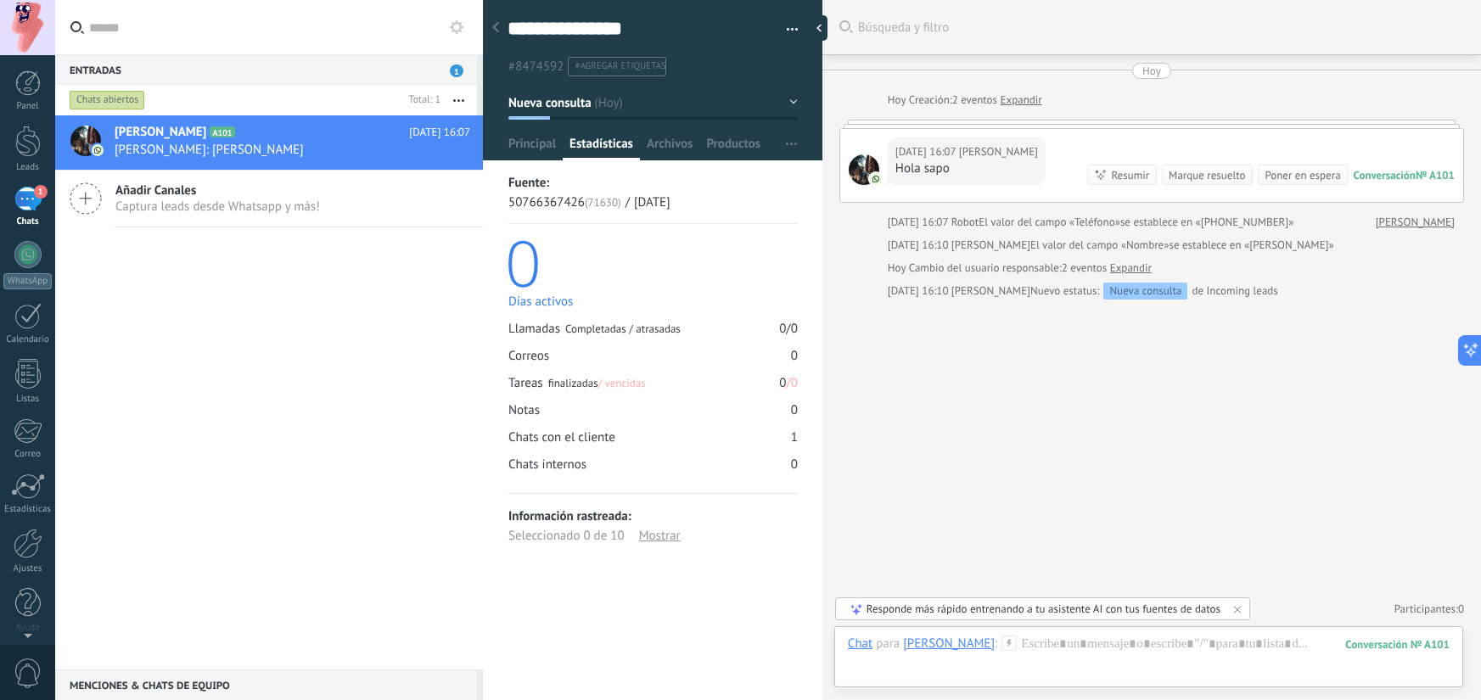
click at [535, 145] on span "Principal" at bounding box center [532, 148] width 48 height 25
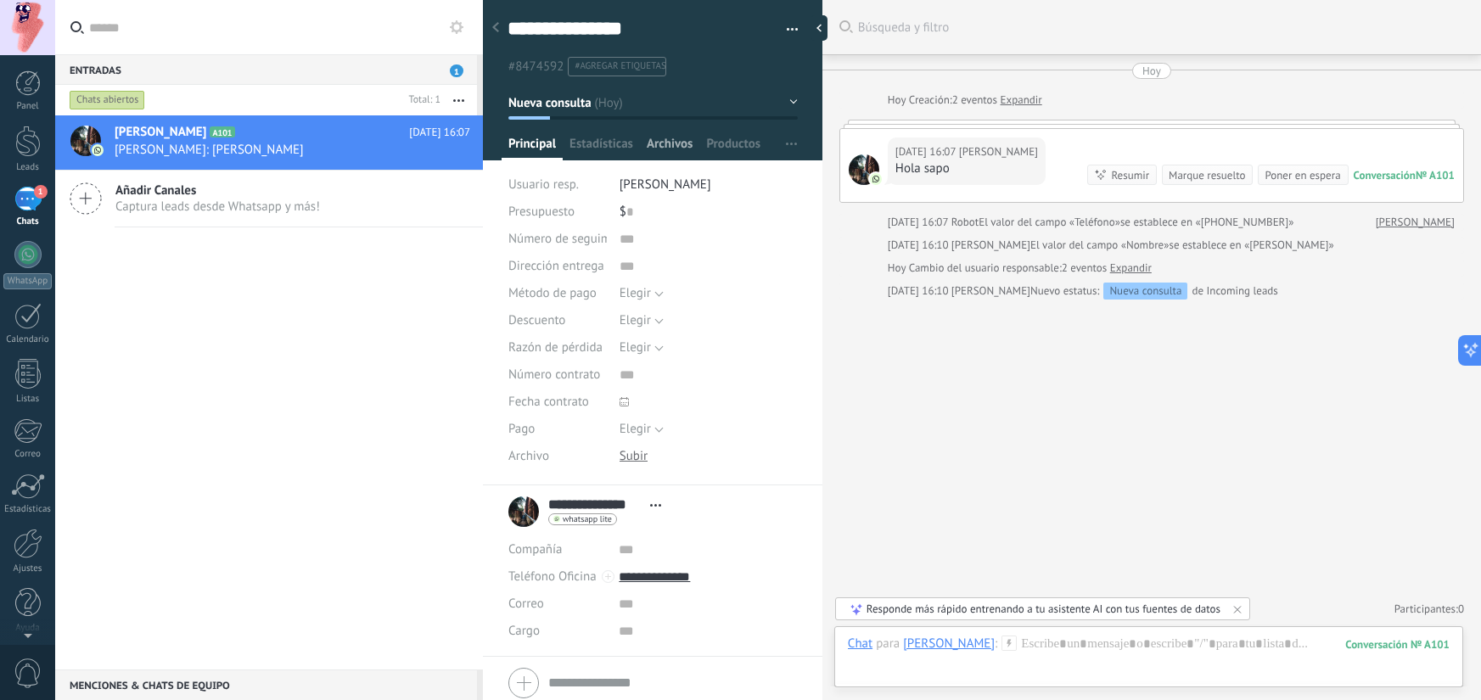
click at [654, 149] on span "Archivos" at bounding box center [670, 148] width 46 height 25
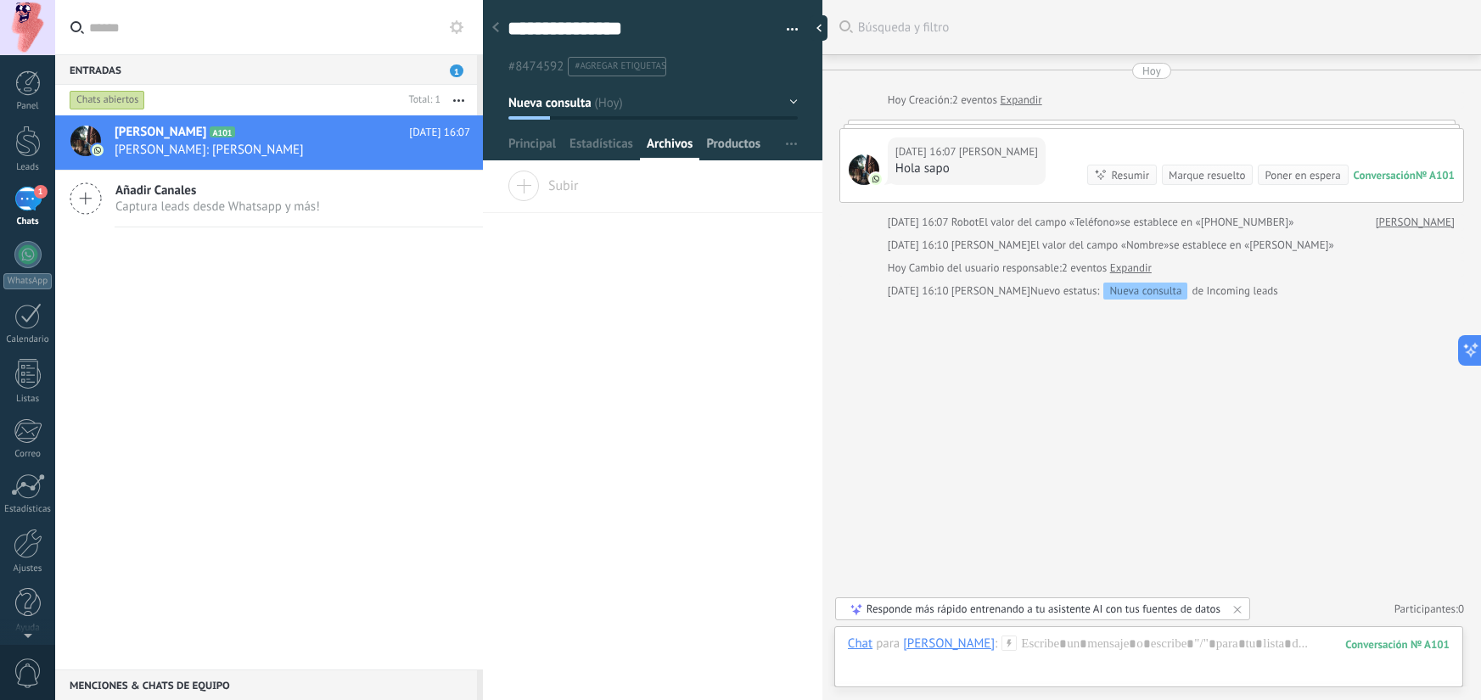
click at [736, 143] on span "Productos" at bounding box center [733, 148] width 54 height 25
click at [526, 154] on span "Principal" at bounding box center [532, 148] width 48 height 25
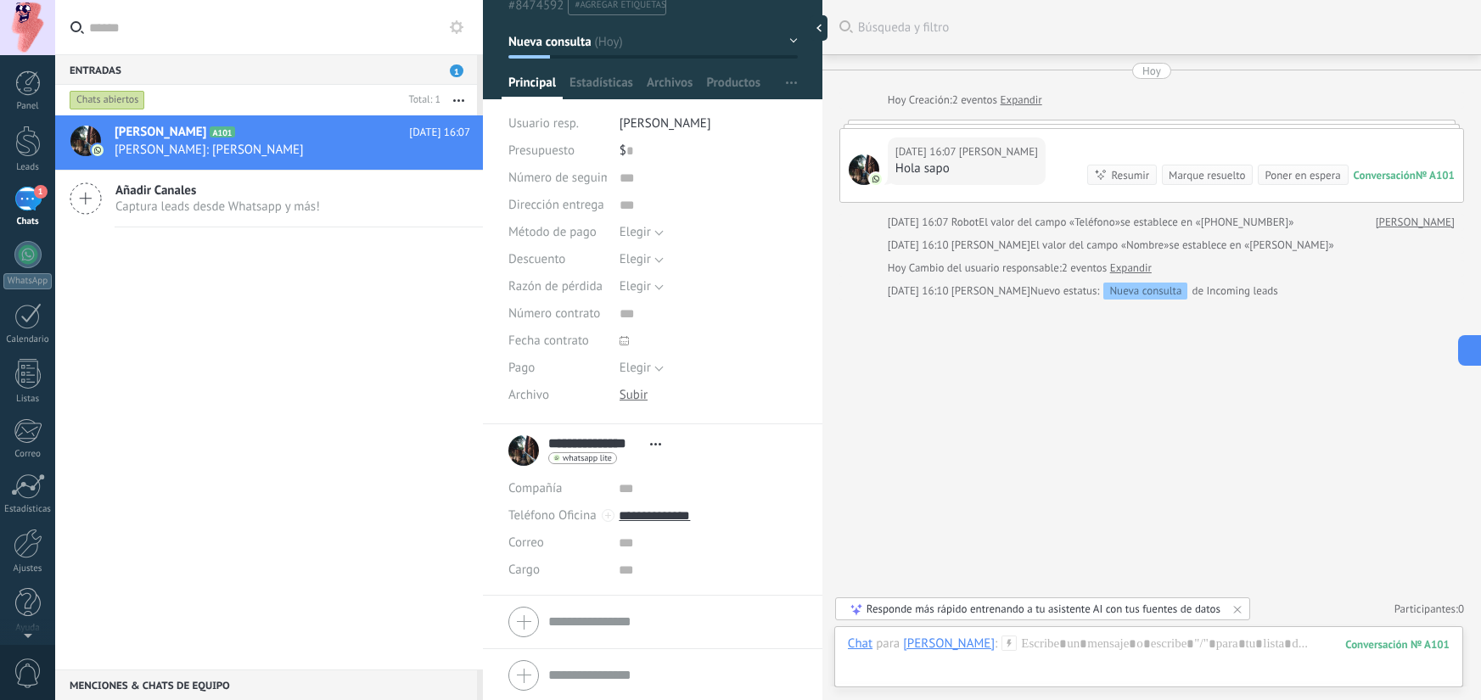
scroll to position [64, 0]
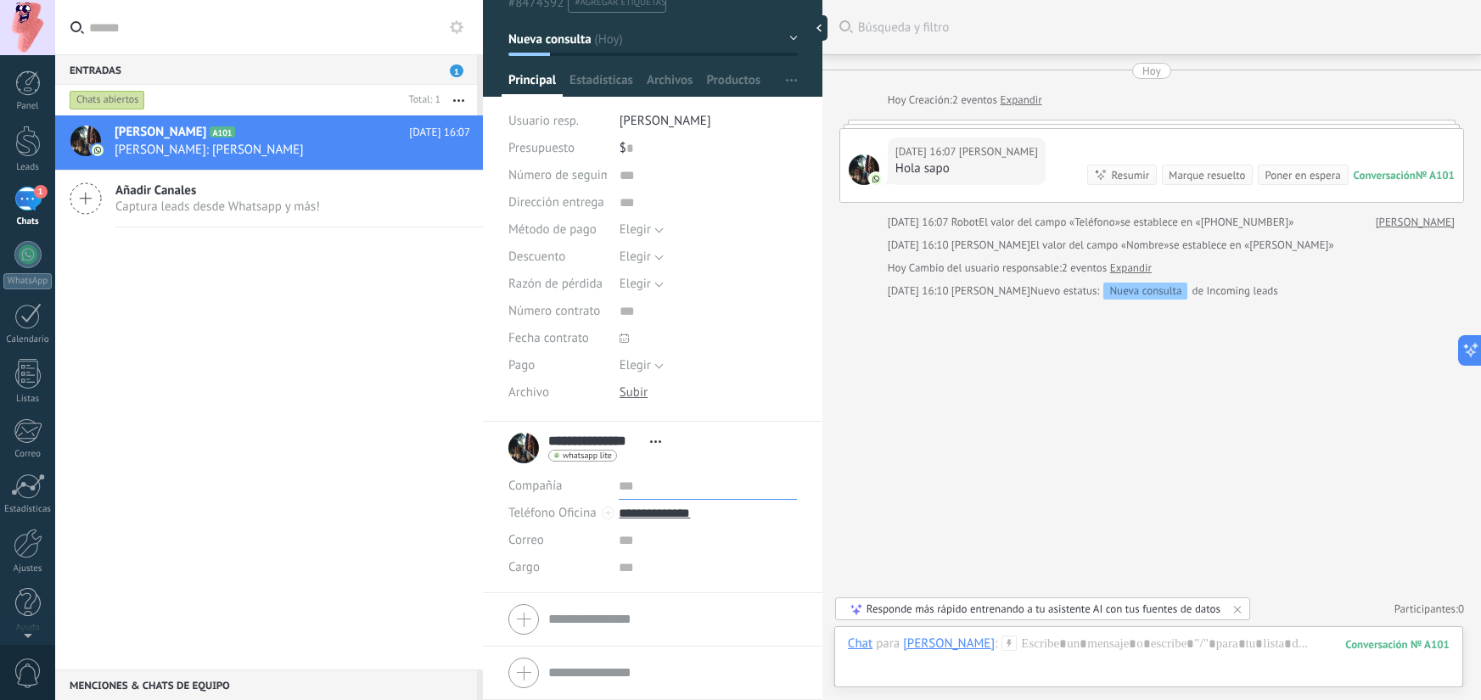
click at [631, 486] on input "text" at bounding box center [707, 486] width 177 height 27
click at [631, 541] on input "text" at bounding box center [707, 540] width 177 height 27
click at [635, 570] on input "text" at bounding box center [707, 567] width 177 height 27
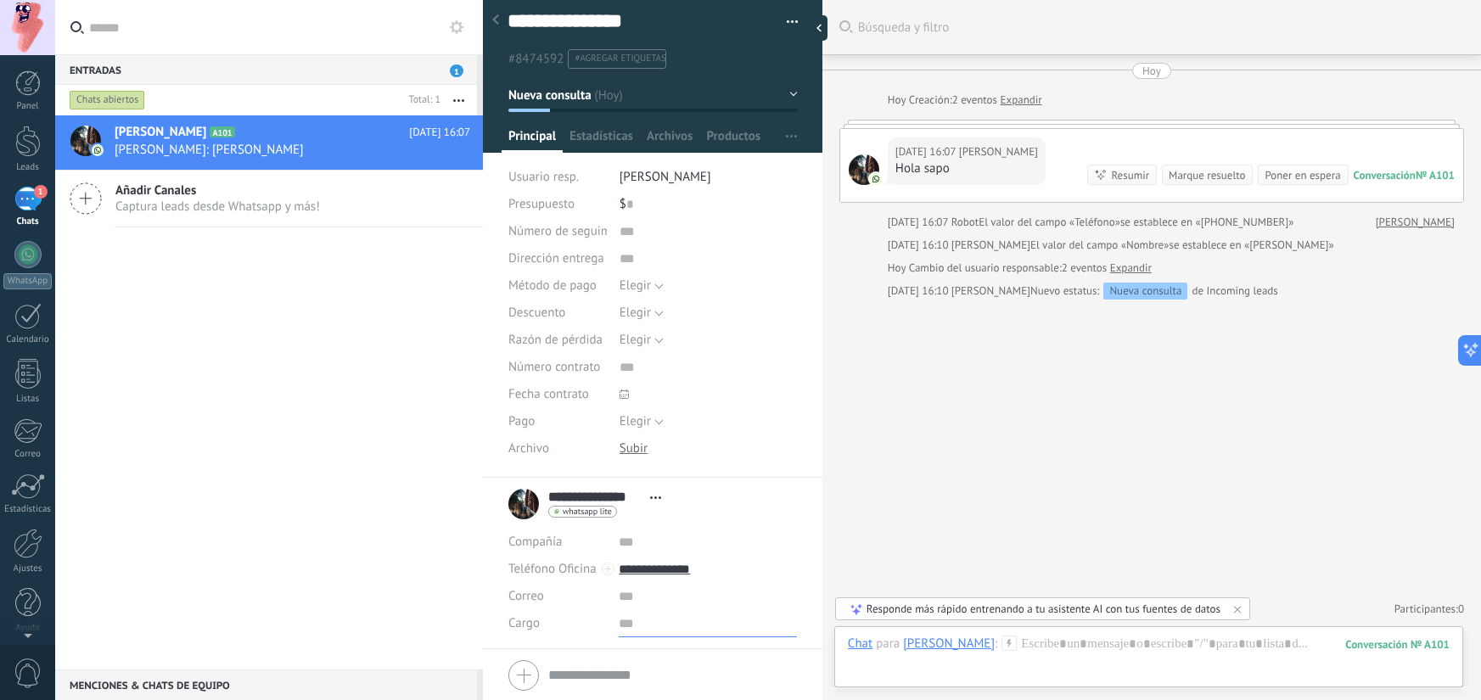
scroll to position [0, 0]
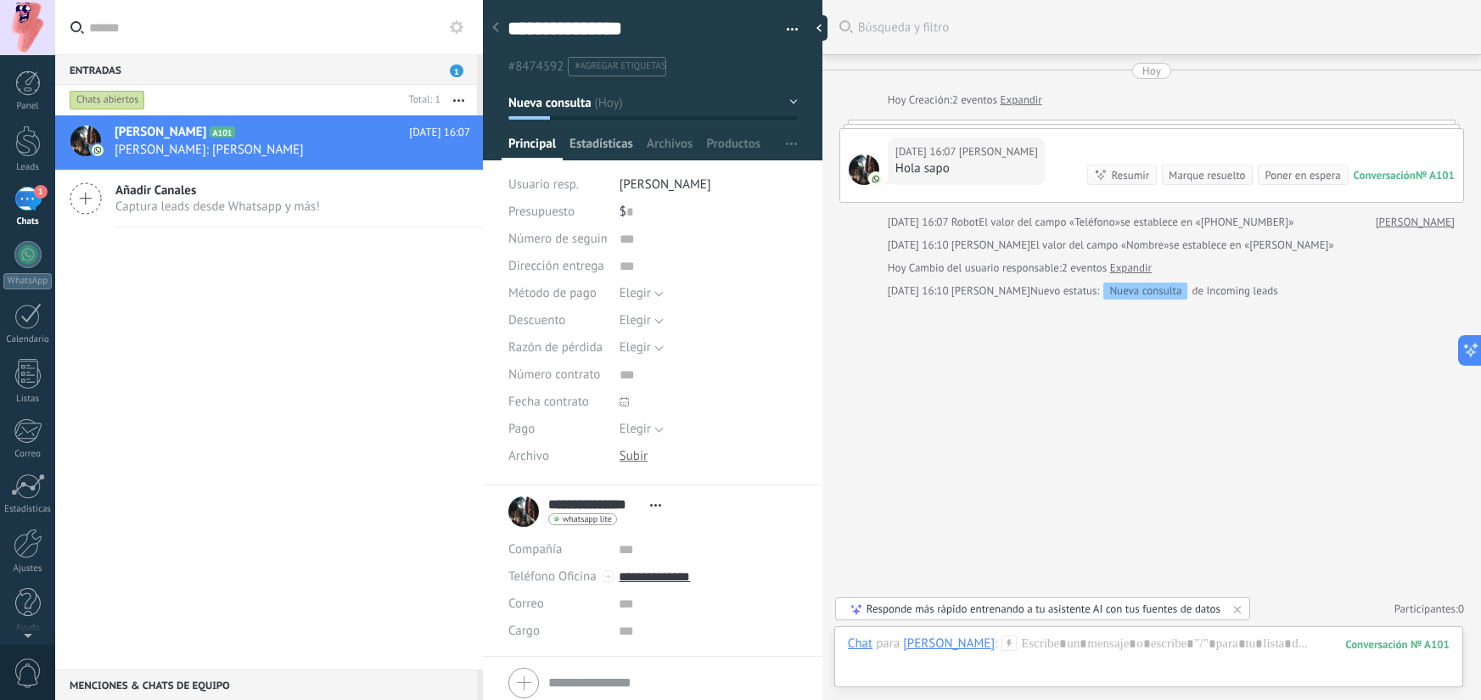
click at [618, 146] on span "Estadísticas" at bounding box center [601, 148] width 64 height 25
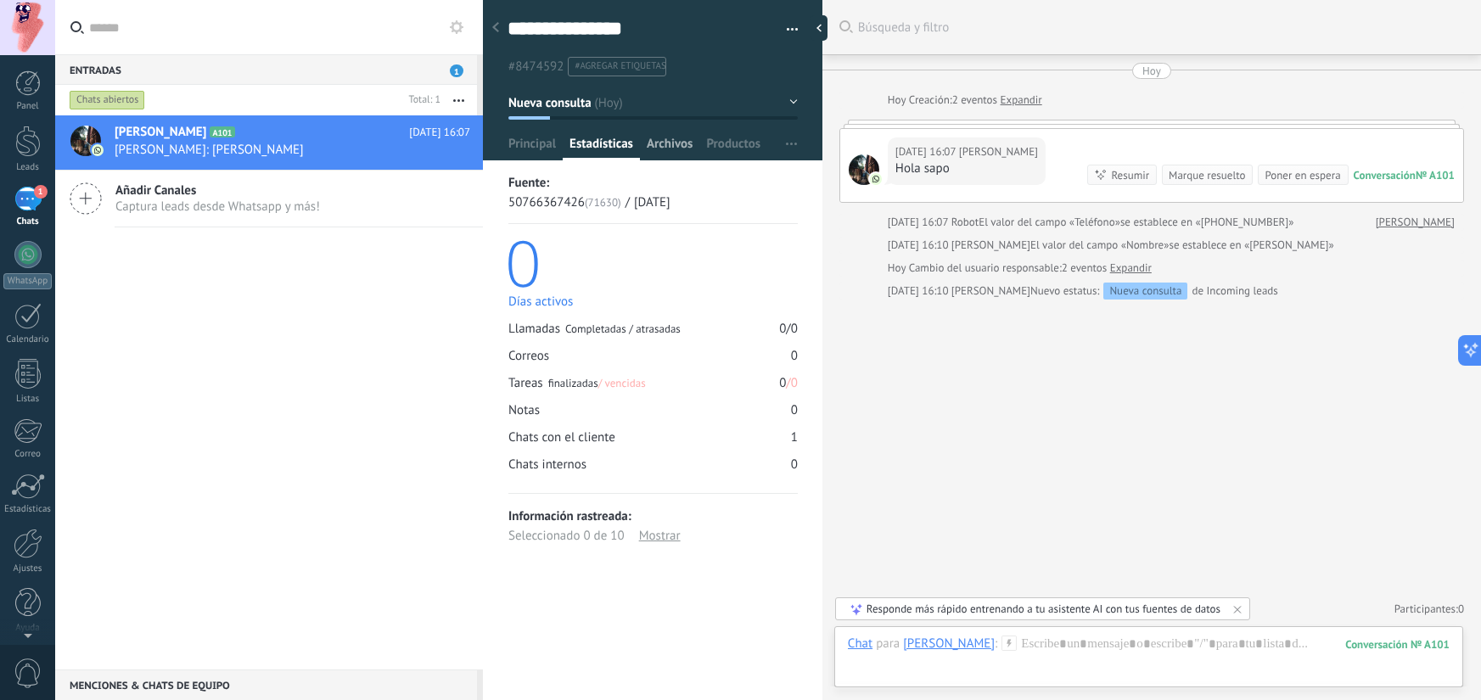
click at [675, 140] on span "Archivos" at bounding box center [670, 148] width 46 height 25
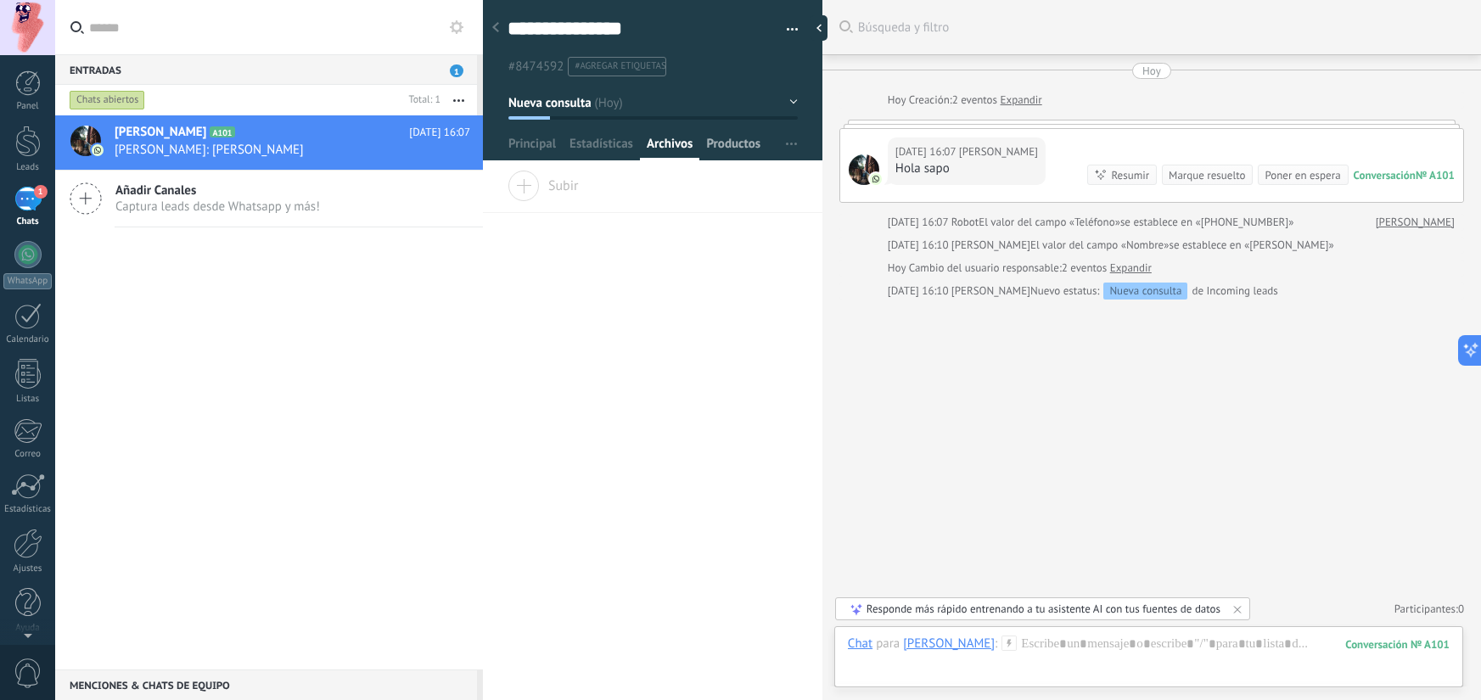
click at [721, 143] on span "Productos" at bounding box center [733, 148] width 54 height 25
click at [779, 144] on button "button" at bounding box center [791, 144] width 25 height 32
click at [543, 143] on span "Principal" at bounding box center [532, 148] width 48 height 25
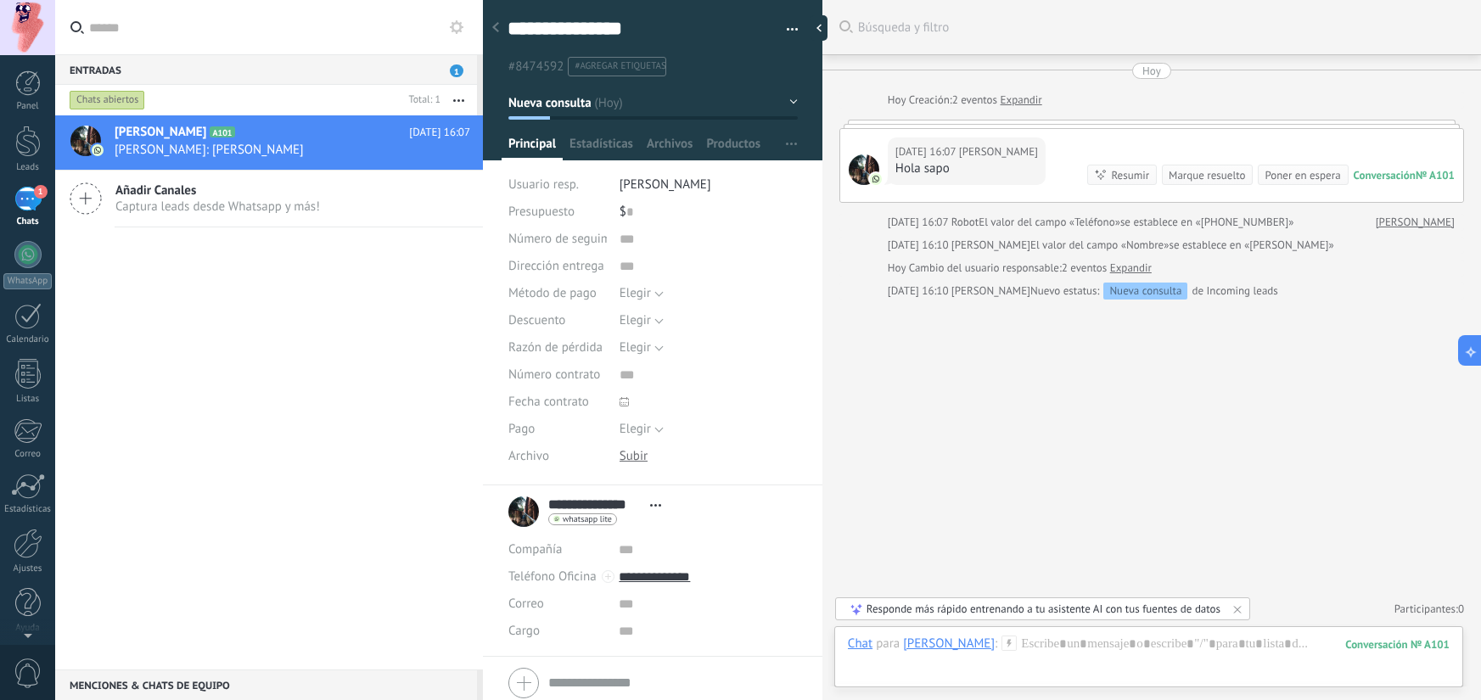
click at [493, 34] on div at bounding box center [496, 28] width 24 height 33
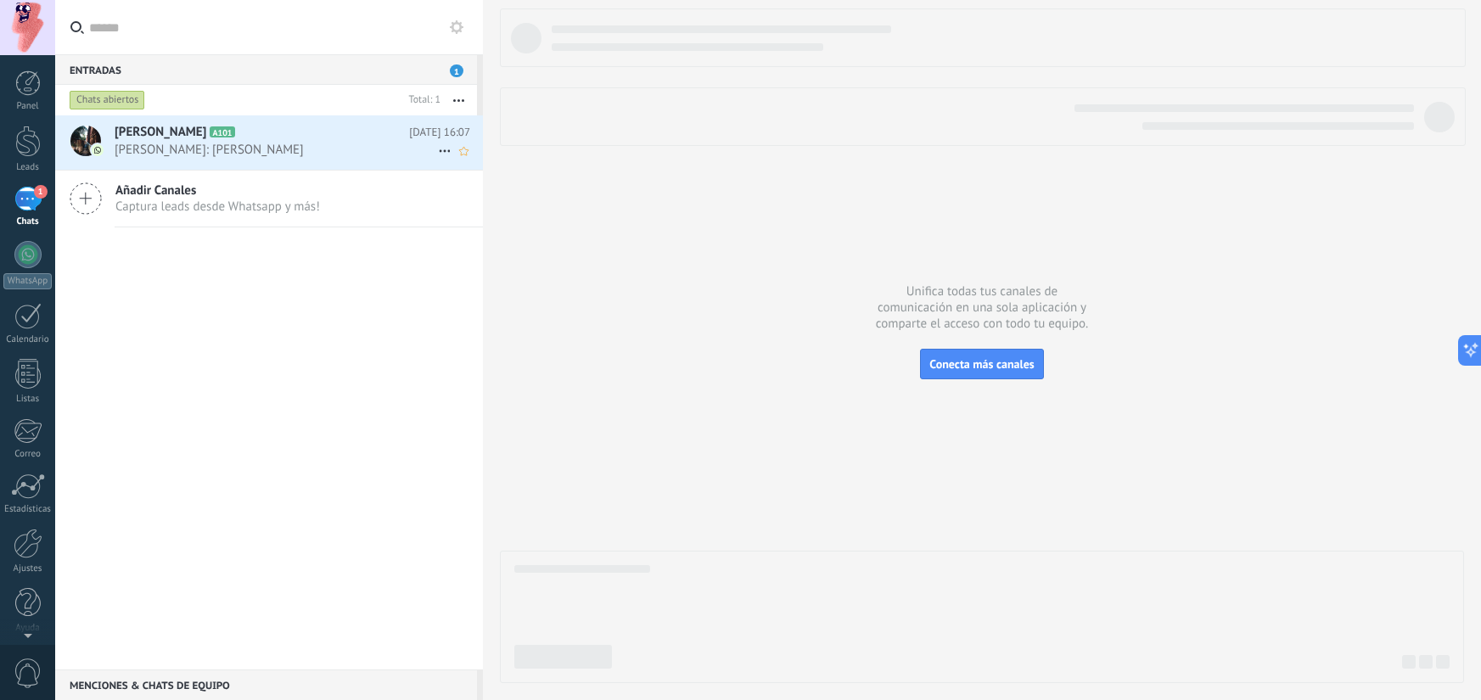
click at [216, 150] on span "Alcides Andrade: Hola sapo" at bounding box center [276, 150] width 323 height 16
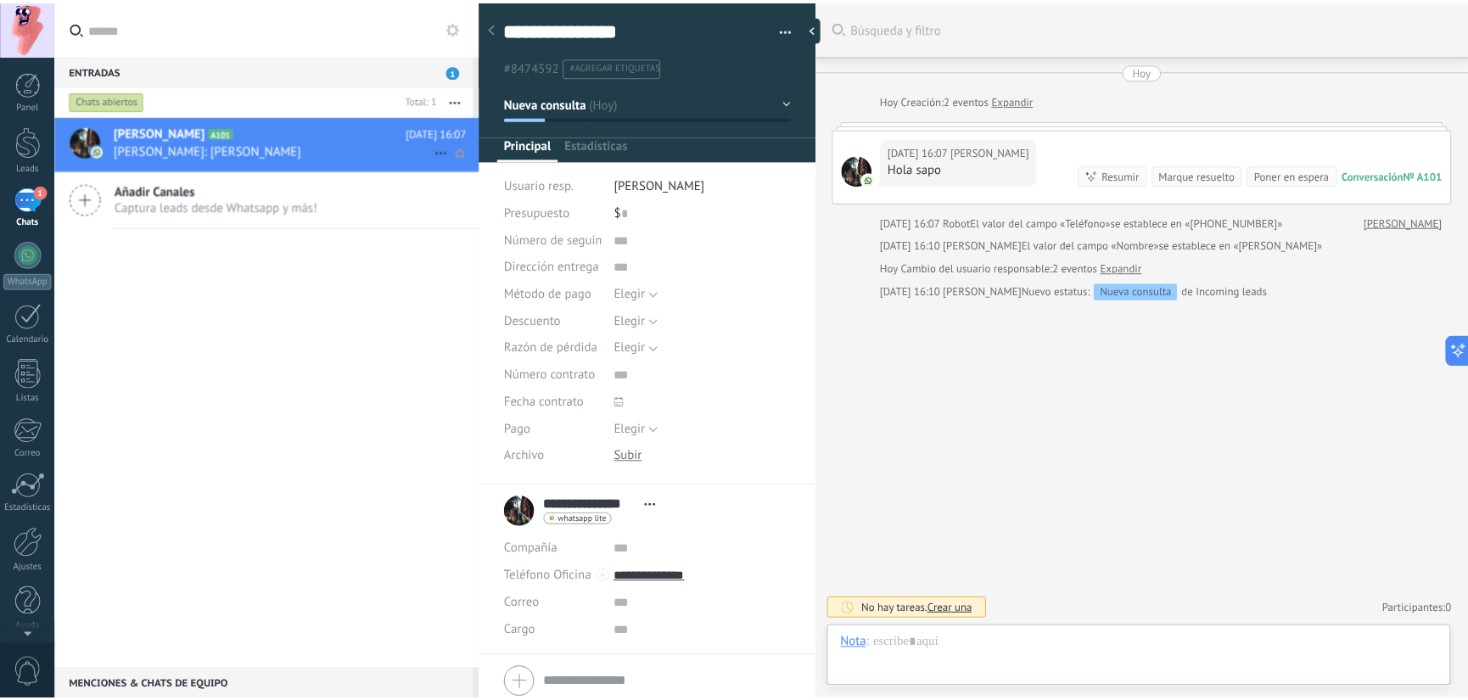
scroll to position [25, 0]
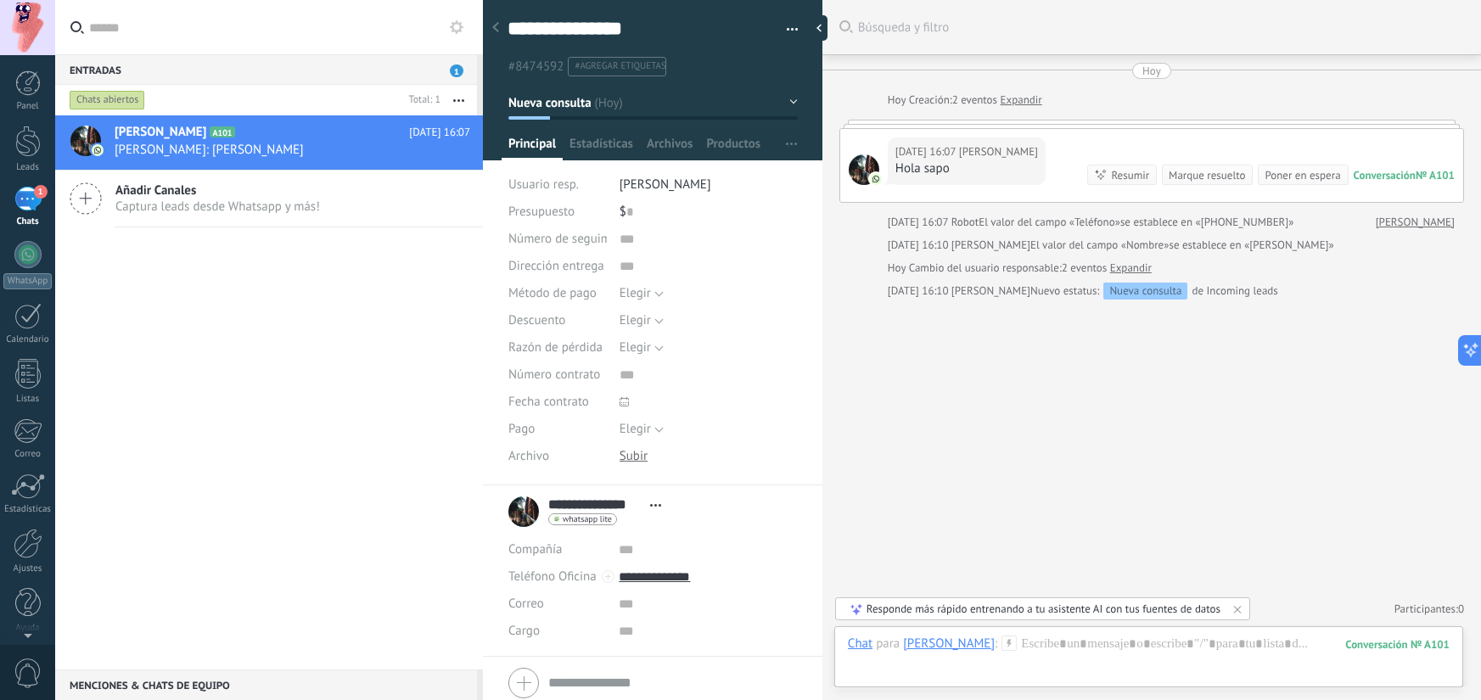
click at [659, 213] on div "$ 0" at bounding box center [709, 212] width 178 height 27
click at [653, 233] on input "text" at bounding box center [709, 239] width 178 height 27
click at [642, 261] on input "text" at bounding box center [709, 266] width 178 height 27
click at [623, 272] on input "text" at bounding box center [709, 266] width 178 height 27
click at [578, 255] on div "Dirección entrega" at bounding box center [557, 266] width 98 height 27
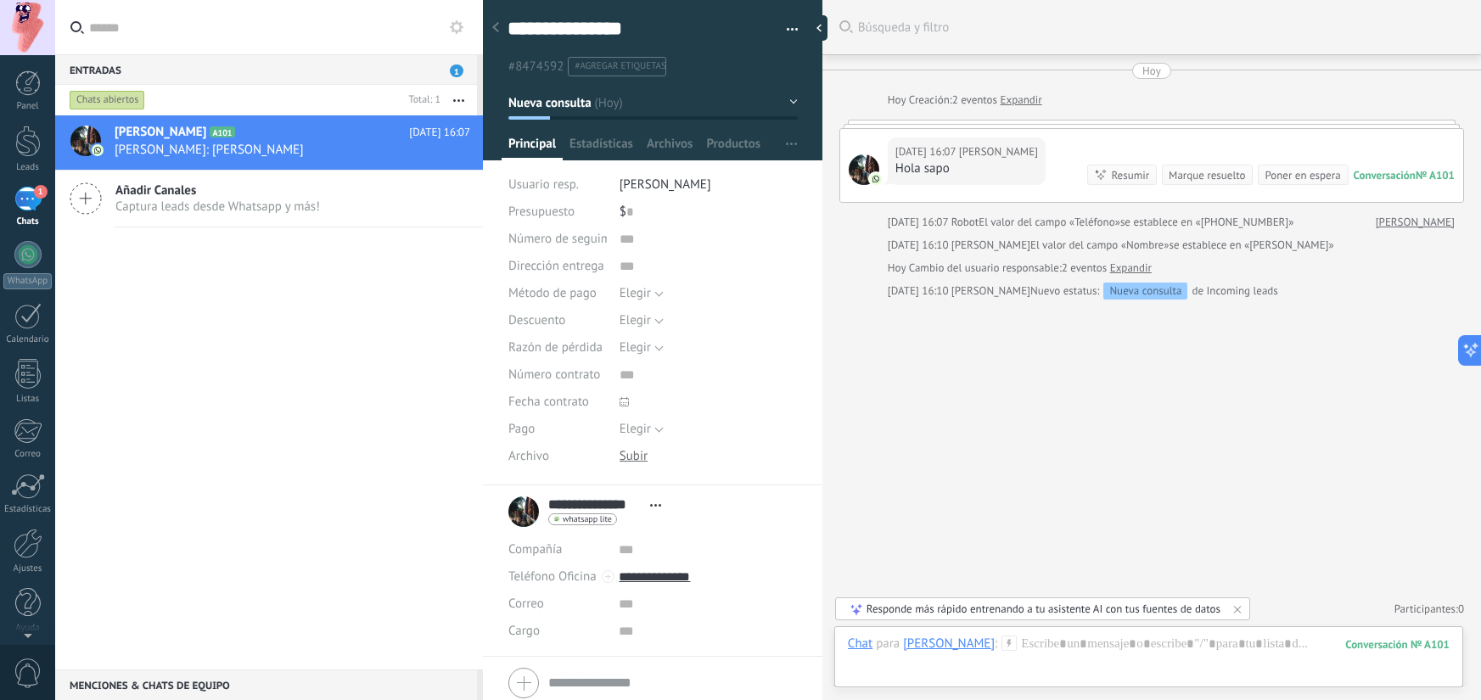
click at [575, 269] on span "Dirección entrega" at bounding box center [556, 266] width 96 height 13
click at [636, 295] on span "Elegir" at bounding box center [635, 293] width 31 height 16
click at [551, 287] on span "Método de pago" at bounding box center [552, 293] width 88 height 13
click at [627, 318] on span "Elegir" at bounding box center [635, 320] width 31 height 16
click at [547, 315] on span "Descuento" at bounding box center [536, 320] width 57 height 13
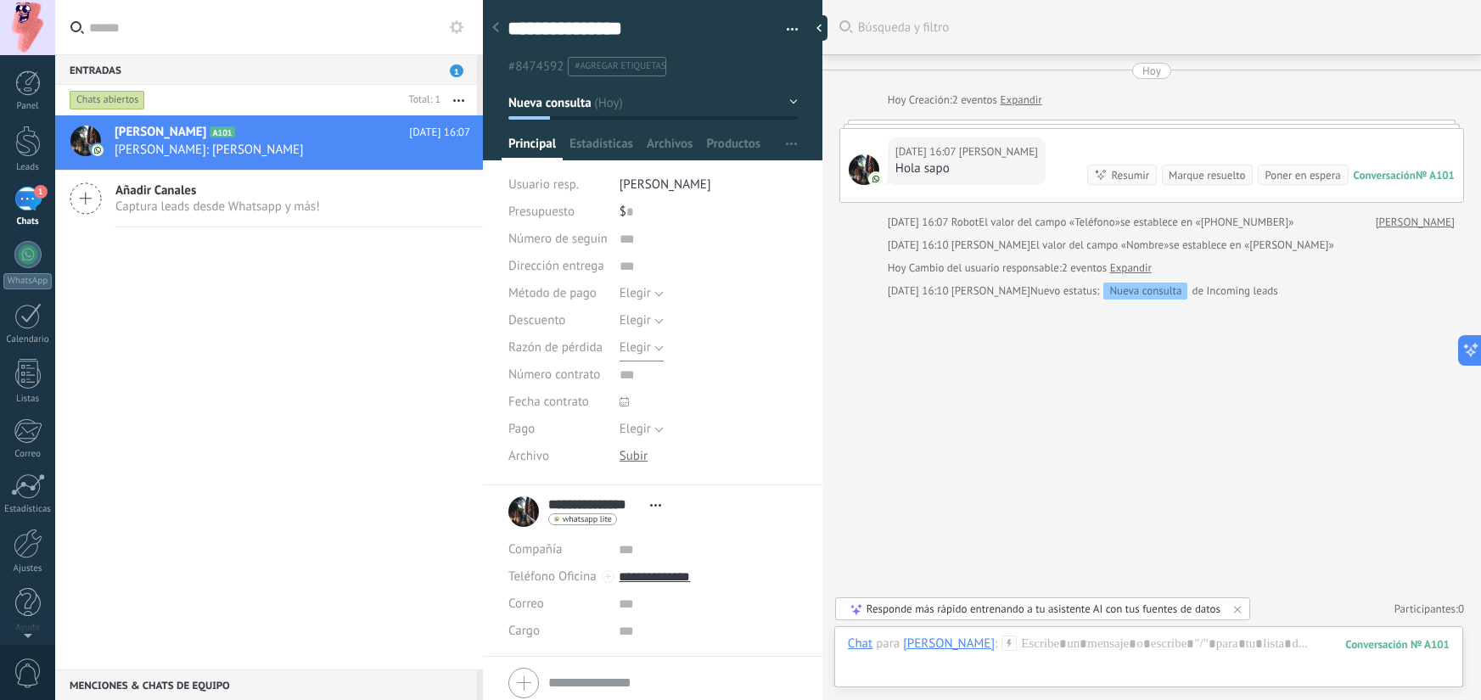
click at [626, 349] on span "Elegir" at bounding box center [635, 347] width 31 height 16
click at [536, 357] on div "Razón de pérdida" at bounding box center [557, 347] width 98 height 27
click at [614, 355] on div "Razón de pérdida Elegir Precio Calidad Cambio de opinión Sin respuesta Spam Ele…" at bounding box center [652, 347] width 289 height 27
click at [328, 303] on div "Alcides Andrade A101 Hoy 16:07 Alcides Andrade: Hola sapo Añadir Canales Captur…" at bounding box center [269, 392] width 428 height 554
click at [32, 141] on div at bounding box center [27, 141] width 25 height 31
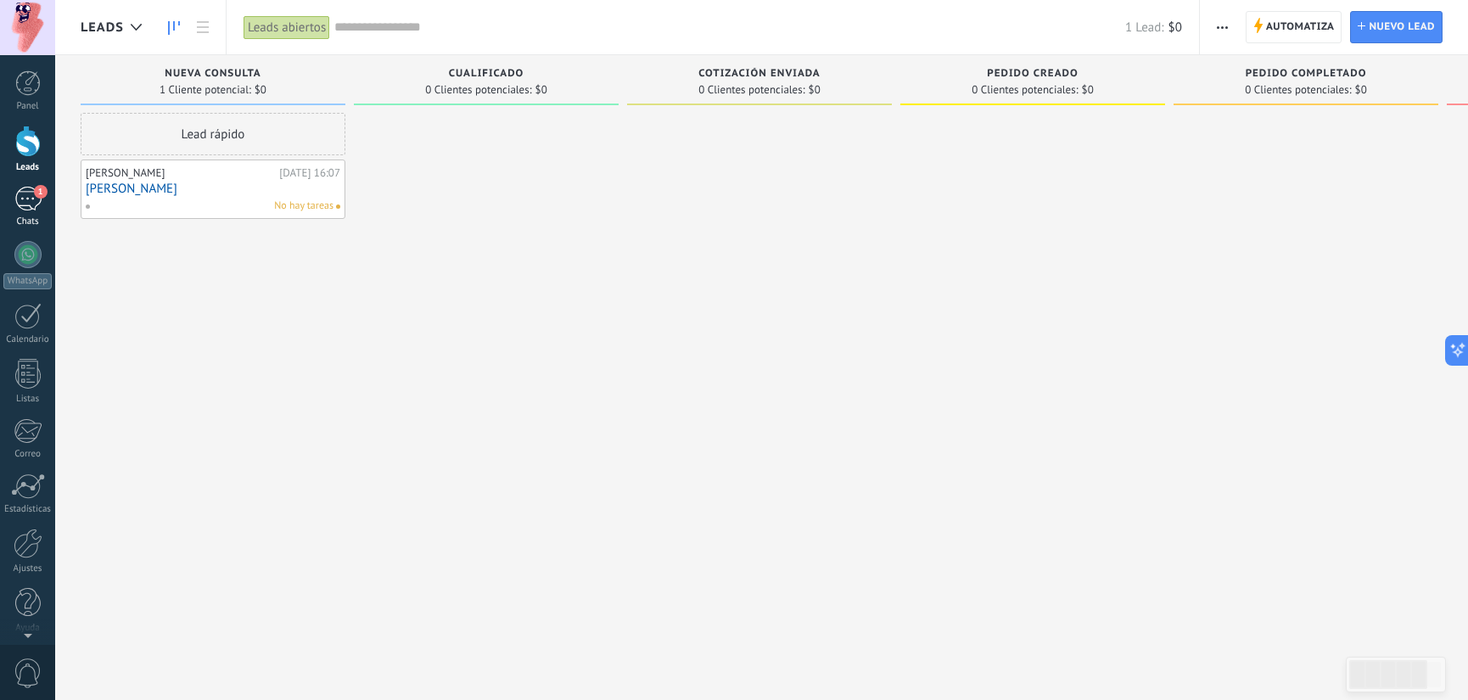
click at [26, 194] on div "1" at bounding box center [27, 199] width 27 height 25
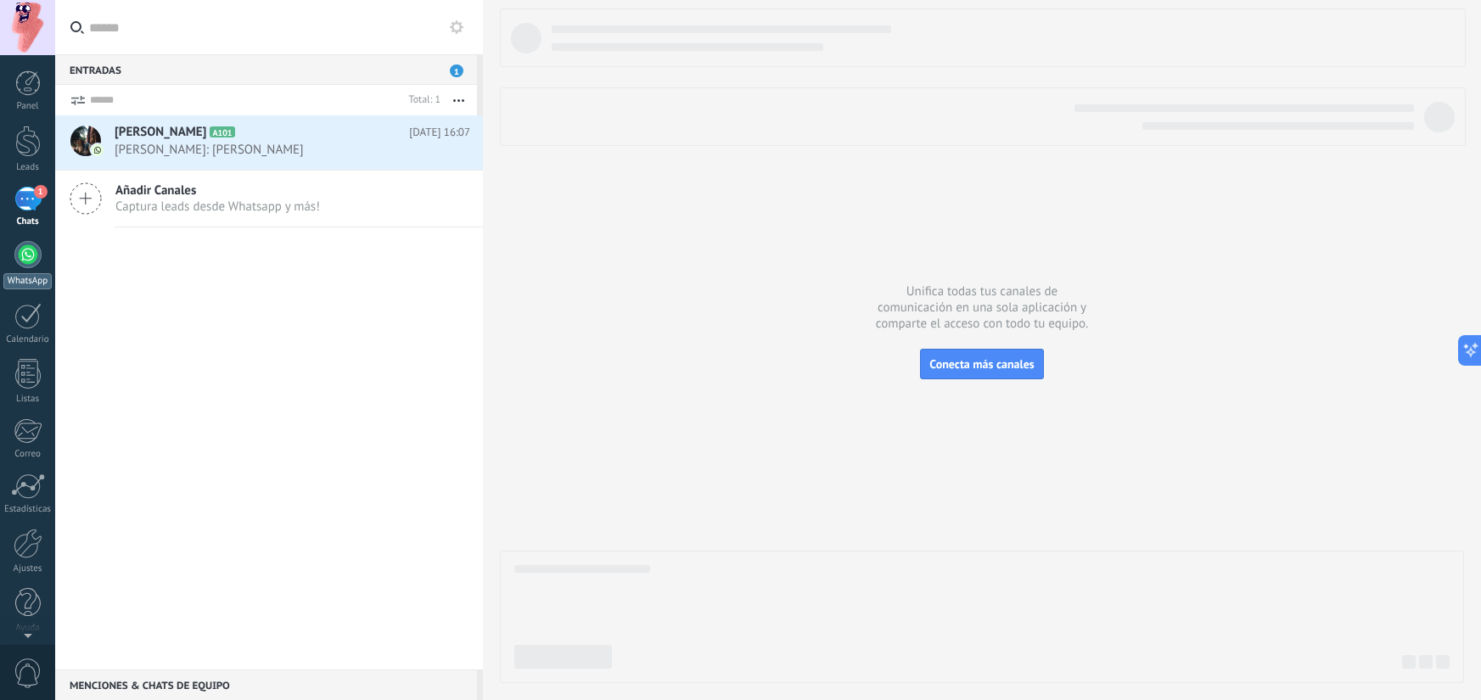
click at [39, 263] on link "WhatsApp" at bounding box center [27, 265] width 55 height 48
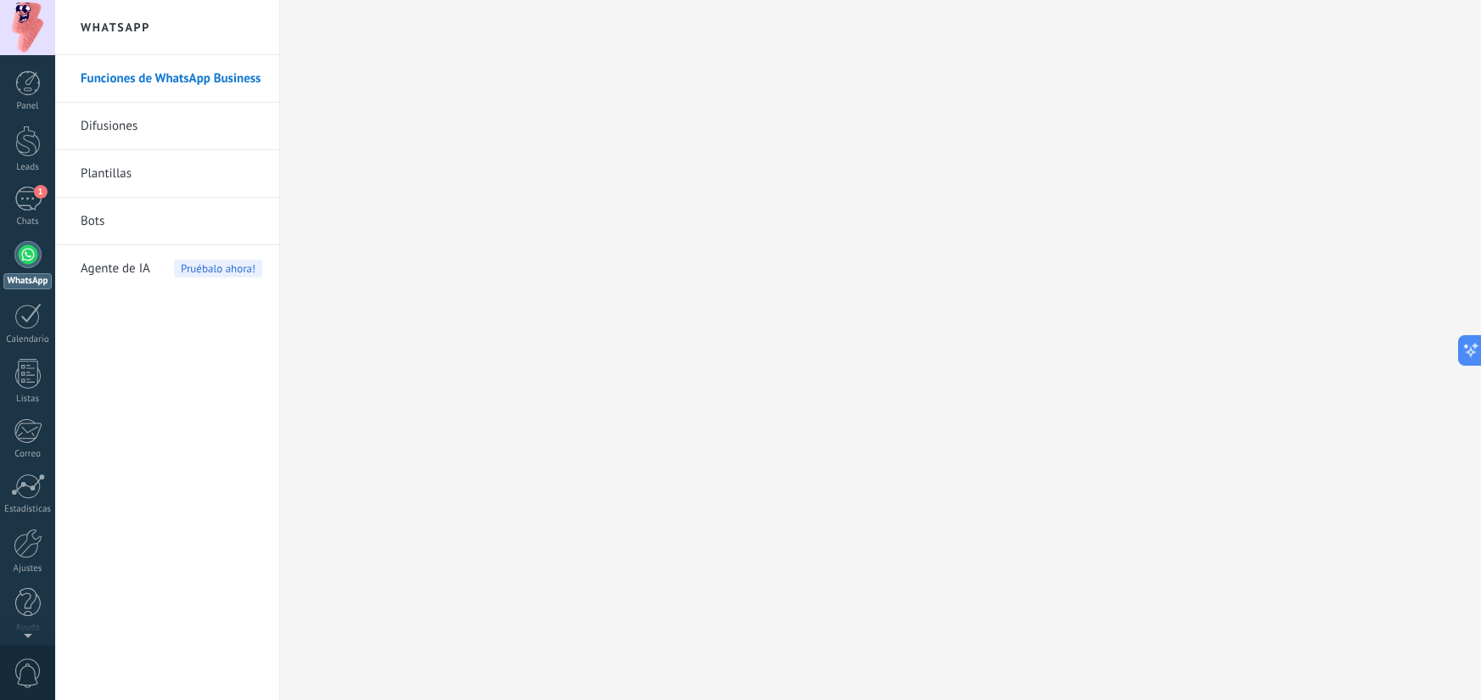
click at [150, 130] on link "Difusiones" at bounding box center [172, 127] width 182 height 48
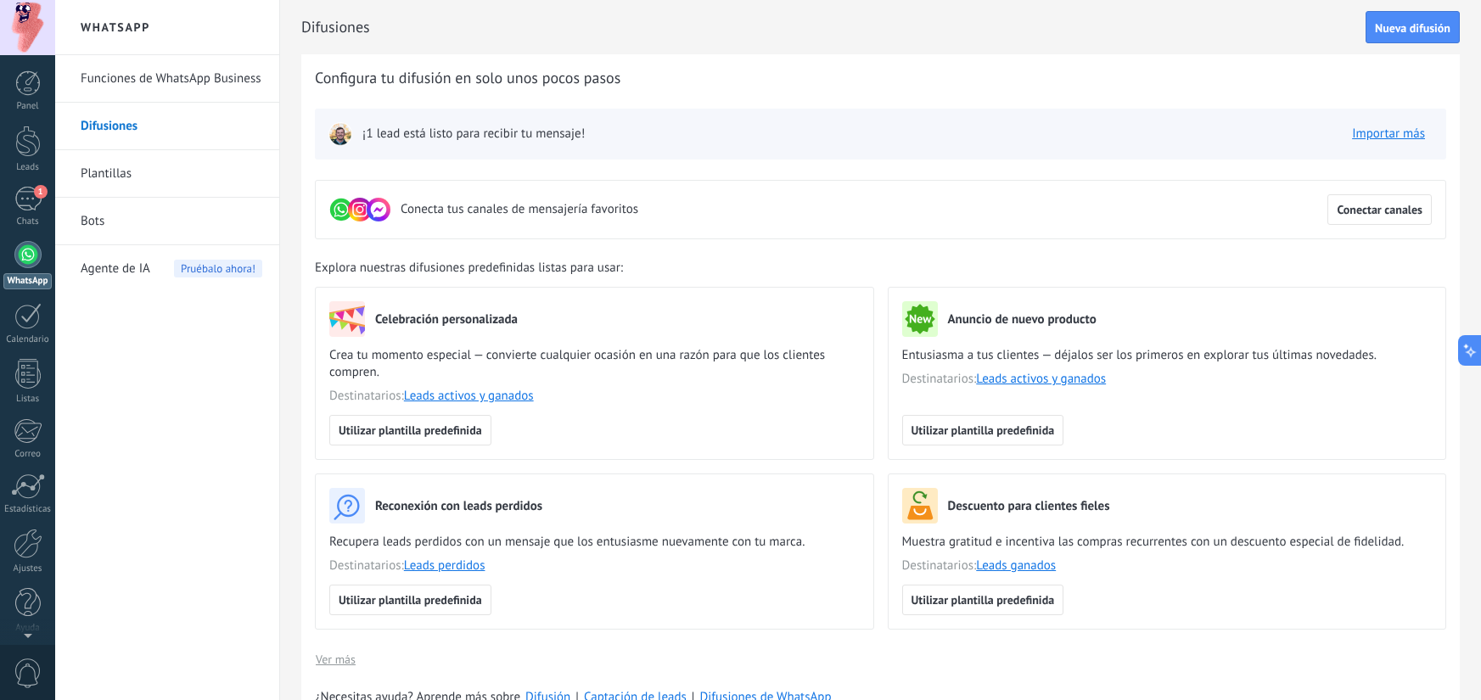
click at [121, 81] on link "Funciones de WhatsApp Business" at bounding box center [172, 79] width 182 height 48
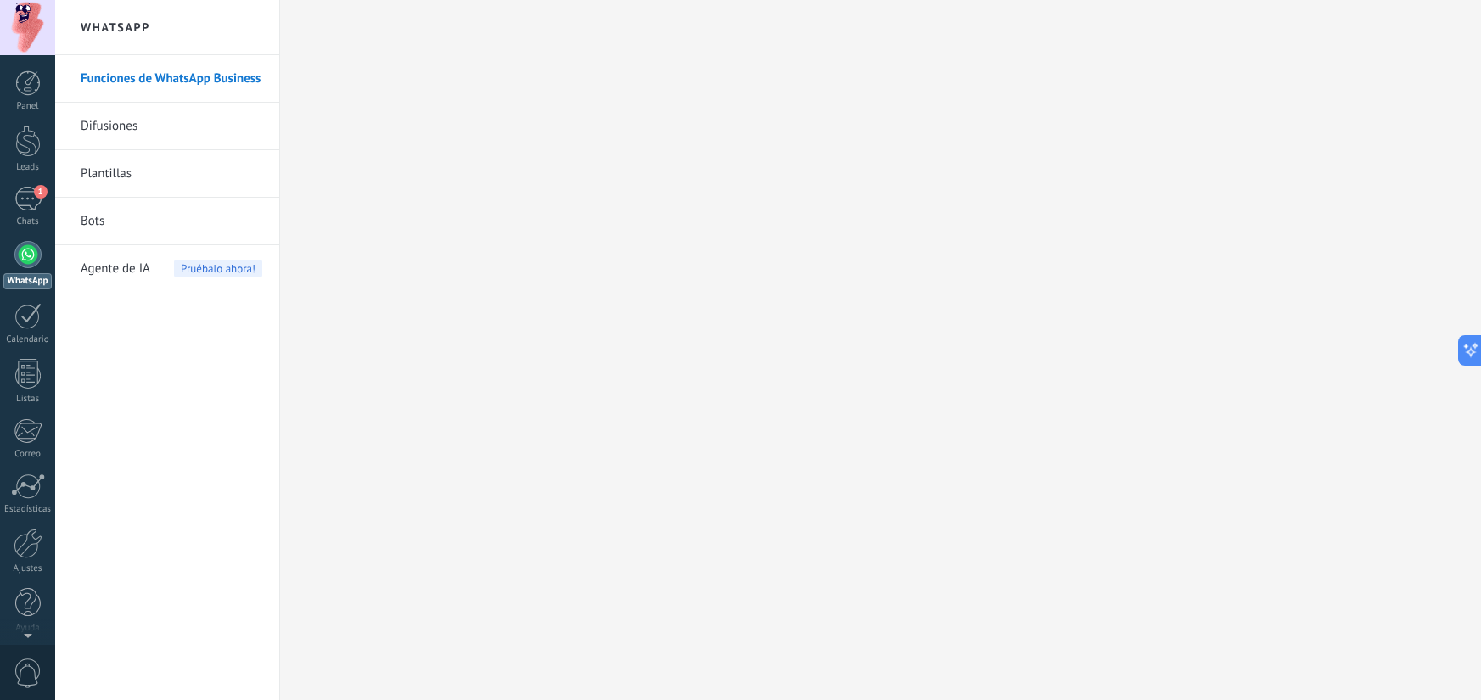
click at [108, 126] on link "Difusiones" at bounding box center [172, 127] width 182 height 48
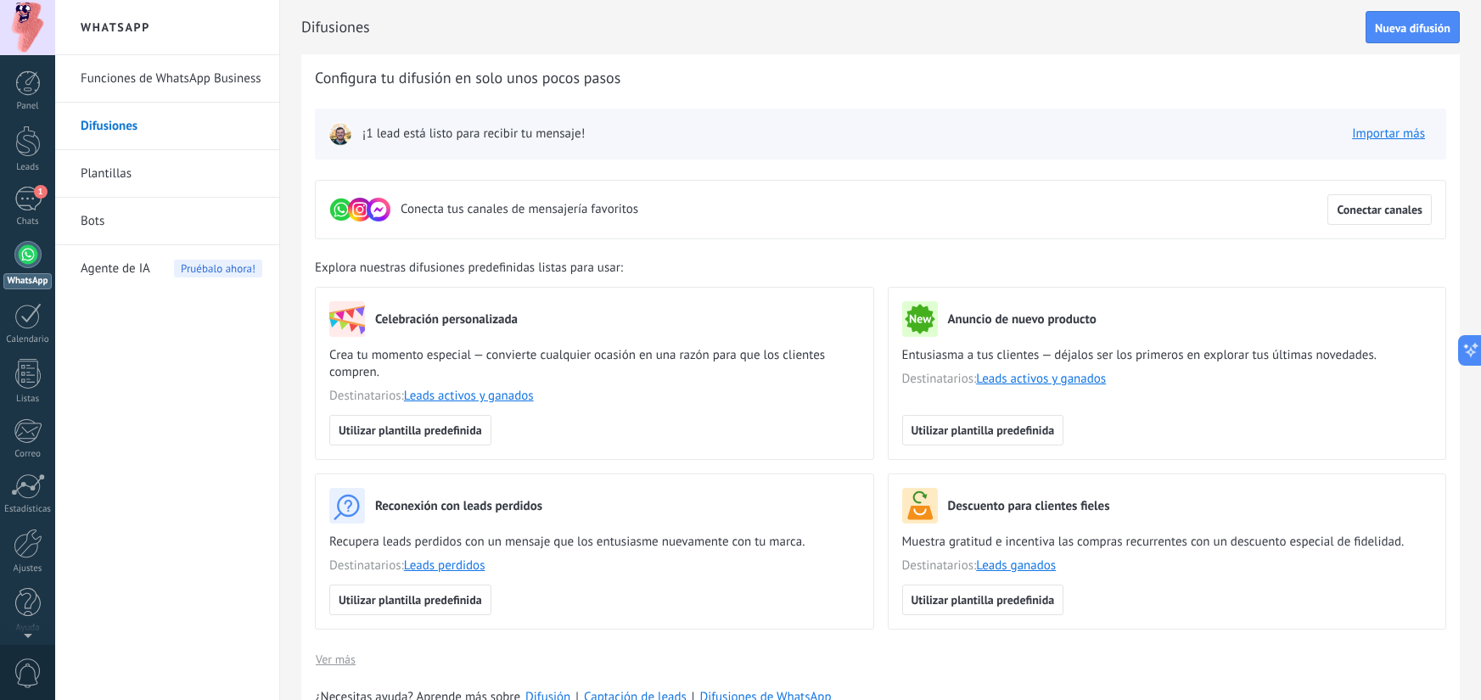
click at [119, 160] on link "Plantillas" at bounding box center [172, 174] width 182 height 48
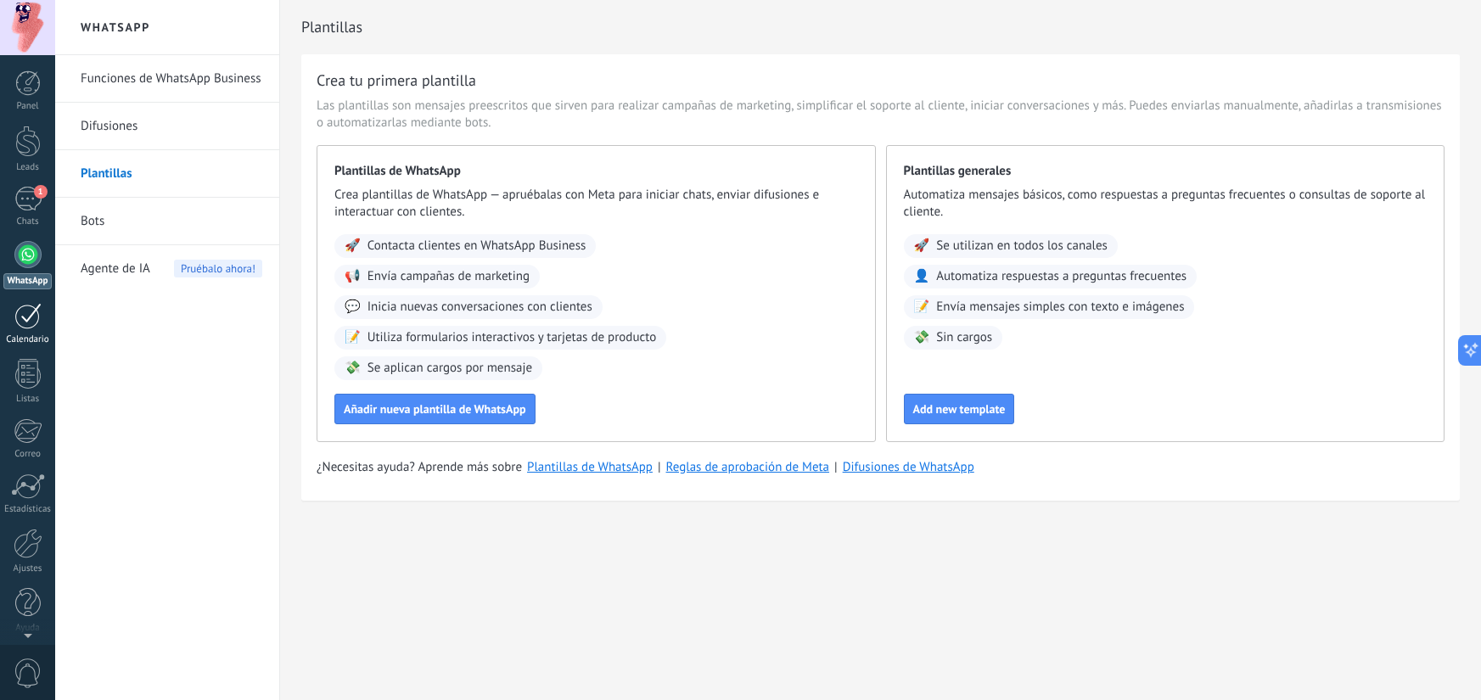
click at [29, 312] on div at bounding box center [27, 316] width 27 height 26
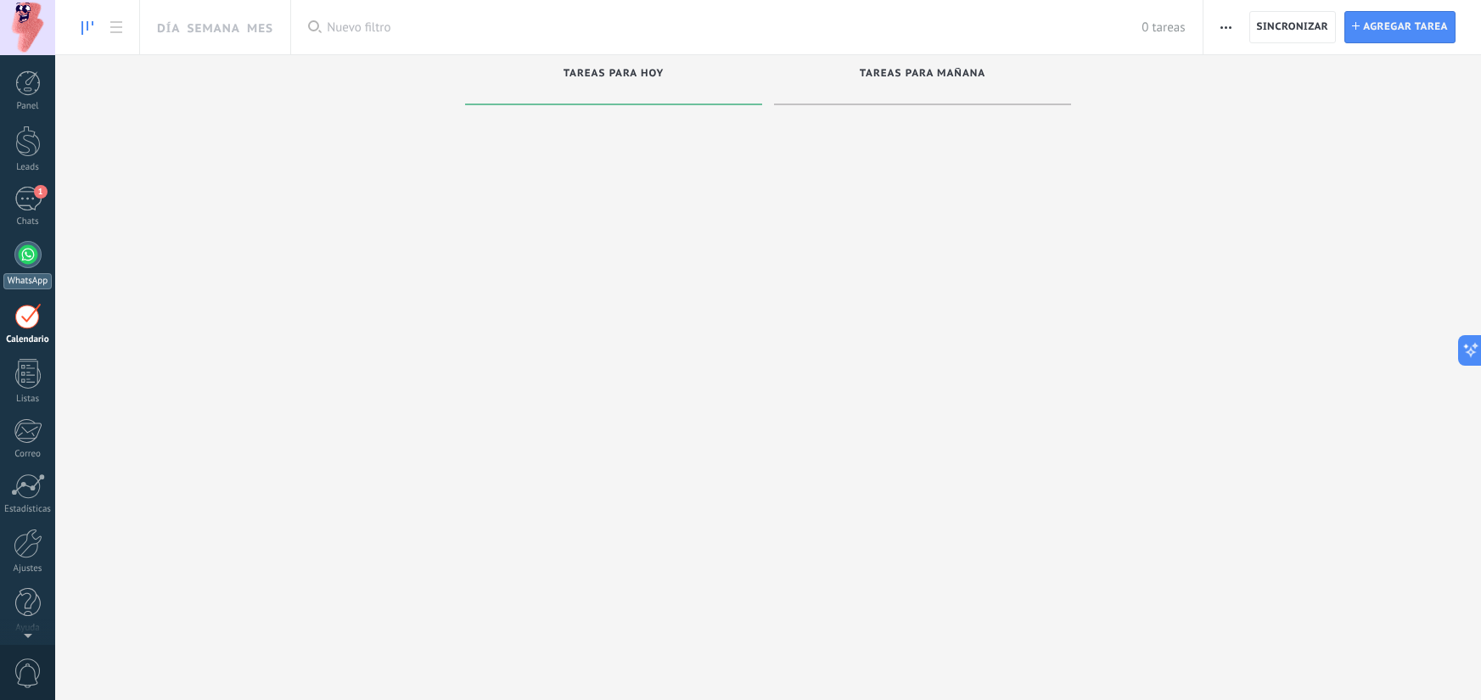
click at [34, 242] on div at bounding box center [27, 254] width 27 height 27
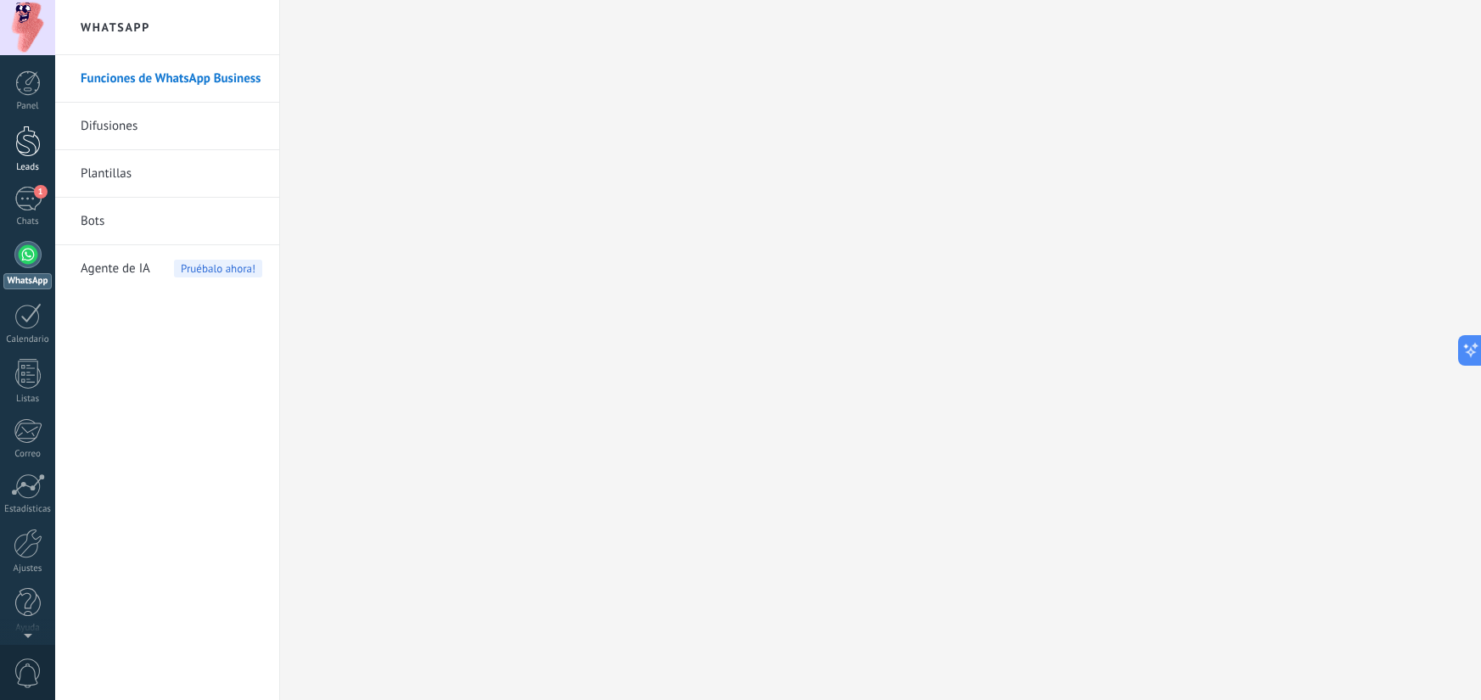
click at [34, 146] on div at bounding box center [27, 141] width 25 height 31
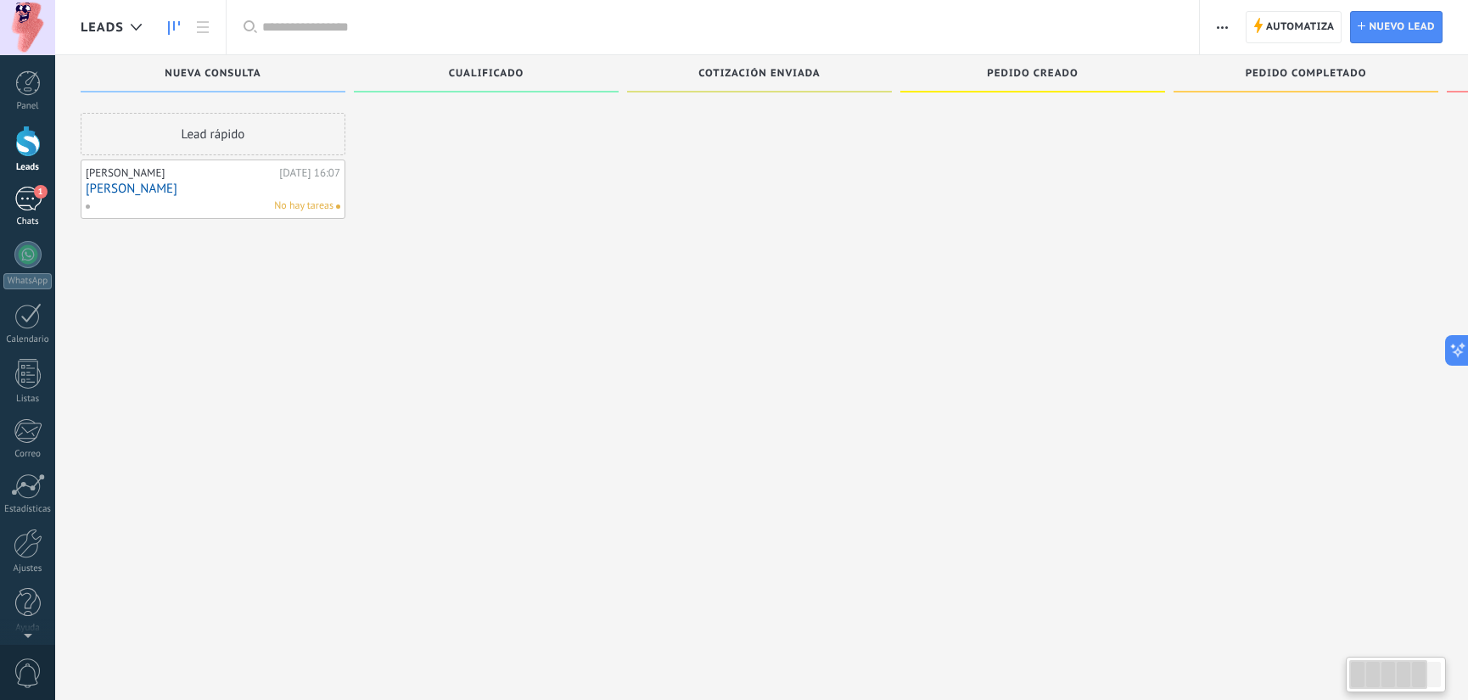
click at [39, 199] on div "1" at bounding box center [27, 199] width 27 height 25
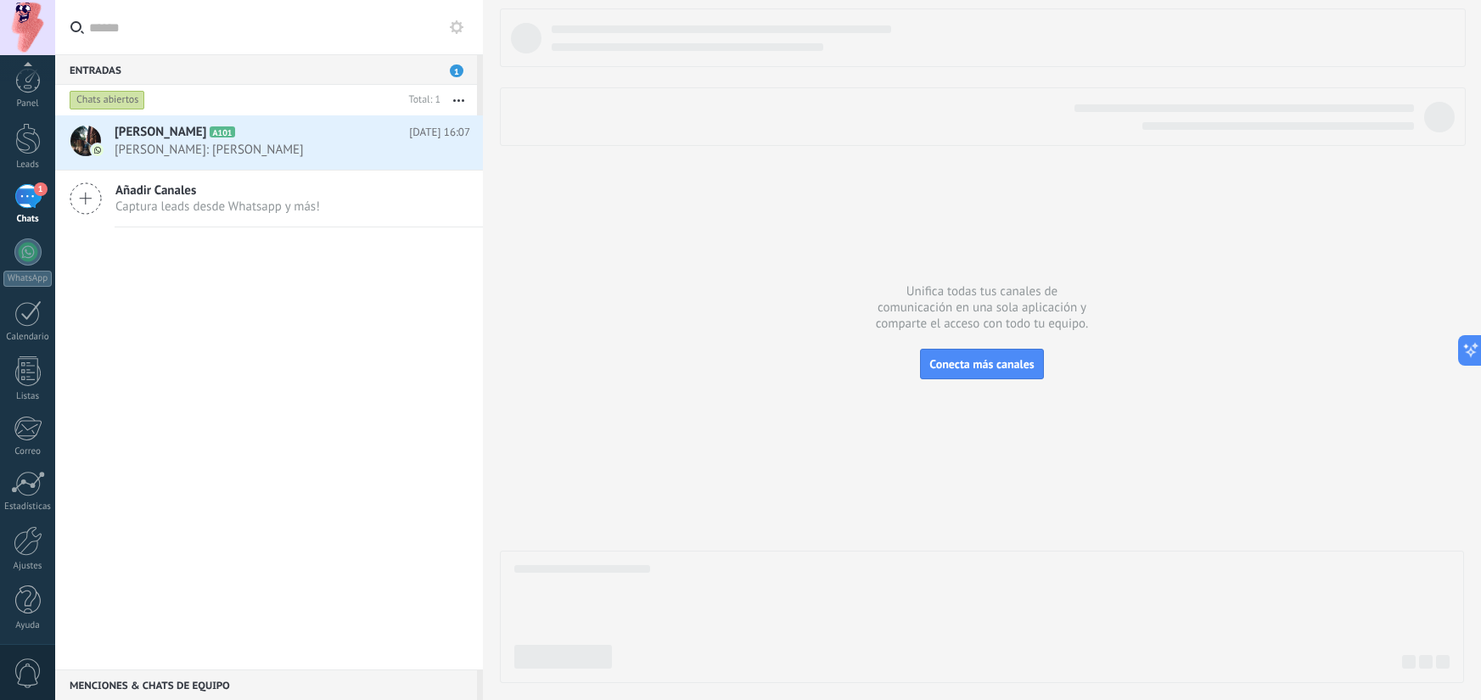
scroll to position [6, 0]
click at [21, 251] on div at bounding box center [27, 248] width 27 height 27
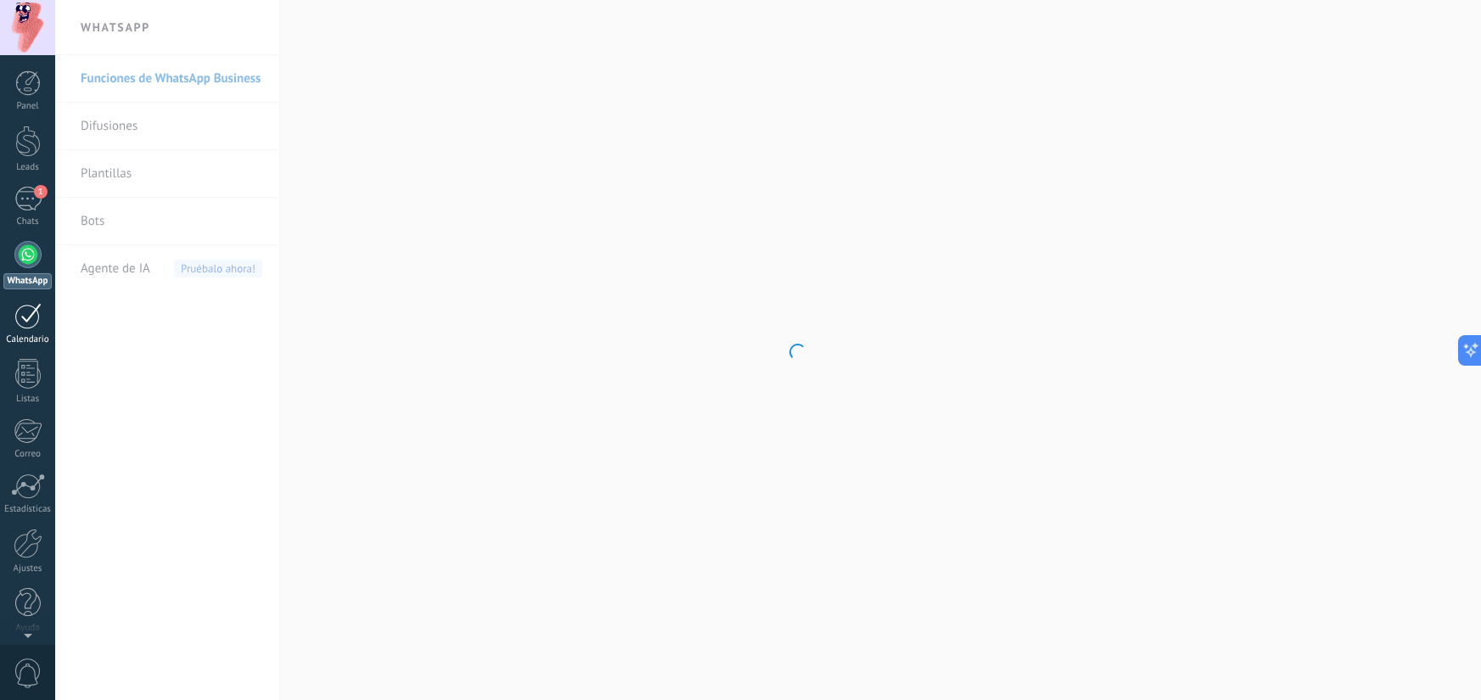
click at [36, 326] on div at bounding box center [27, 316] width 27 height 26
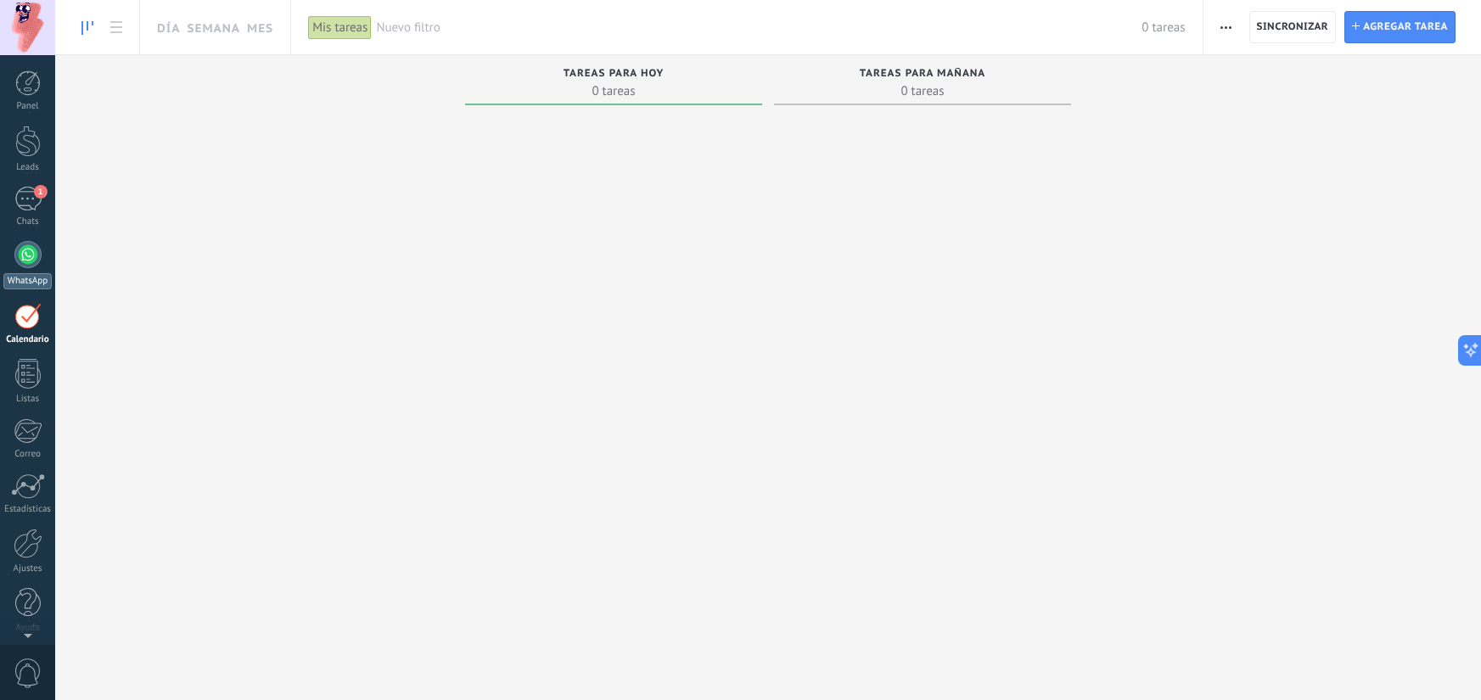
click at [48, 255] on link "WhatsApp" at bounding box center [27, 265] width 55 height 48
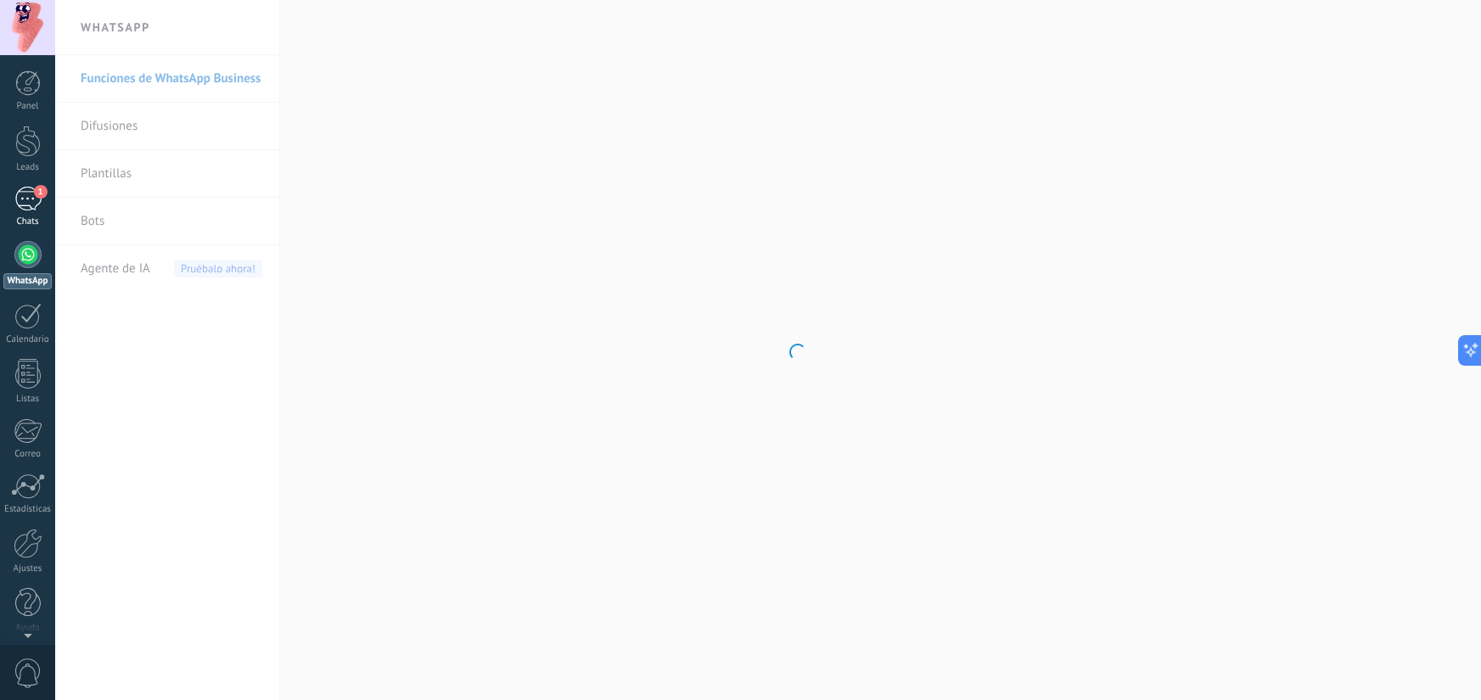
click at [31, 201] on div "1" at bounding box center [27, 199] width 27 height 25
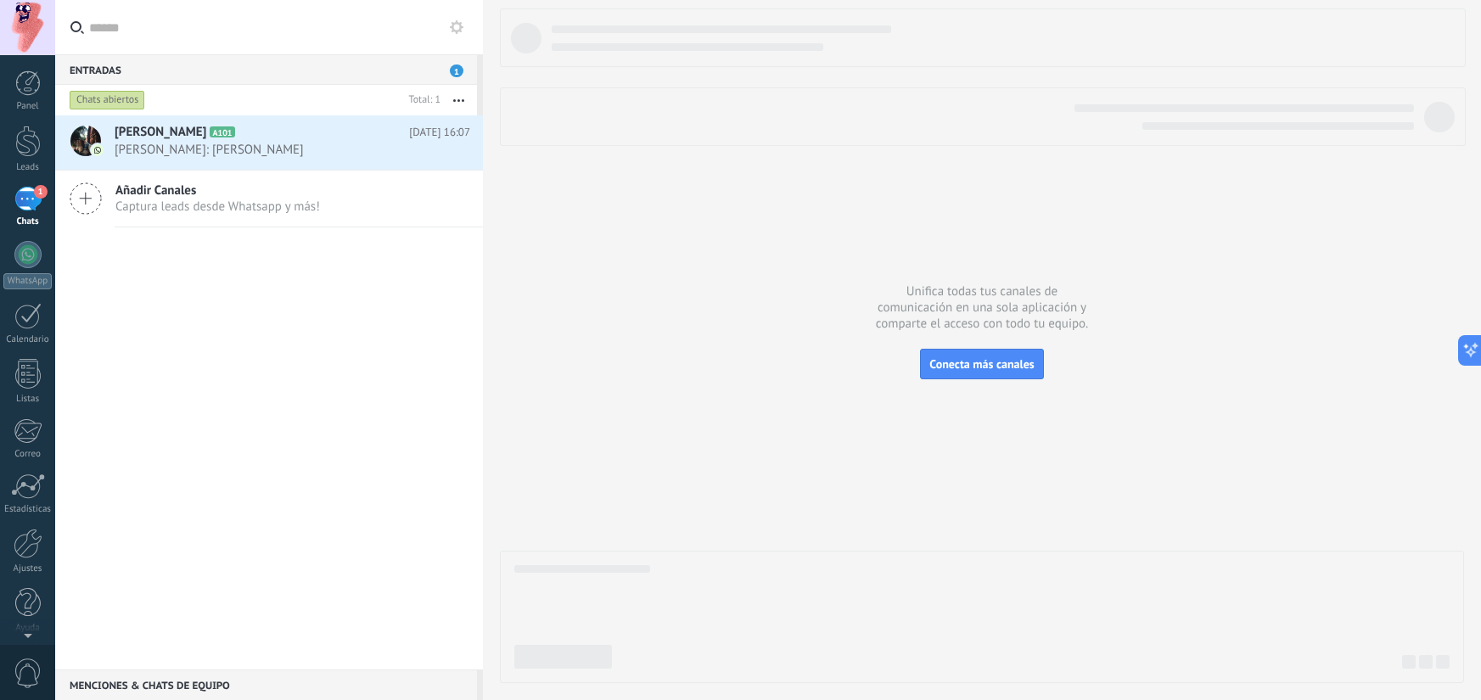
click at [558, 358] on div at bounding box center [982, 345] width 964 height 675
click at [27, 191] on div "1" at bounding box center [27, 199] width 27 height 25
click at [28, 159] on link "Leads" at bounding box center [27, 150] width 55 height 48
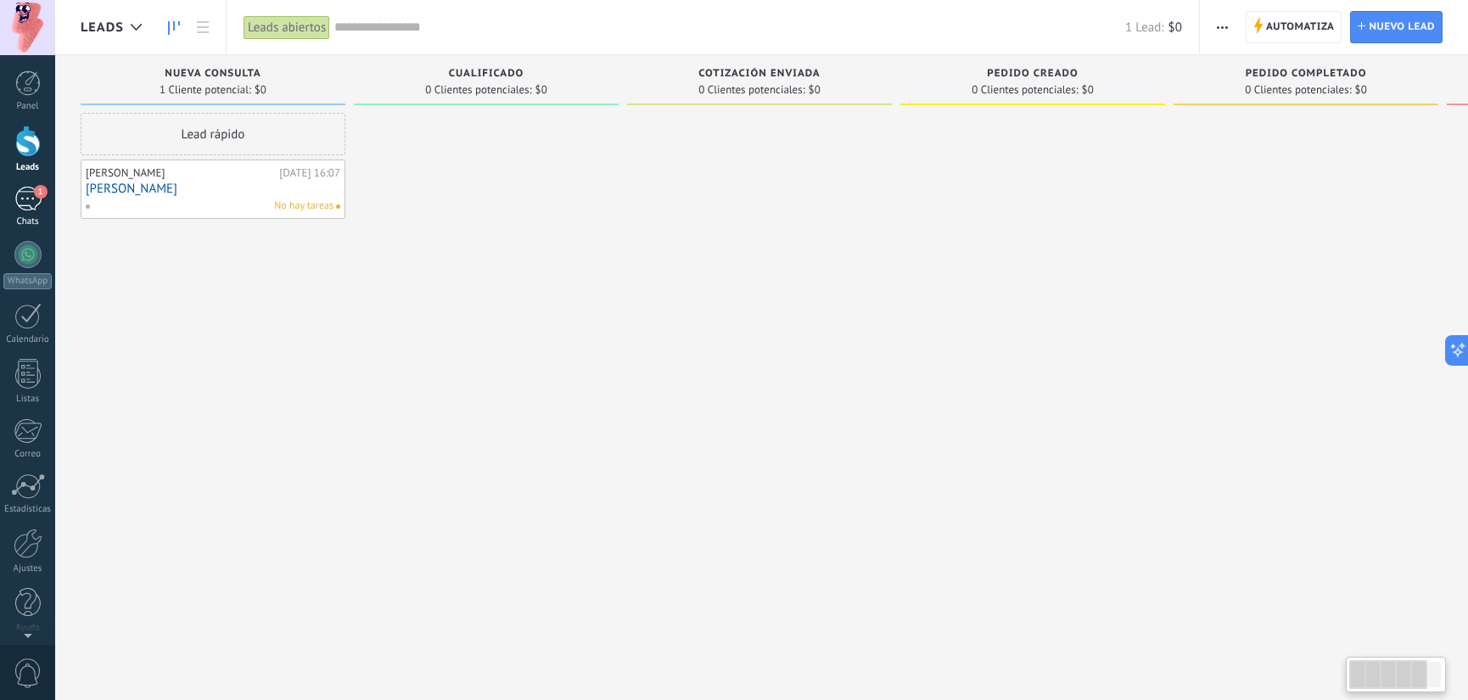
click at [28, 193] on div "1" at bounding box center [27, 199] width 27 height 25
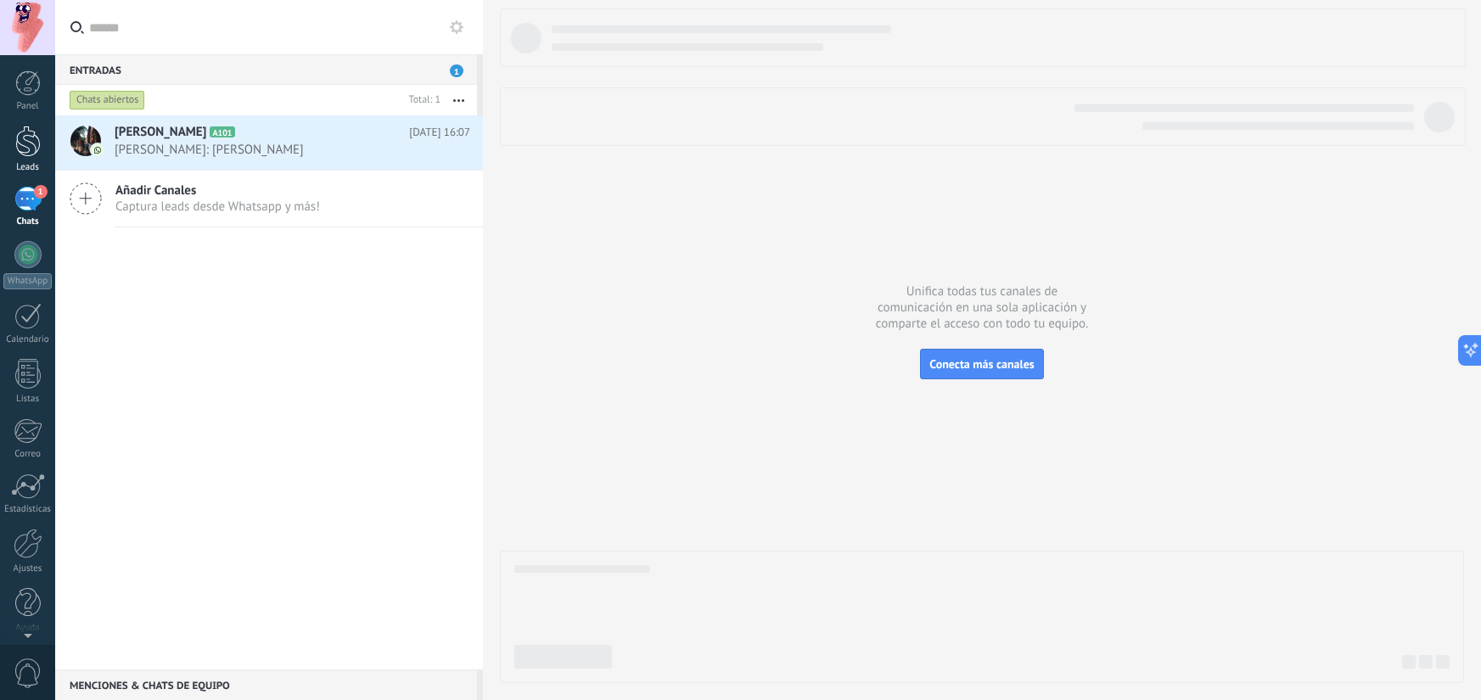
click at [26, 147] on div at bounding box center [27, 141] width 25 height 31
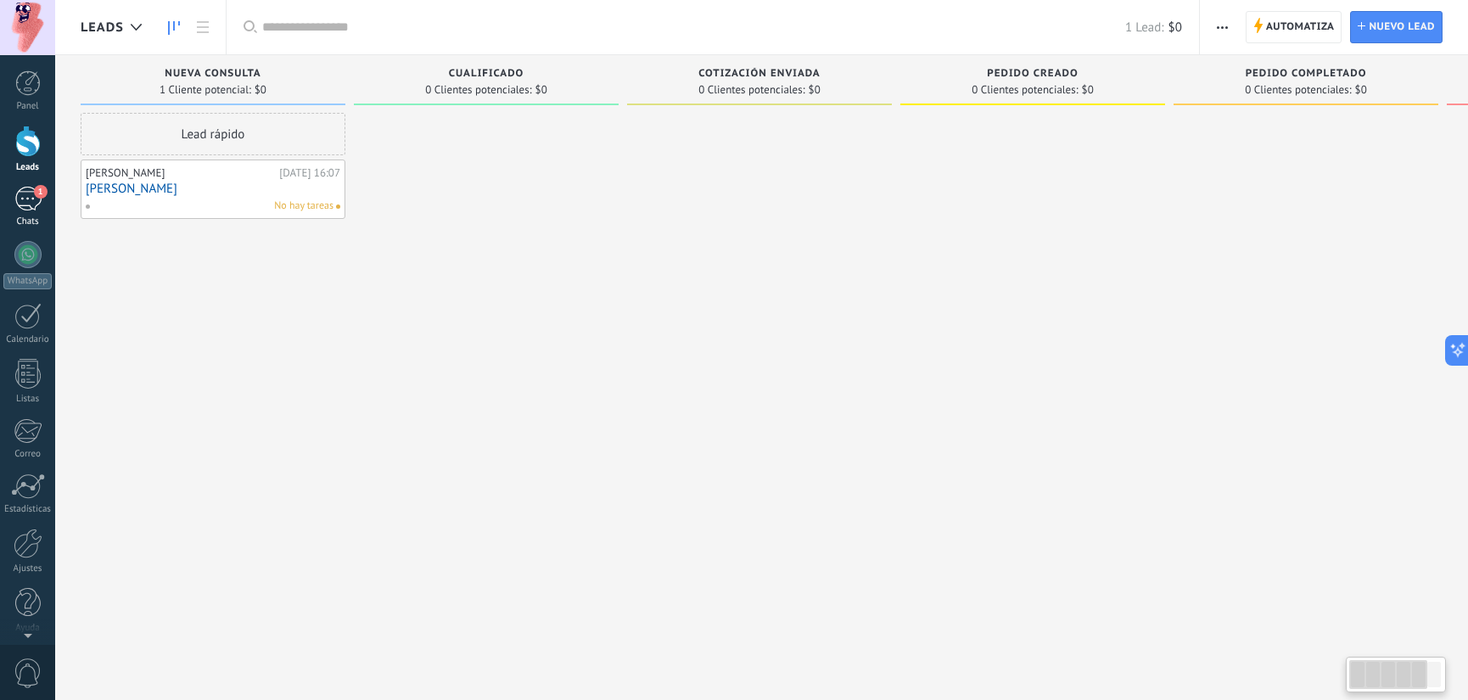
click at [29, 204] on div "1" at bounding box center [27, 199] width 27 height 25
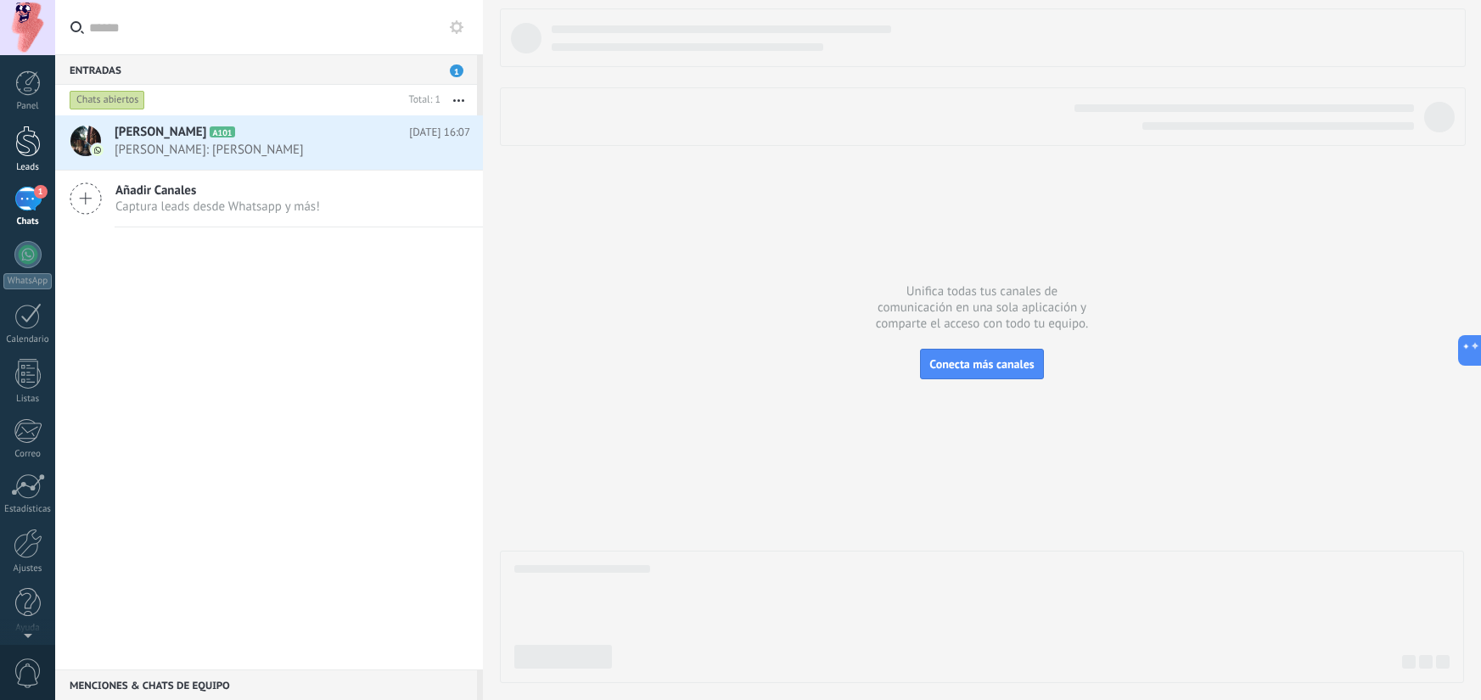
click at [27, 149] on div at bounding box center [27, 141] width 25 height 31
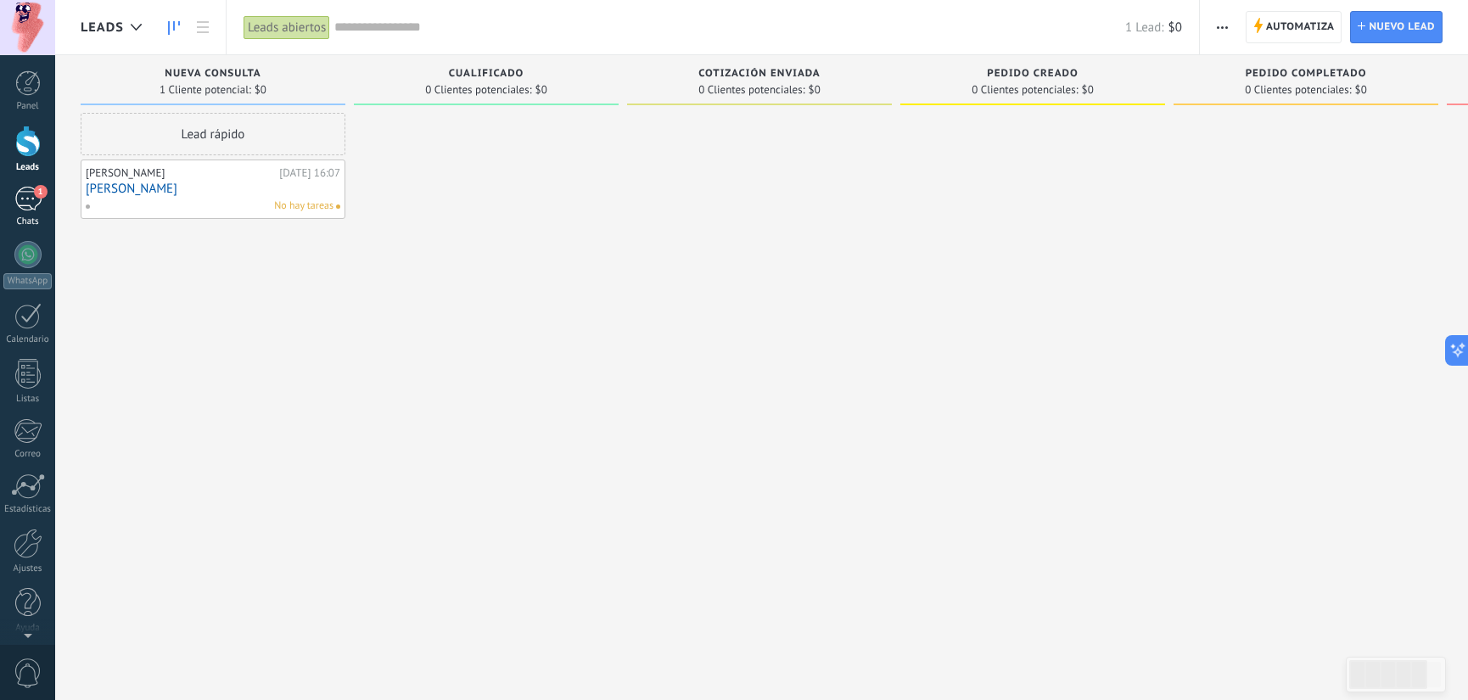
click at [31, 196] on div "1" at bounding box center [27, 199] width 27 height 25
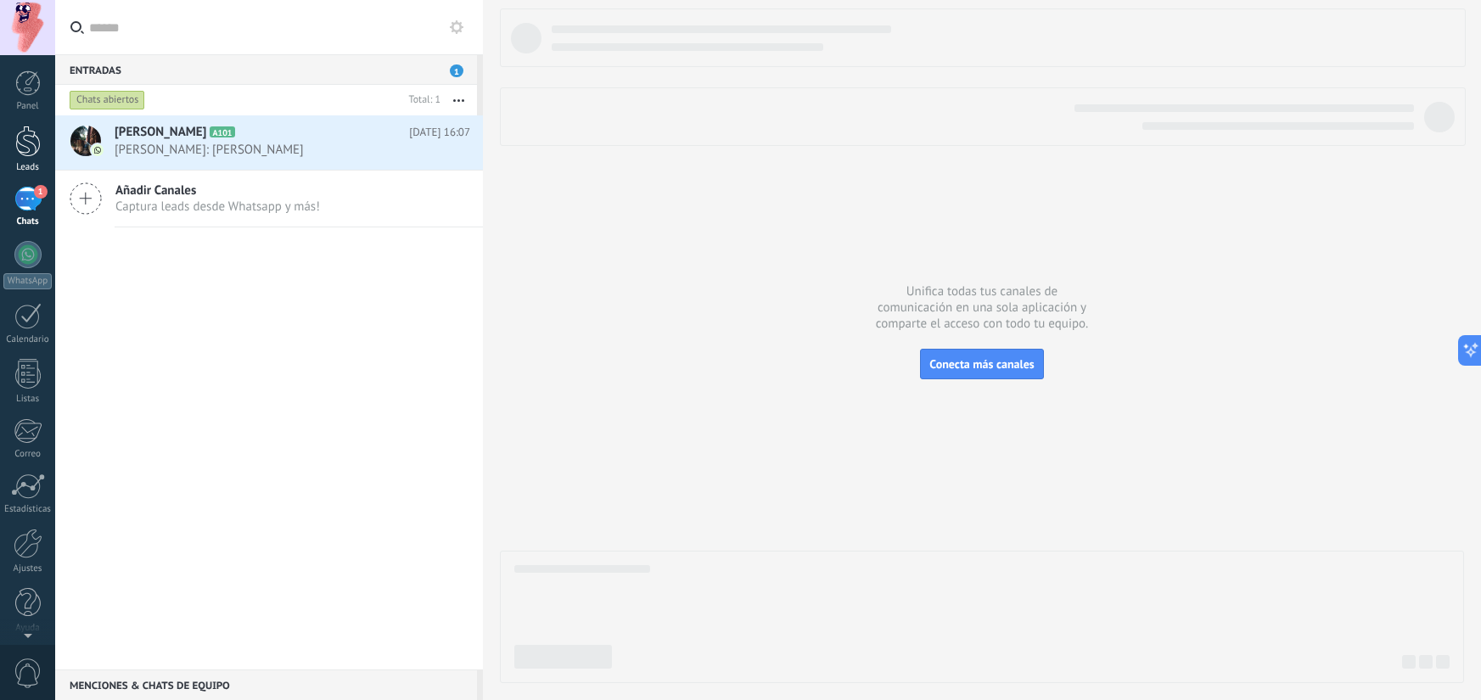
click at [28, 159] on link "Leads" at bounding box center [27, 150] width 55 height 48
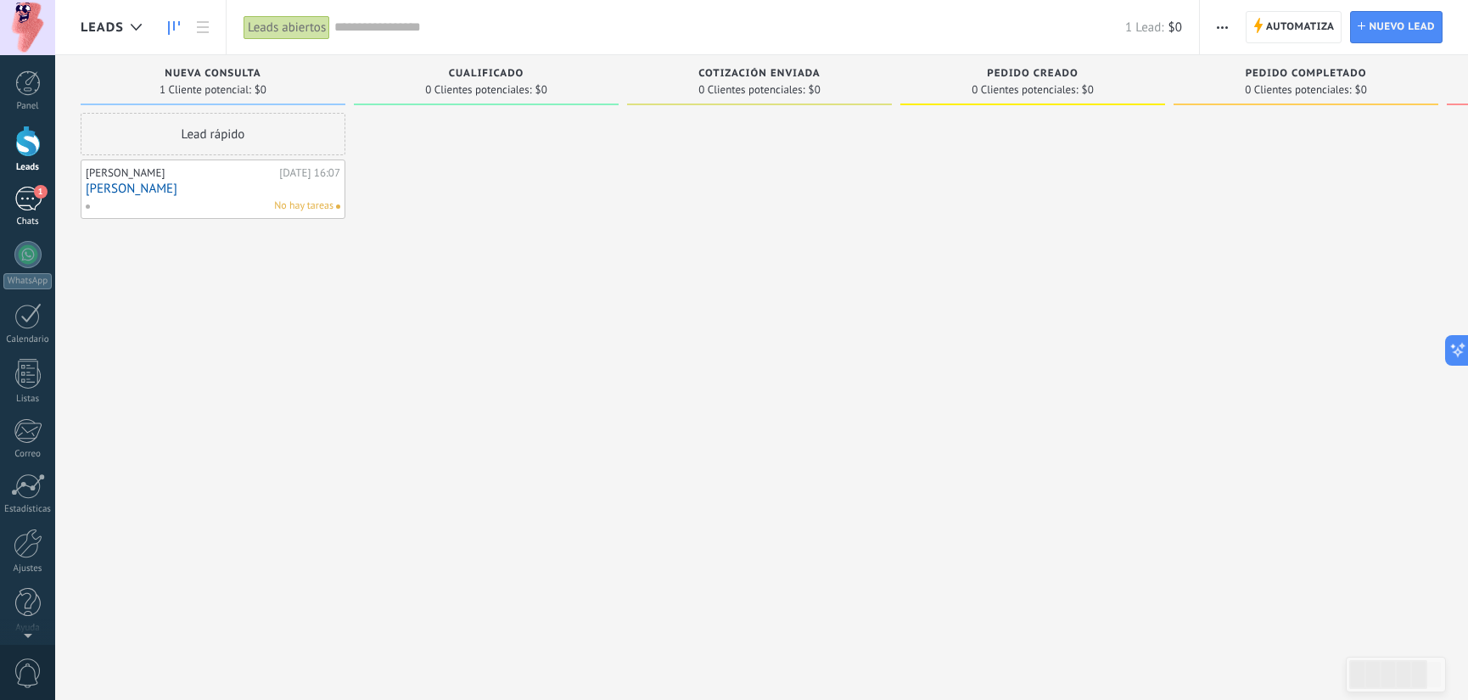
click at [30, 203] on div "1" at bounding box center [27, 199] width 27 height 25
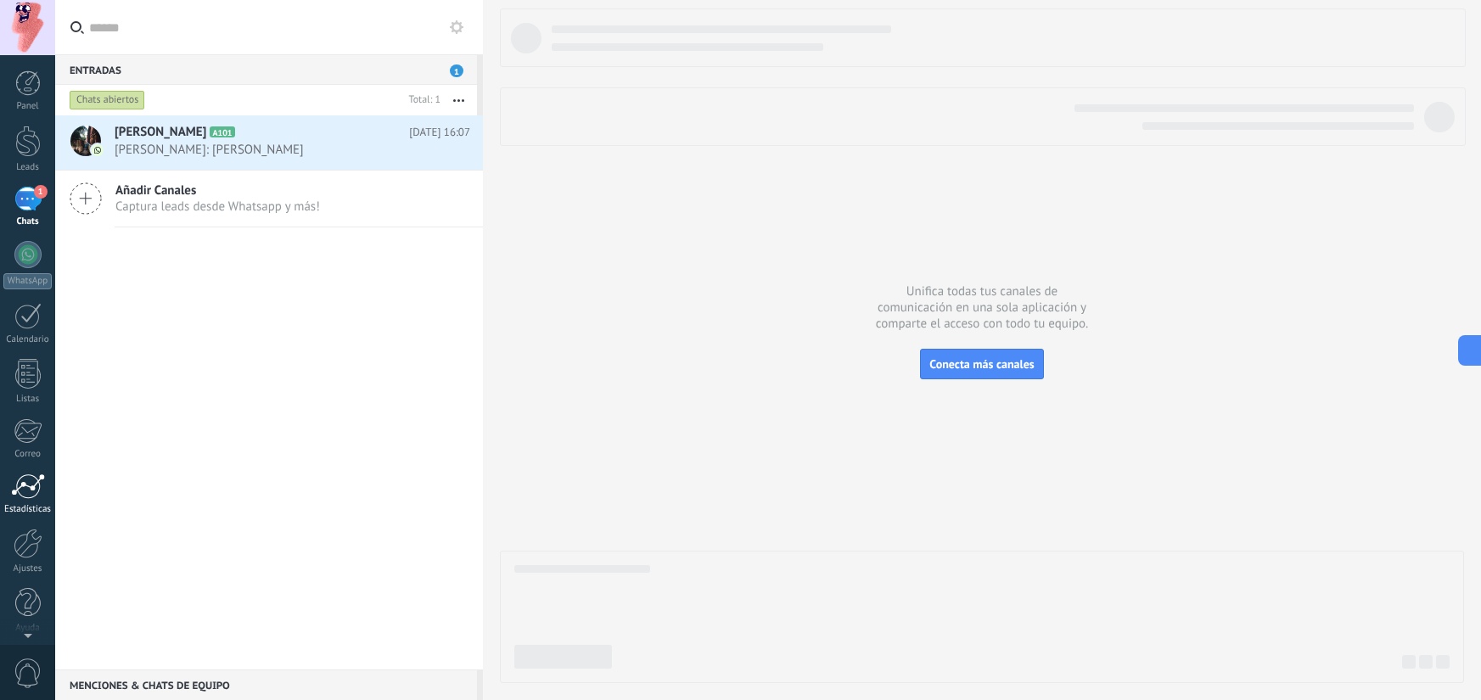
click at [37, 474] on div at bounding box center [28, 486] width 34 height 25
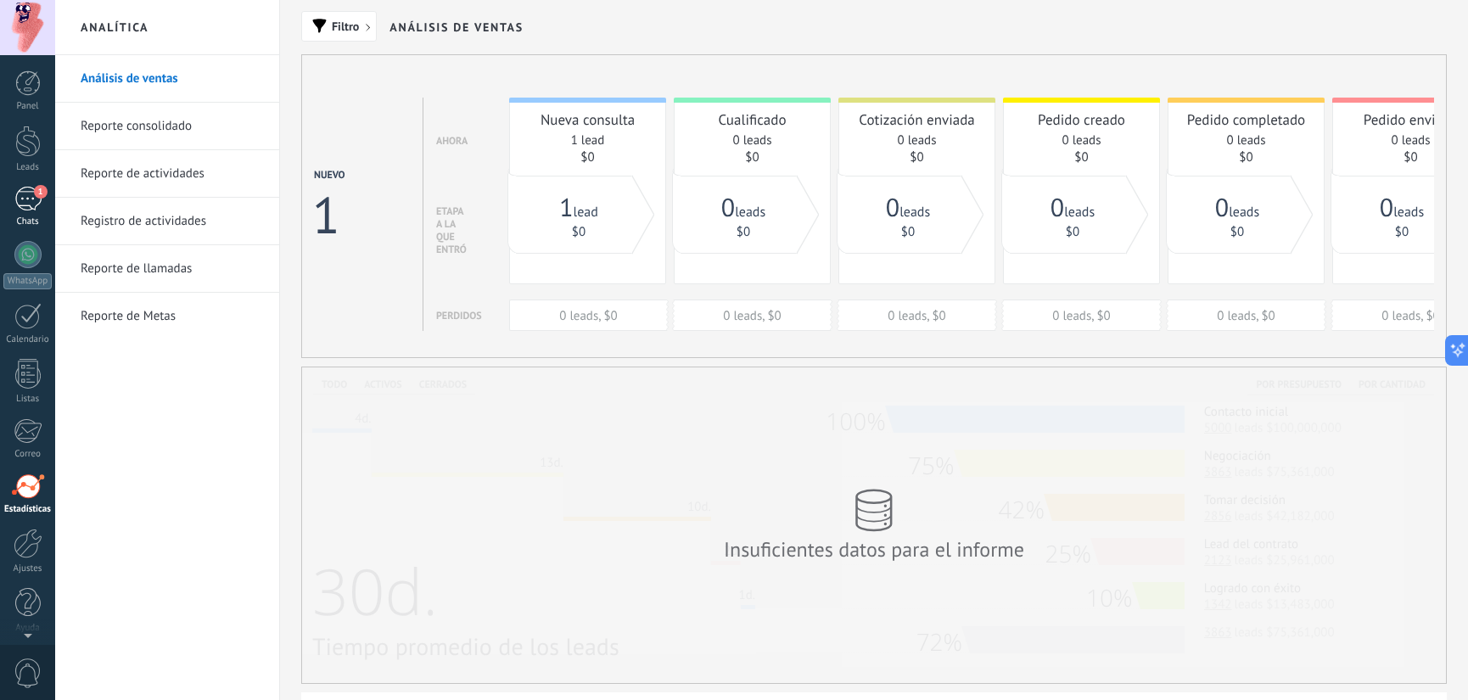
click at [40, 194] on span "1" at bounding box center [41, 192] width 14 height 14
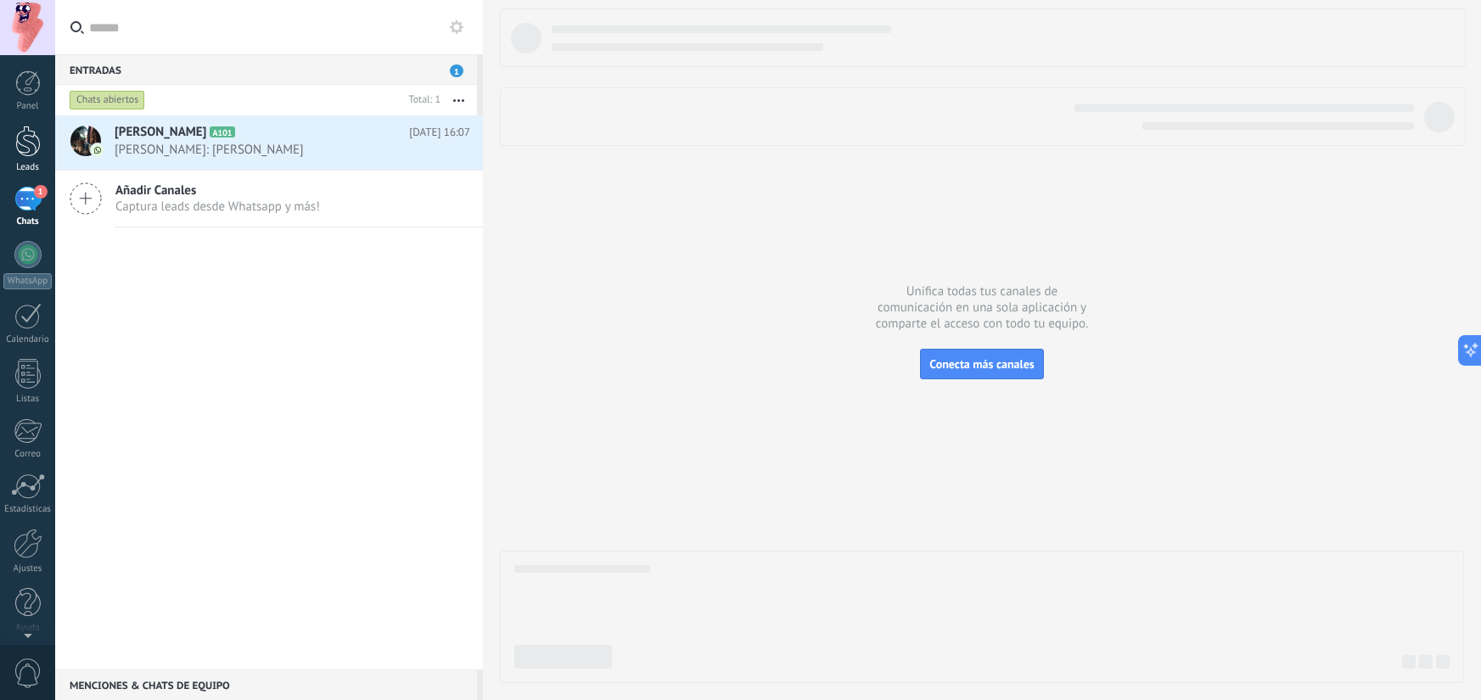
click at [30, 135] on div at bounding box center [27, 141] width 25 height 31
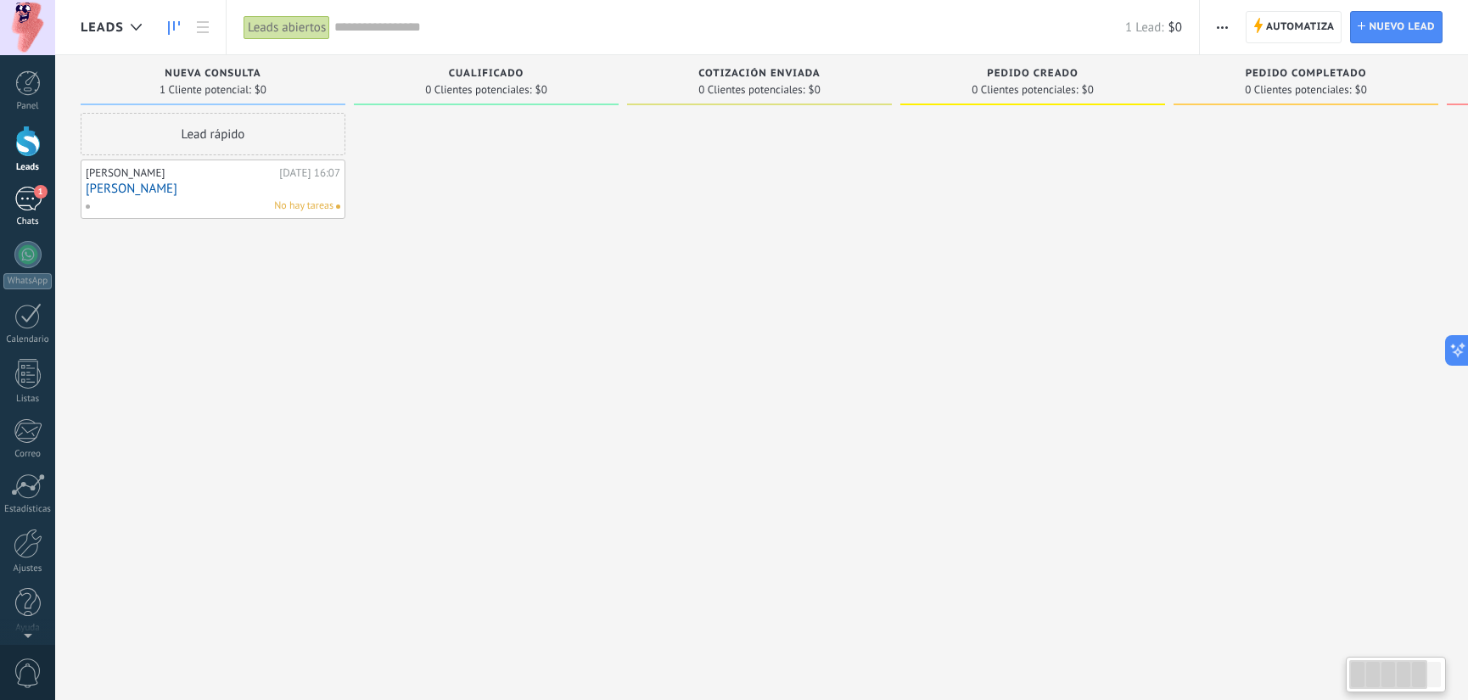
click at [25, 190] on div "1" at bounding box center [27, 199] width 27 height 25
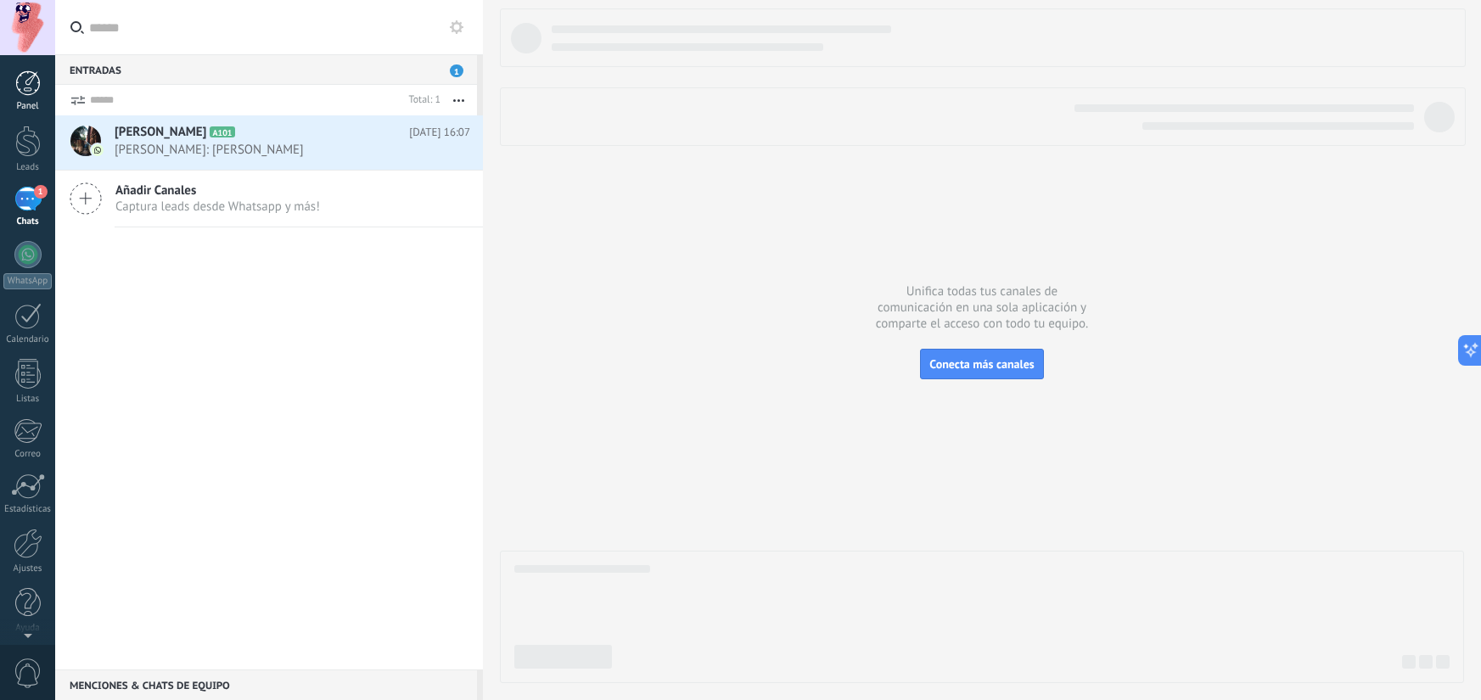
click at [37, 90] on div at bounding box center [27, 82] width 25 height 25
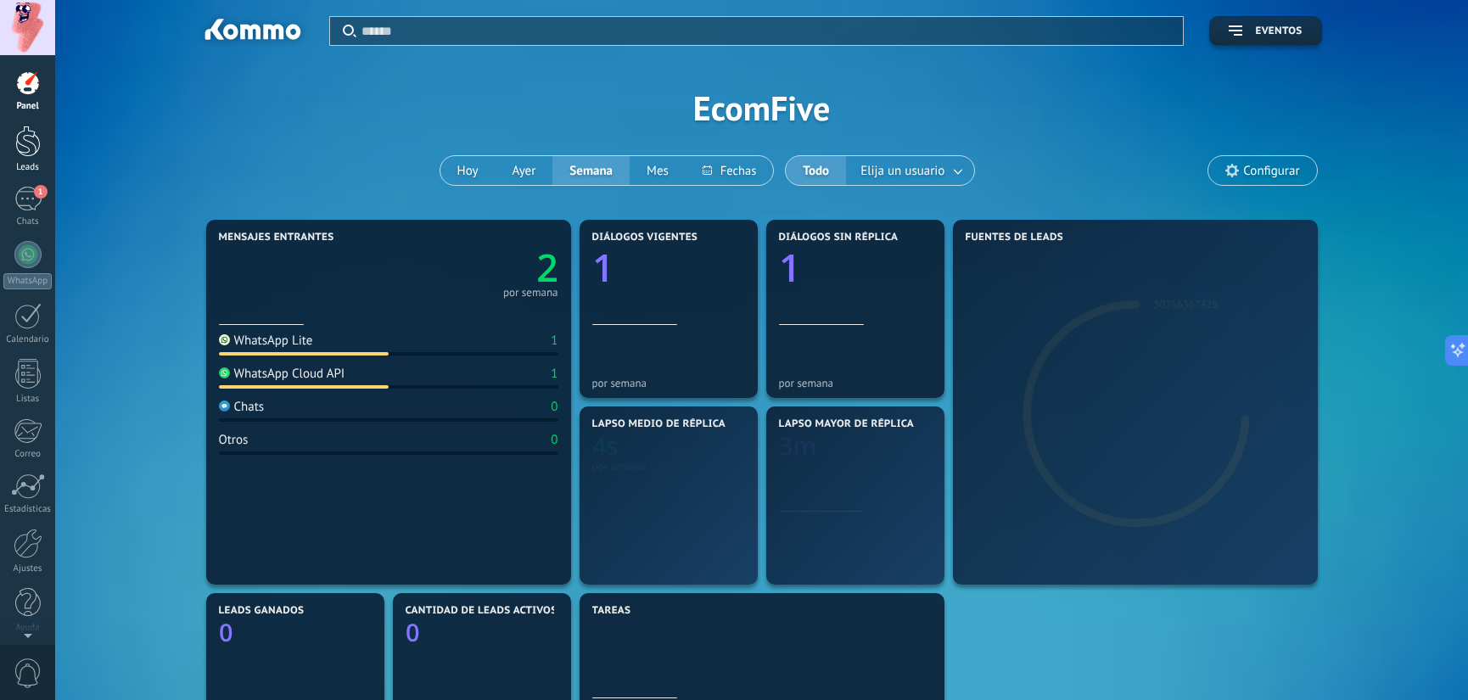
click at [31, 149] on div at bounding box center [27, 141] width 25 height 31
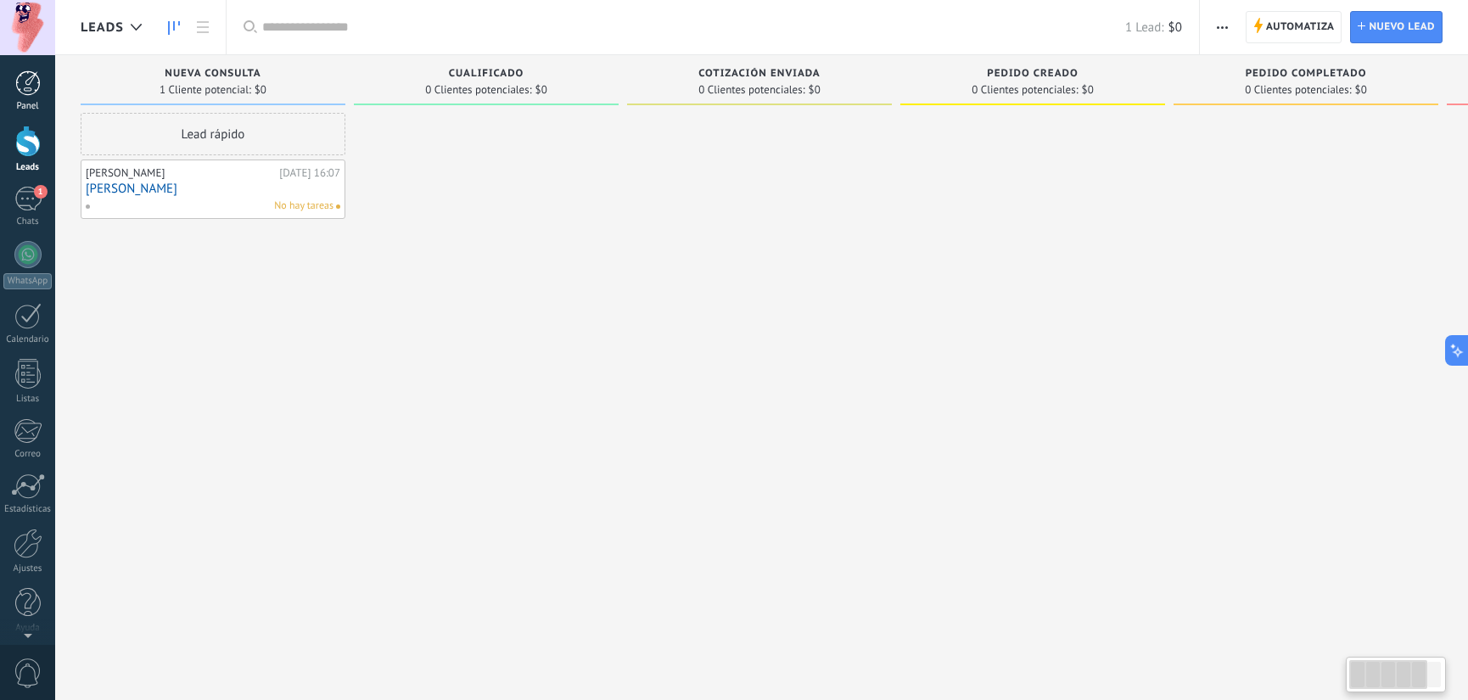
click at [29, 98] on link "Panel" at bounding box center [27, 91] width 55 height 42
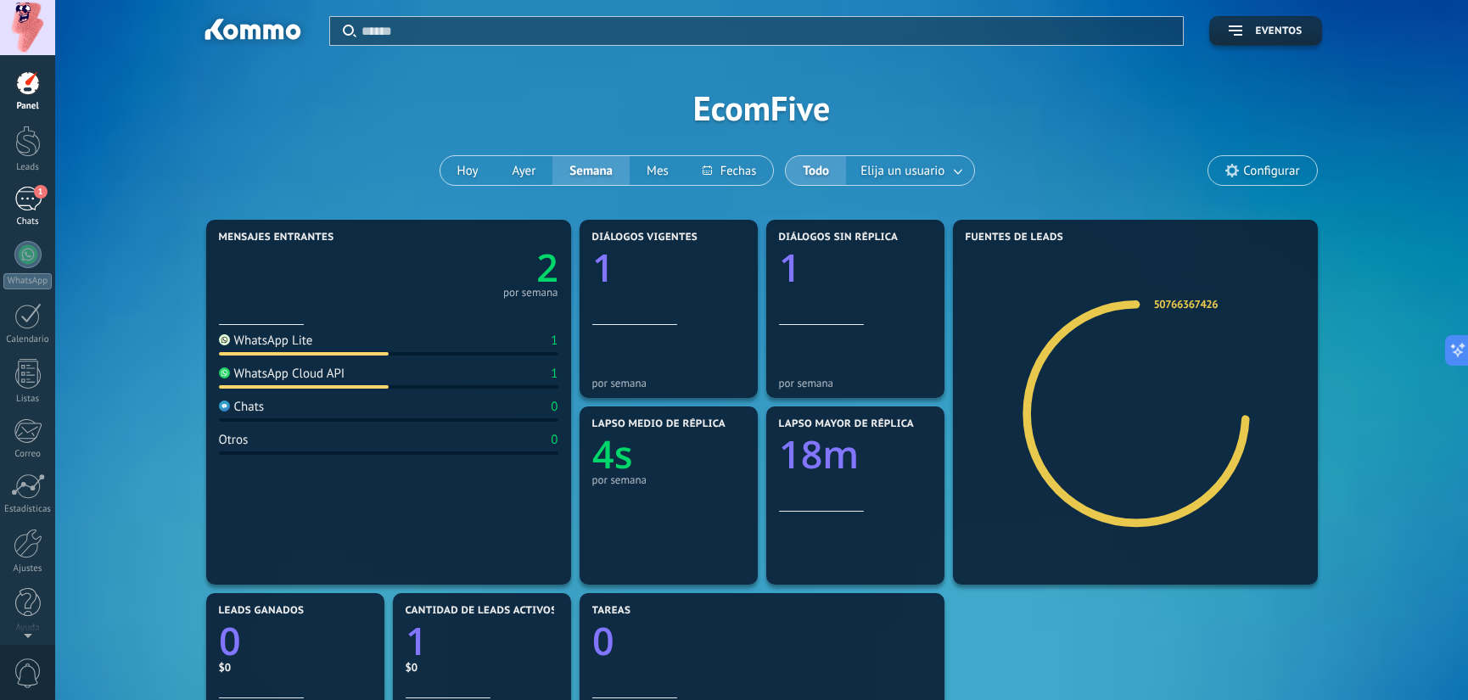
click at [36, 196] on span "1" at bounding box center [41, 192] width 14 height 14
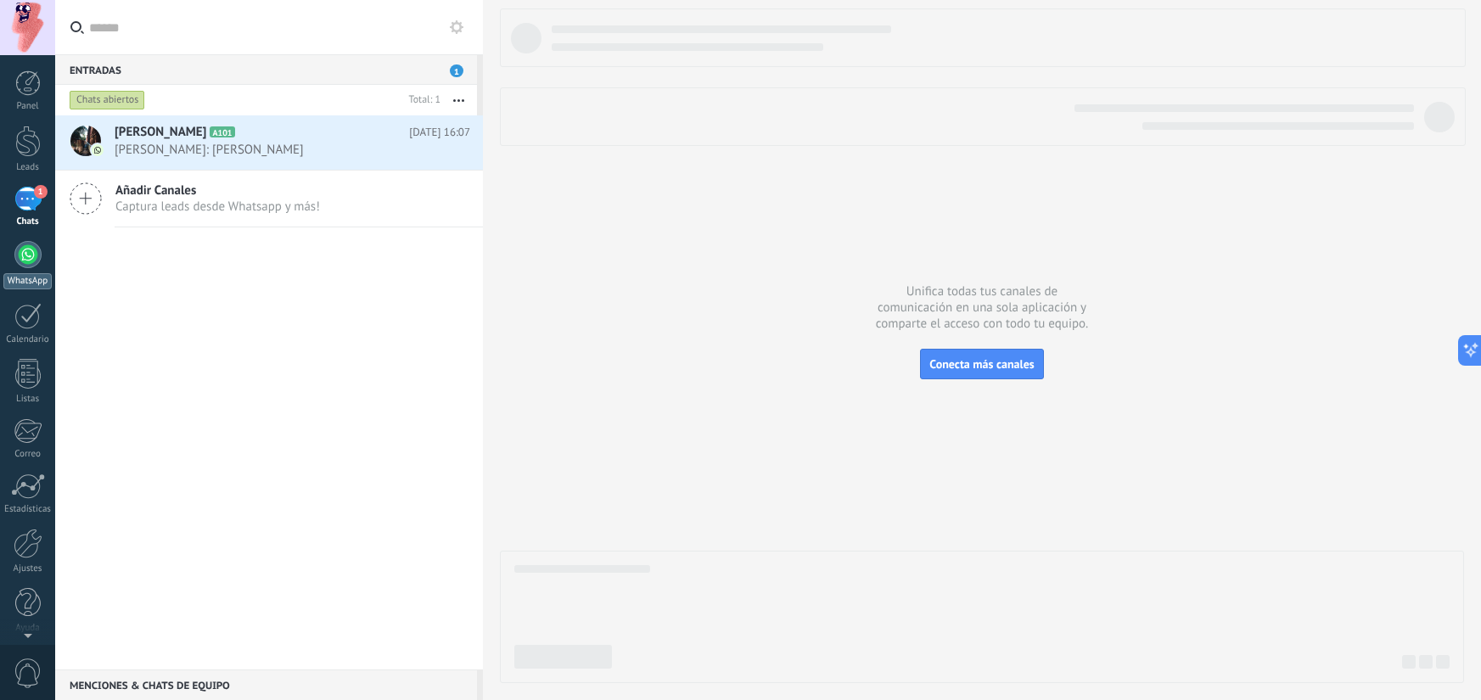
click at [40, 251] on div at bounding box center [27, 254] width 27 height 27
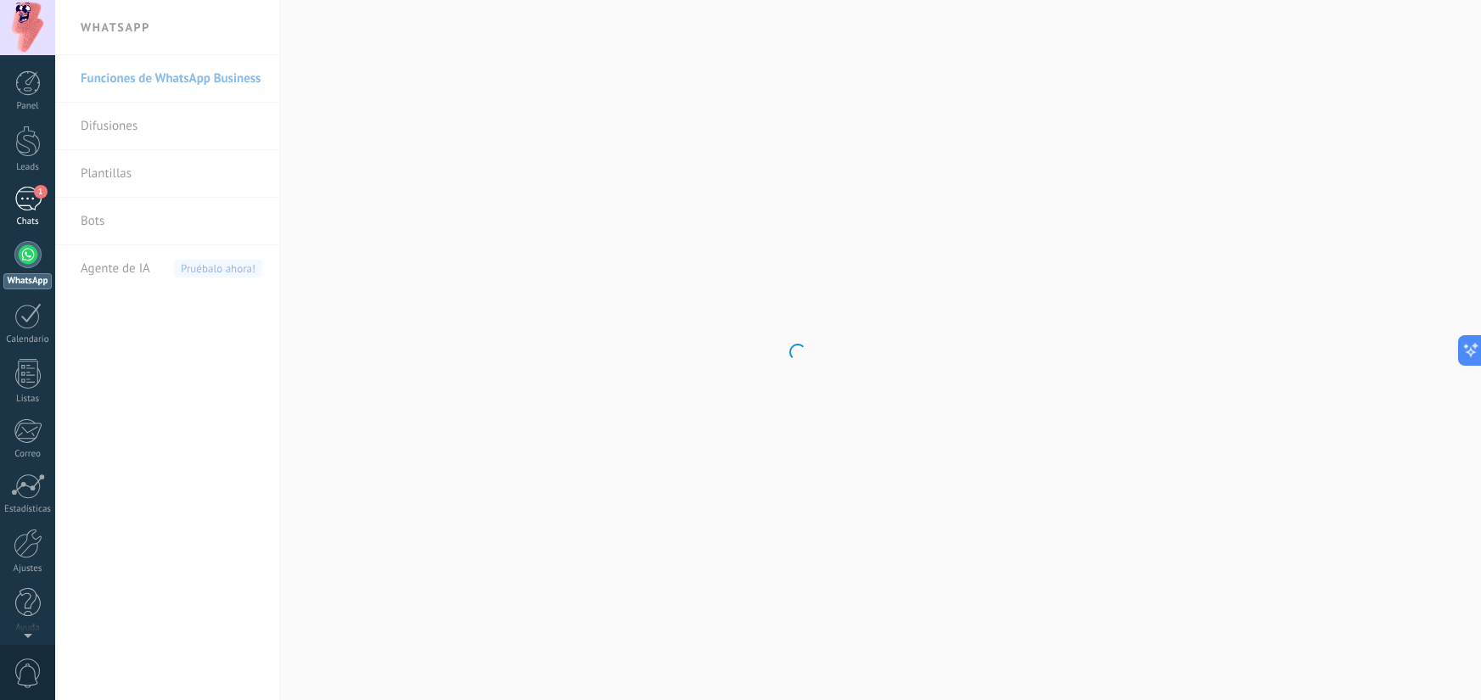
click at [25, 197] on div "1" at bounding box center [27, 199] width 27 height 25
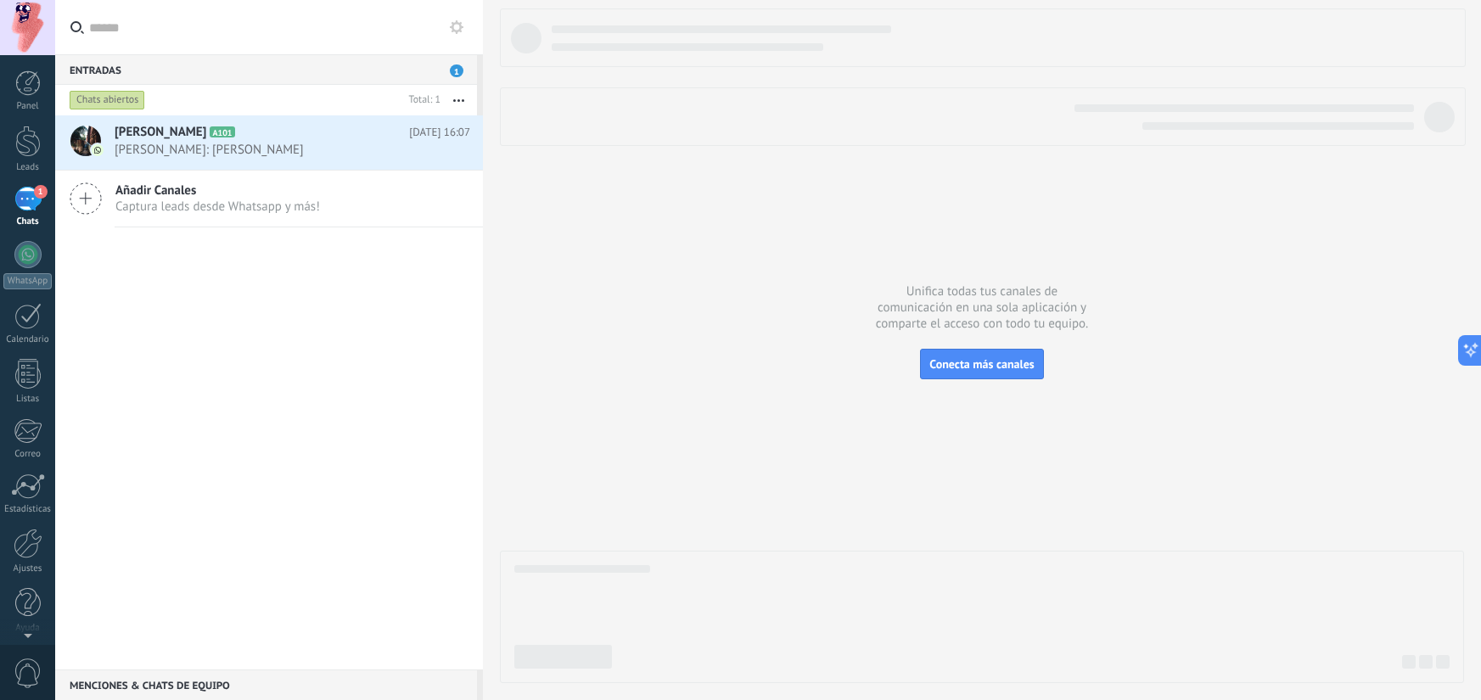
click at [283, 76] on div "Entradas 1" at bounding box center [266, 69] width 422 height 31
click at [446, 67] on div "Entradas 1" at bounding box center [266, 69] width 422 height 31
click at [253, 162] on div "Alcides Andrade A101 Hoy 16:07 Alcides Andrade: Hola sapo" at bounding box center [299, 141] width 368 height 53
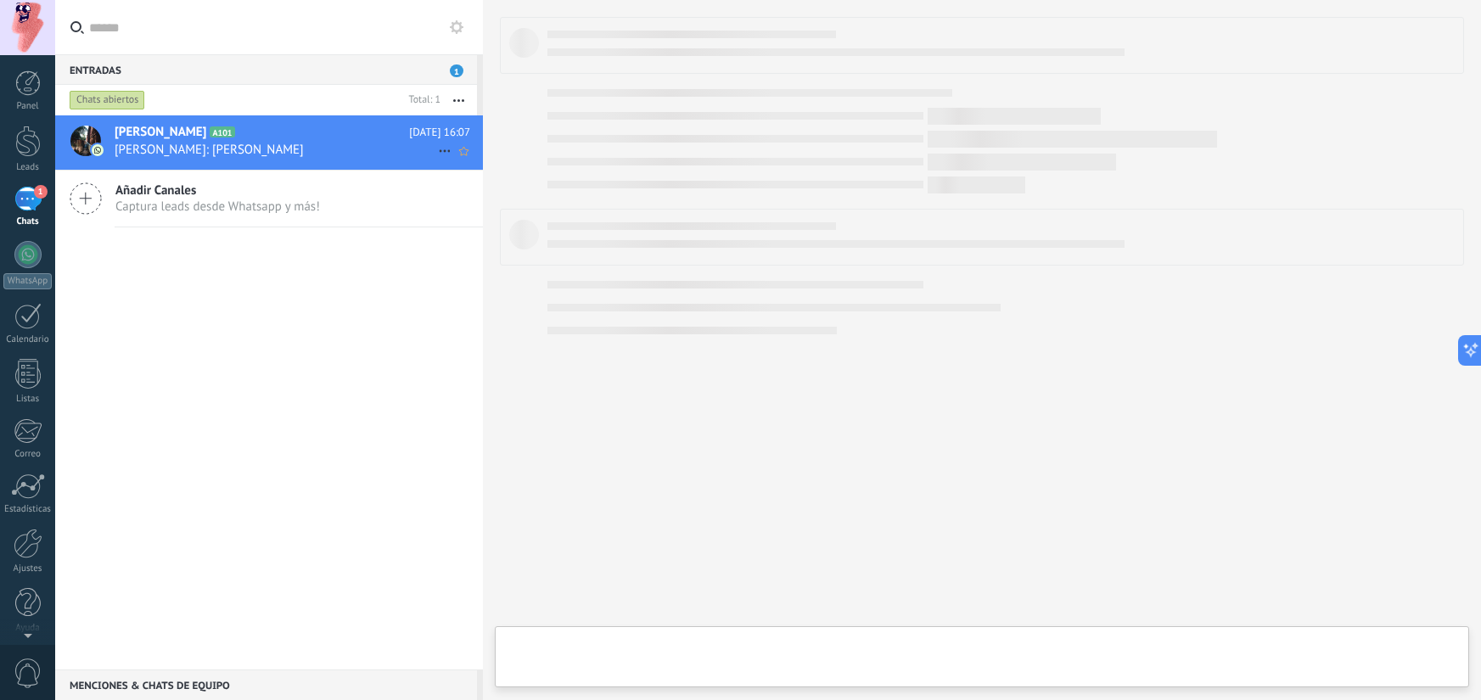
type textarea "**********"
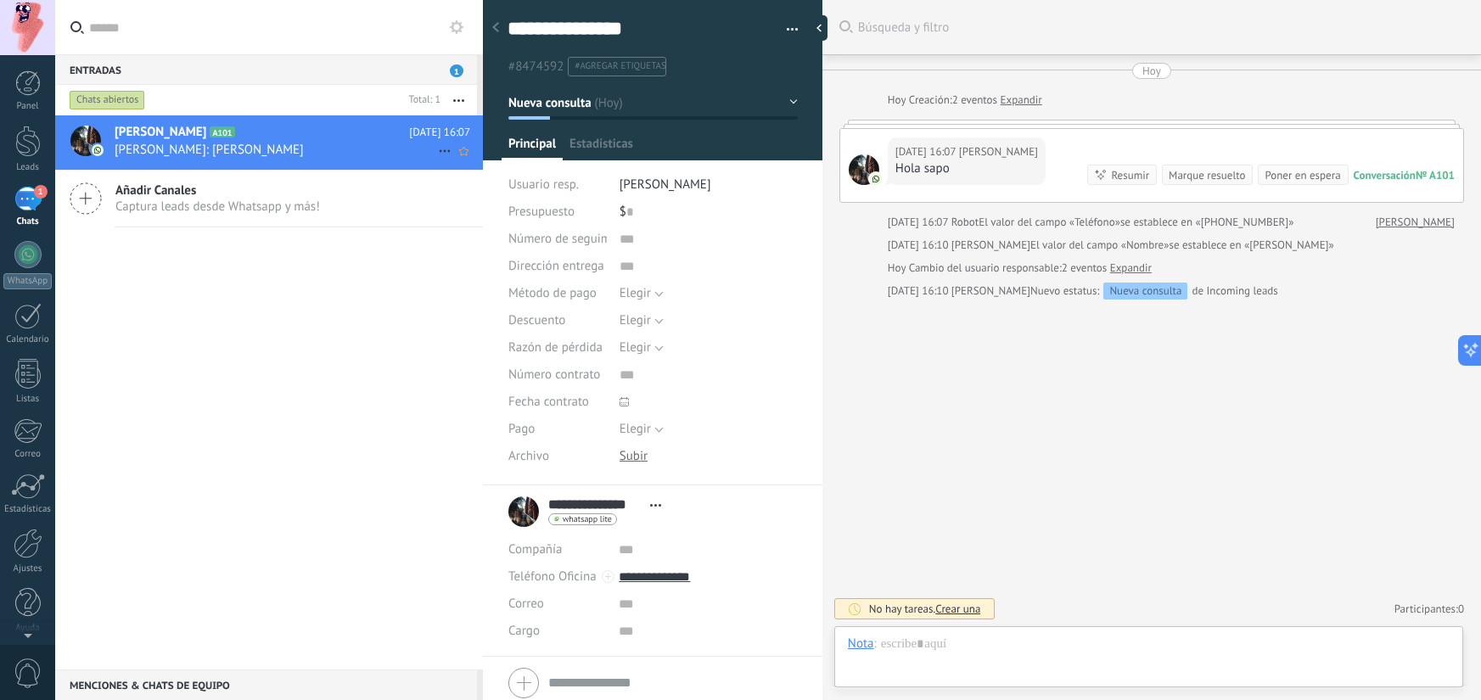
scroll to position [25, 0]
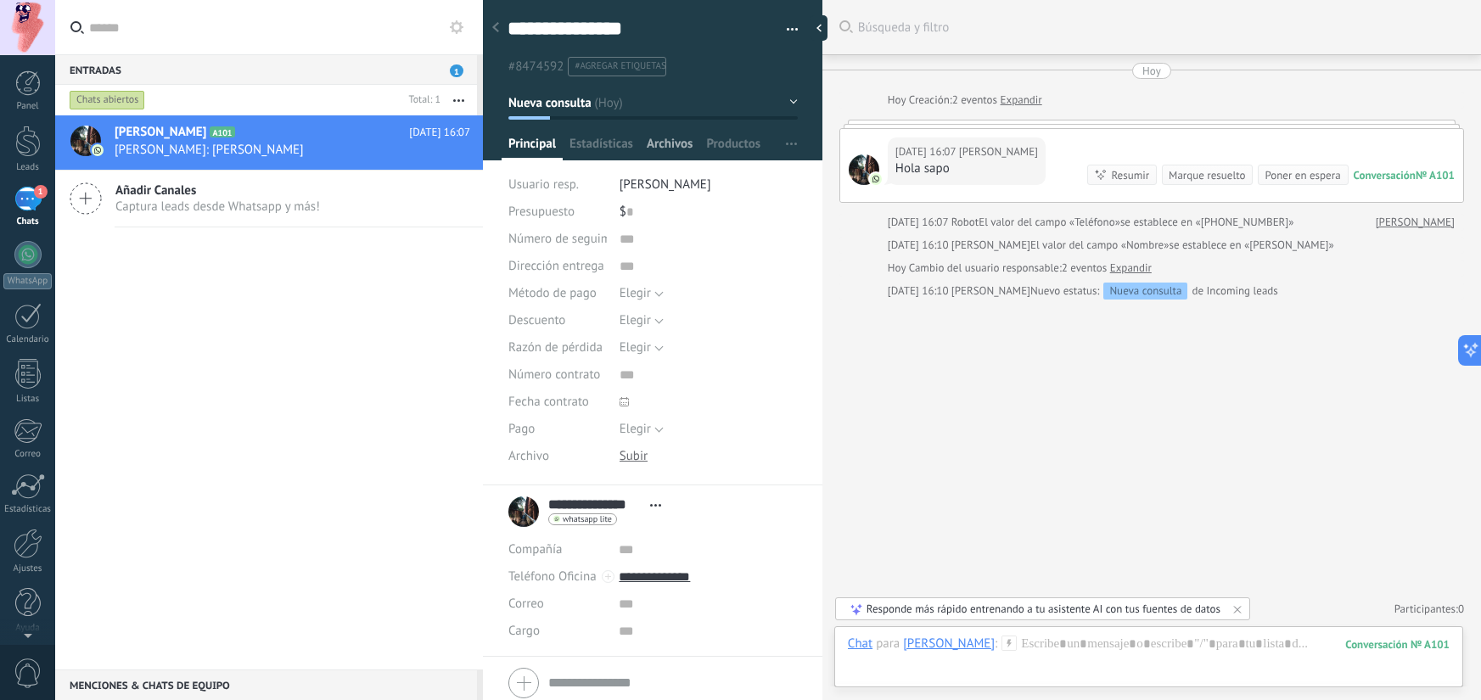
click at [676, 149] on span "Archivos" at bounding box center [670, 148] width 46 height 25
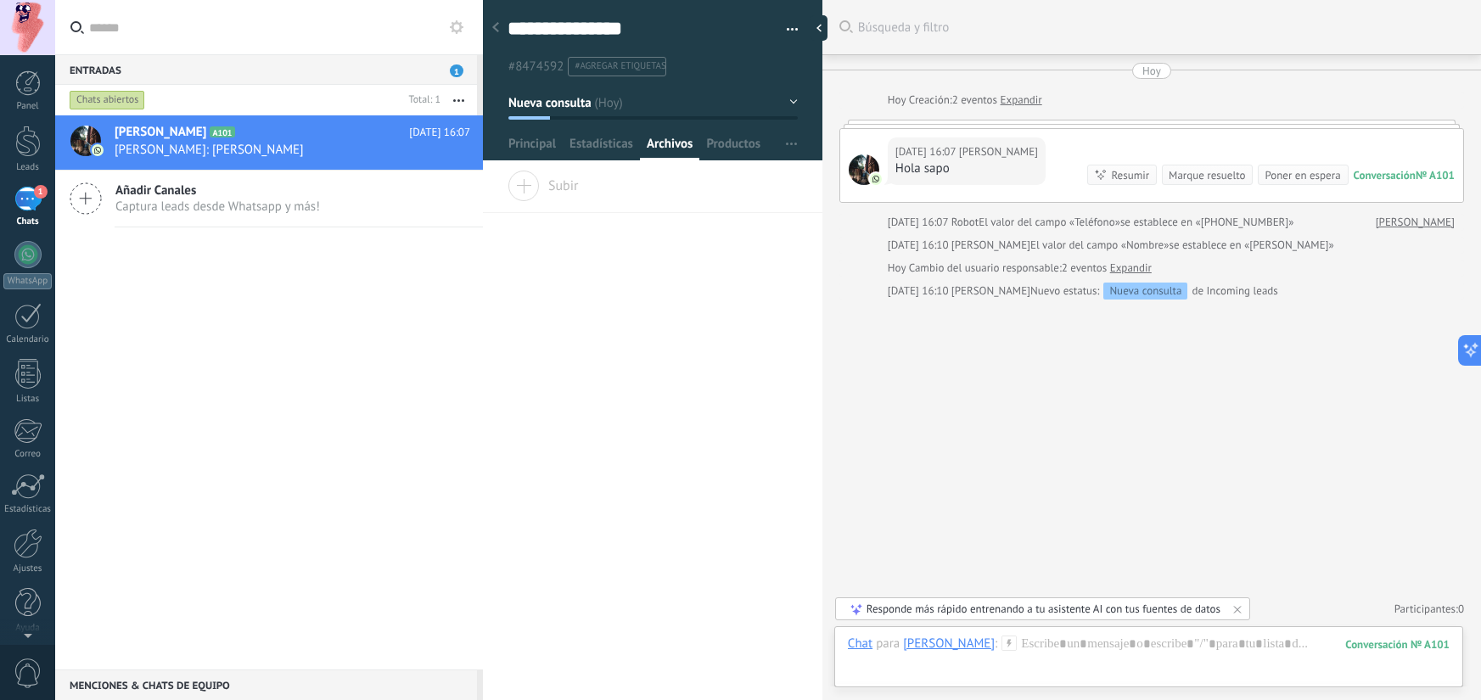
click at [573, 184] on span "Subir" at bounding box center [543, 183] width 71 height 24
click at [0, 0] on input "Subir" at bounding box center [0, 0] width 0 height 0
click at [623, 139] on span "Estadísticas" at bounding box center [601, 148] width 64 height 25
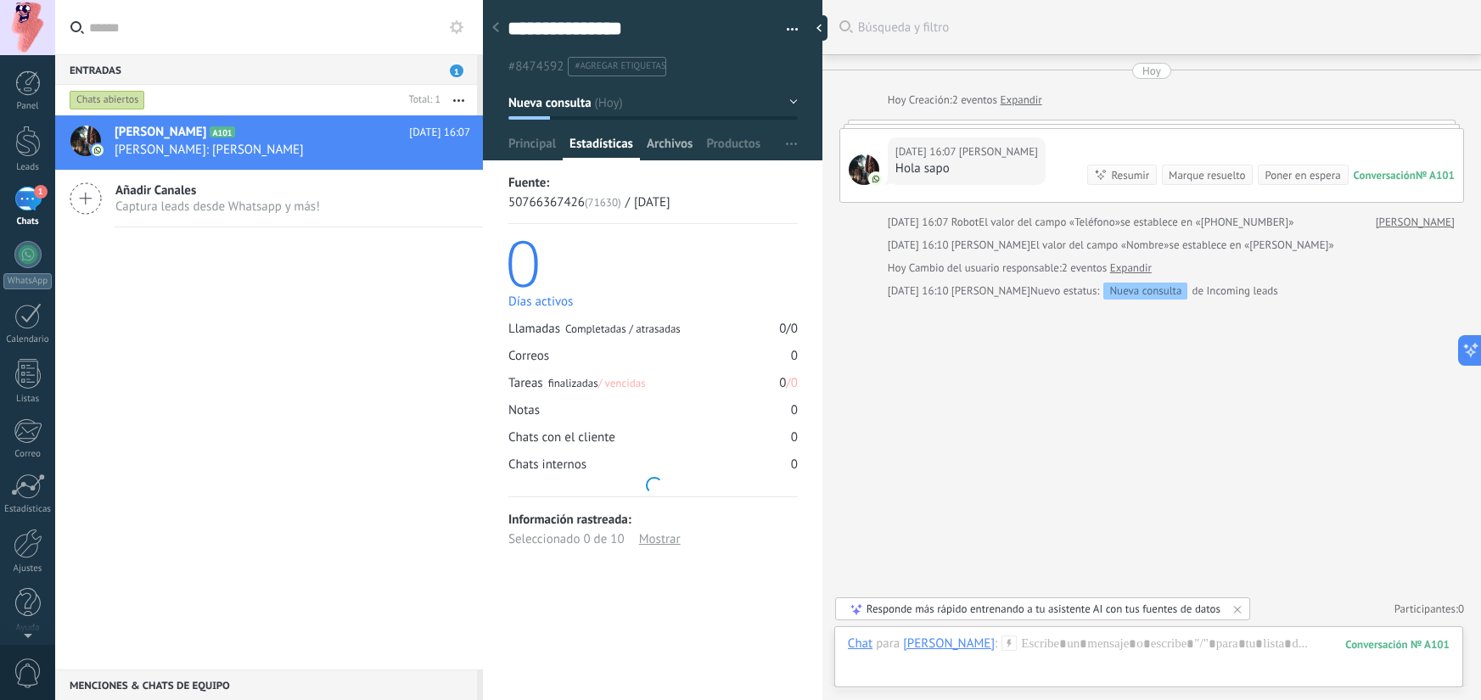
click at [681, 146] on span "Archivos" at bounding box center [670, 148] width 46 height 25
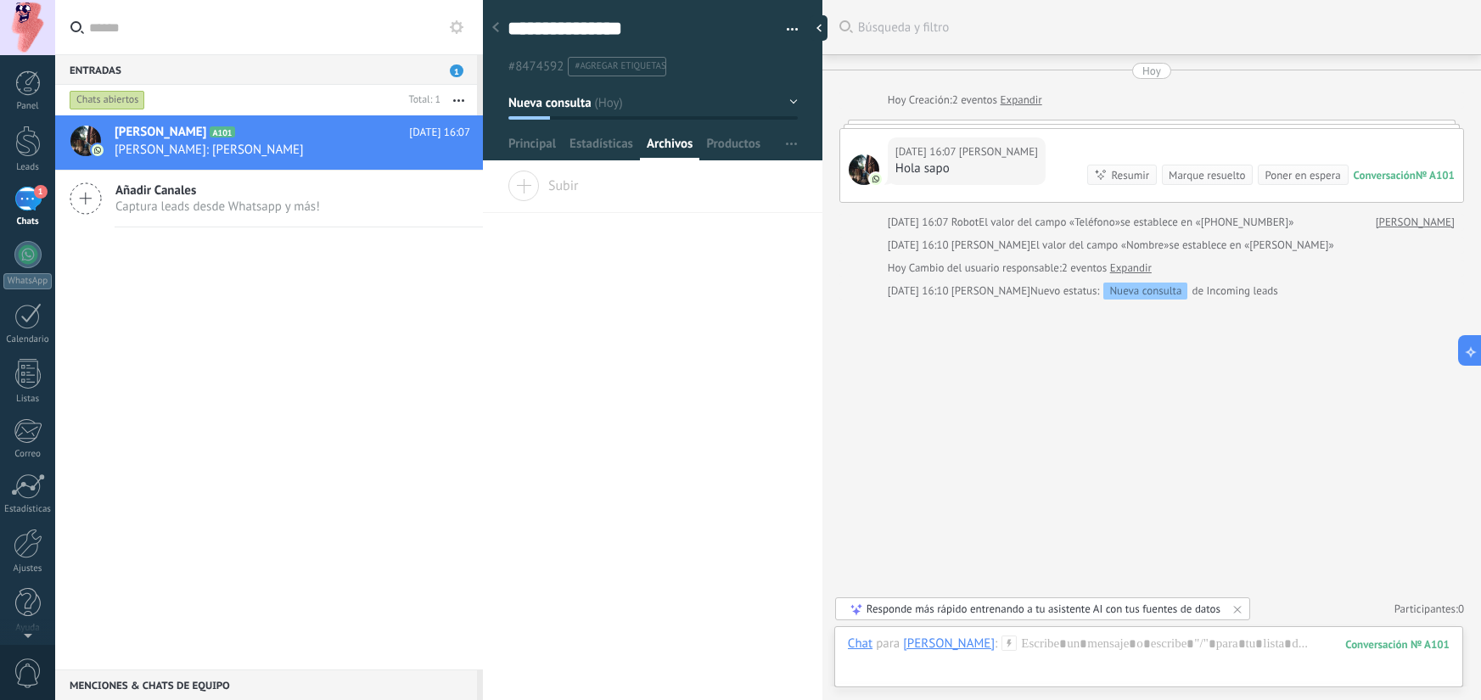
click at [563, 188] on span "Subir" at bounding box center [543, 183] width 71 height 24
click at [0, 0] on input "Subir" at bounding box center [0, 0] width 0 height 0
click at [729, 153] on span "Productos" at bounding box center [733, 148] width 54 height 25
click at [781, 170] on span "Configurar" at bounding box center [769, 177] width 56 height 34
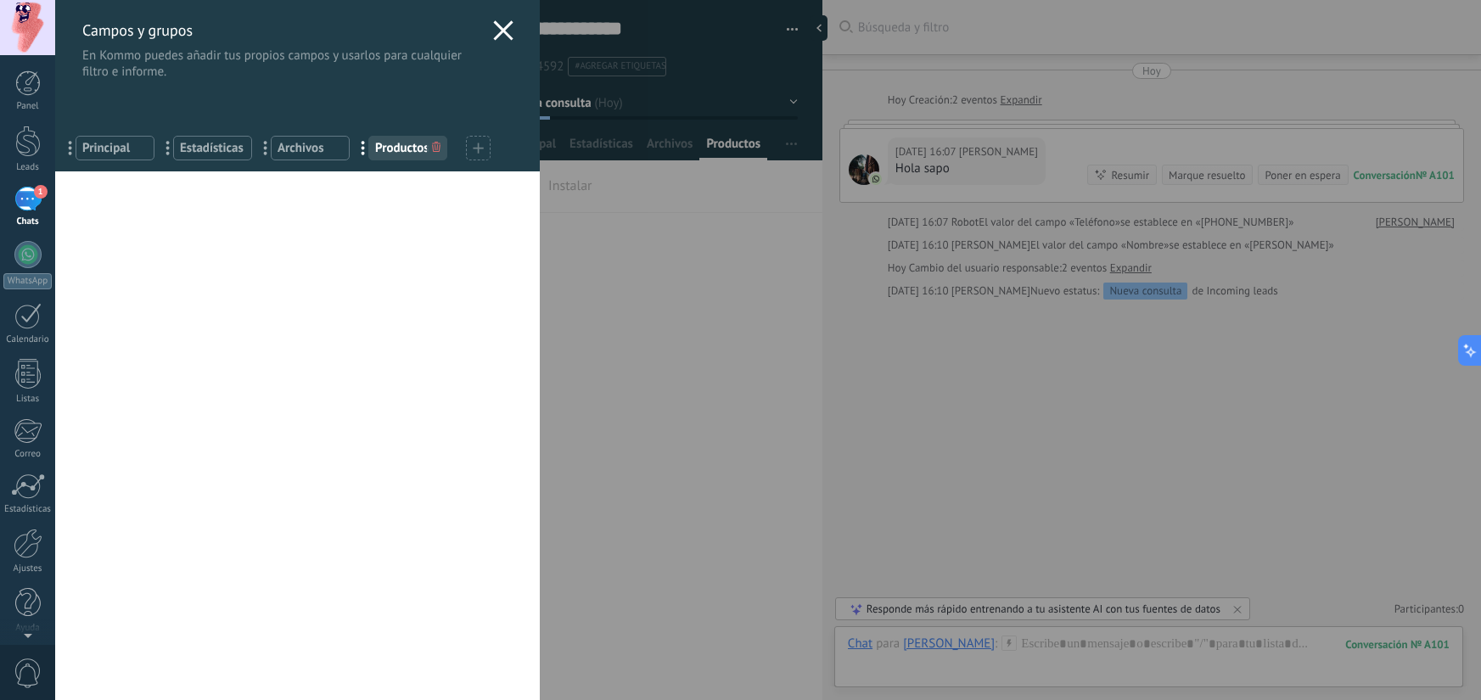
click at [499, 31] on use at bounding box center [504, 30] width 20 height 20
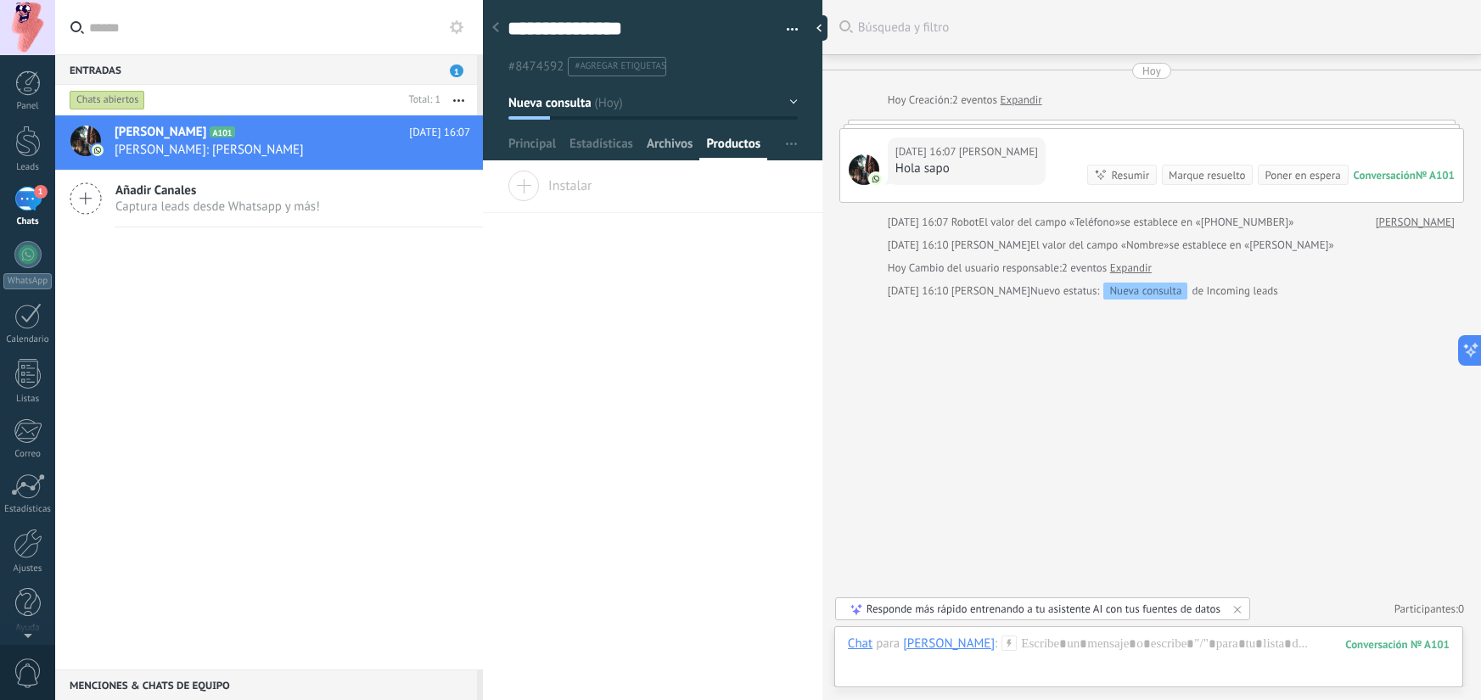
click at [681, 147] on span "Archivos" at bounding box center [670, 148] width 46 height 25
click at [713, 146] on span "Productos" at bounding box center [733, 148] width 54 height 25
click at [558, 192] on span "Instalar" at bounding box center [550, 183] width 85 height 24
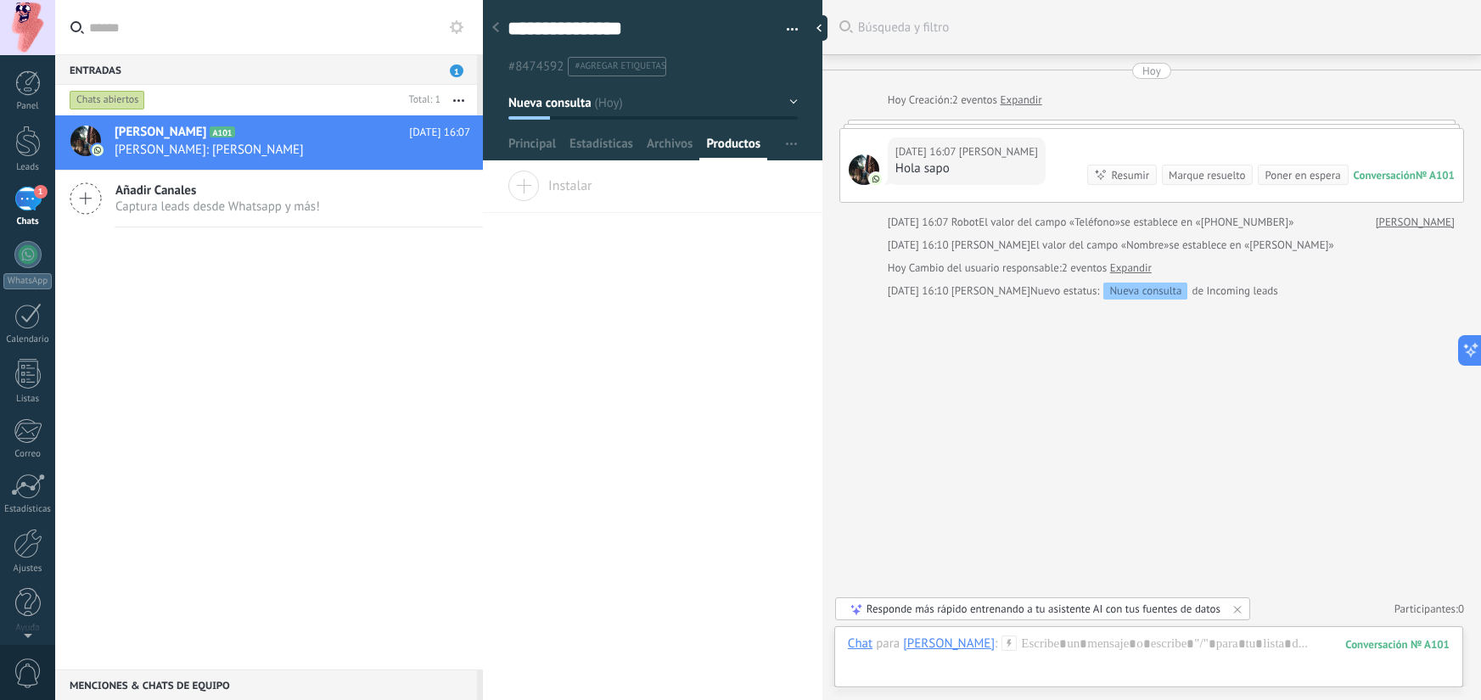
click at [526, 191] on span "Instalar" at bounding box center [550, 183] width 85 height 24
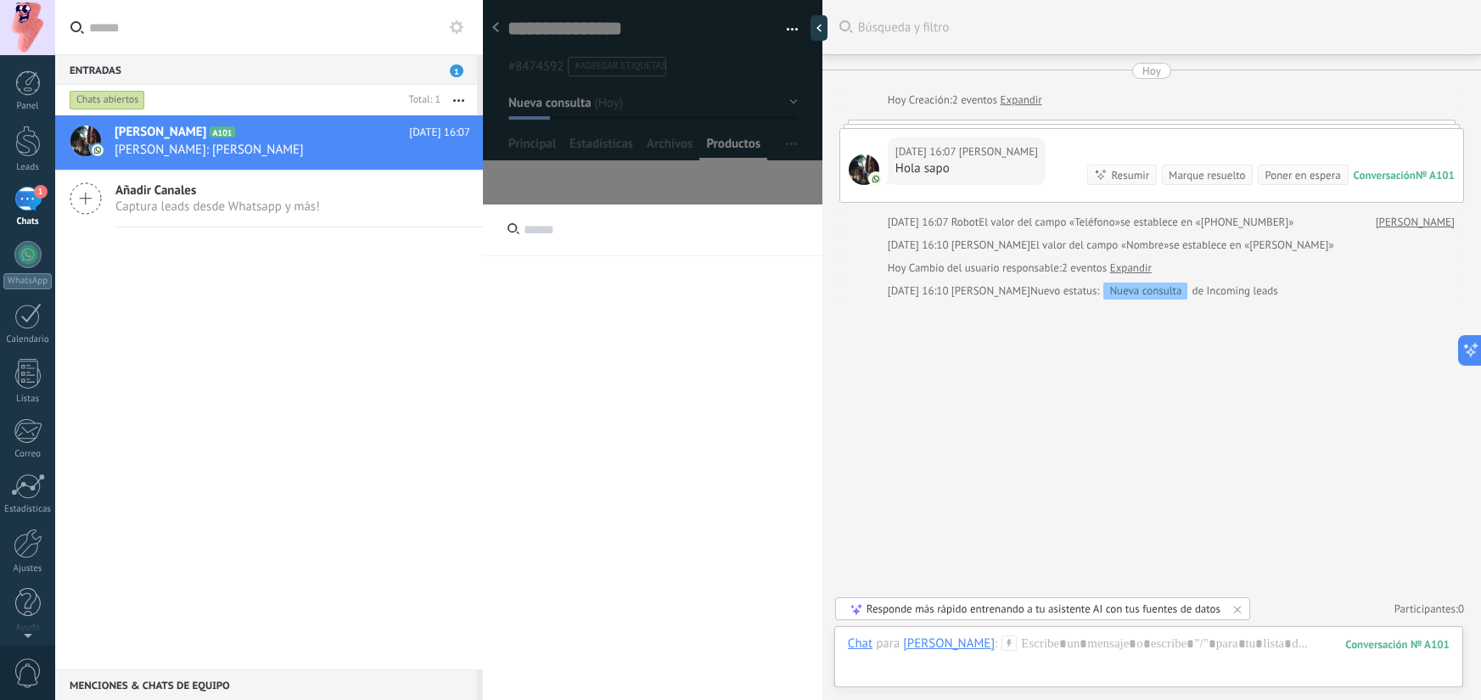
click at [559, 232] on input "text" at bounding box center [652, 231] width 339 height 52
click at [588, 367] on div at bounding box center [652, 502] width 339 height 594
click at [38, 375] on div at bounding box center [27, 374] width 25 height 30
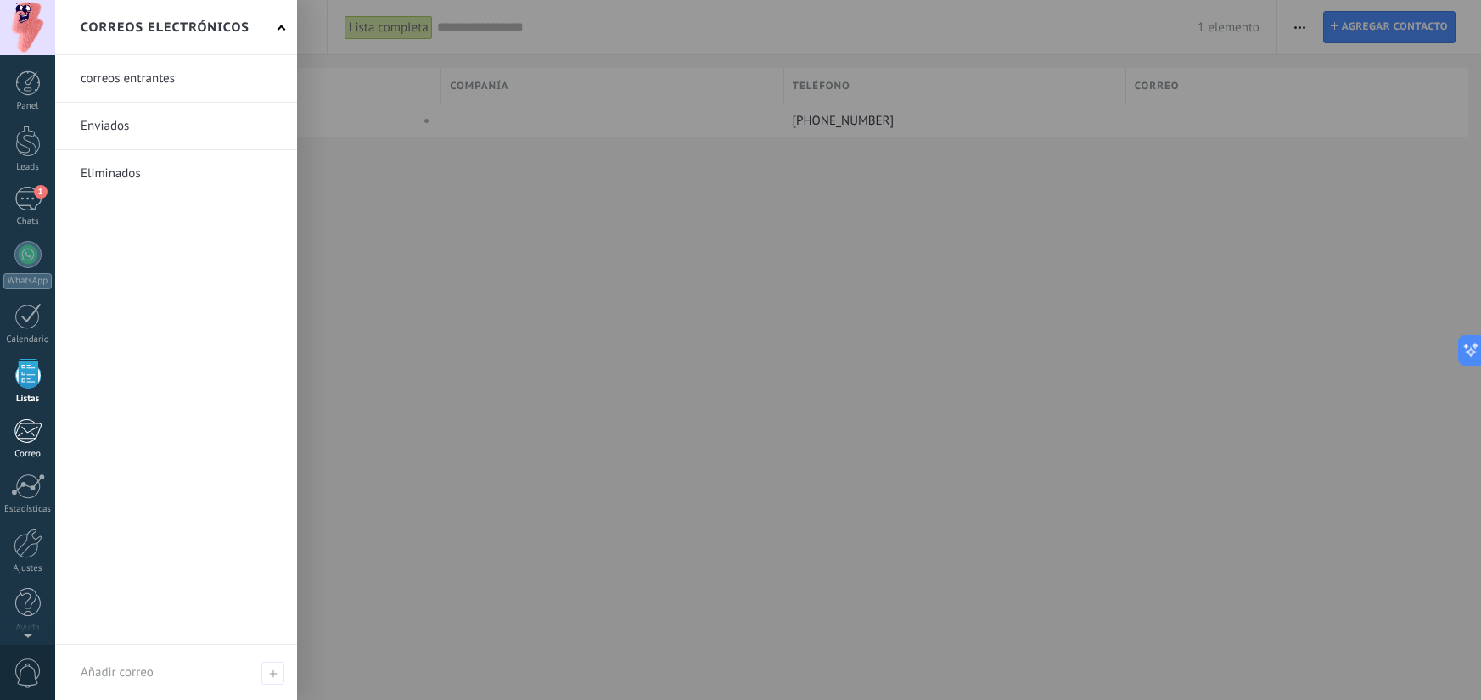
click at [29, 444] on link "Correo" at bounding box center [27, 439] width 55 height 42
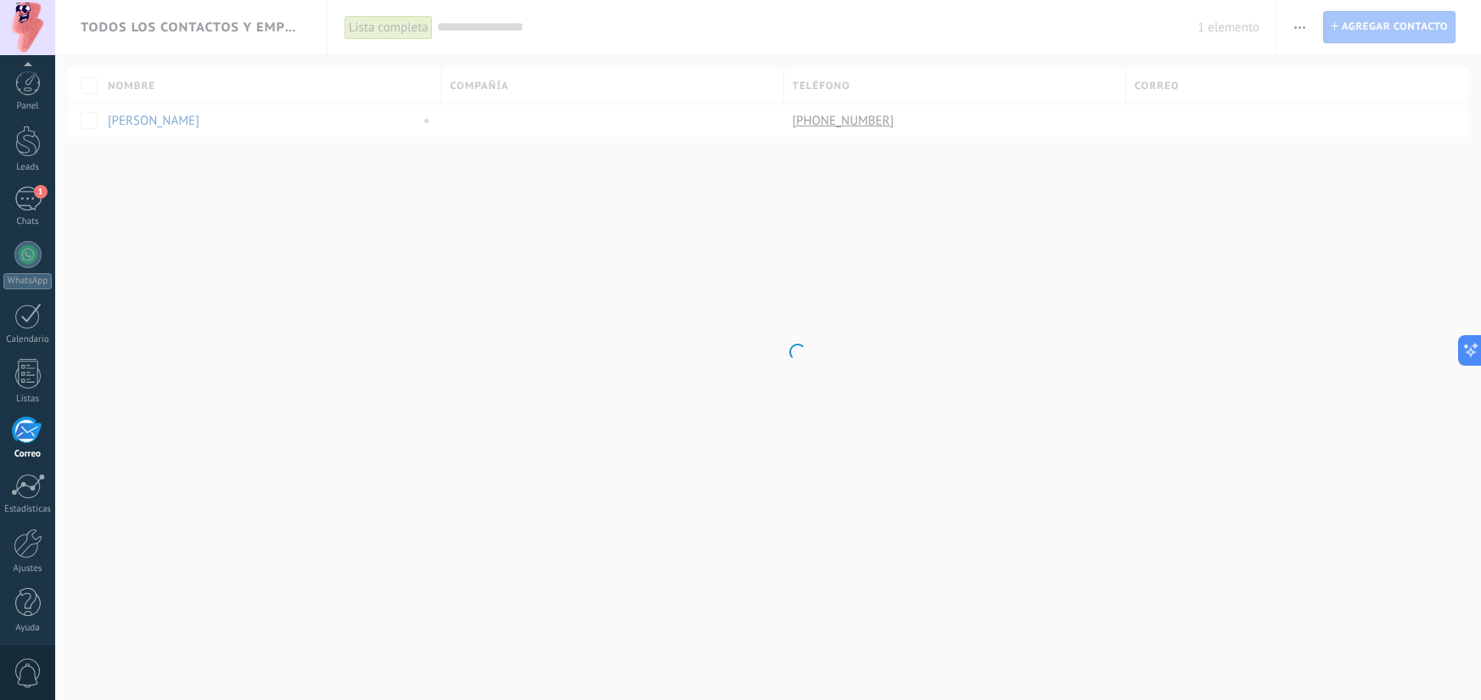
scroll to position [6, 0]
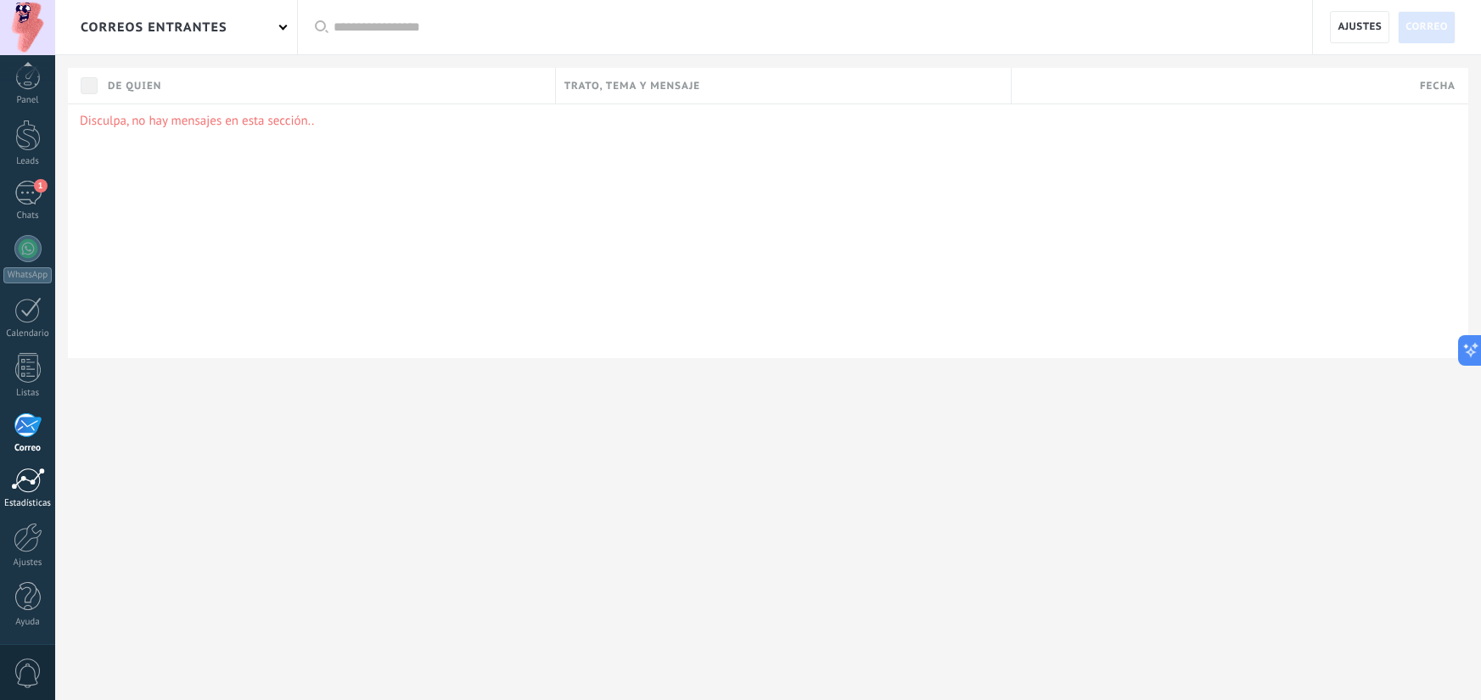
click at [28, 485] on div at bounding box center [28, 480] width 34 height 25
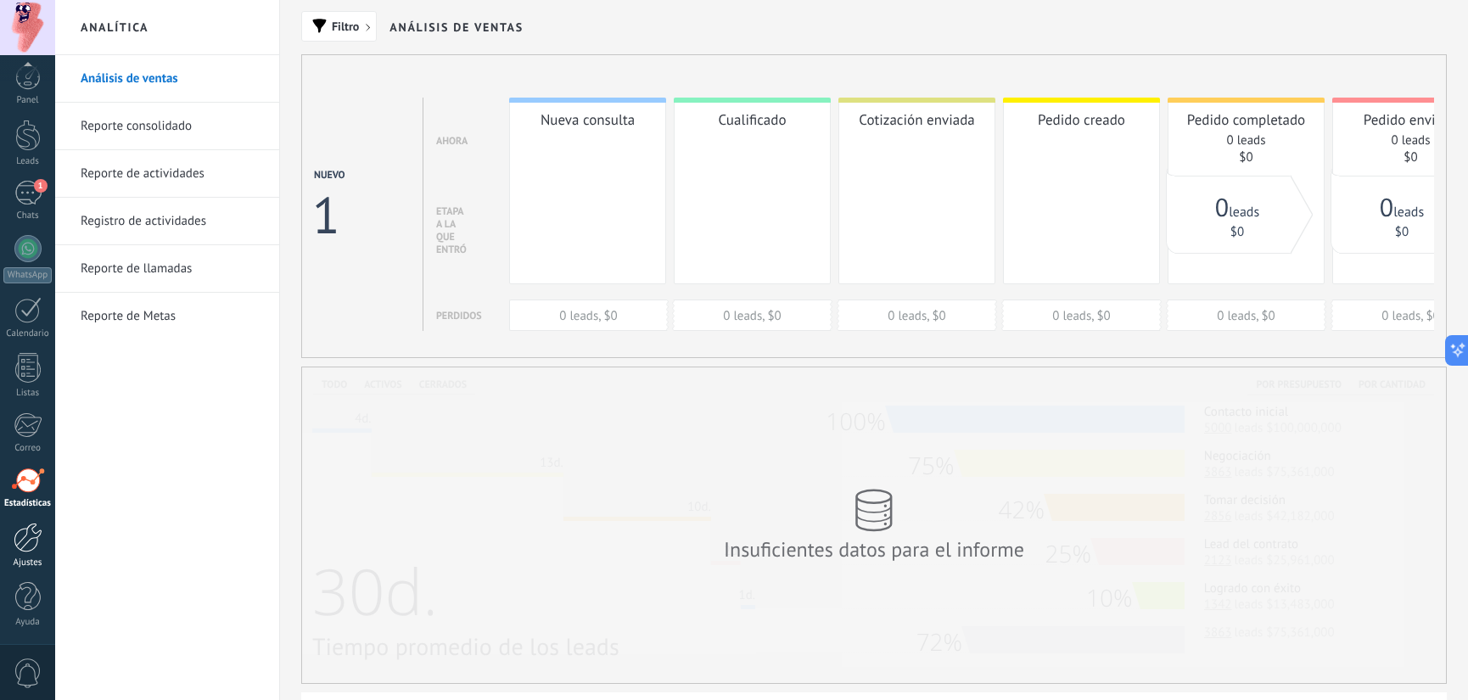
click at [26, 544] on div at bounding box center [28, 538] width 29 height 30
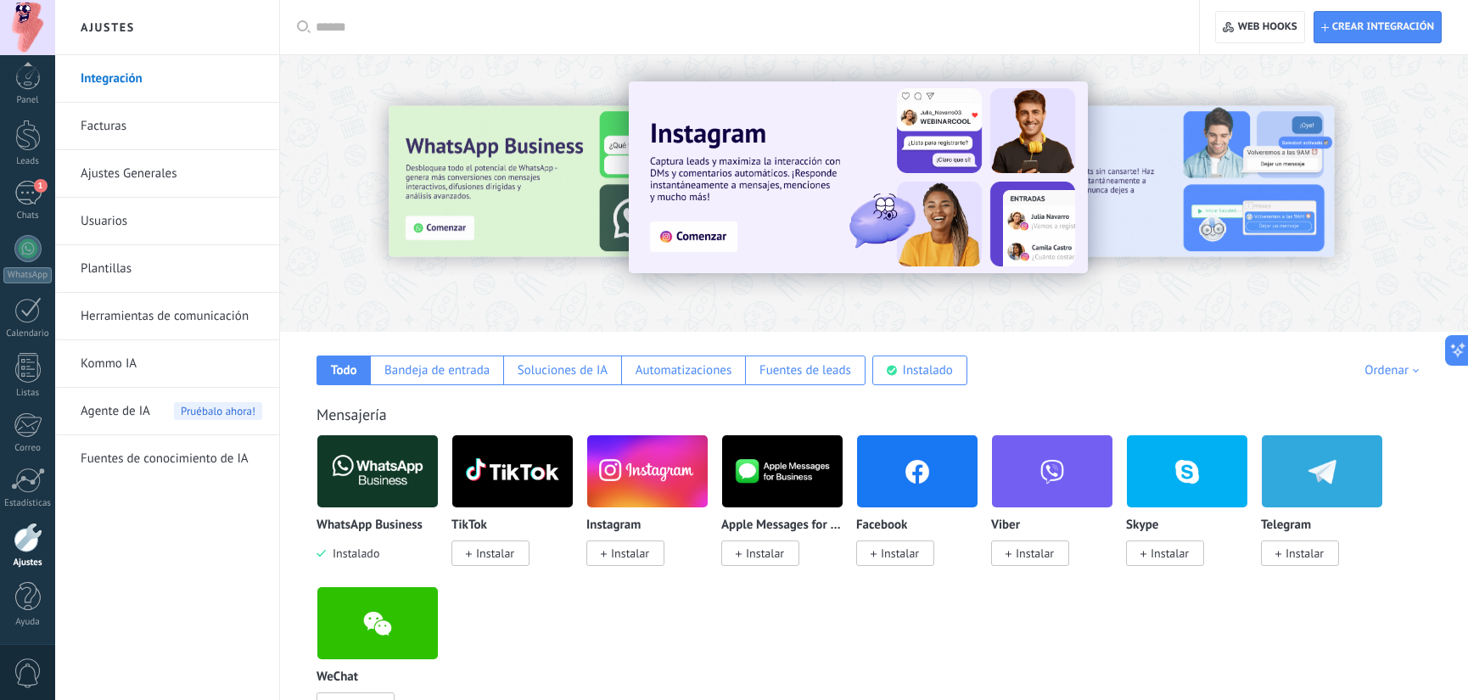
click at [26, 544] on div at bounding box center [28, 538] width 29 height 30
click at [30, 547] on div at bounding box center [28, 538] width 29 height 30
click at [164, 221] on link "Usuarios" at bounding box center [172, 222] width 182 height 48
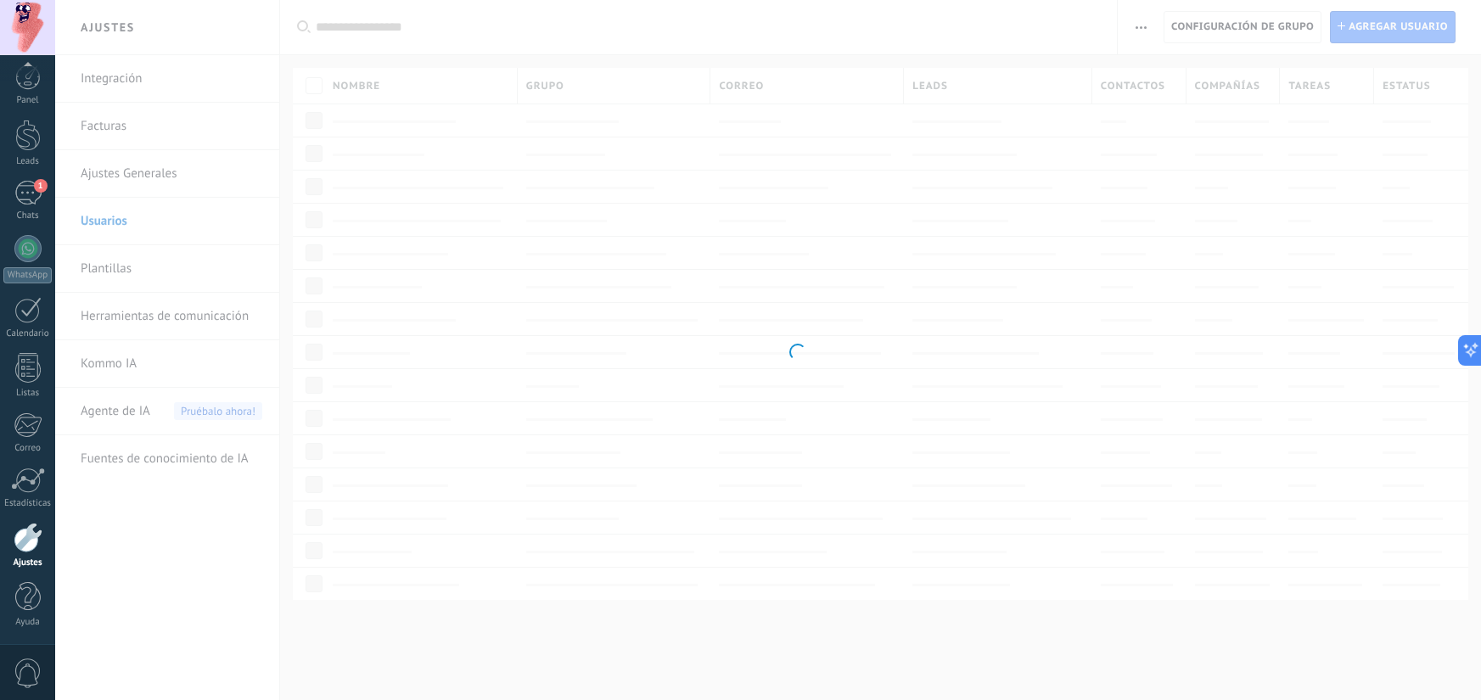
click at [129, 84] on body ".abccls-1,.abccls-2{fill-rule:evenodd}.abccls-2{fill:#fff} .abfcls-1{fill:none}…" at bounding box center [740, 350] width 1481 height 700
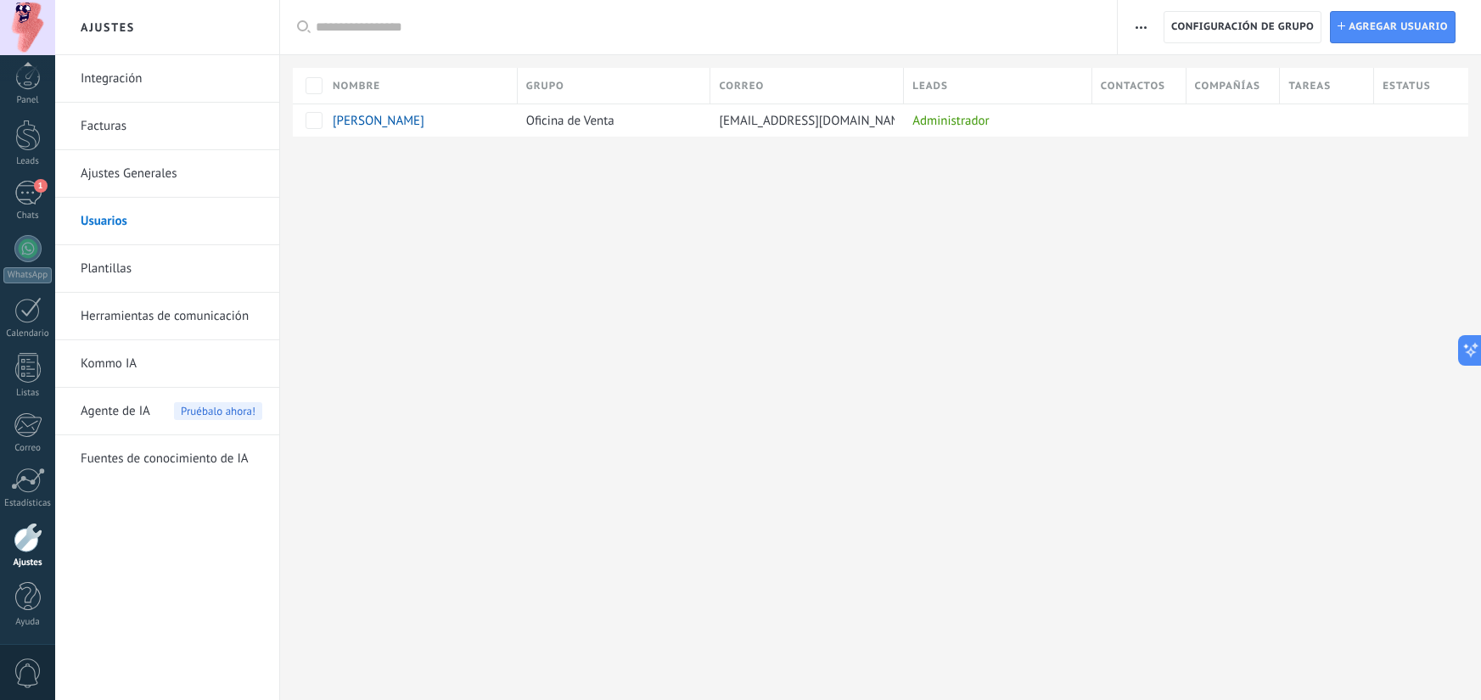
click at [141, 104] on link "Facturas" at bounding box center [172, 127] width 182 height 48
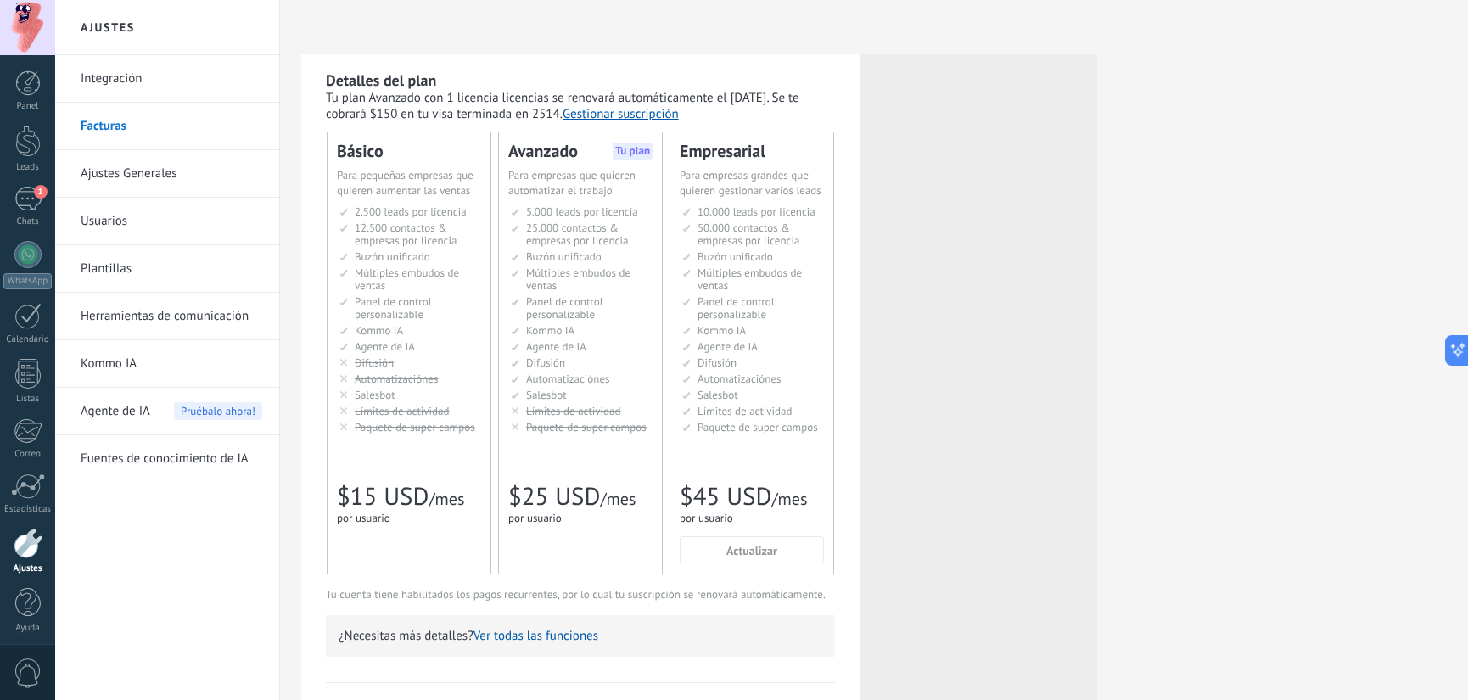
click at [144, 89] on link "Integración" at bounding box center [172, 79] width 182 height 48
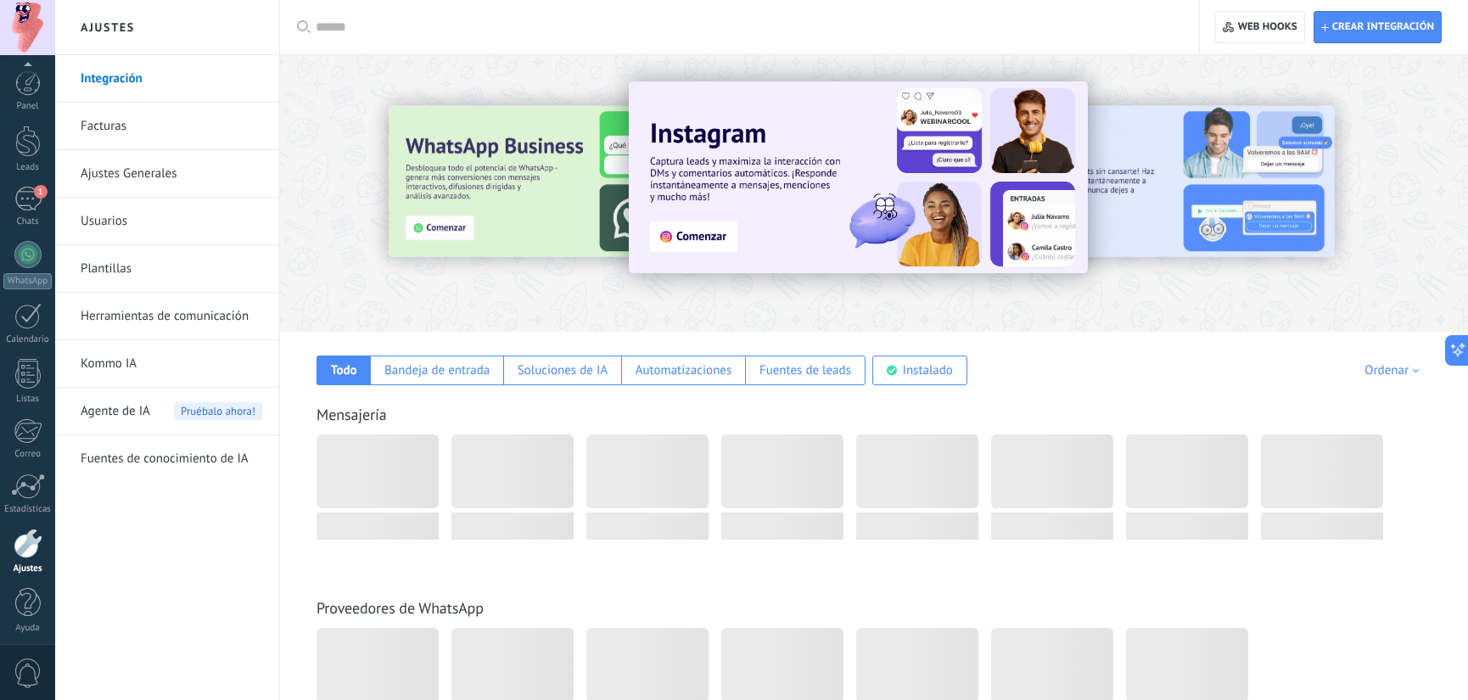
scroll to position [6, 0]
